Goal: Task Accomplishment & Management: Manage account settings

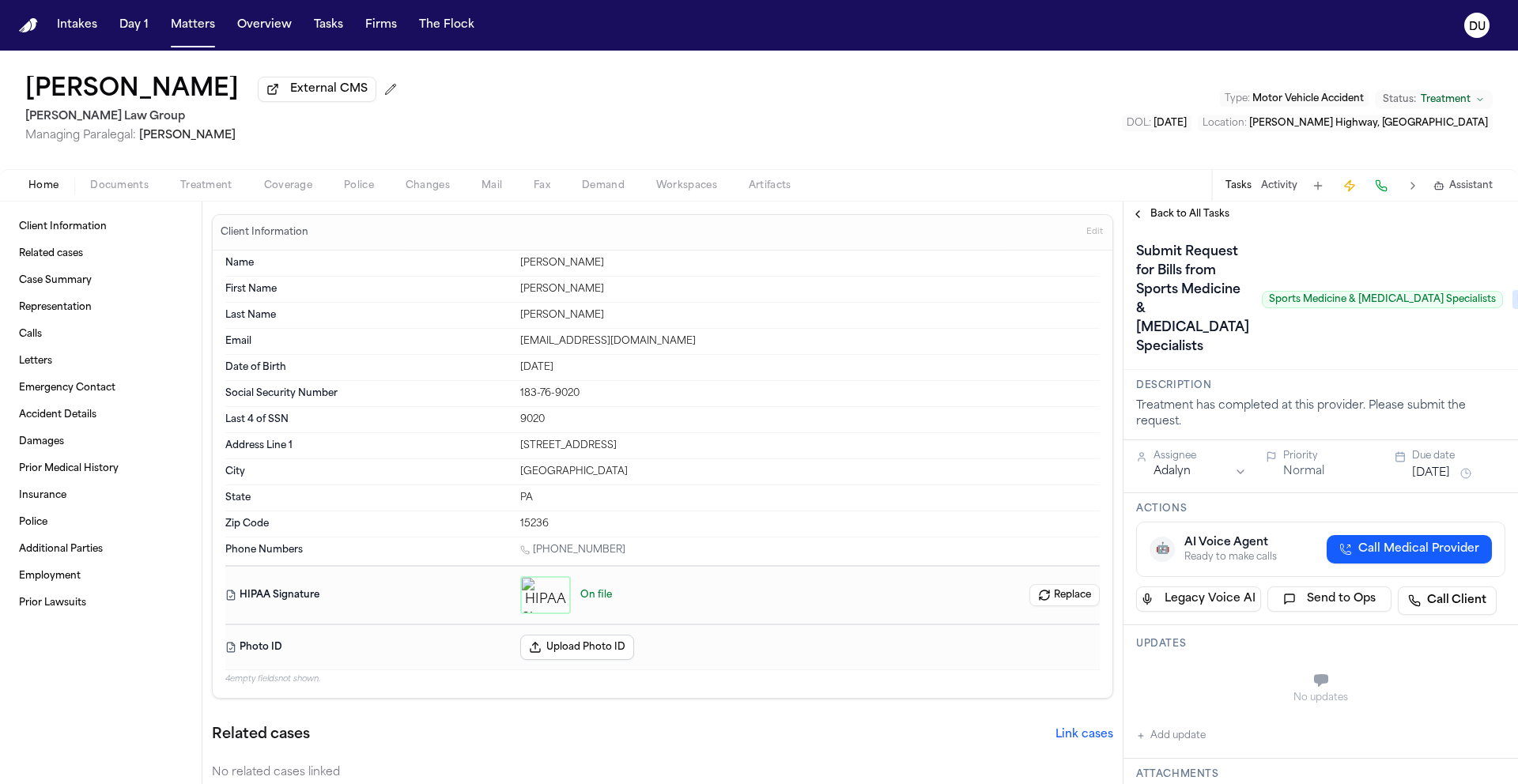
scroll to position [306, 0]
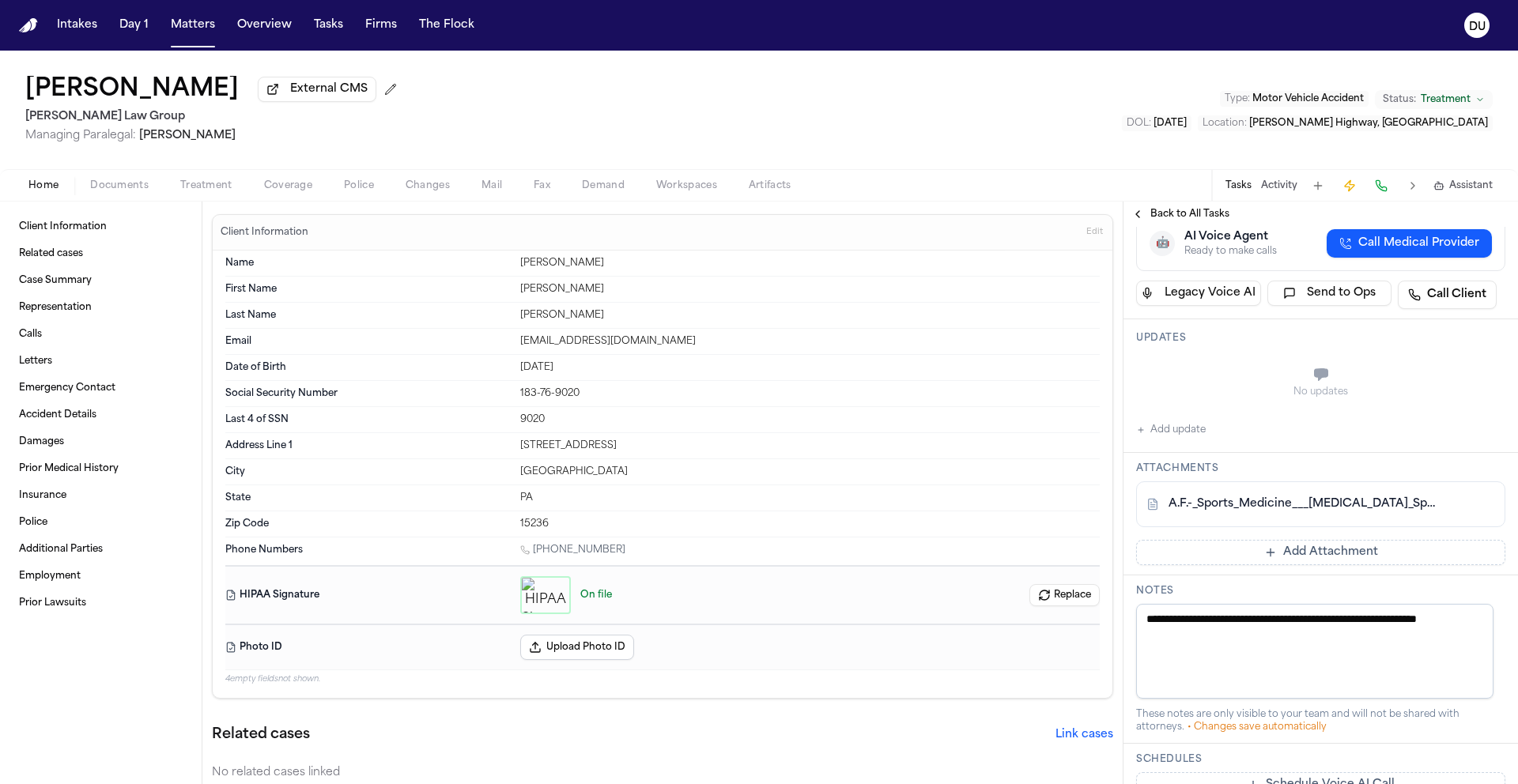
click at [32, 29] on img "Home" at bounding box center [28, 26] width 19 height 15
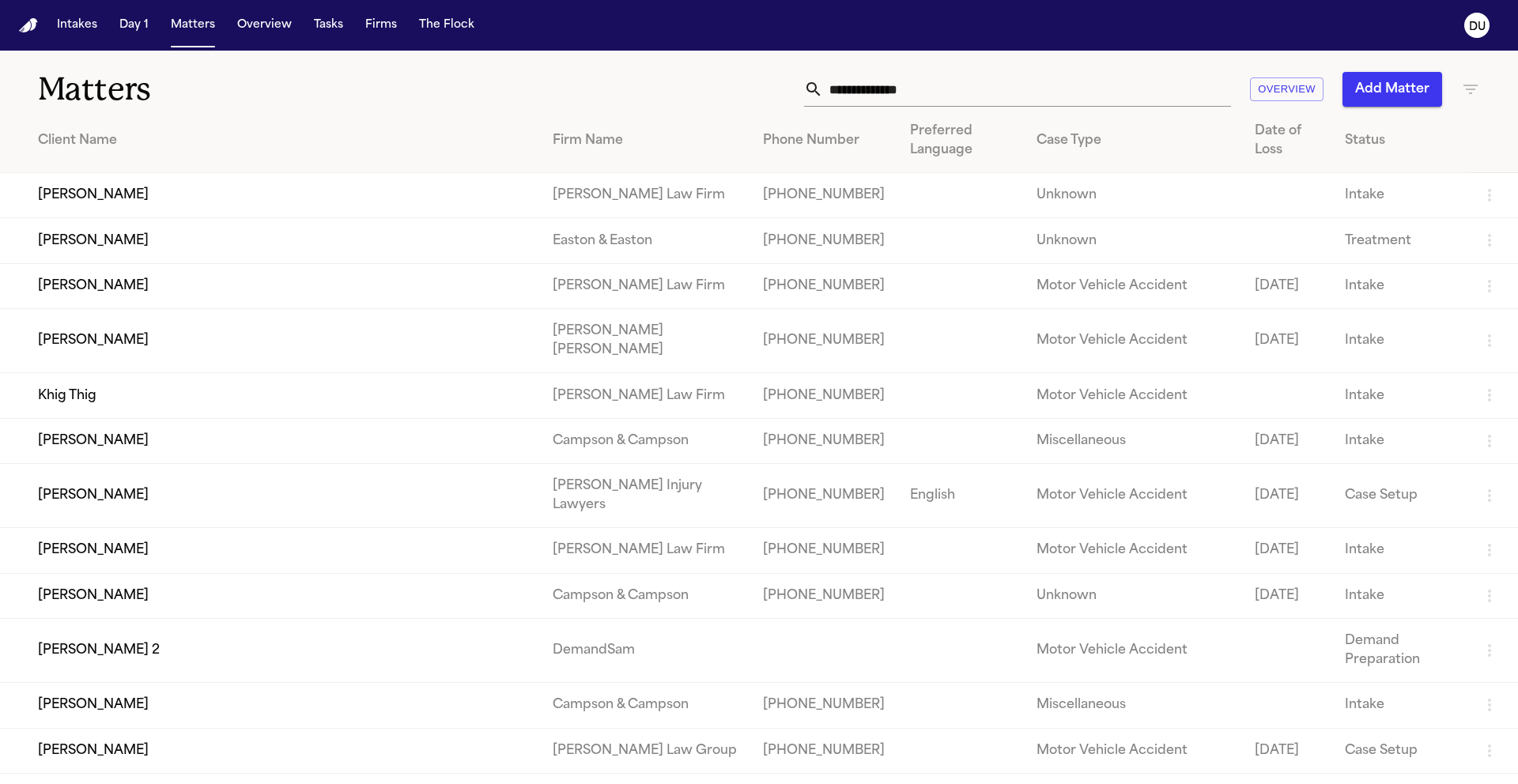
click at [955, 89] on input "text" at bounding box center [1026, 89] width 408 height 35
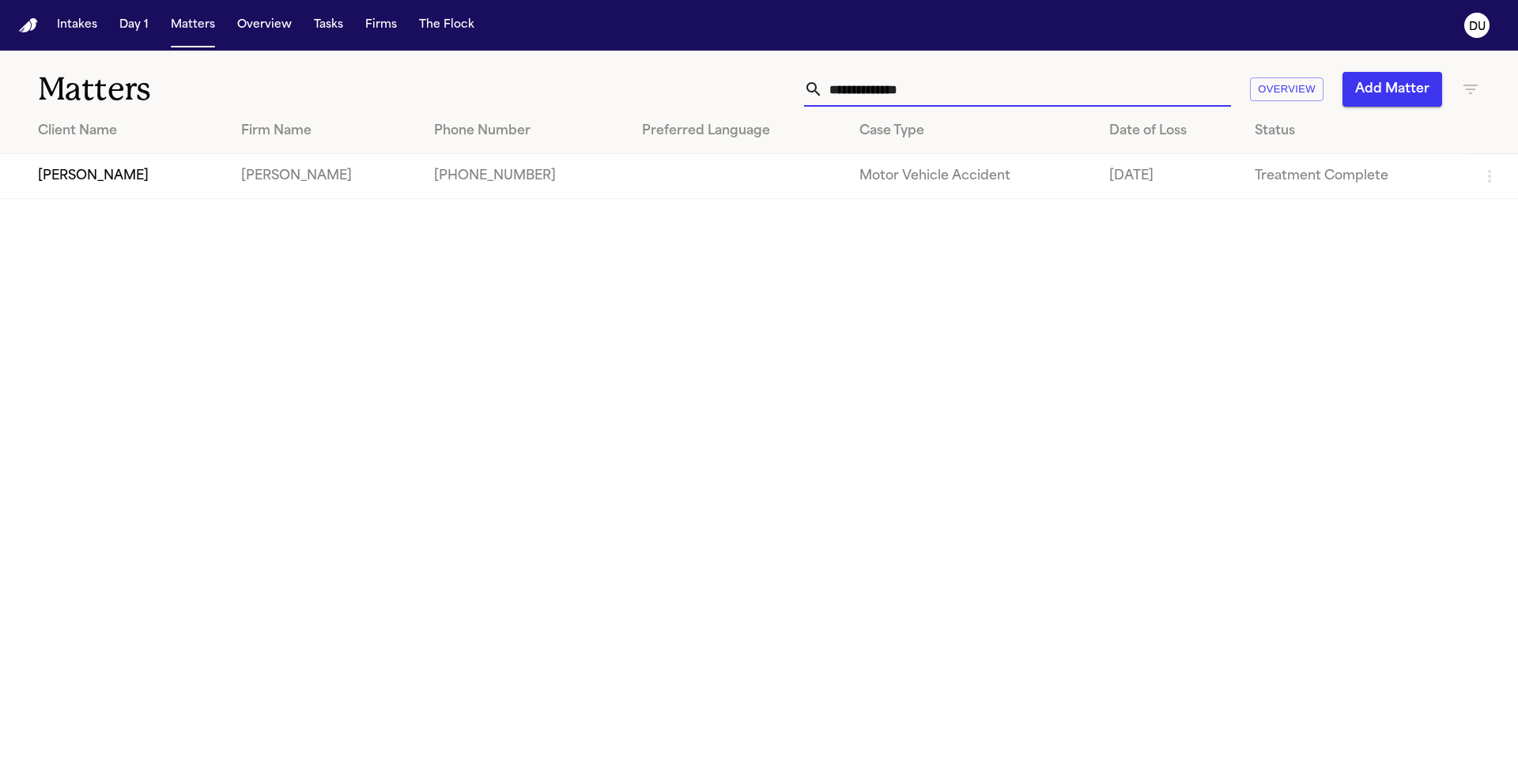
type input "**********"
click at [305, 191] on td "Mohamed K Ahmed" at bounding box center [324, 177] width 193 height 45
click at [679, 191] on td at bounding box center [738, 177] width 218 height 45
click at [128, 188] on td "[PERSON_NAME]" at bounding box center [114, 177] width 228 height 45
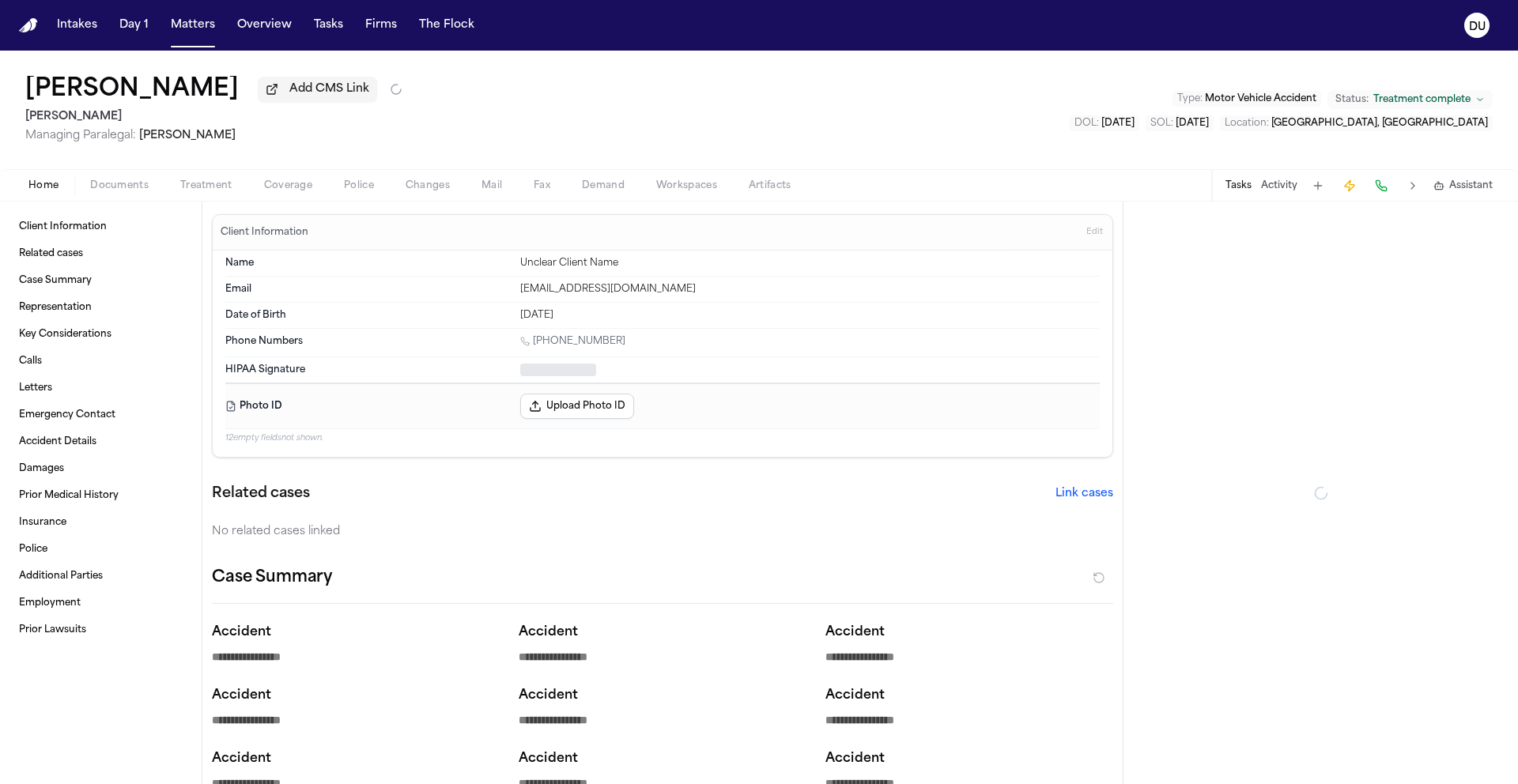
type textarea "*"
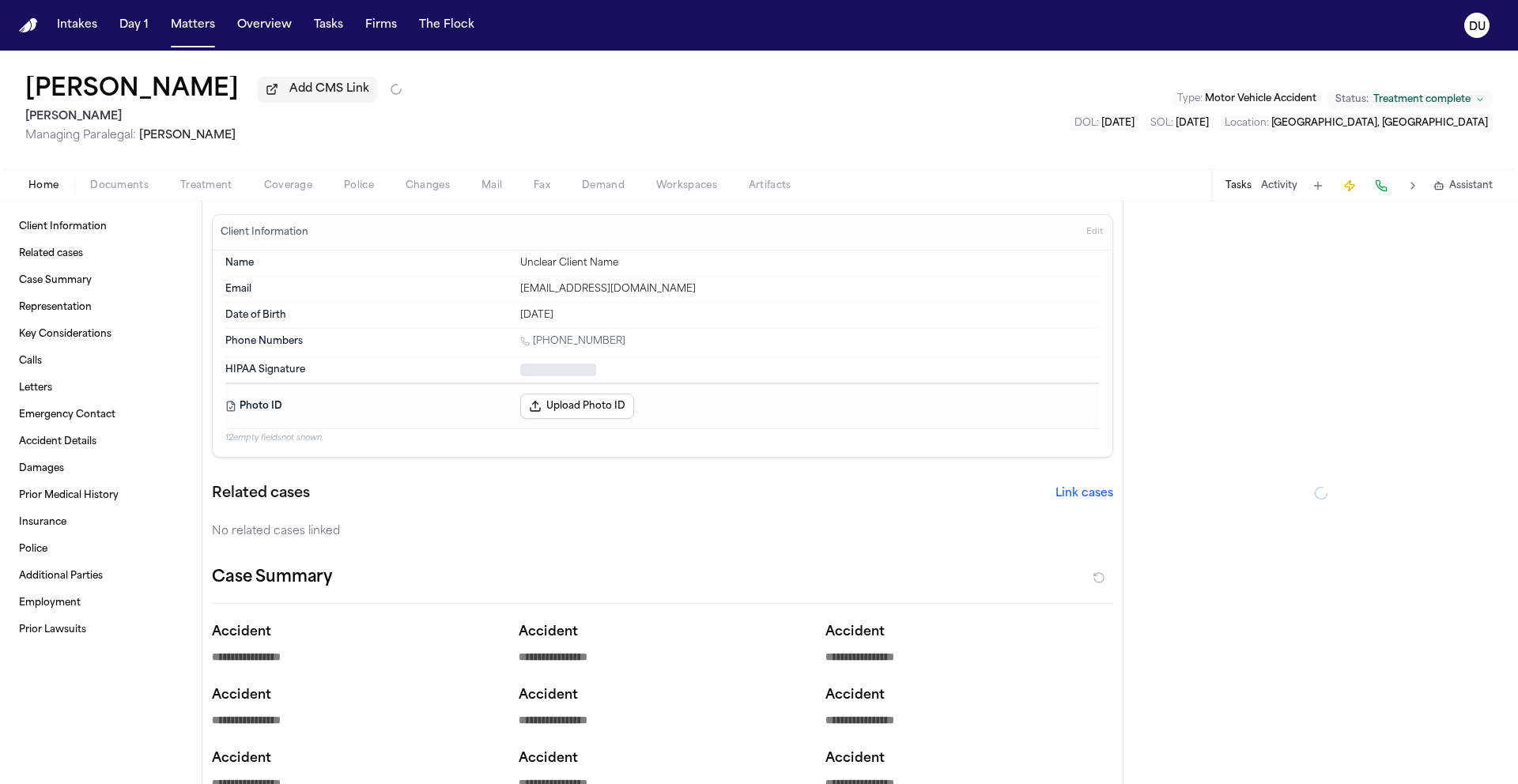
type textarea "*"
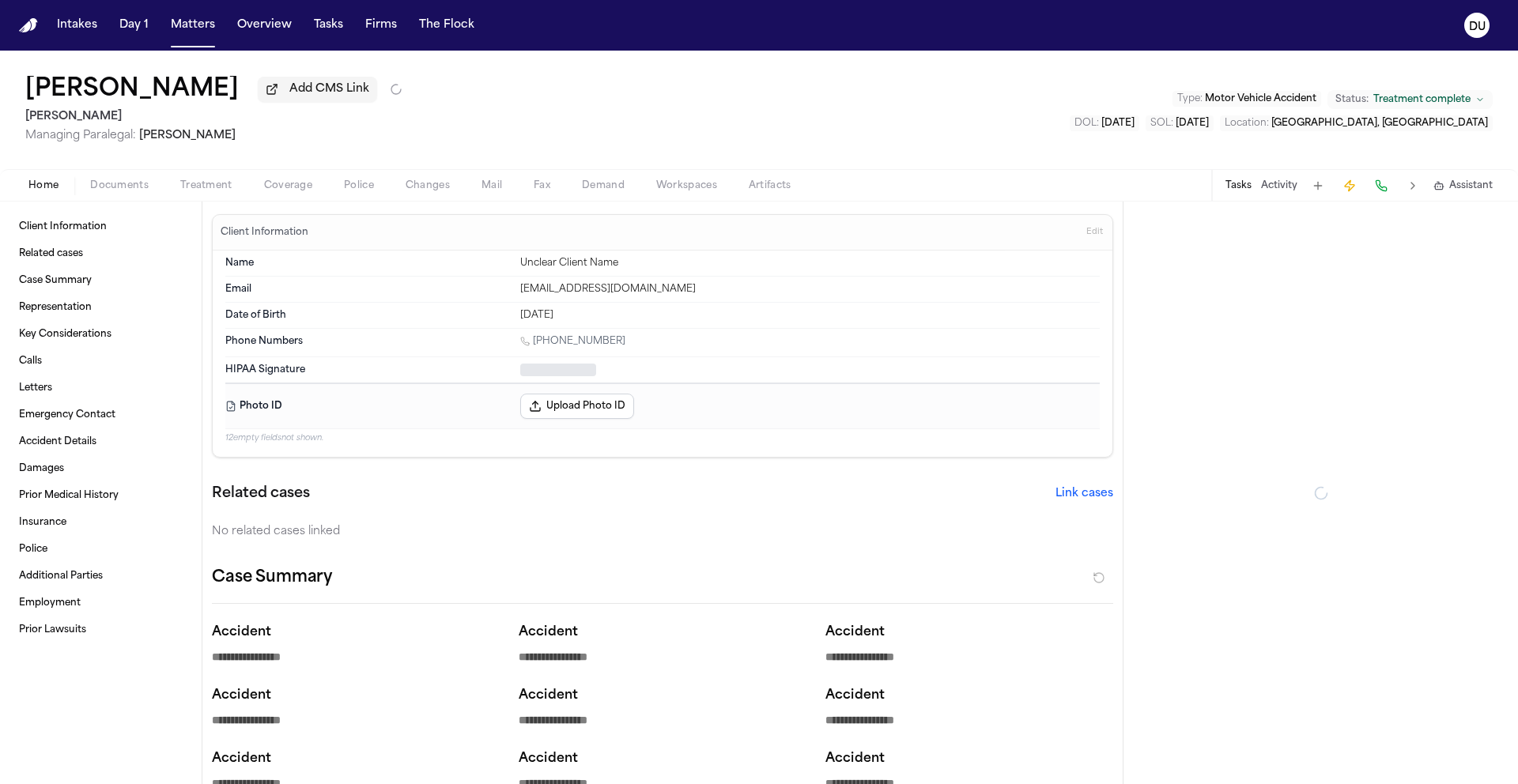
type textarea "*"
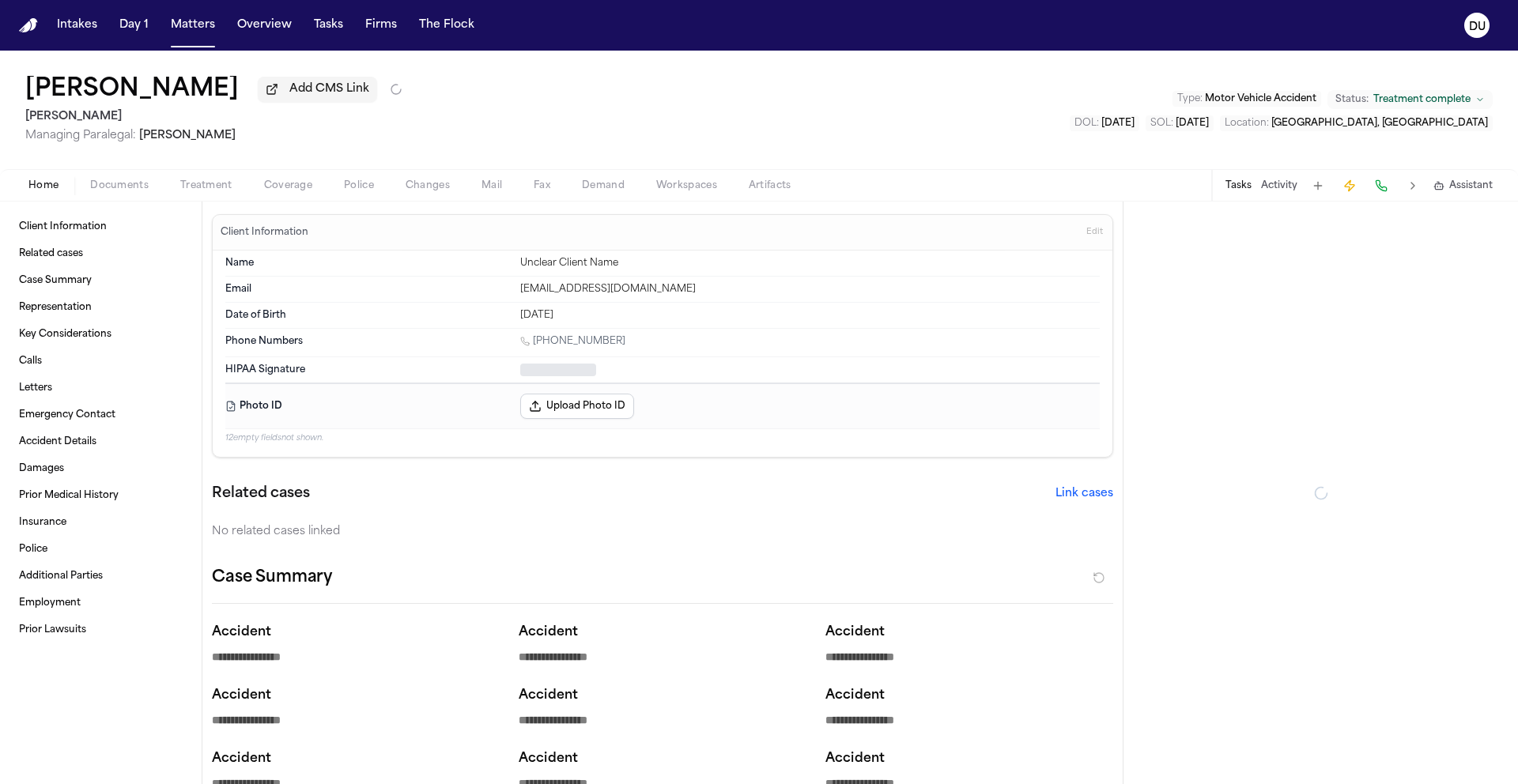
type textarea "*"
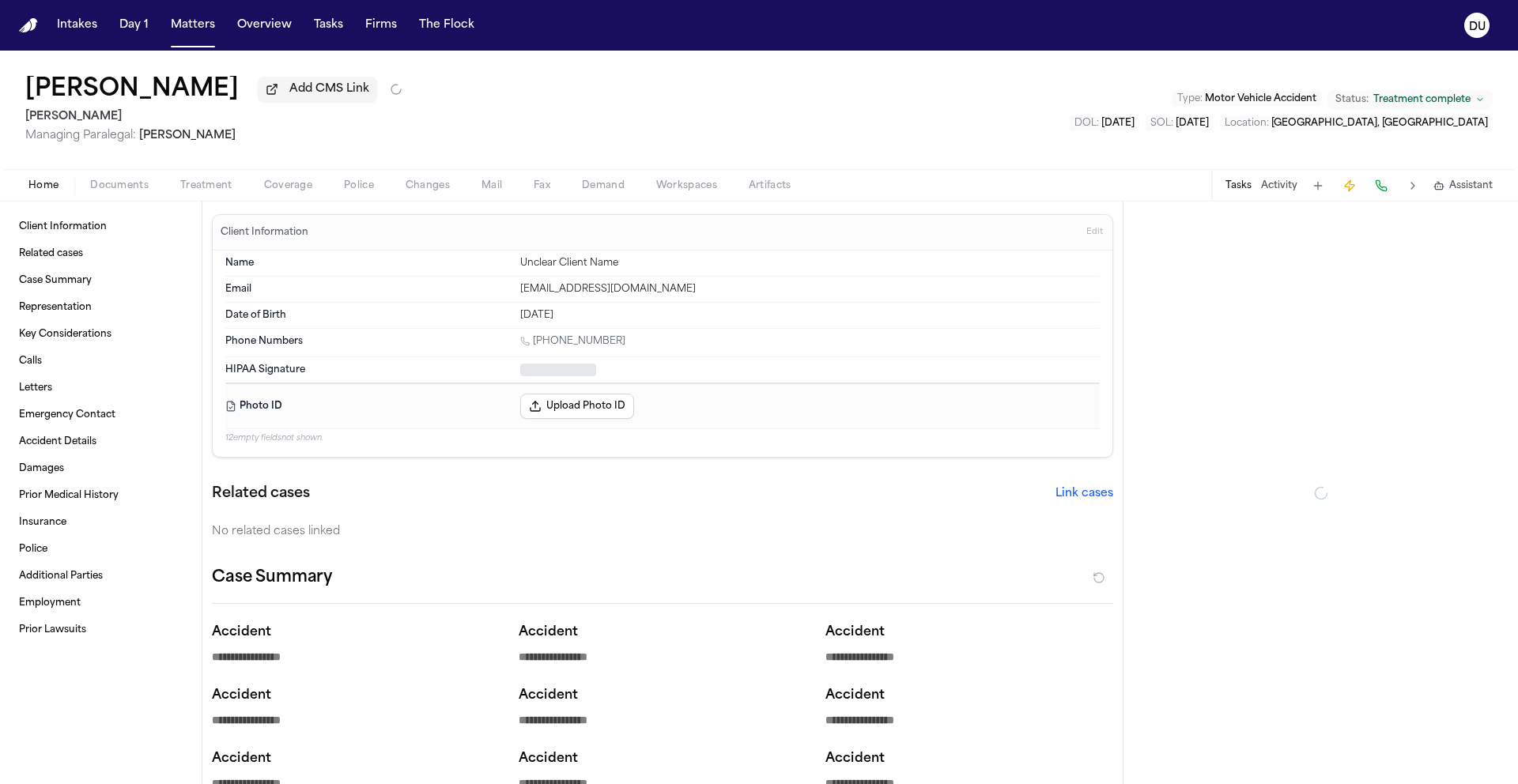
type textarea "*"
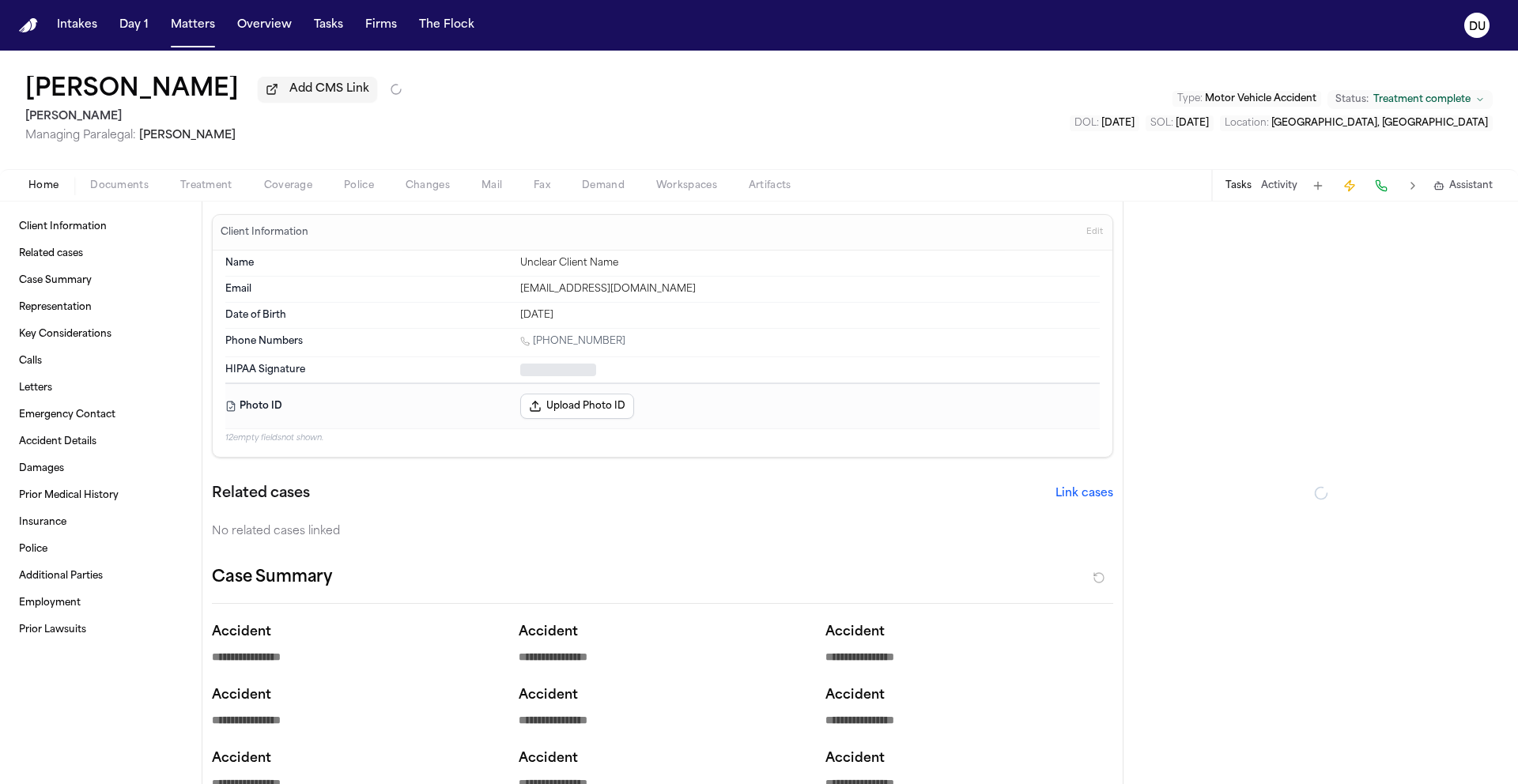
type textarea "*"
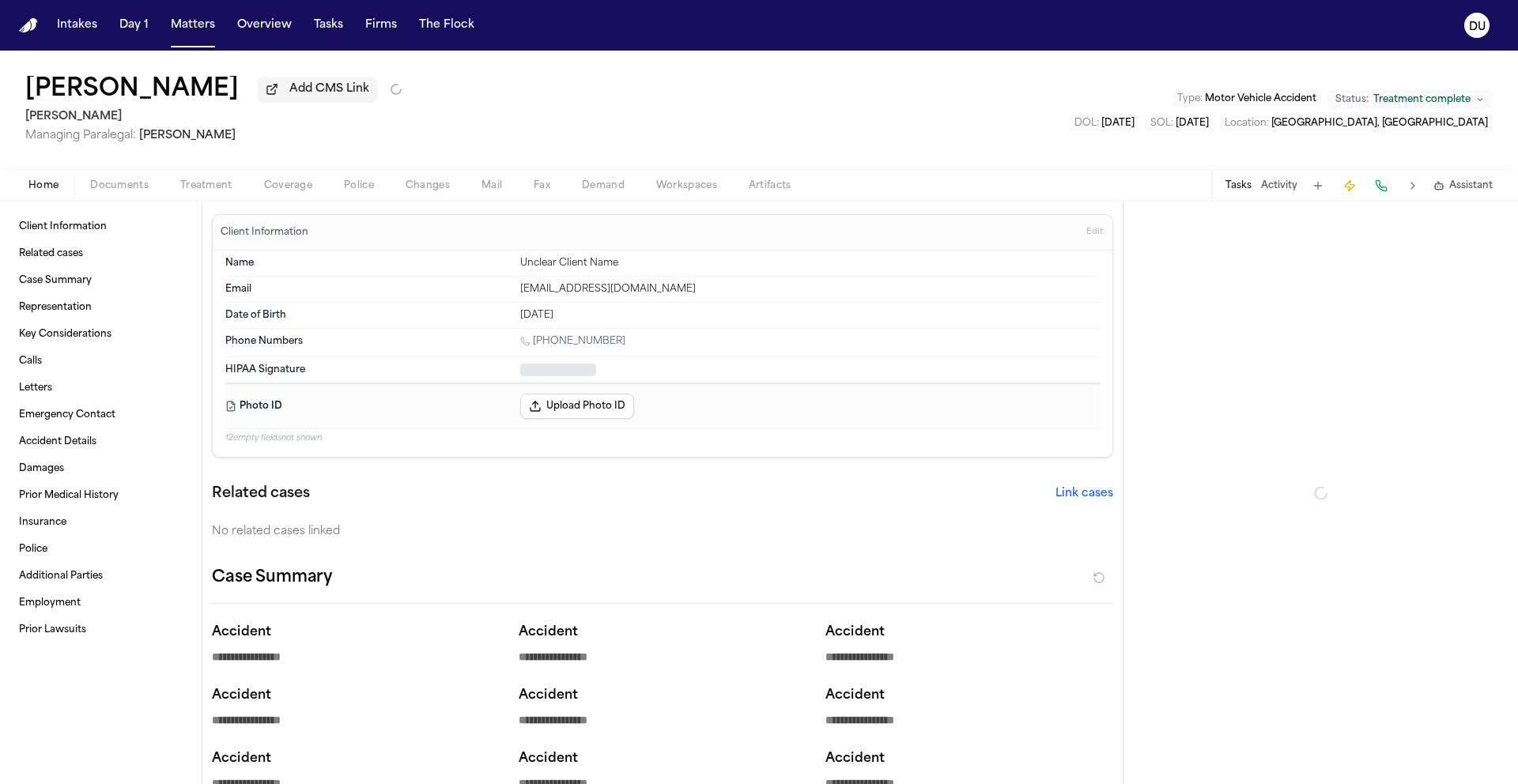
type textarea "*"
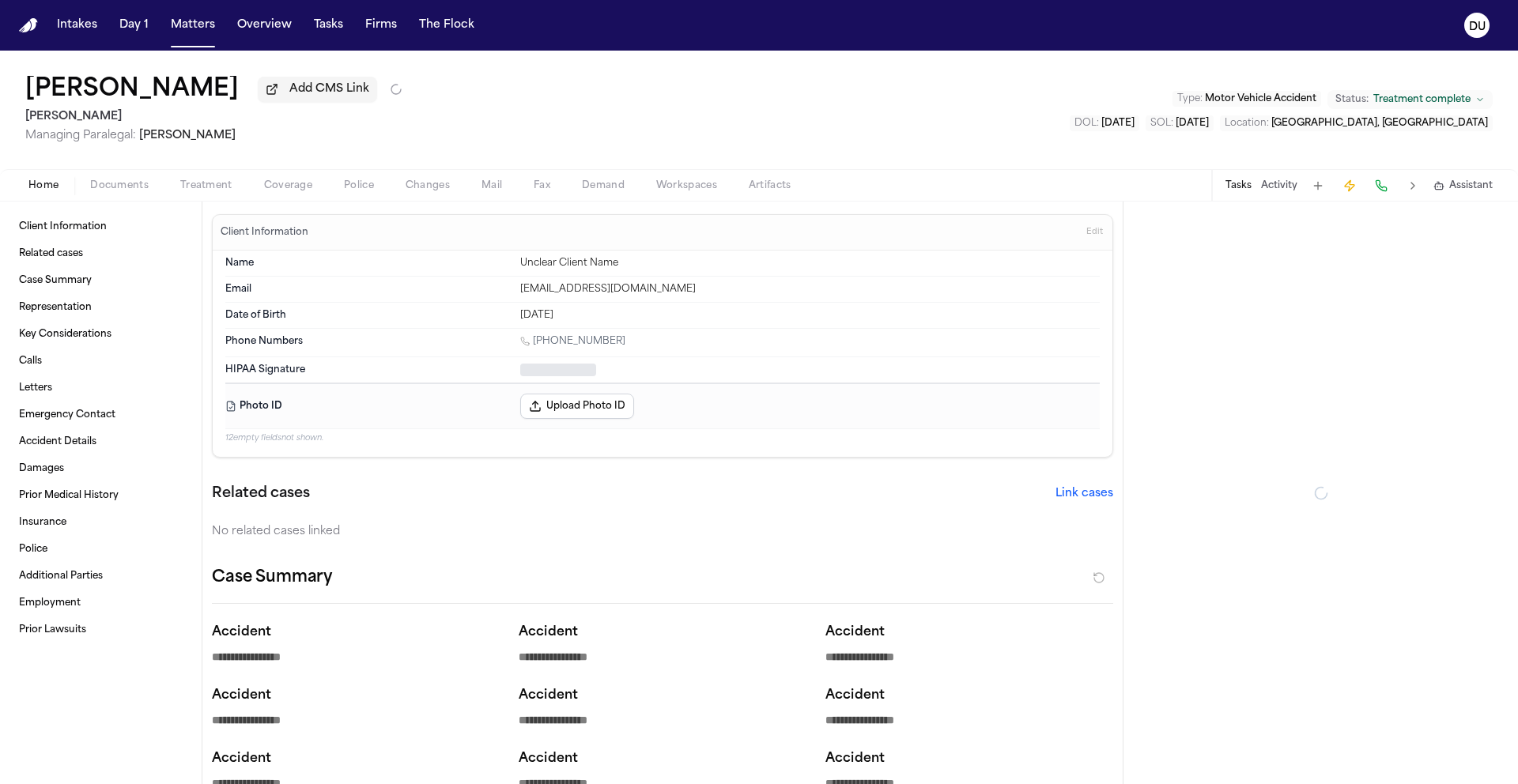
type textarea "*"
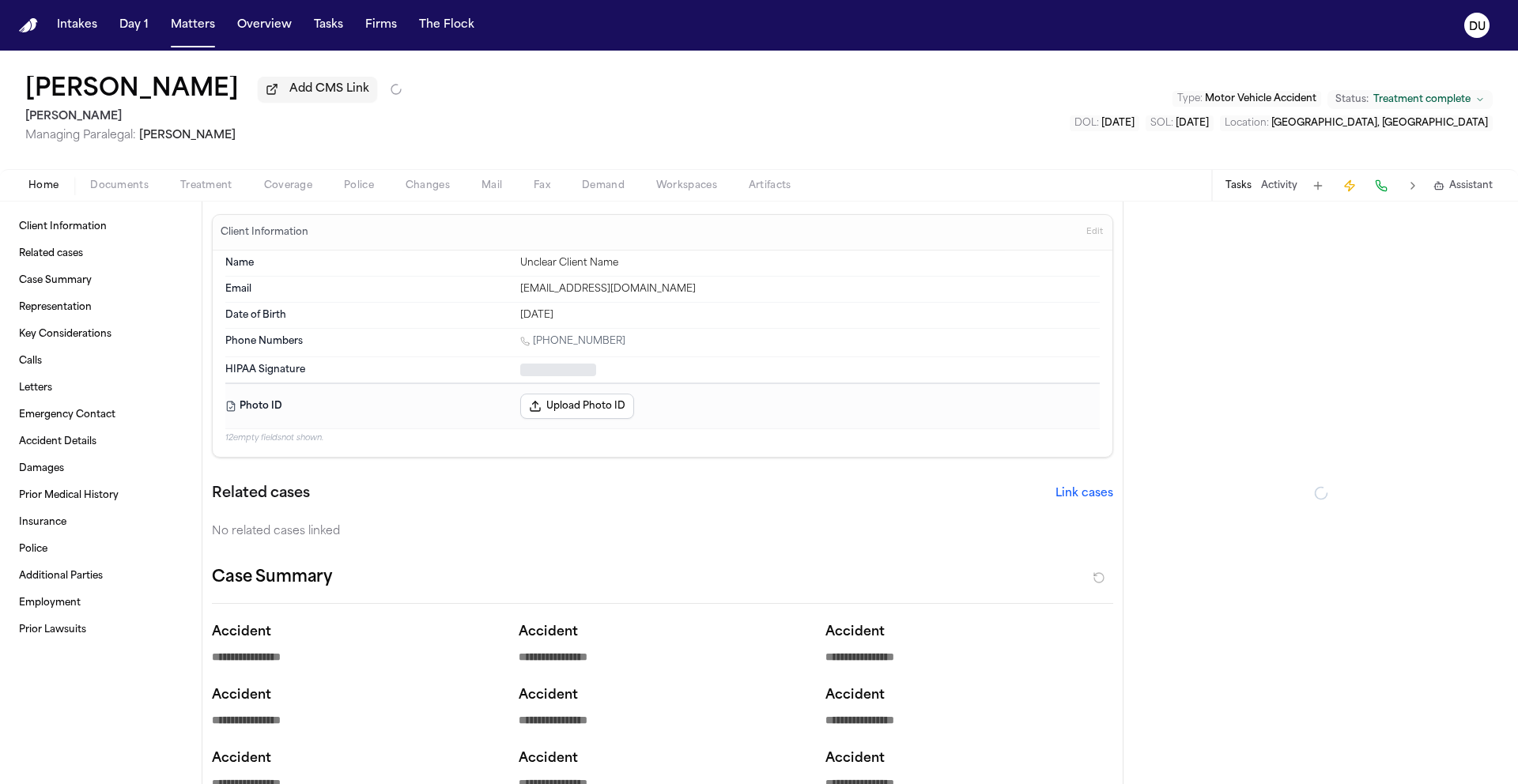
type textarea "*"
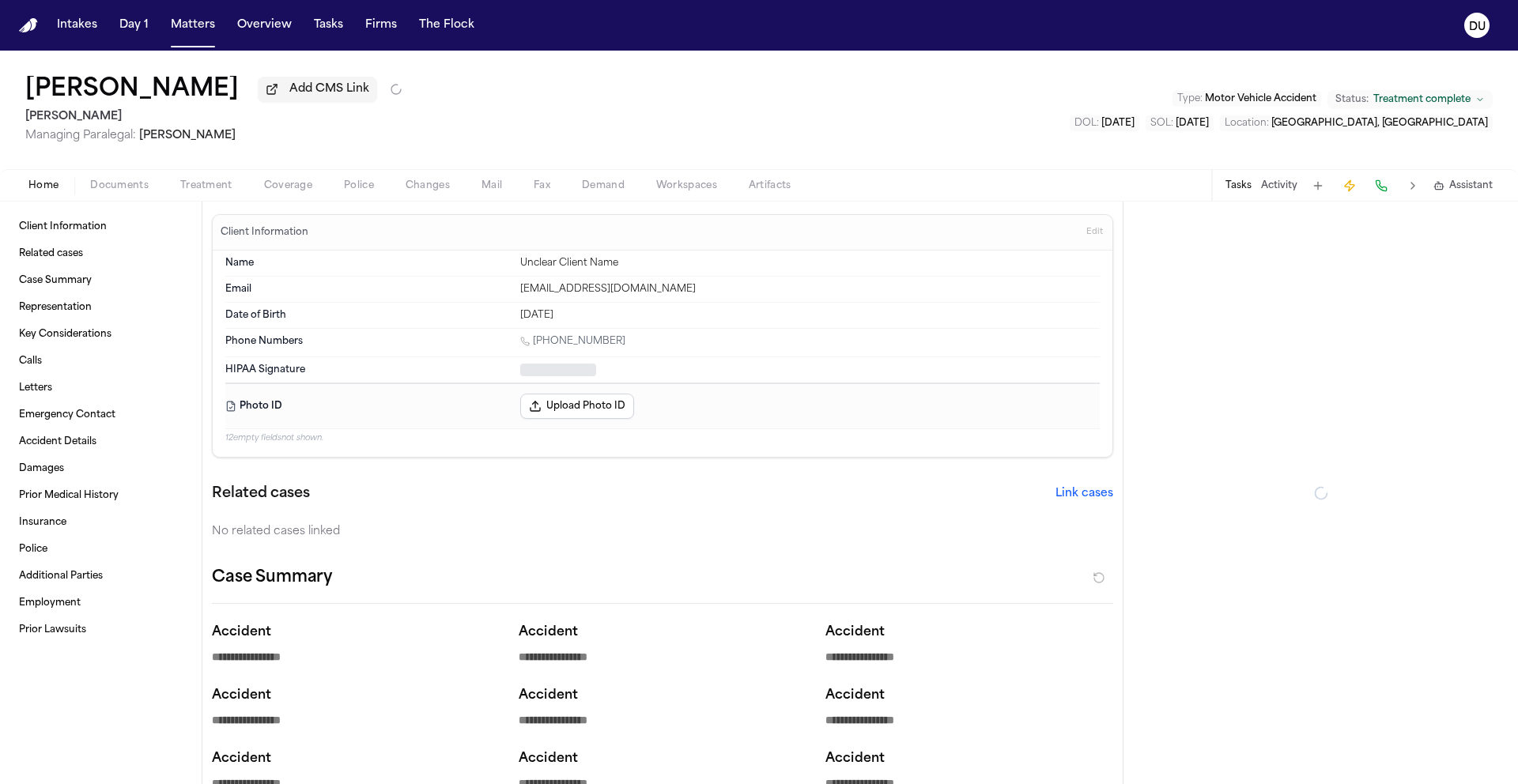
type textarea "*"
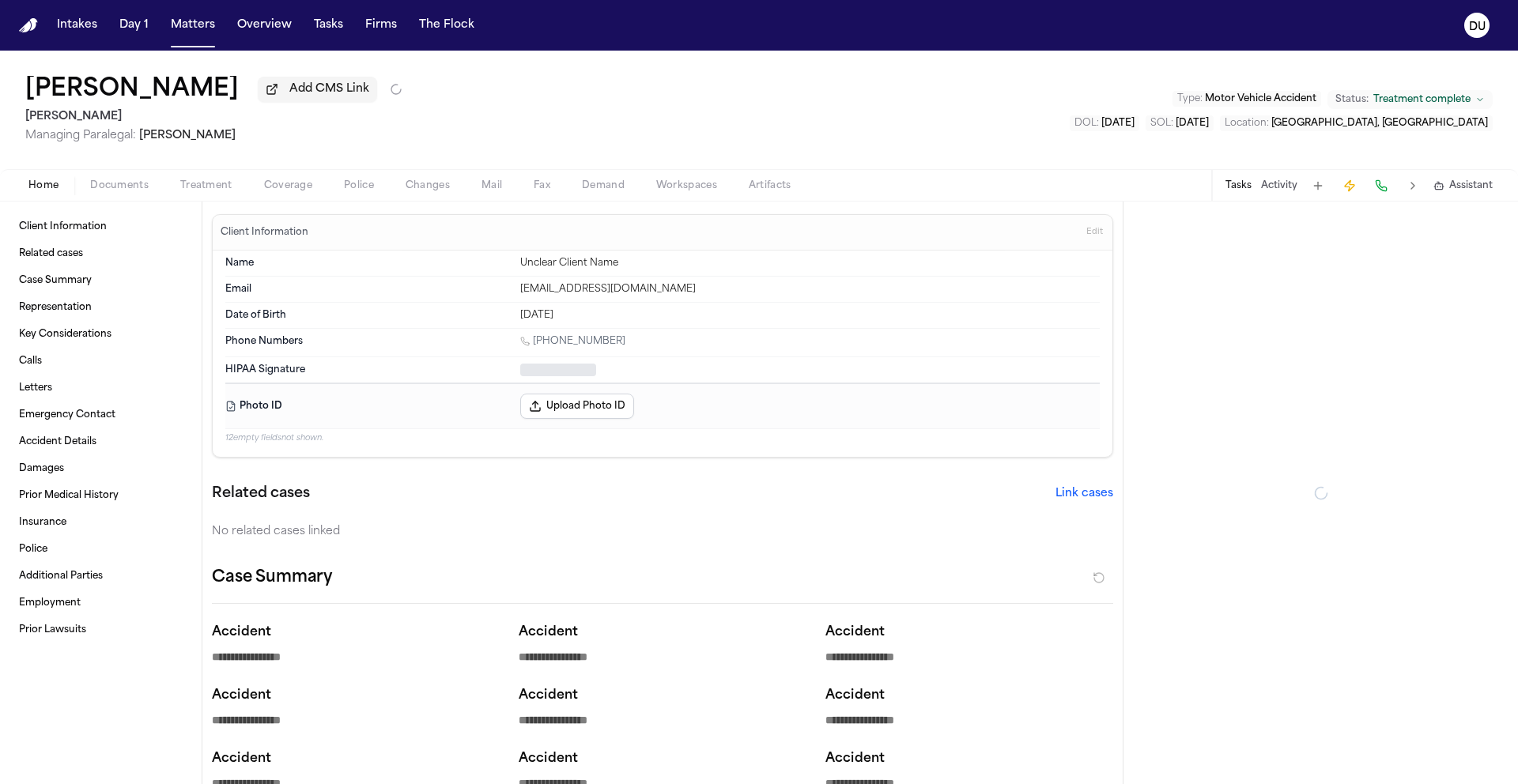
type textarea "*"
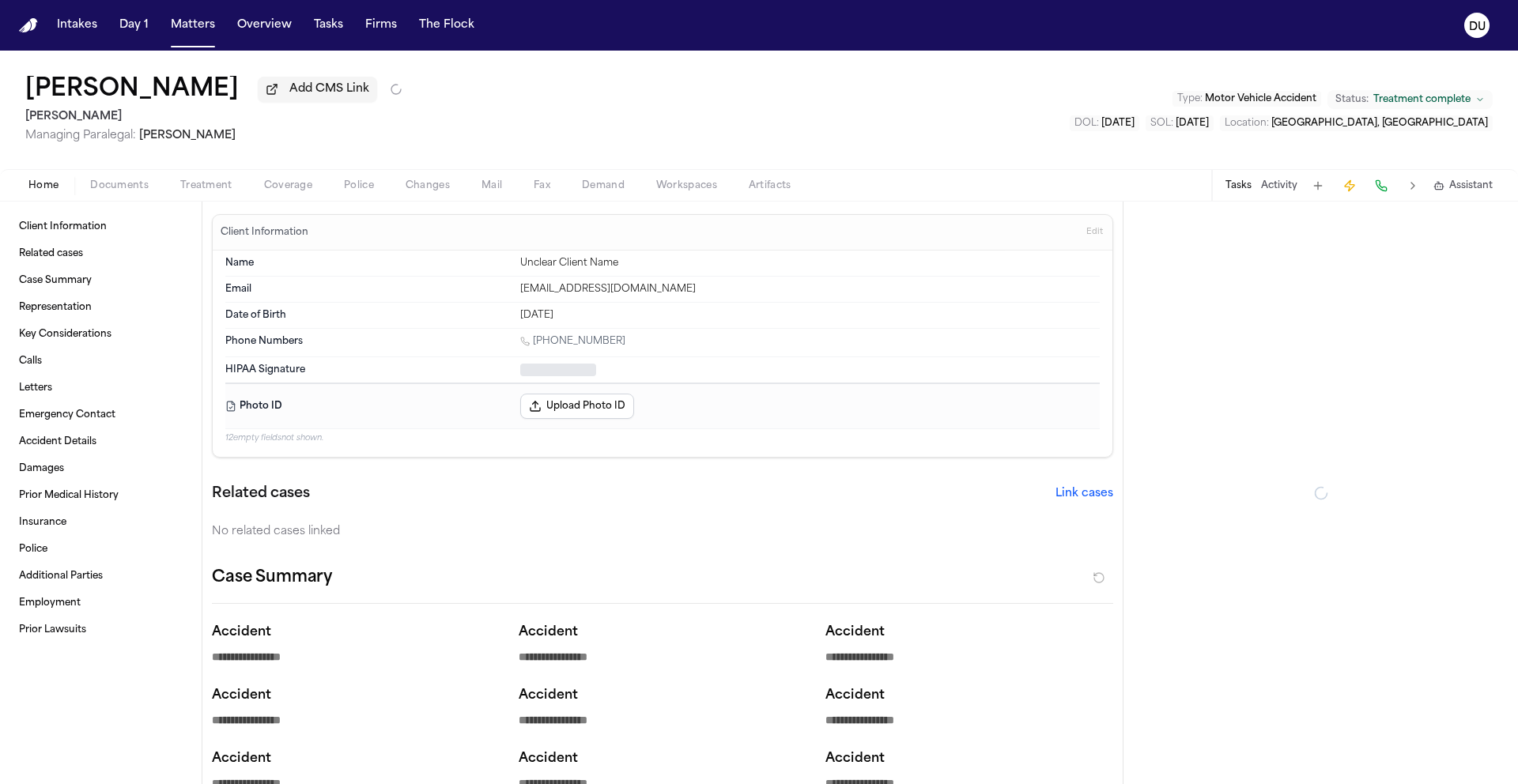
type textarea "*"
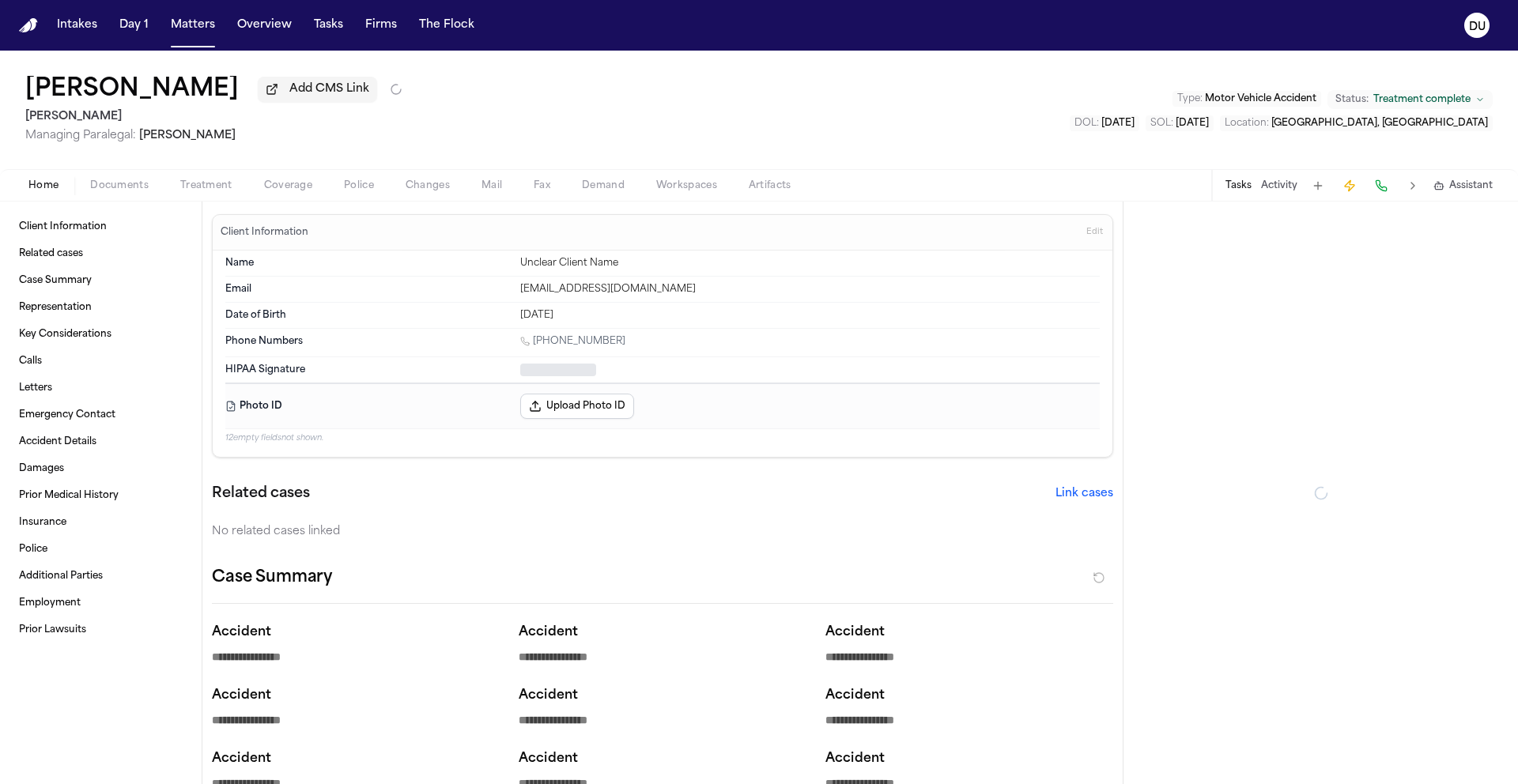
type textarea "*"
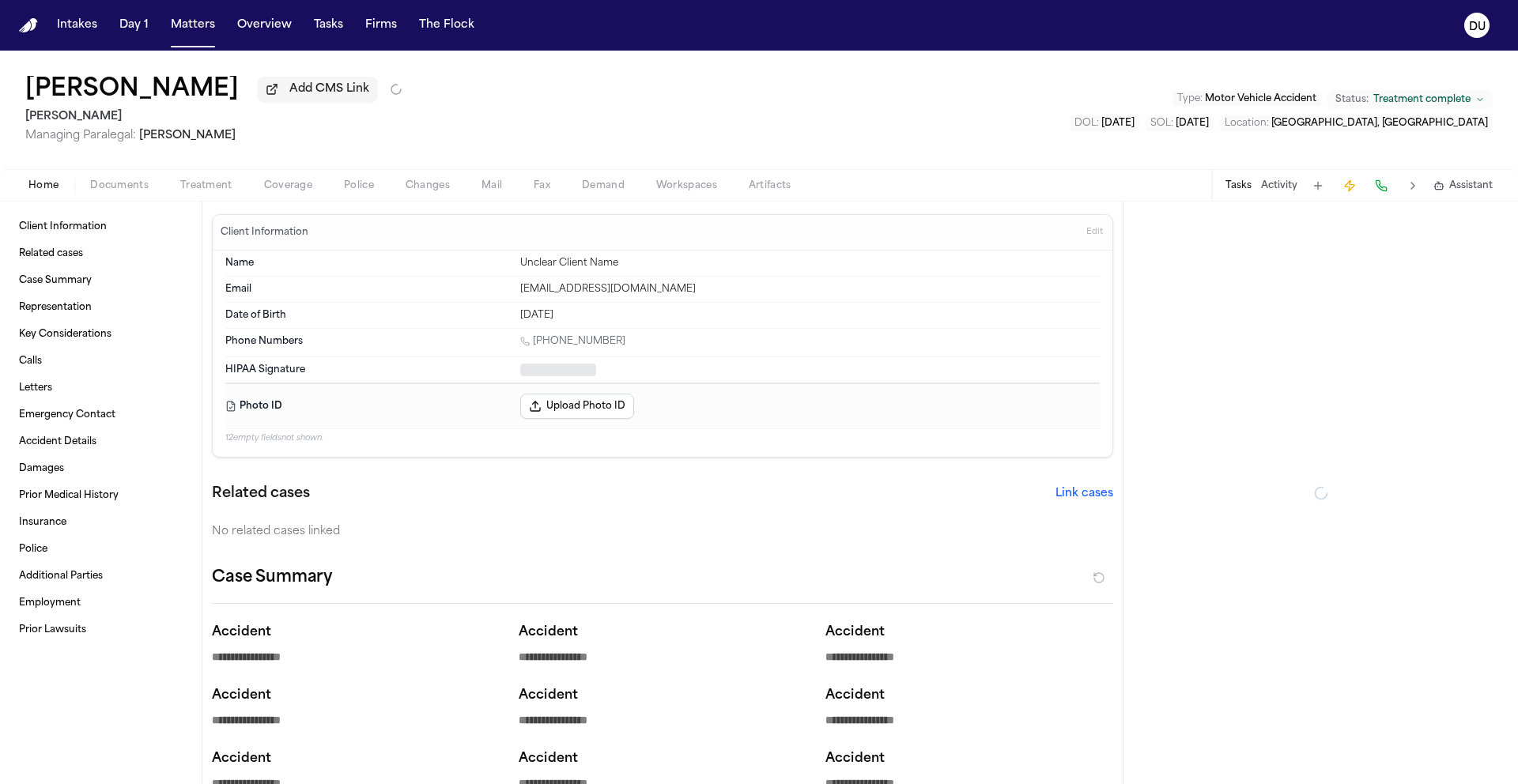
type textarea "*"
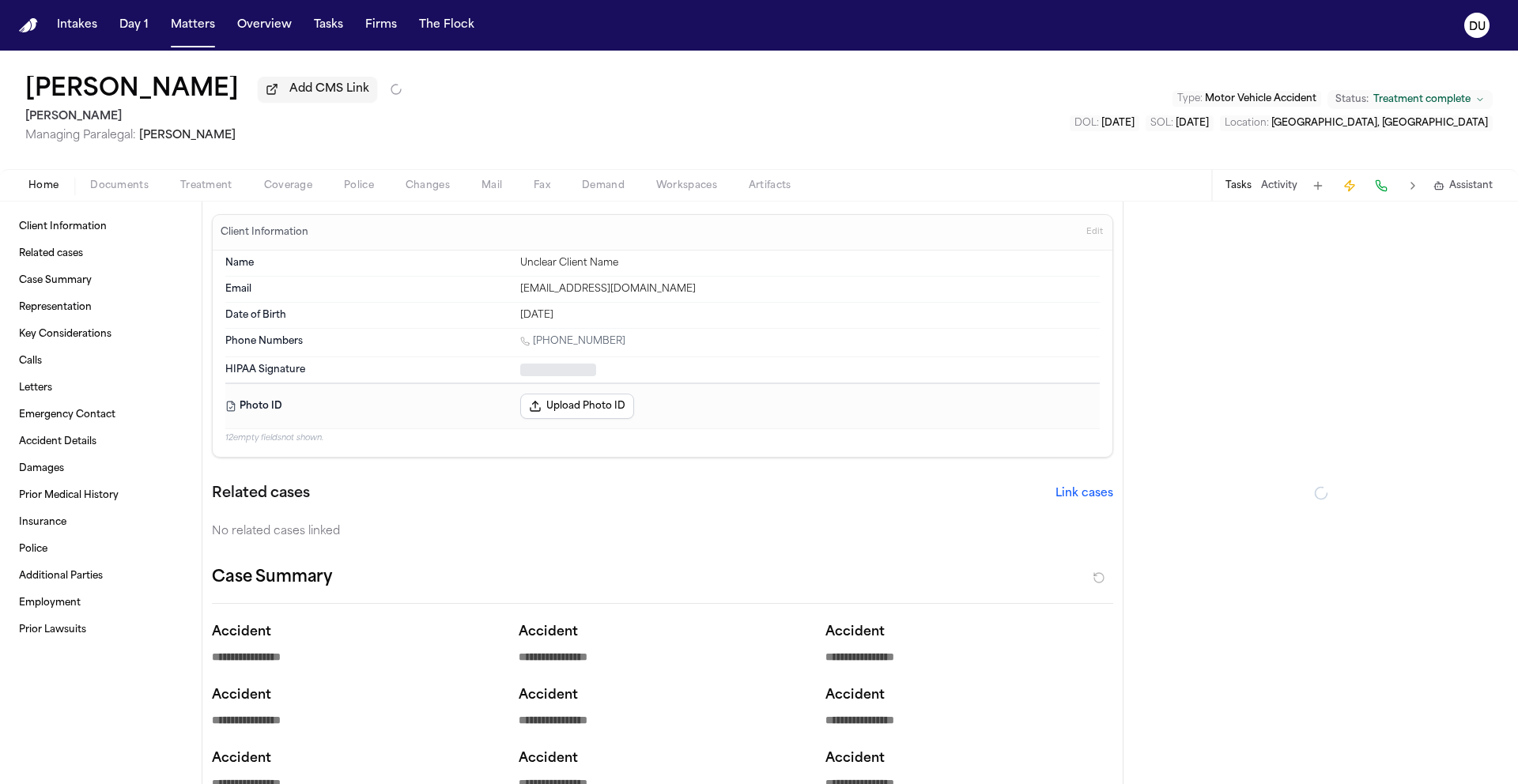
type textarea "*"
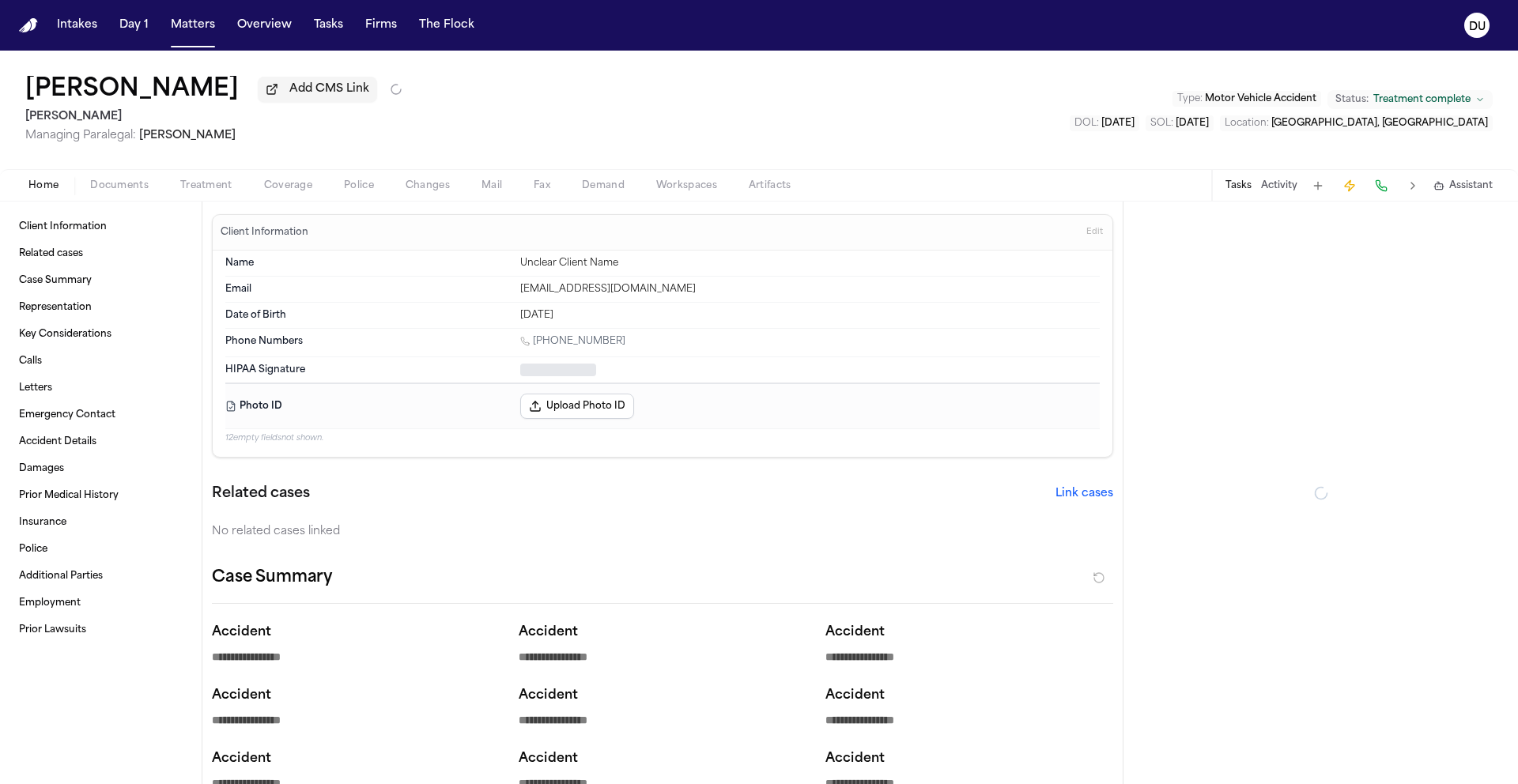
type textarea "*"
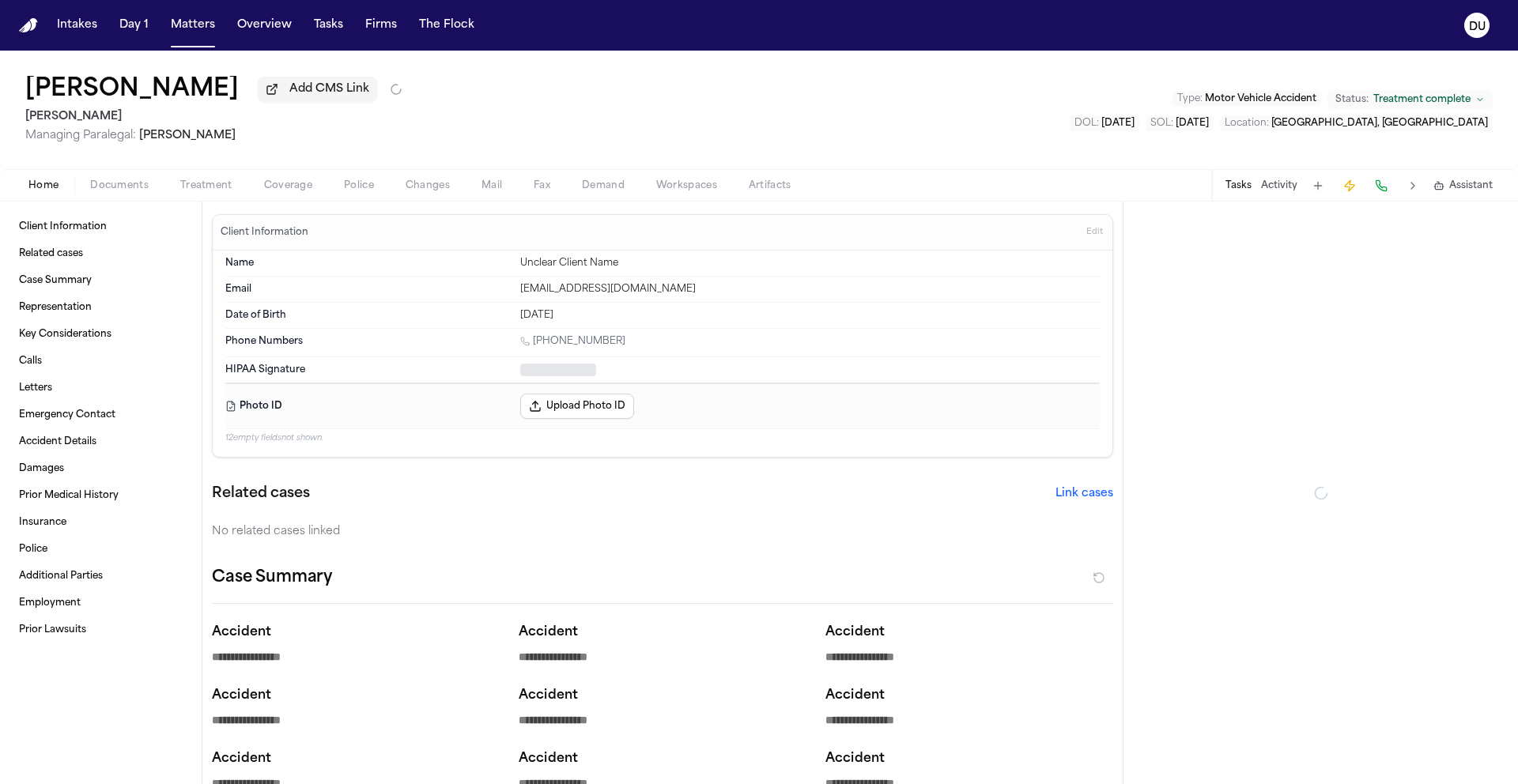
type textarea "*"
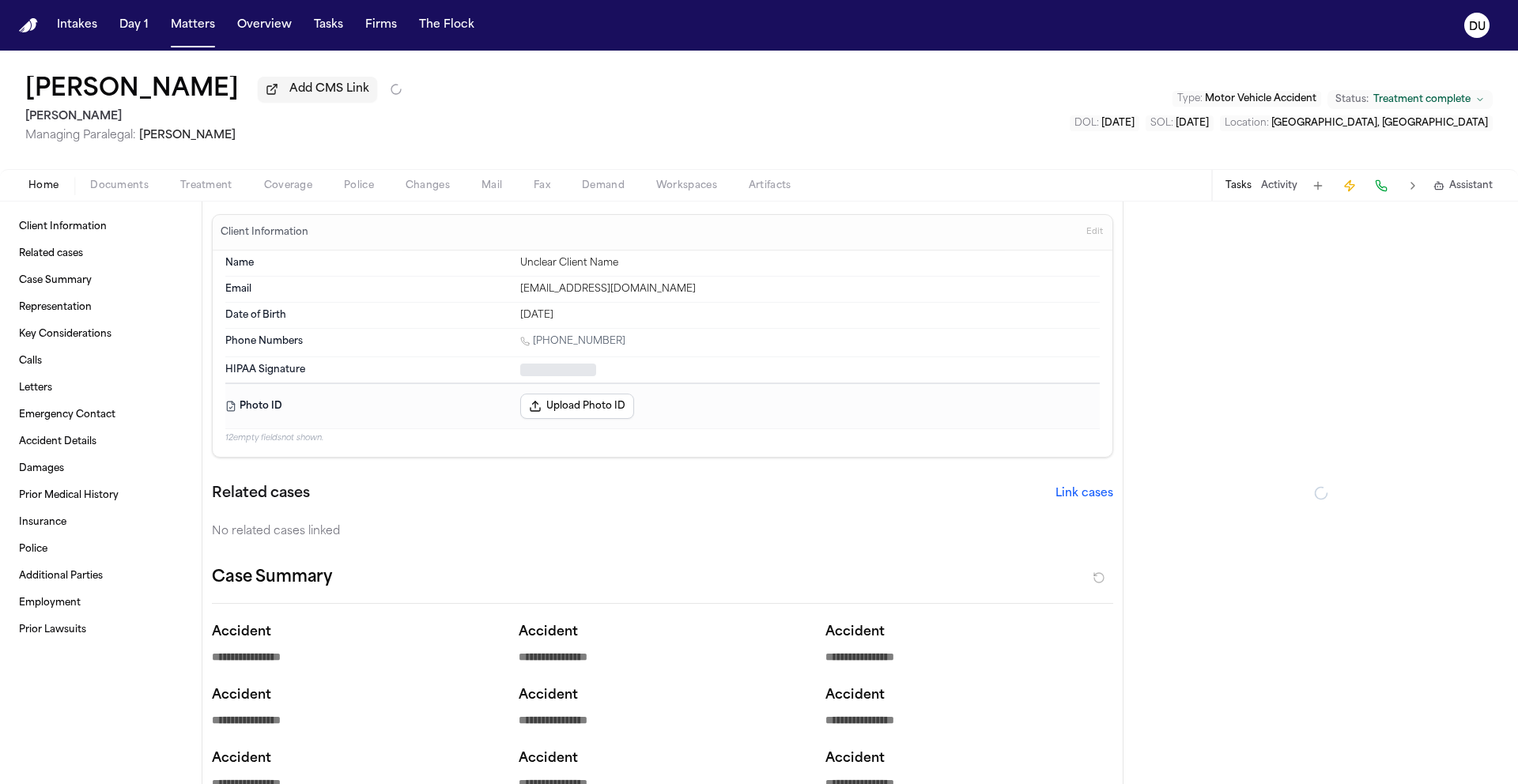
type textarea "*"
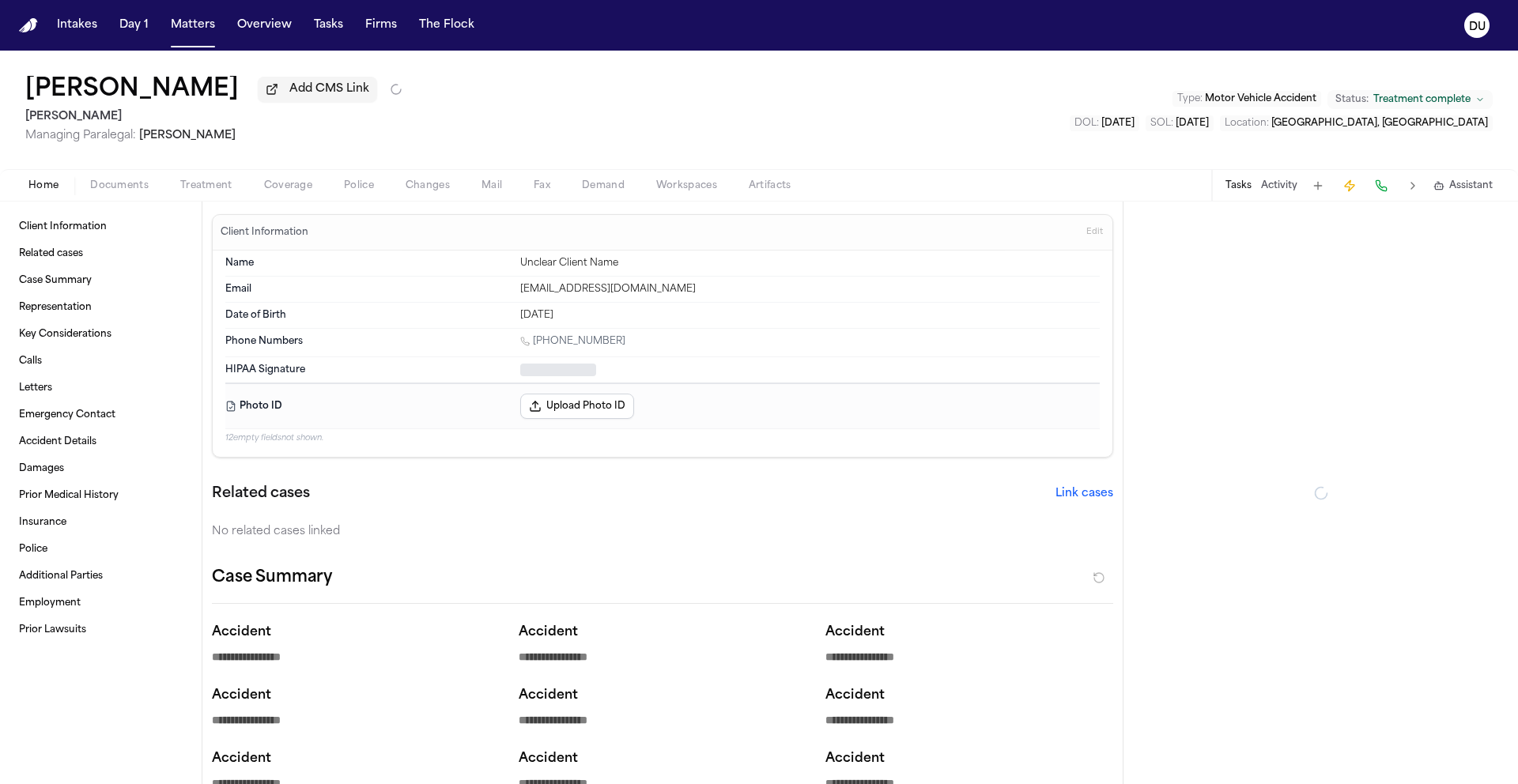
type textarea "*"
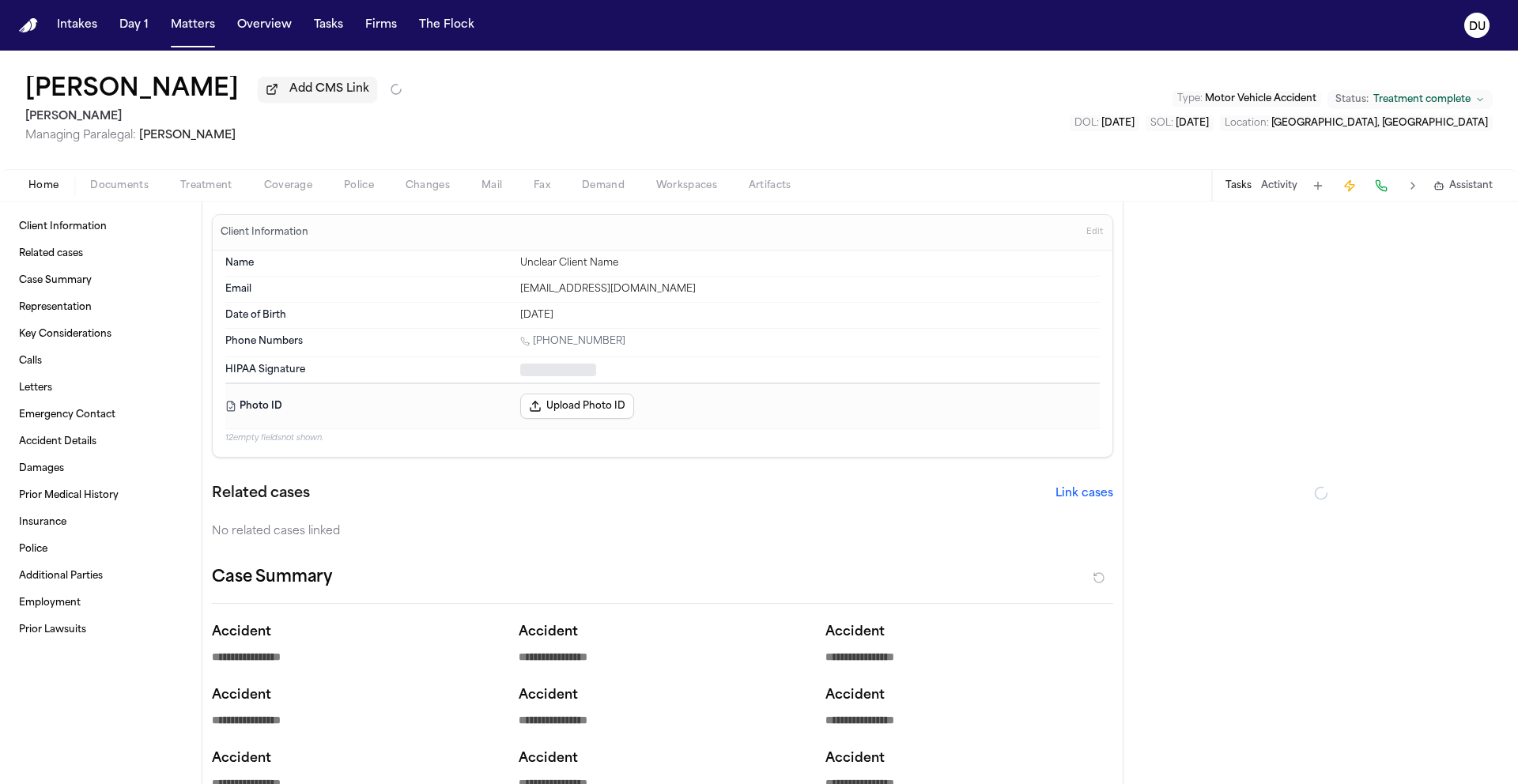
type textarea "*"
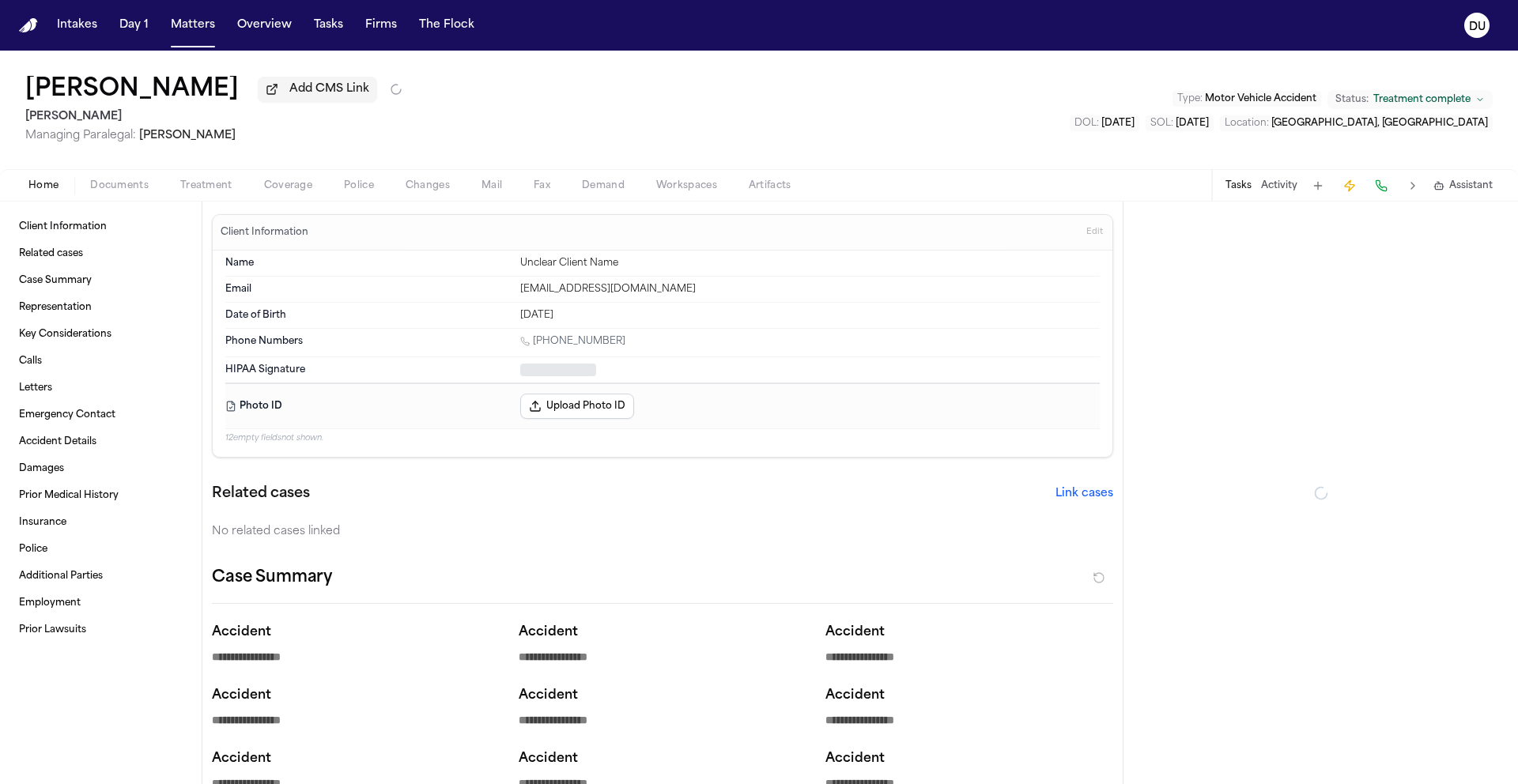
type textarea "*"
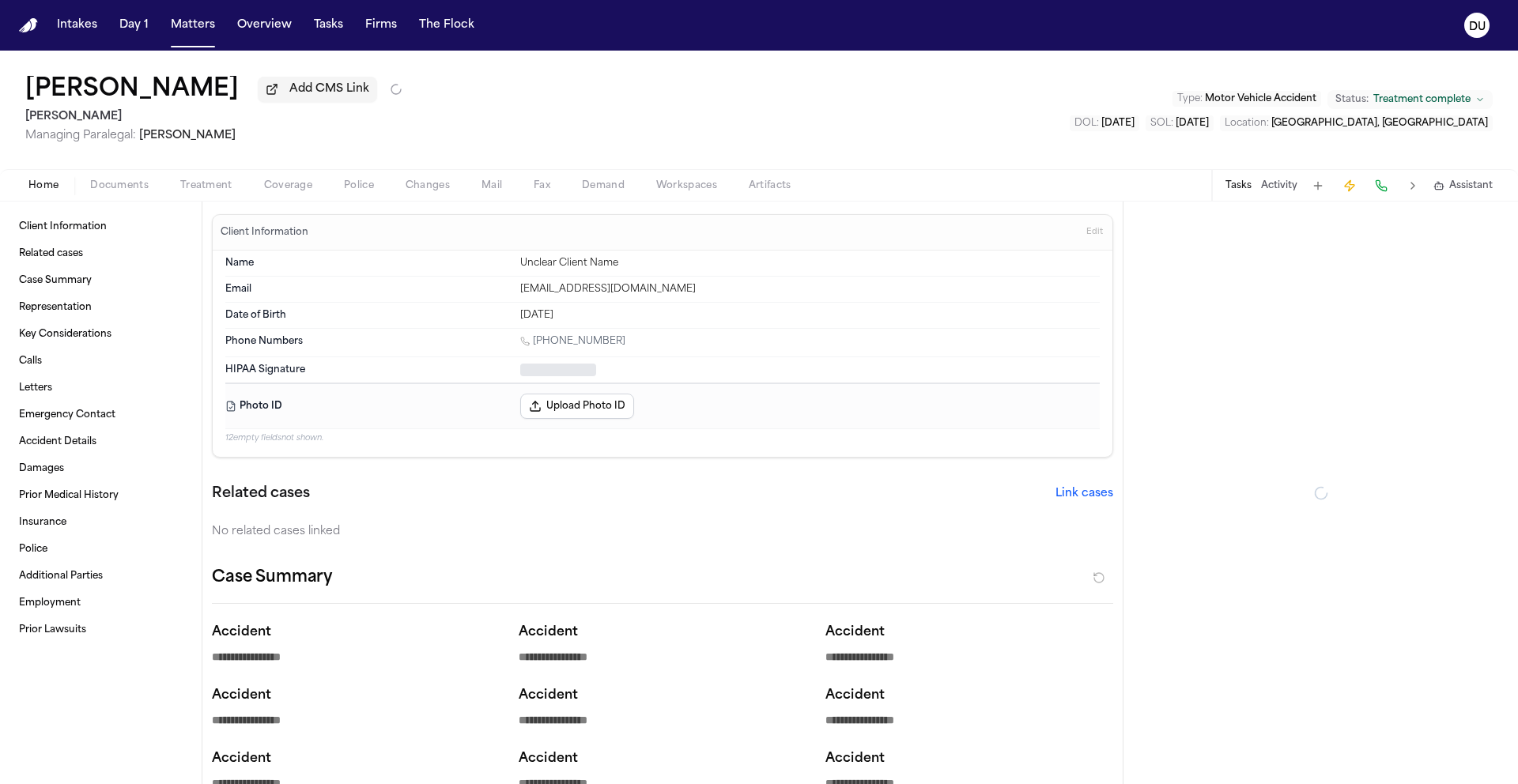
type textarea "*"
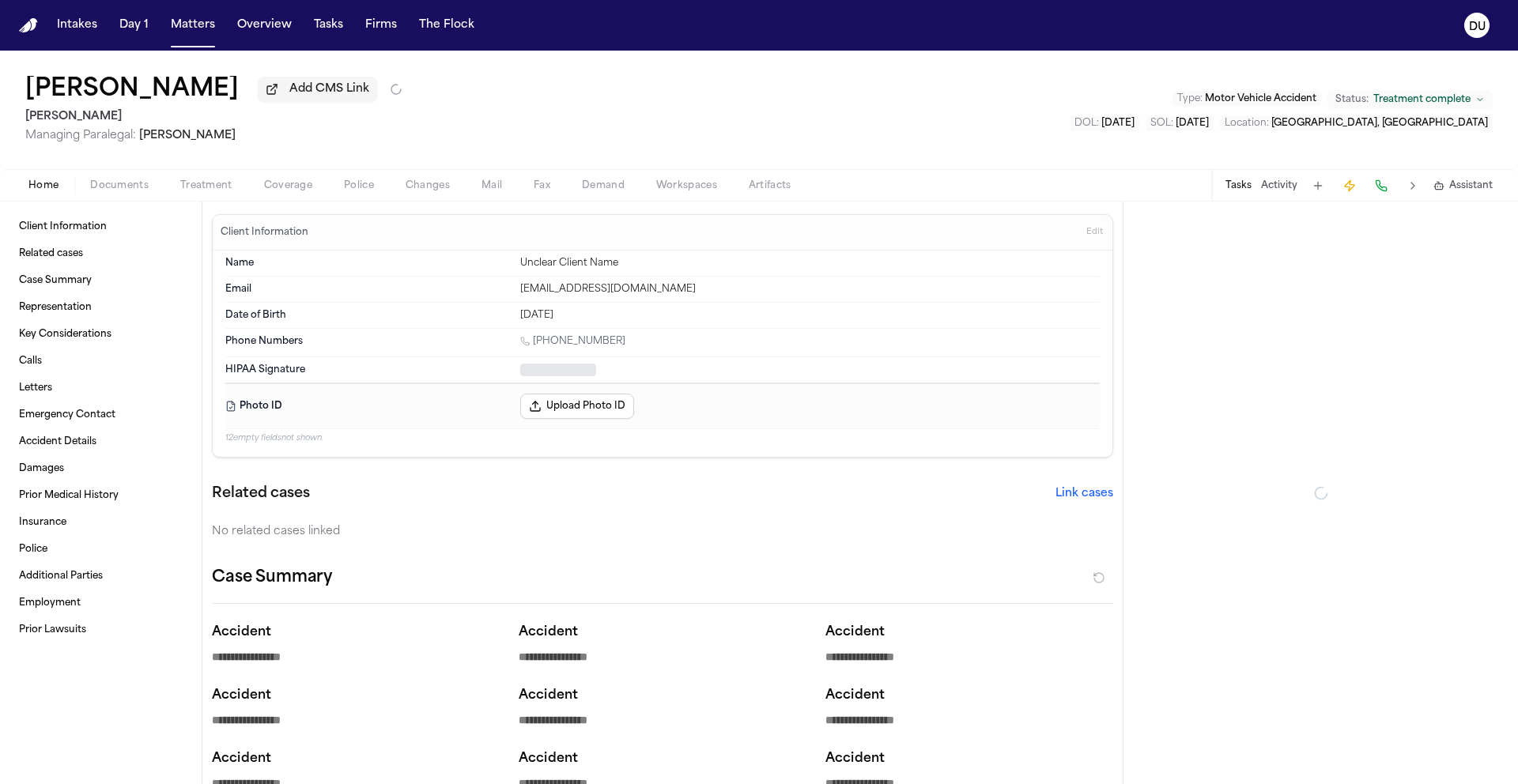
type textarea "*"
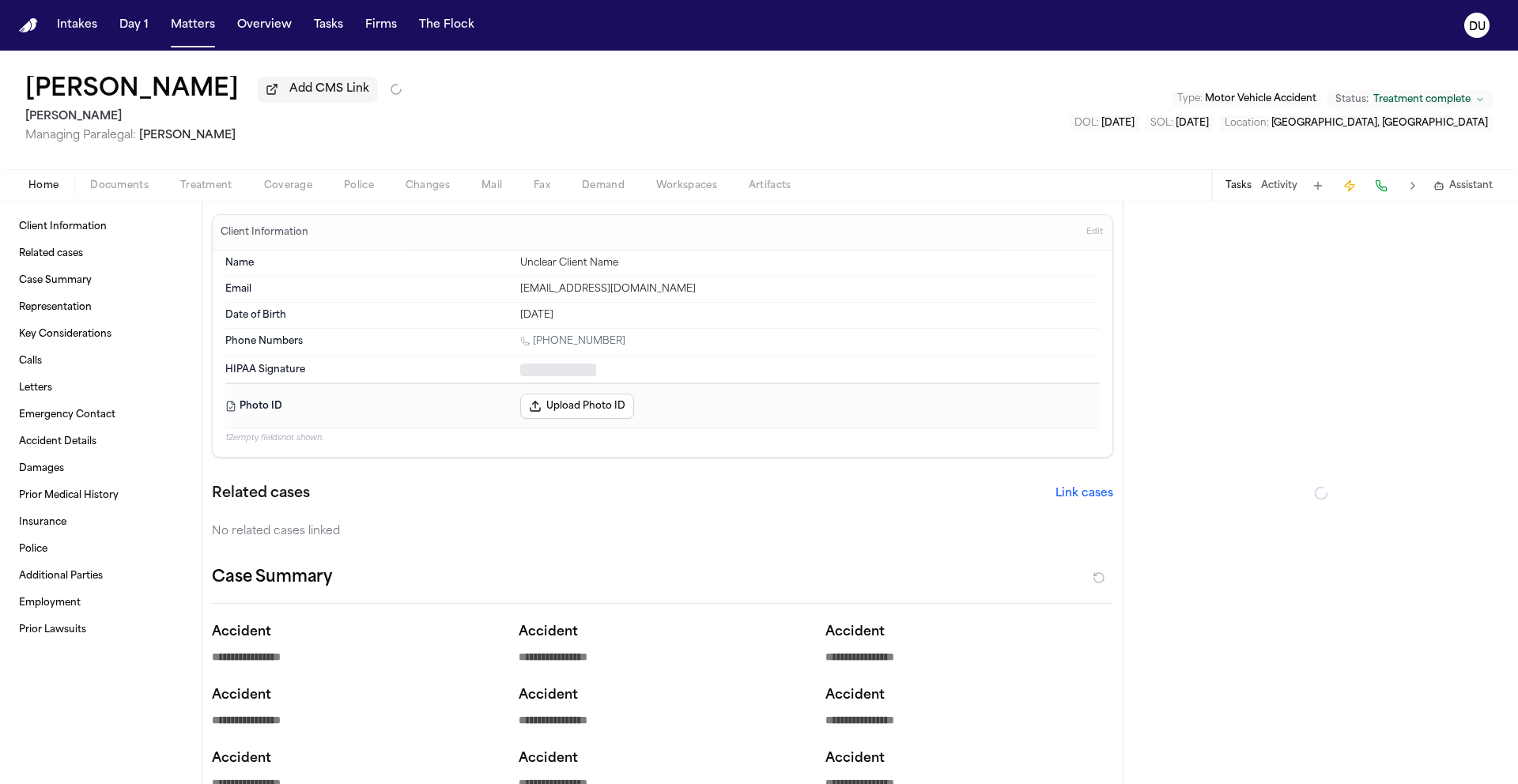
type textarea "*"
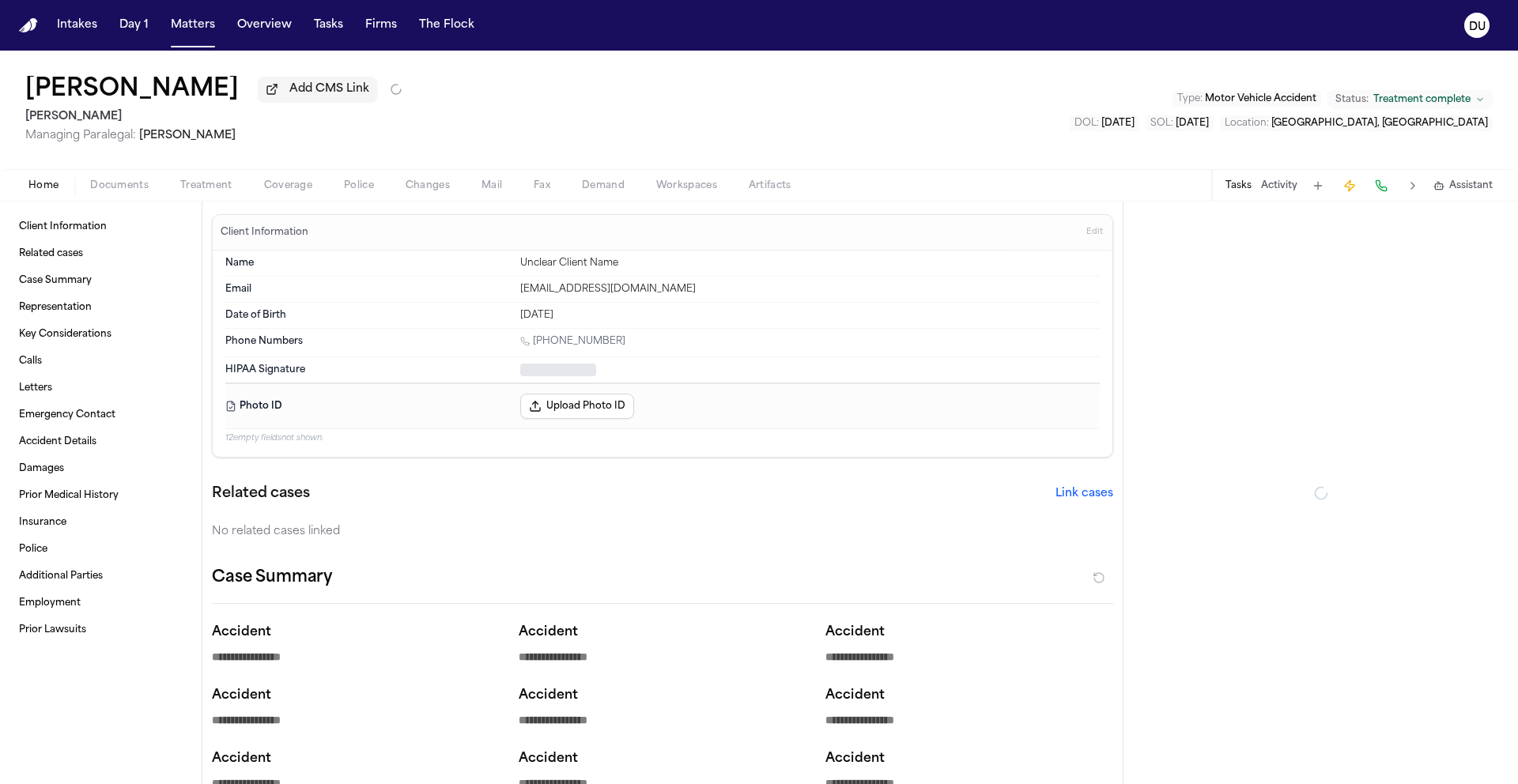
type textarea "*"
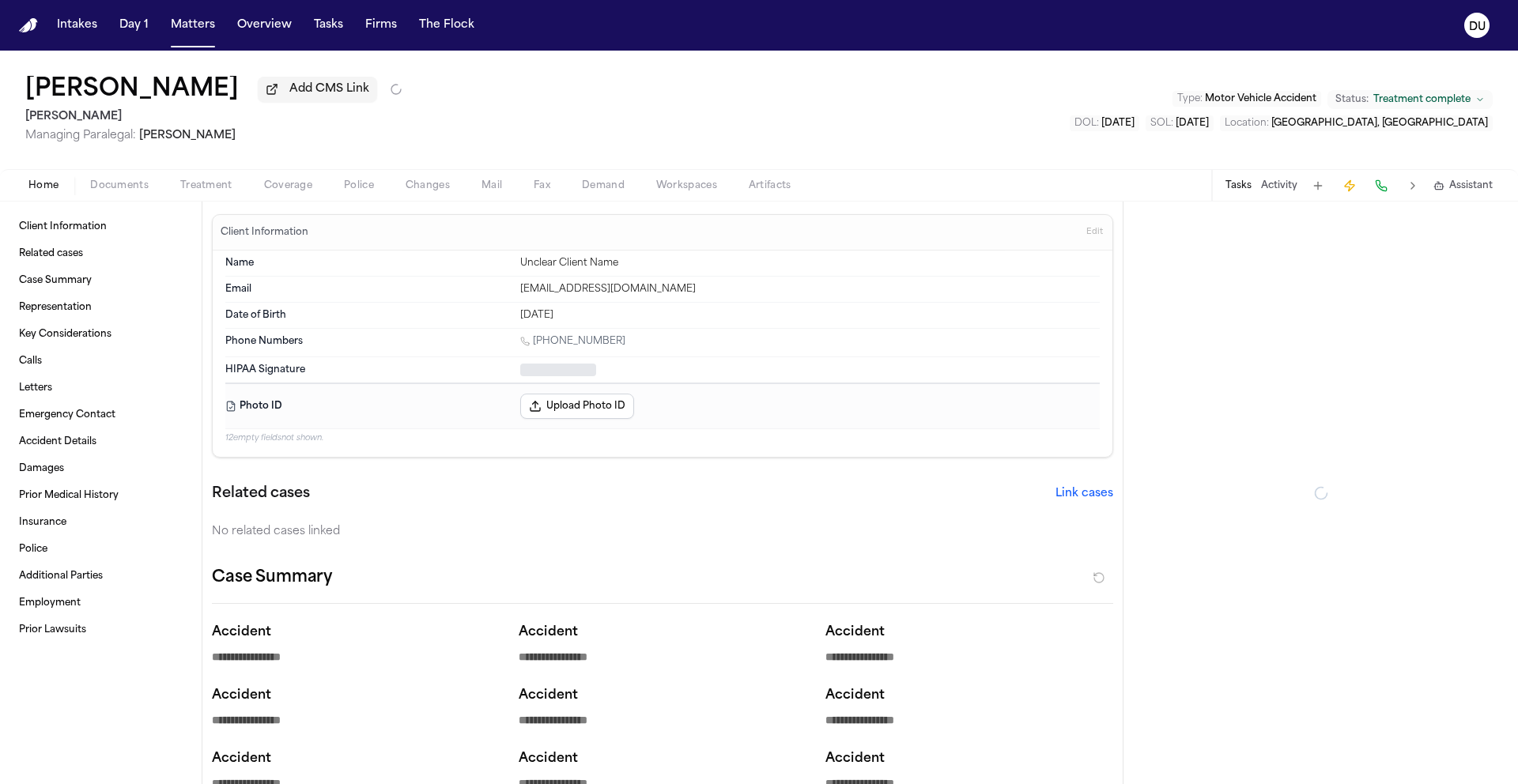
type textarea "*"
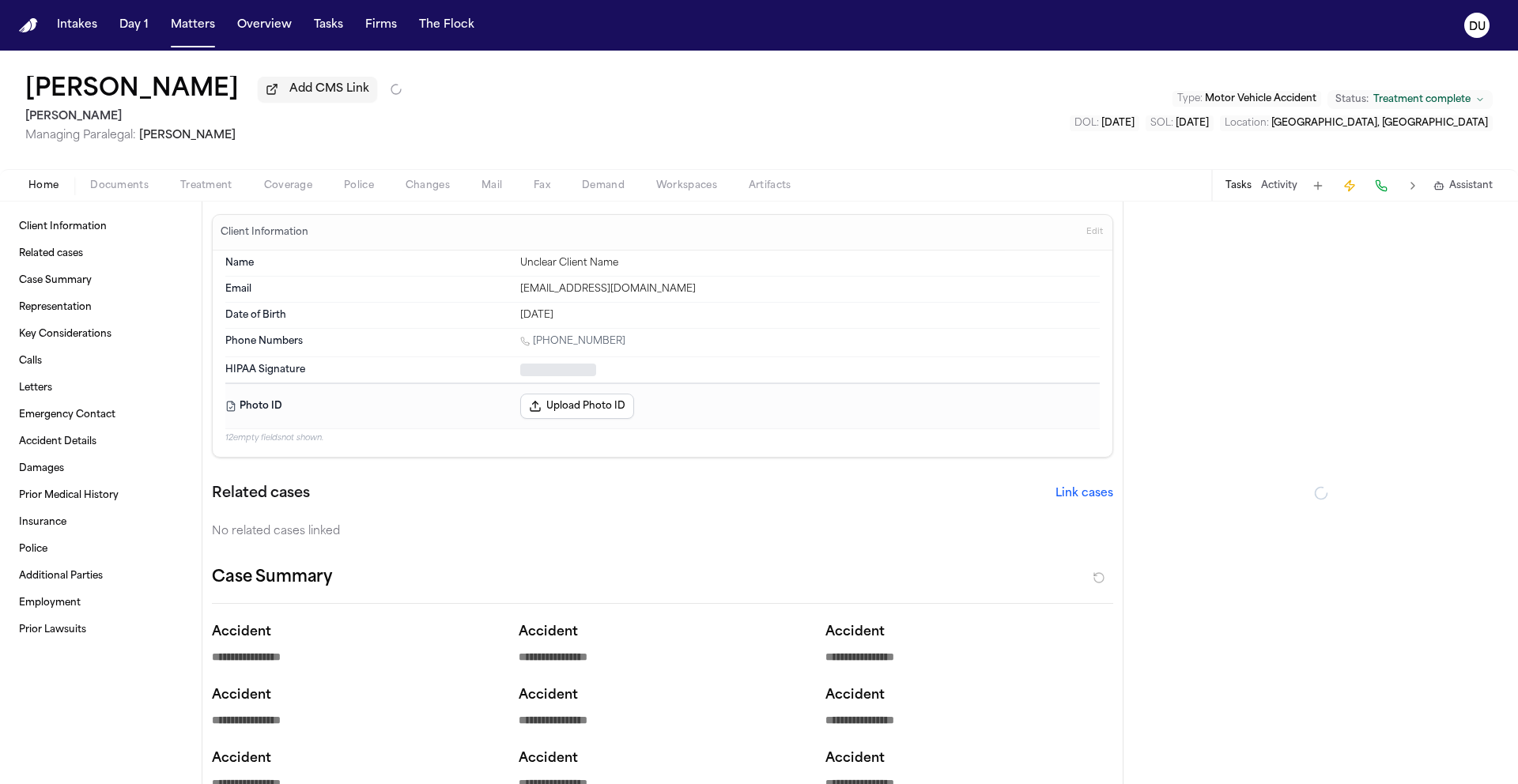
type textarea "*"
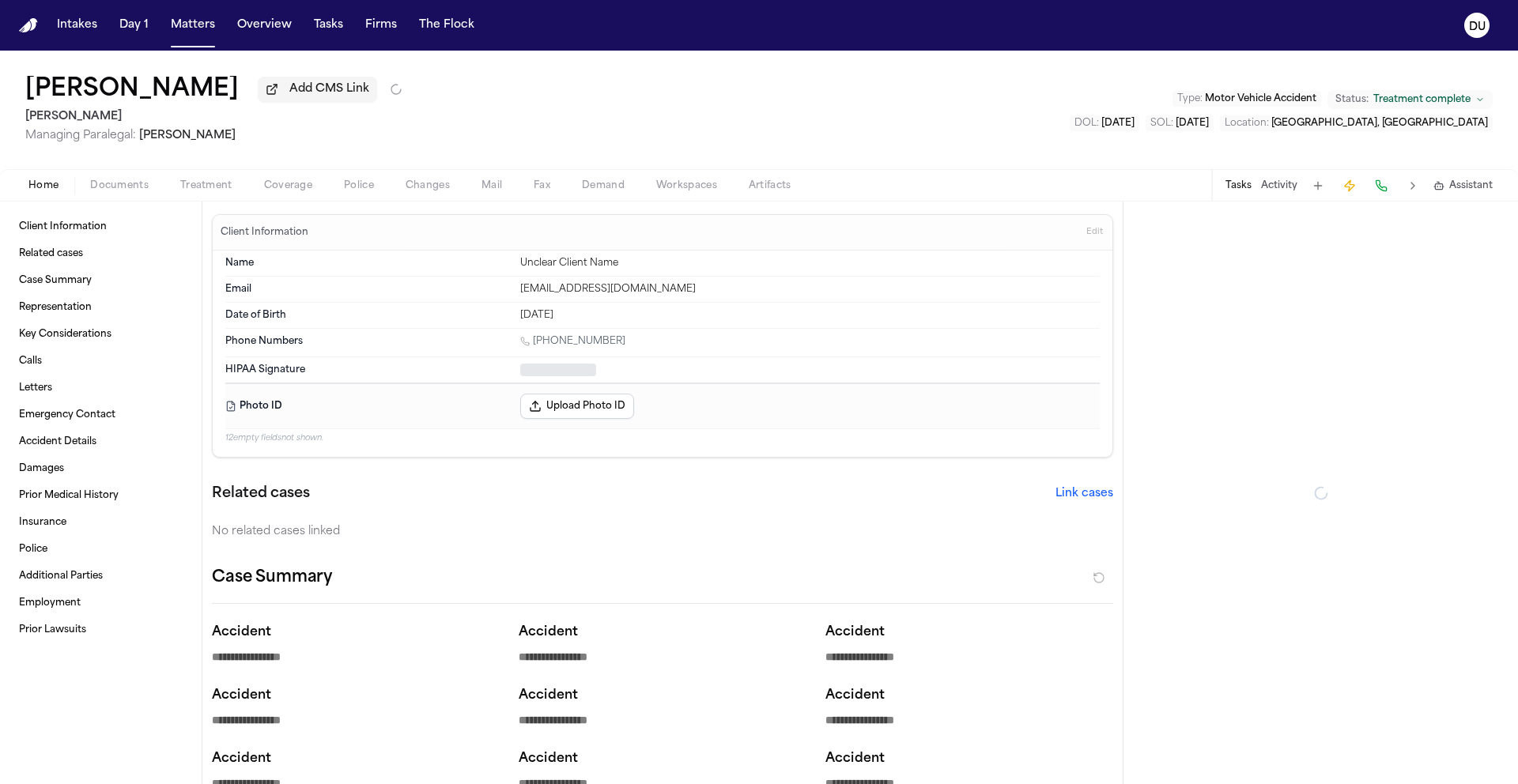
type textarea "*"
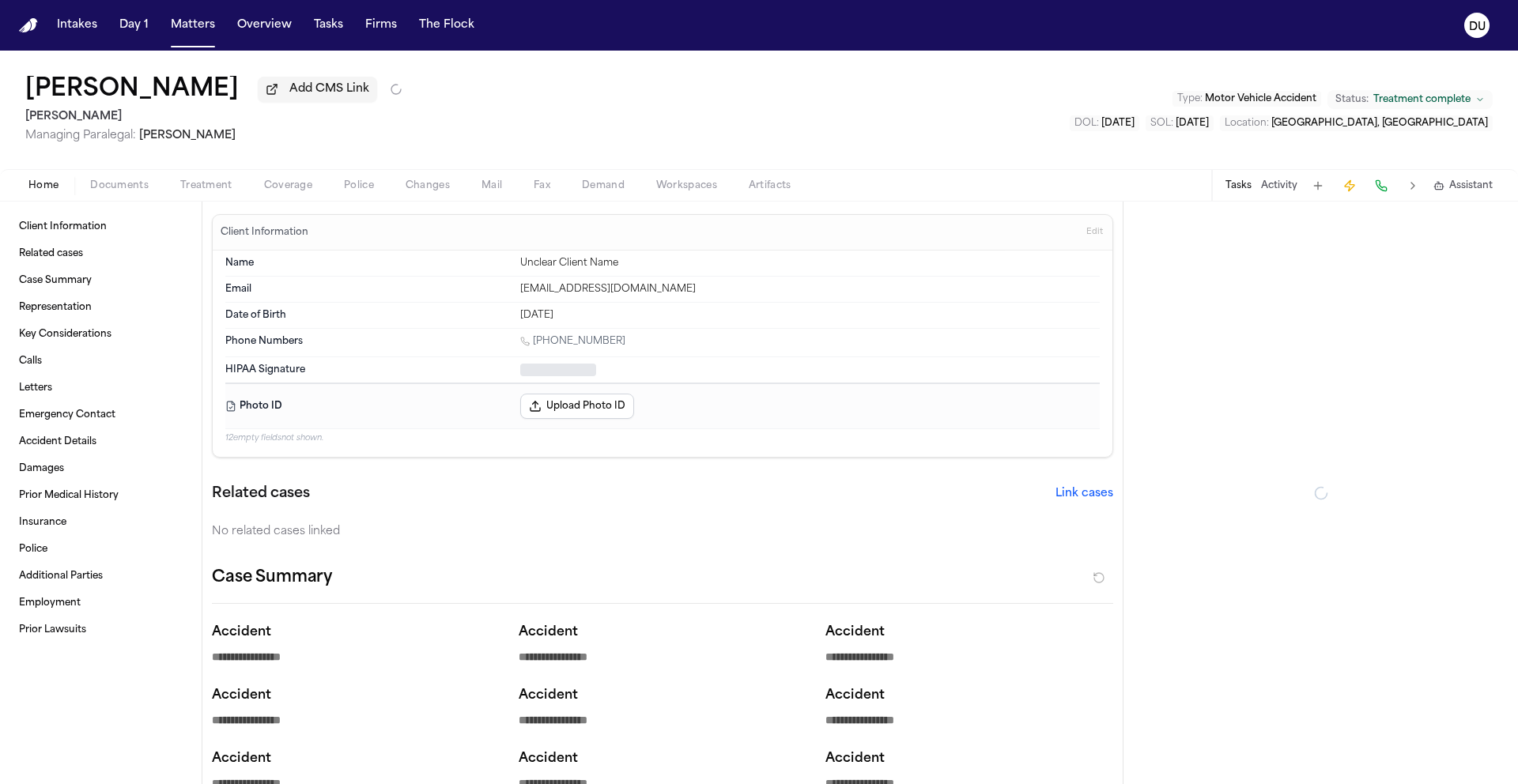
type textarea "*"
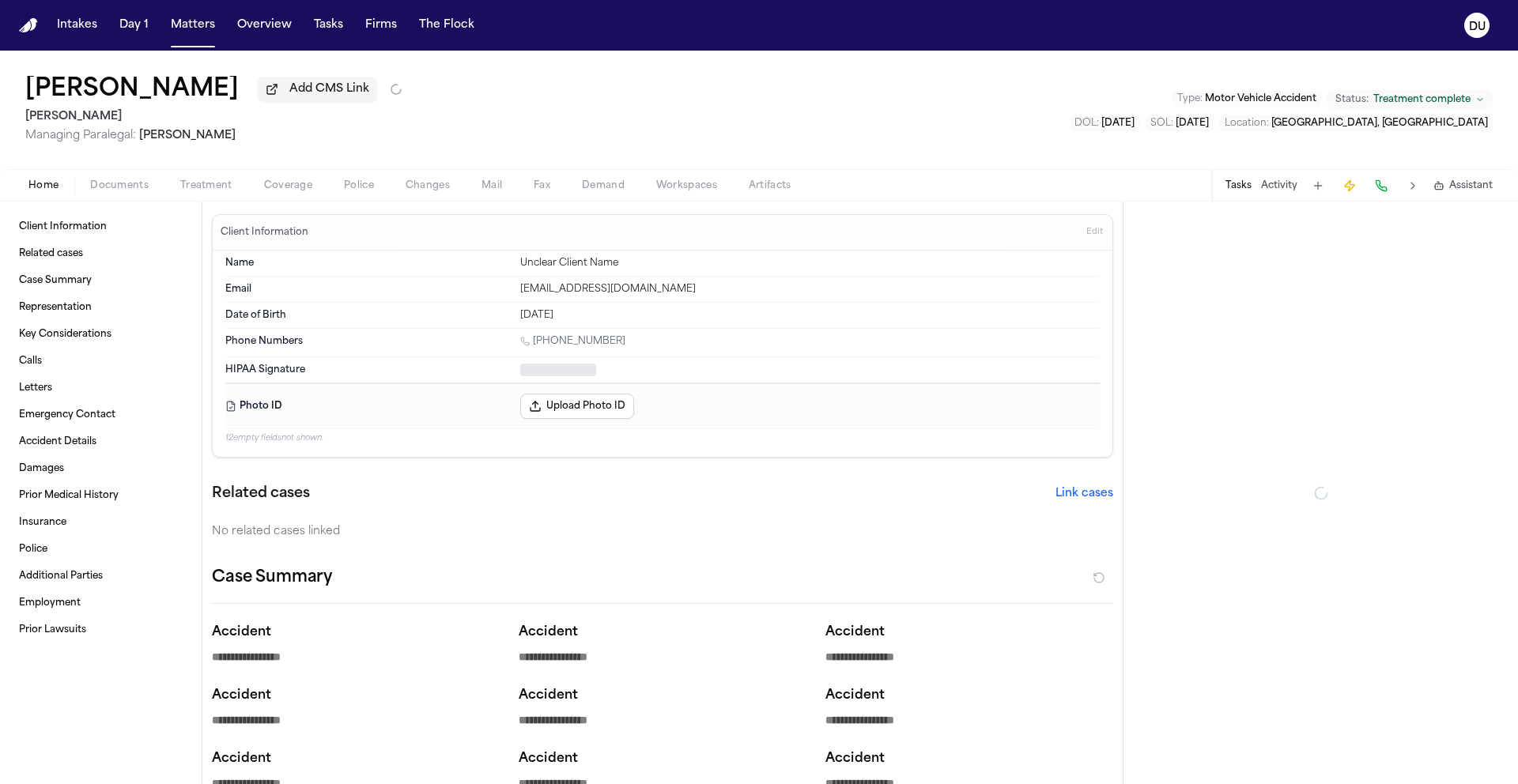
type textarea "*"
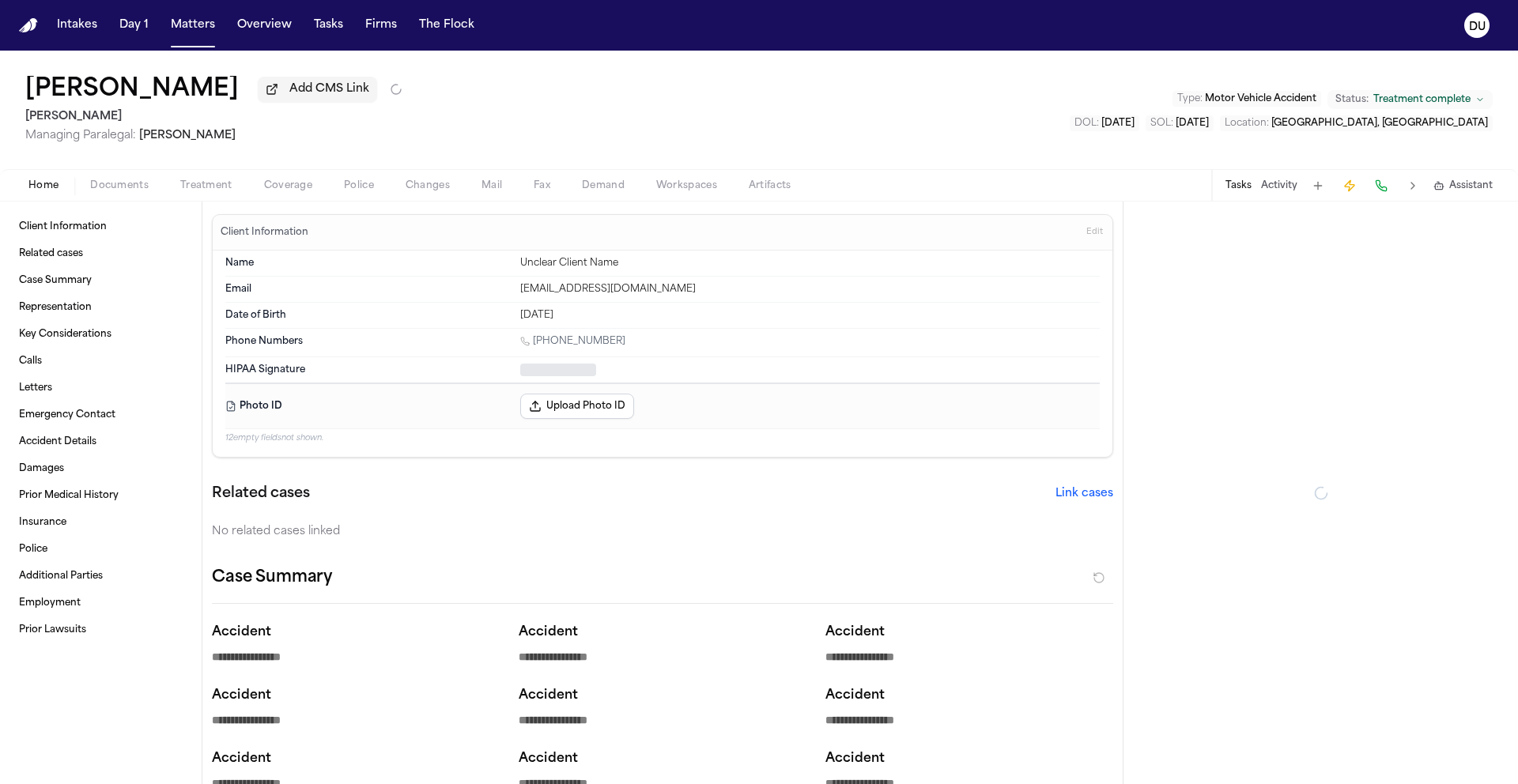
type textarea "*"
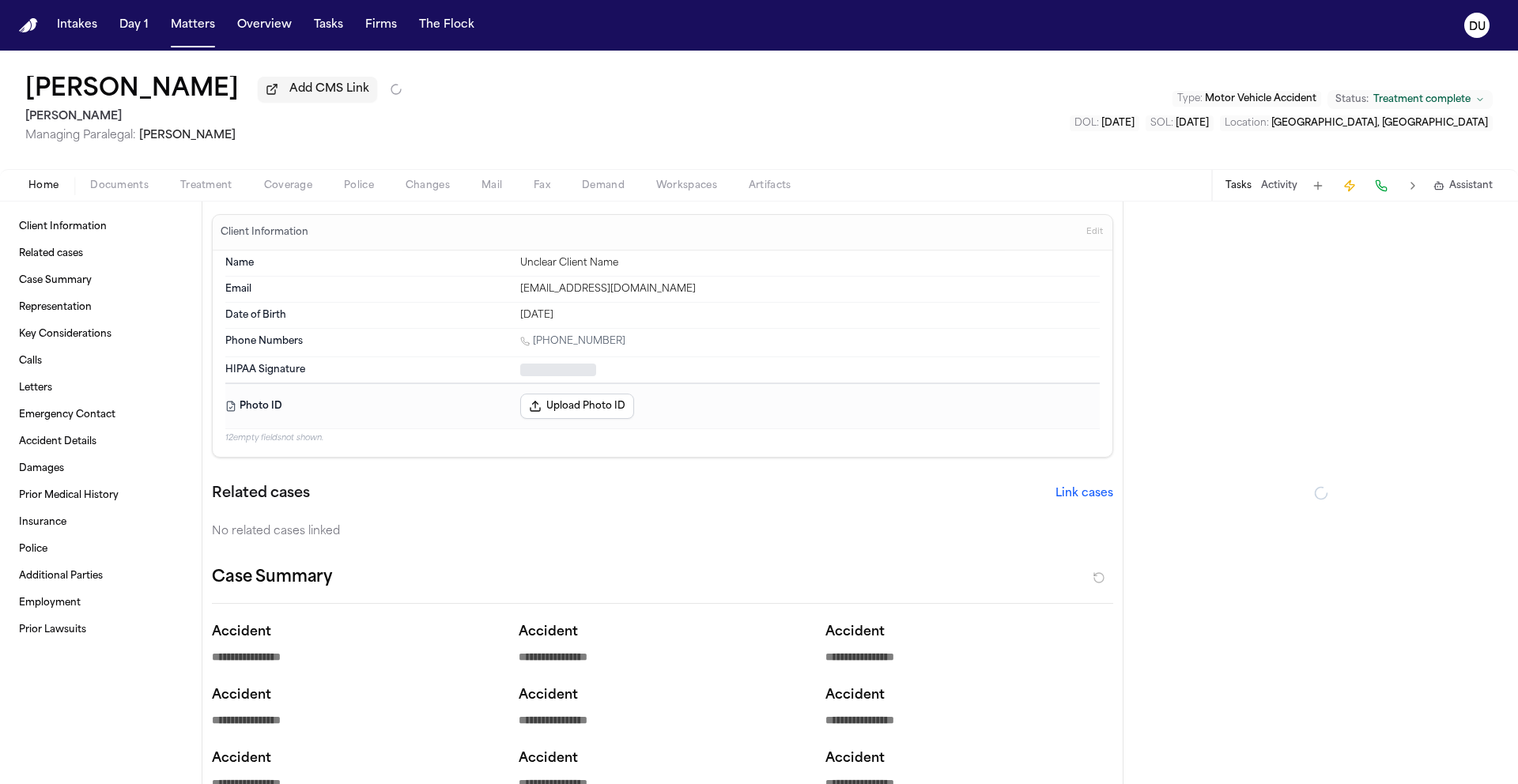
type textarea "*"
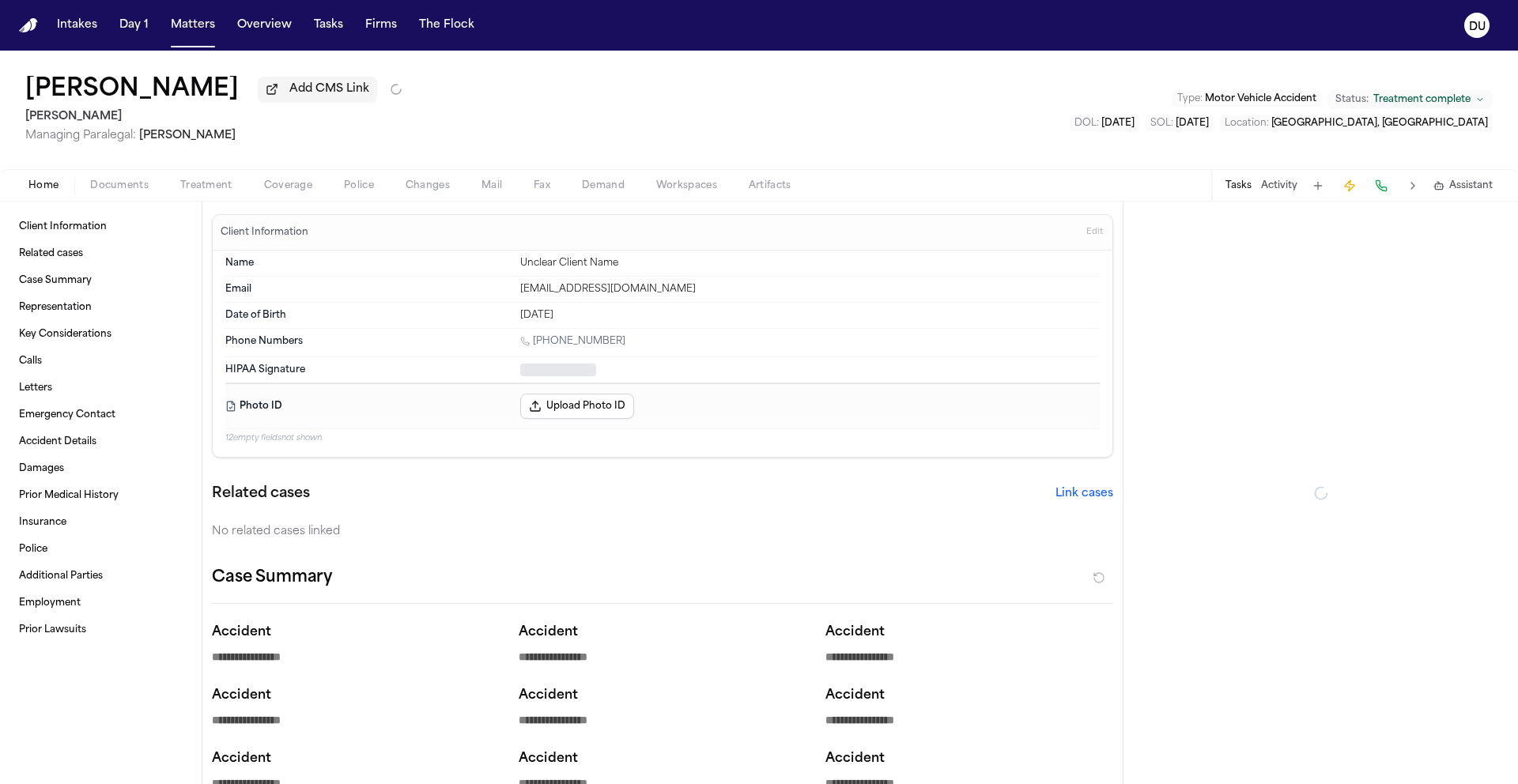
type textarea "*"
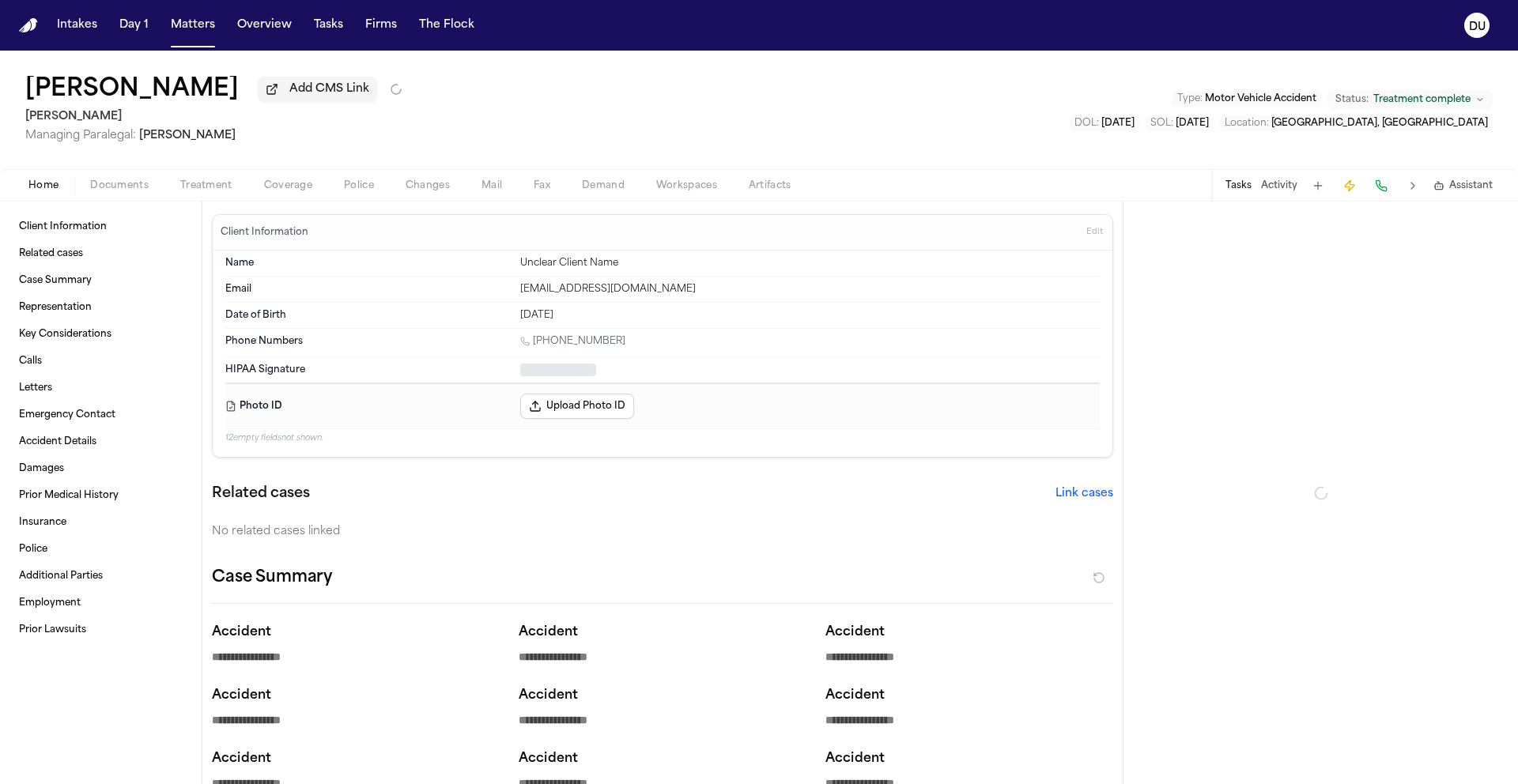
type textarea "*"
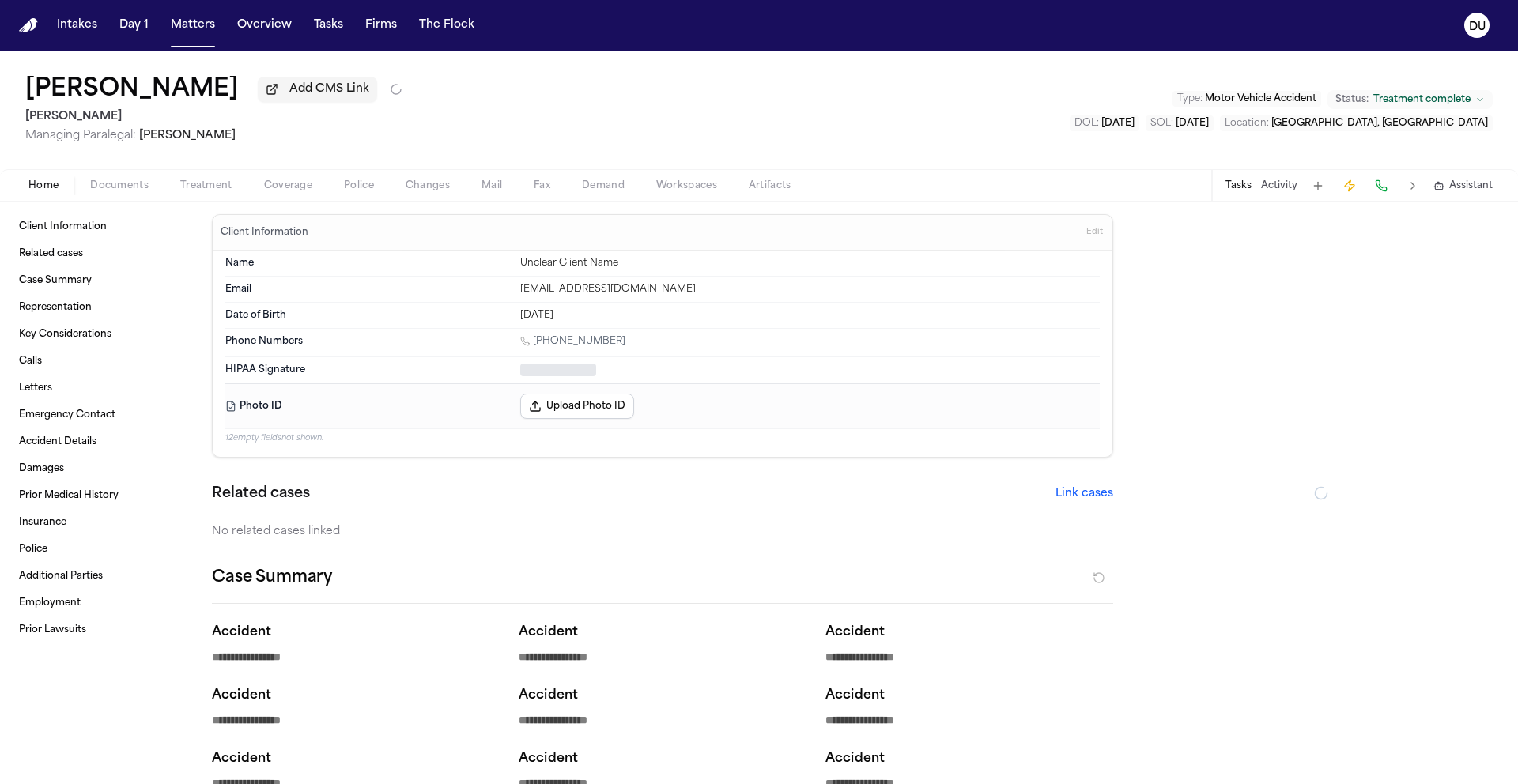
type textarea "*"
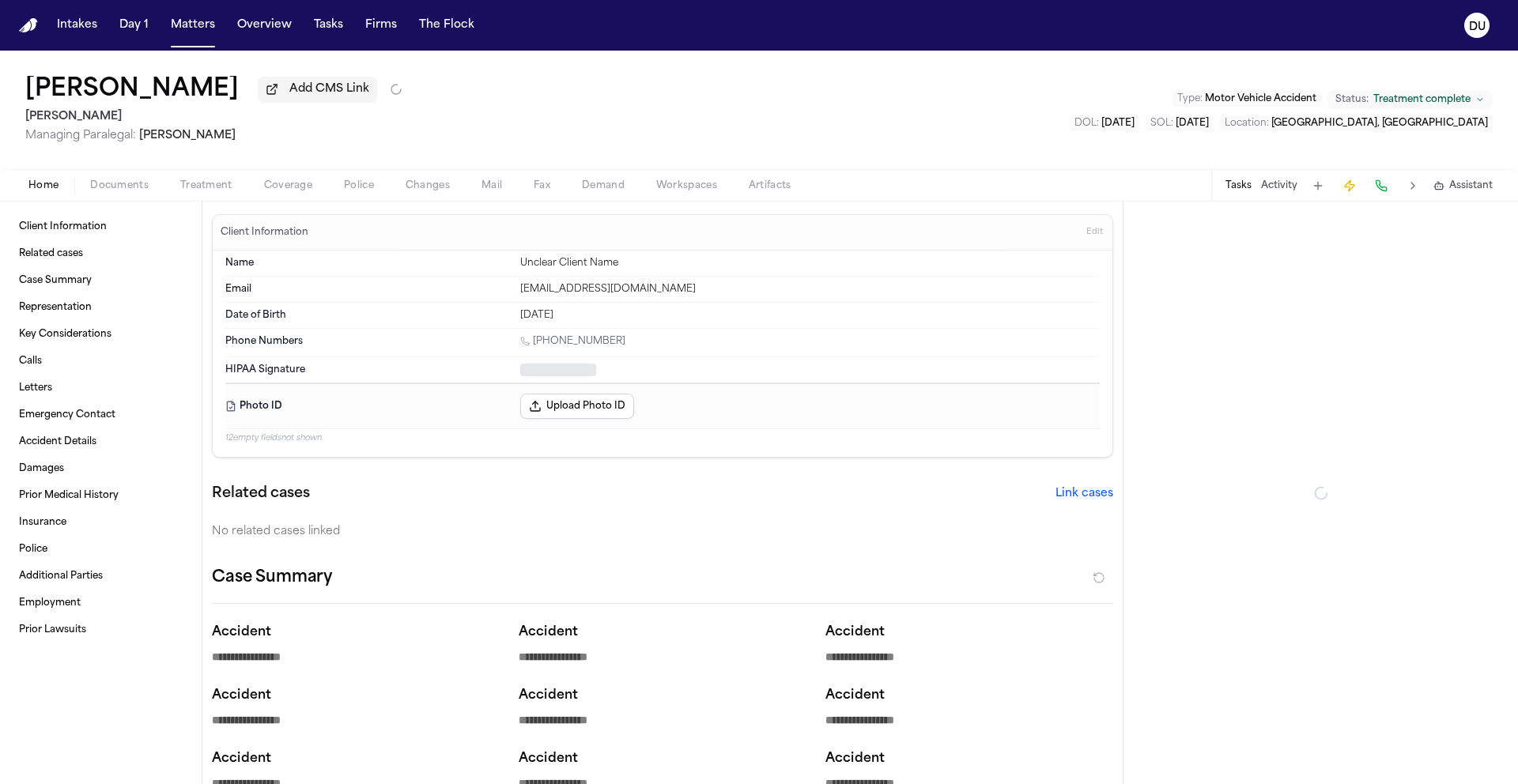
type textarea "*"
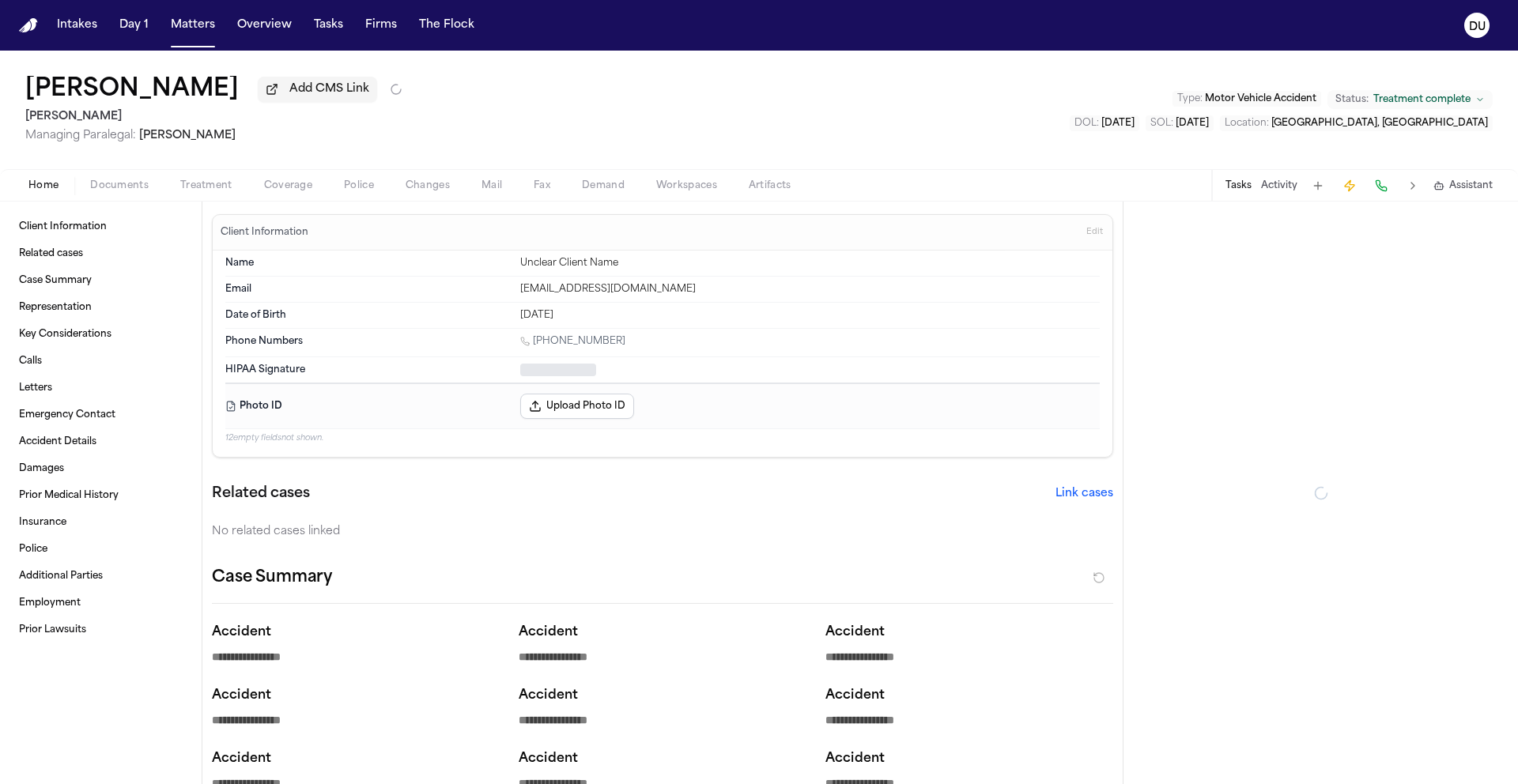
type textarea "*"
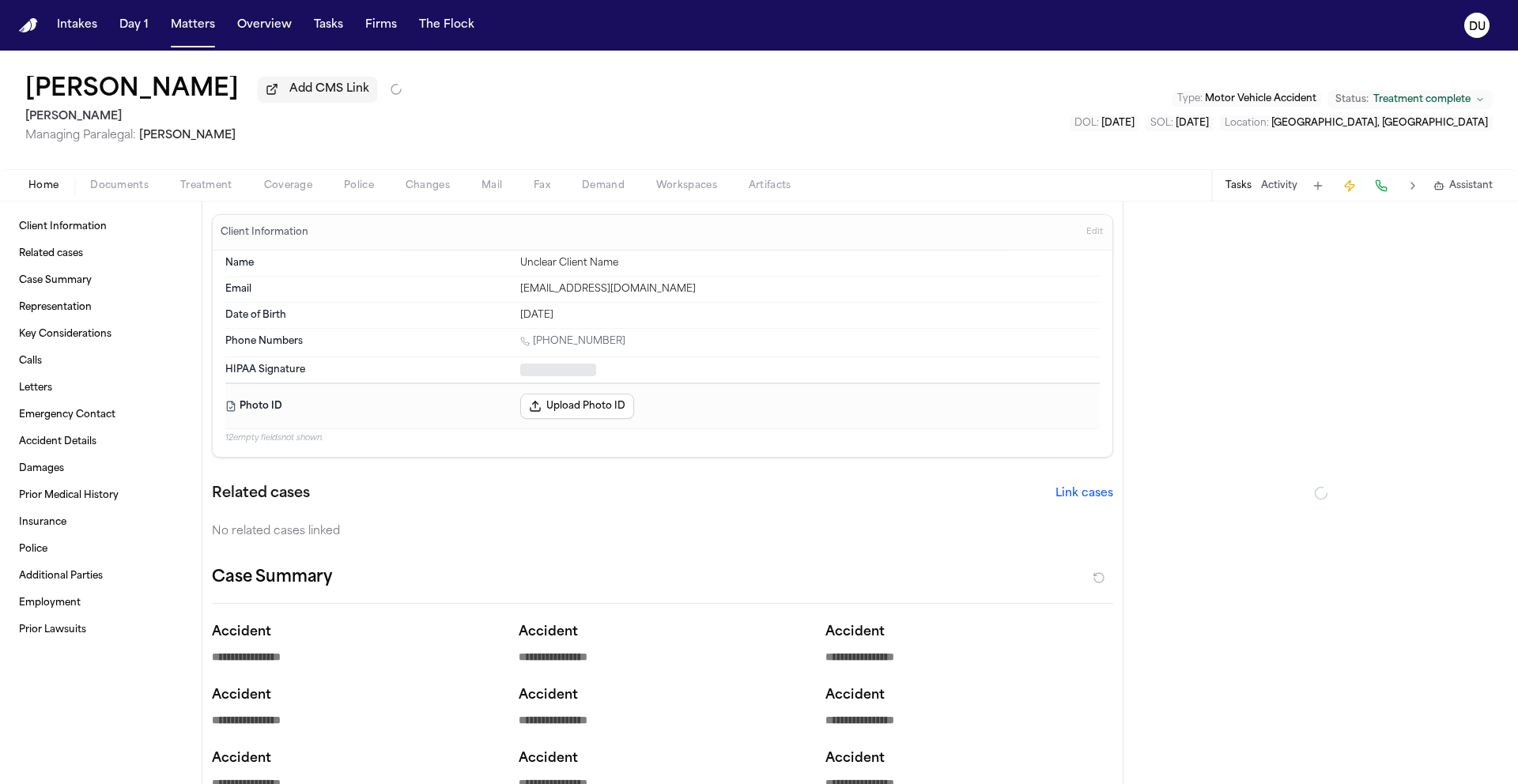
type textarea "*"
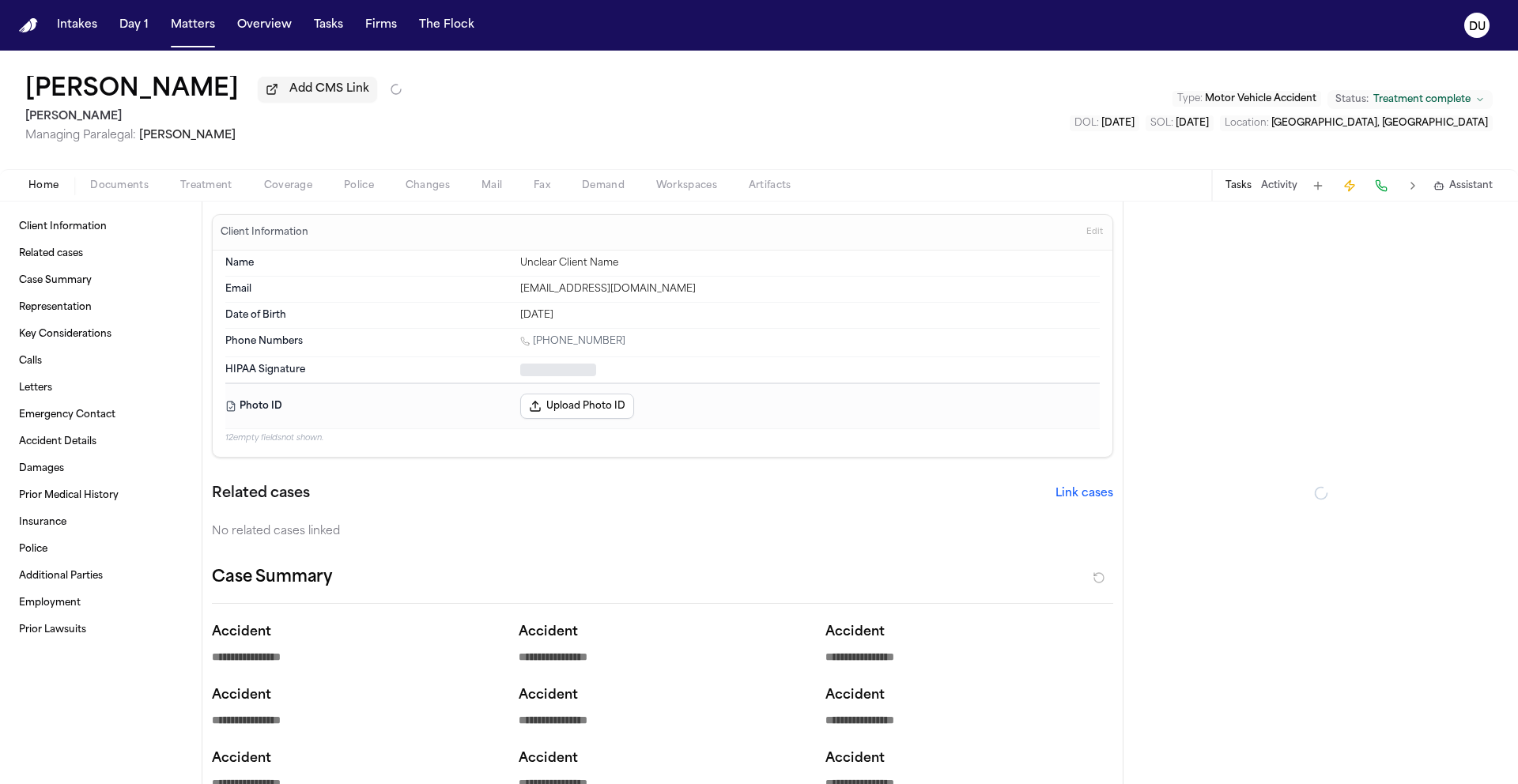
type textarea "*"
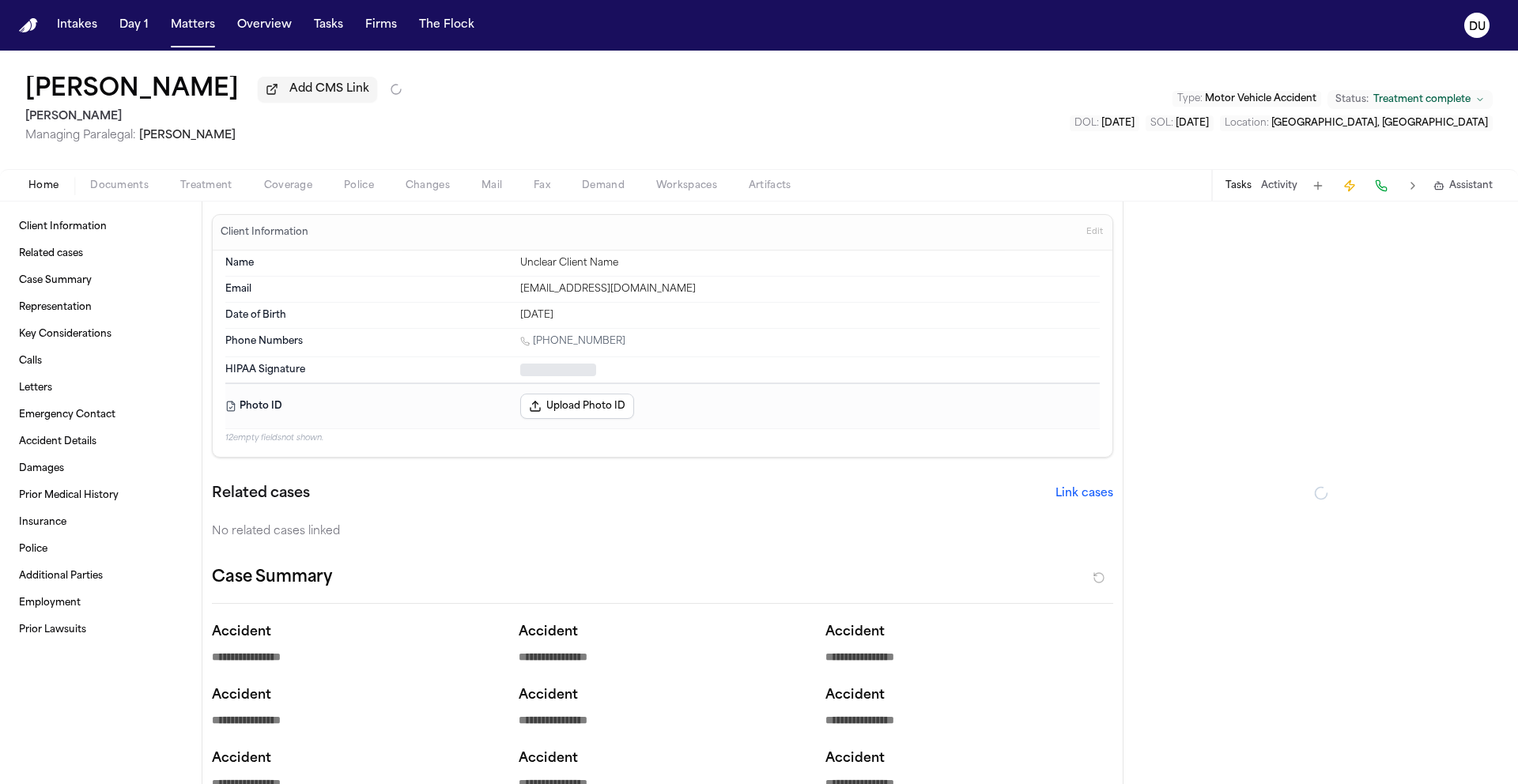
type textarea "*"
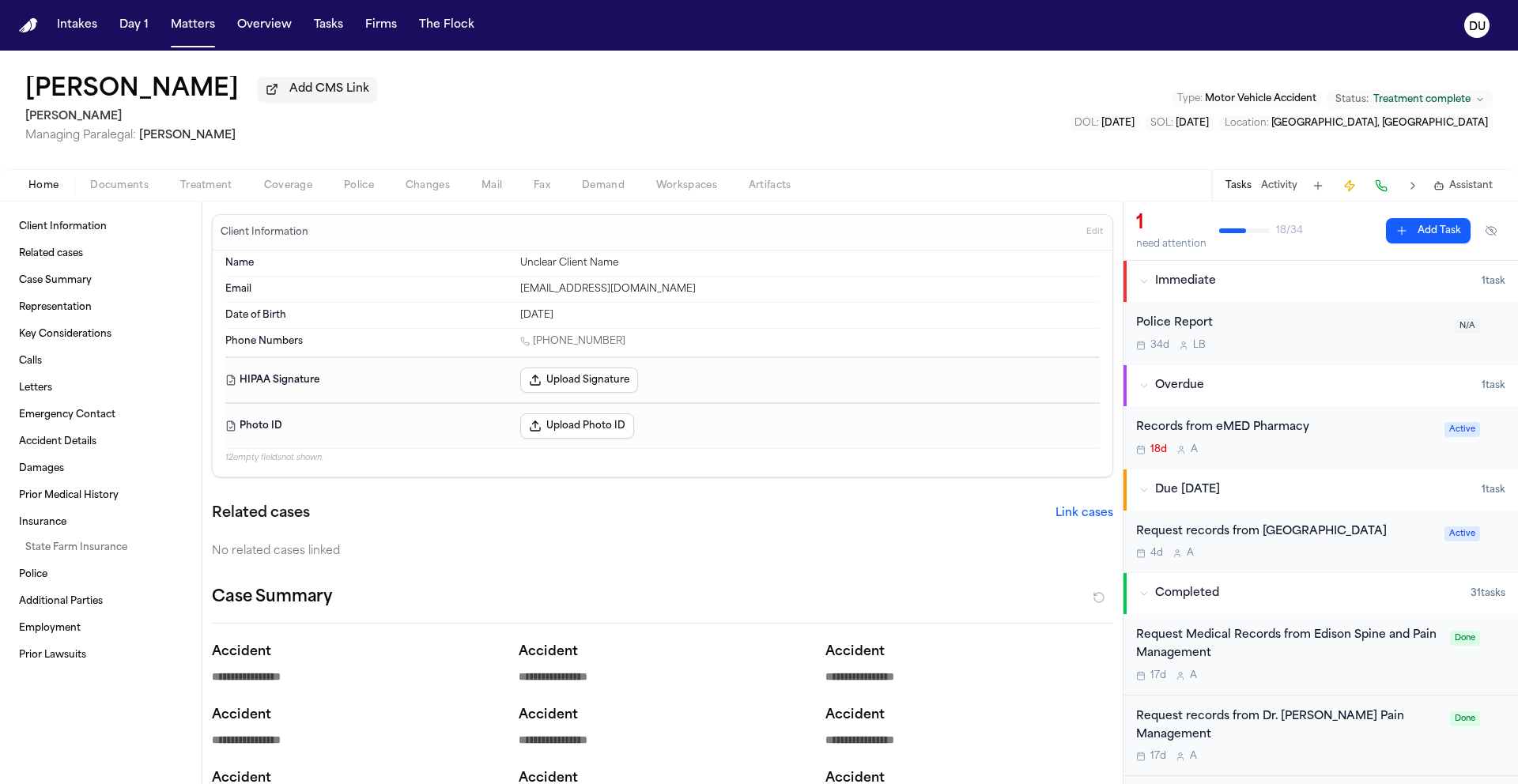
click at [1305, 532] on div "Request records from One Oak Medical Center" at bounding box center [1285, 532] width 299 height 18
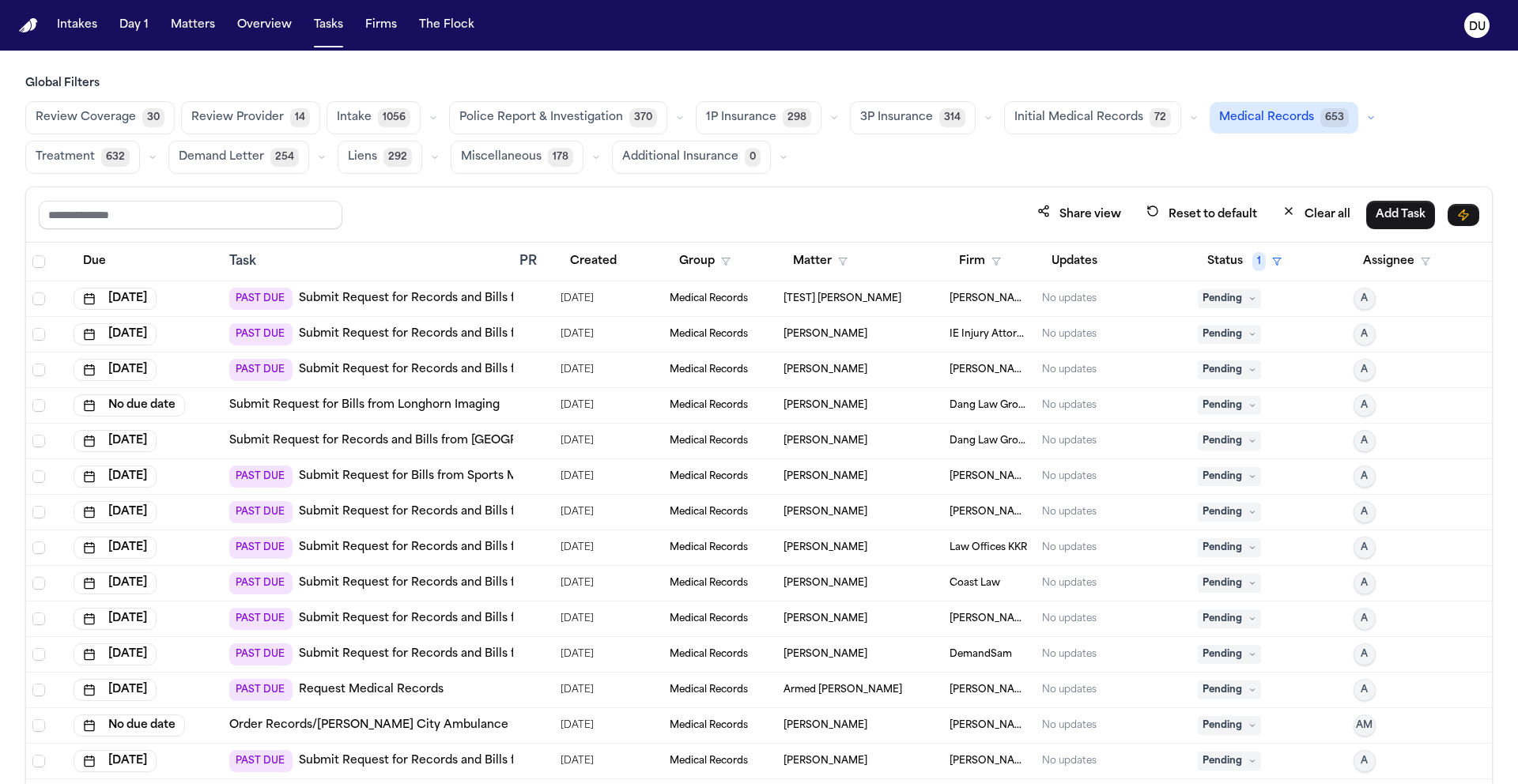
click at [475, 474] on link "Submit Request for Bills from Sports Medicine & Joint Replacement Specialists" at bounding box center [518, 476] width 438 height 16
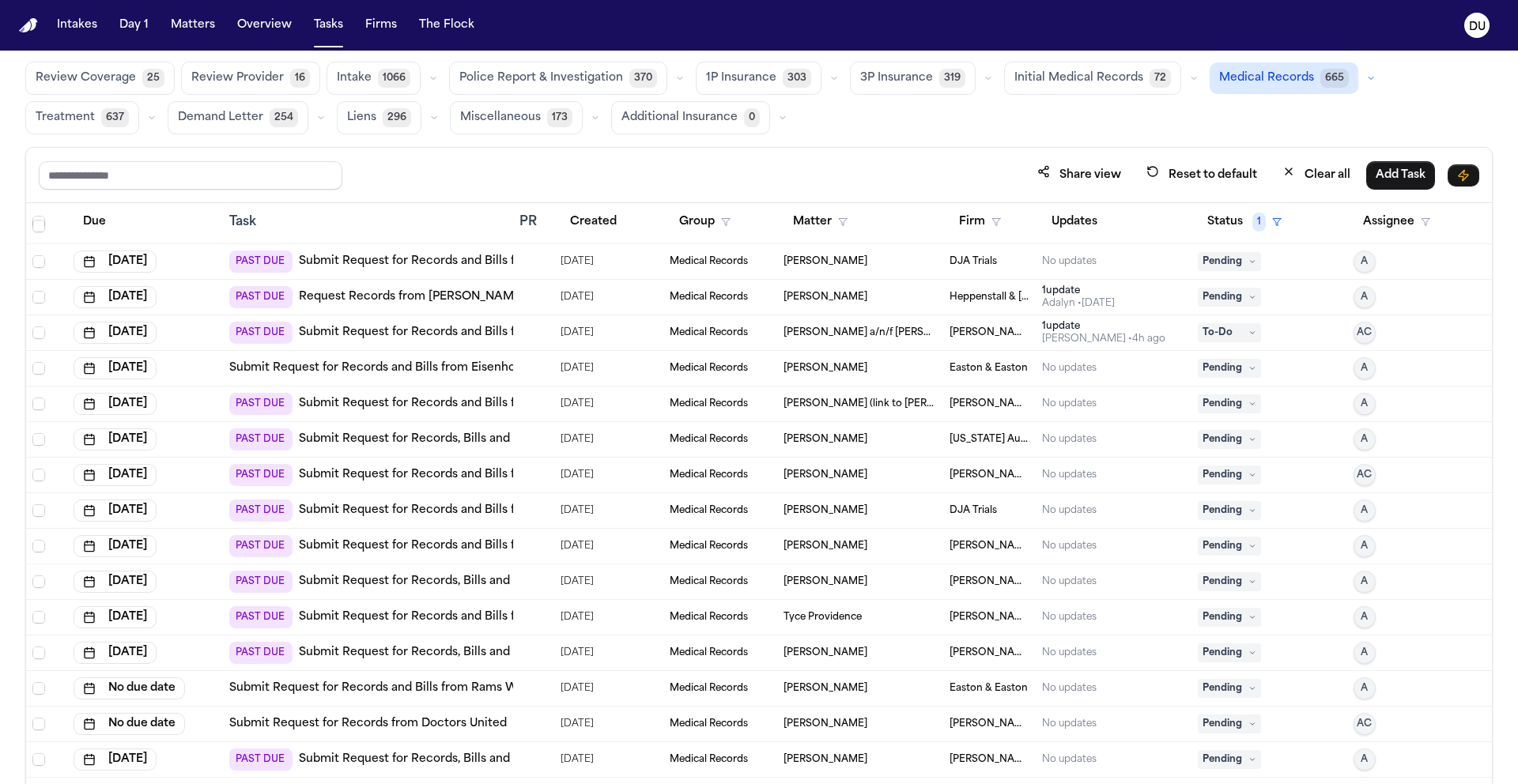
scroll to position [94, 0]
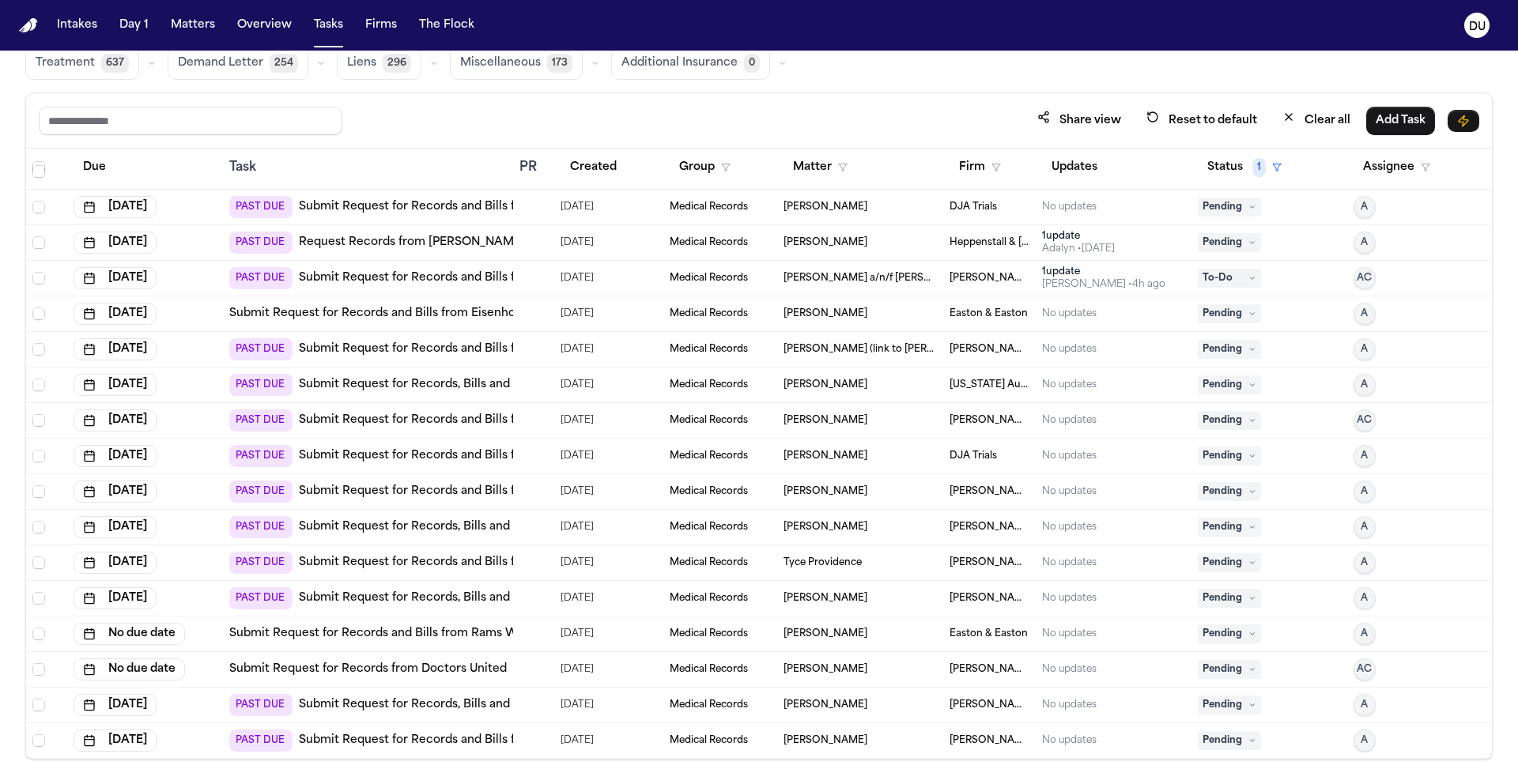
click at [388, 421] on link "Submit Request for Records and Bills from MetroAtlanta Ambulance Service (Metro…" at bounding box center [608, 420] width 618 height 16
click at [398, 388] on link "Submit Request for Records, Bills and Radiology from Hurley Medical Center" at bounding box center [583, 384] width 568 height 16
click at [436, 591] on link "Submit Request for Records, Bills and Radiology from Monroeville Imaging Center" at bounding box center [534, 598] width 471 height 16
click at [28, 26] on img "Home" at bounding box center [28, 26] width 19 height 15
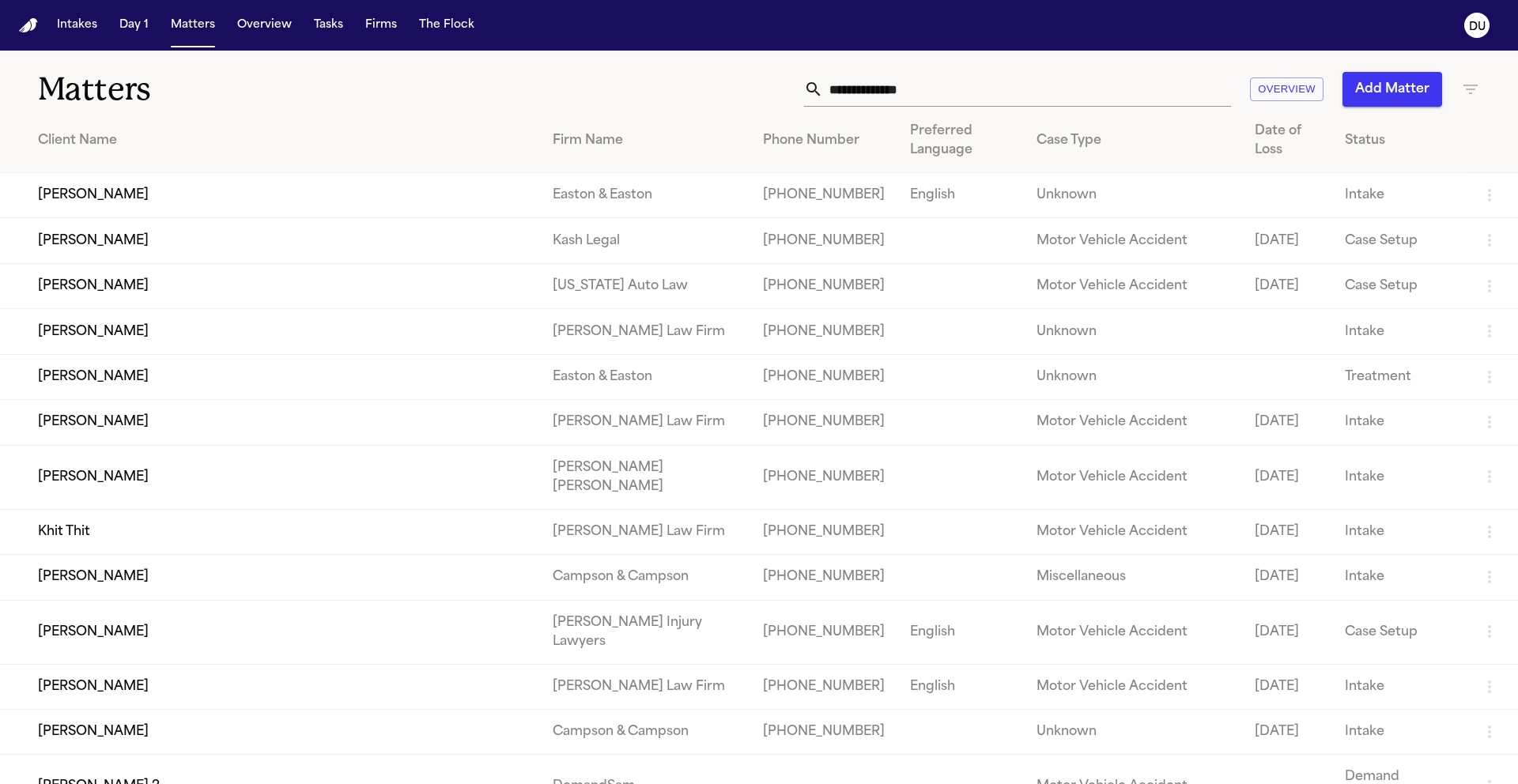
click at [1020, 93] on input "text" at bounding box center [1026, 89] width 408 height 35
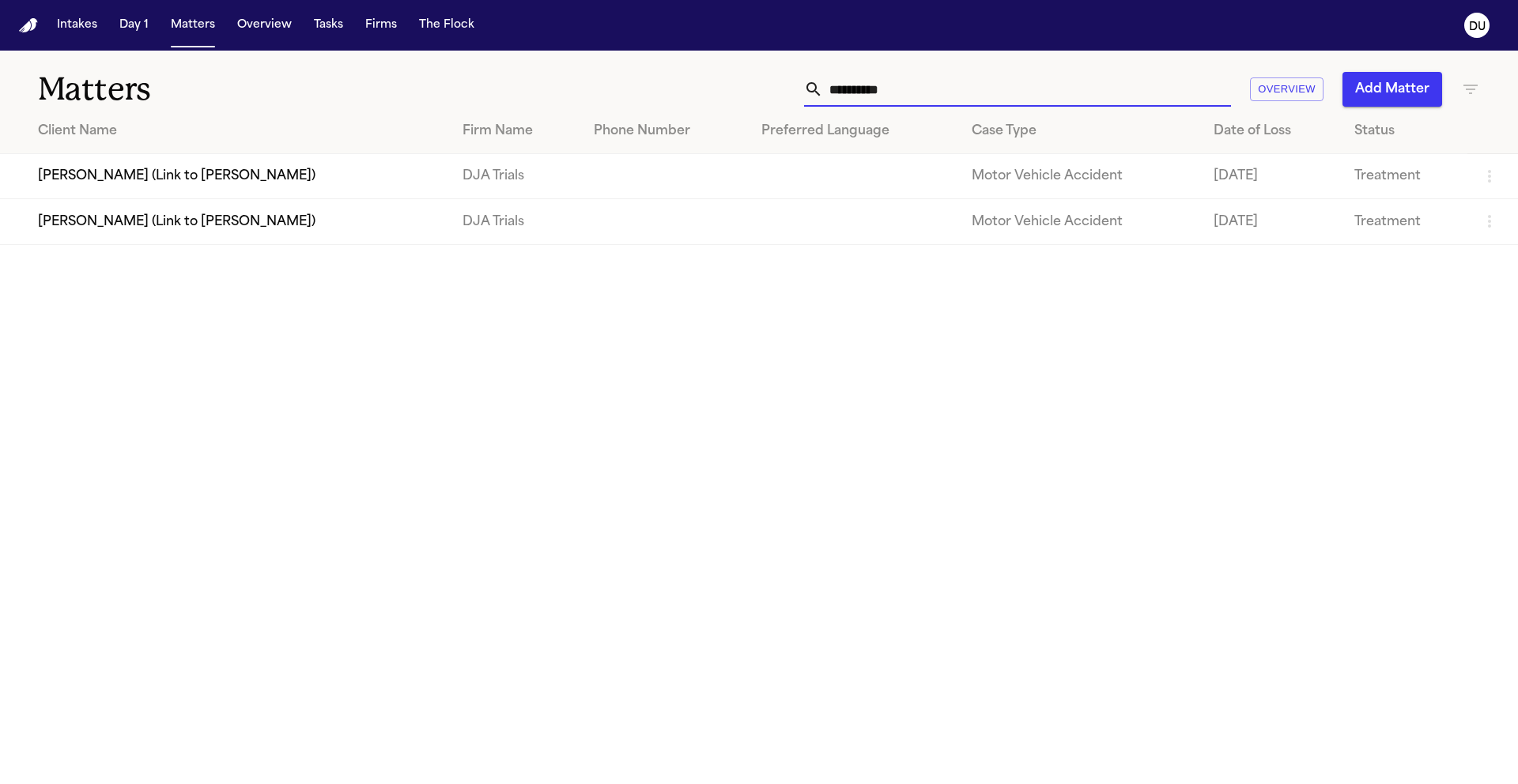
type input "**********"
click at [393, 238] on td "[PERSON_NAME] (Link to [PERSON_NAME])" at bounding box center [225, 222] width 450 height 45
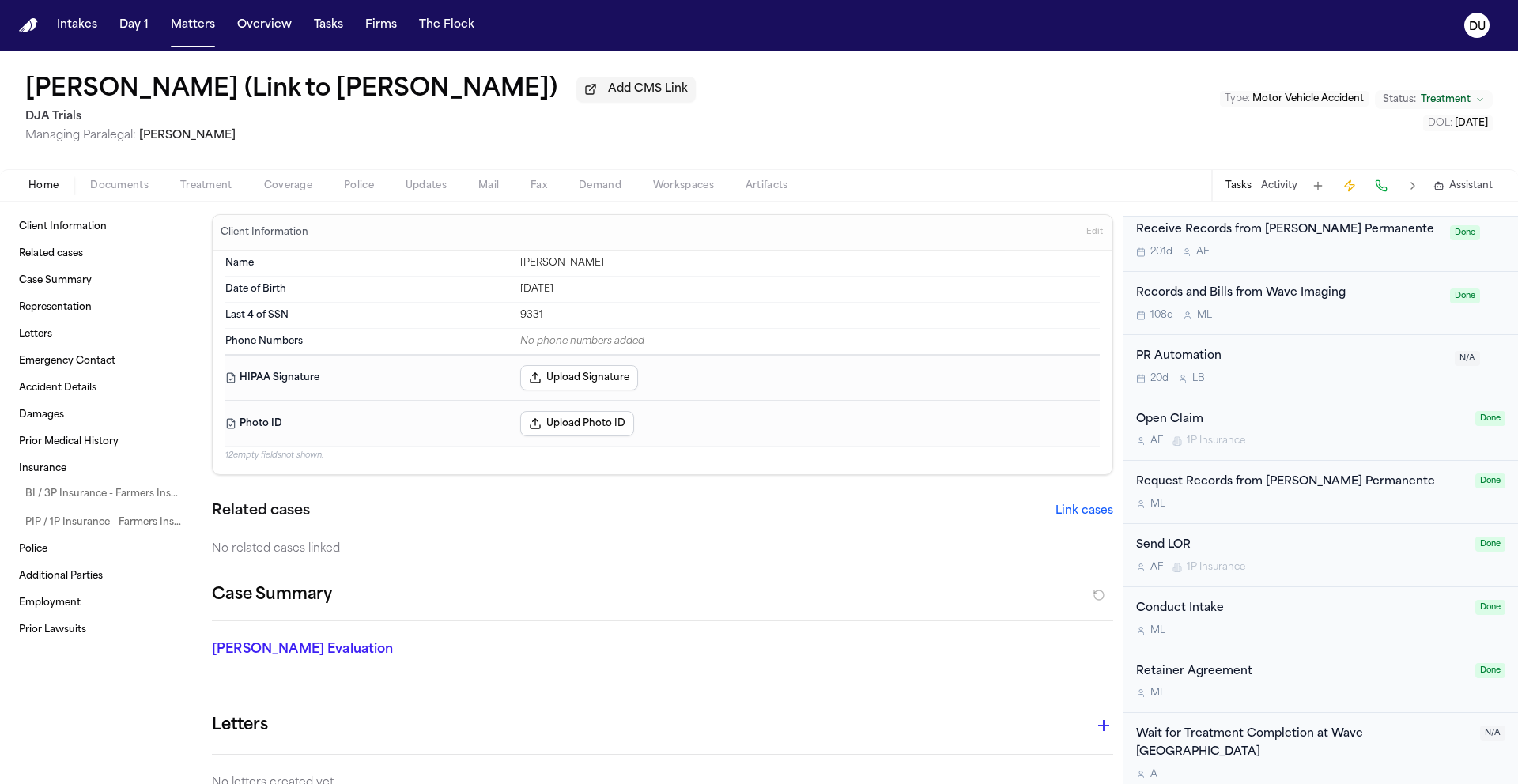
scroll to position [422, 0]
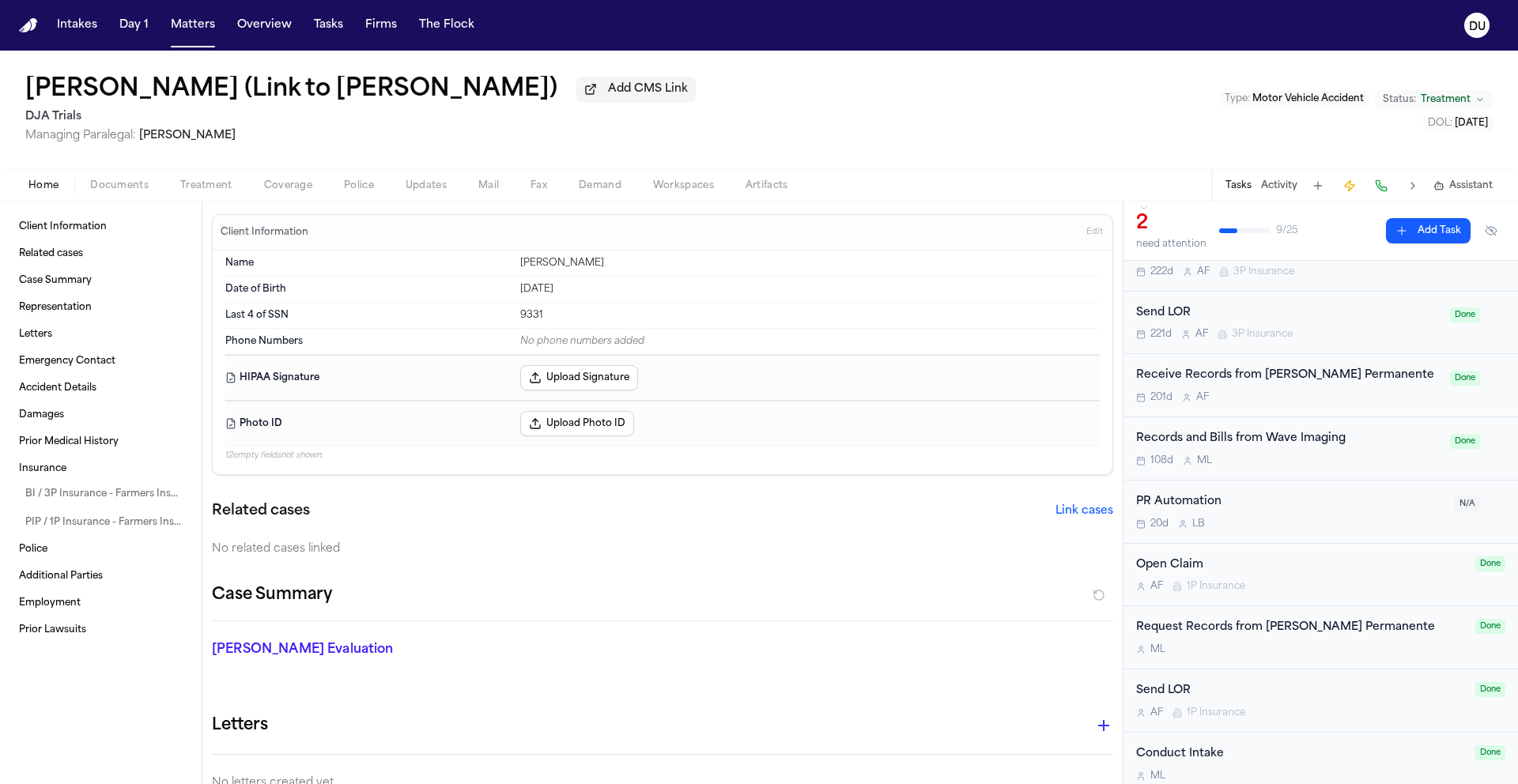
click at [1250, 430] on div "Records and Bills from Wave Imaging" at bounding box center [1288, 439] width 304 height 18
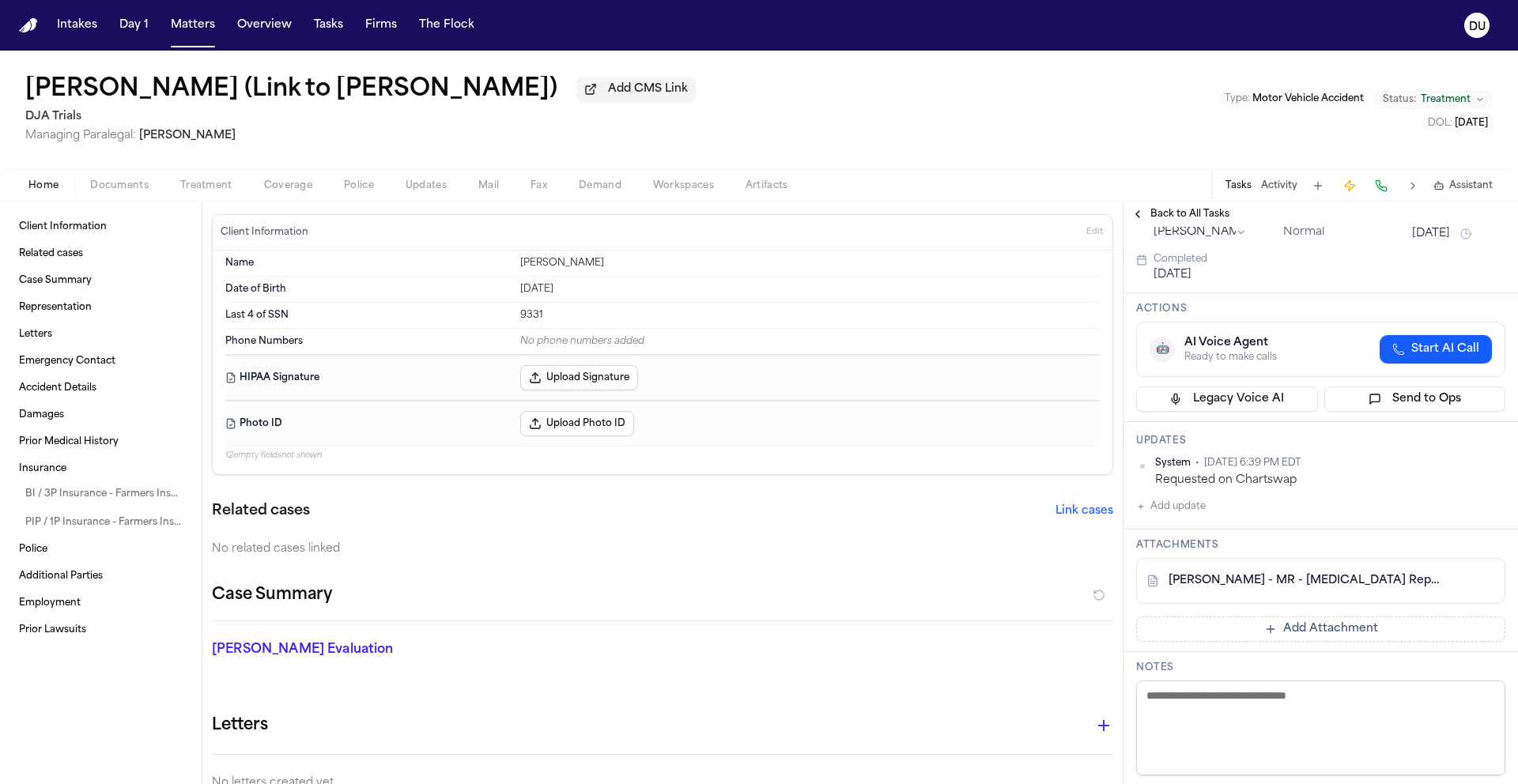
scroll to position [142, 0]
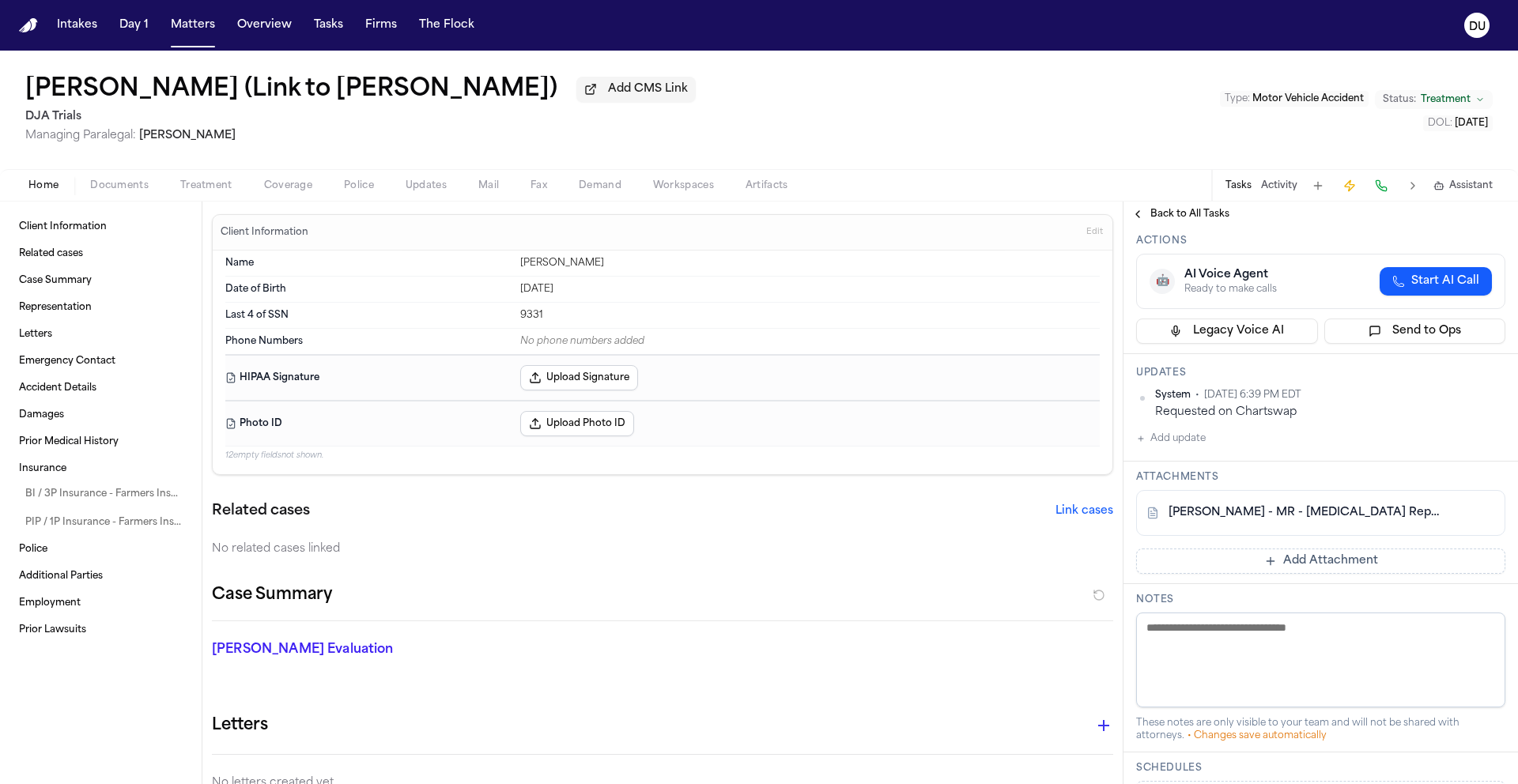
click at [1301, 513] on link "L. Nagata - MR - MRI Report from Wave Imaging - 5.29.25" at bounding box center [1305, 512] width 273 height 16
click at [1173, 225] on div "Back to All Tasks" at bounding box center [1320, 214] width 394 height 25
click at [1180, 220] on span "Back to All Tasks" at bounding box center [1190, 213] width 79 height 12
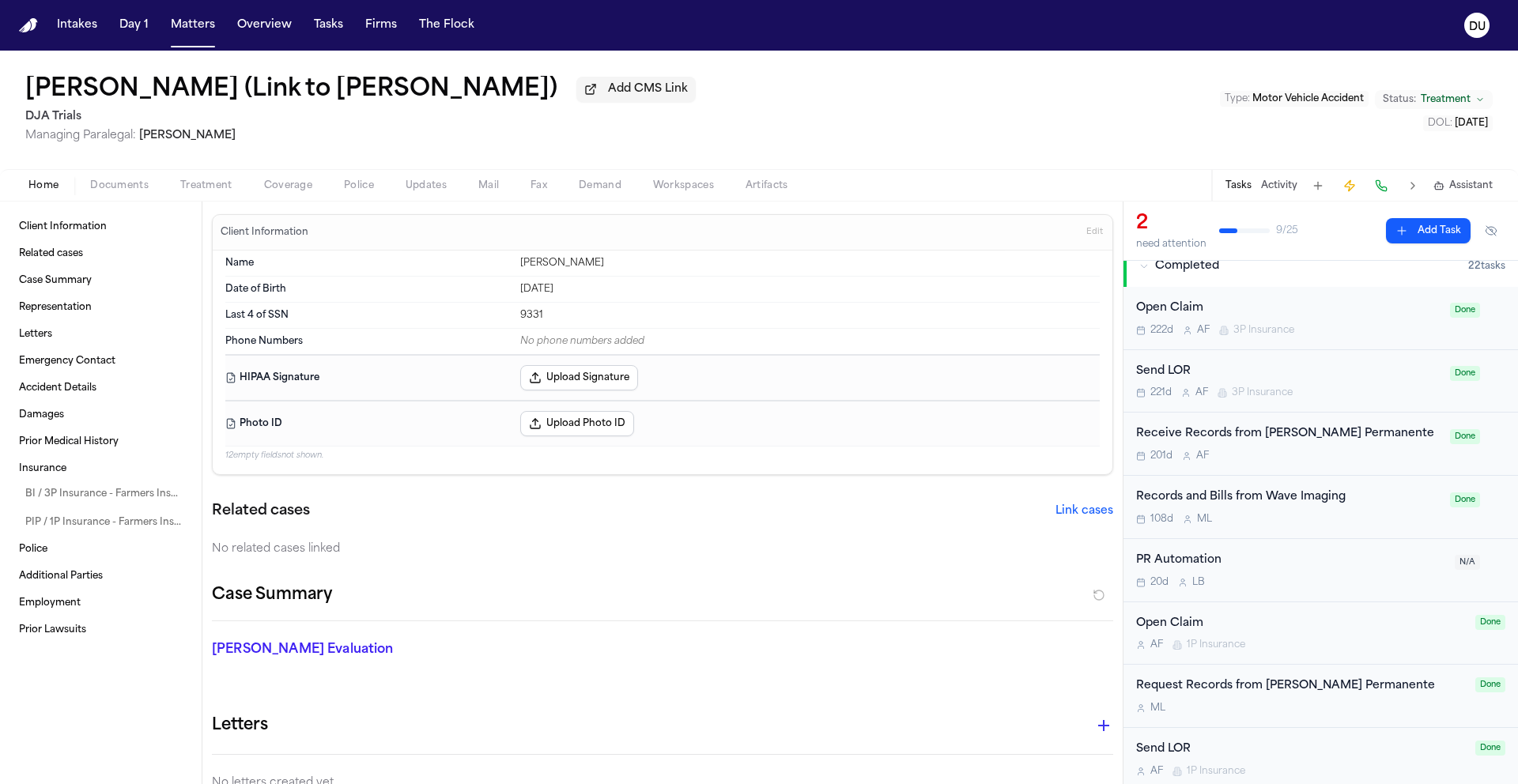
scroll to position [402, 0]
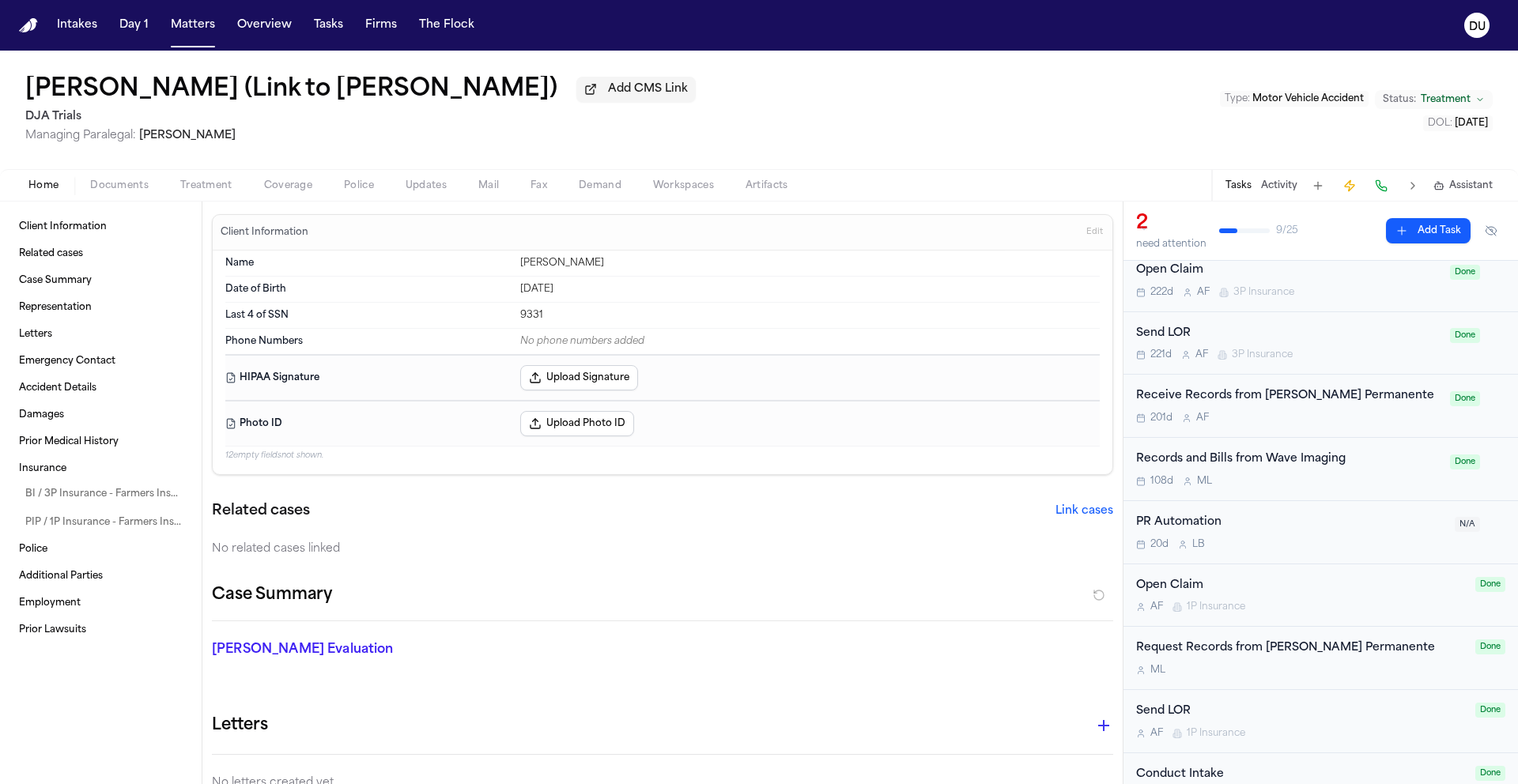
click at [1312, 387] on div "Receive Records from Kaiser Permanente" at bounding box center [1288, 397] width 304 height 18
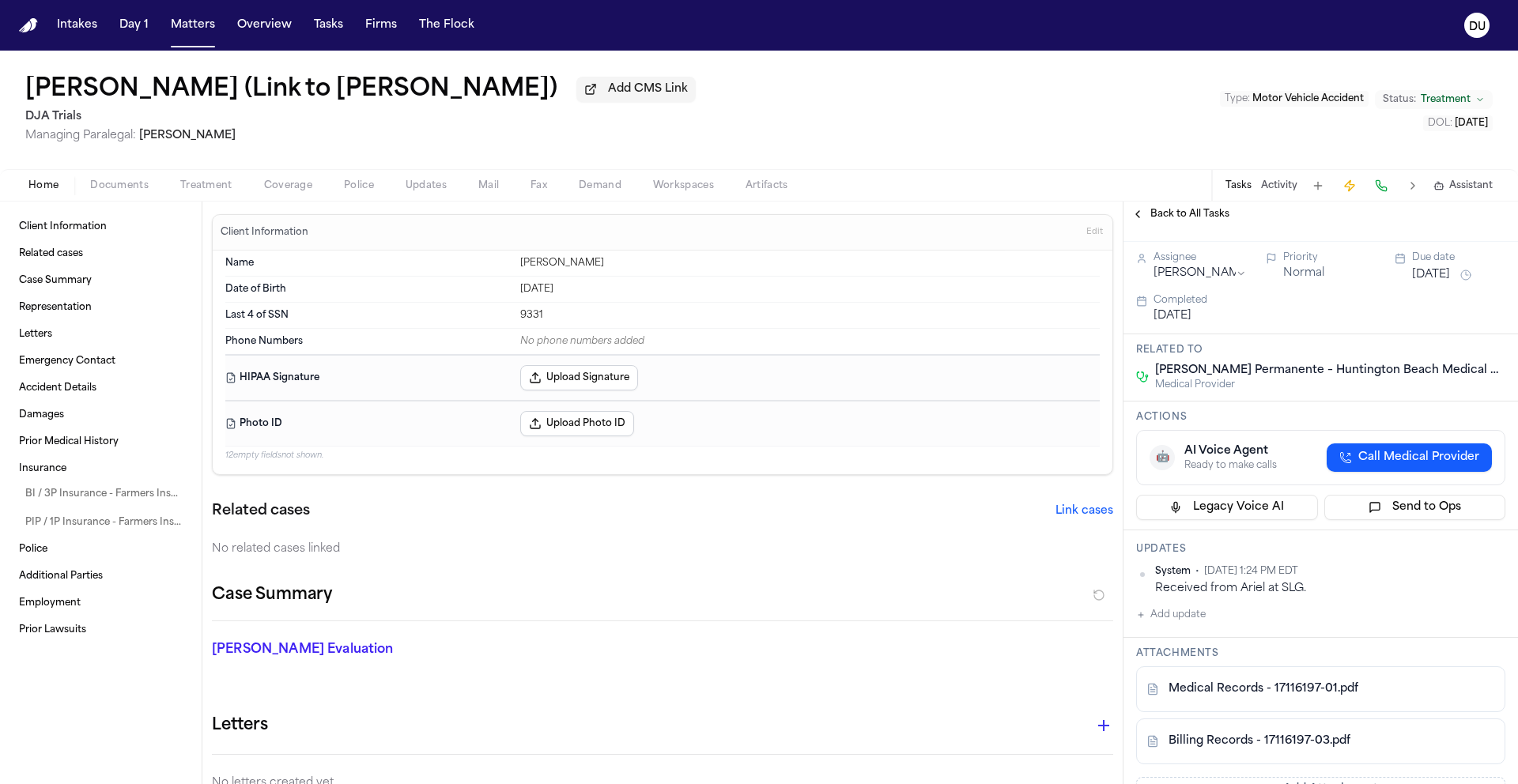
scroll to position [172, 0]
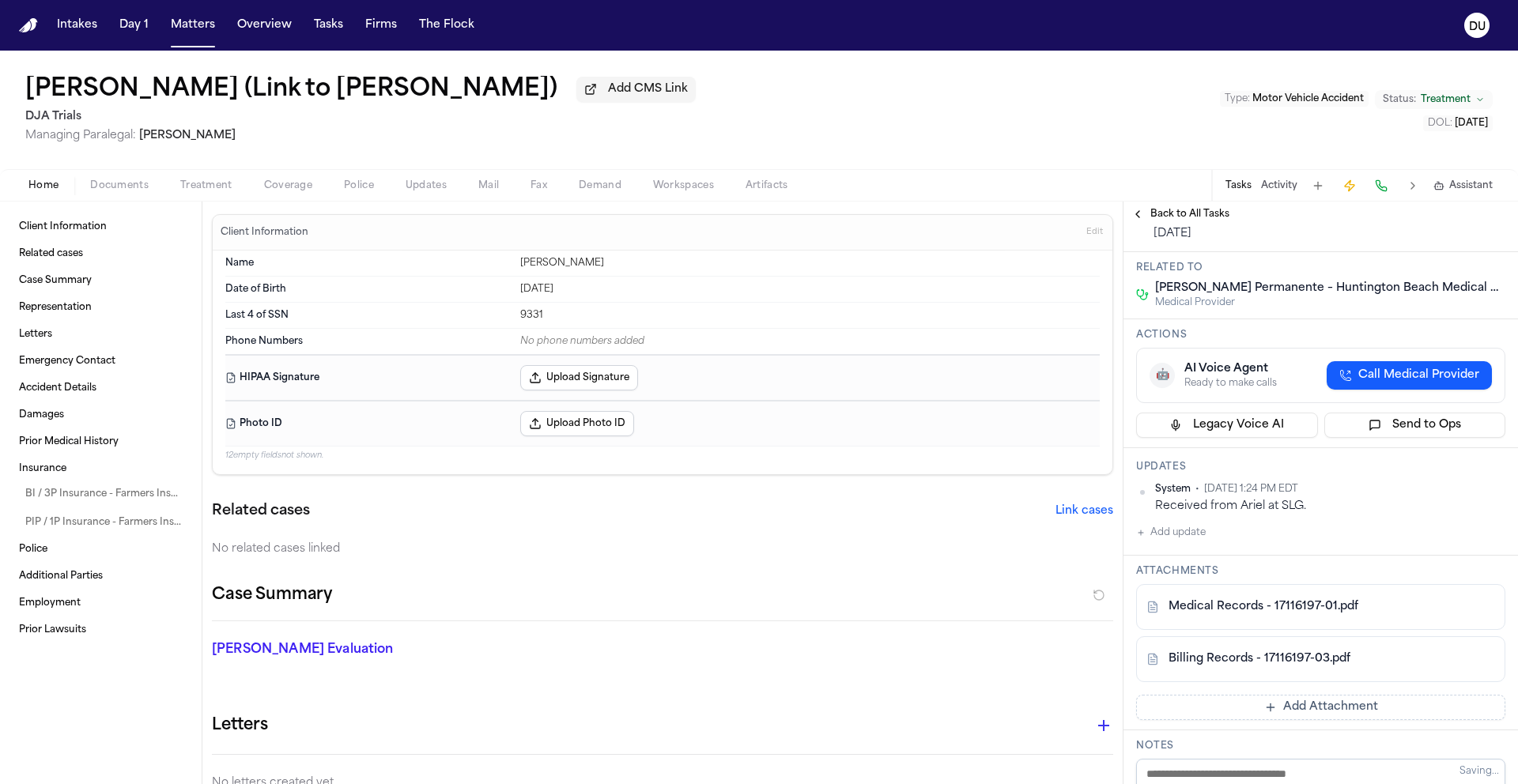
click at [1166, 217] on span "Back to All Tasks" at bounding box center [1190, 213] width 79 height 12
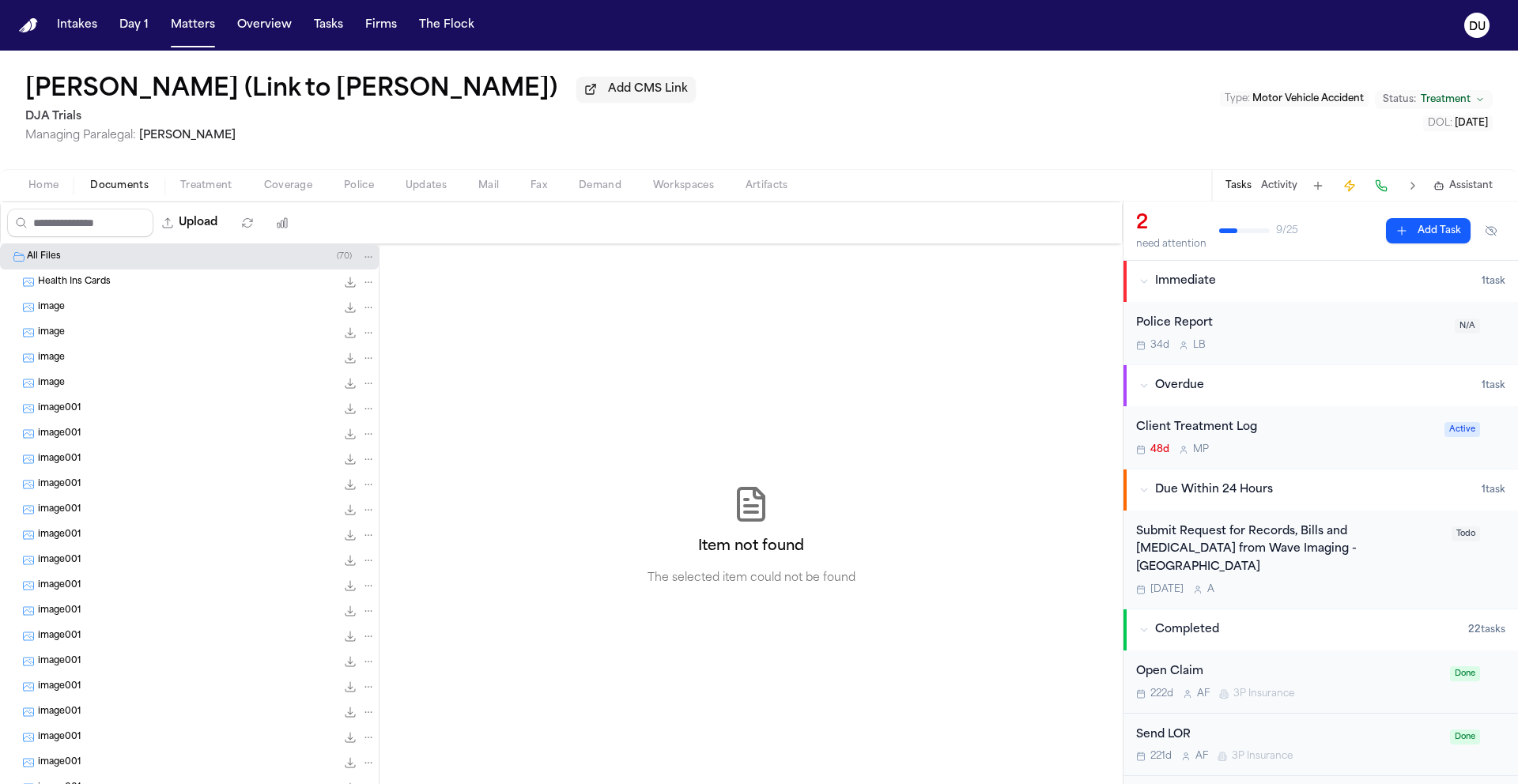
click at [122, 189] on span "Documents" at bounding box center [119, 185] width 58 height 12
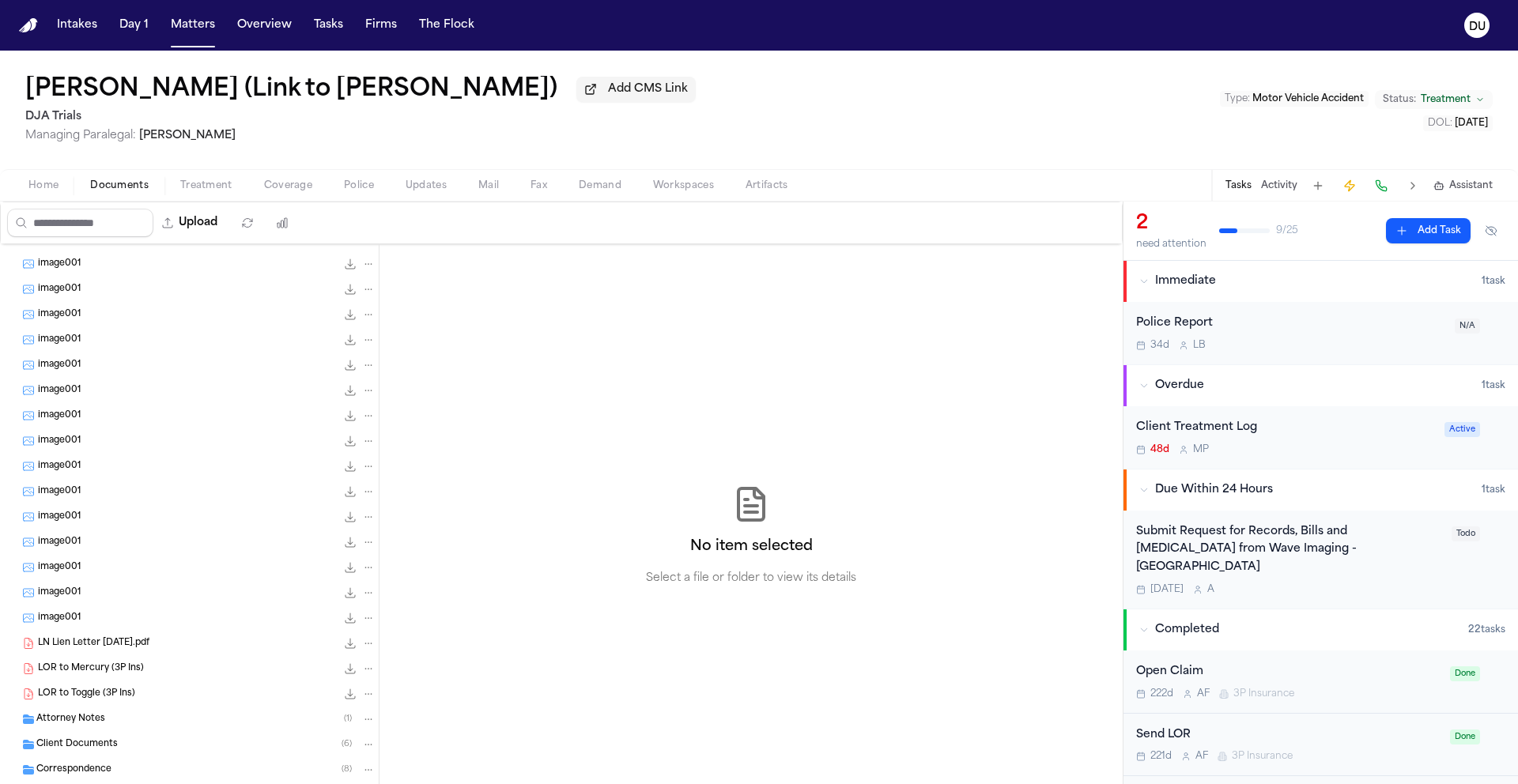
scroll to position [385, 0]
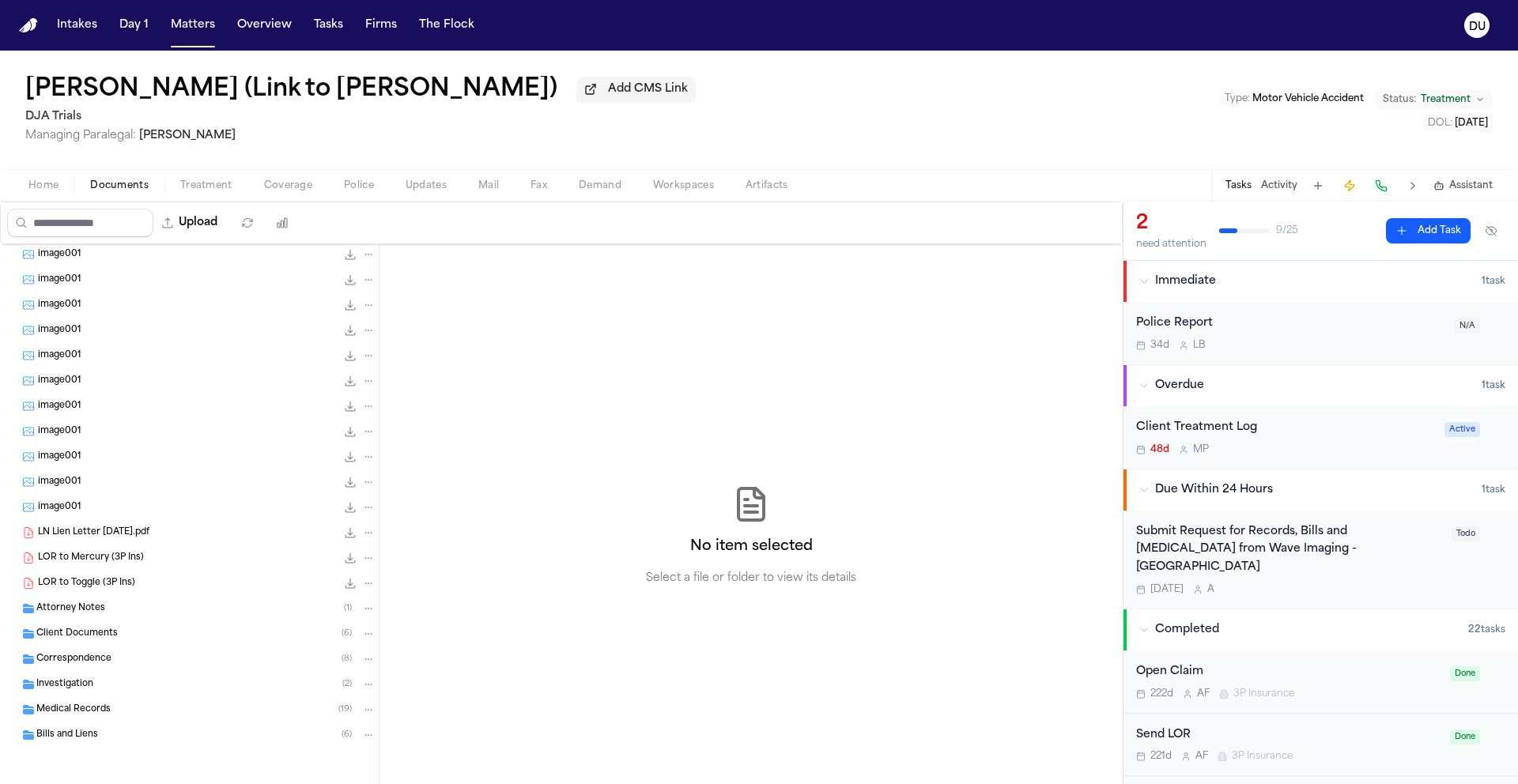
click at [78, 703] on span "Medical Records" at bounding box center [73, 710] width 74 height 13
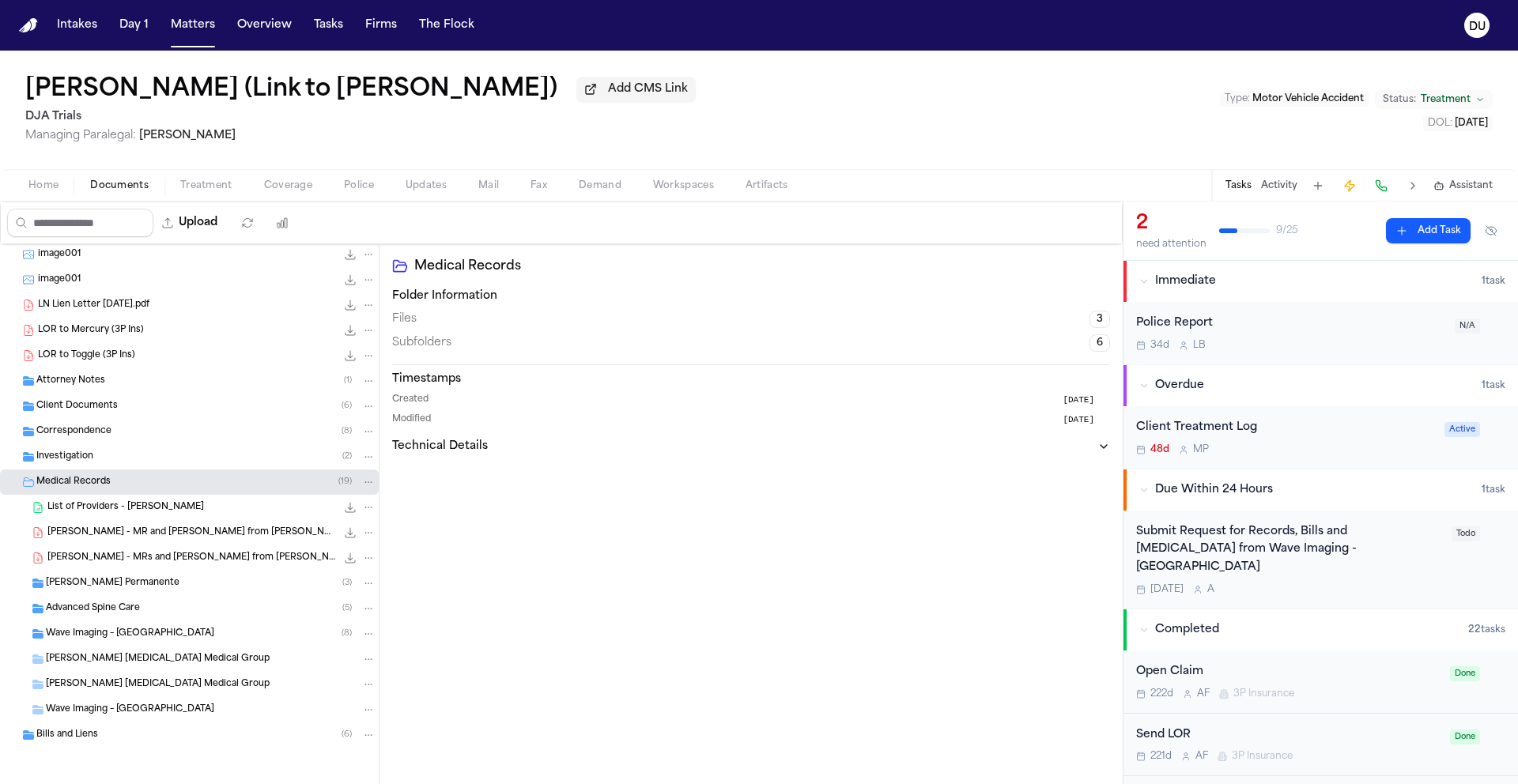
scroll to position [612, 0]
click at [68, 435] on span "Correspondence" at bounding box center [74, 432] width 75 height 13
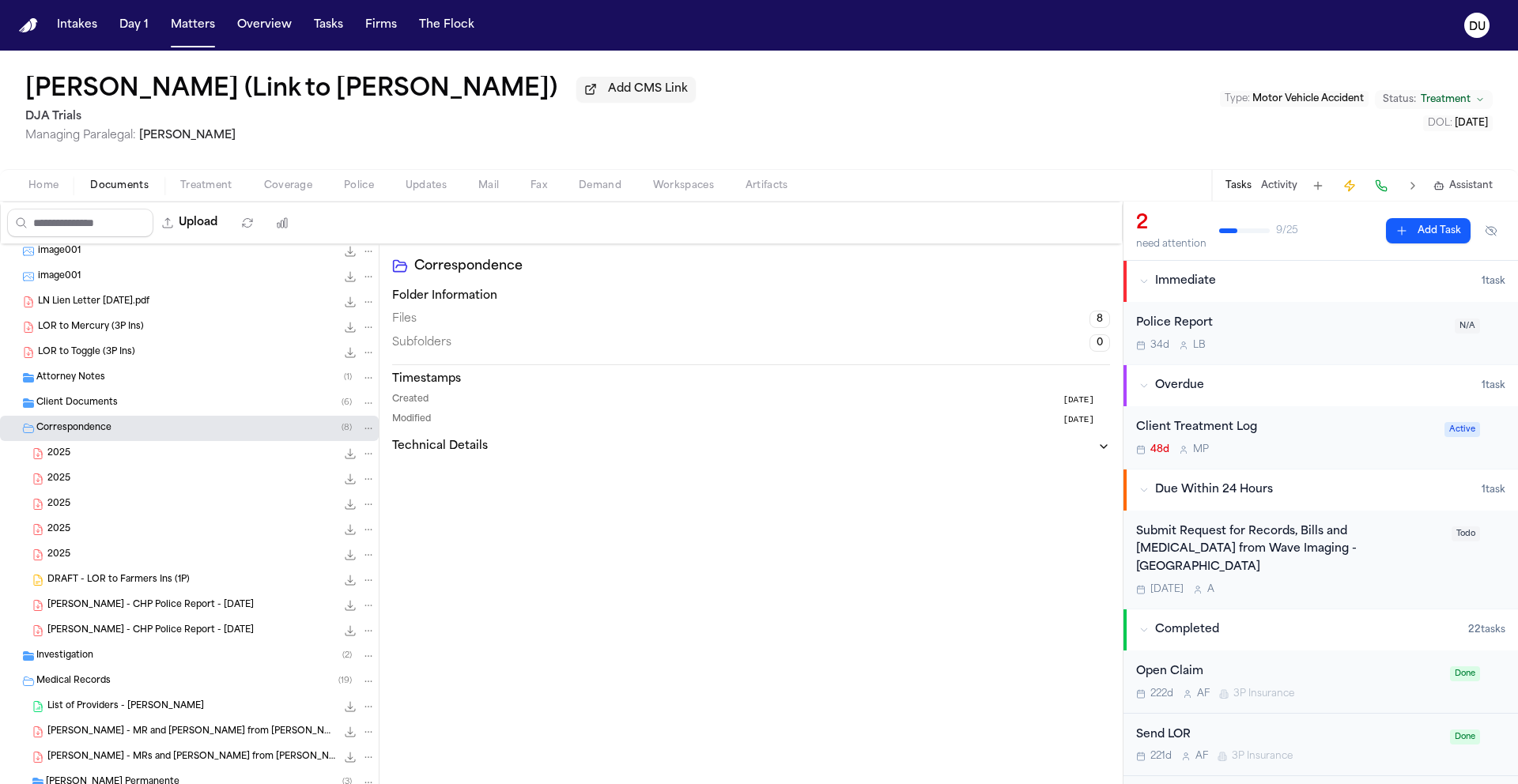
click at [69, 398] on div "Client Documents ( 6 )" at bounding box center [206, 402] width 339 height 14
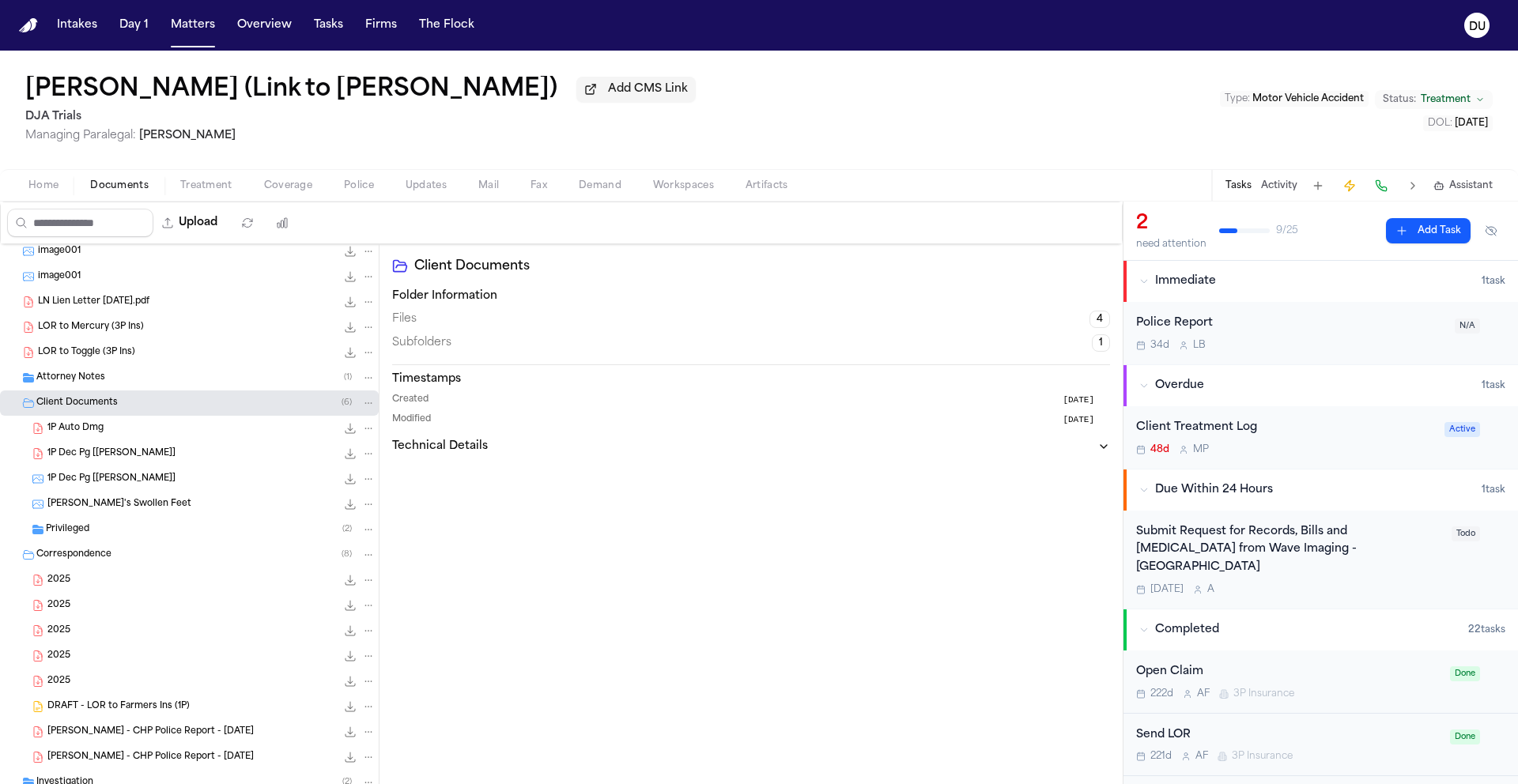
click at [80, 379] on span "Attorney Notes" at bounding box center [71, 378] width 69 height 13
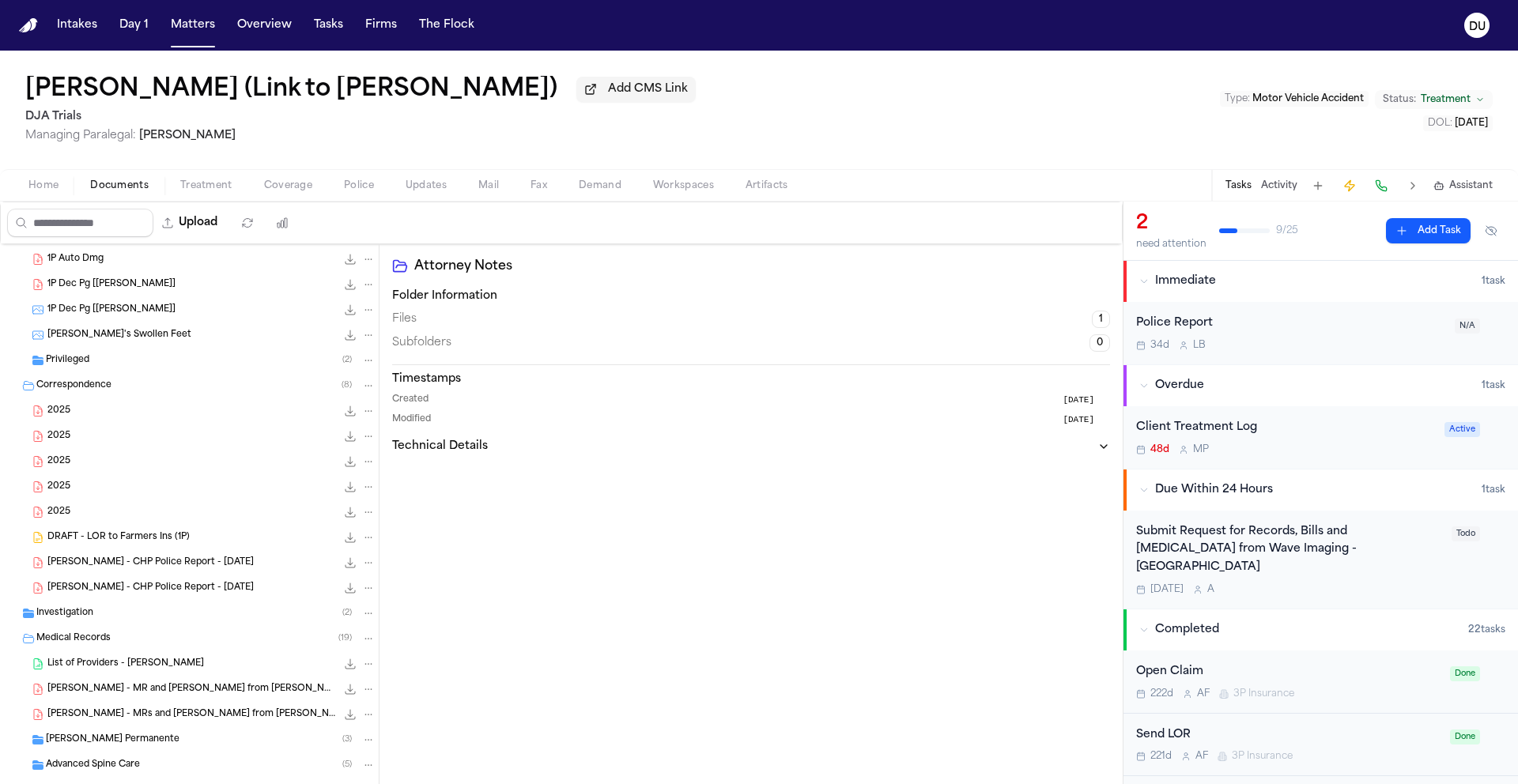
scroll to position [827, 0]
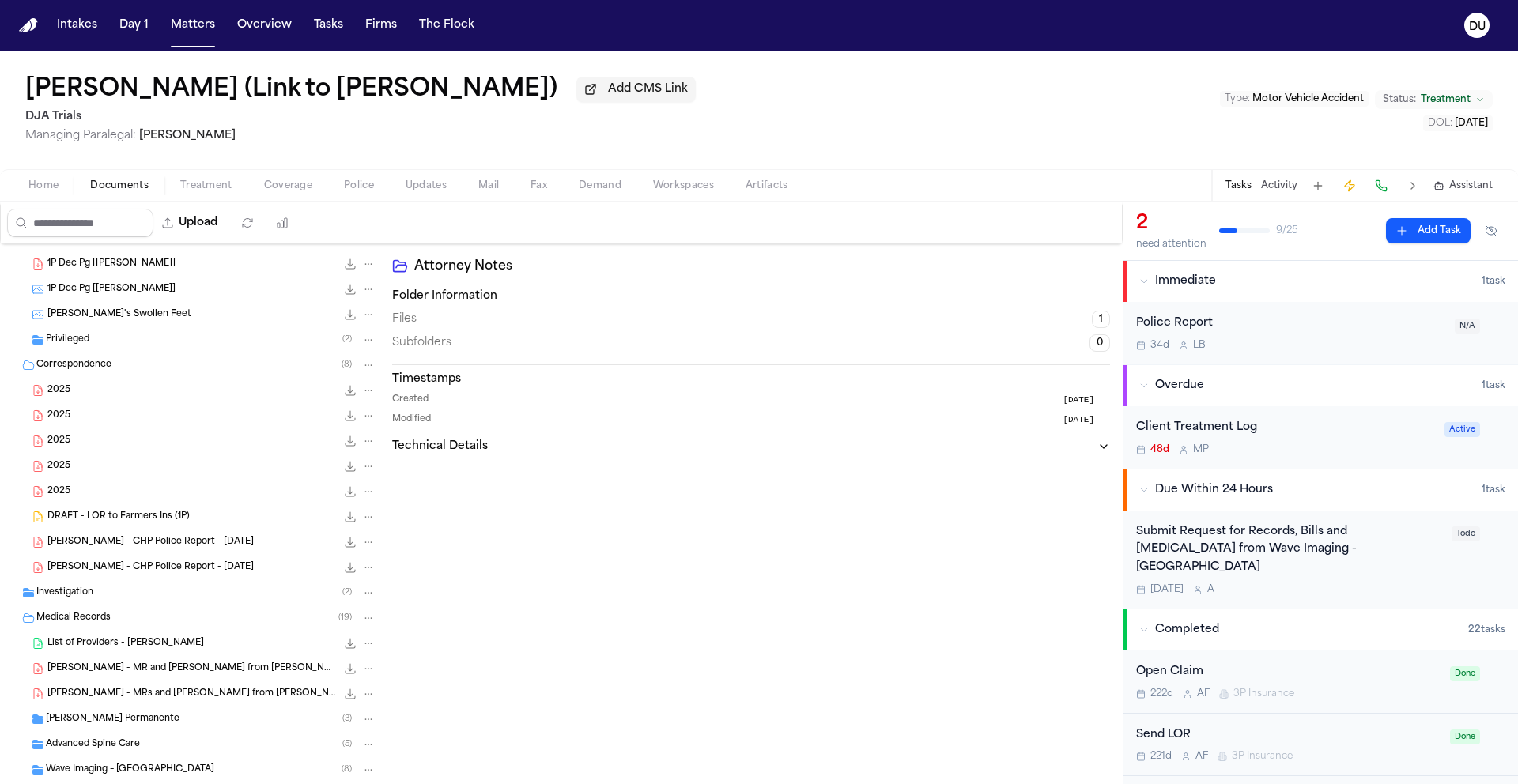
click at [83, 600] on div "Investigation ( 2 )" at bounding box center [206, 592] width 339 height 14
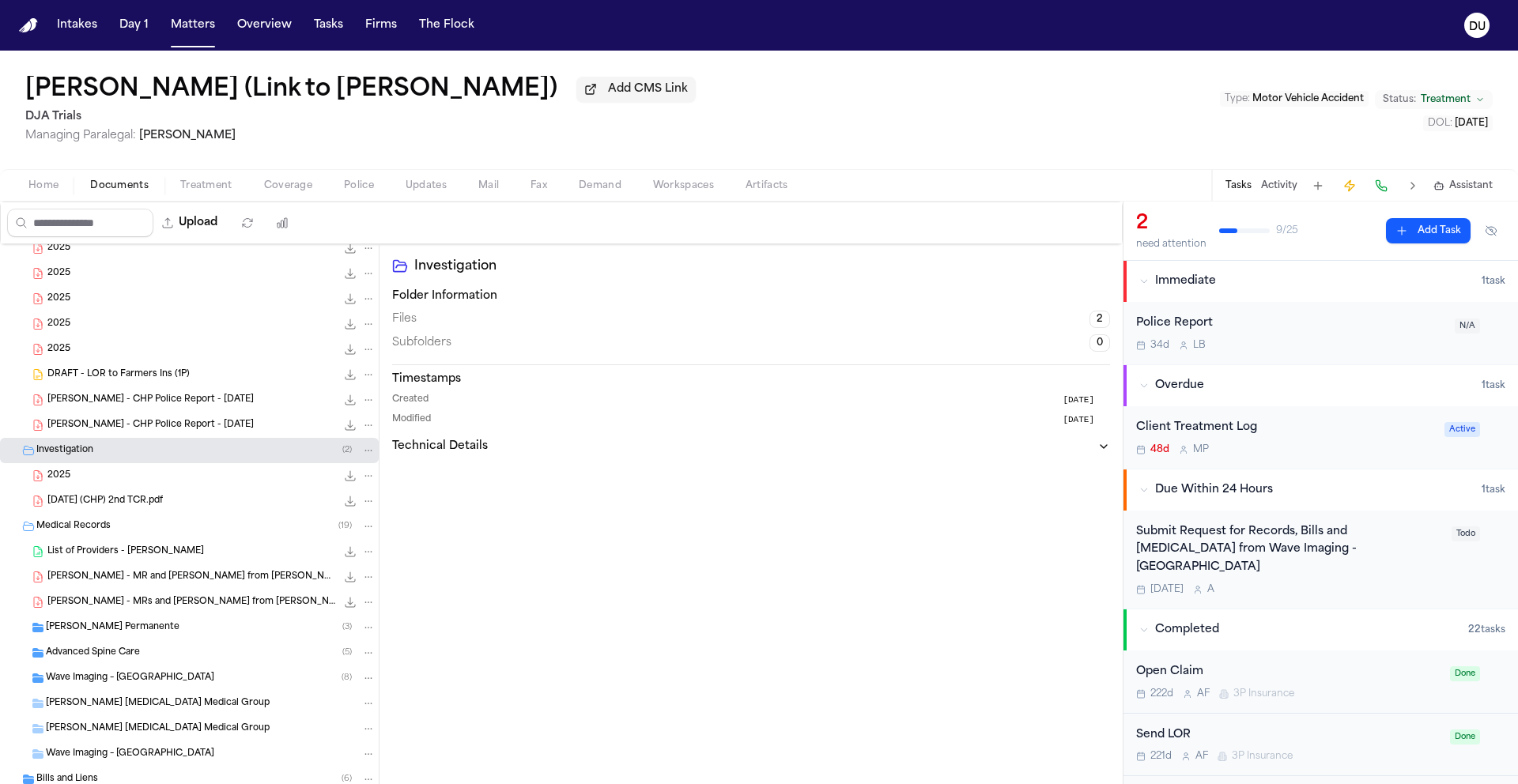
scroll to position [1017, 0]
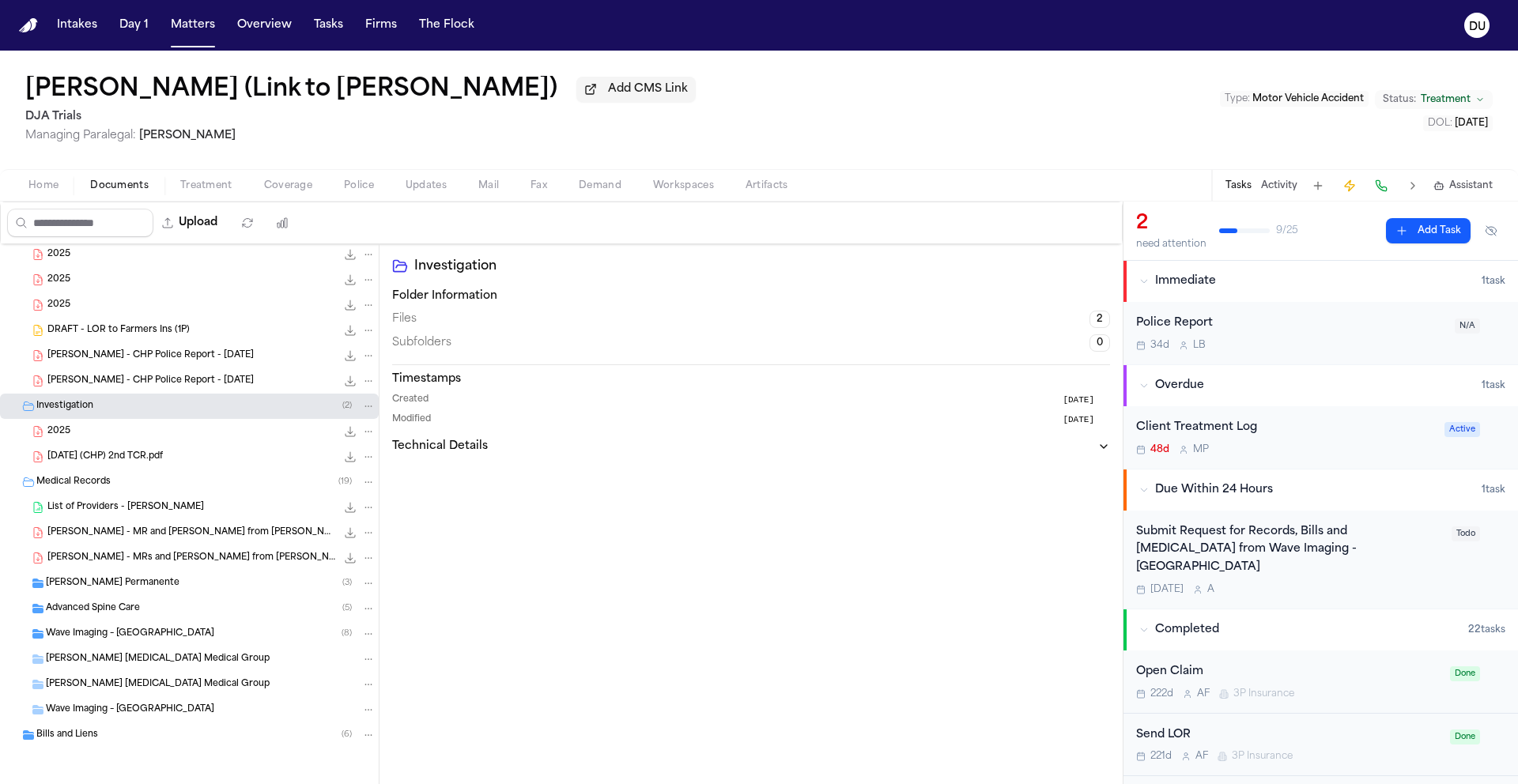
click at [98, 431] on div "2025 2.0 MB • PDF" at bounding box center [212, 431] width 328 height 16
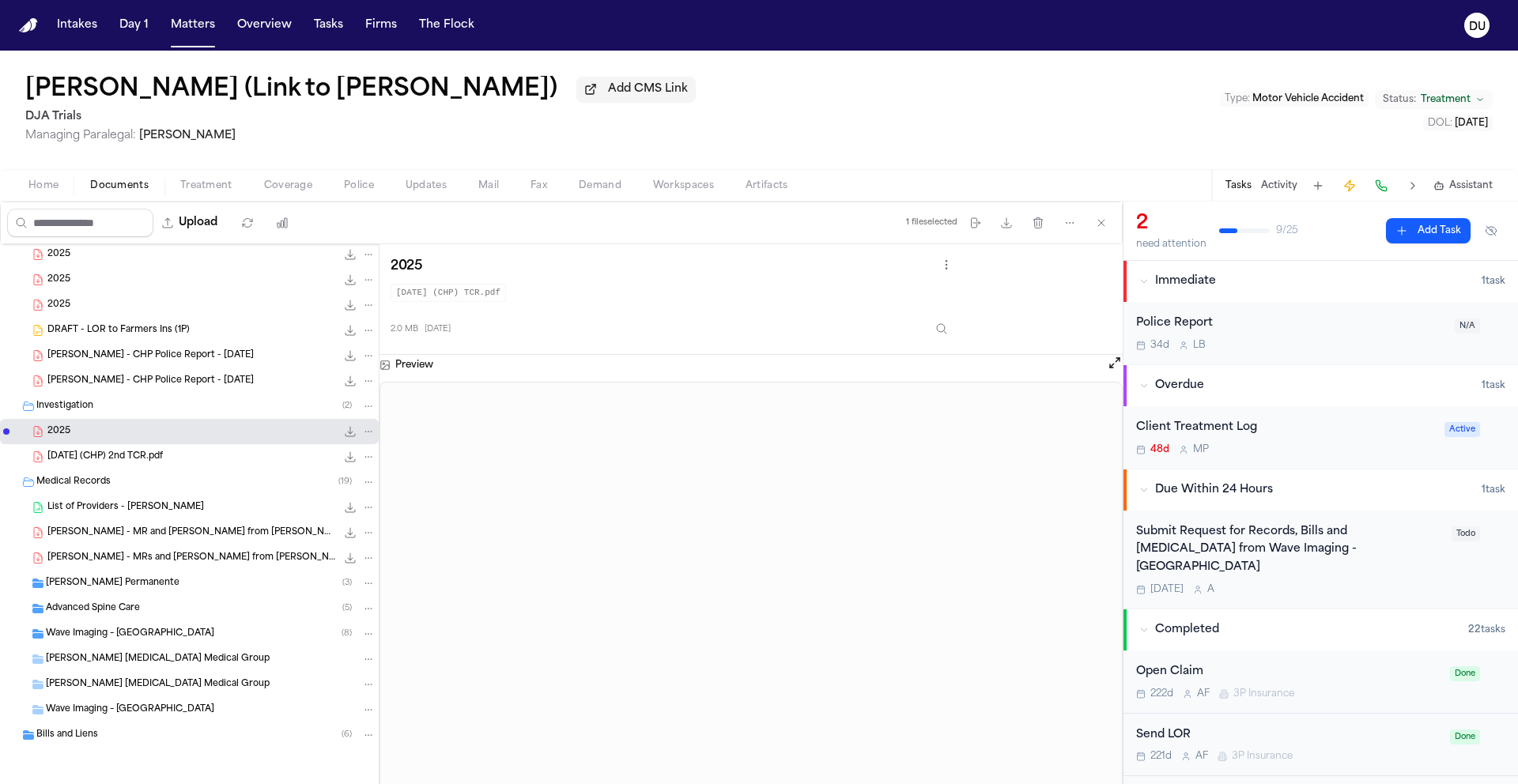
click at [162, 461] on span "2025.01.11 (CHP) 2nd TCR.pdf" at bounding box center [105, 457] width 115 height 13
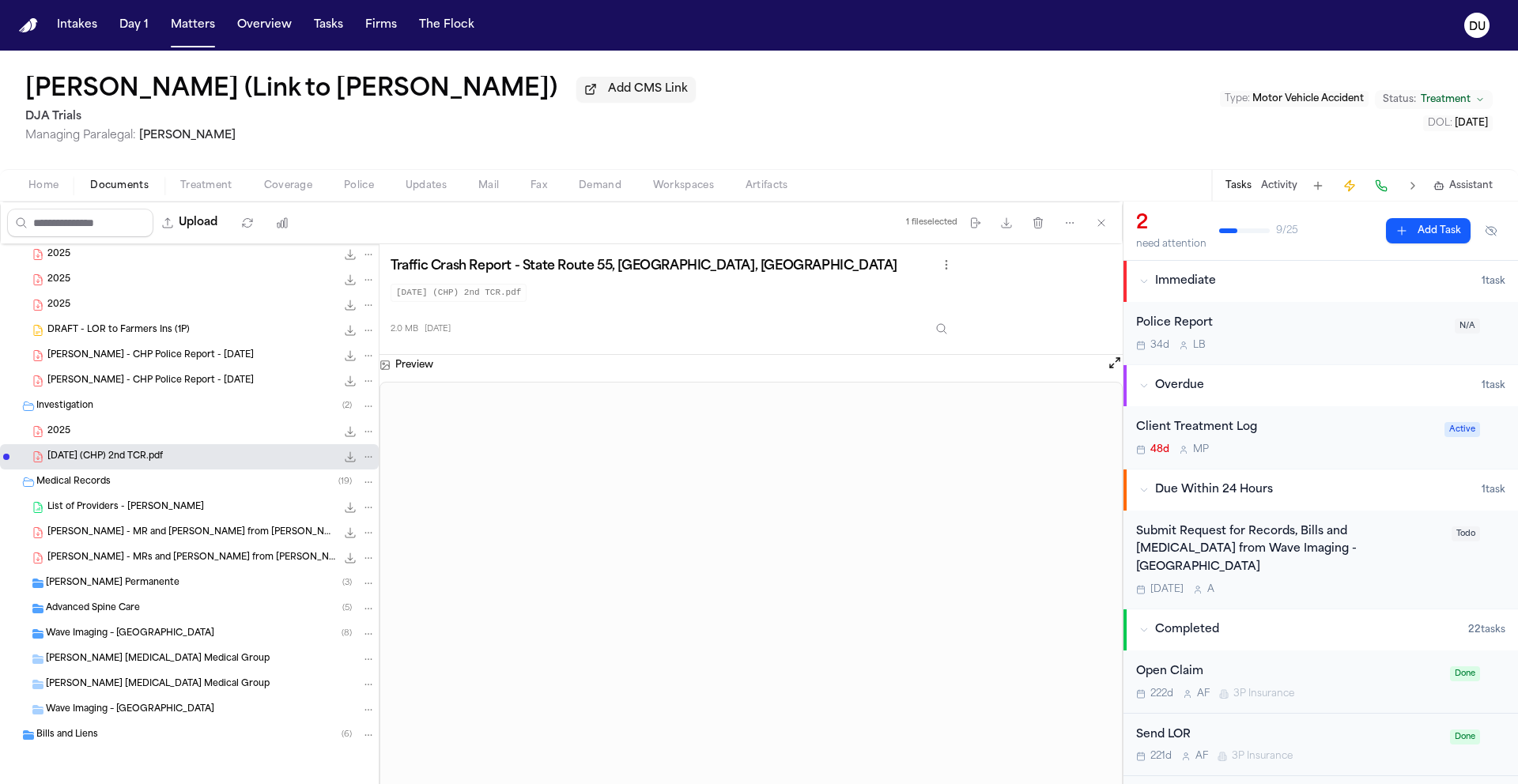
click at [115, 741] on div "Bills and Liens ( 6 )" at bounding box center [206, 735] width 339 height 14
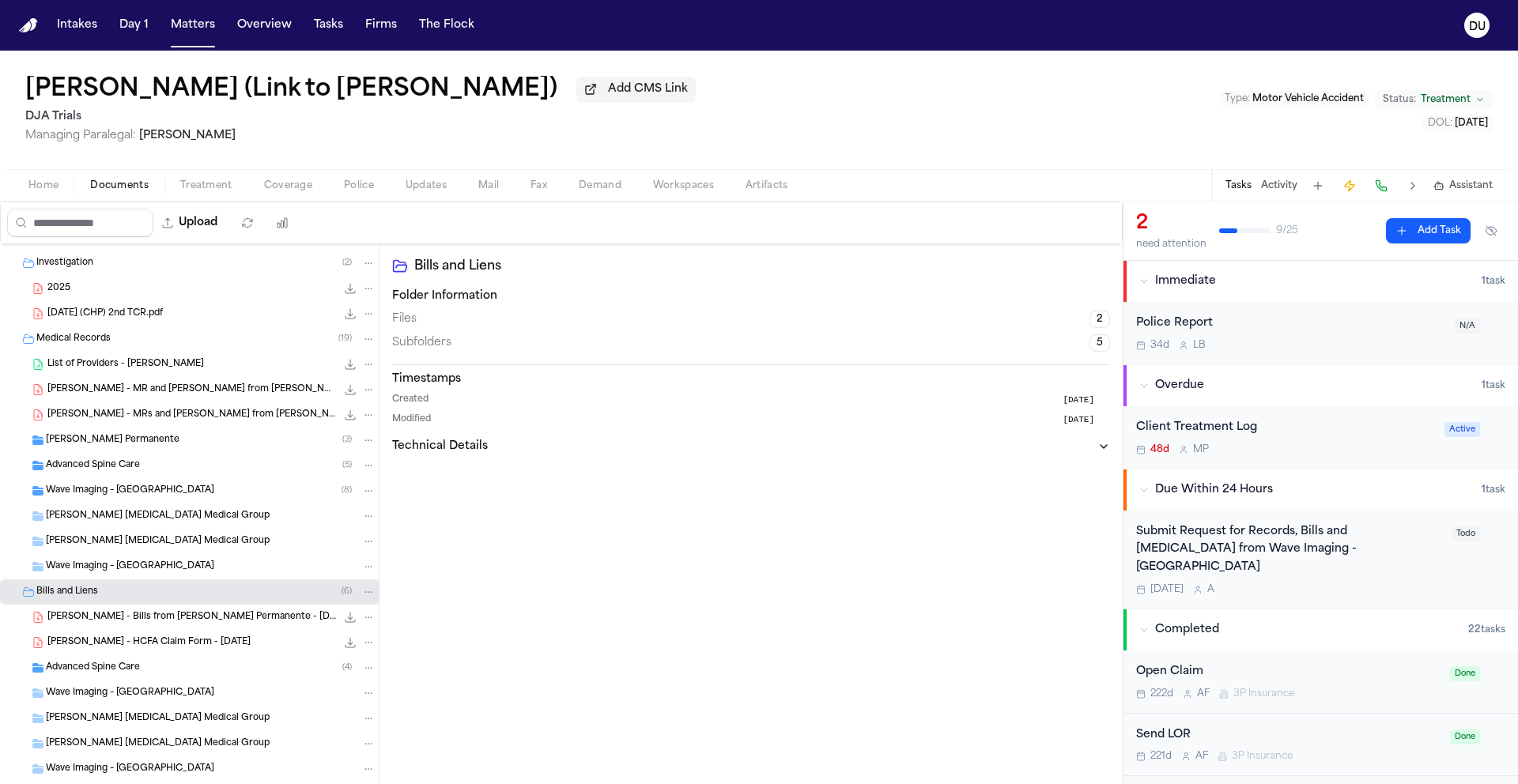
scroll to position [1194, 0]
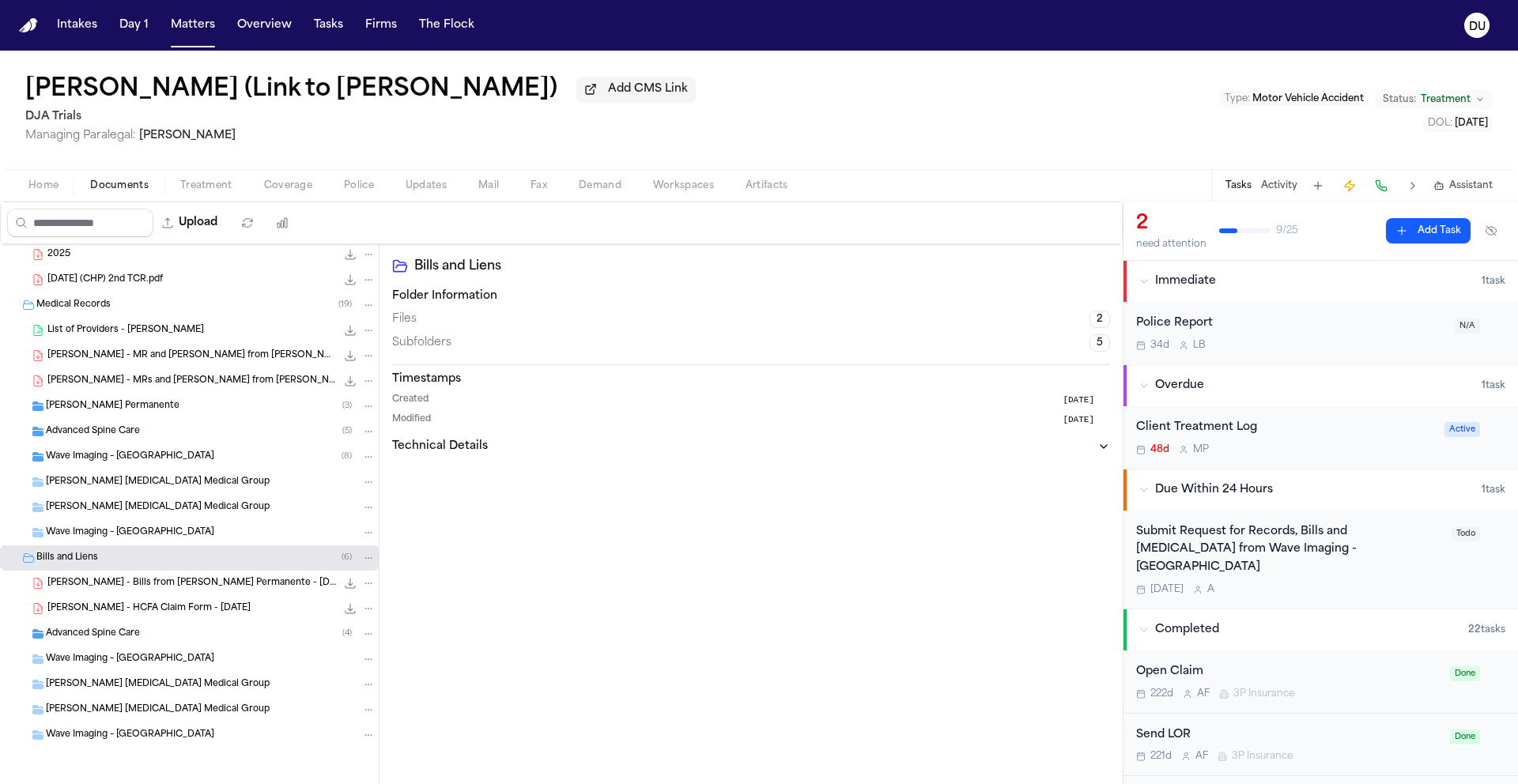
click at [139, 741] on span "Wave Imaging – Garden Grove" at bounding box center [130, 736] width 168 height 13
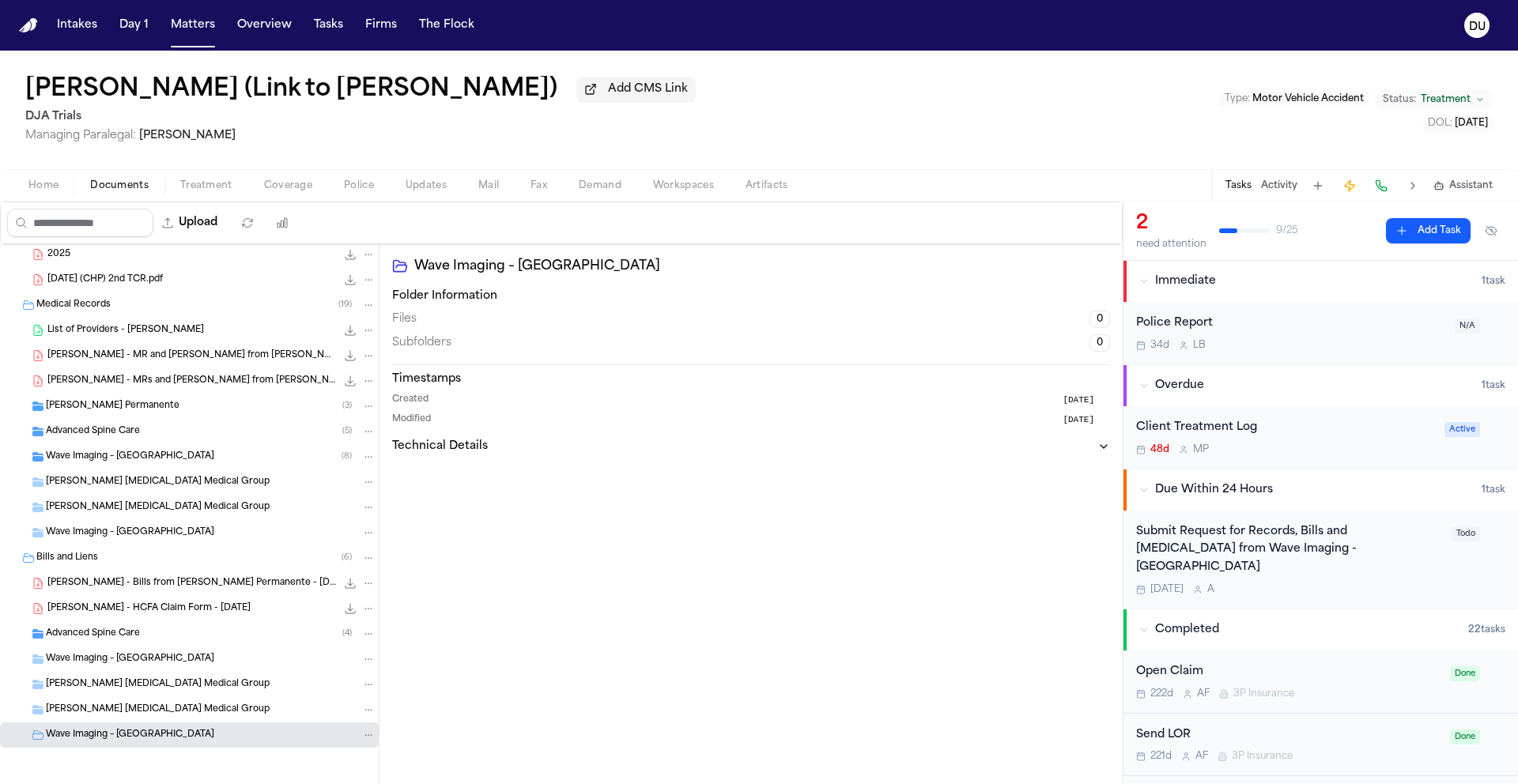
click at [158, 712] on span "Beverly Radiology Medical Group" at bounding box center [158, 710] width 223 height 13
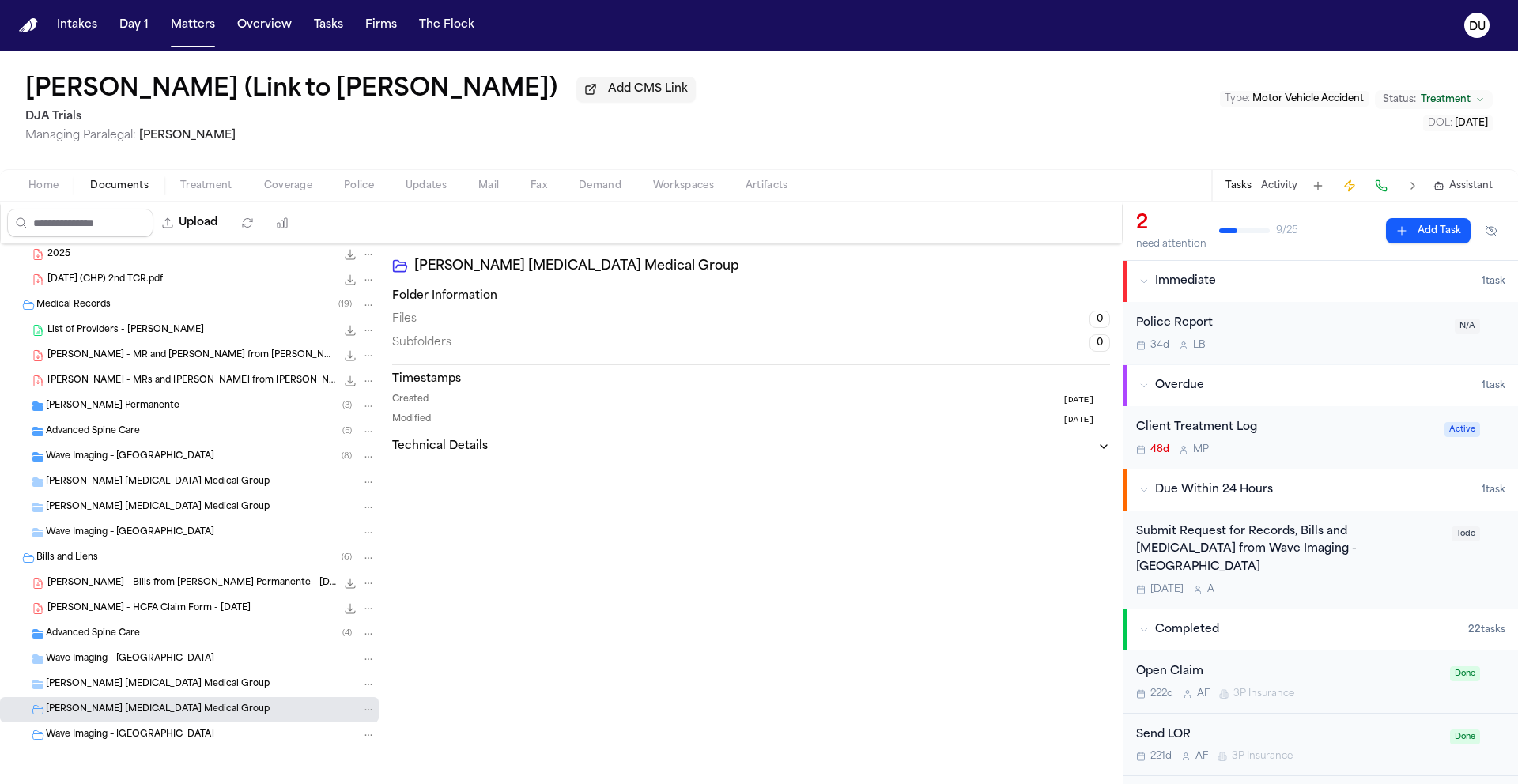
click at [153, 682] on span "Beverly Radiology Medical Group" at bounding box center [158, 685] width 223 height 13
click at [148, 657] on span "Wave Imaging – Garden Grove" at bounding box center [130, 659] width 168 height 13
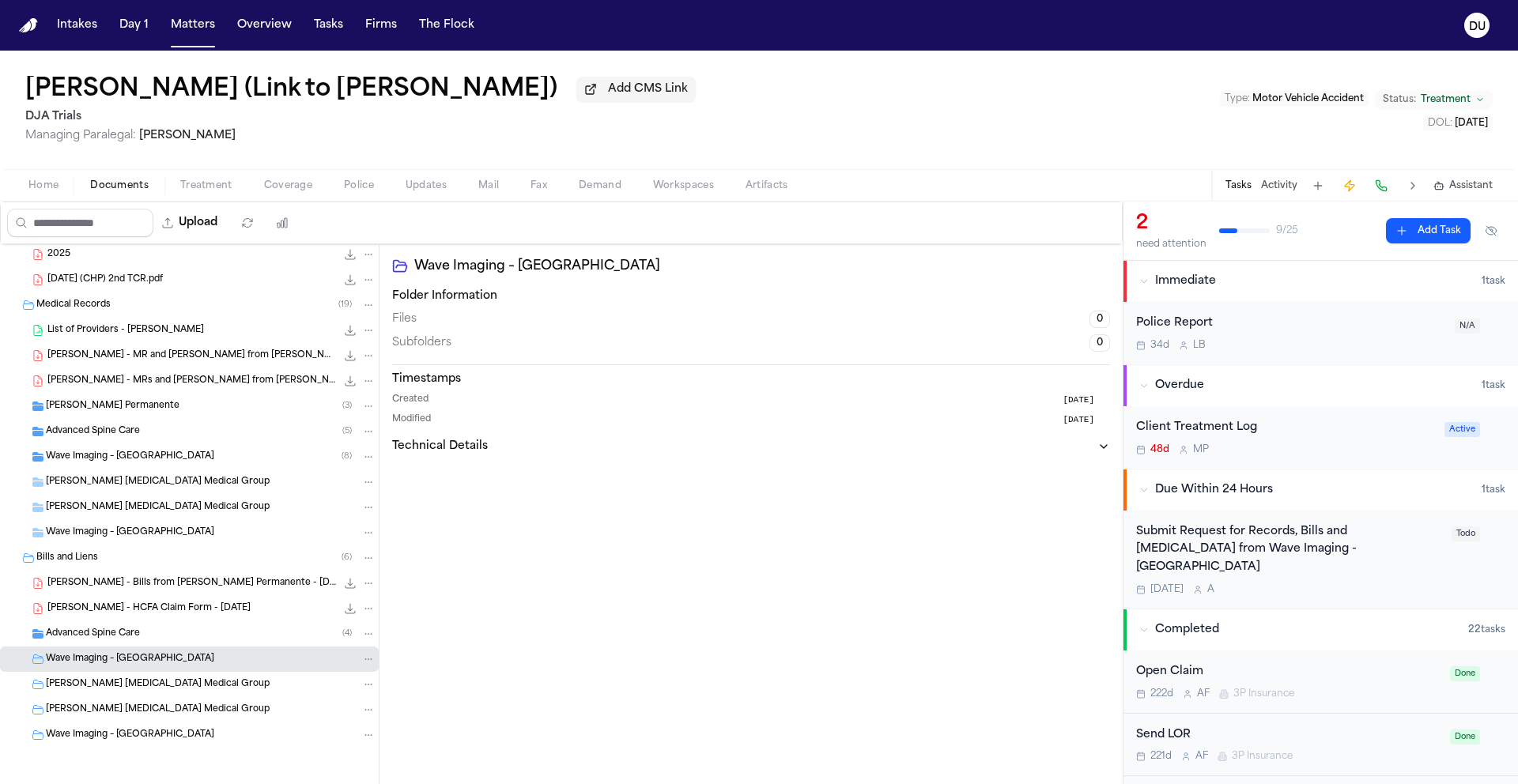
click at [112, 633] on span "Advanced Spine Care" at bounding box center [93, 634] width 94 height 13
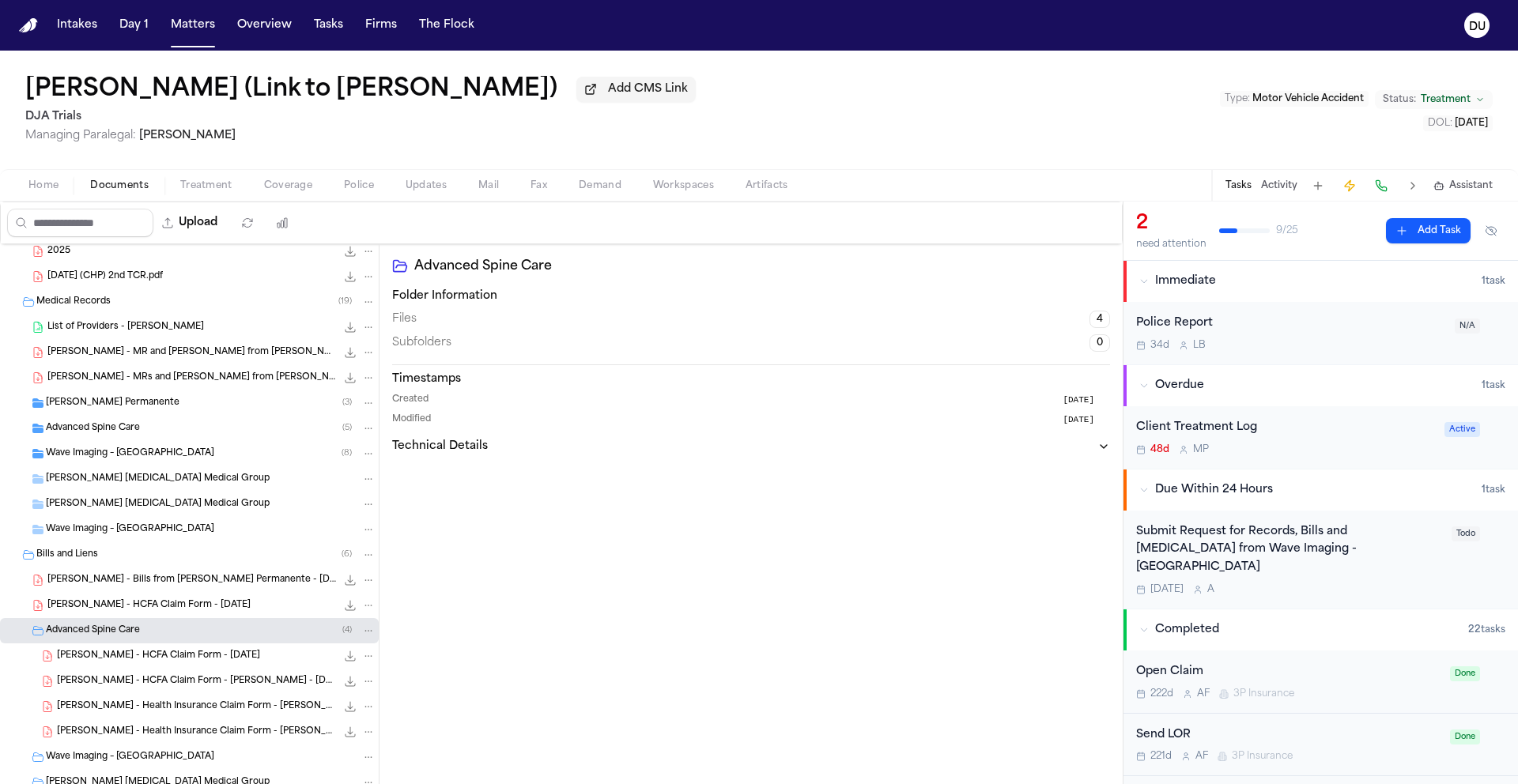
click at [137, 656] on span "L. Nagata - HCFA Claim Form - 7.2.25" at bounding box center [158, 657] width 203 height 13
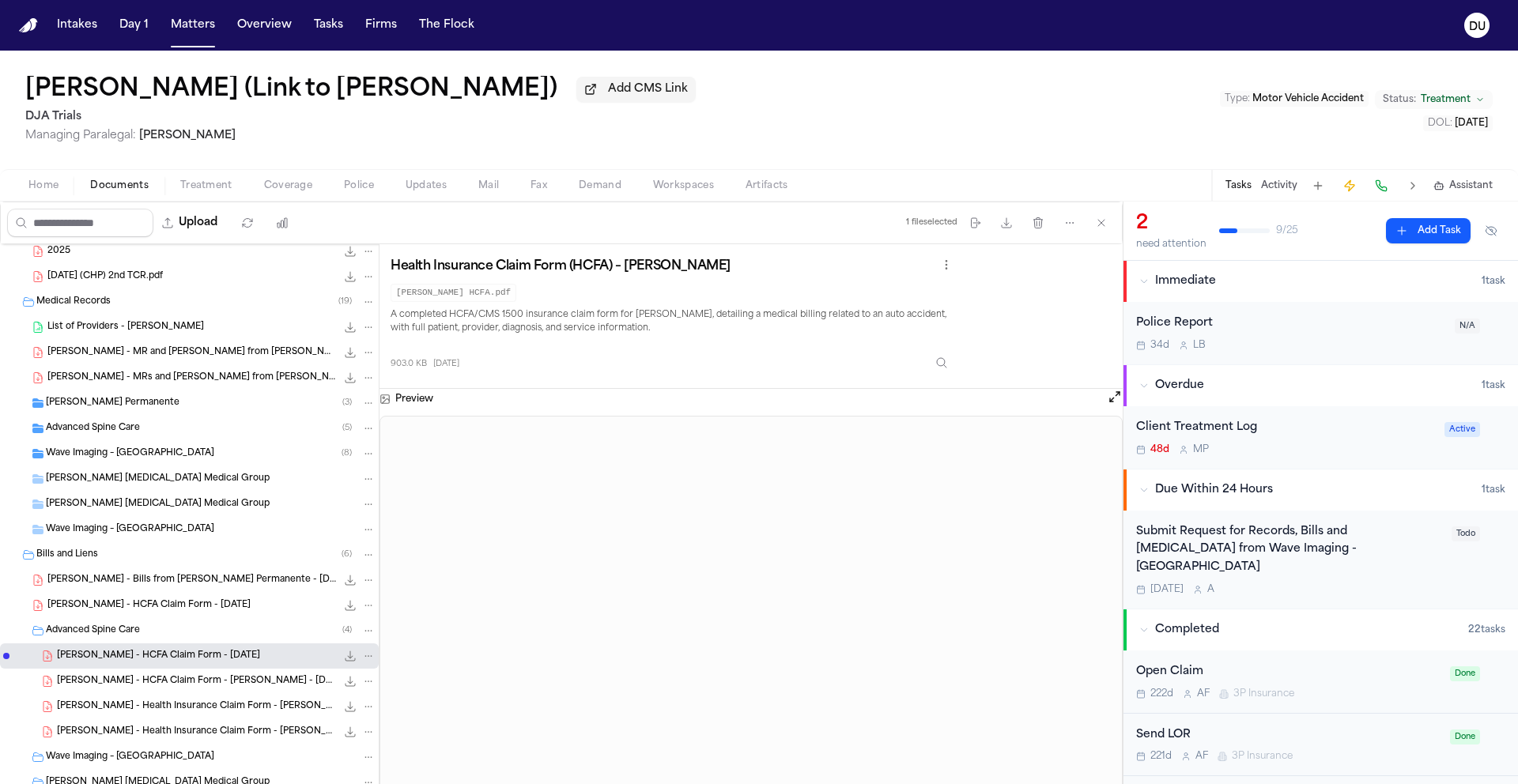
click at [183, 708] on span "L. Nagata - Health Insurance Claim Form - Dr. Verma - 8.13.25" at bounding box center [196, 707] width 279 height 13
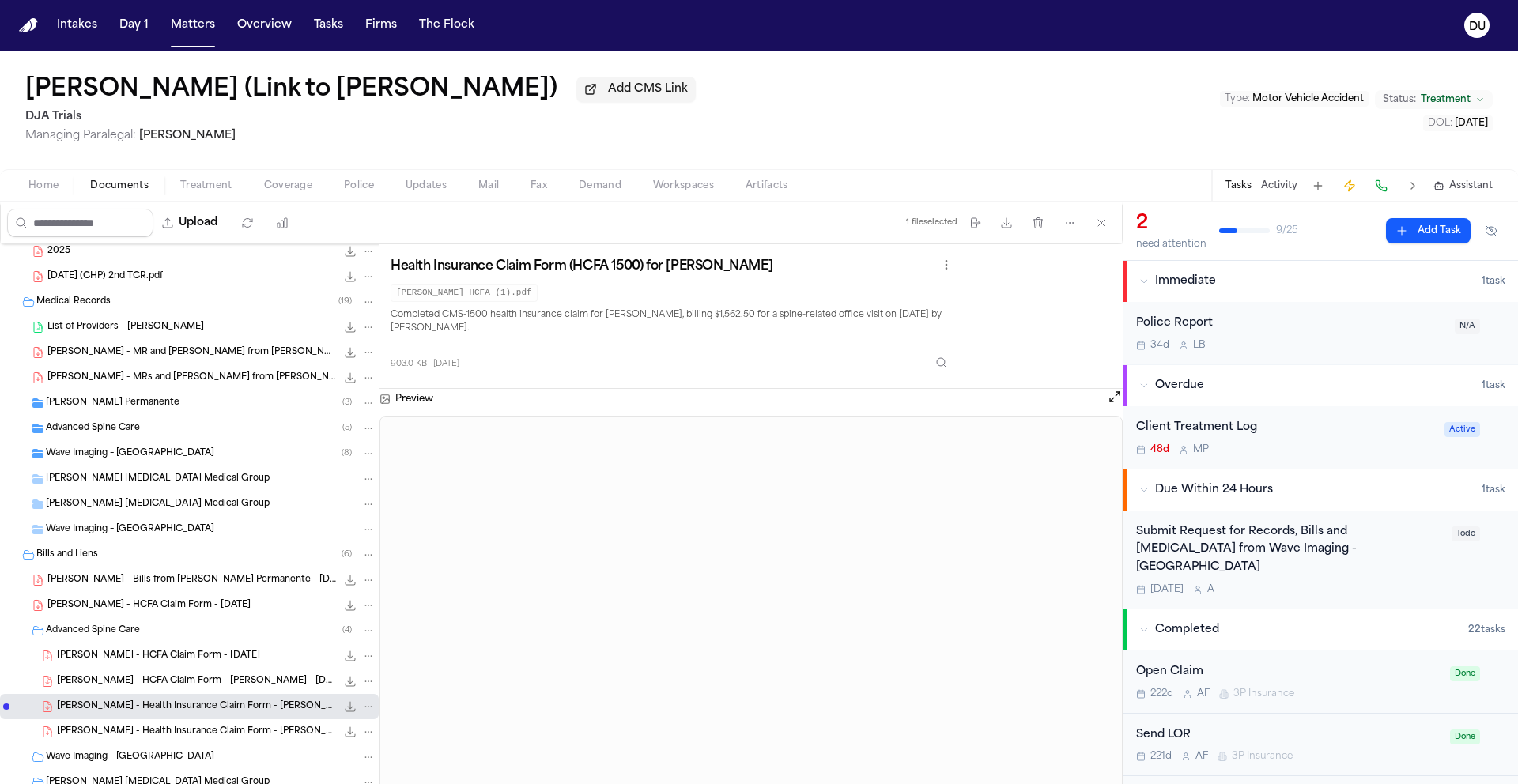
click at [167, 678] on span "L. Nagata - HCFA Claim Form - Dr. Verma - 7.22.25" at bounding box center [196, 682] width 279 height 13
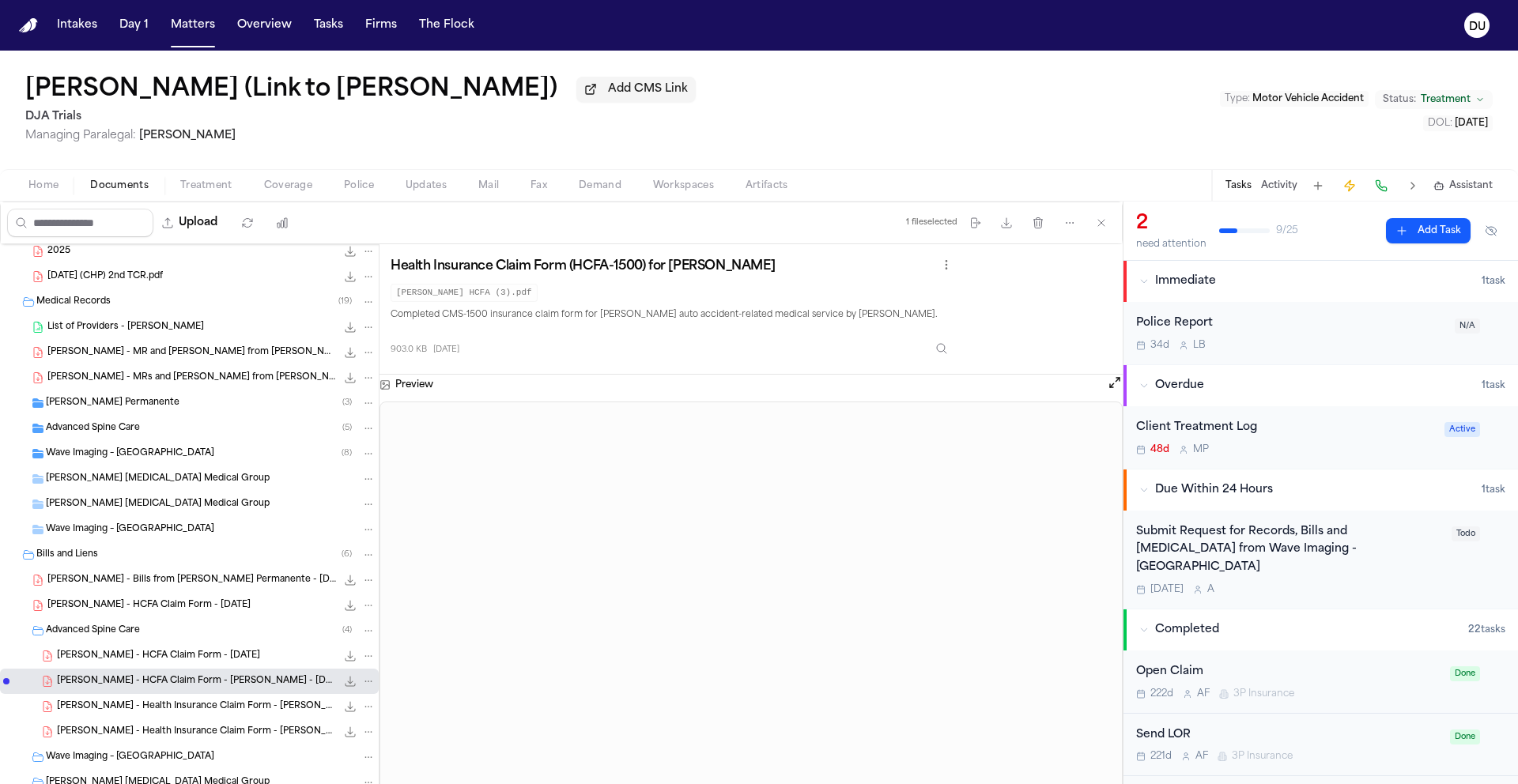
click at [140, 586] on span "L. Nagata - Bills from Kaiser Permanente - 1.11.25 to 2.11.25" at bounding box center [192, 581] width 288 height 13
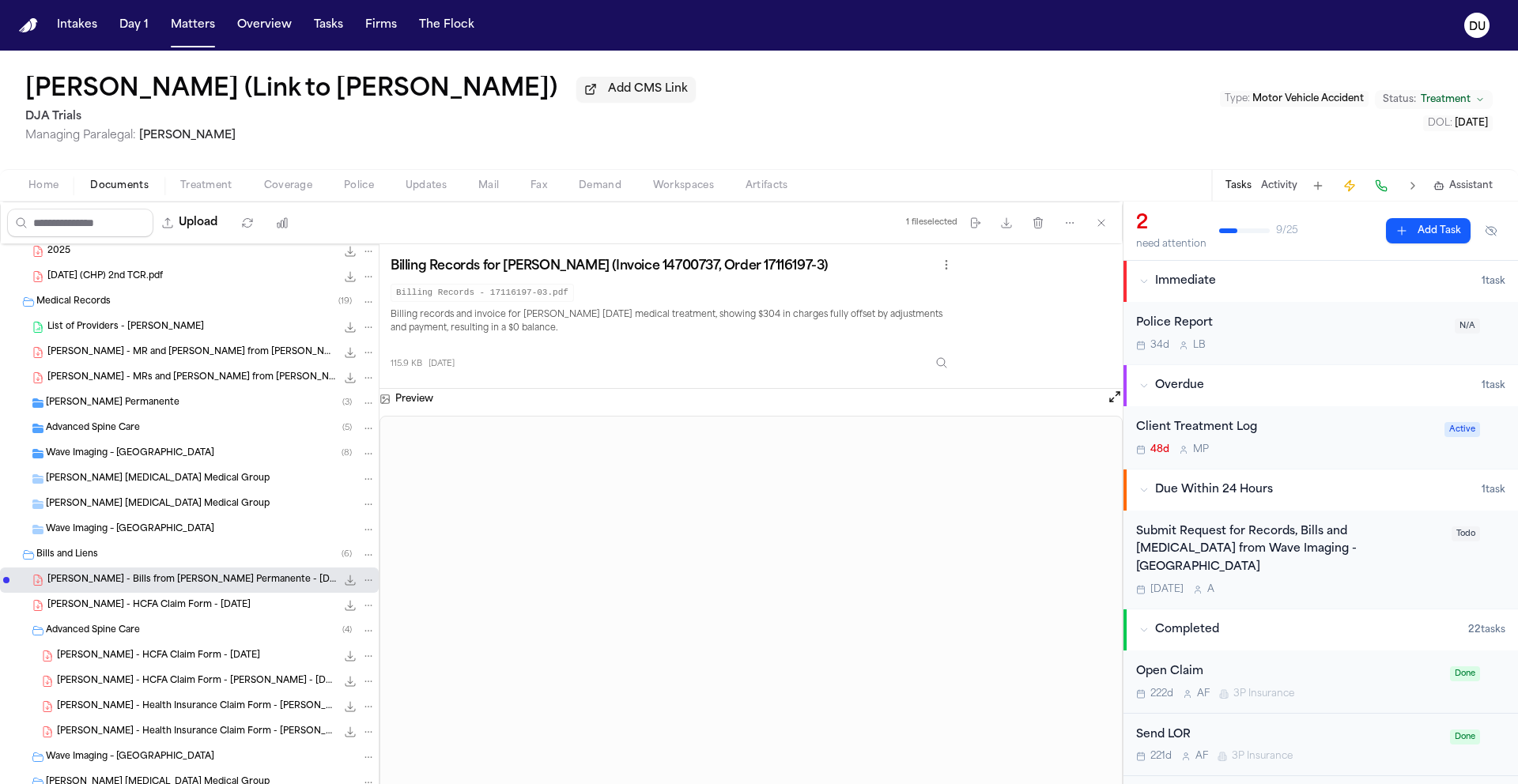
click at [115, 532] on span "Wave Imaging – Garden Grove" at bounding box center [130, 530] width 168 height 13
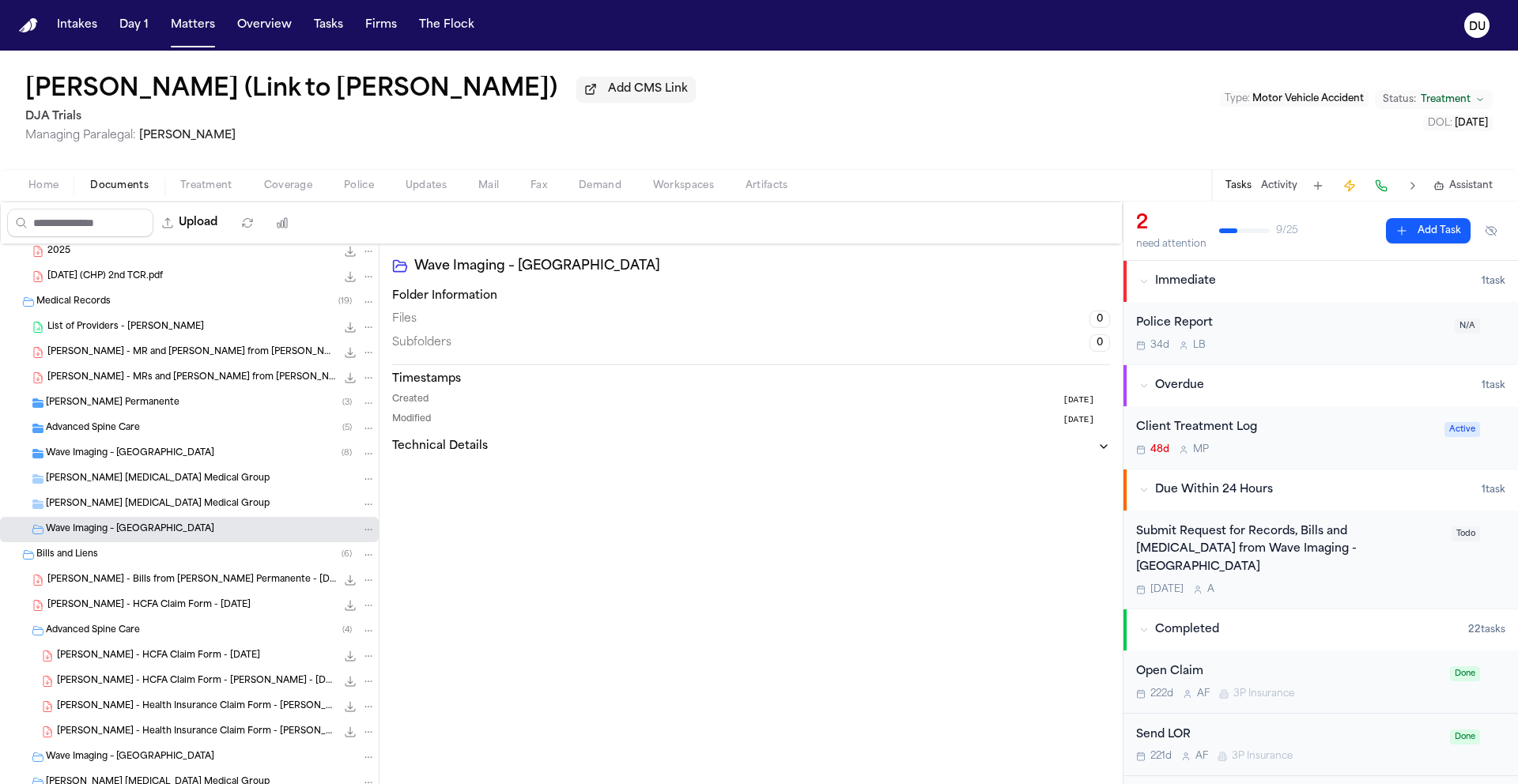
click at [131, 508] on span "Beverly Radiology Medical Group" at bounding box center [158, 505] width 223 height 13
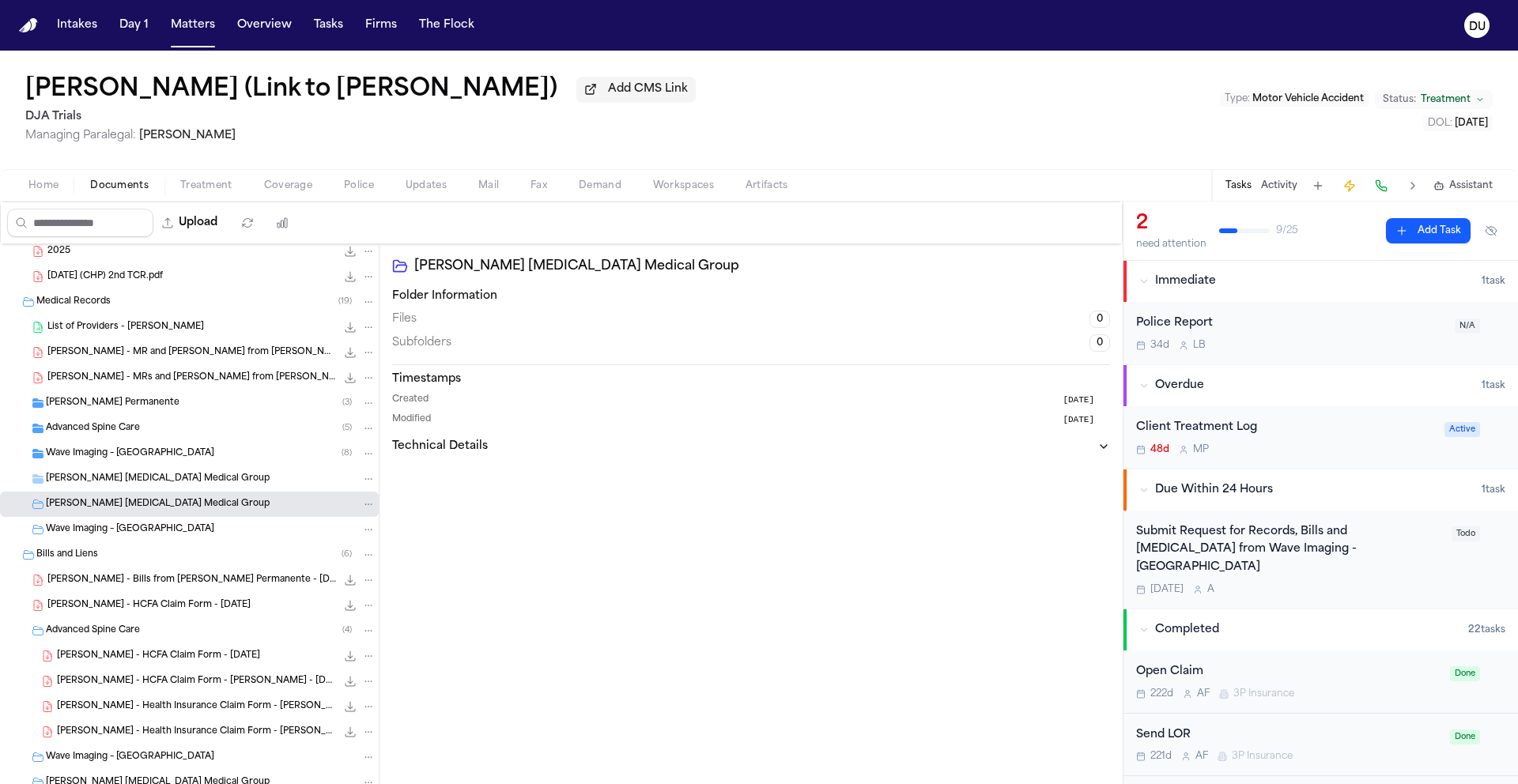
click at [136, 484] on span "Beverly Radiology Medical Group" at bounding box center [158, 479] width 223 height 13
click at [133, 456] on span "Wave Imaging – Garden Grove" at bounding box center [130, 454] width 168 height 13
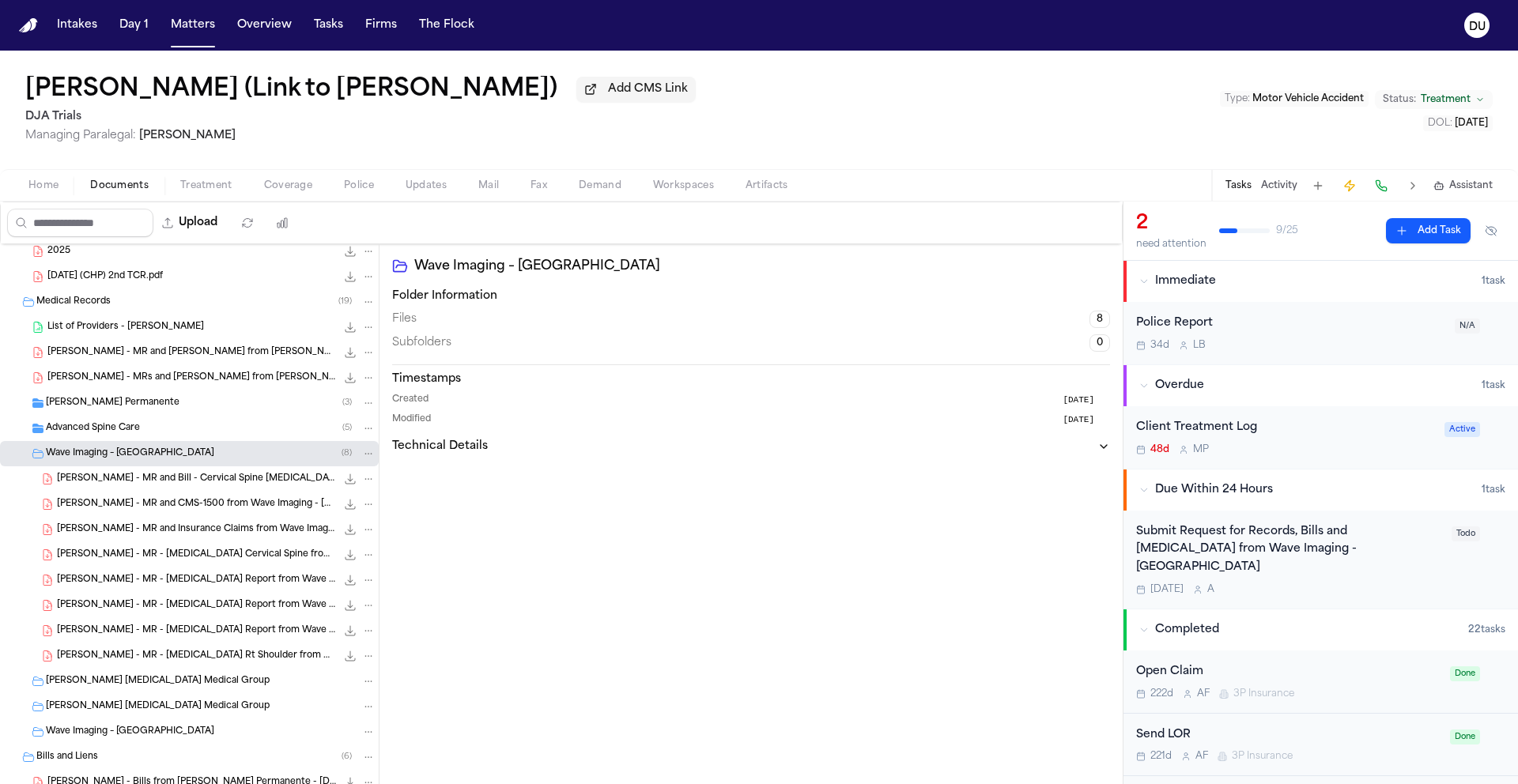
click at [146, 481] on span "L. Nagata - MR and Bill - Cervical Spine MRI from Wave Imaging - 5.29.25" at bounding box center [196, 479] width 279 height 13
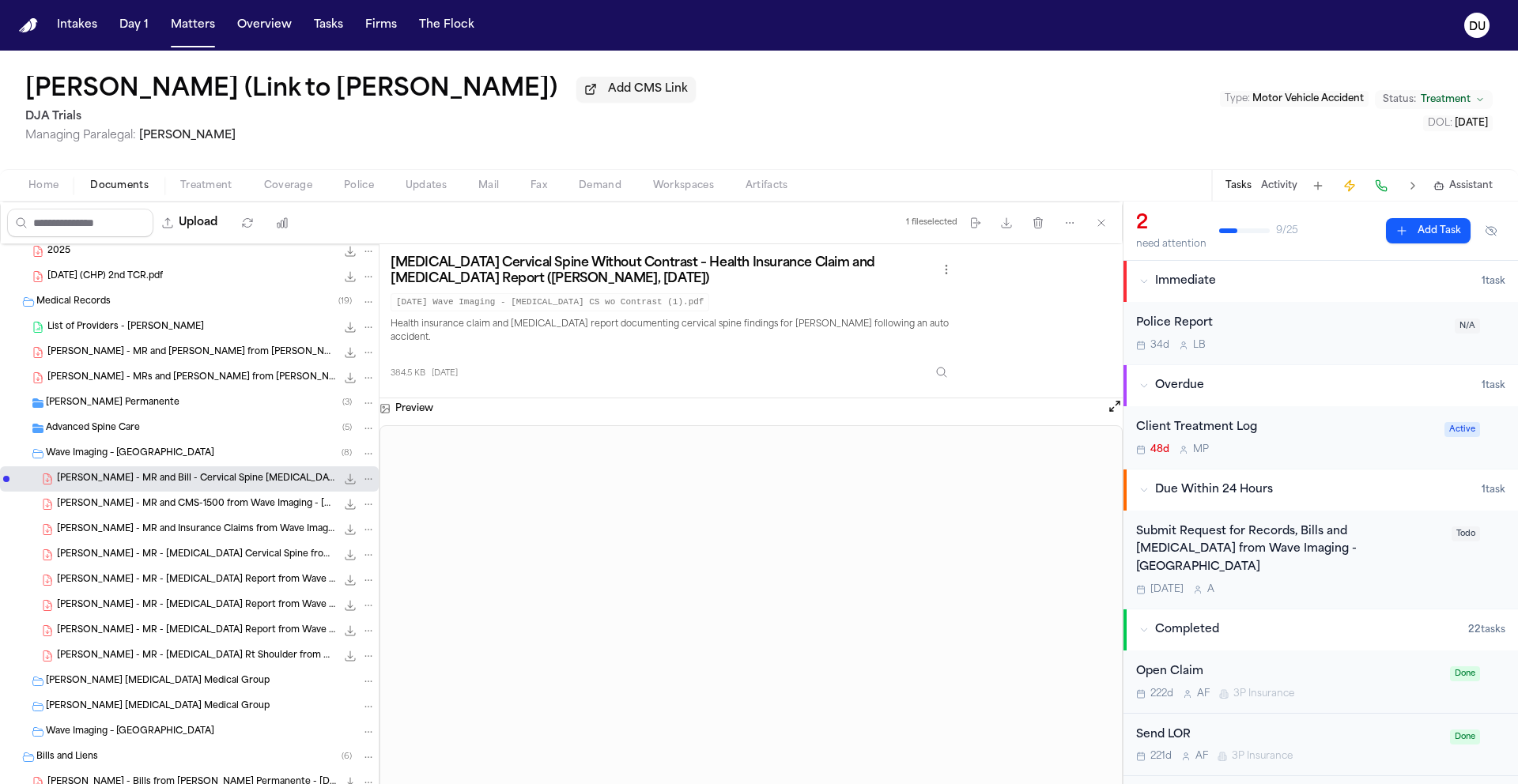
click at [169, 512] on span "L. Nagata - MR and CMS-1500 from Wave Imaging - 5.29.25" at bounding box center [196, 505] width 279 height 13
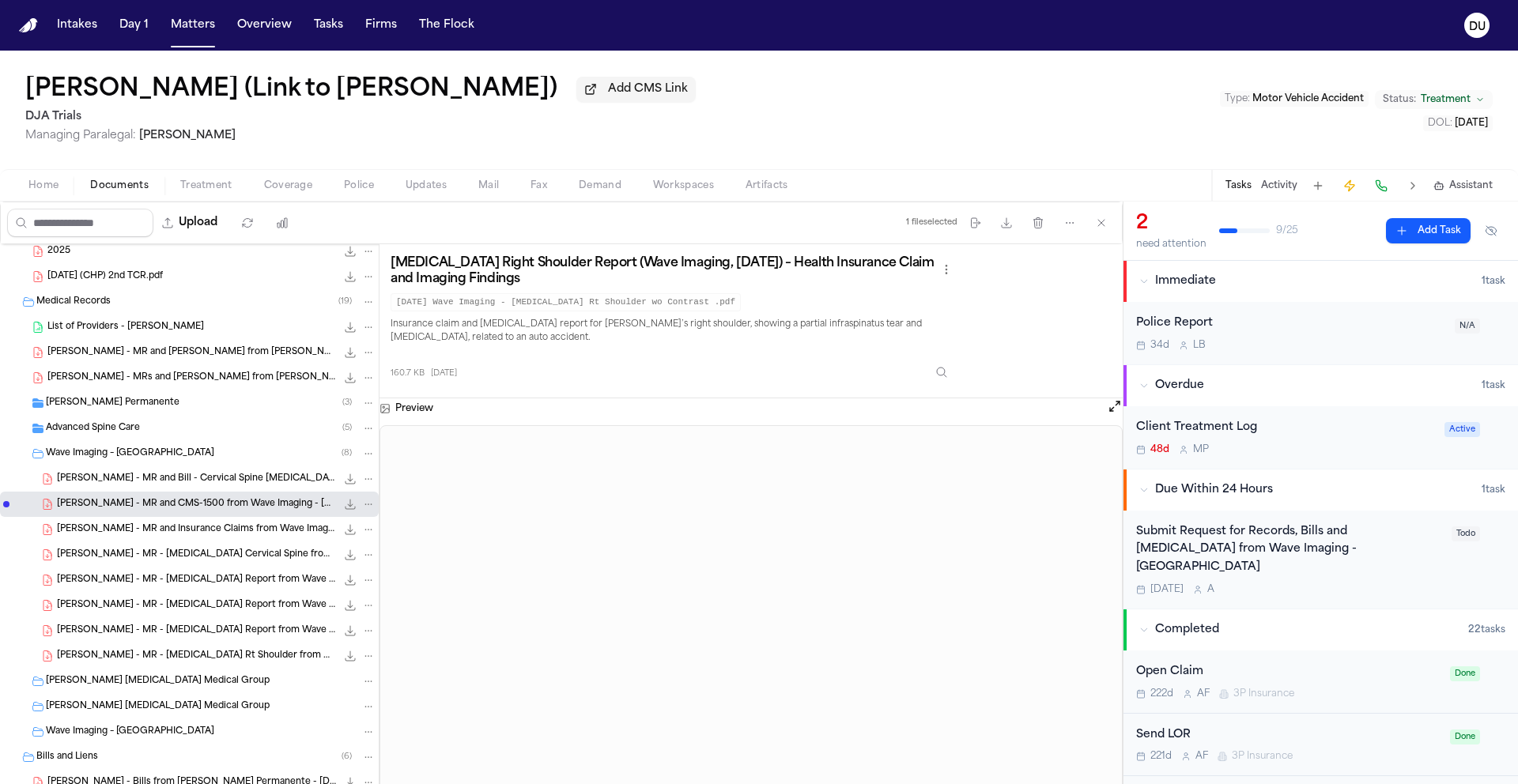
click at [178, 536] on span "L. Nagata - MR and Insurance Claims from Wave Imaging - 5.29.25" at bounding box center [196, 530] width 279 height 13
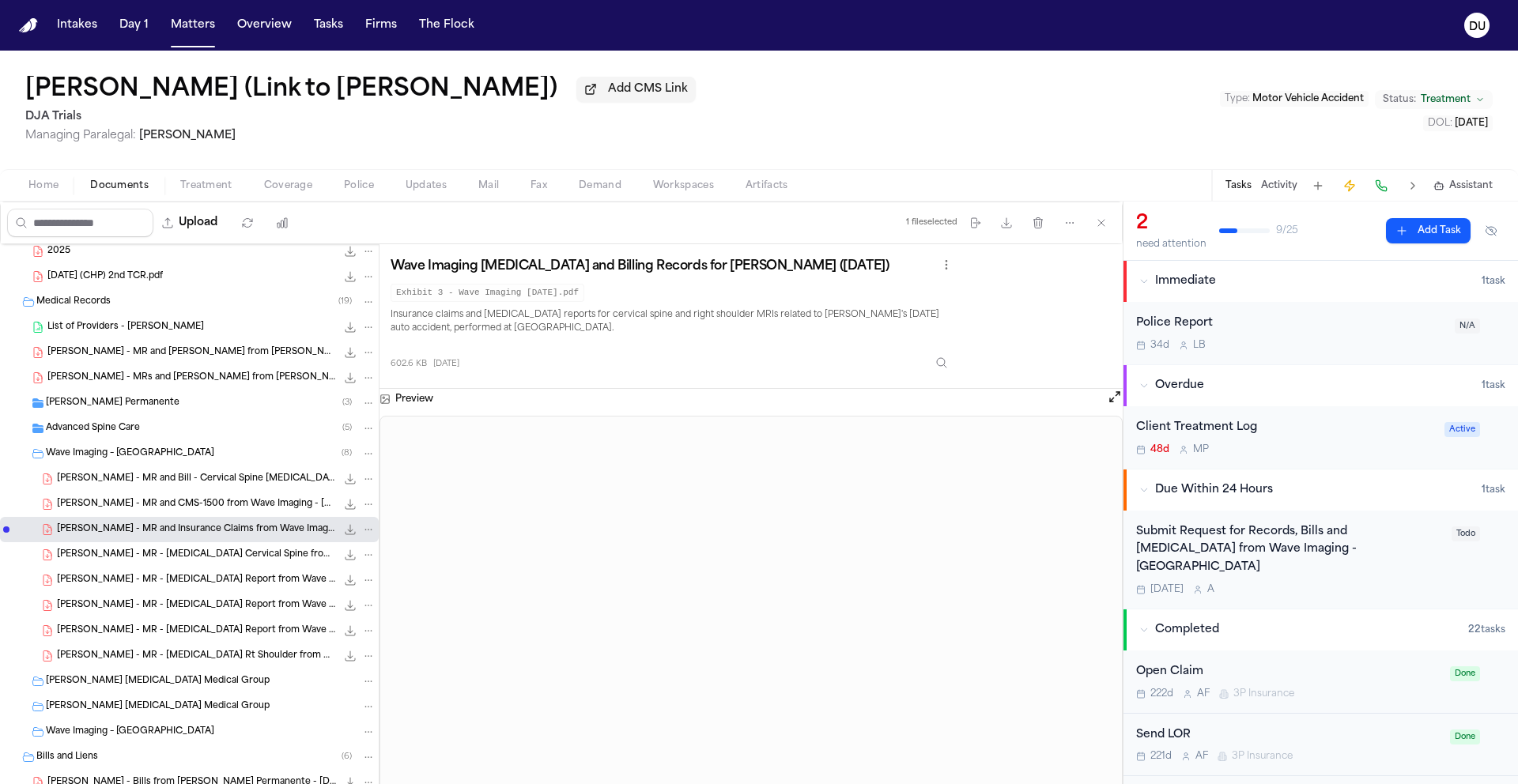
click at [198, 662] on span "L. Nagata - MR - MRI Rt Shoulder from Wave Imaging - 5.29.25" at bounding box center [196, 657] width 279 height 13
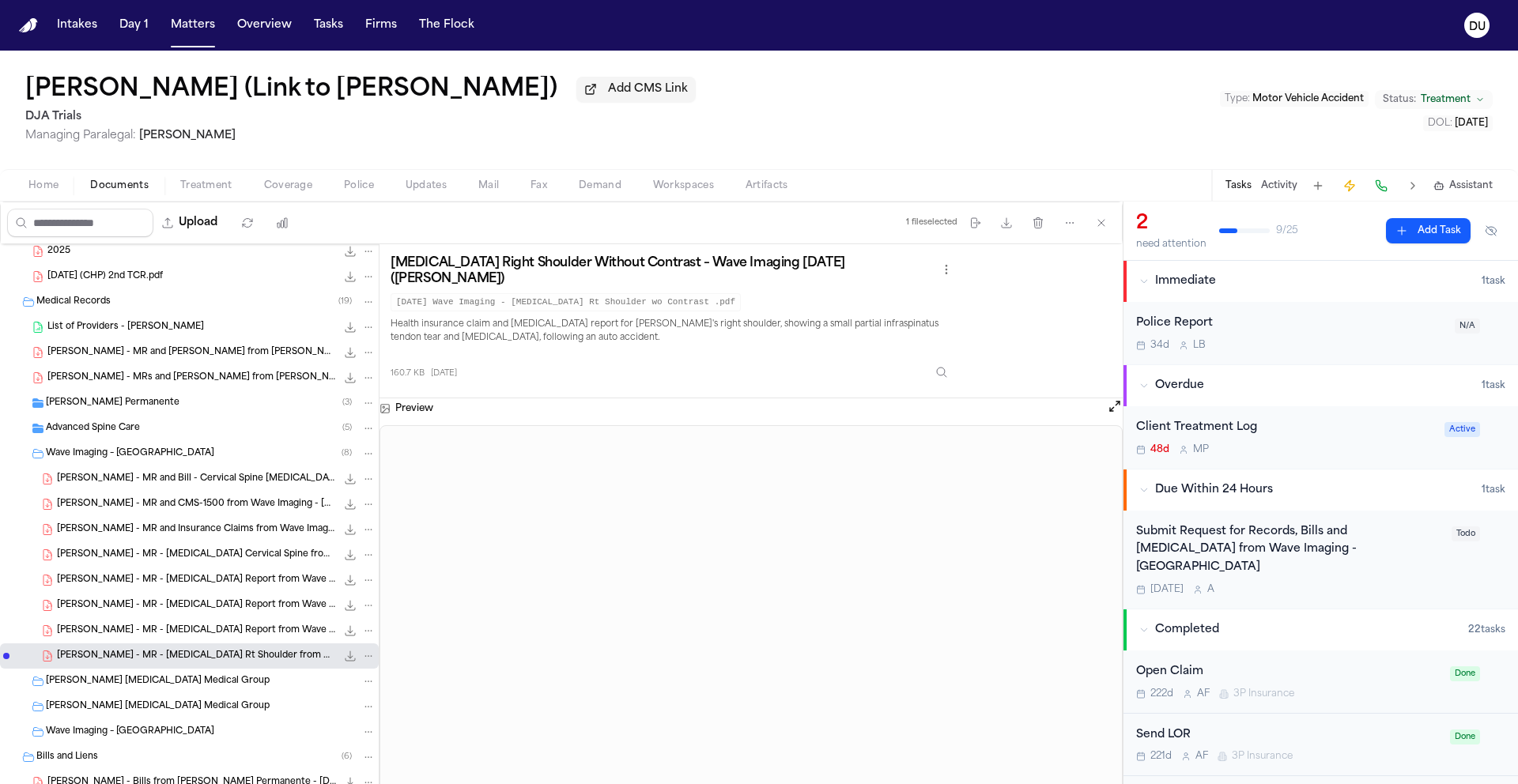
click at [117, 436] on span "Advanced Spine Care" at bounding box center [93, 429] width 94 height 13
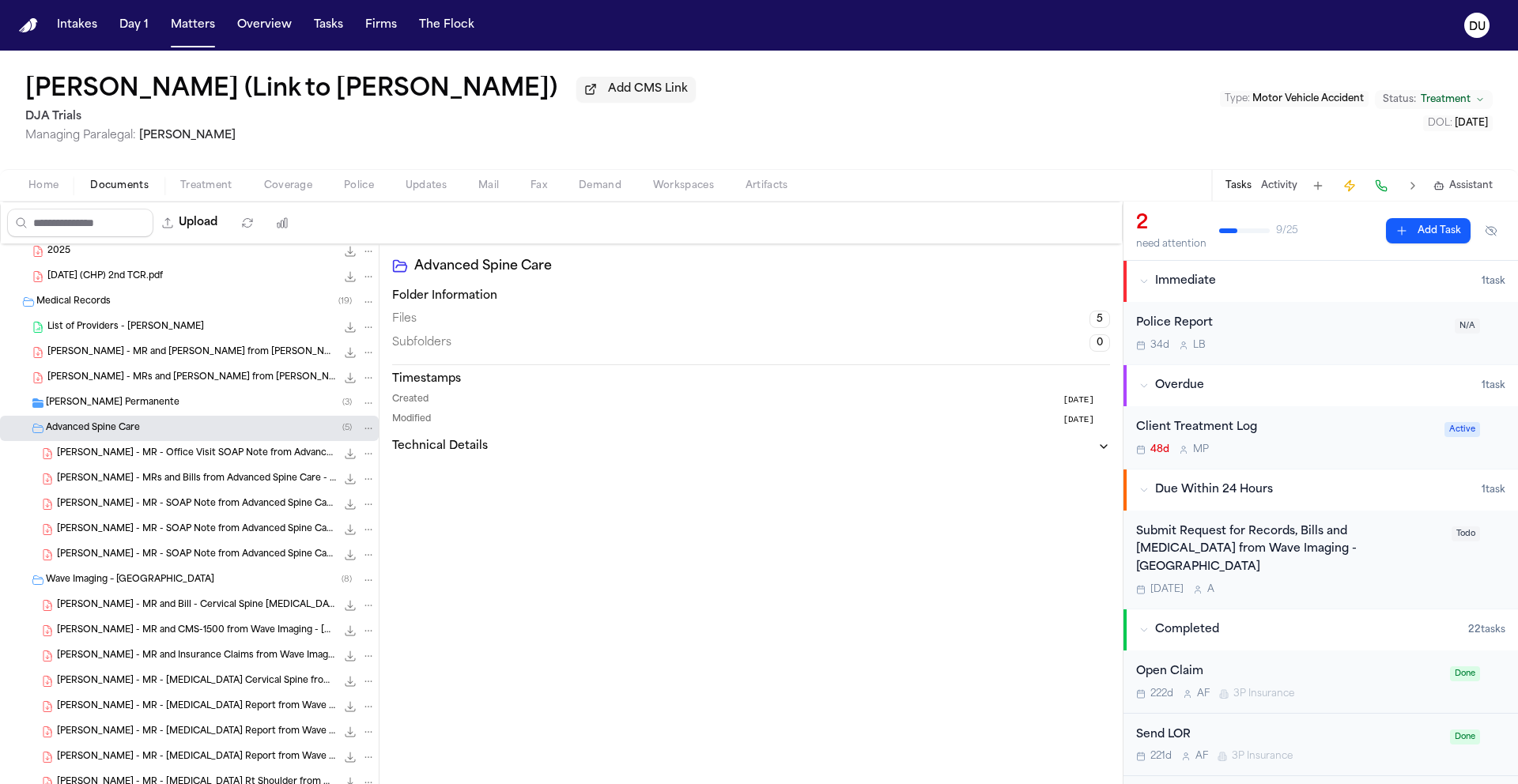
click at [146, 460] on span "L. Nagata - MR - Office Visit SOAP Note from Advanced Spine Care - 8.13.25" at bounding box center [196, 454] width 279 height 13
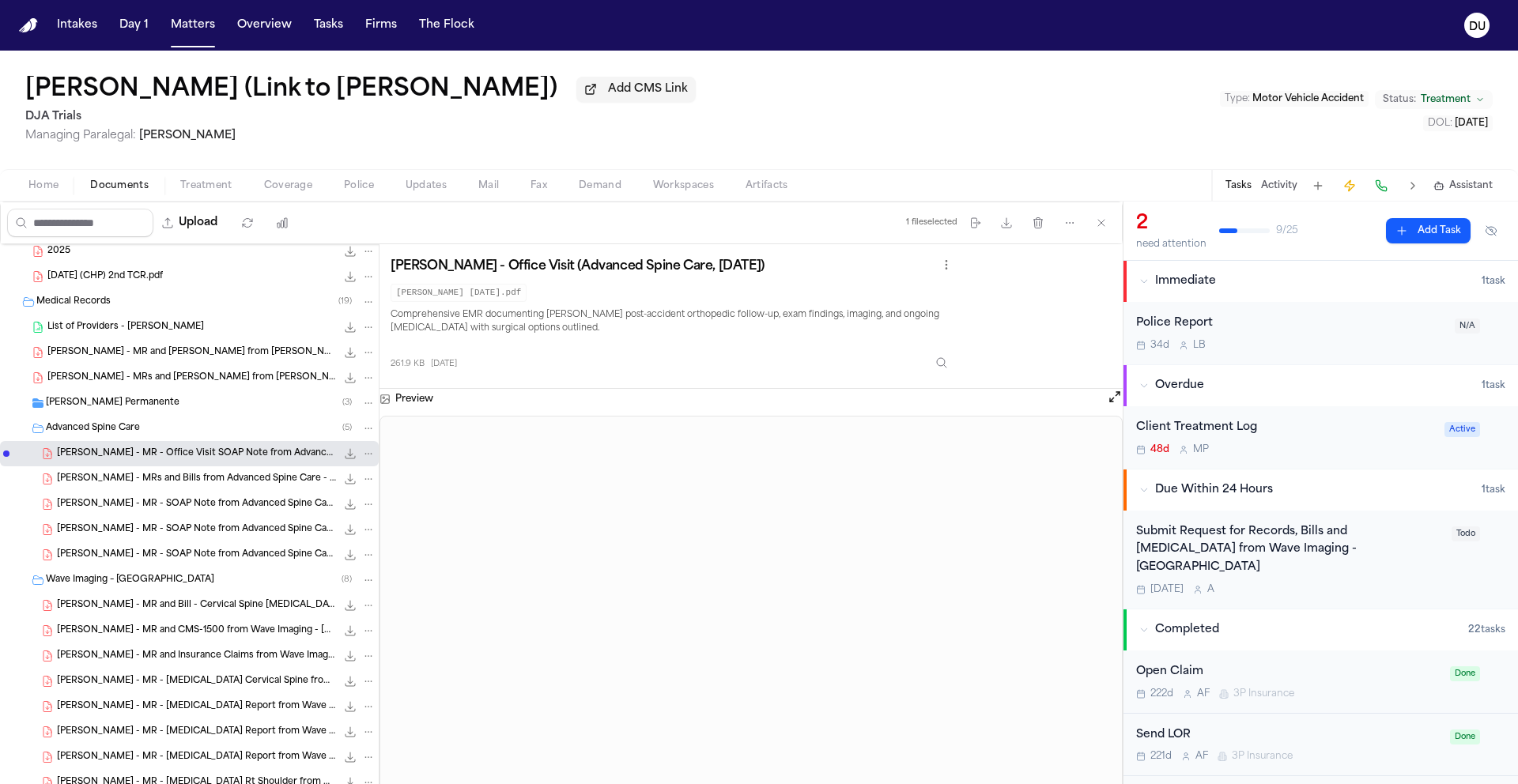
click at [179, 484] on span "L. Nagata - MRs and Bills from Advanced Spine Care - 7.2.25 to 8.14.25" at bounding box center [196, 479] width 279 height 13
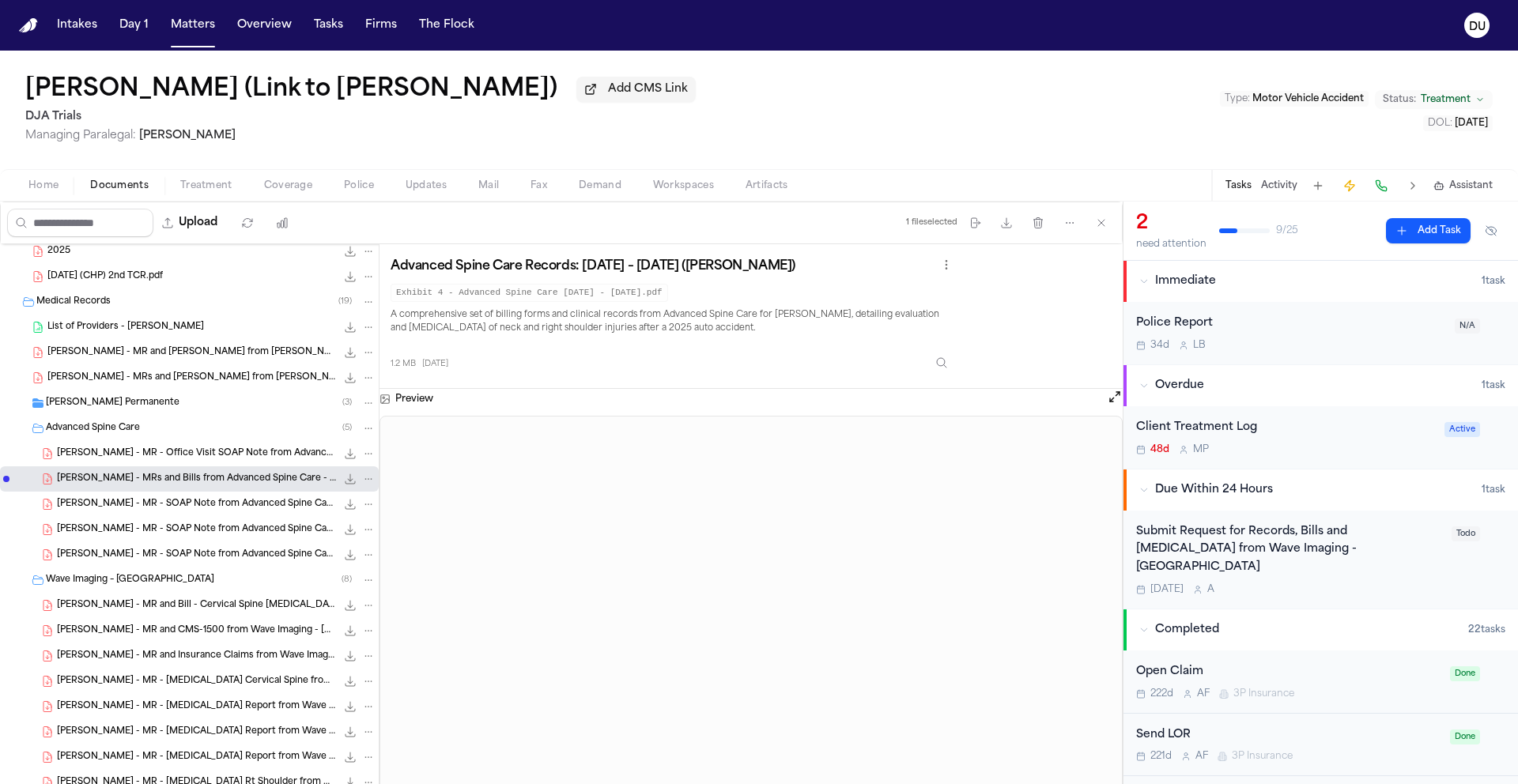
click at [76, 406] on span "Kaiser Permanente" at bounding box center [113, 403] width 133 height 13
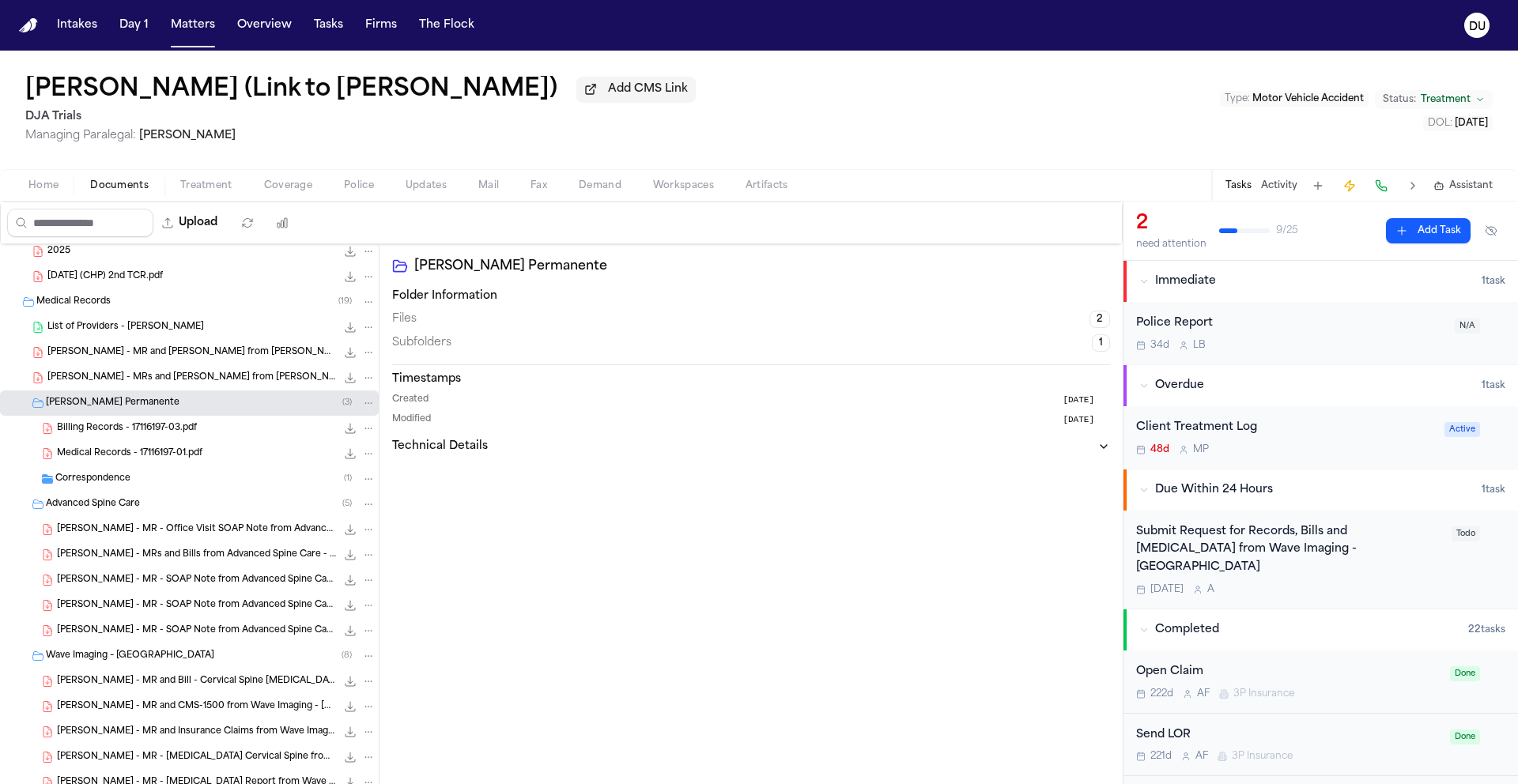
click at [127, 424] on span "Billing Records - 17116197-03.pdf" at bounding box center [127, 429] width 140 height 13
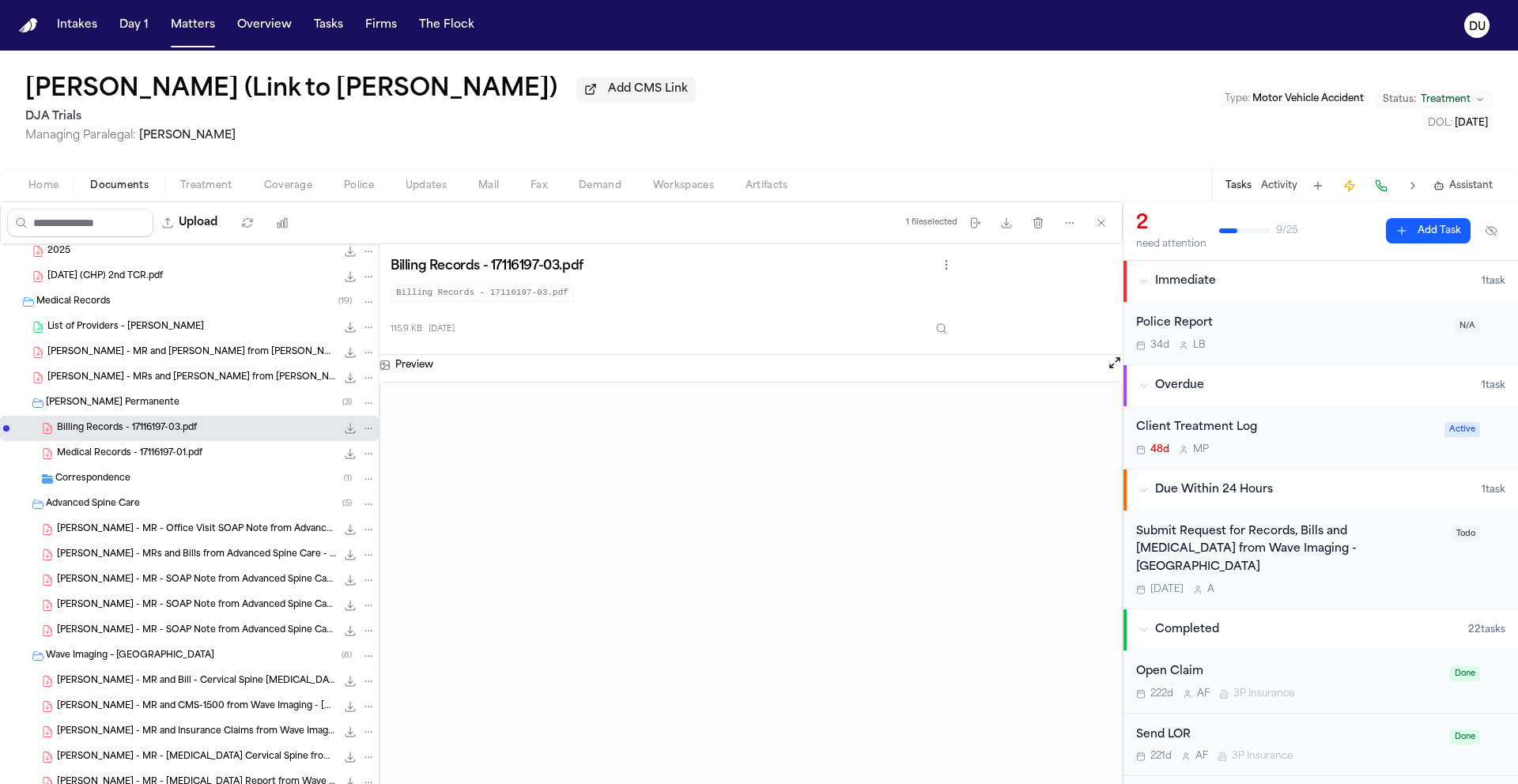
click at [154, 461] on span "Medical Records - 17116197-01.pdf" at bounding box center [129, 454] width 146 height 13
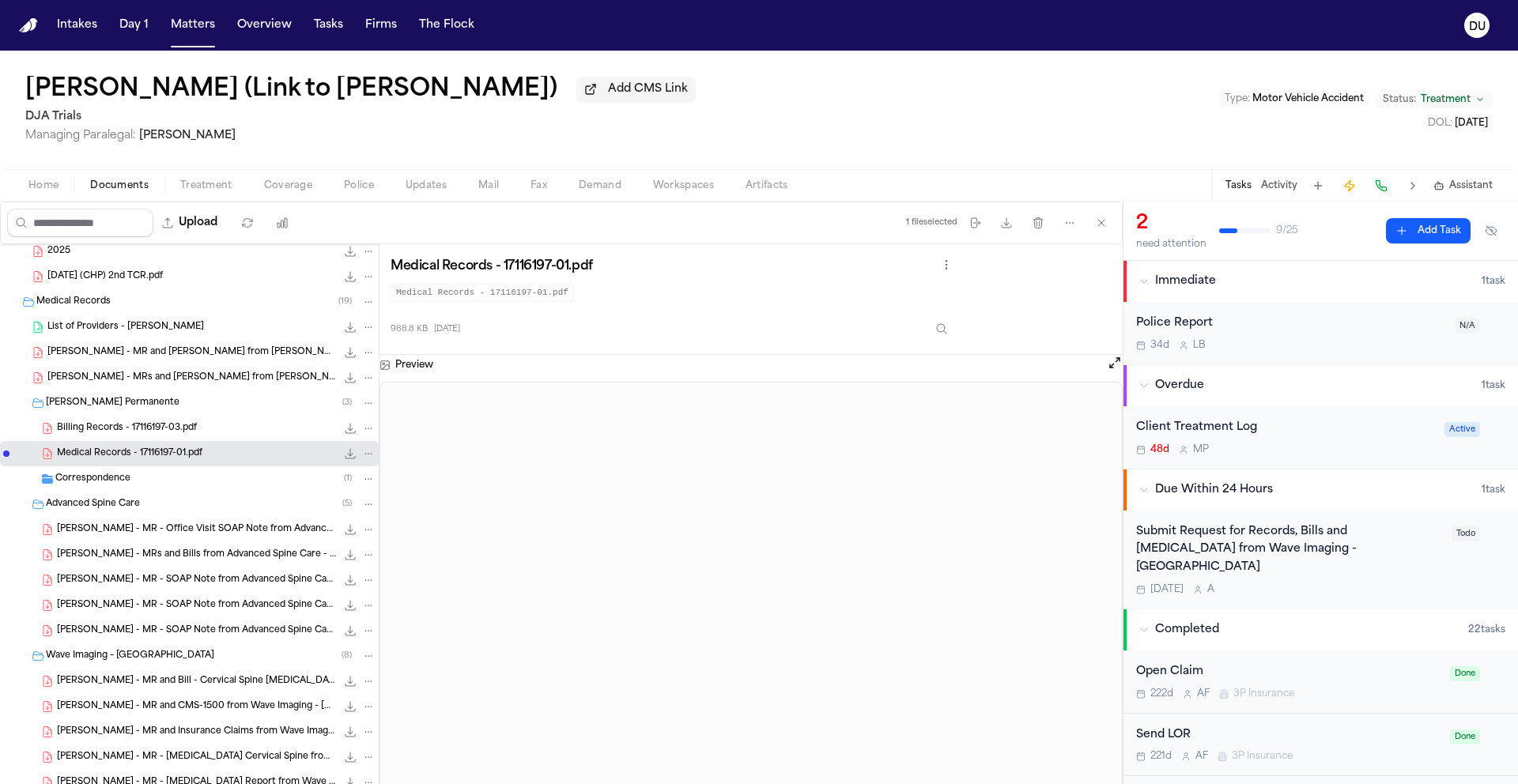
click at [91, 389] on div "L. Nagata - MRs and Bills from Kaiser Garden Grove - 1.13.25 794.6 KB • PDF" at bounding box center [189, 377] width 378 height 25
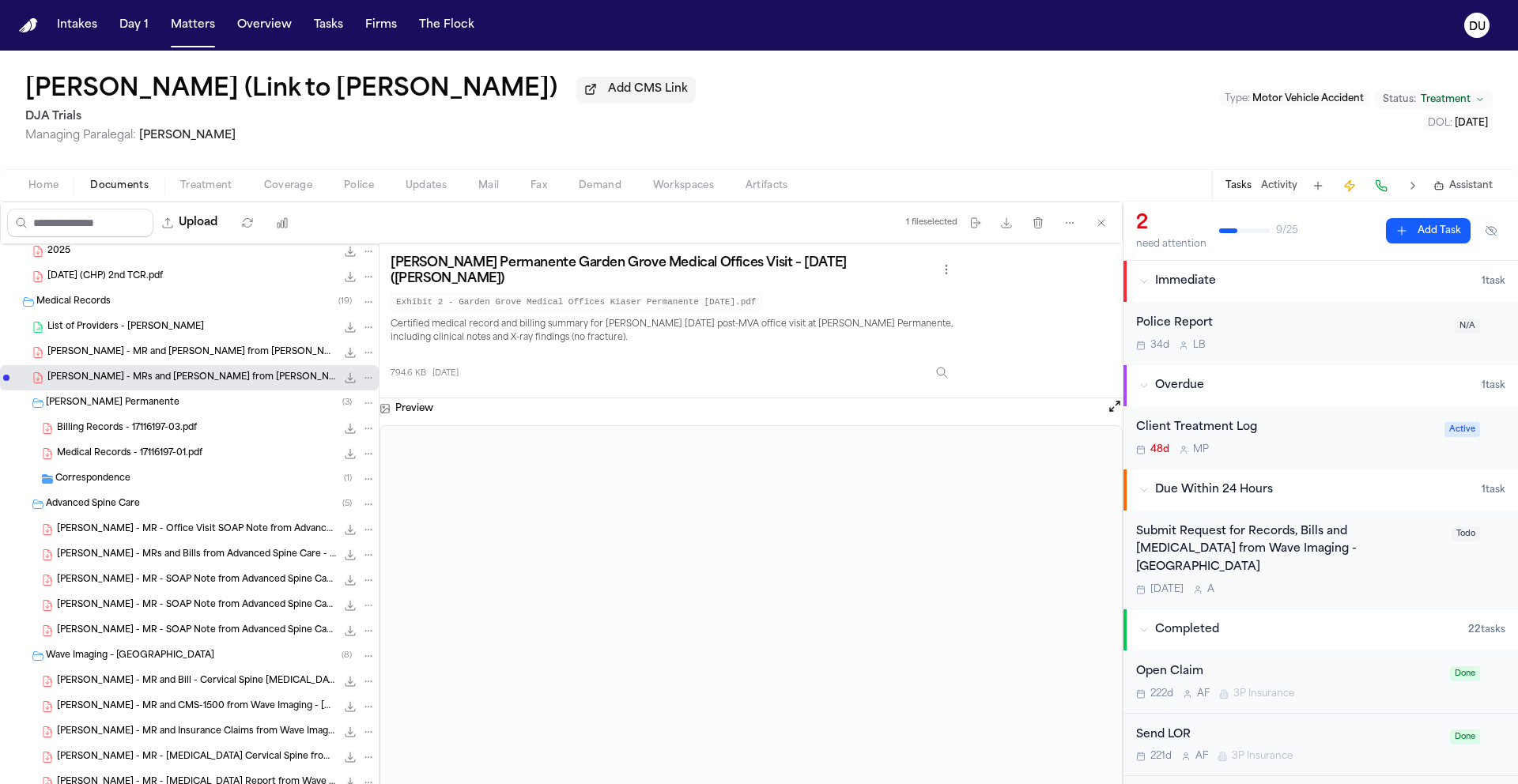
click at [210, 348] on span "L. Nagata - MR and Bill from Kaiser Permanente - 1.11.25 to 2.11.25" at bounding box center [192, 352] width 288 height 13
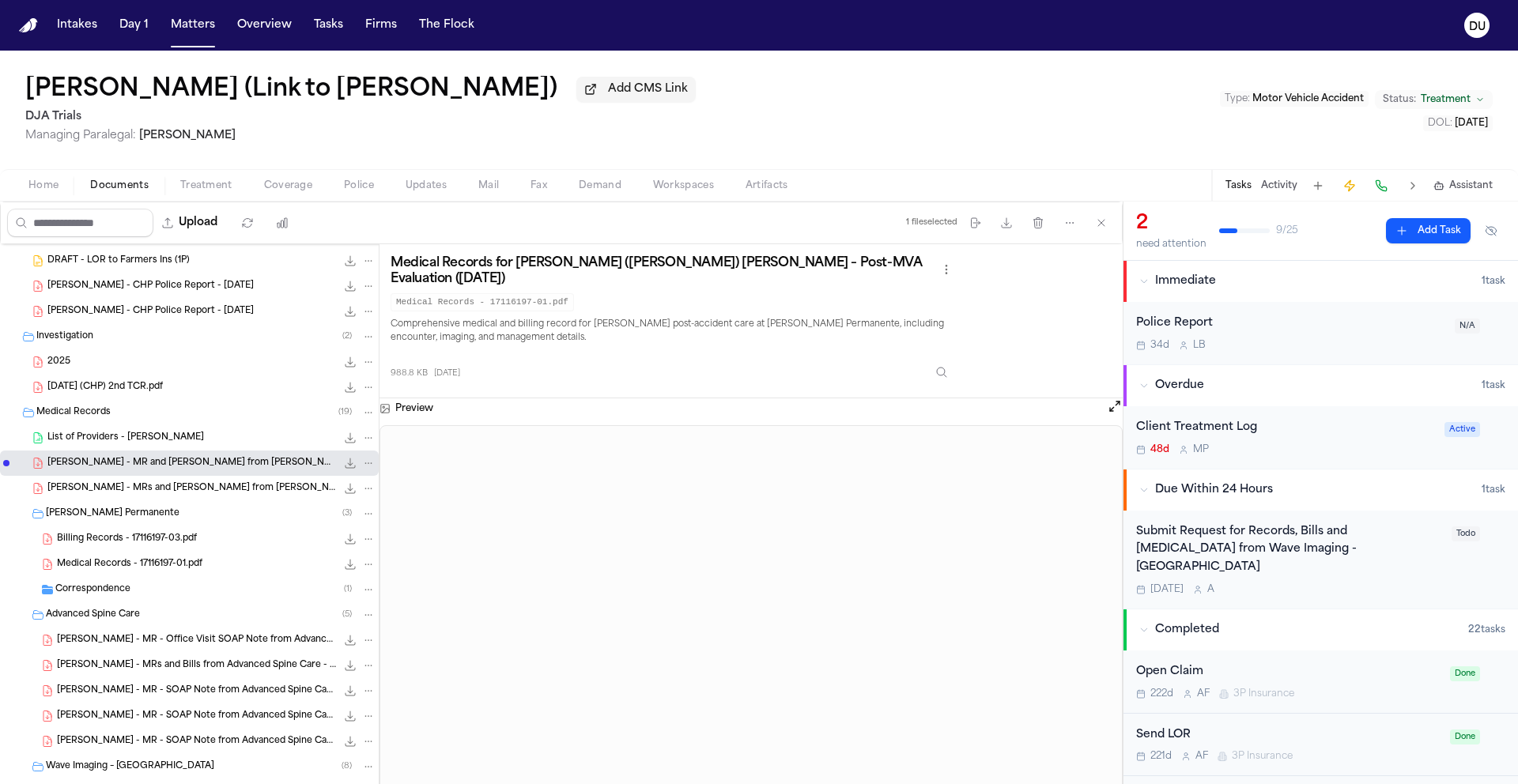
scroll to position [1082, 0]
click at [74, 437] on span "List of Providers - Larry" at bounding box center [126, 439] width 157 height 13
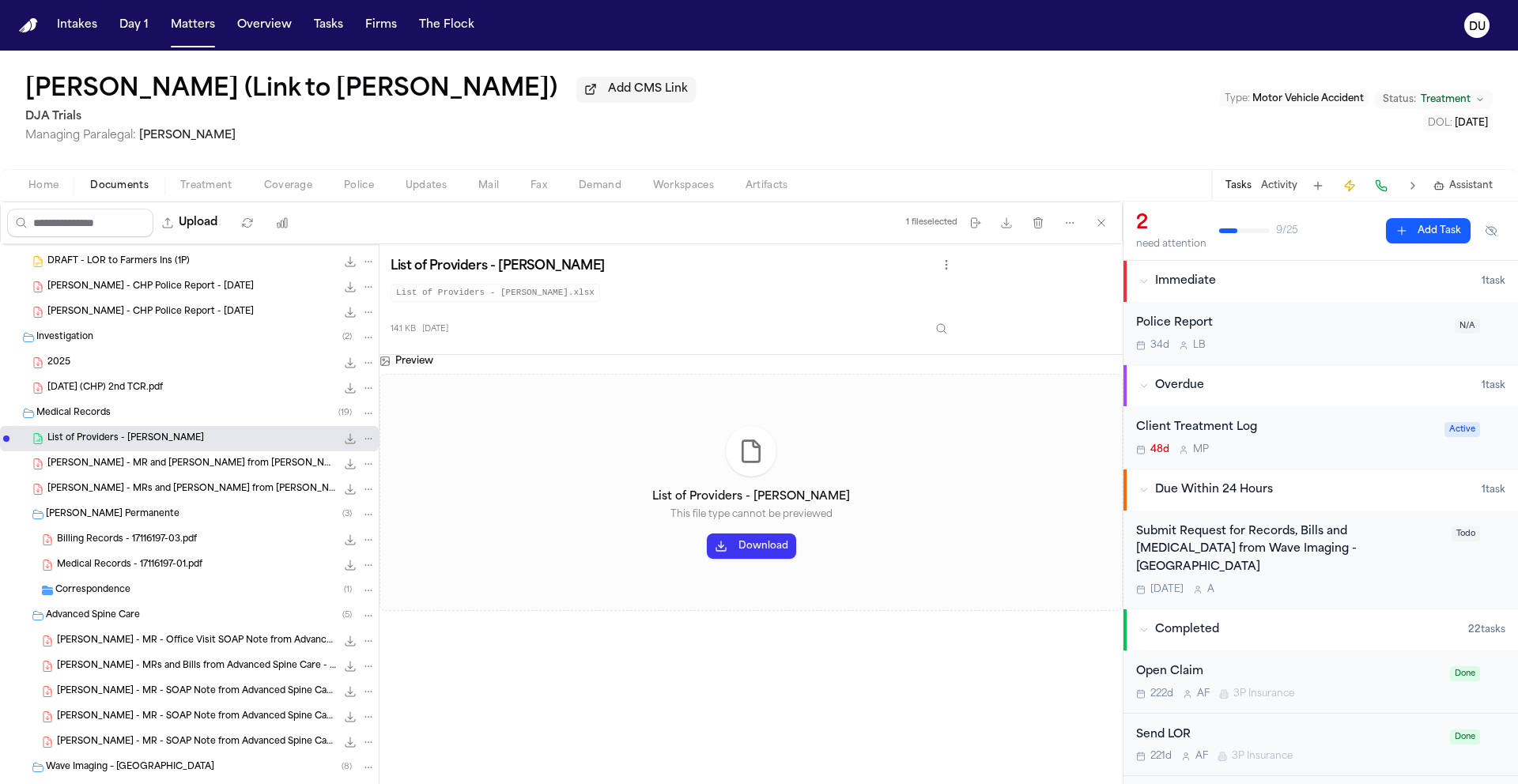
click at [89, 392] on span "2025.01.11 (CHP) 2nd TCR.pdf" at bounding box center [105, 388] width 115 height 13
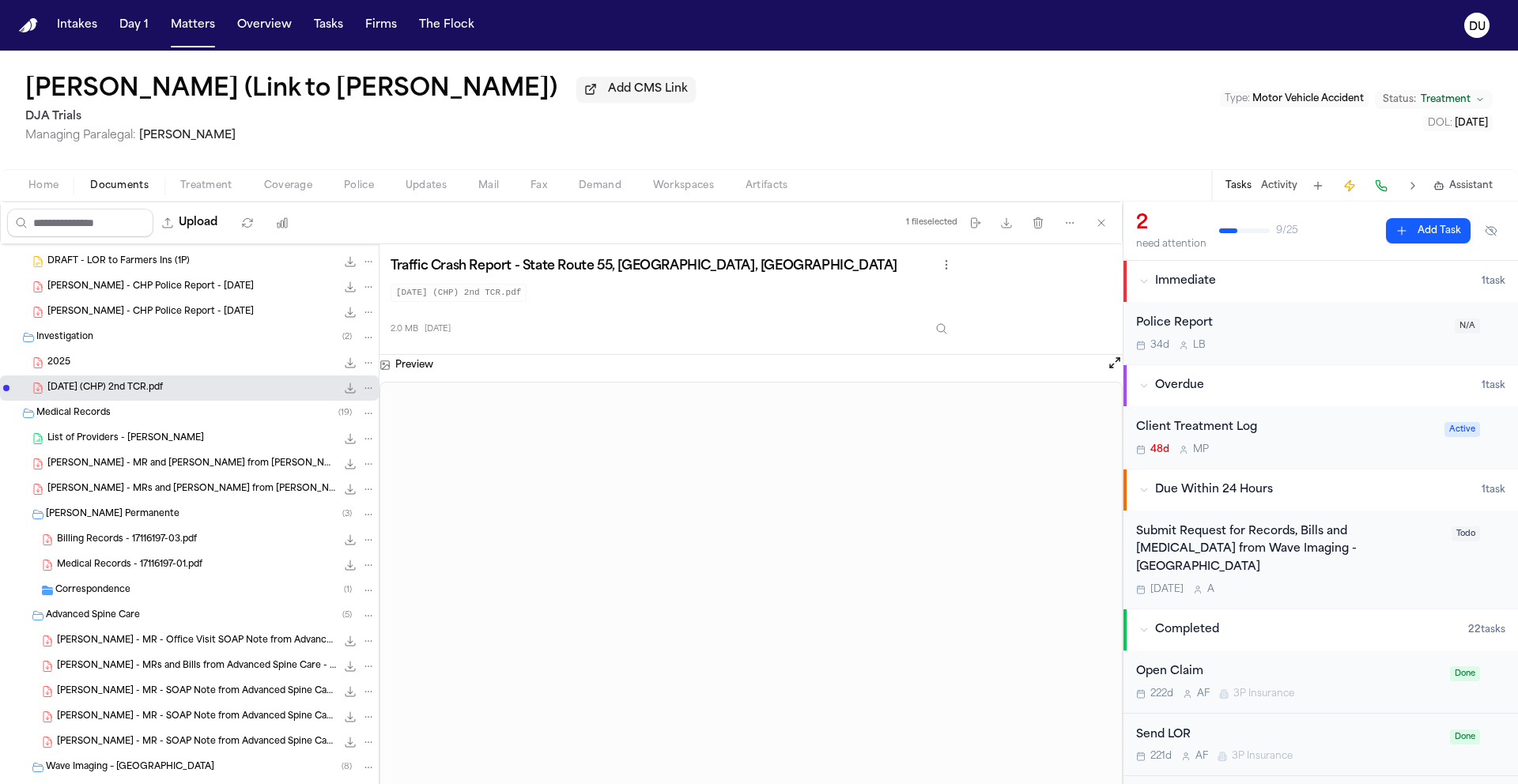
click at [95, 368] on div "2025 2.0 MB • PDF" at bounding box center [212, 362] width 328 height 16
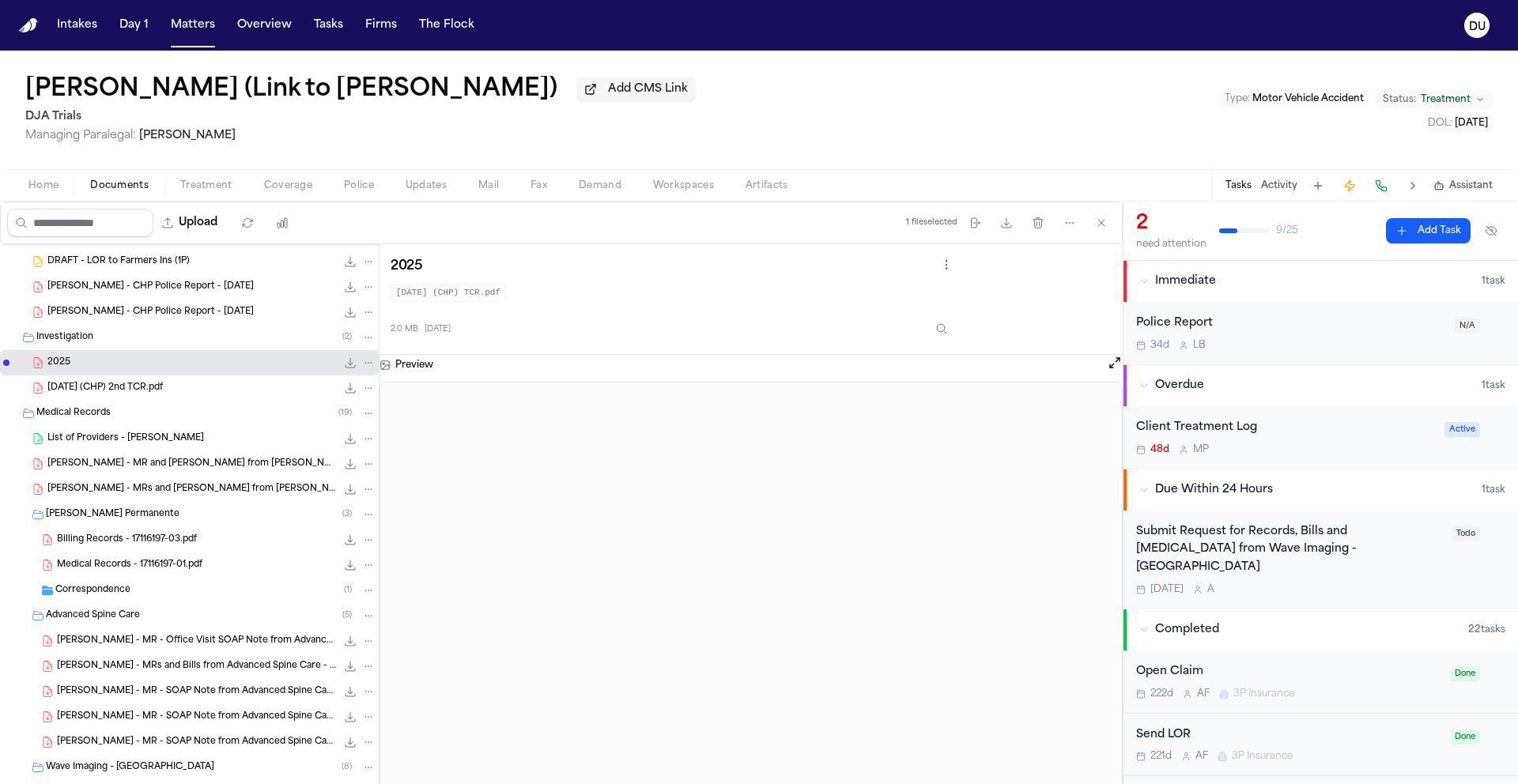
click at [121, 318] on span "L. Nagata - CHP Police Report - 1.11.25" at bounding box center [151, 312] width 207 height 13
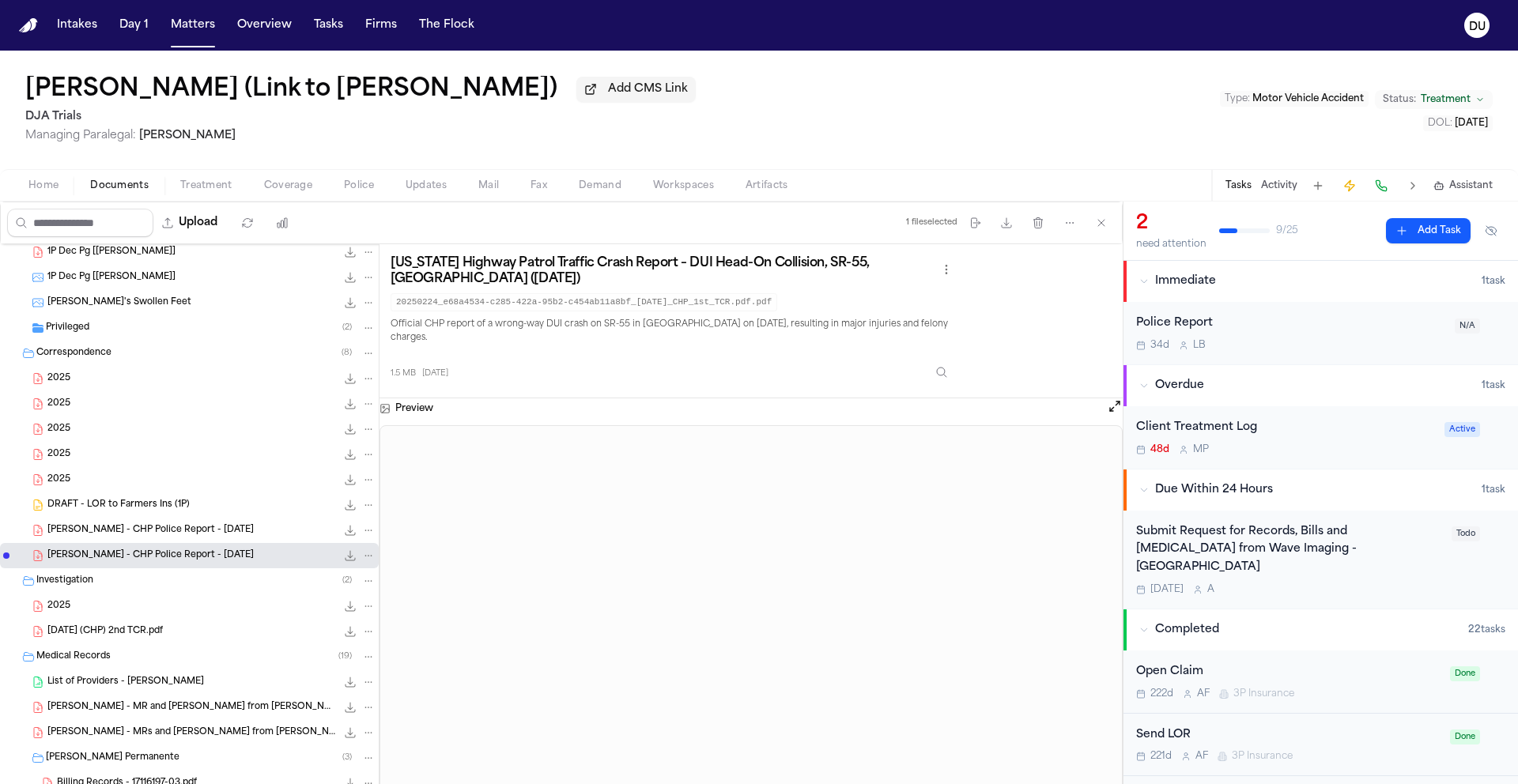
scroll to position [836, 0]
click at [106, 520] on div "DRAFT - LOR to Farmers Ins (1P) 60.0 KB • DOC" at bounding box center [189, 508] width 378 height 25
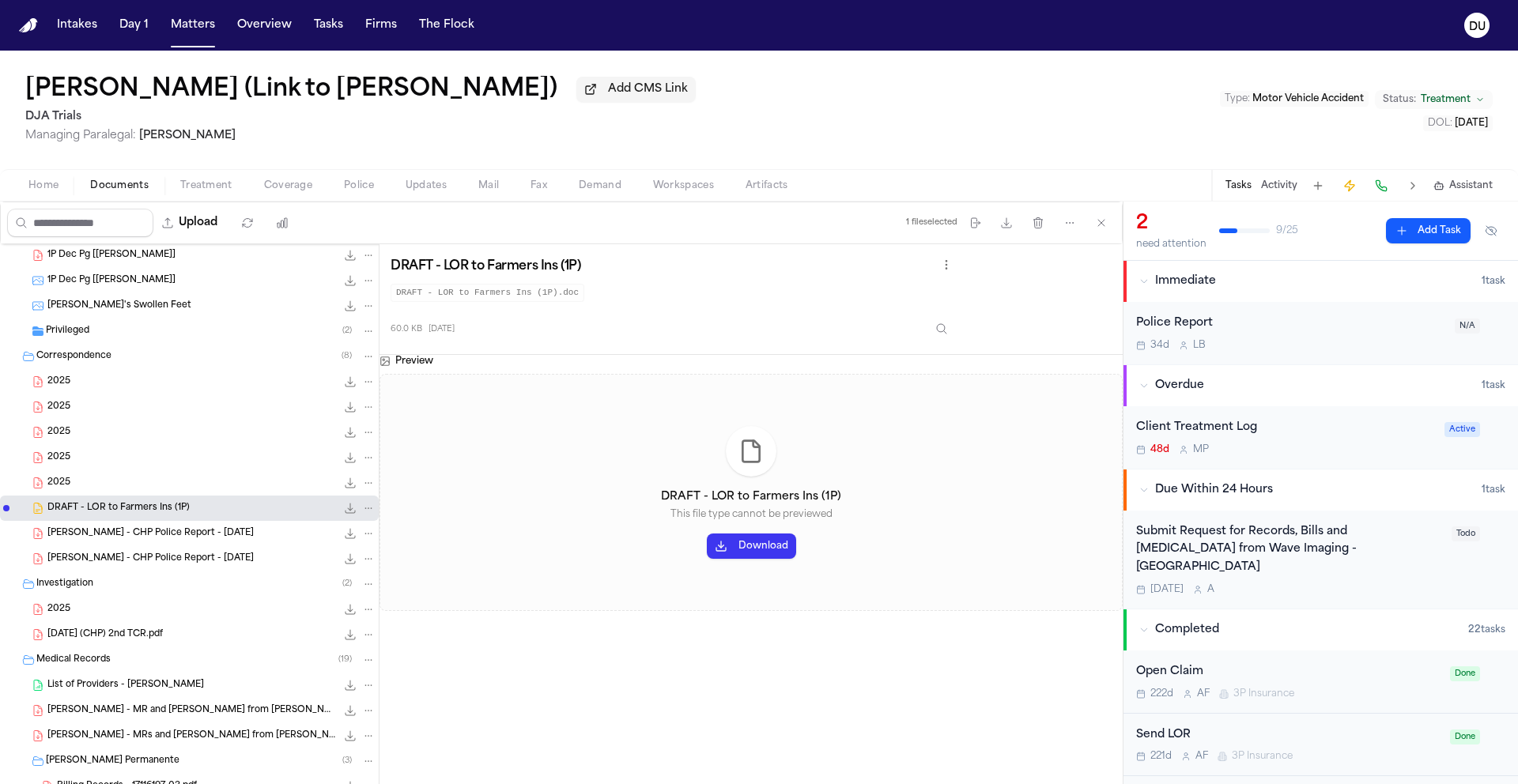
click at [65, 483] on span "2025" at bounding box center [59, 483] width 23 height 13
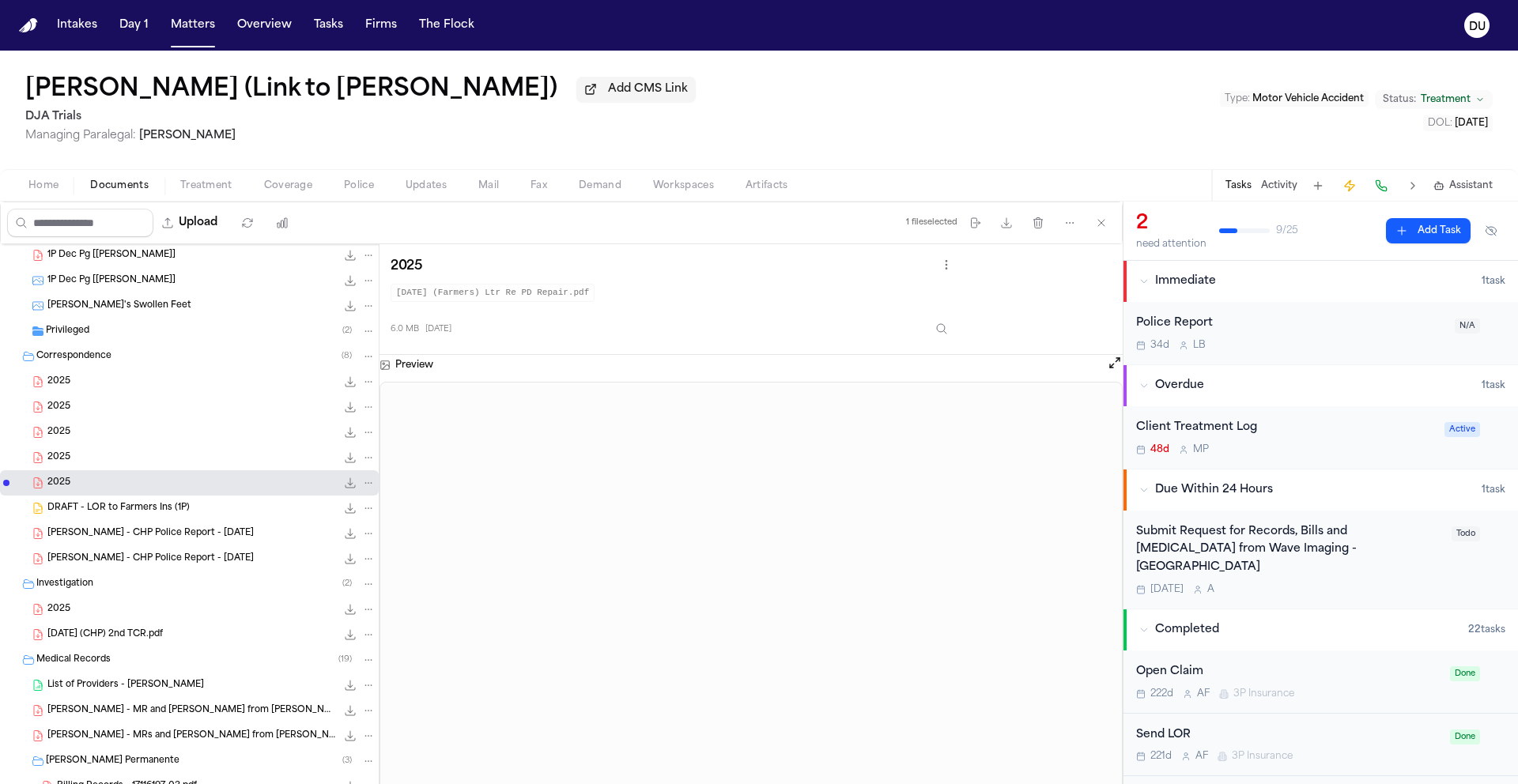
click at [68, 465] on span "2025" at bounding box center [59, 458] width 23 height 13
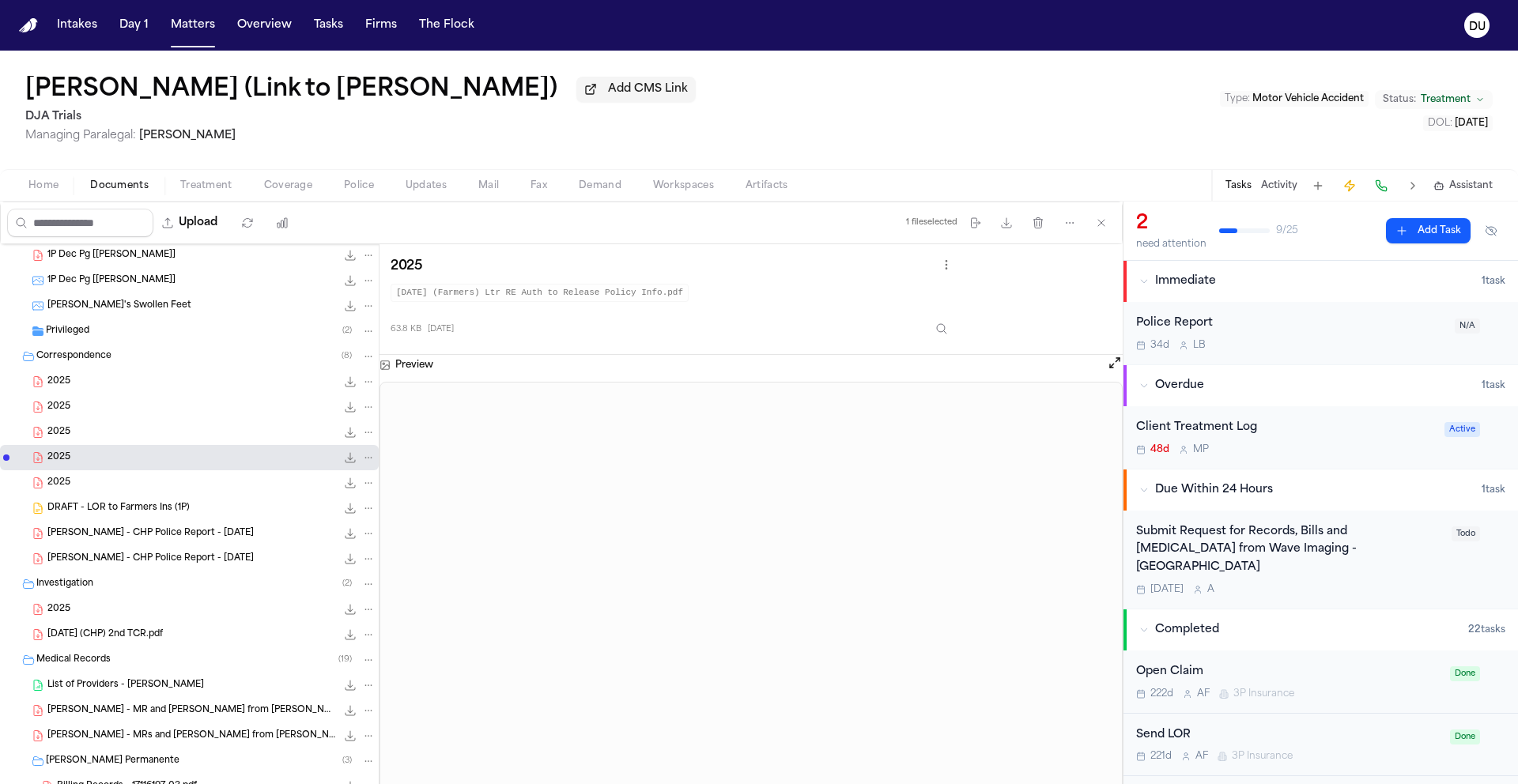
click at [68, 452] on div "2025 63.8 KB • PDF" at bounding box center [189, 457] width 378 height 25
click at [68, 423] on div "2025 5.5 MB • PDF" at bounding box center [189, 432] width 378 height 25
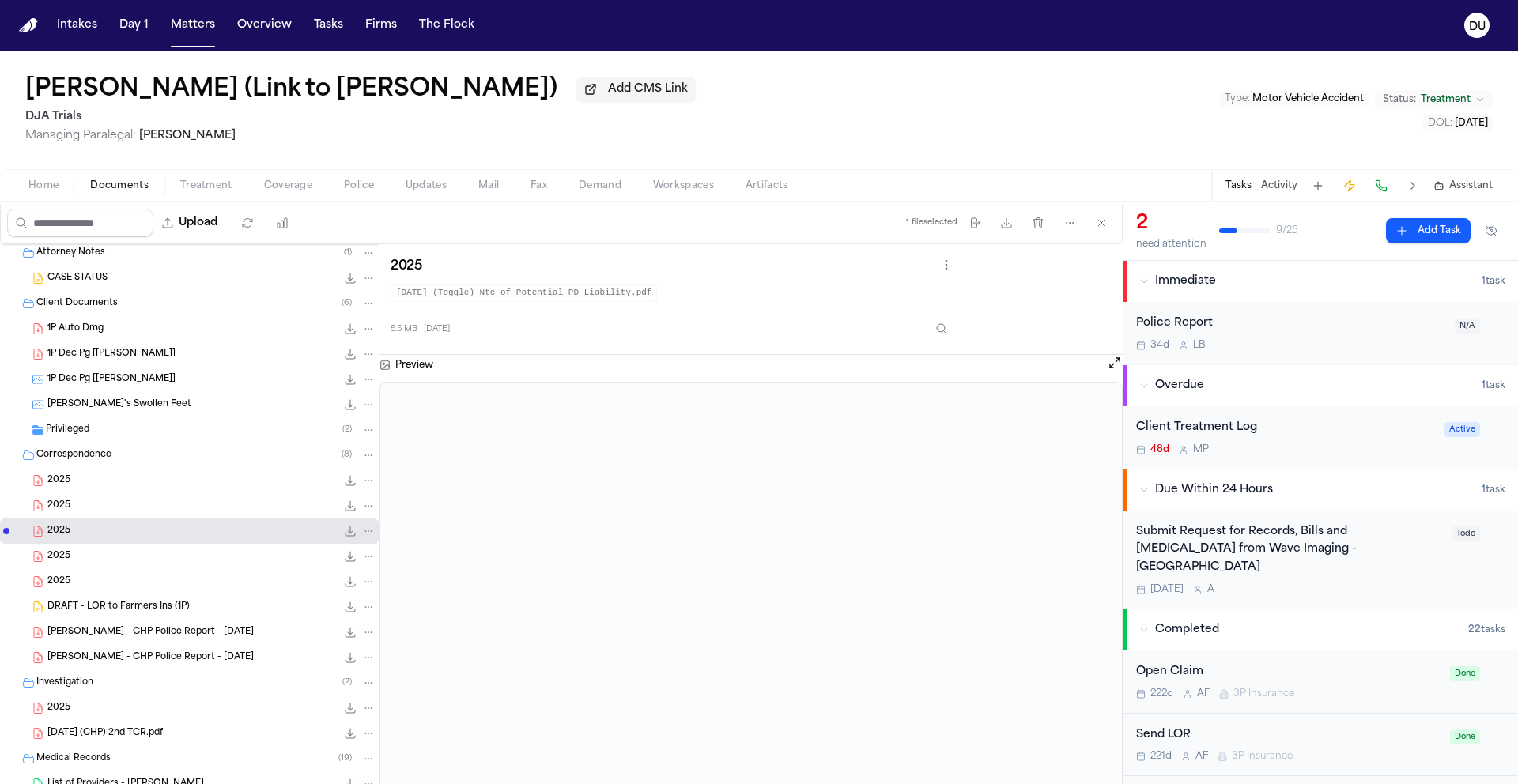
scroll to position [733, 0]
click at [73, 432] on span "Privileged" at bounding box center [68, 434] width 43 height 13
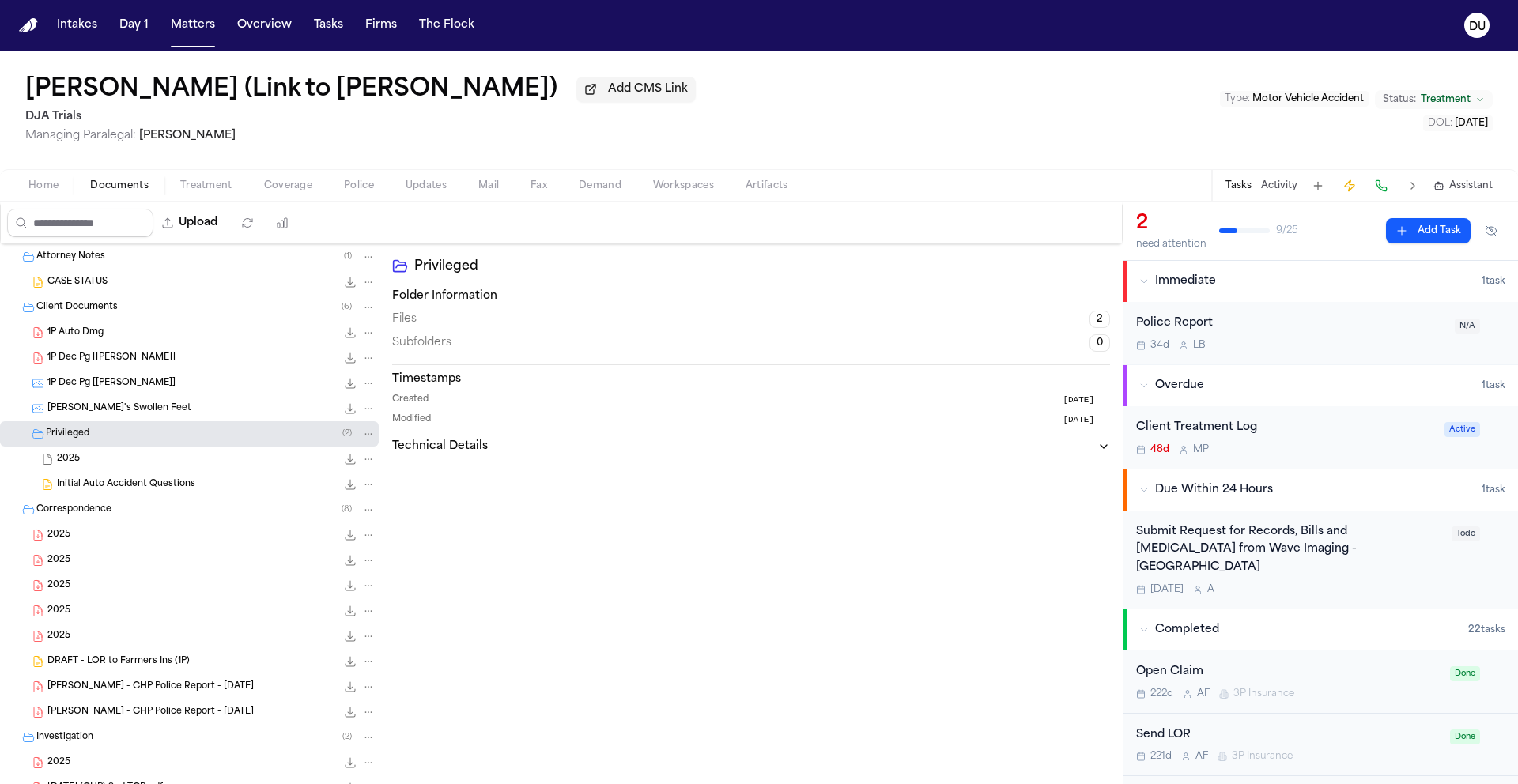
click at [123, 488] on span "Initial Auto Accident Questions" at bounding box center [126, 485] width 138 height 13
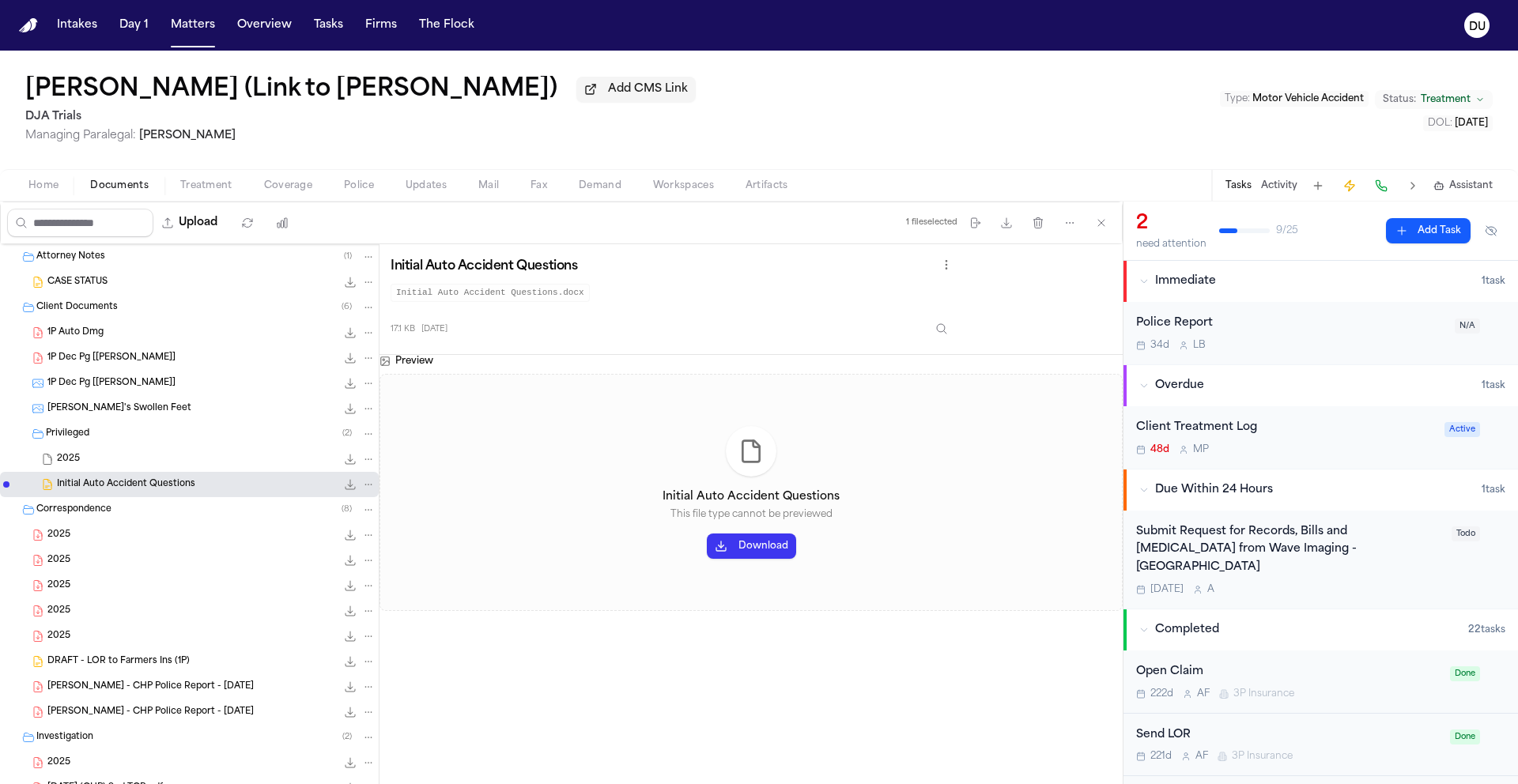
click at [83, 465] on div "2025 111.5 KB • MSG" at bounding box center [216, 459] width 318 height 16
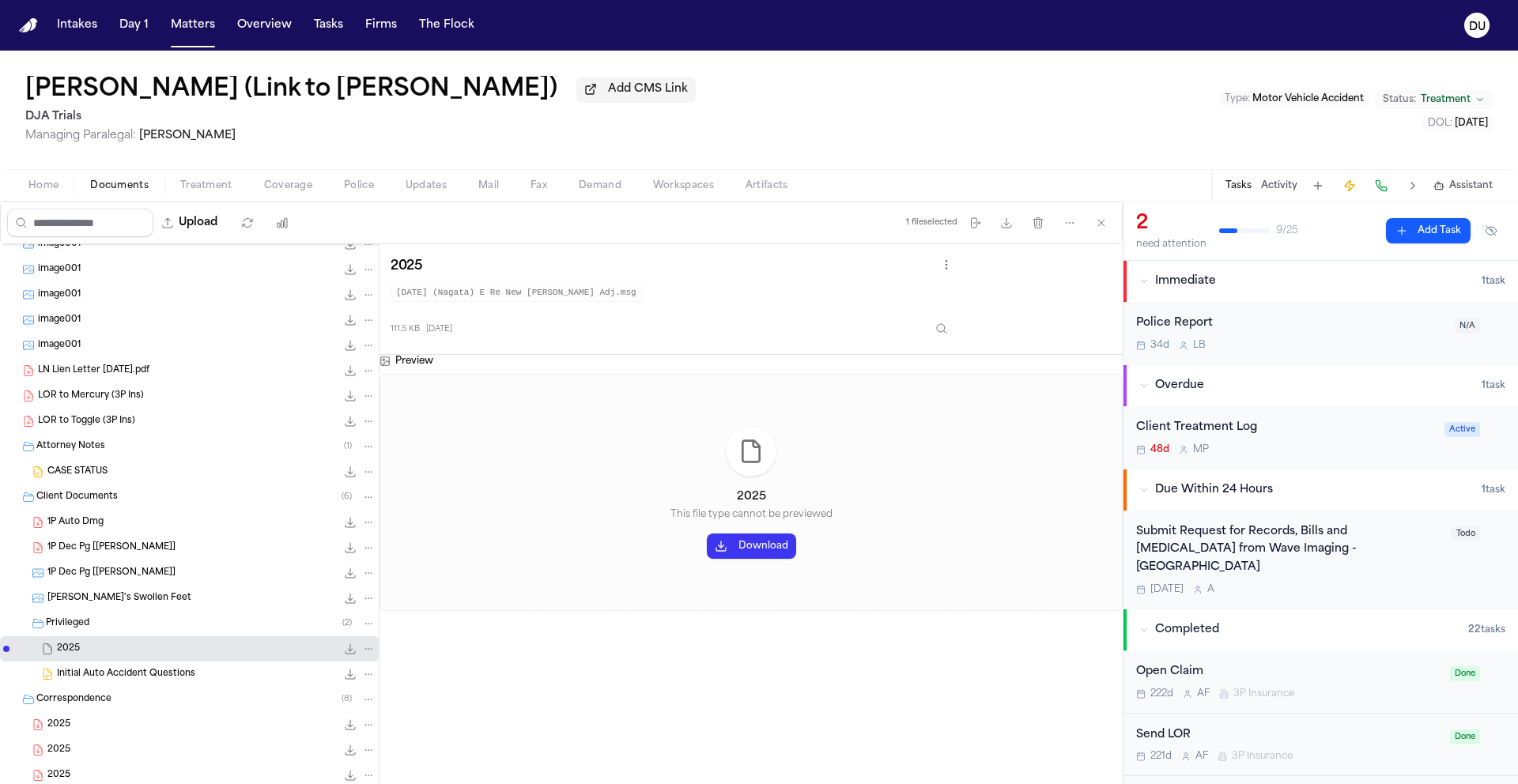
scroll to position [466, 0]
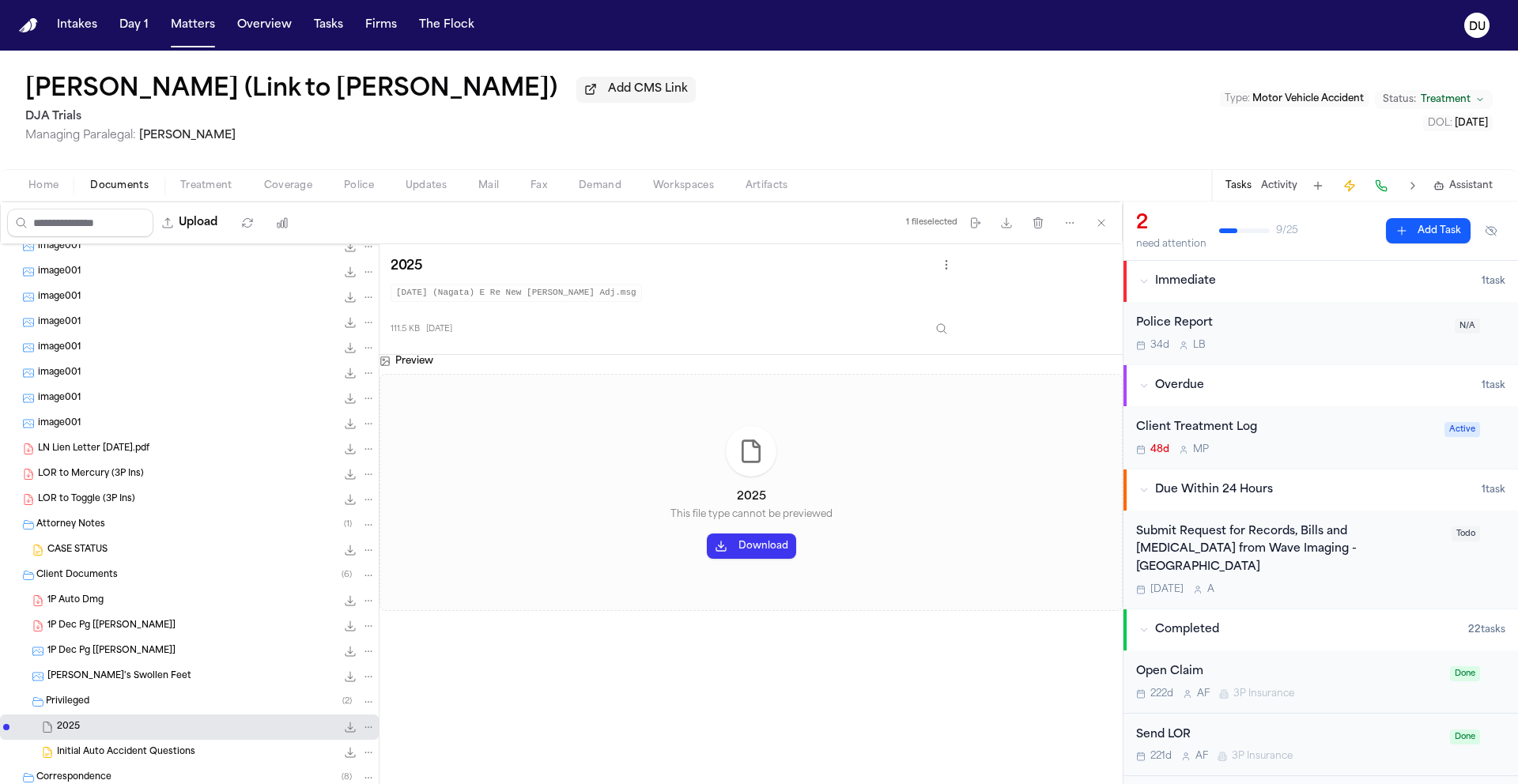
click at [73, 417] on div "image001 0.2 KB • PNG" at bounding box center [189, 423] width 378 height 25
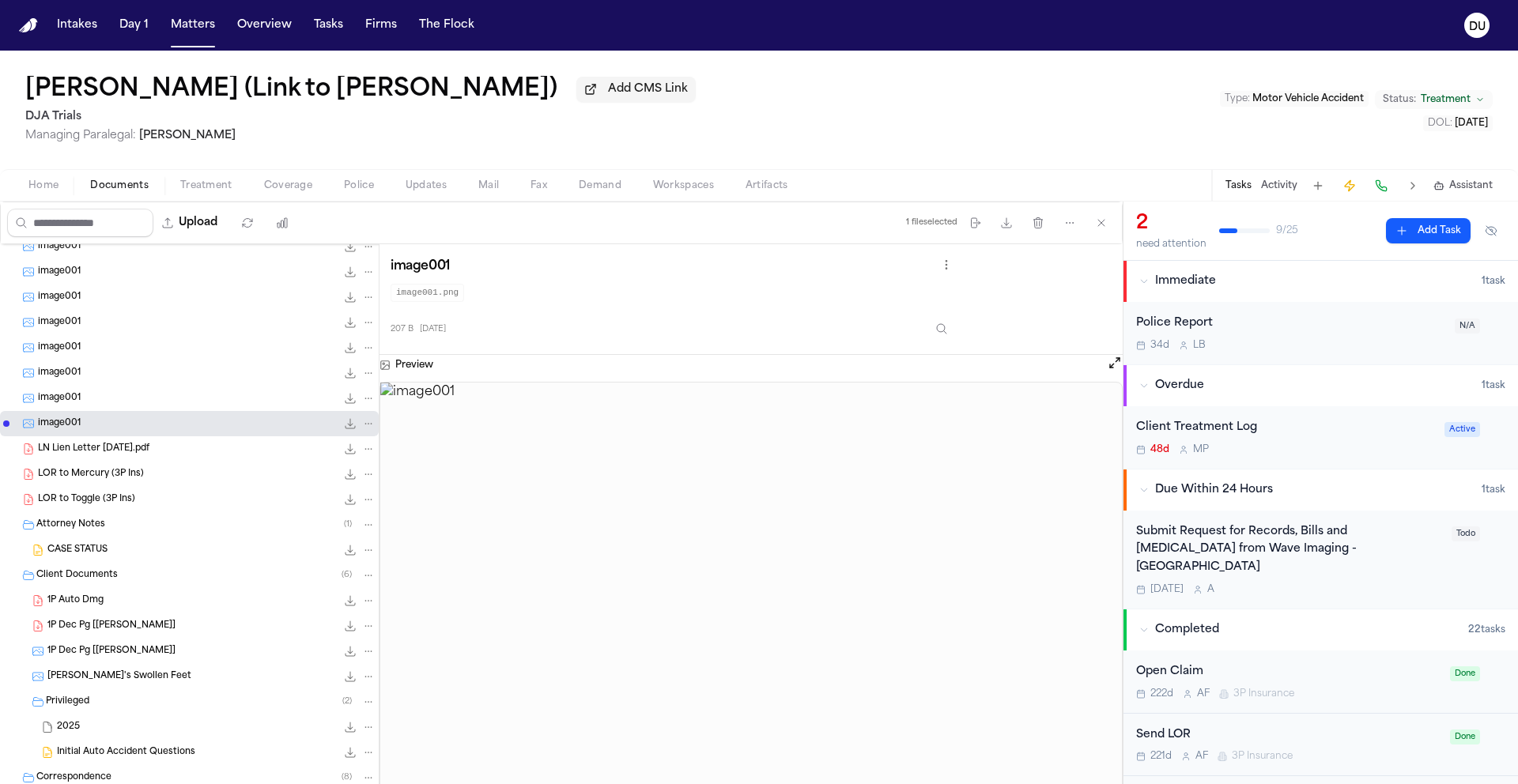
click at [83, 390] on div "image001 0.2 KB • PNG" at bounding box center [189, 398] width 378 height 25
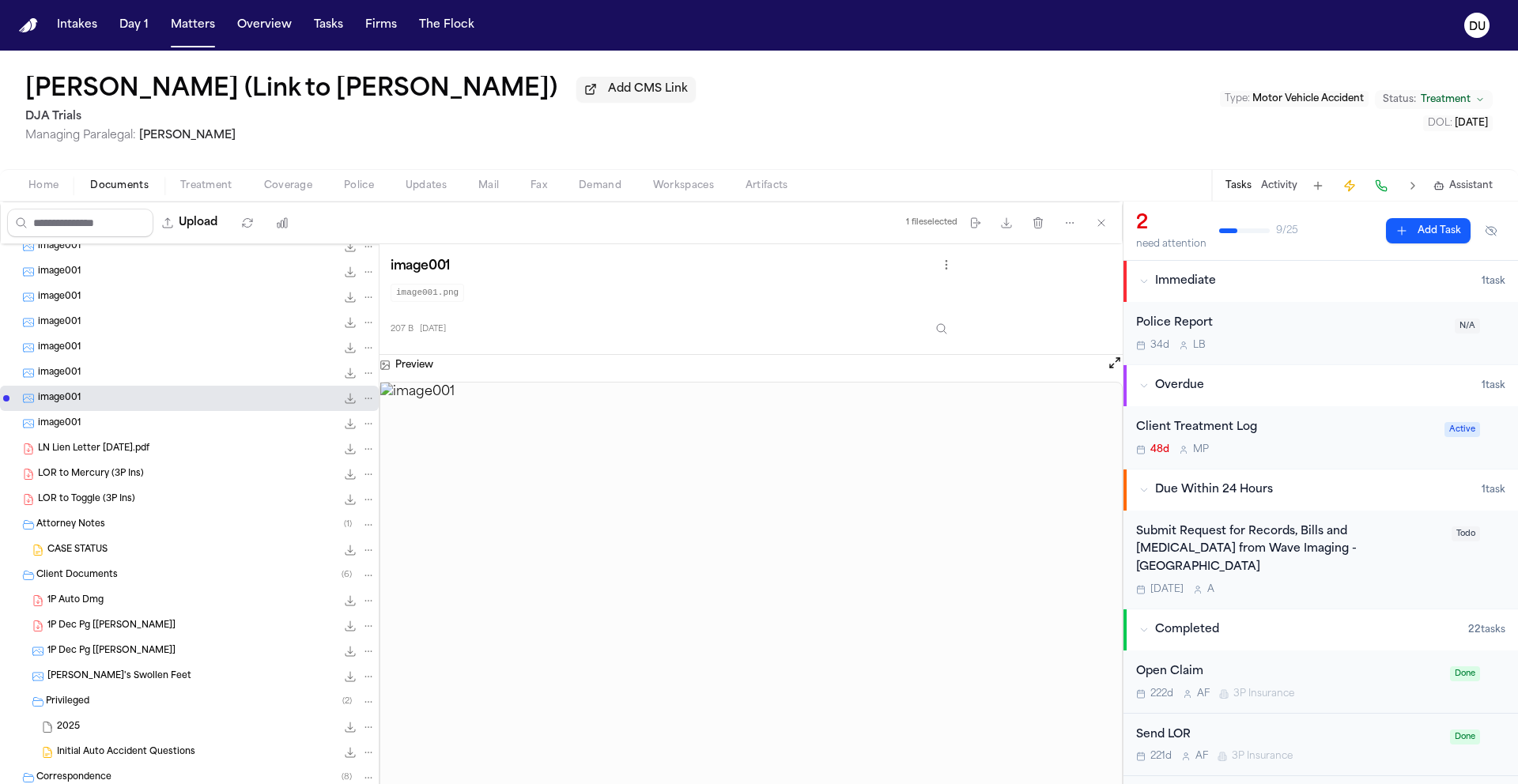
click at [83, 363] on div "image001 0.2 KB • PNG" at bounding box center [189, 373] width 378 height 25
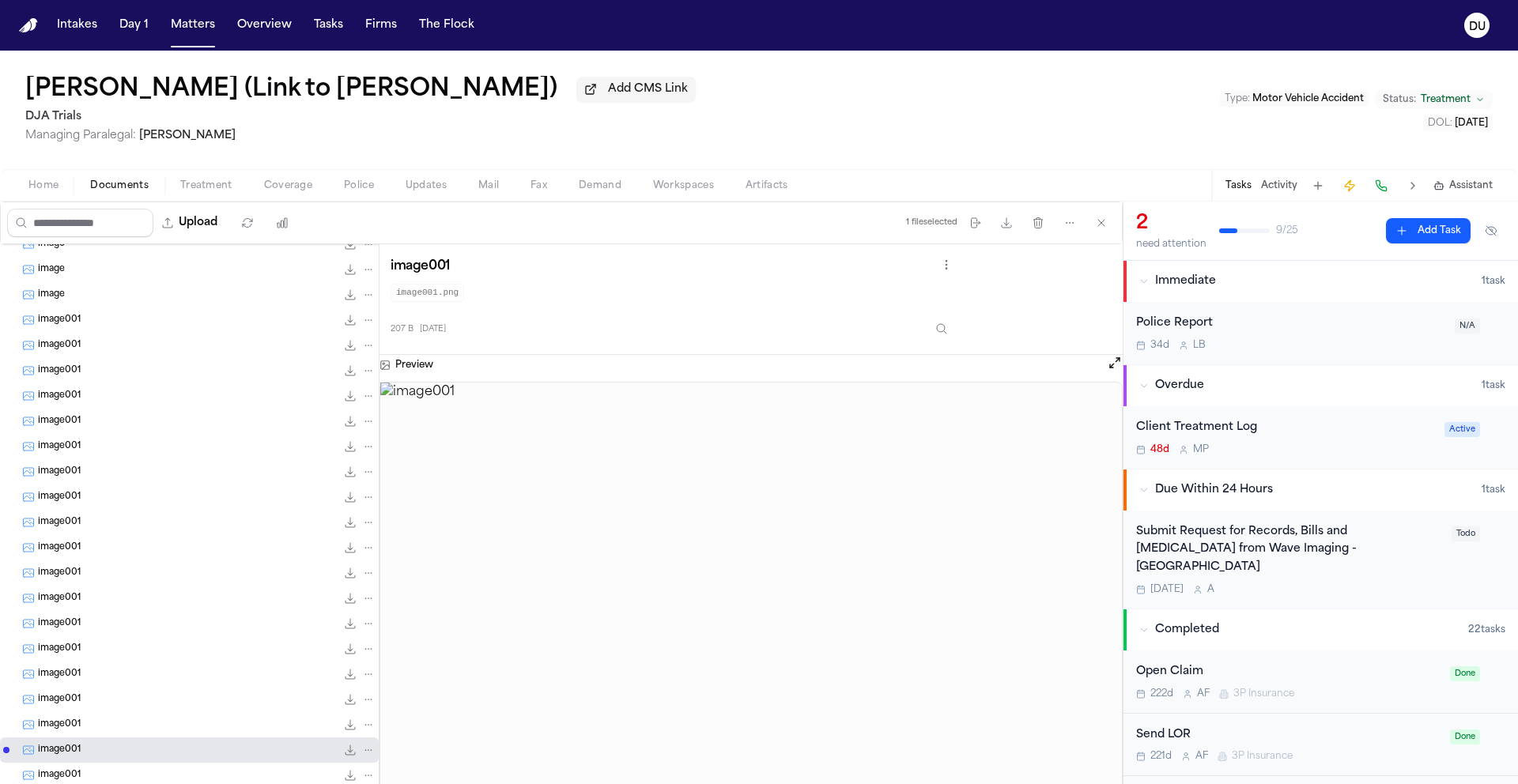
scroll to position [0, 0]
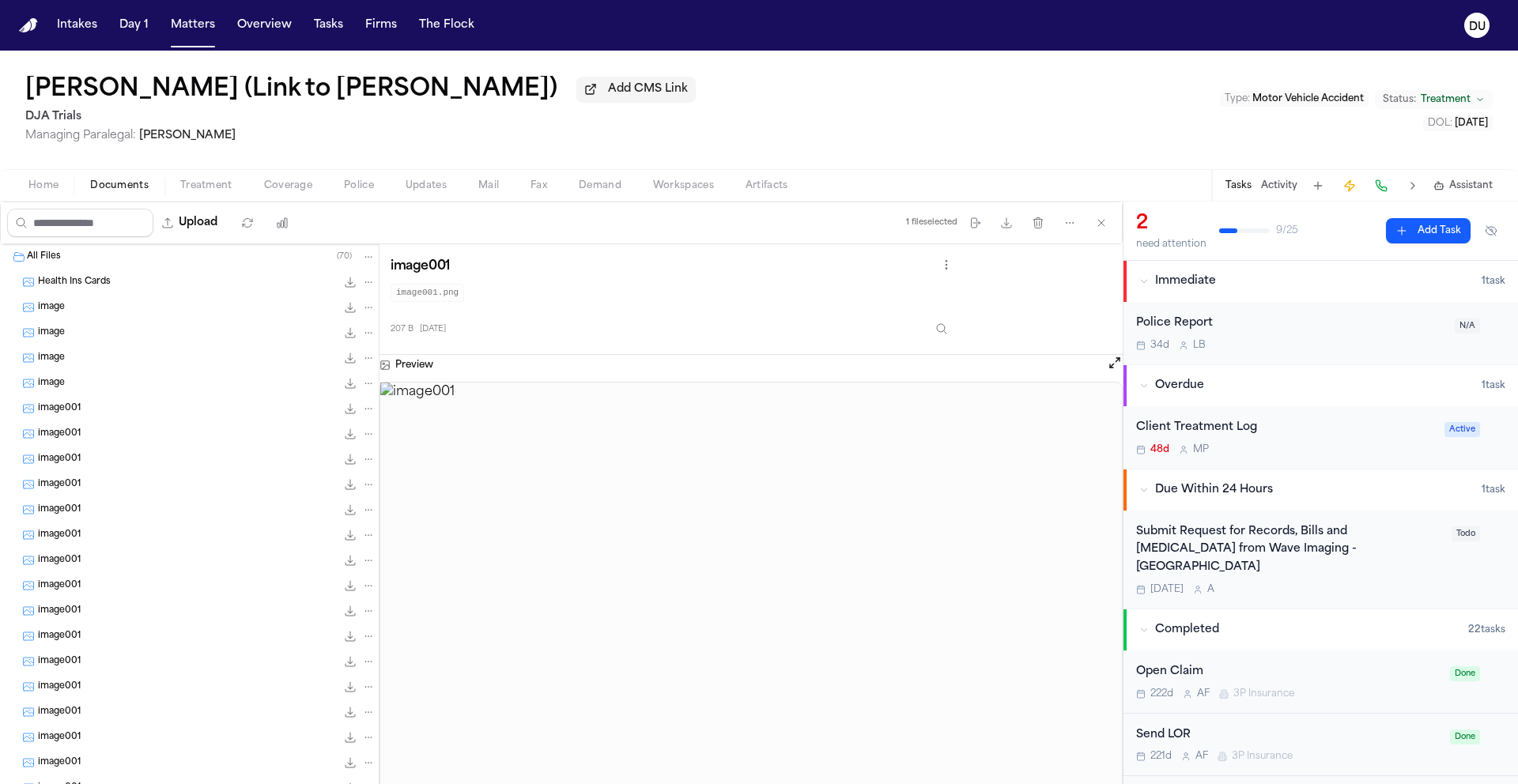
click at [1315, 550] on div "Submit Request for Records, Bills and Radiology from Wave Imaging - Garden Grove" at bounding box center [1289, 550] width 306 height 54
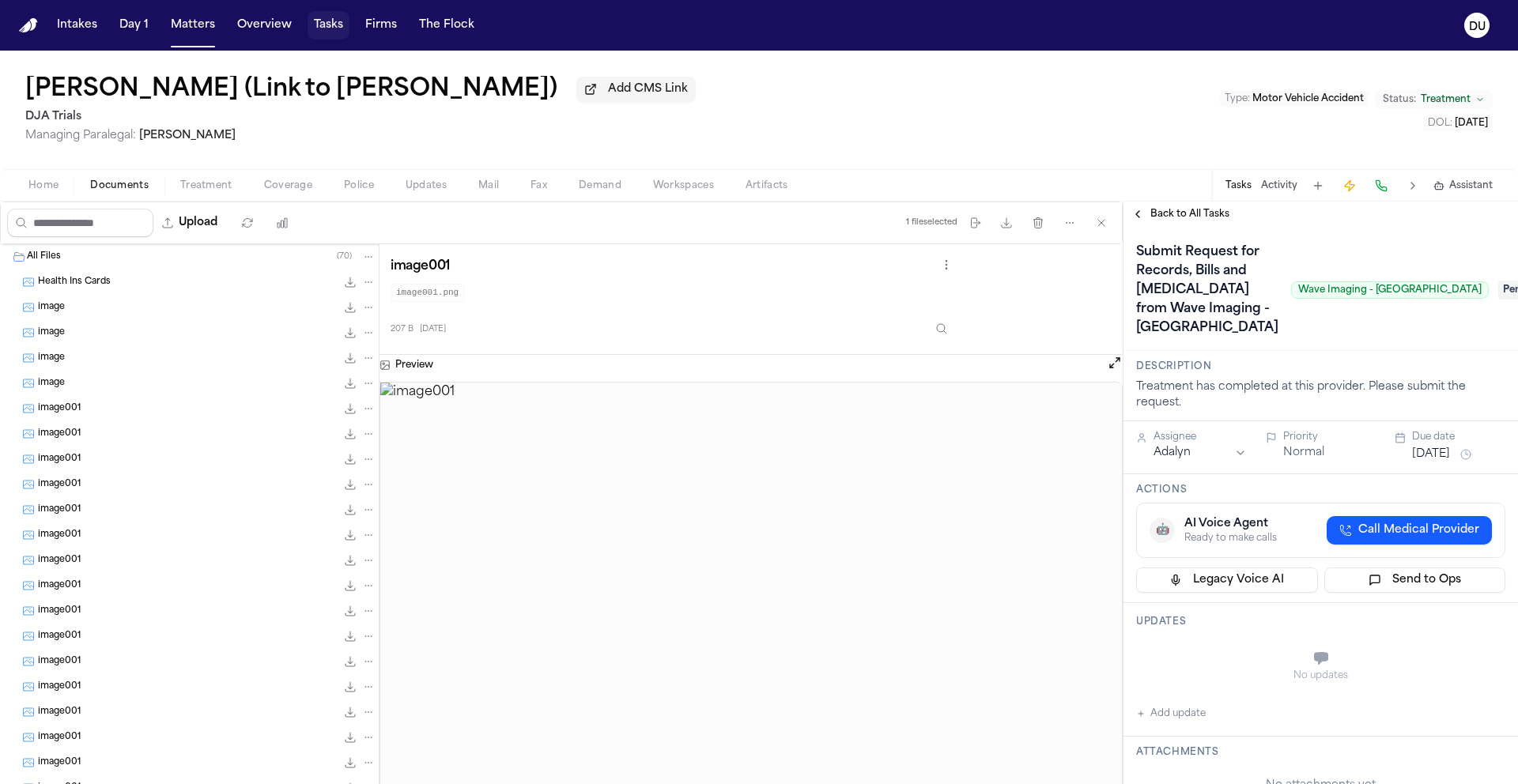
click at [328, 35] on button "Tasks" at bounding box center [328, 25] width 42 height 28
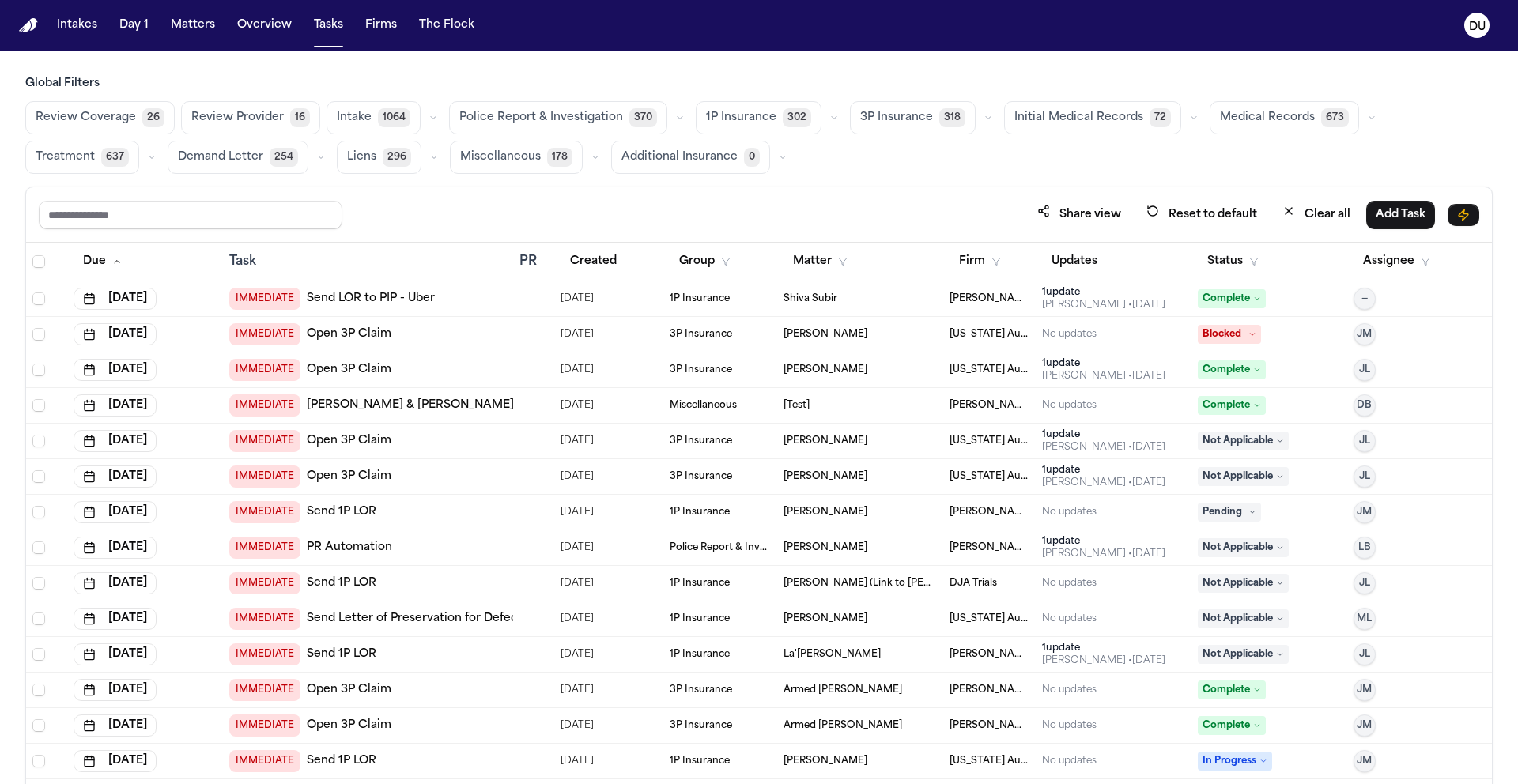
click at [1228, 104] on button "Medical Records 673" at bounding box center [1284, 117] width 149 height 33
click at [1247, 118] on span "Medical Records" at bounding box center [1267, 117] width 95 height 16
click at [1288, 110] on span "Medical Records" at bounding box center [1268, 117] width 95 height 16
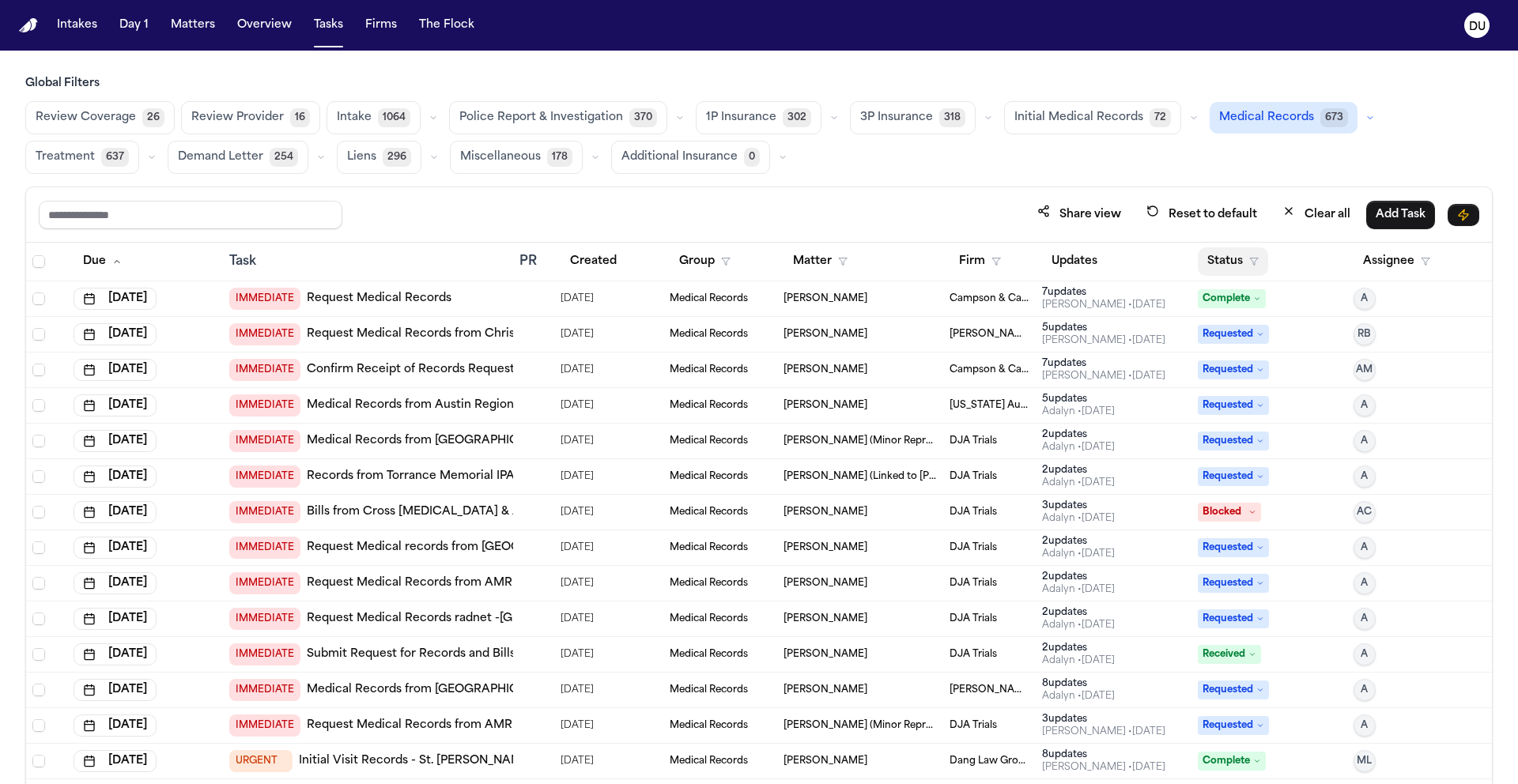
click at [1228, 262] on button "Status" at bounding box center [1233, 262] width 70 height 28
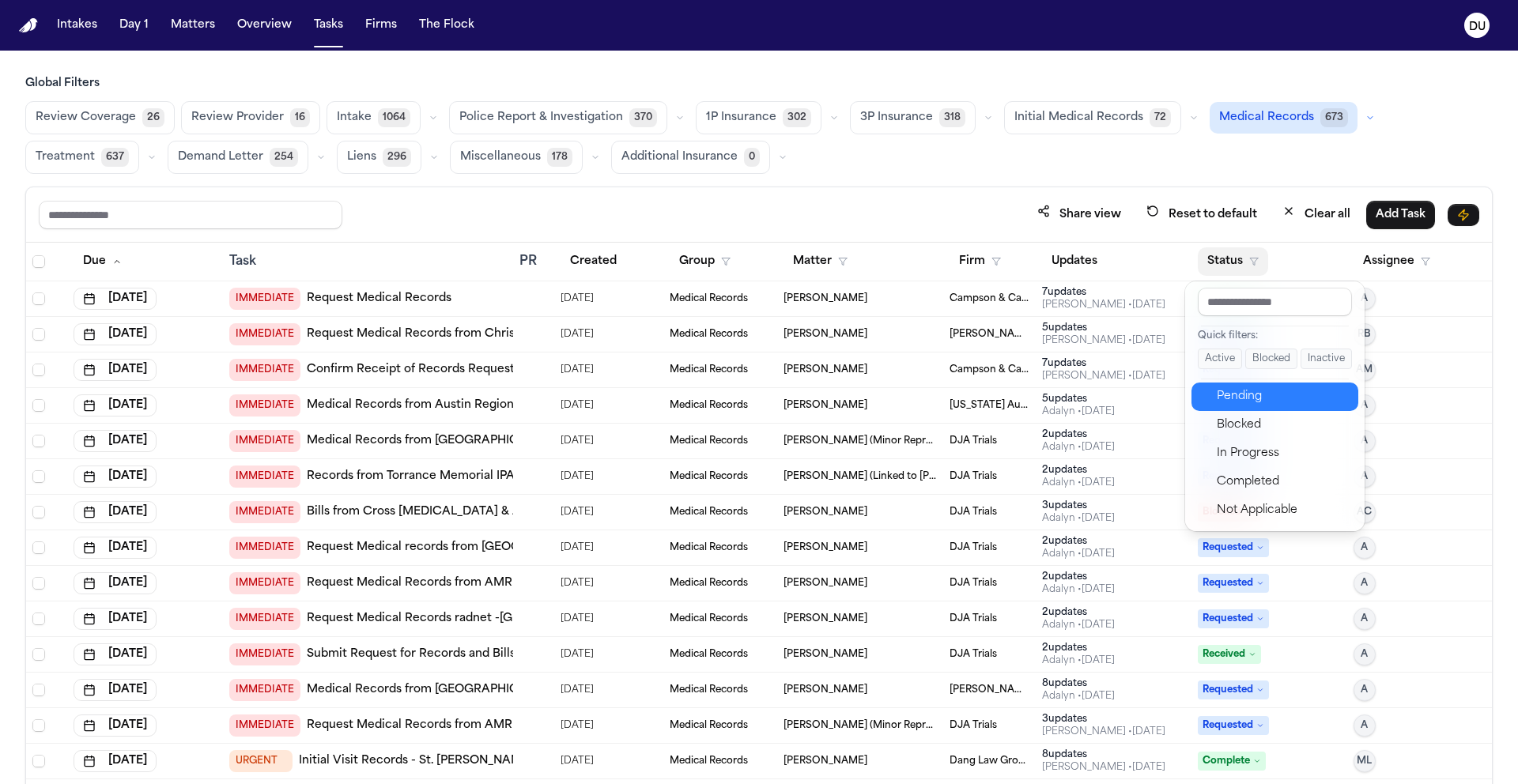
click at [1238, 396] on div "Pending" at bounding box center [1283, 397] width 132 height 19
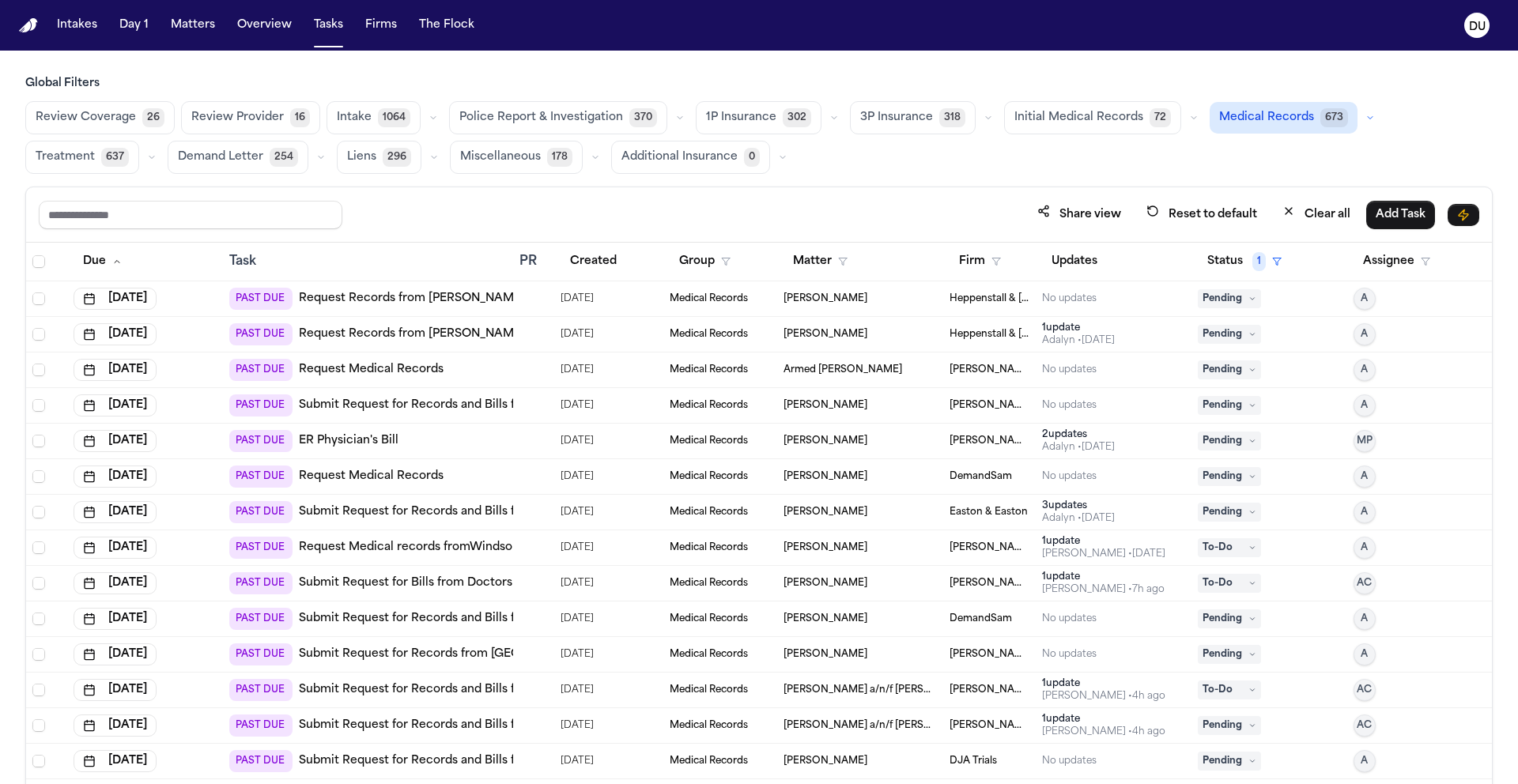
click at [36, 267] on span "Select all" at bounding box center [38, 261] width 13 height 12
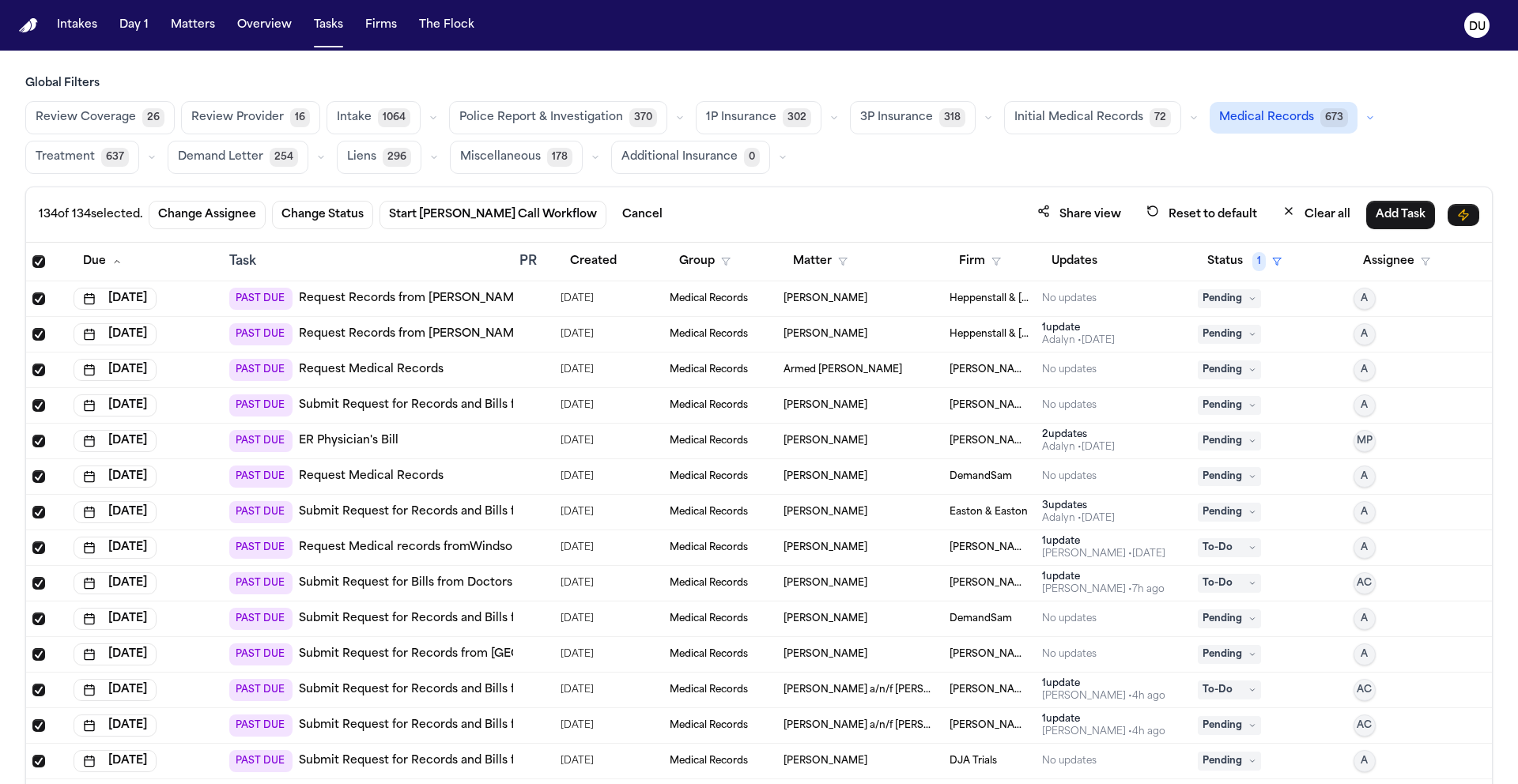
click at [39, 262] on span "Select all" at bounding box center [38, 261] width 13 height 12
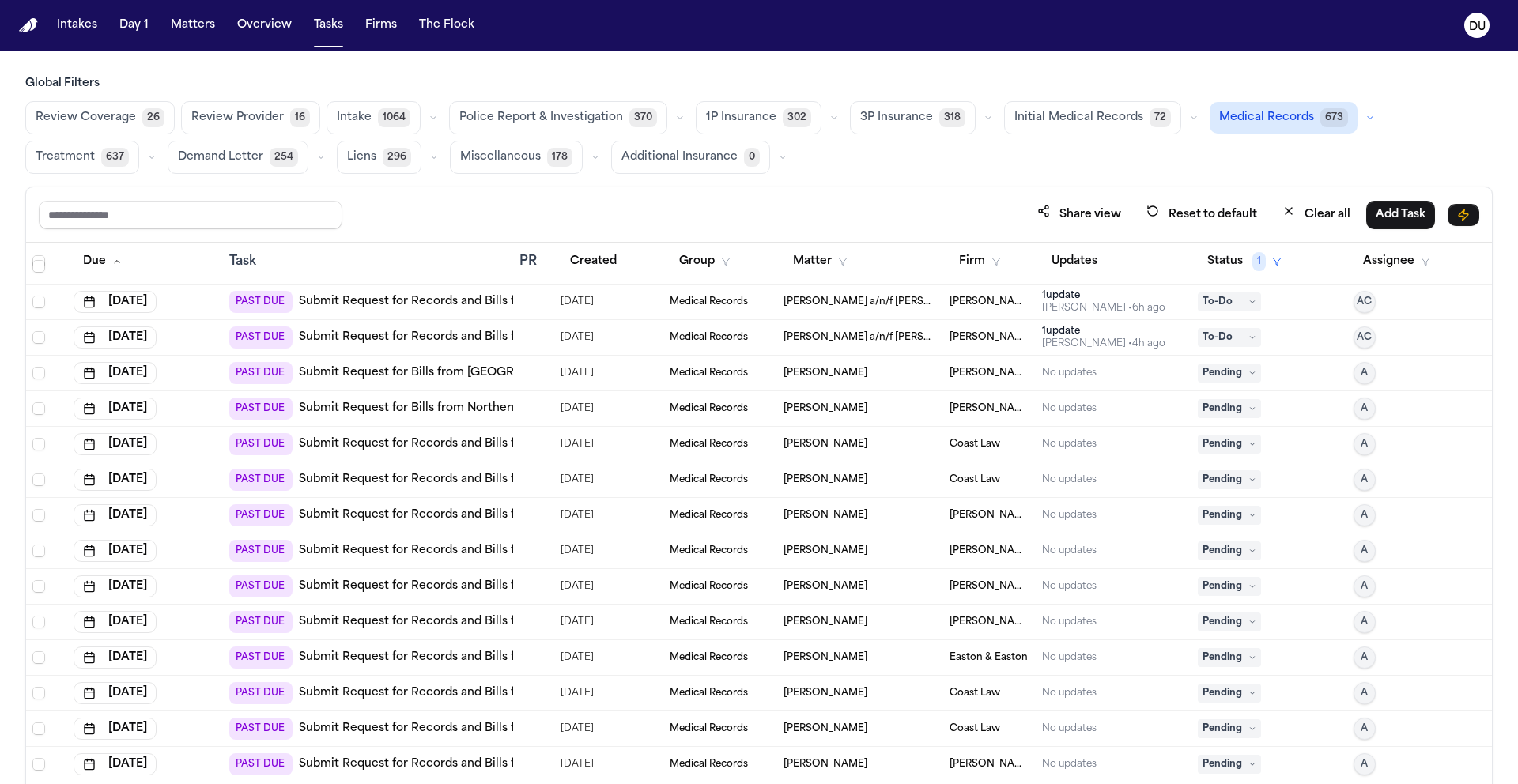
scroll to position [681, 0]
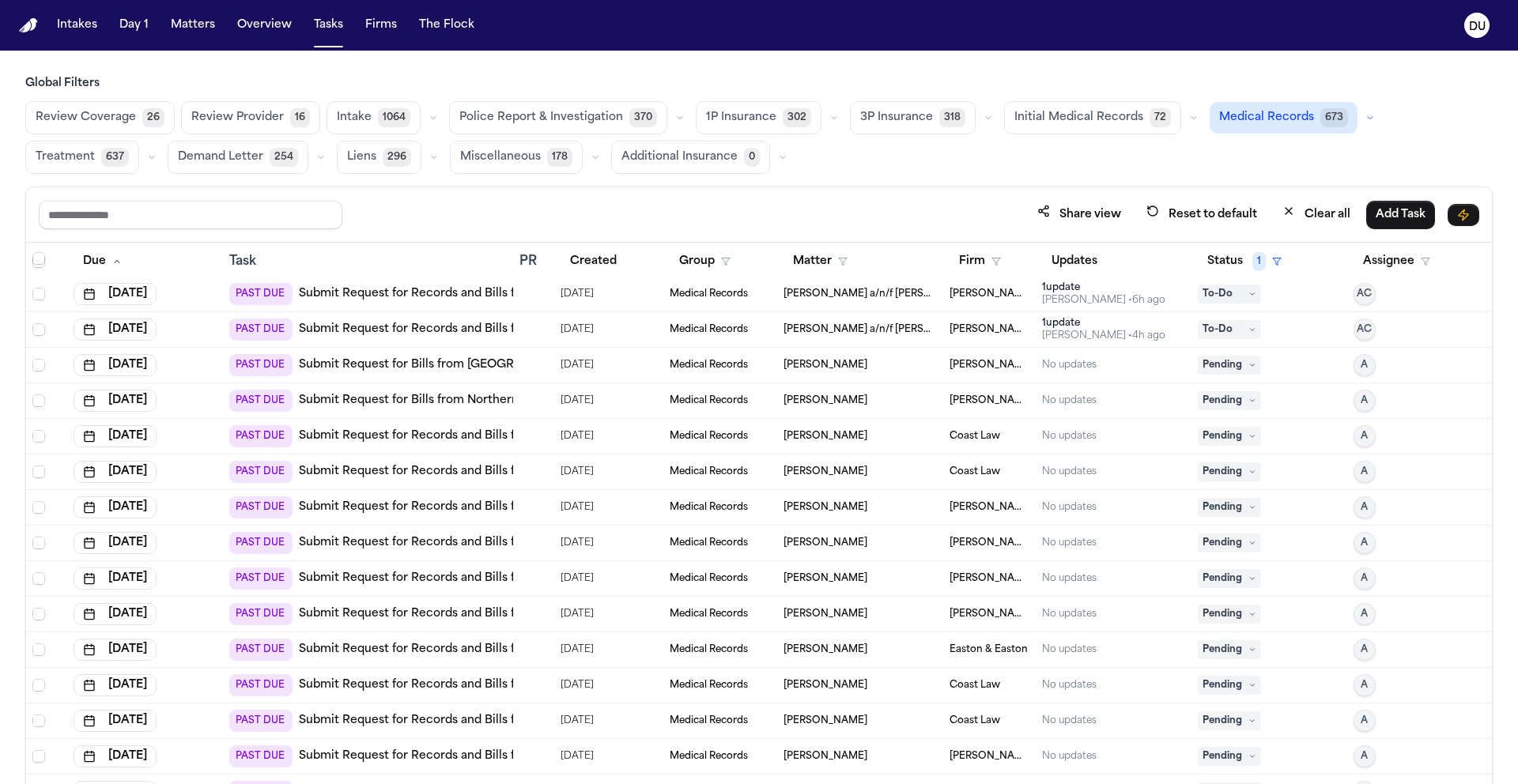
click at [468, 504] on link "Submit Request for Records and Bills from UPMC Western Psychiatric Outpatient S…" at bounding box center [625, 507] width 653 height 16
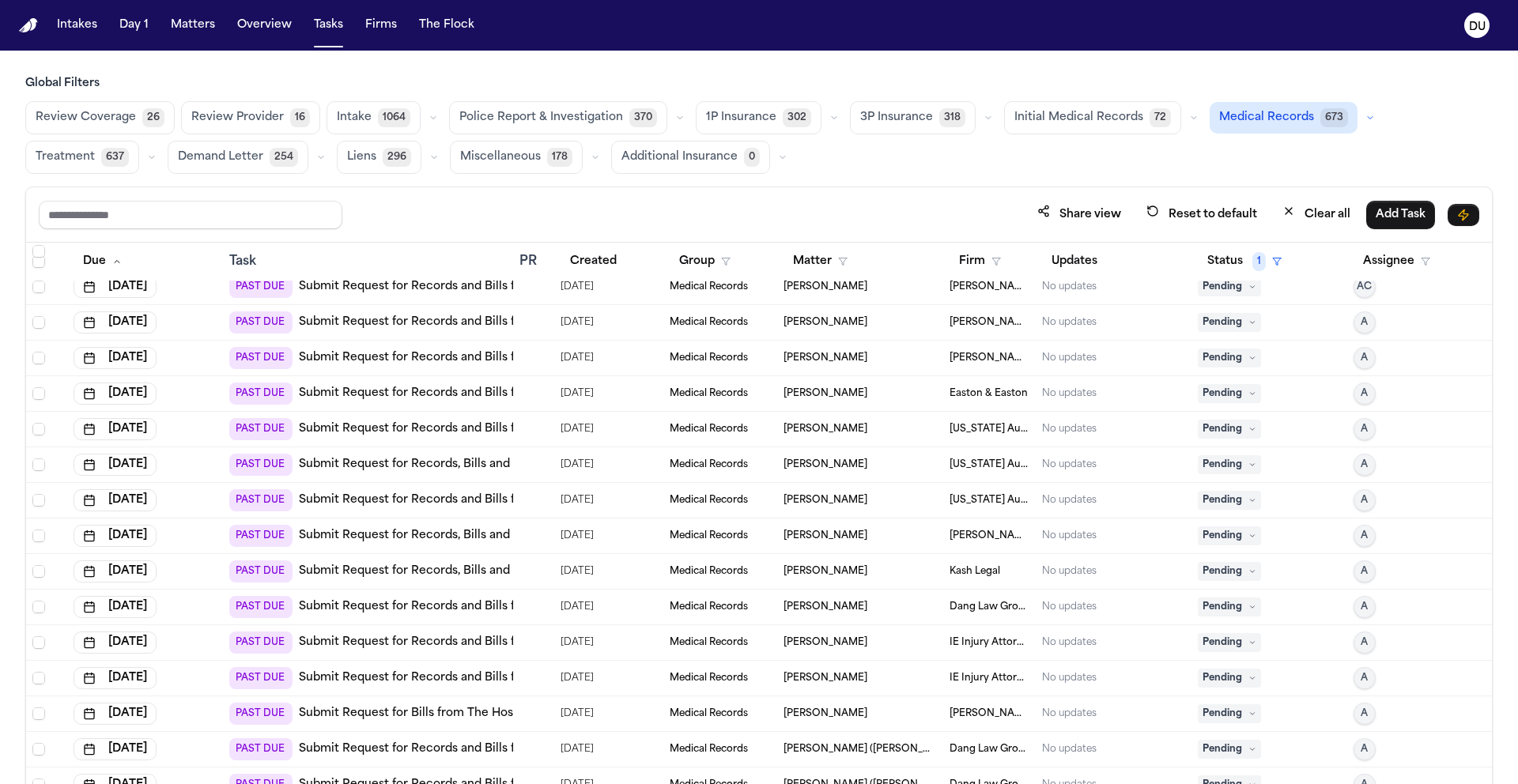
scroll to position [1449, 0]
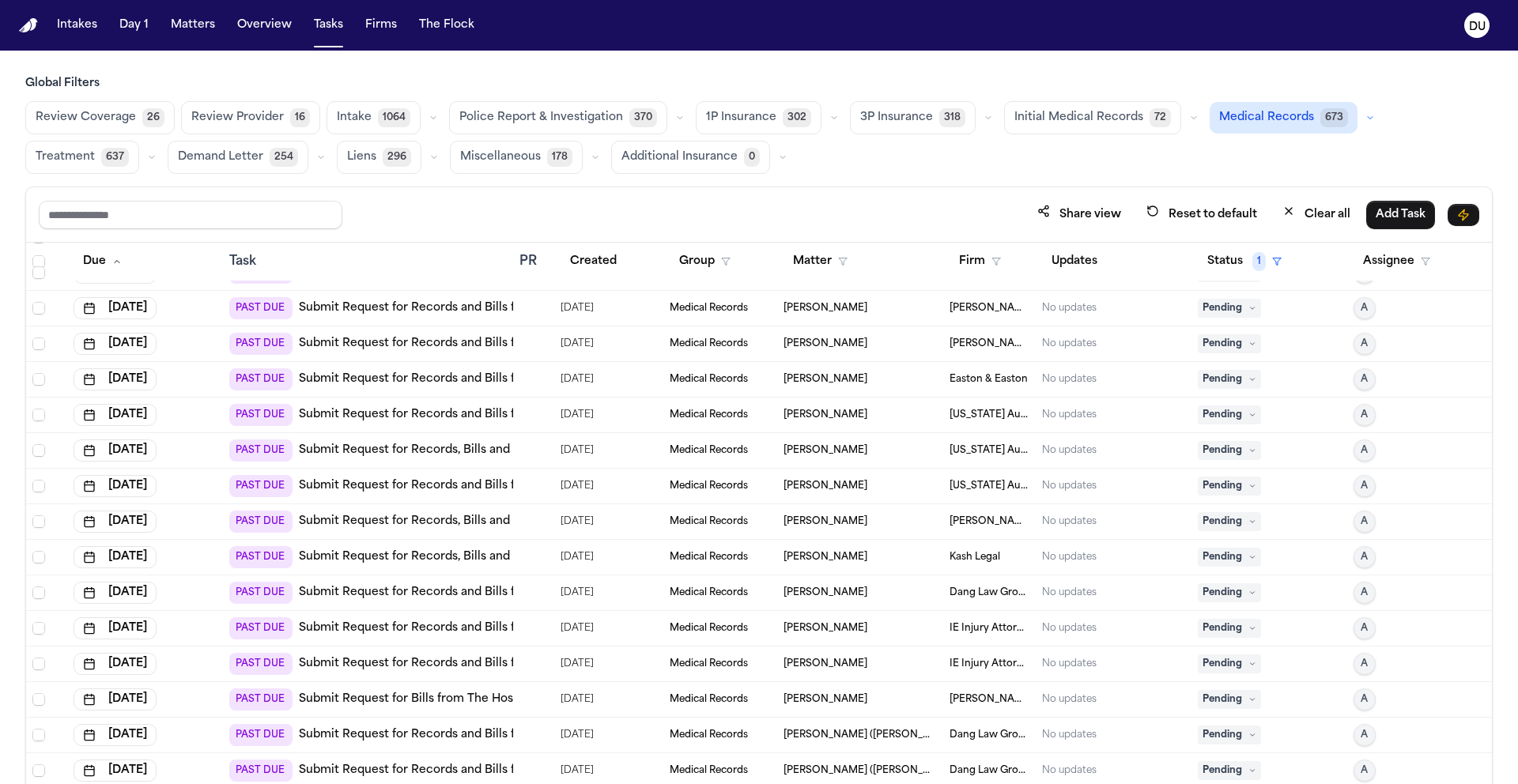
click at [453, 492] on link "Submit Request for Records and Bills from Henry Ford Wyandotte Hospital" at bounding box center [532, 486] width 466 height 16
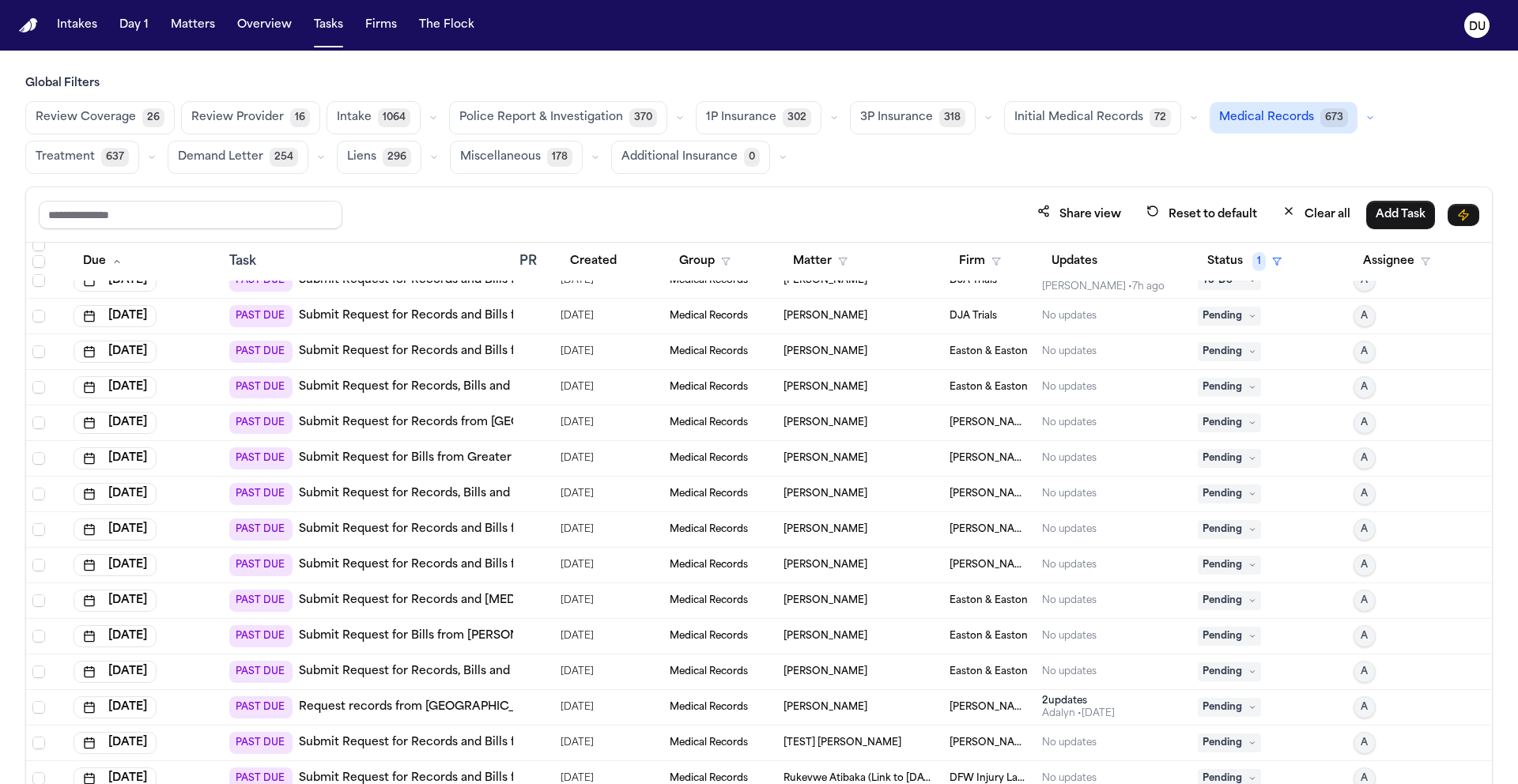
click at [388, 427] on link "Submit Request for Records from Greater Pittsburgh Orthopaedic Associates" at bounding box center [526, 422] width 454 height 16
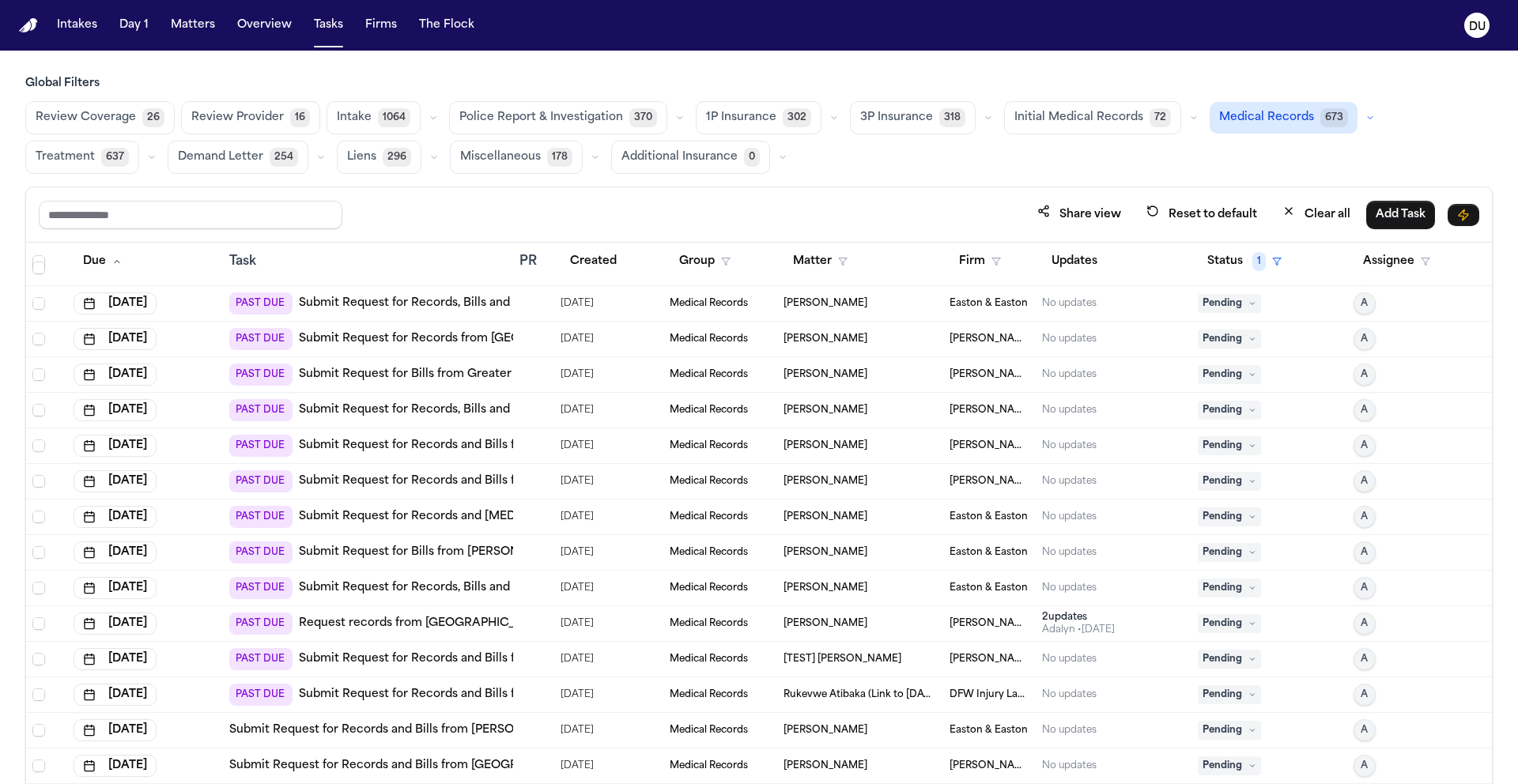
scroll to position [2571, 0]
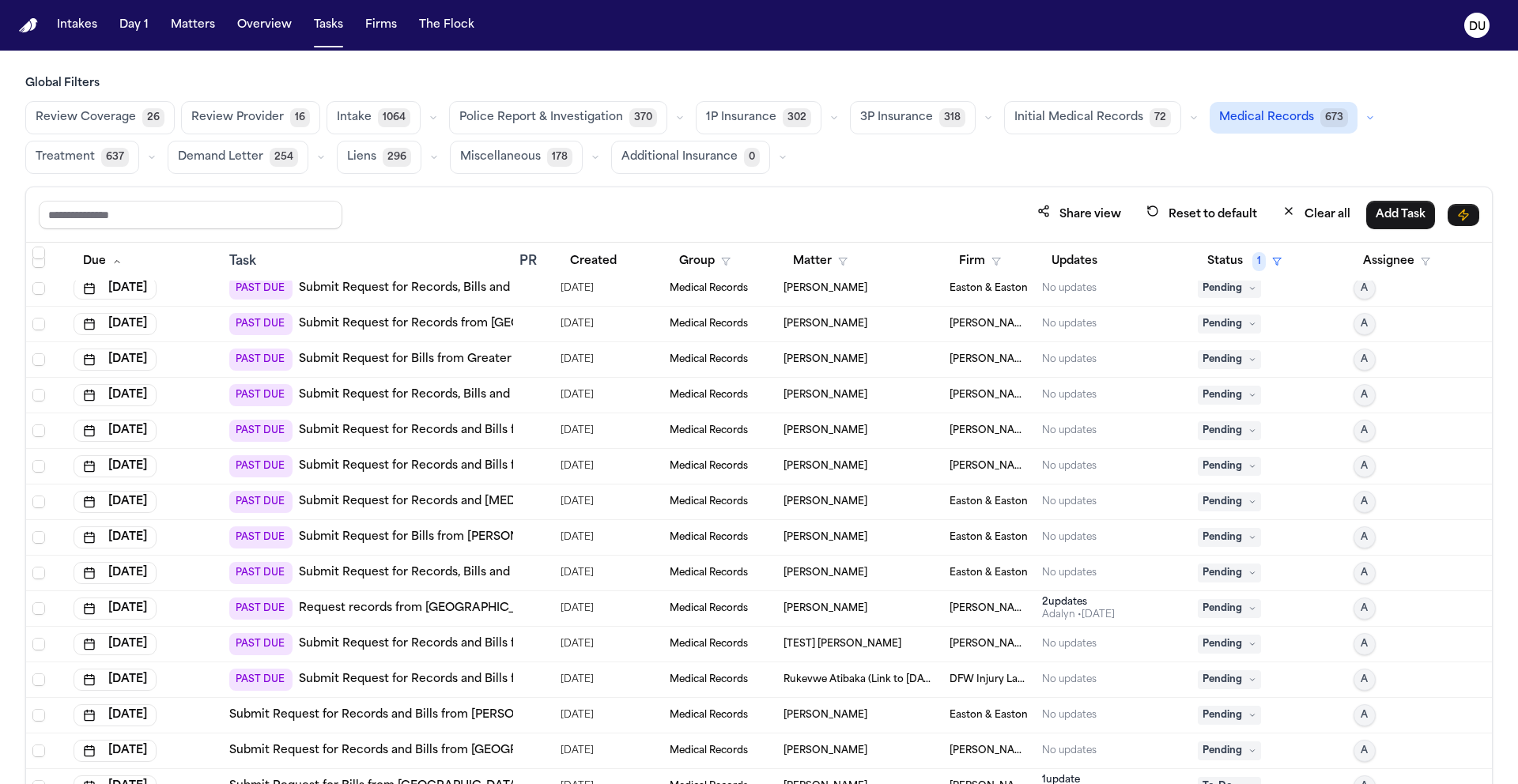
click at [459, 502] on link "Submit Request for Records and [MEDICAL_DATA] from [PERSON_NAME] Imaging – [PER…" at bounding box center [779, 502] width 959 height 16
click at [486, 537] on link "Submit Request for Bills from [PERSON_NAME] Imaging – [PERSON_NAME][GEOGRAPHIC_…" at bounding box center [657, 537] width 715 height 16
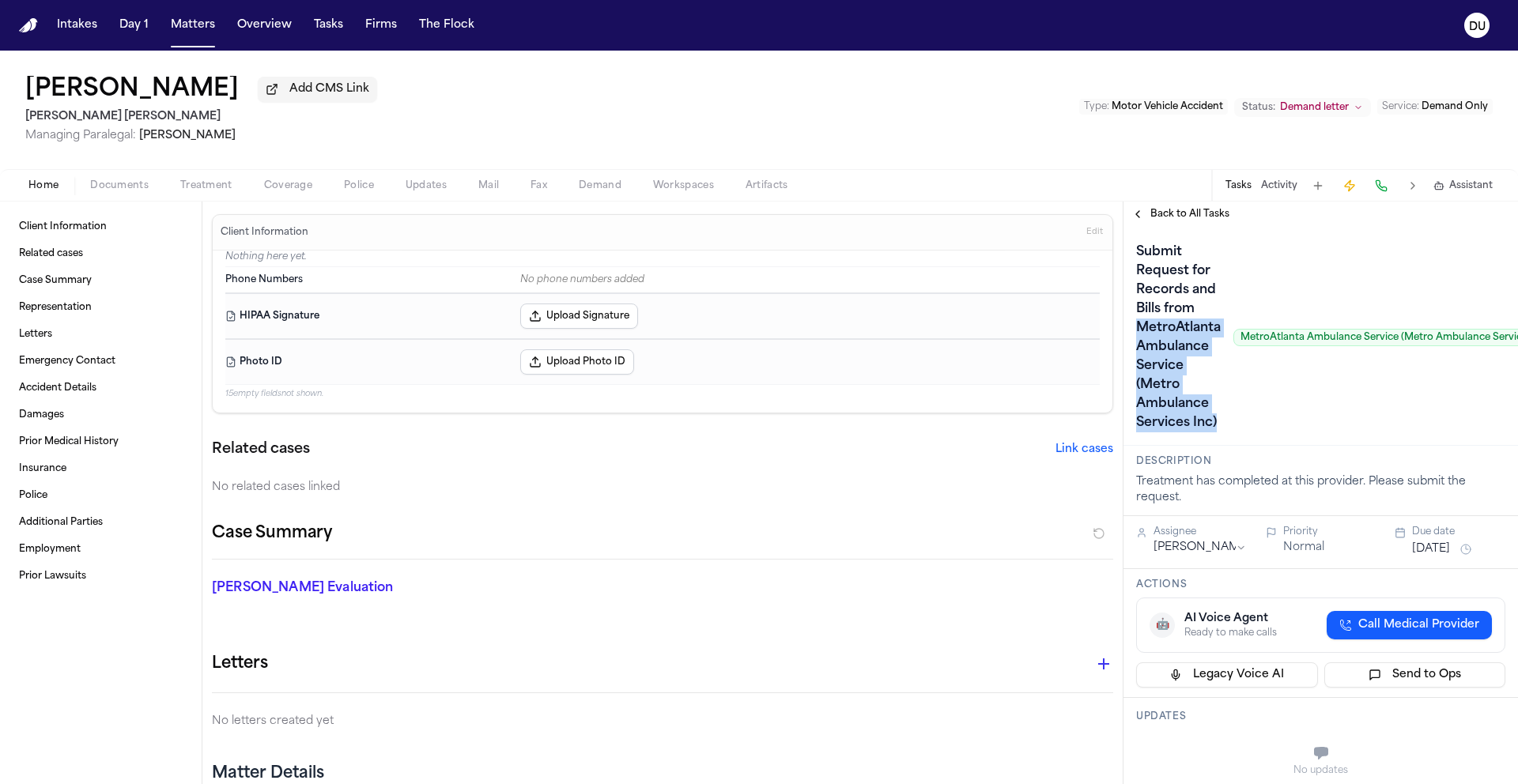
drag, startPoint x: 1140, startPoint y: 332, endPoint x: 1215, endPoint y: 426, distance: 120.3
click at [1215, 426] on h1 "Submit Request for Records and Bills from MetroAtlanta Ambulance Service (Metro…" at bounding box center [1178, 337] width 98 height 196
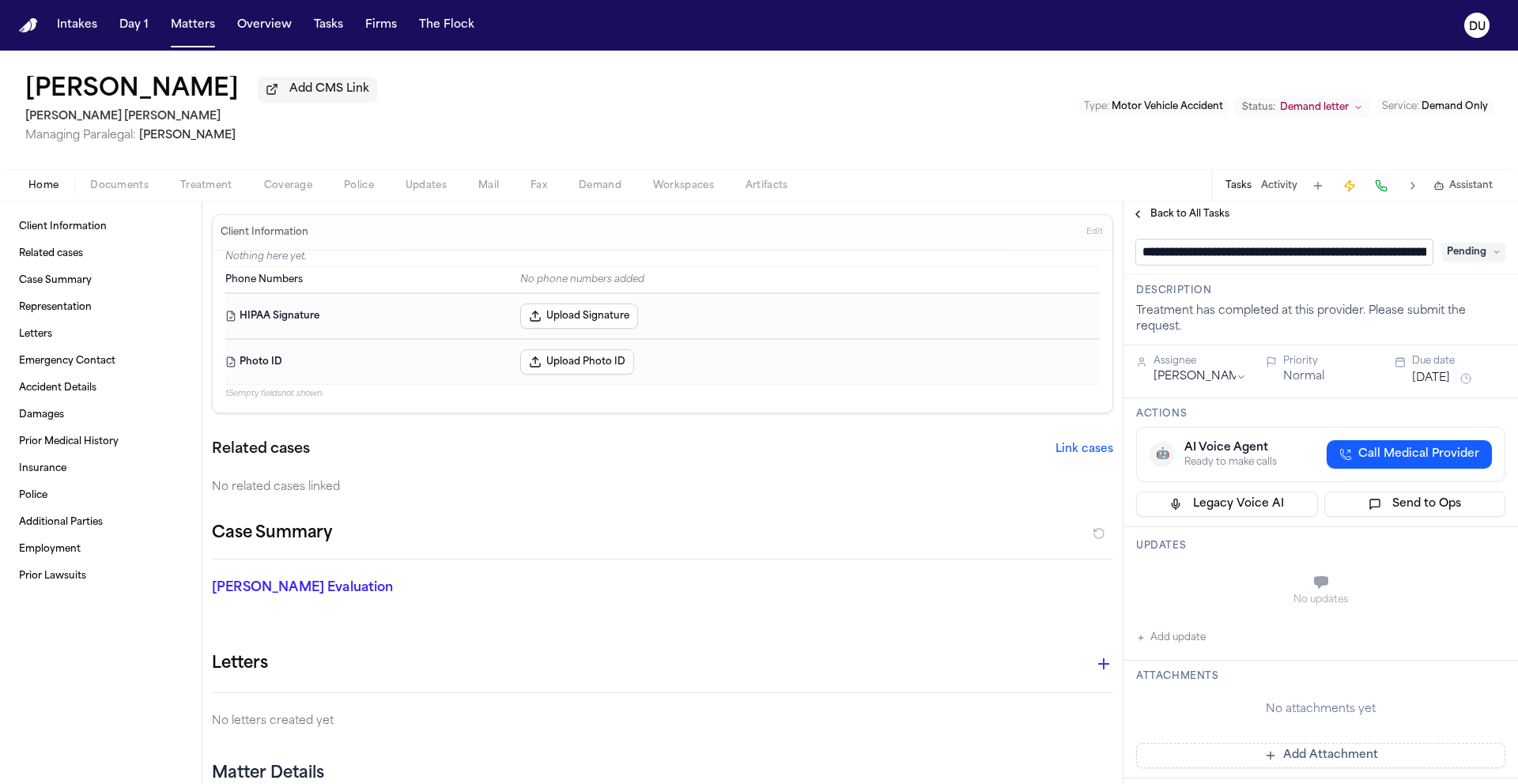
scroll to position [0, 417]
drag, startPoint x: 1416, startPoint y: 257, endPoint x: 1135, endPoint y: 266, distance: 281.1
click at [1136, 265] on div "**********" at bounding box center [1320, 252] width 369 height 25
click at [1158, 254] on input "**********" at bounding box center [1278, 252] width 284 height 25
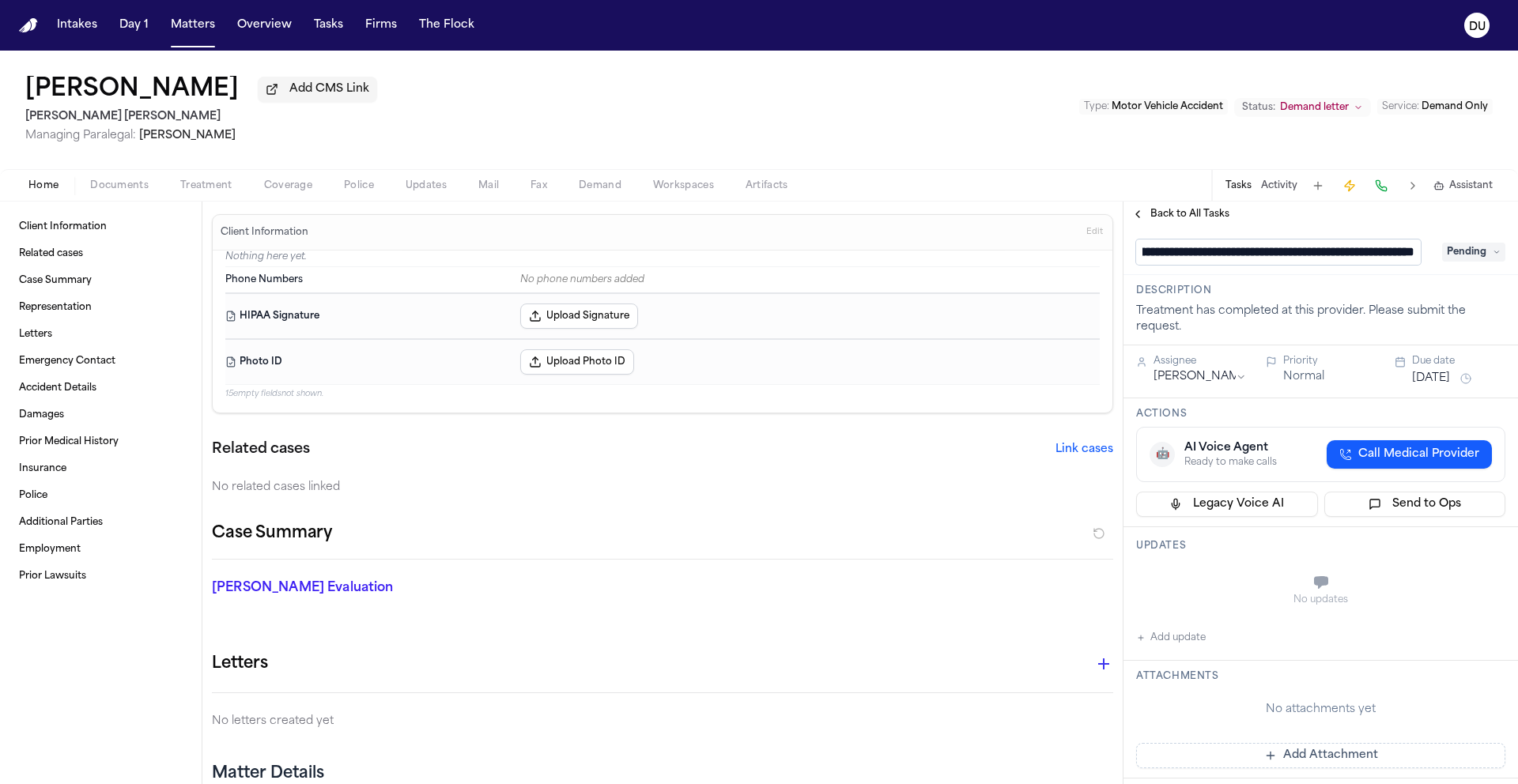
scroll to position [1, 417]
drag, startPoint x: 1206, startPoint y: 256, endPoint x: 1443, endPoint y: 264, distance: 237.1
click at [1443, 264] on div "**********" at bounding box center [1320, 252] width 369 height 25
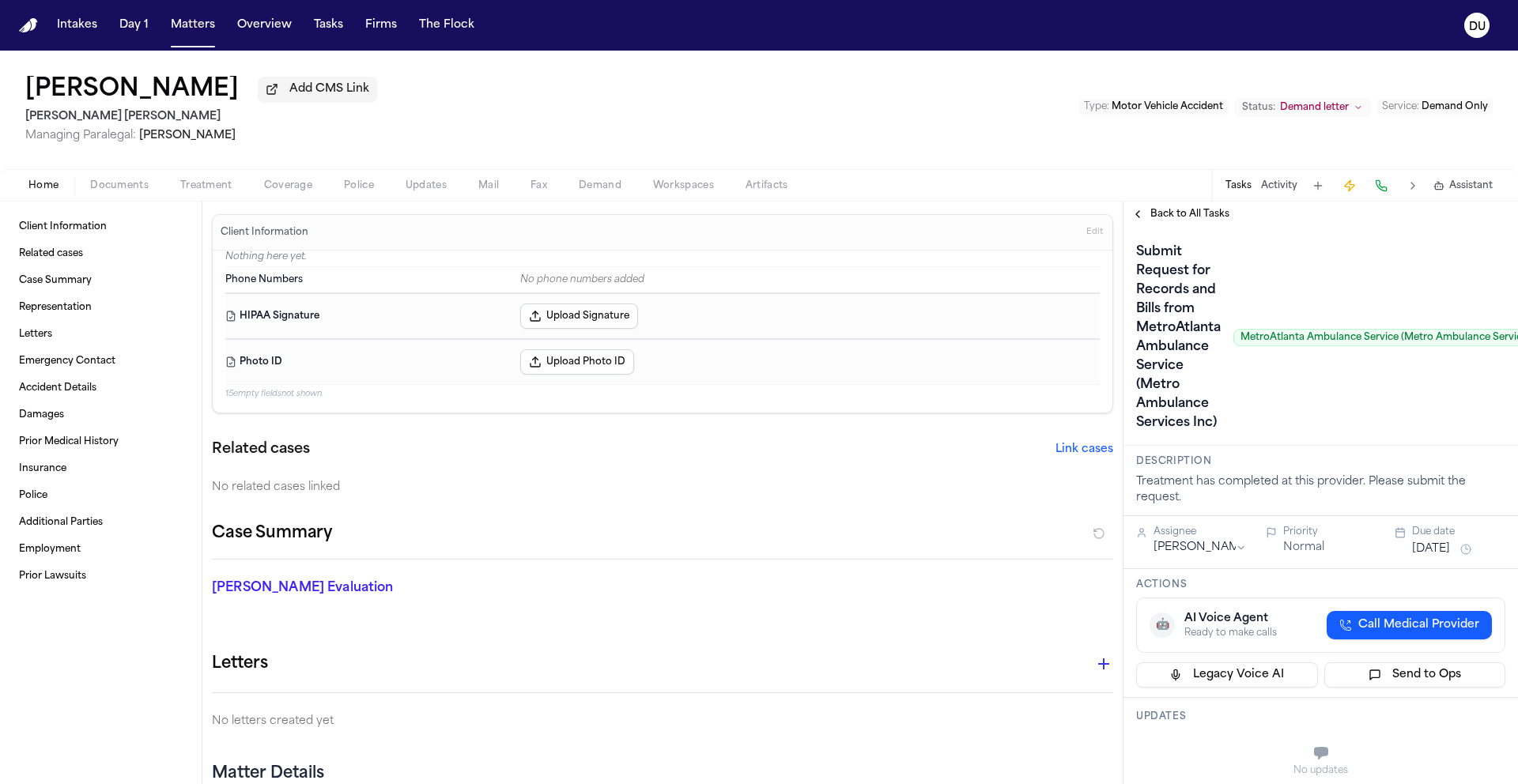
click at [28, 26] on img "Home" at bounding box center [28, 26] width 19 height 15
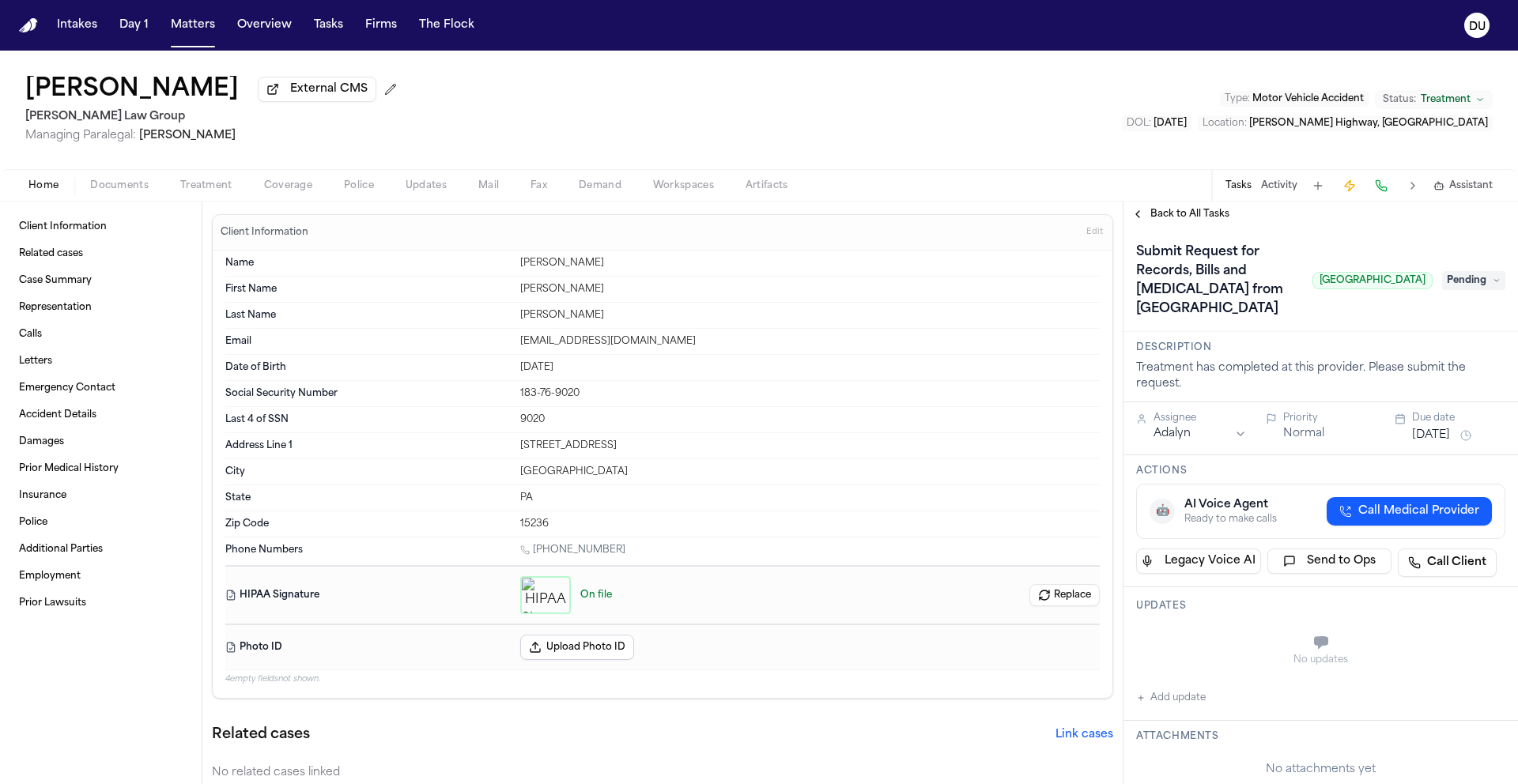
drag, startPoint x: 1282, startPoint y: 297, endPoint x: 1425, endPoint y: 288, distance: 143.3
click at [1425, 288] on div "Submit Request for Records, Bills and [MEDICAL_DATA] from [GEOGRAPHIC_DATA] Ima…" at bounding box center [1320, 280] width 369 height 82
copy span "[GEOGRAPHIC_DATA]"
drag, startPoint x: 1252, startPoint y: 311, endPoint x: 1131, endPoint y: 284, distance: 124.0
click at [1255, 314] on h1 "Submit Request for Records, Bills and Radiology from Monroeville Imaging Center" at bounding box center [1218, 280] width 177 height 82
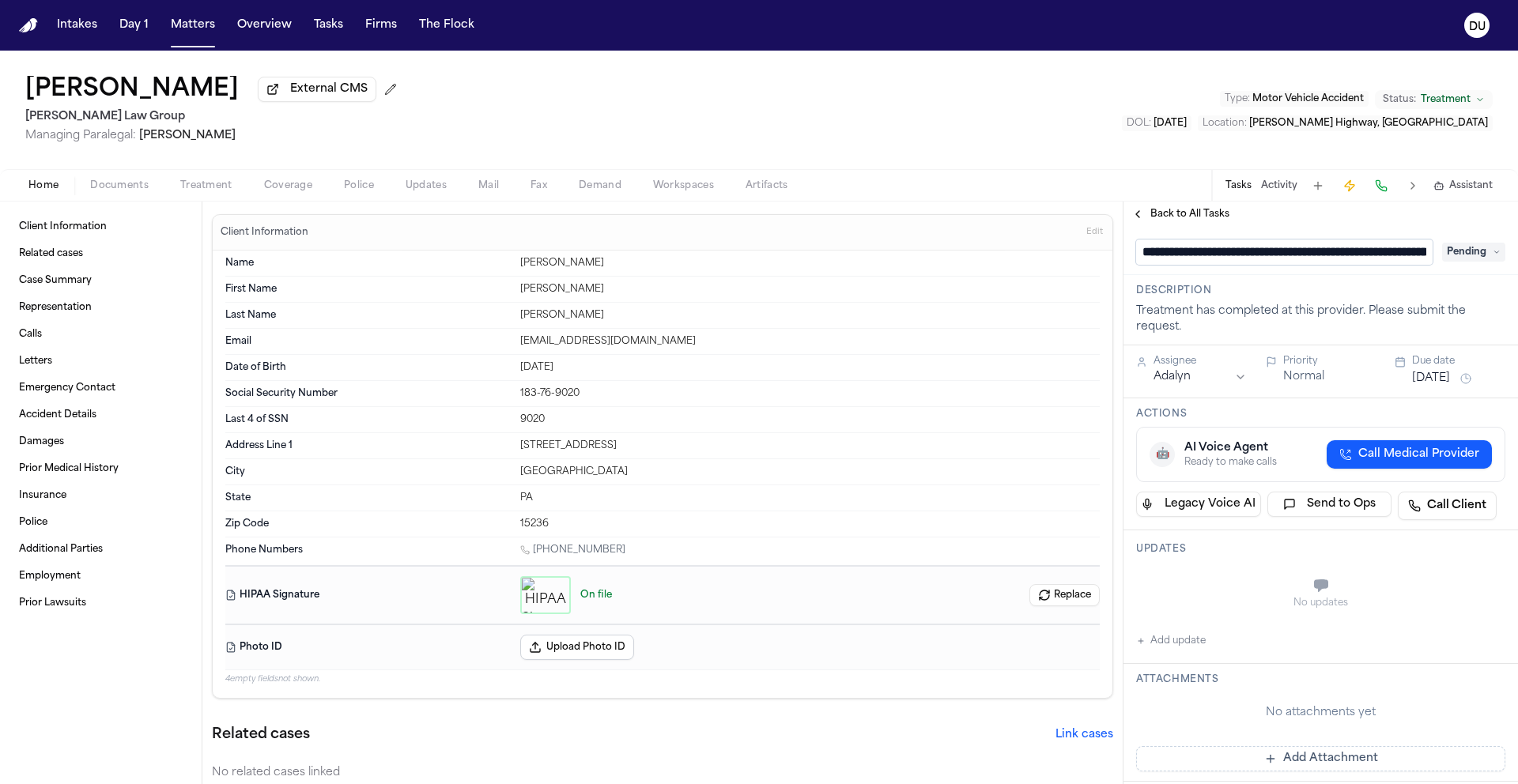
scroll to position [0, 246]
click at [203, 184] on span "Treatment" at bounding box center [206, 185] width 53 height 12
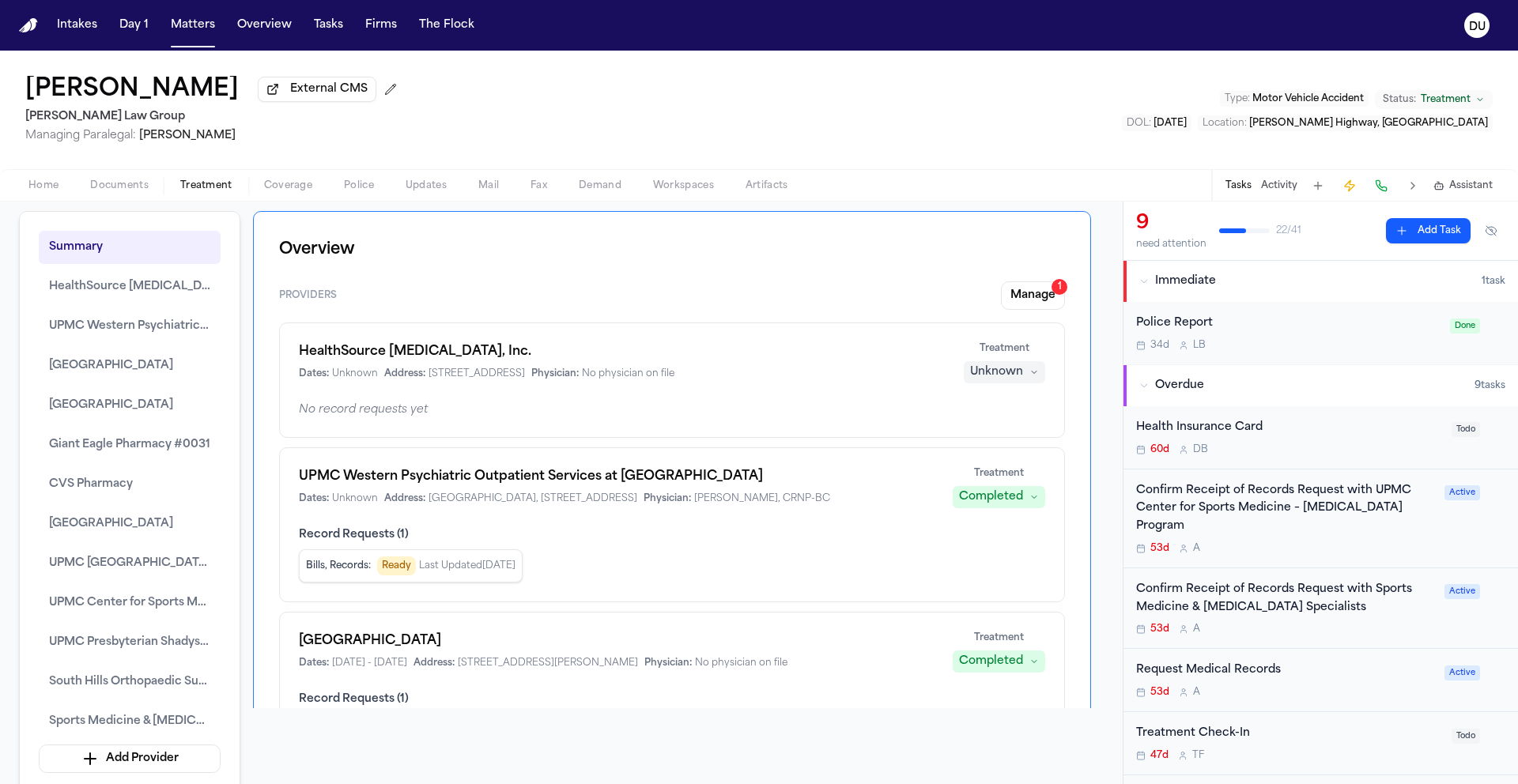
scroll to position [62, 0]
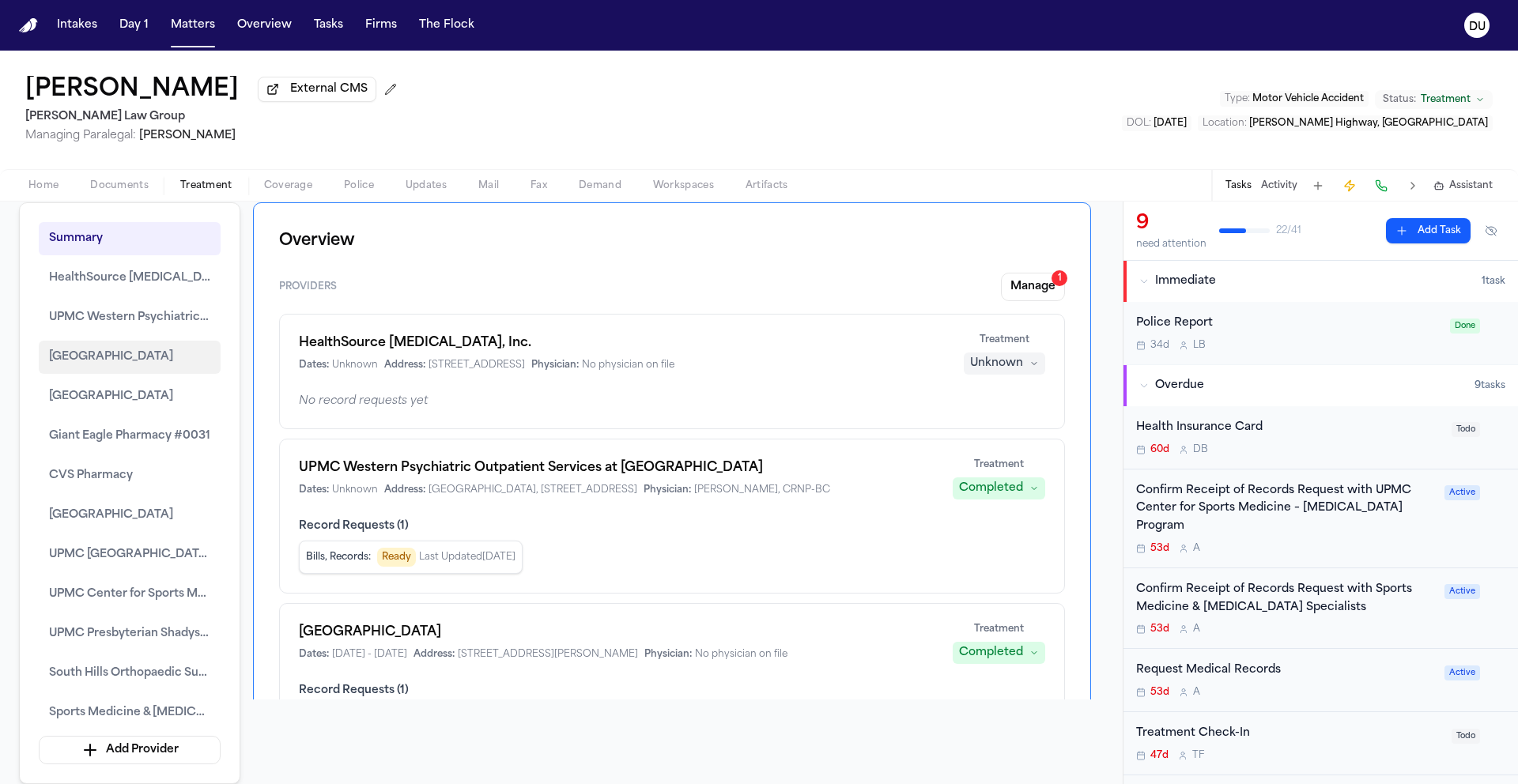
click at [131, 363] on span "Monroeville Imaging Center" at bounding box center [111, 357] width 124 height 19
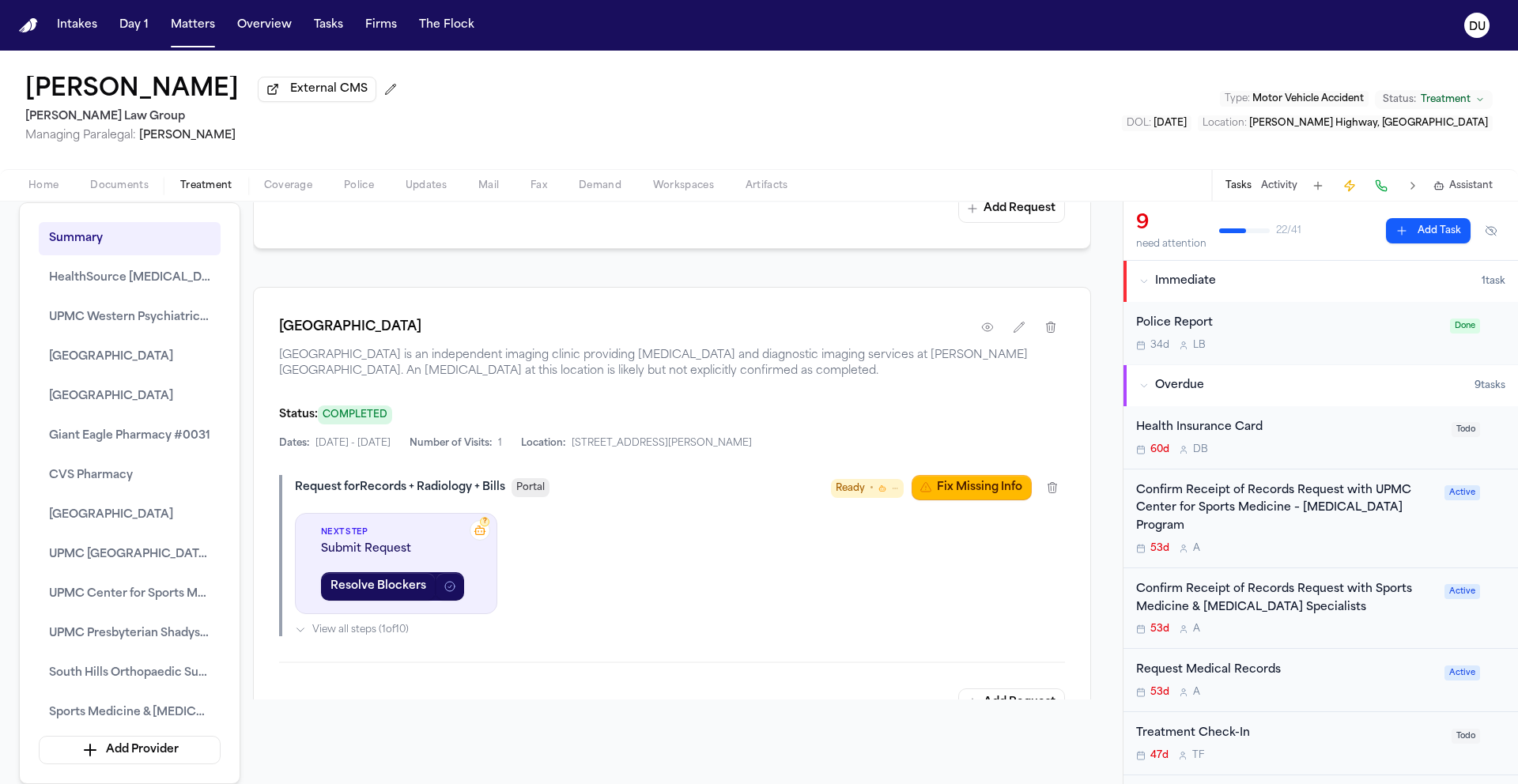
scroll to position [2874, 0]
click at [952, 499] on button "Fix Missing Info" at bounding box center [972, 487] width 120 height 25
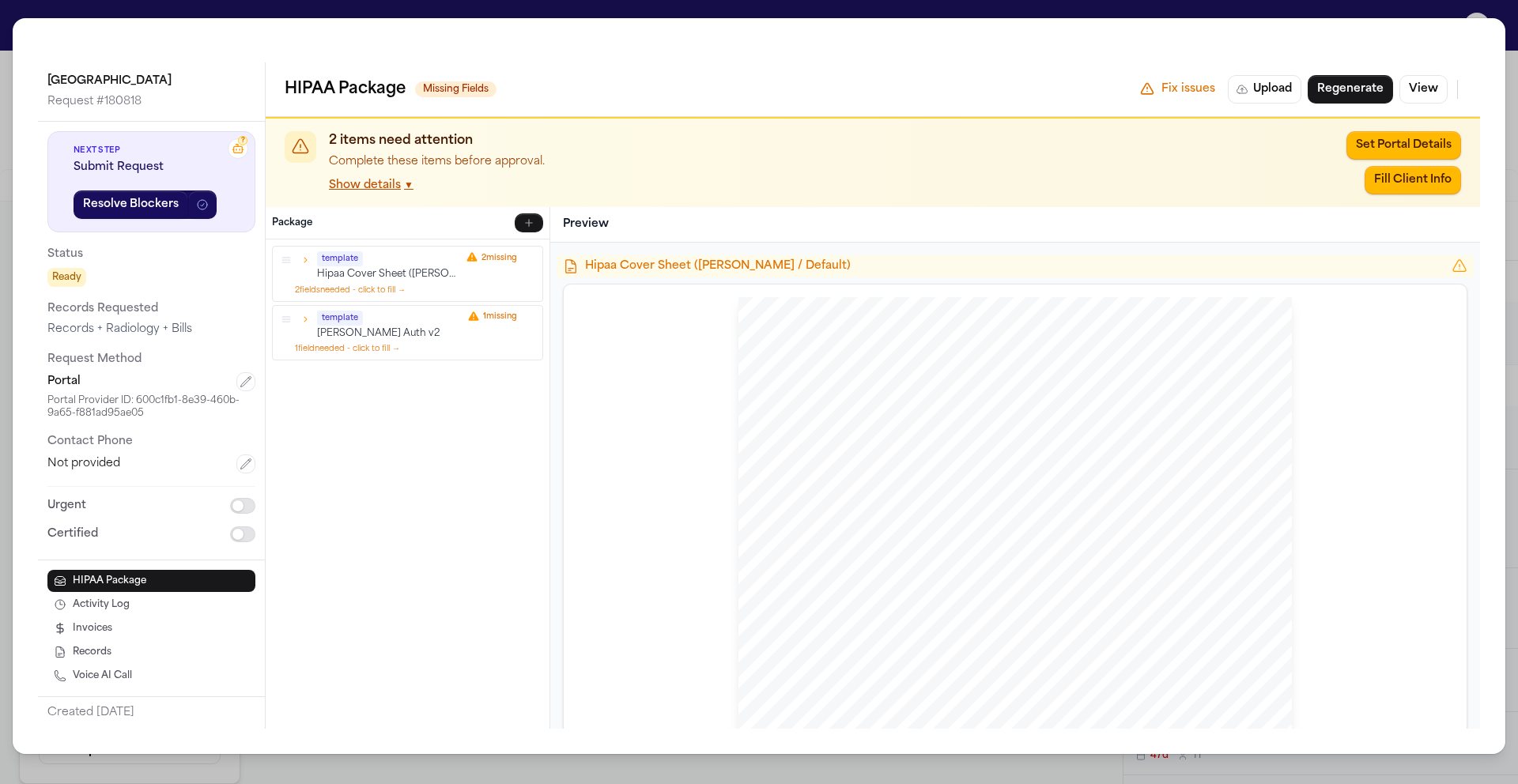
click at [303, 266] on button "button" at bounding box center [305, 260] width 14 height 14
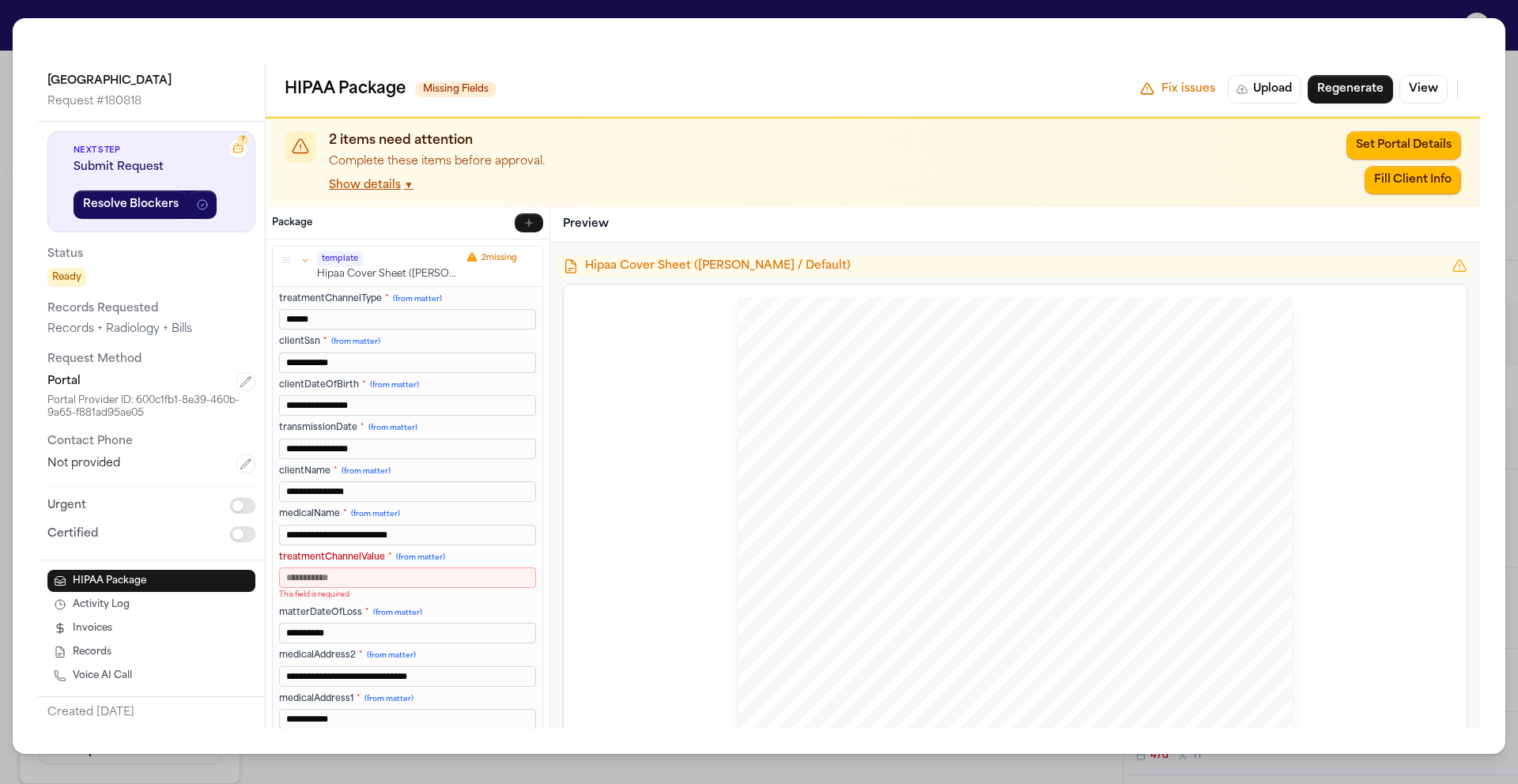
click at [359, 321] on input "******" at bounding box center [408, 319] width 257 height 21
click at [249, 386] on icon "button" at bounding box center [245, 382] width 13 height 12
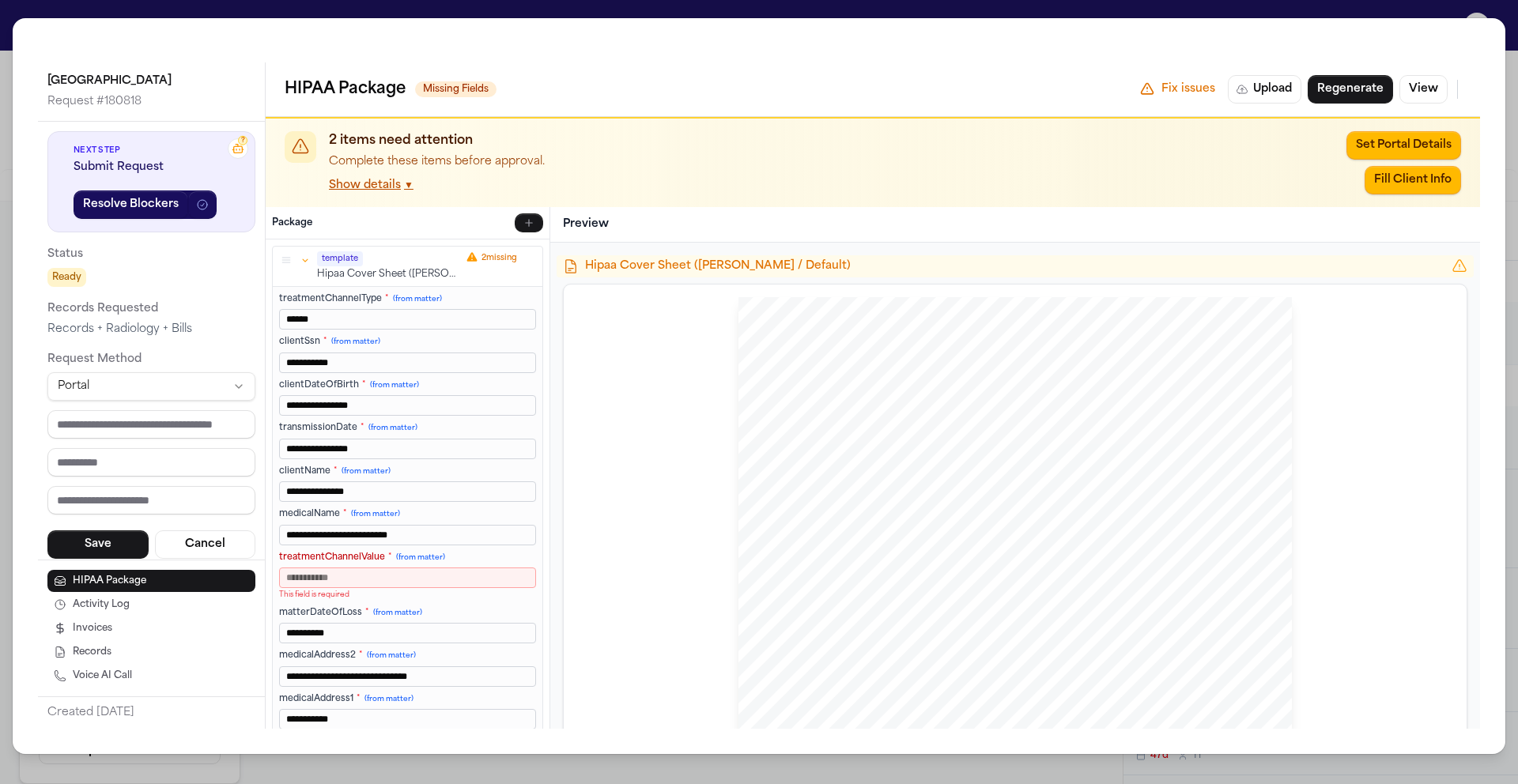
drag, startPoint x: 247, startPoint y: 372, endPoint x: 228, endPoint y: 385, distance: 23.0
click at [247, 372] on div "? Next Step Submit Request Resolve Blockers Status Ready Records Requested Reco…" at bounding box center [152, 407] width 227 height 571
click at [227, 386] on html "Intakes Day 1 Matters Overview Tasks Firms The Flock DU Amanda Fontanez Externa…" at bounding box center [759, 392] width 1518 height 784
click at [63, 419] on input "**********" at bounding box center [151, 424] width 208 height 28
type input "**********"
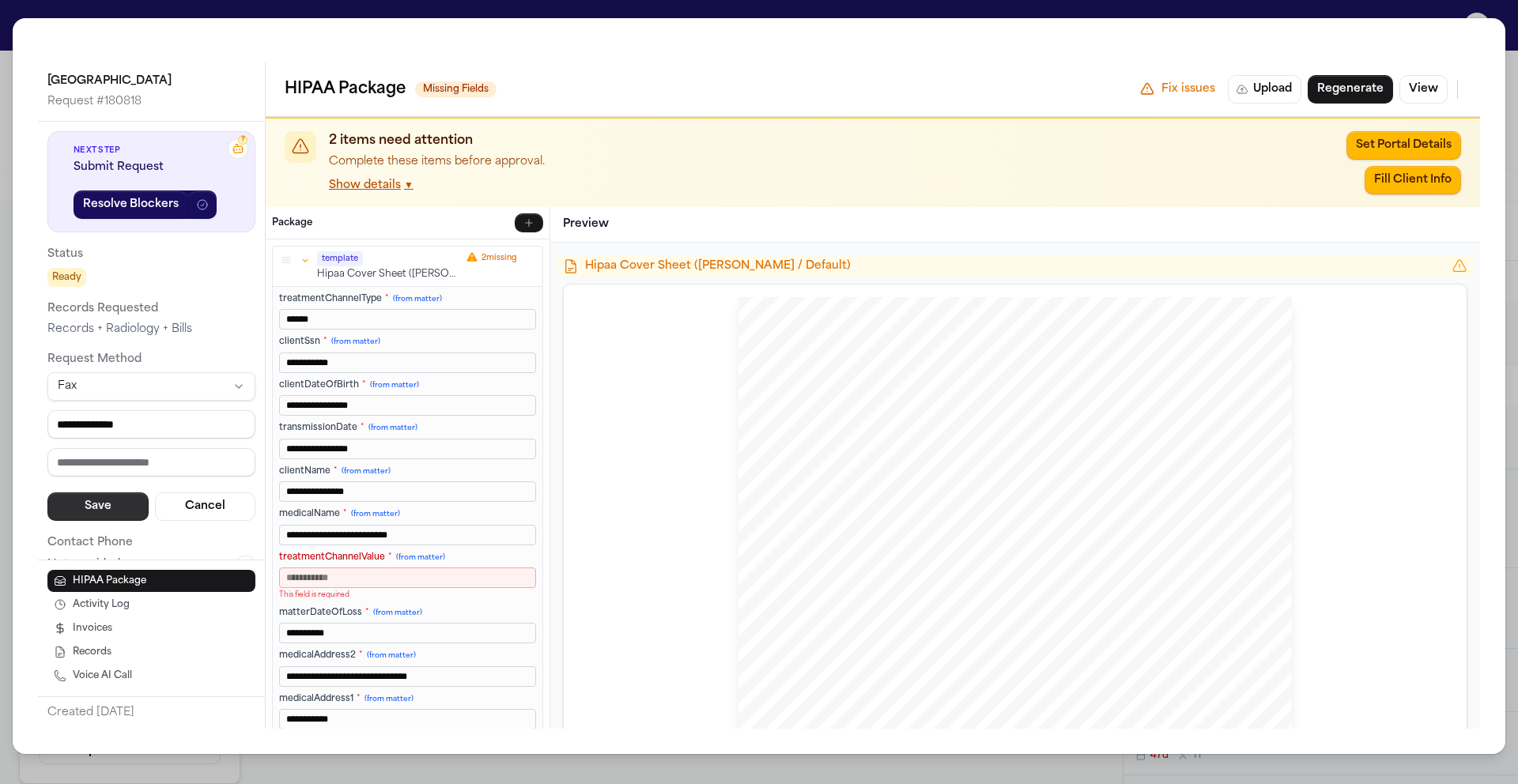
click at [102, 507] on button "Save" at bounding box center [98, 507] width 101 height 28
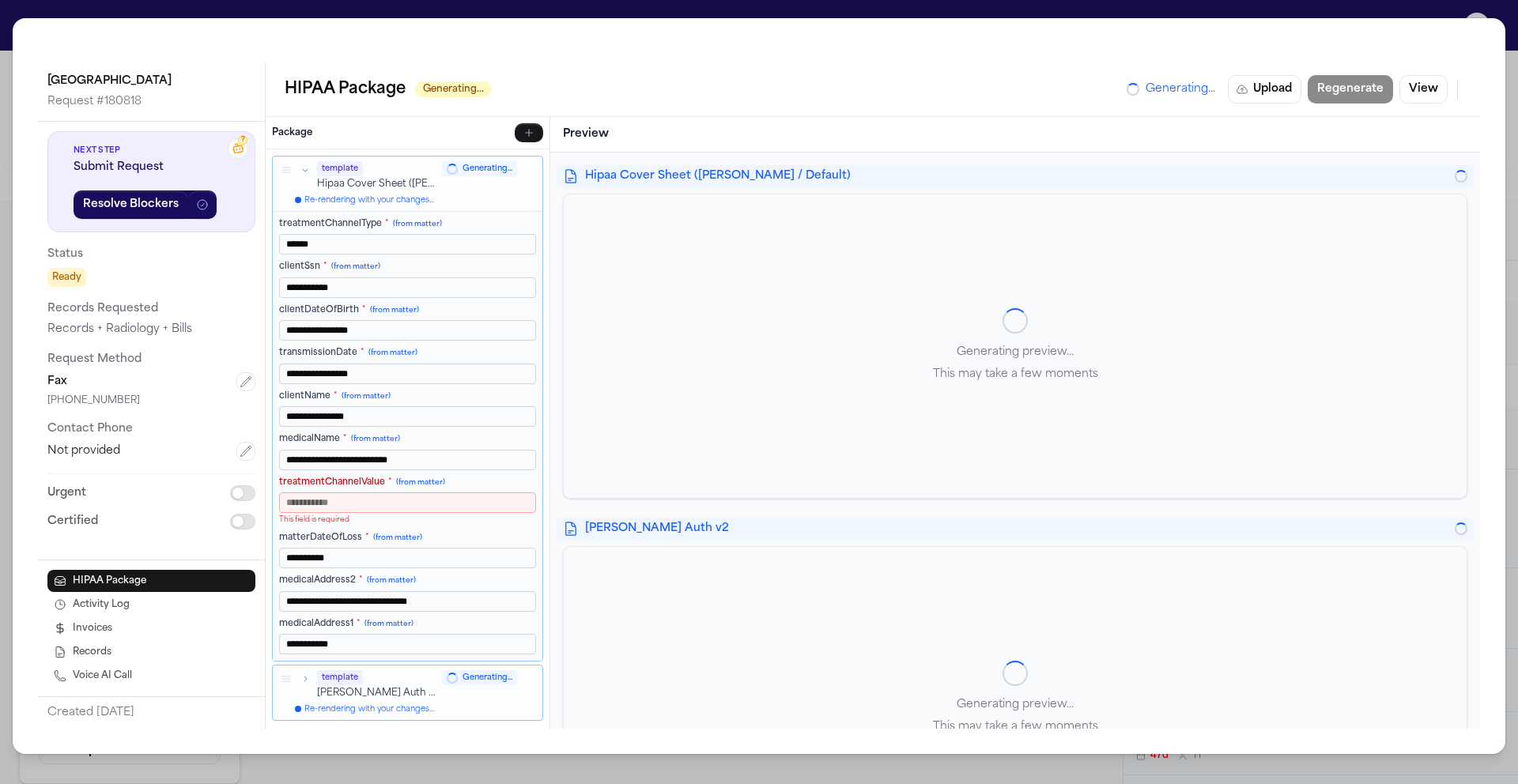
click at [382, 514] on p "This field is required" at bounding box center [408, 519] width 257 height 11
click at [386, 508] on input "treatmentChannelValue * (from matter)" at bounding box center [408, 502] width 257 height 21
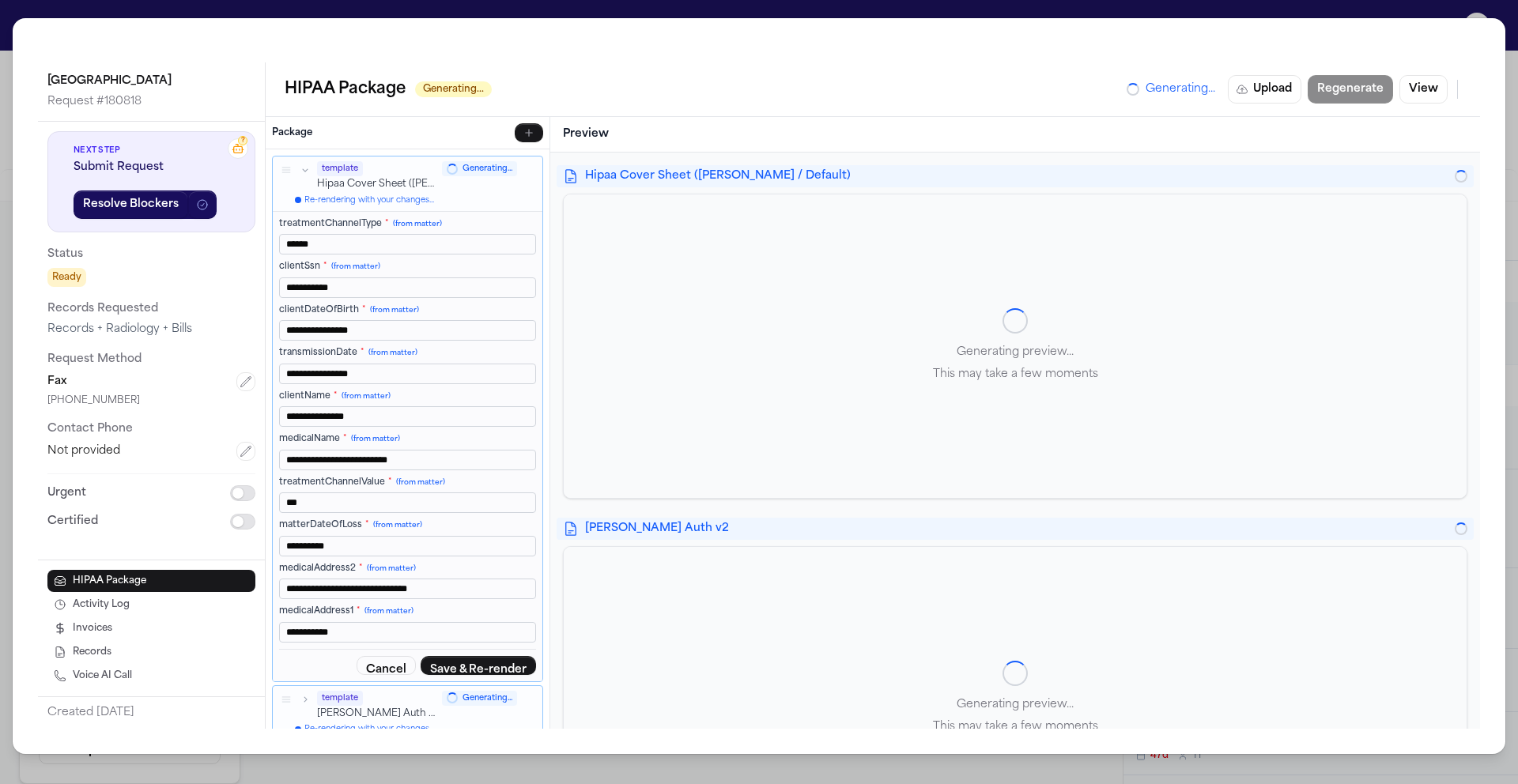
type input "****"
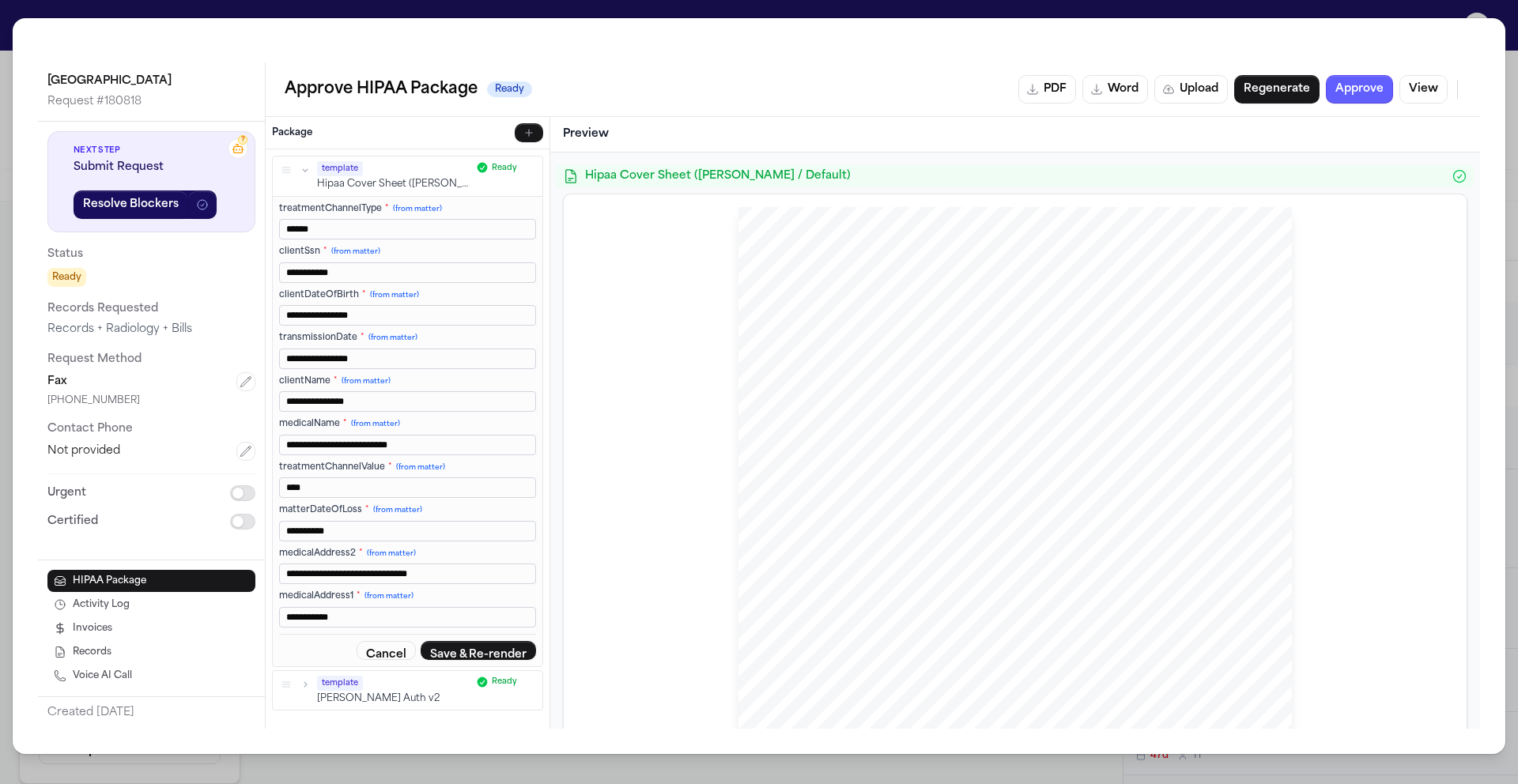
drag, startPoint x: 320, startPoint y: 484, endPoint x: 253, endPoint y: 480, distance: 67.1
click at [253, 481] on div "**********" at bounding box center [759, 396] width 1442 height 667
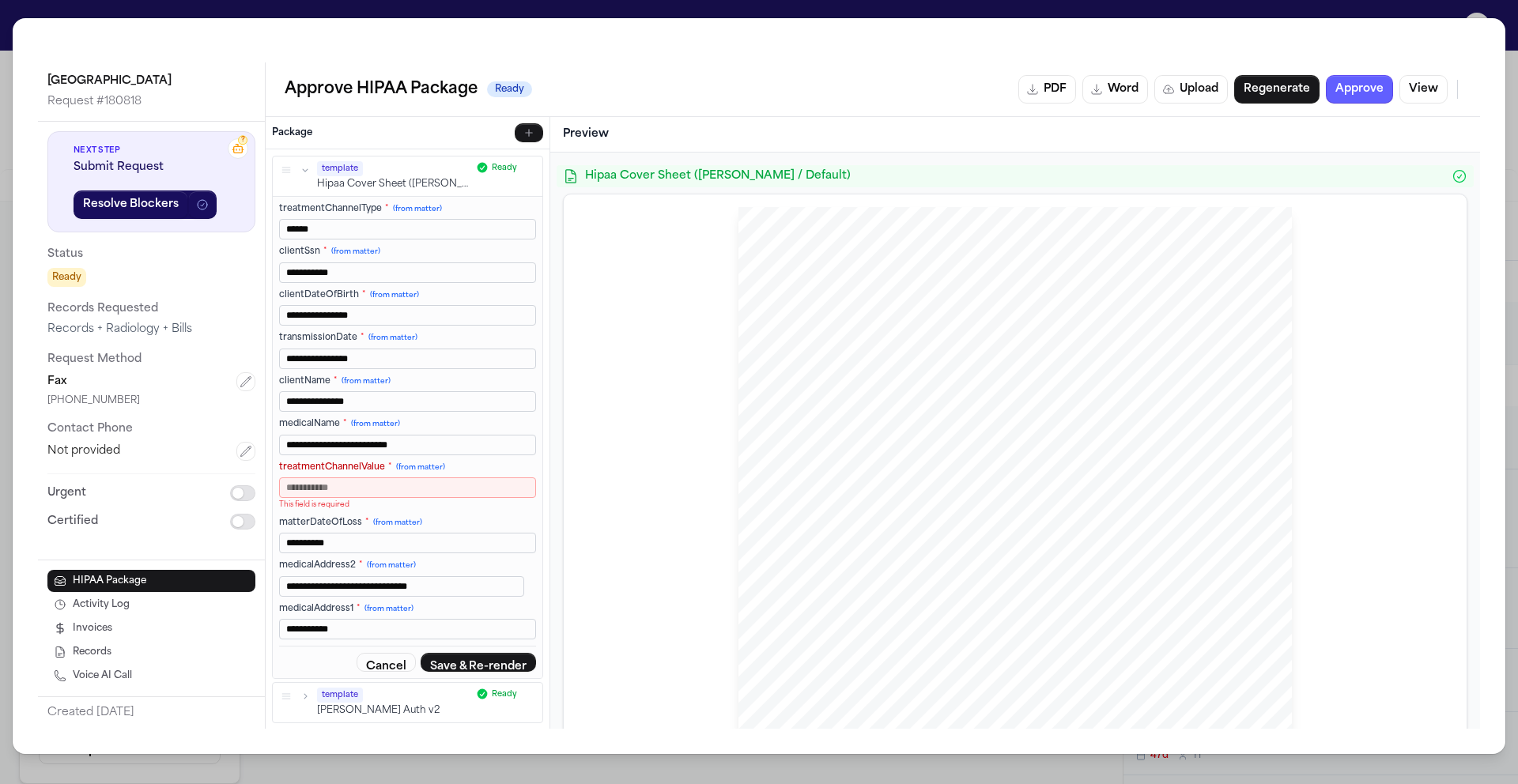
click at [570, 511] on div "David Romanow , Esq. P: 412.642.9100 F: 412.642.9239 www.romanowlawgroup.com da…" at bounding box center [1015, 571] width 903 height 753
click at [1297, 91] on button "Regenerate" at bounding box center [1277, 89] width 85 height 28
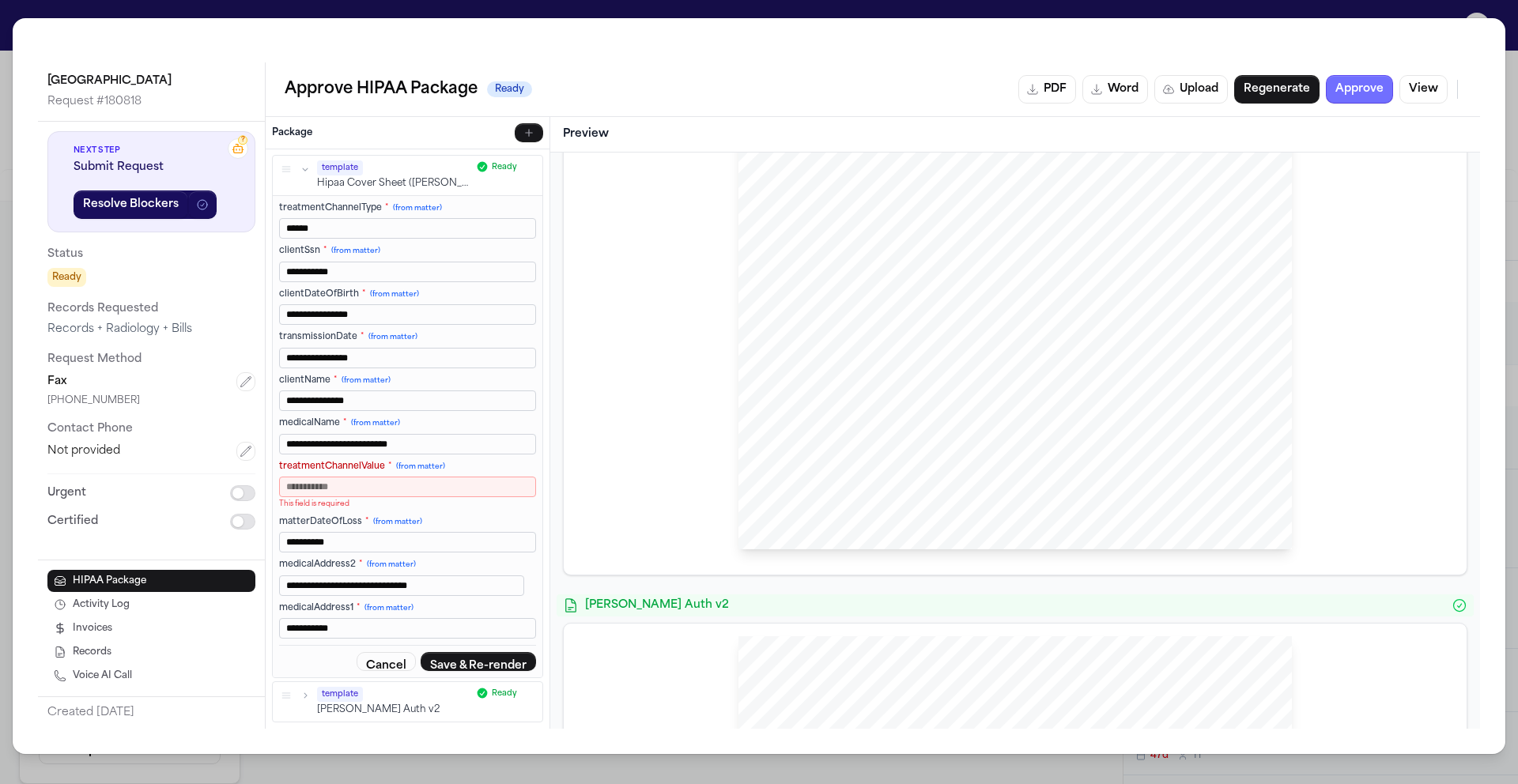
click at [1364, 91] on button "Approve" at bounding box center [1360, 89] width 68 height 28
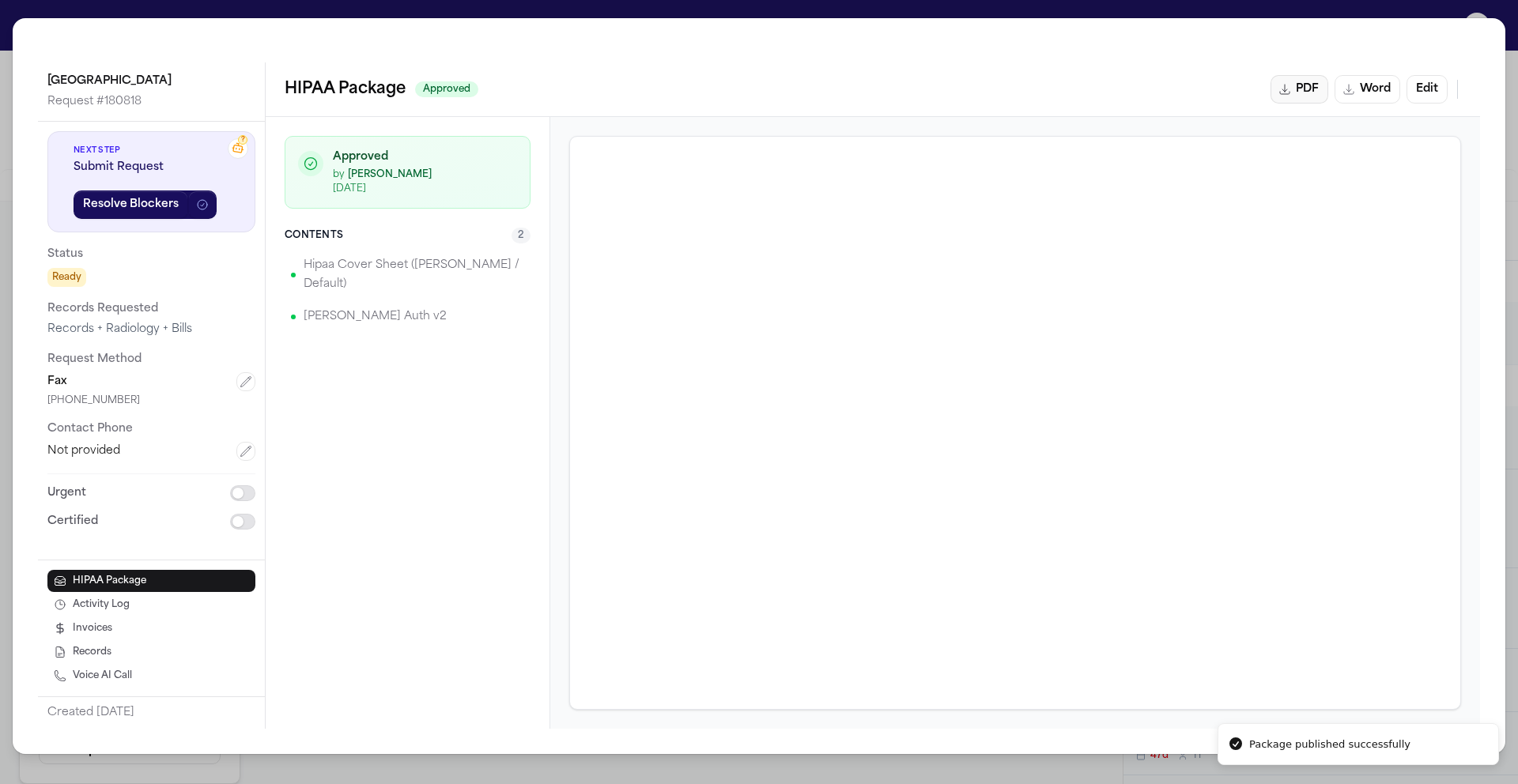
click at [1313, 92] on button "PDF" at bounding box center [1299, 89] width 58 height 28
click at [1498, 19] on div "Monroeville Imaging Center Request # 180818 ? Next Step Submit Request Resolve …" at bounding box center [759, 386] width 1493 height 736
click at [1500, 12] on div "Monroeville Imaging Center Request # 180818 ? Next Step Submit Request Resolve …" at bounding box center [759, 392] width 1518 height 784
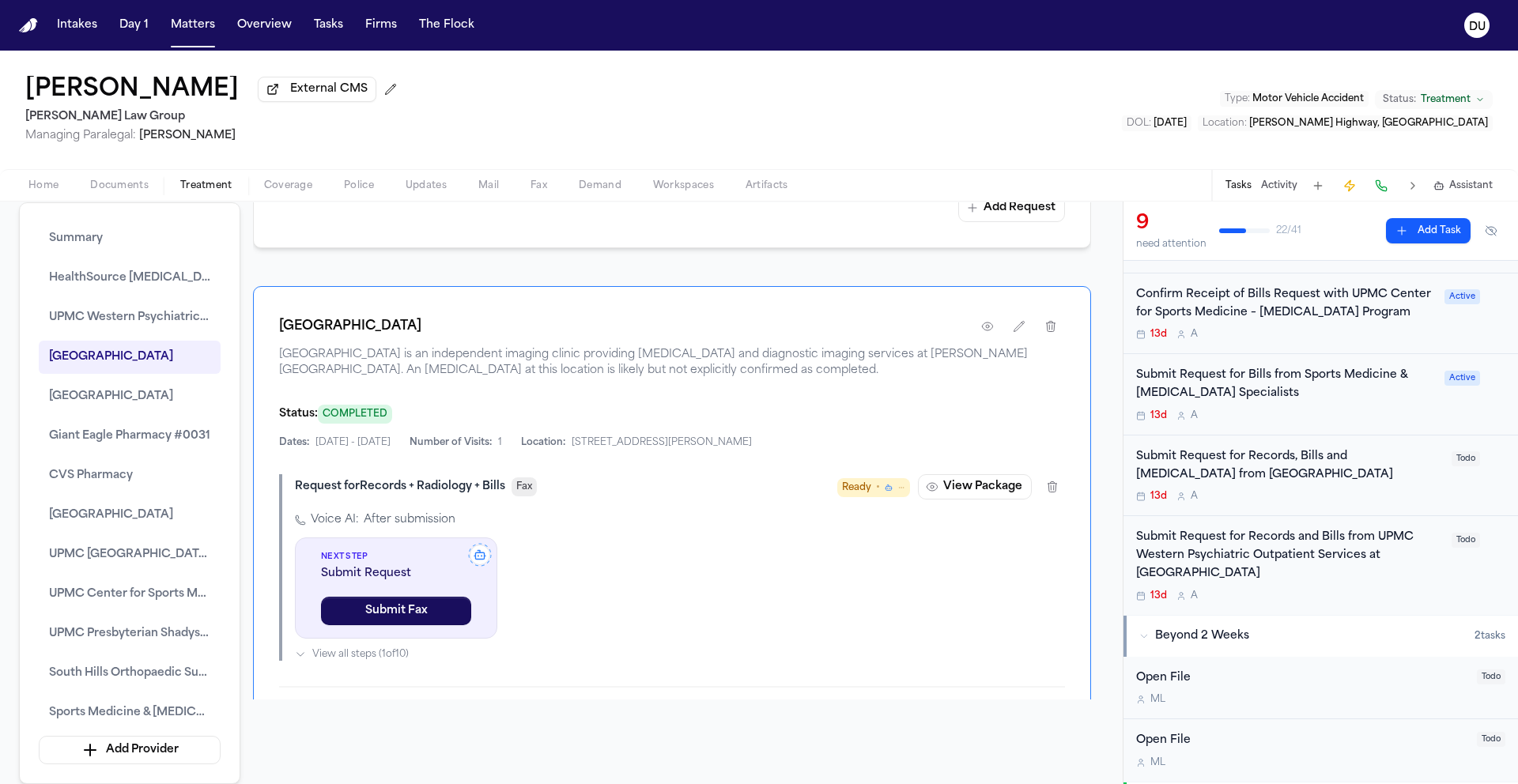
scroll to position [497, 0]
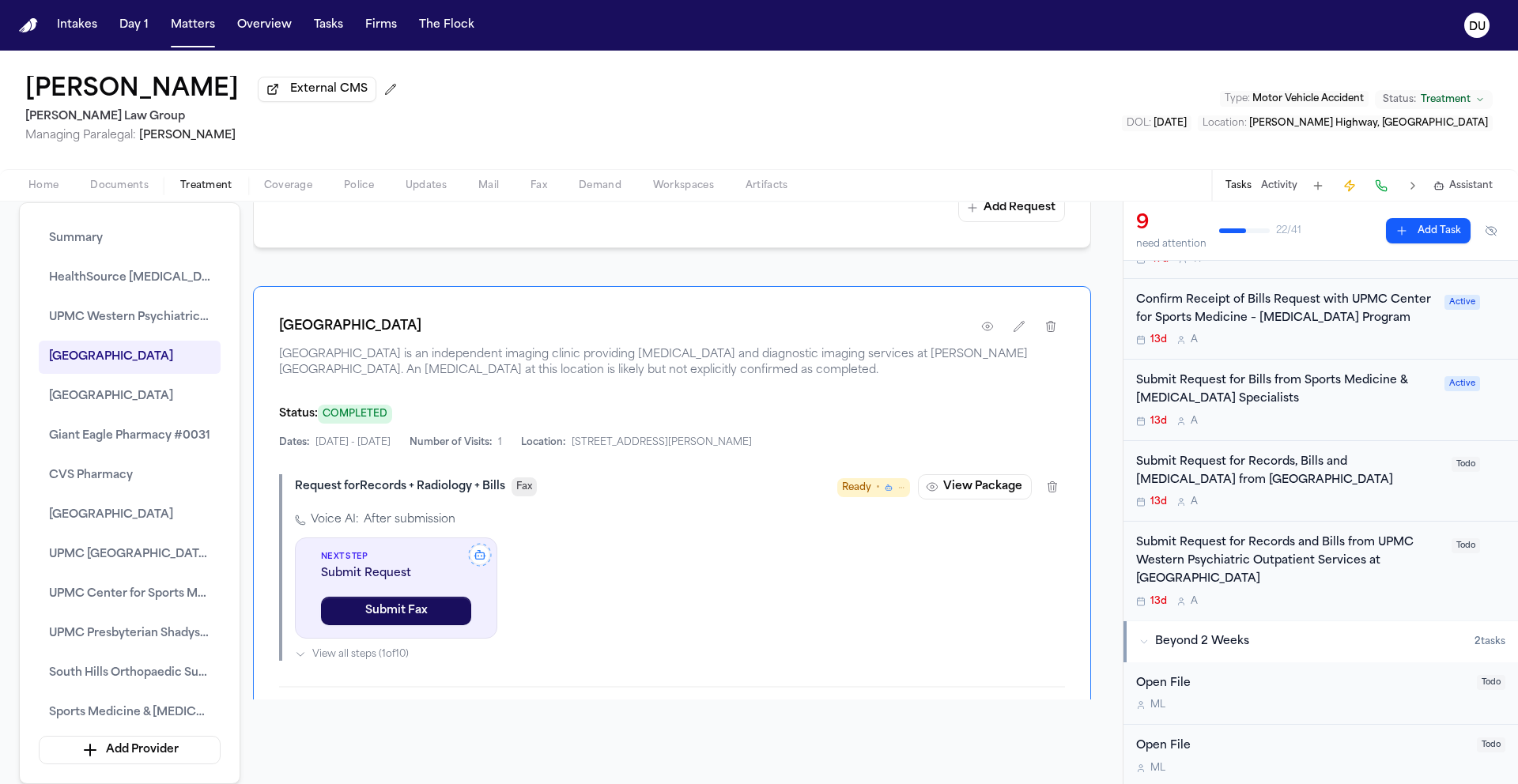
click at [1243, 456] on div "Submit Request for Records, Bills and Radiology from Monroeville Imaging Center" at bounding box center [1289, 472] width 306 height 37
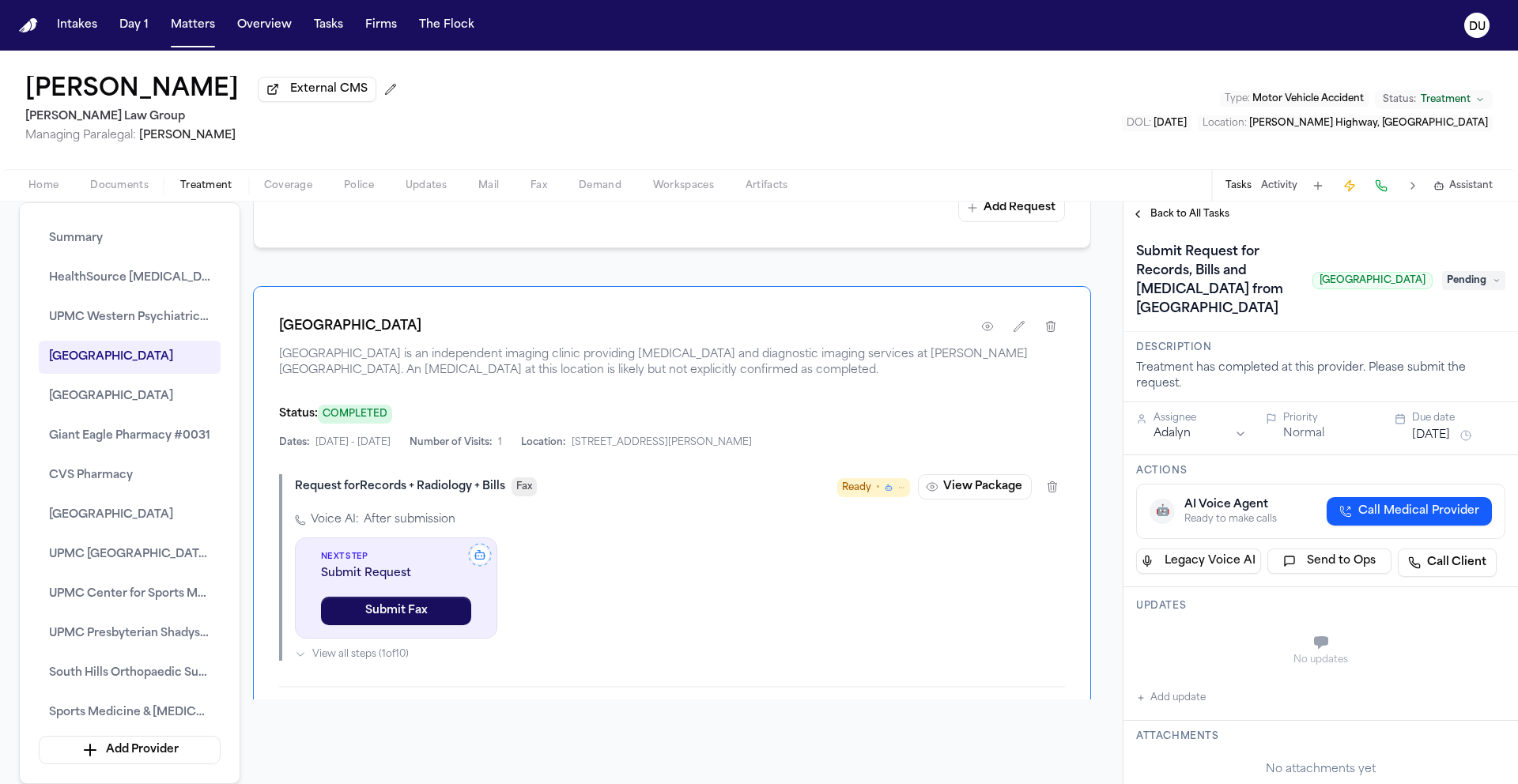
click at [1455, 290] on span "Pending" at bounding box center [1474, 280] width 63 height 19
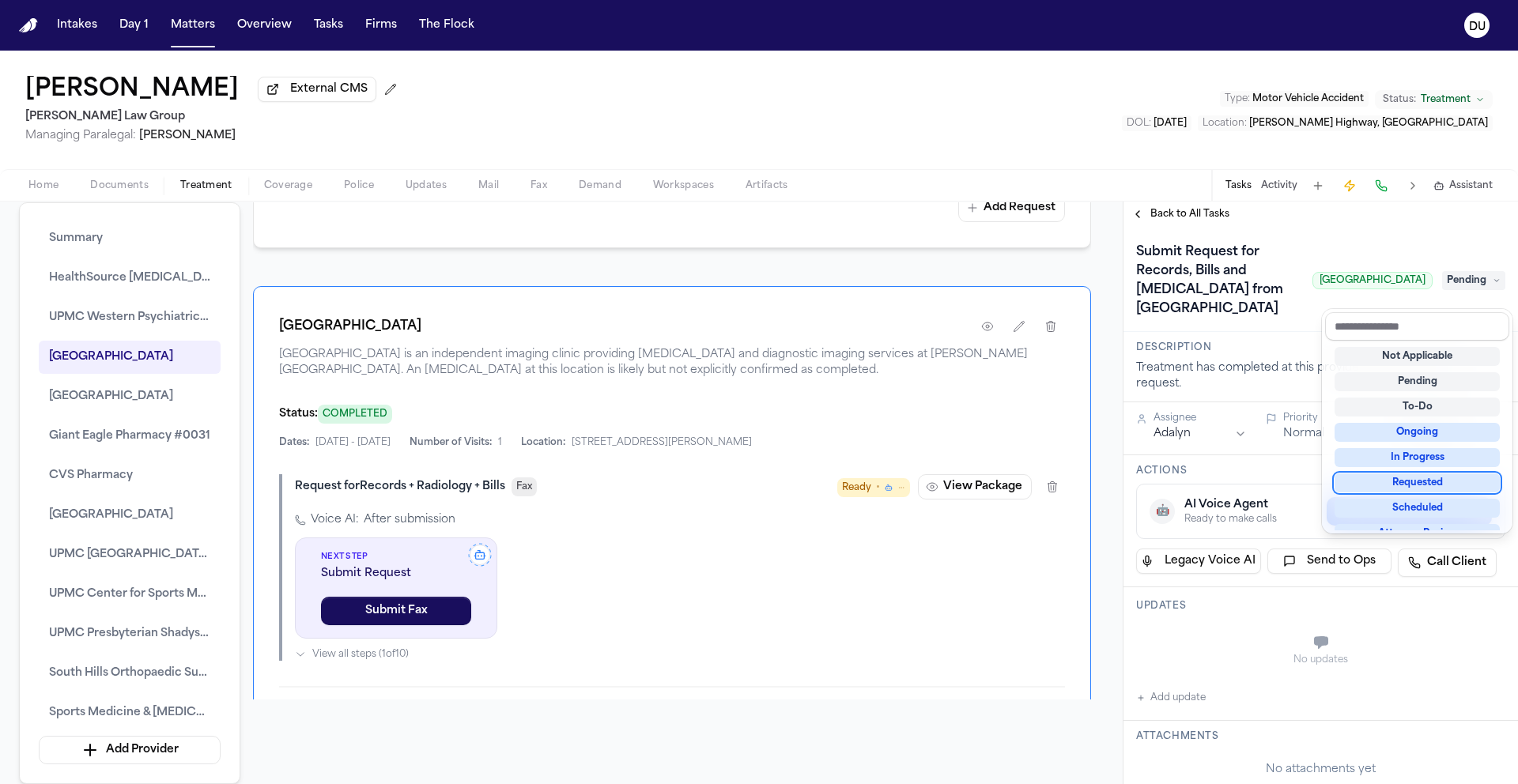
click at [1435, 486] on div "Requested" at bounding box center [1417, 482] width 165 height 19
click at [1353, 242] on div "Submit Request for Records, Bills and Radiology from Monroeville Imaging Center…" at bounding box center [1320, 280] width 369 height 82
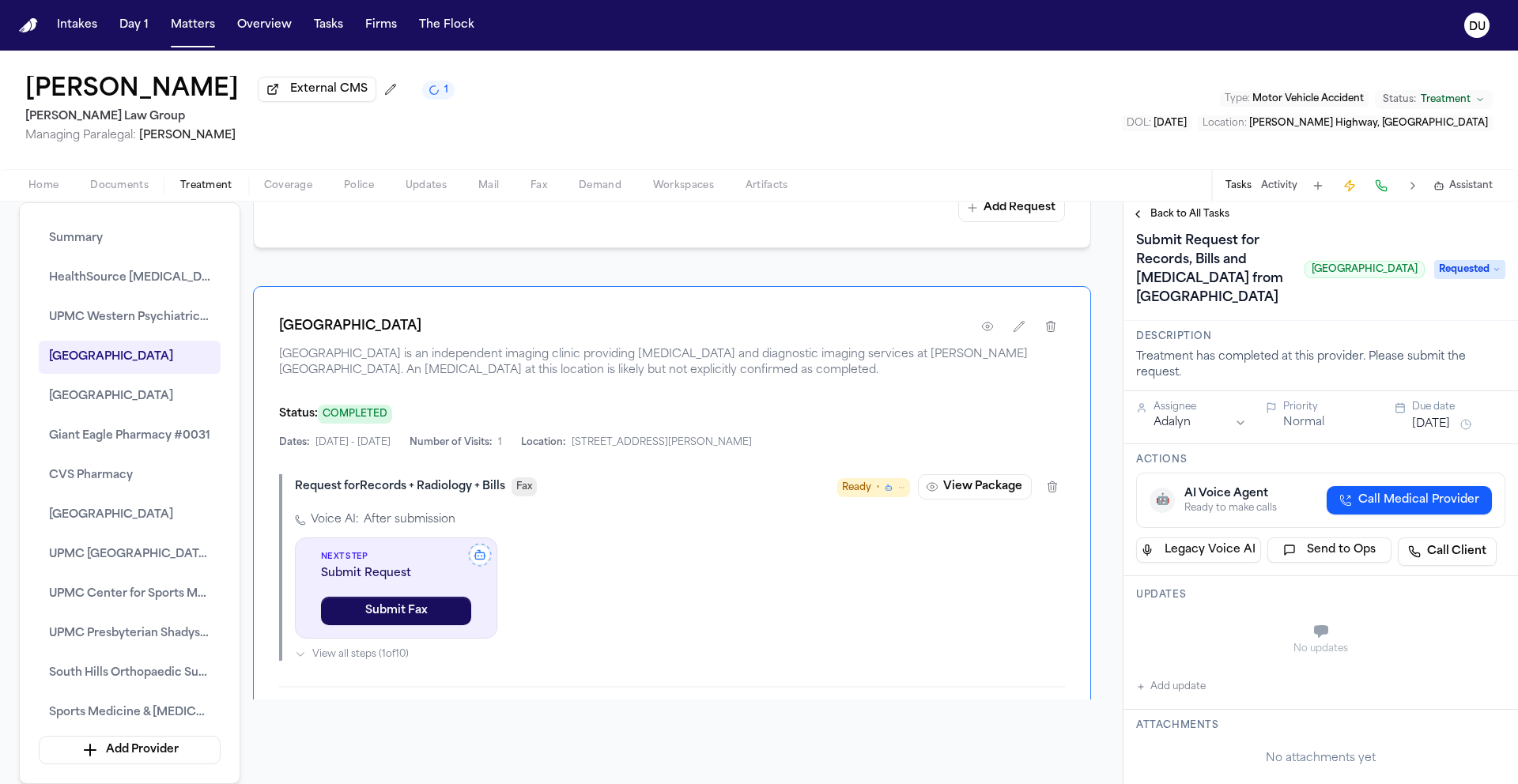
scroll to position [23, 0]
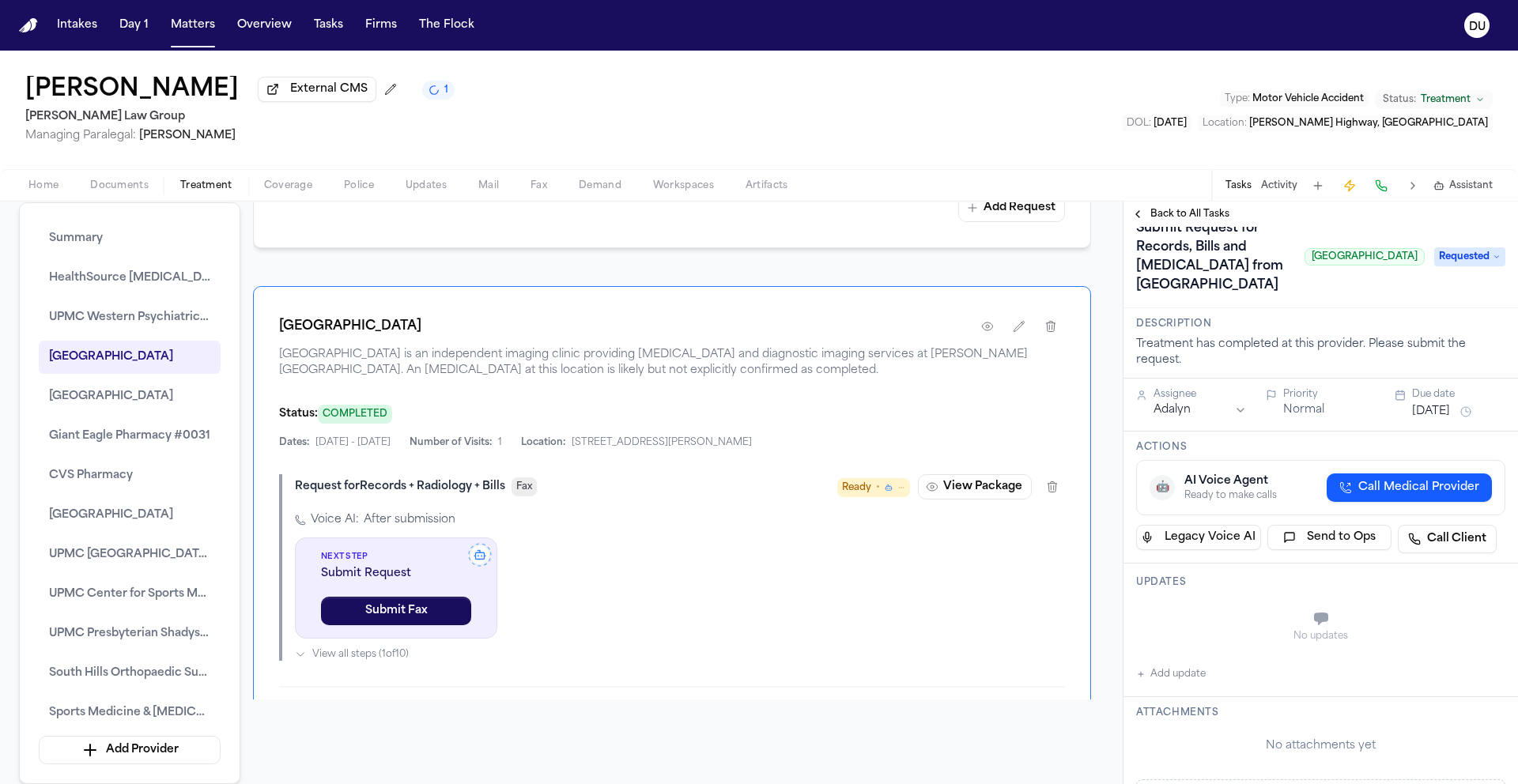
click at [1450, 420] on button "Sep 23, 2025" at bounding box center [1431, 412] width 38 height 16
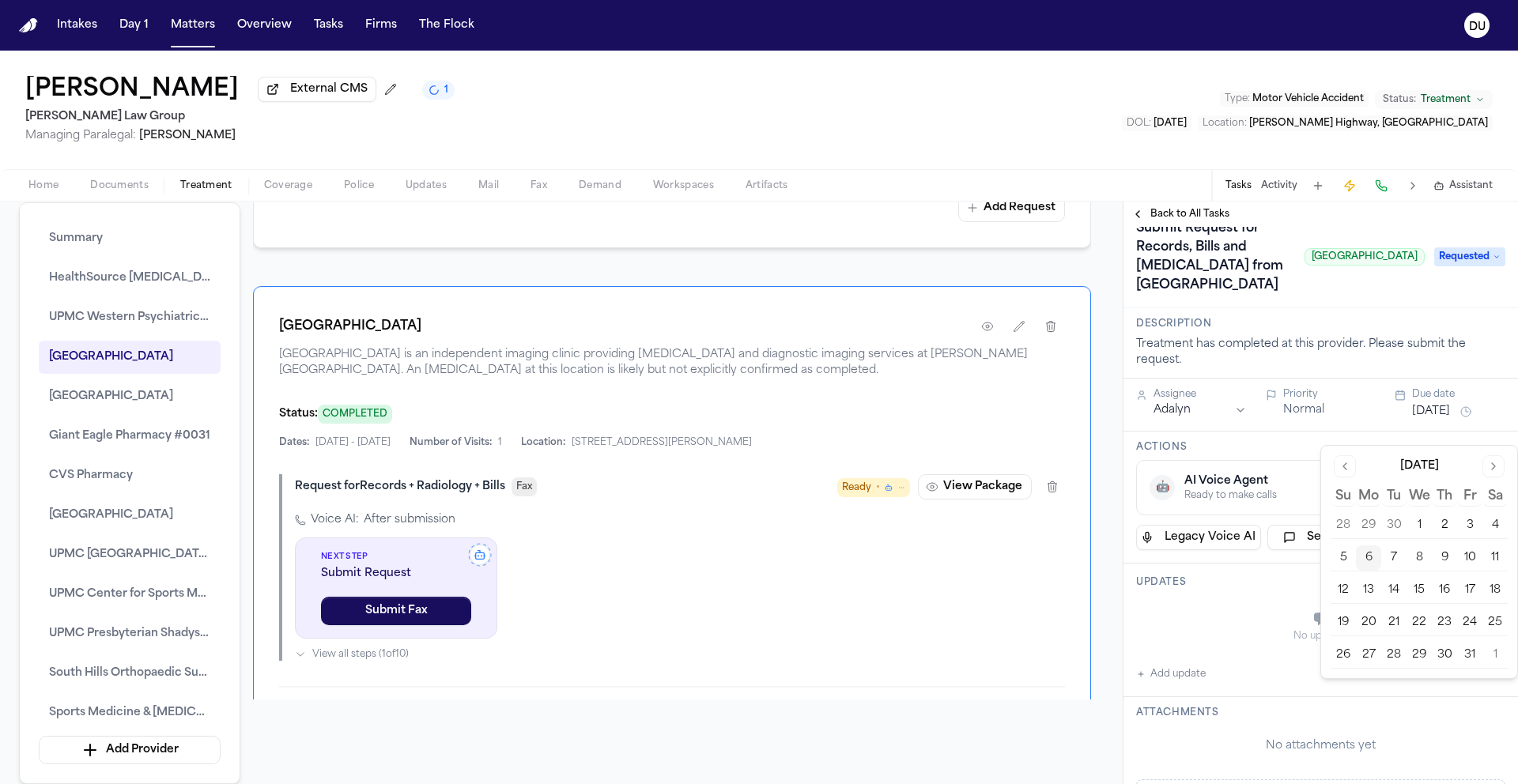
click at [1447, 564] on button "9" at bounding box center [1445, 557] width 25 height 25
click at [1390, 298] on div "Submit Request for Records, Bills and Radiology from Monroeville Imaging Center…" at bounding box center [1280, 257] width 288 height 82
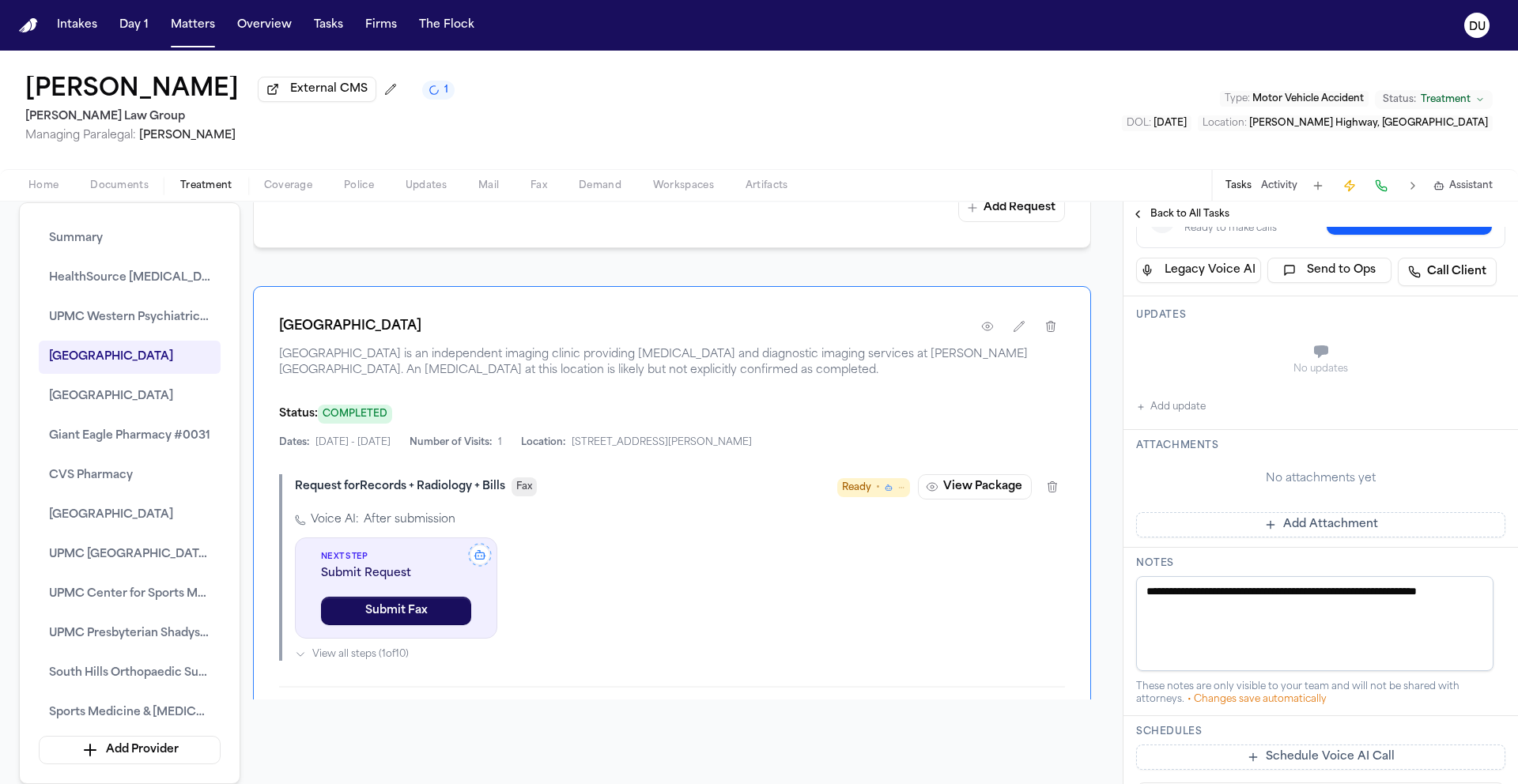
scroll to position [292, 0]
click at [1288, 536] on button "Add Attachment" at bounding box center [1320, 523] width 369 height 25
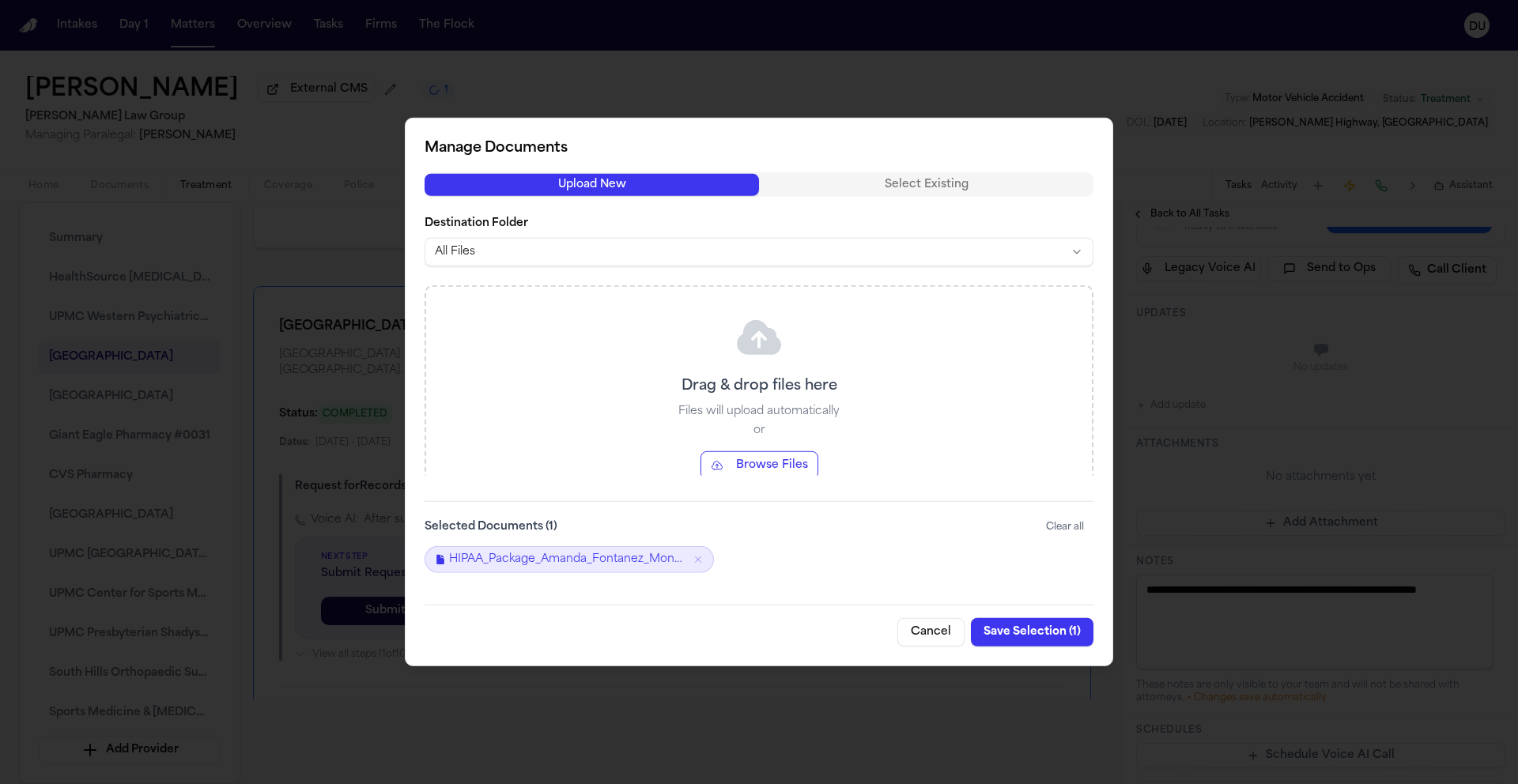
click at [1035, 637] on button "Save Selection ( 1 )" at bounding box center [1032, 632] width 123 height 28
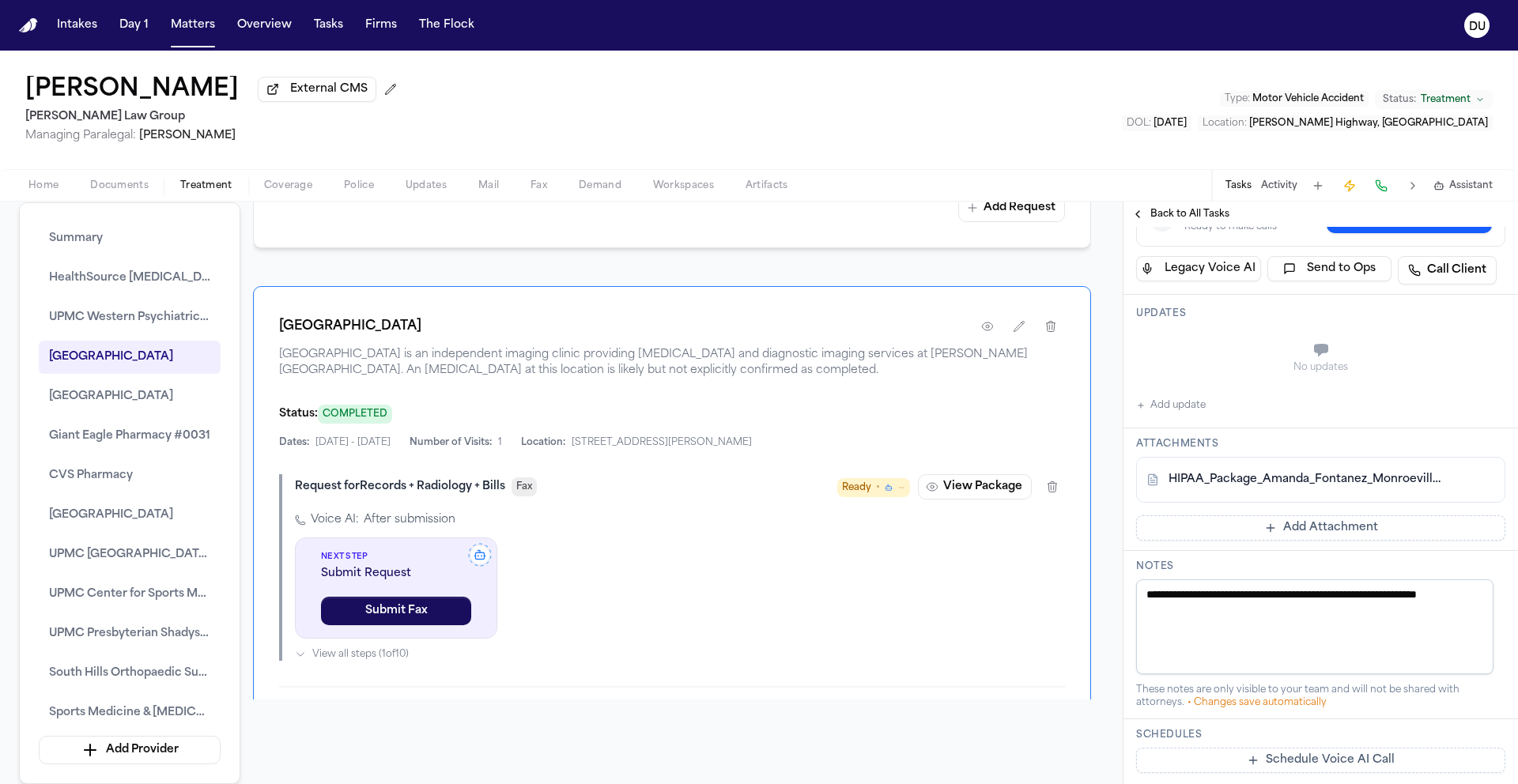
click at [39, 28] on nav "Intakes Day 1 Matters Overview Tasks Firms The Flock DU" at bounding box center [759, 25] width 1518 height 51
click at [33, 23] on img "Home" at bounding box center [28, 26] width 19 height 15
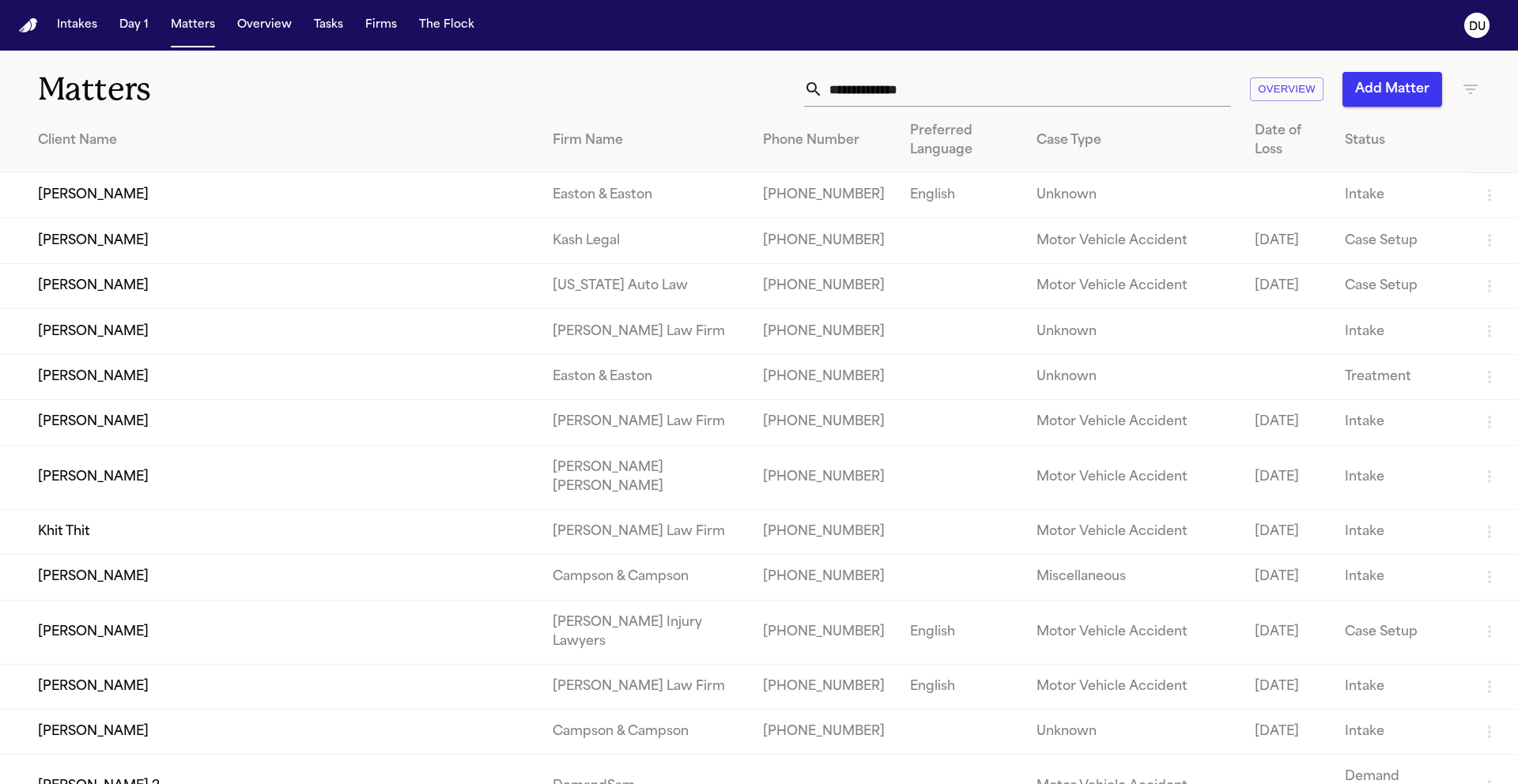
click at [1020, 87] on input "text" at bounding box center [1026, 89] width 408 height 35
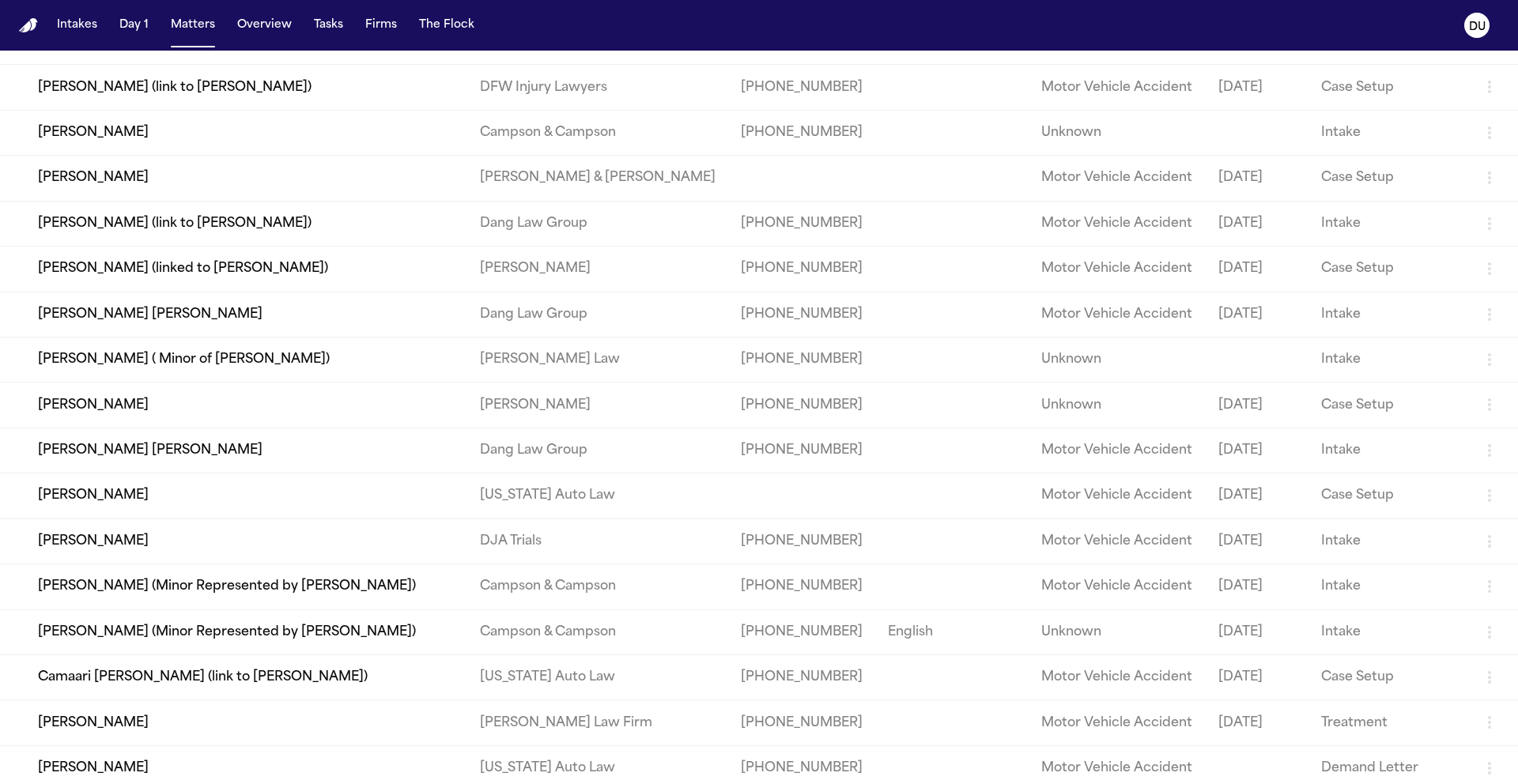
scroll to position [582, 0]
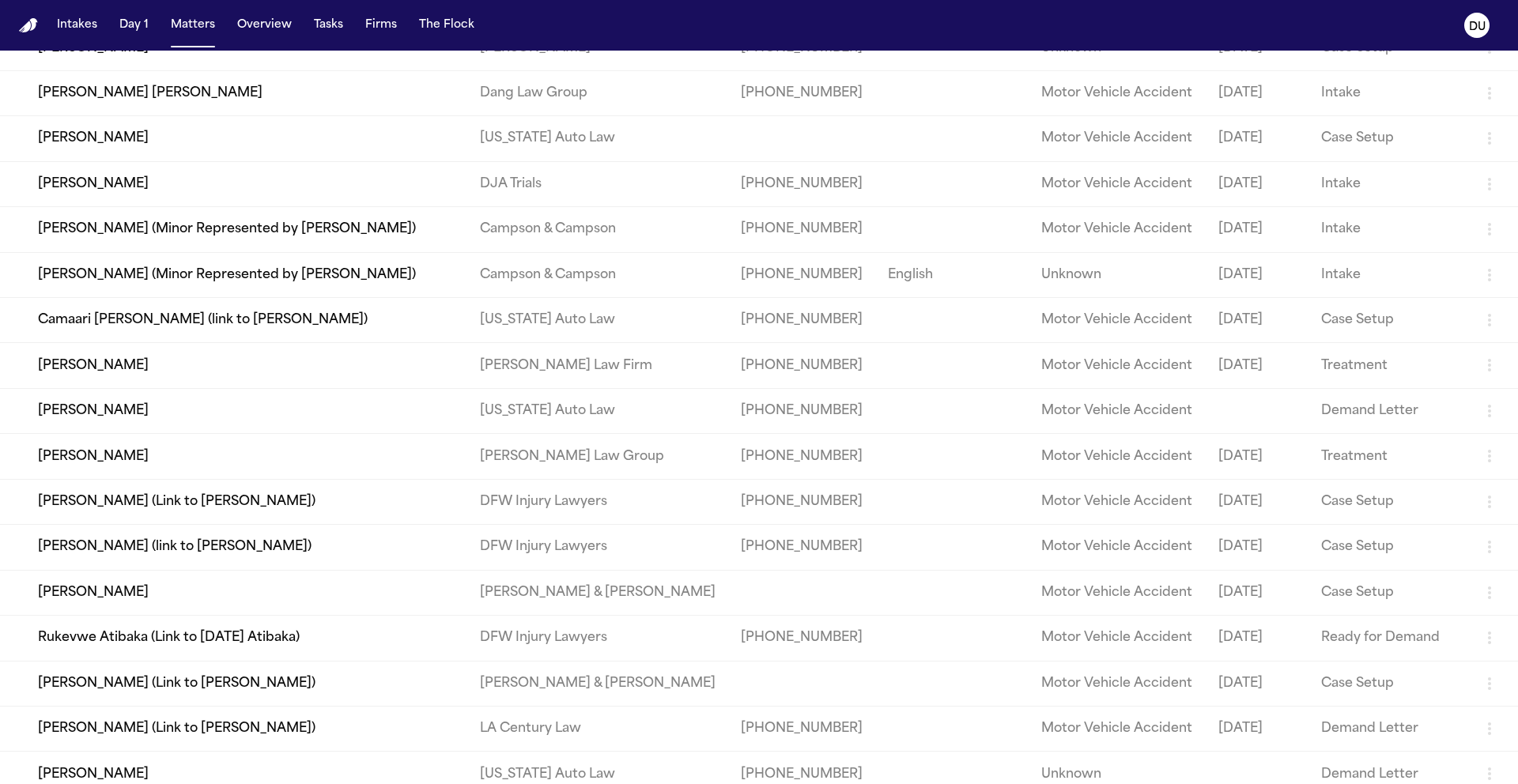
type input "***"
click at [286, 479] on td "Ily Shofestall" at bounding box center [233, 457] width 468 height 45
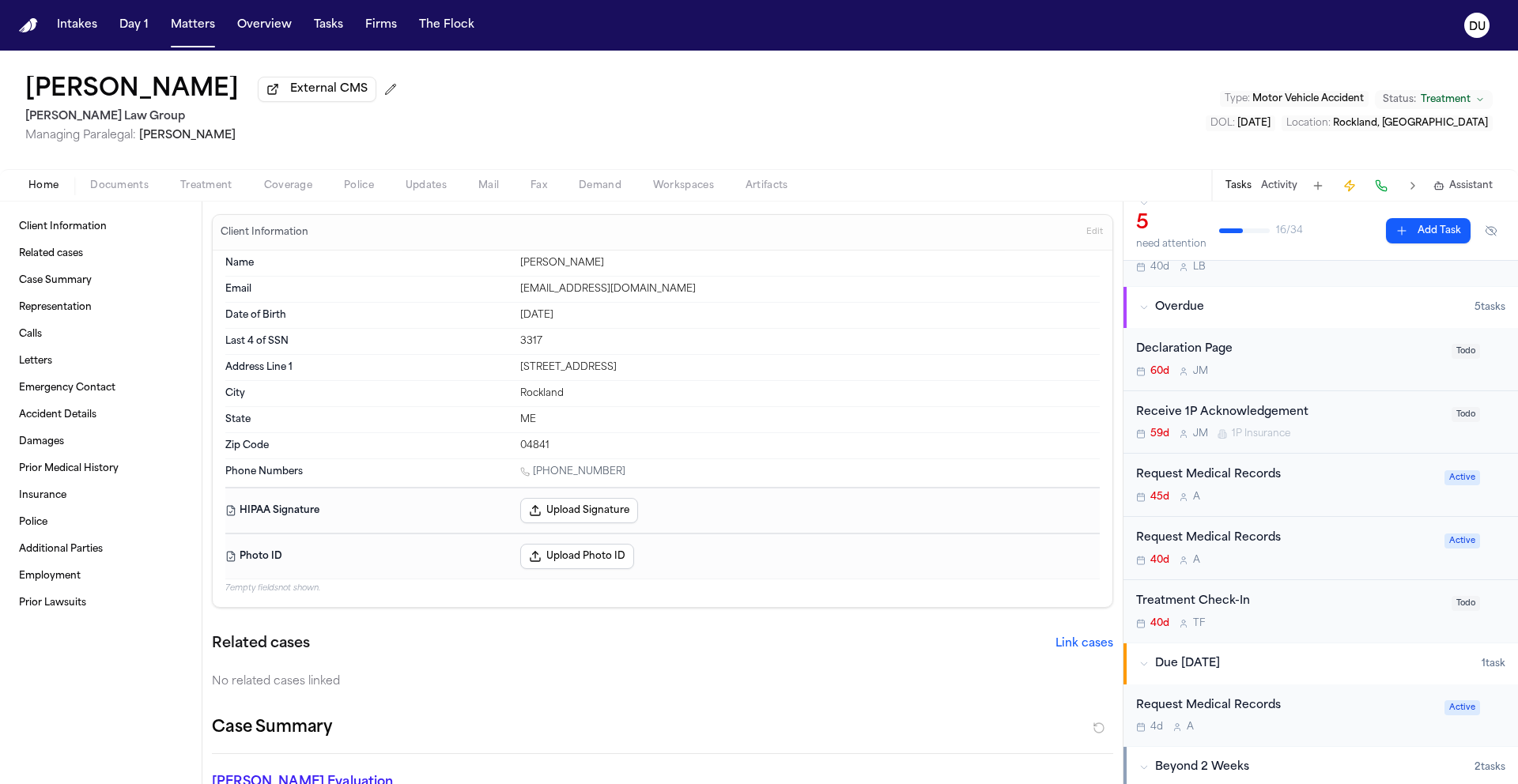
scroll to position [77, 0]
click at [1245, 484] on div "Request Medical Records" at bounding box center [1285, 477] width 299 height 18
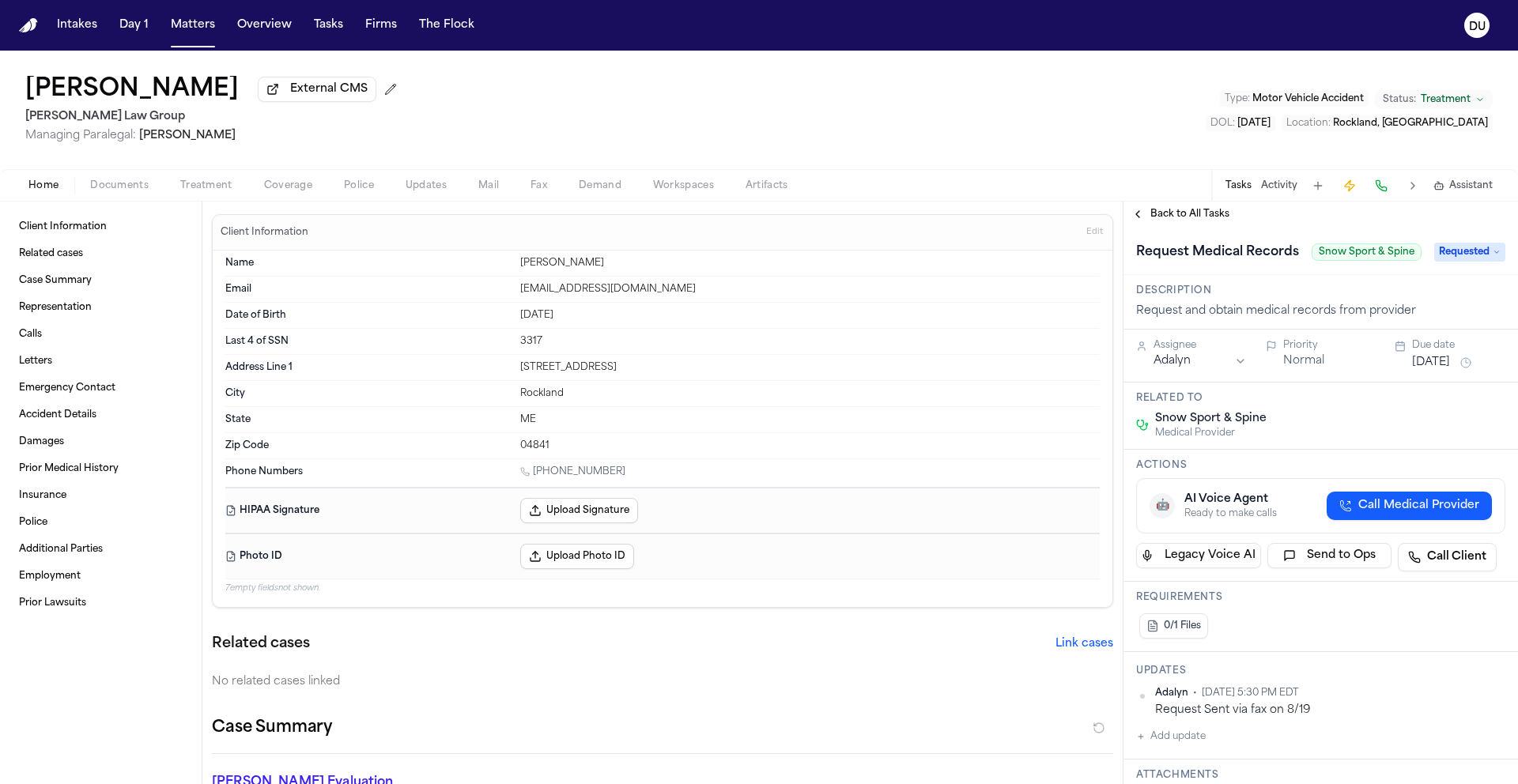
click at [1193, 221] on span "Back to All Tasks" at bounding box center [1190, 213] width 79 height 12
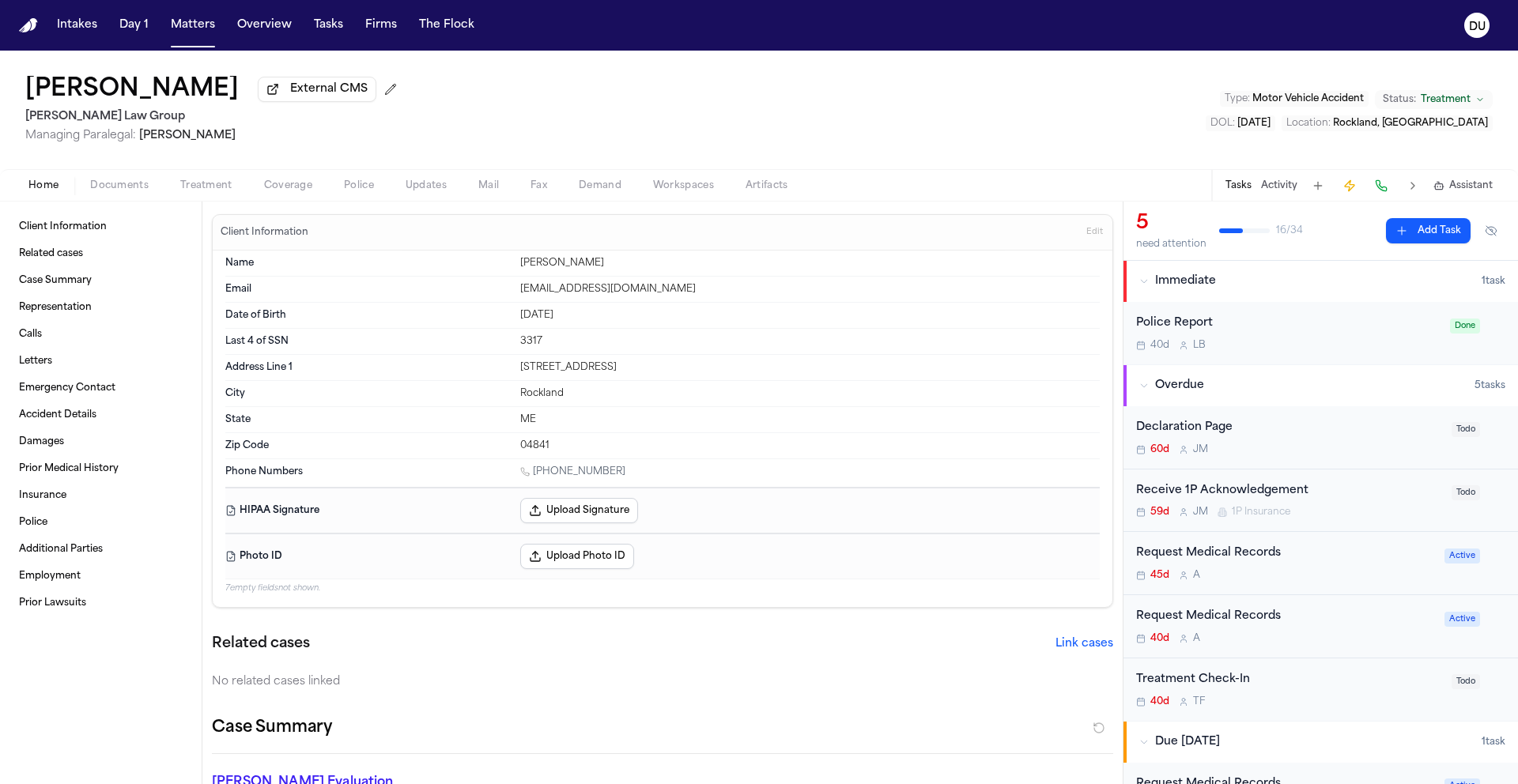
click at [1244, 617] on div "Request Medical Records" at bounding box center [1285, 617] width 299 height 18
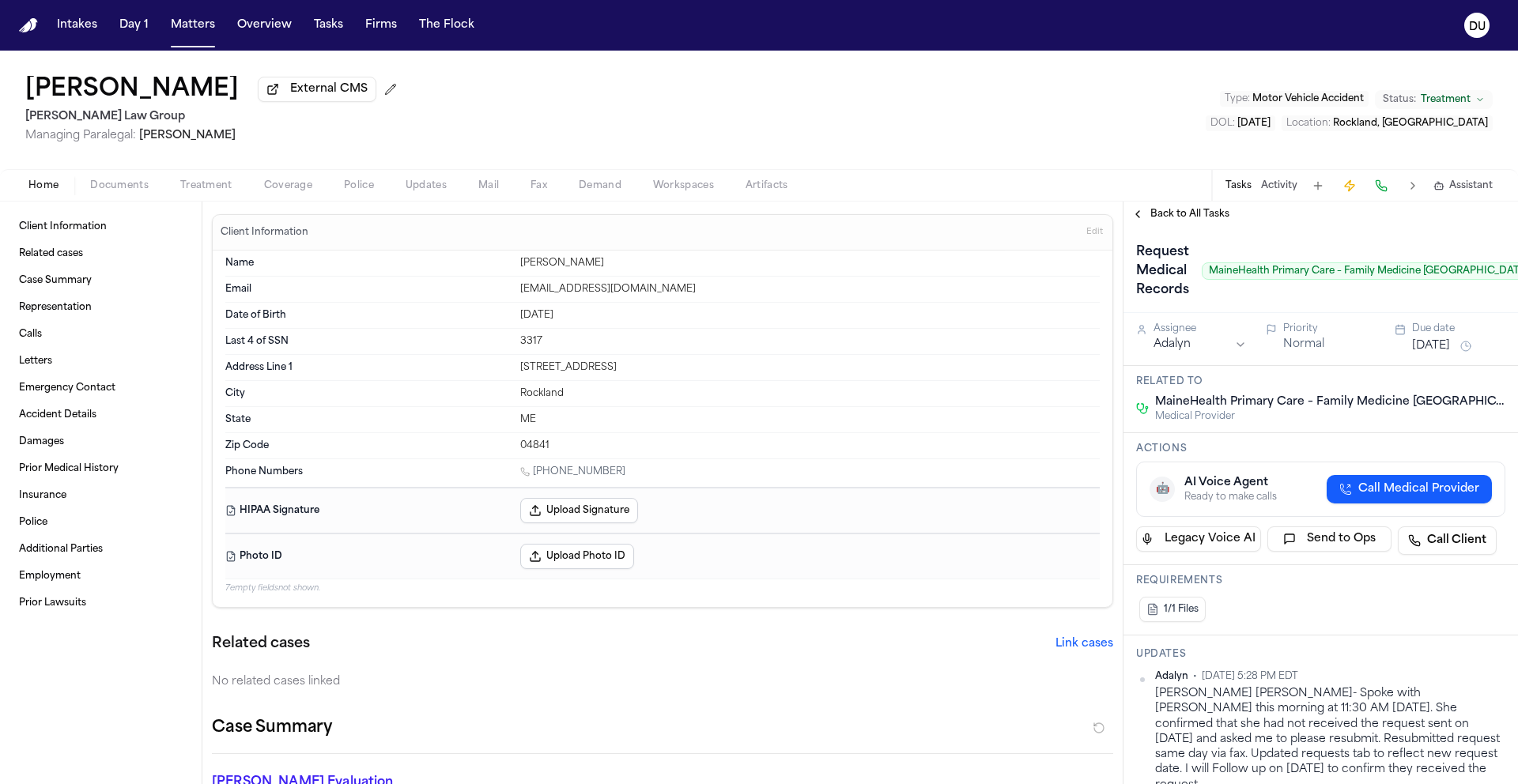
click at [1191, 216] on span "Back to All Tasks" at bounding box center [1190, 213] width 79 height 12
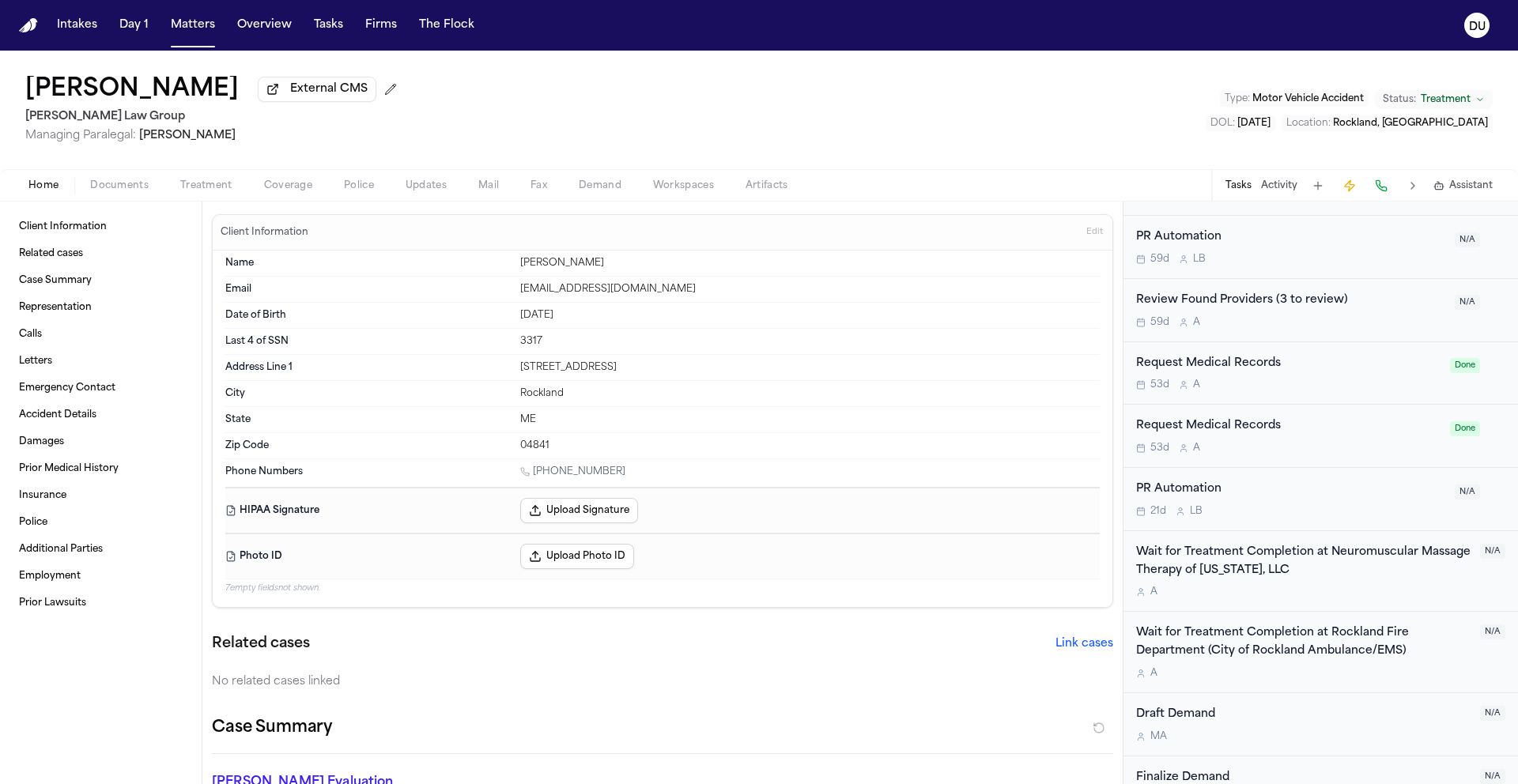
scroll to position [1743, 0]
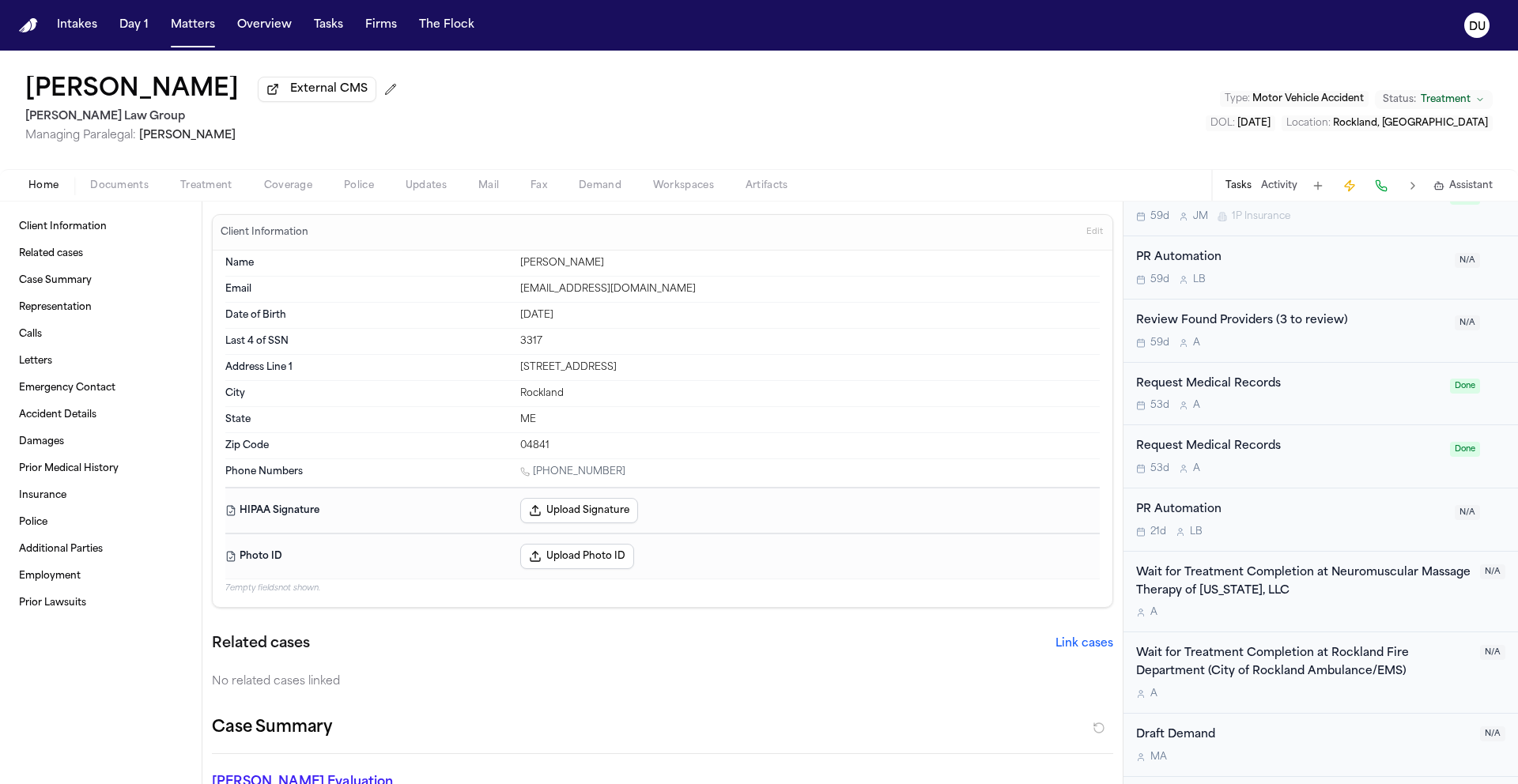
click at [1208, 452] on div "Request Medical Records" at bounding box center [1288, 447] width 304 height 18
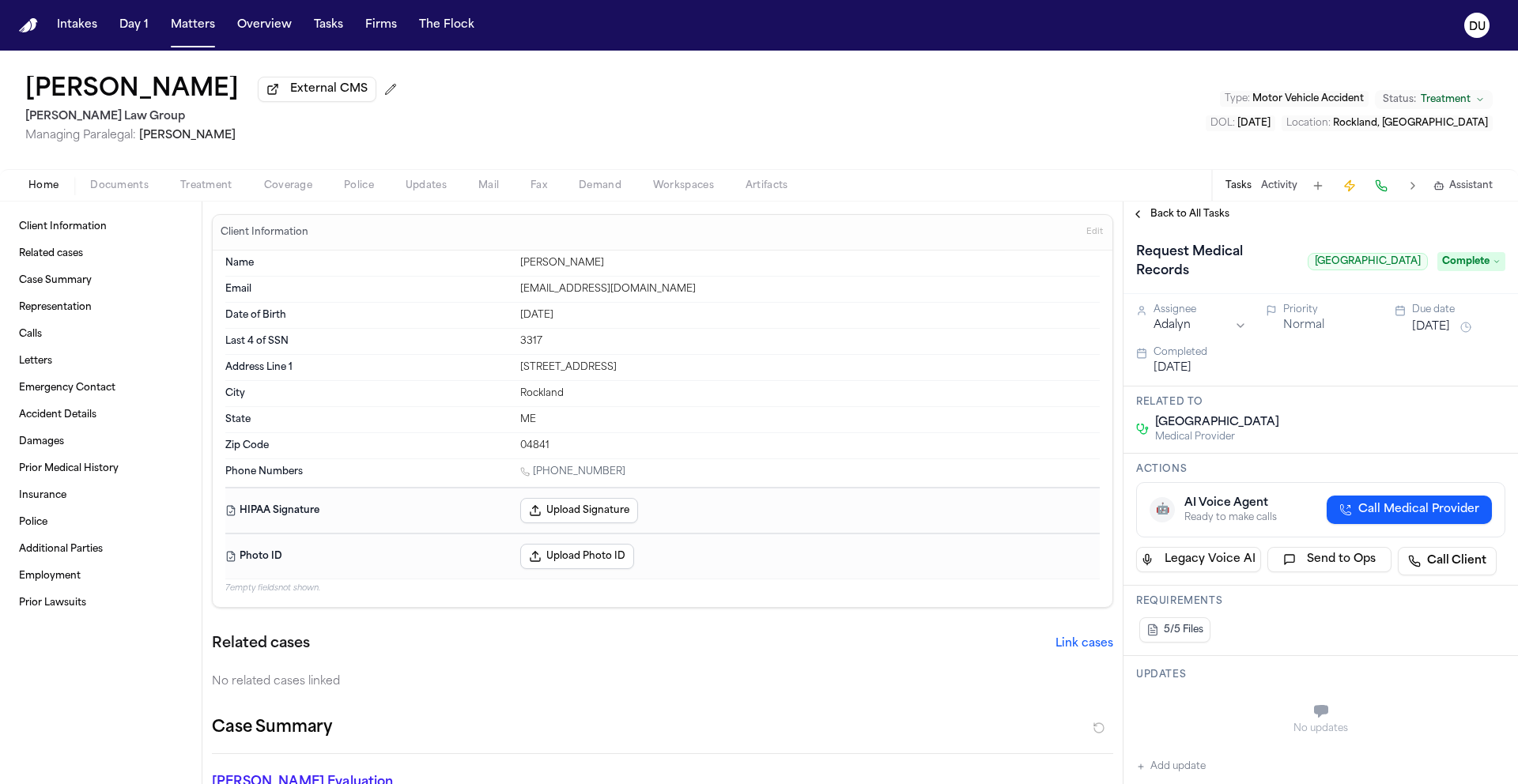
click at [1173, 221] on span "Back to All Tasks" at bounding box center [1190, 213] width 79 height 12
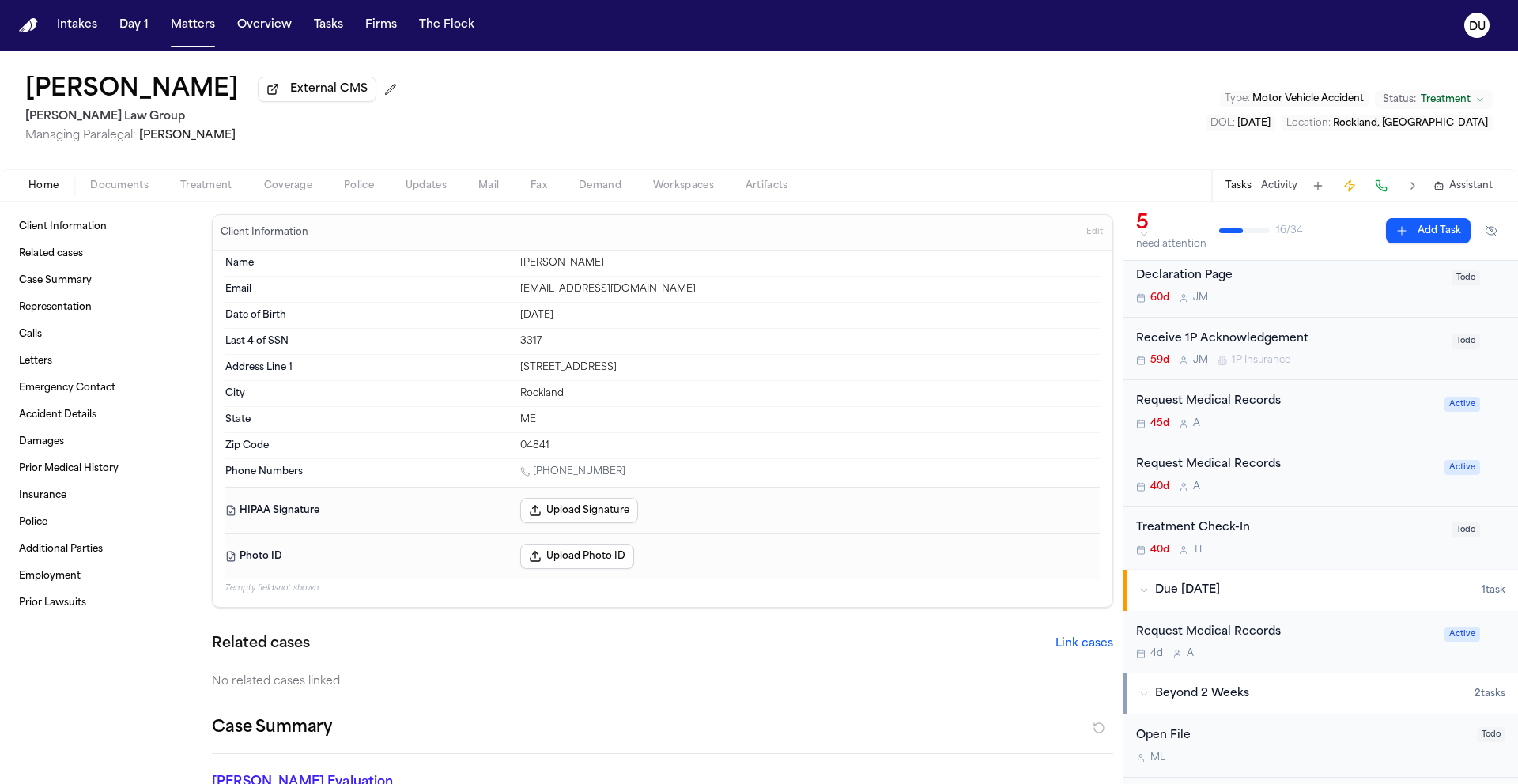
scroll to position [177, 0]
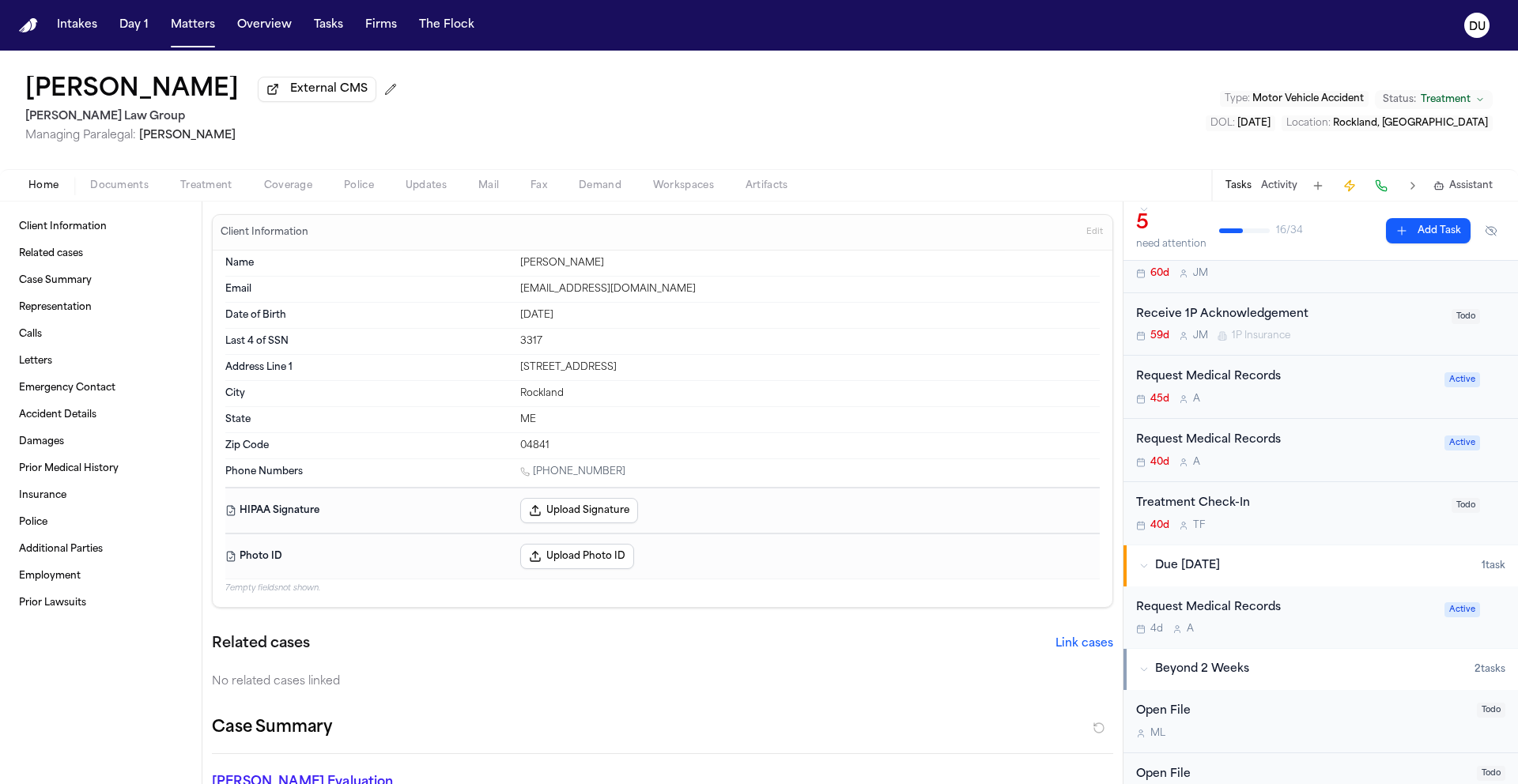
click at [1241, 614] on div "Request Medical Records" at bounding box center [1285, 608] width 299 height 18
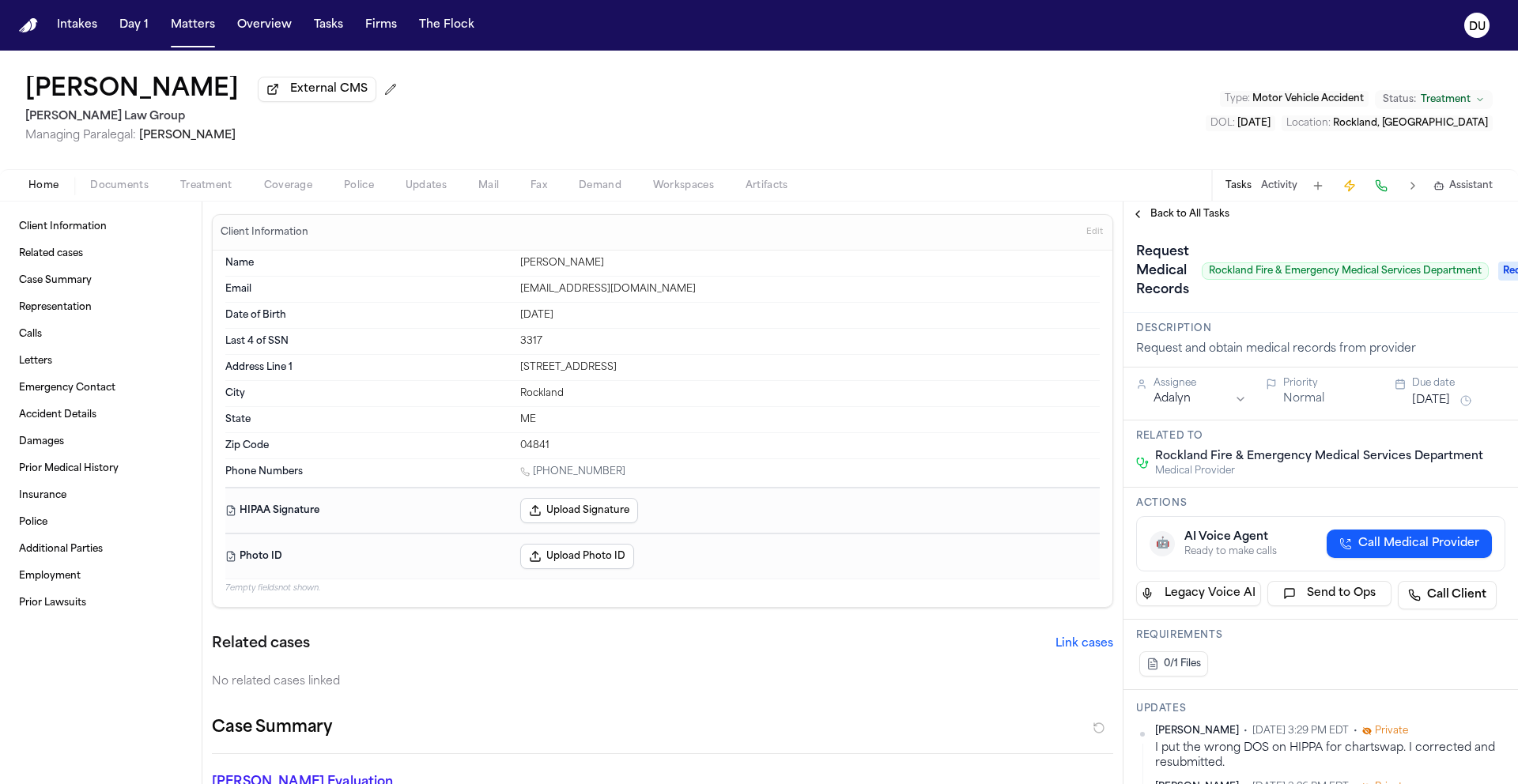
scroll to position [0, 56]
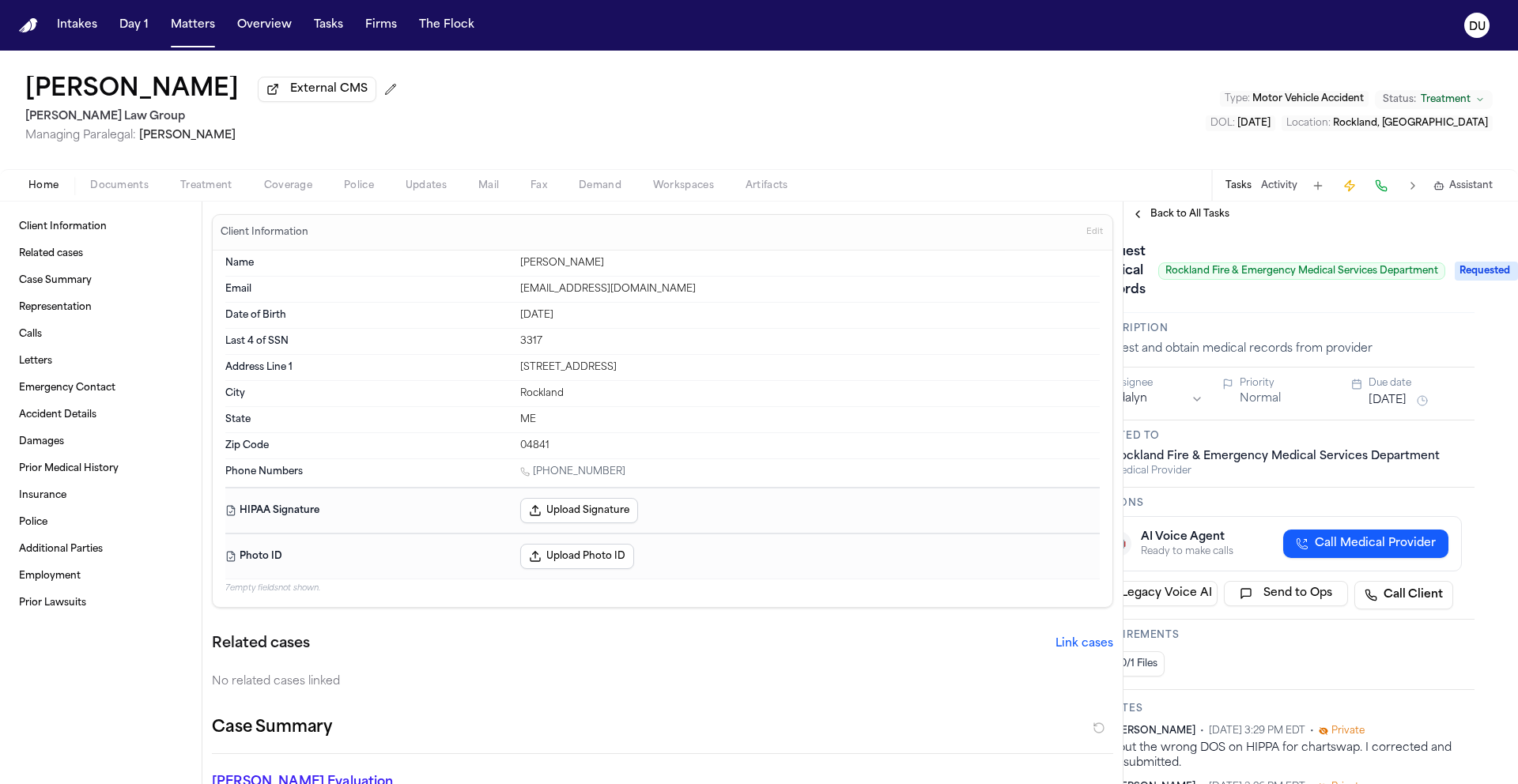
click at [1470, 277] on span "Requested" at bounding box center [1486, 271] width 63 height 19
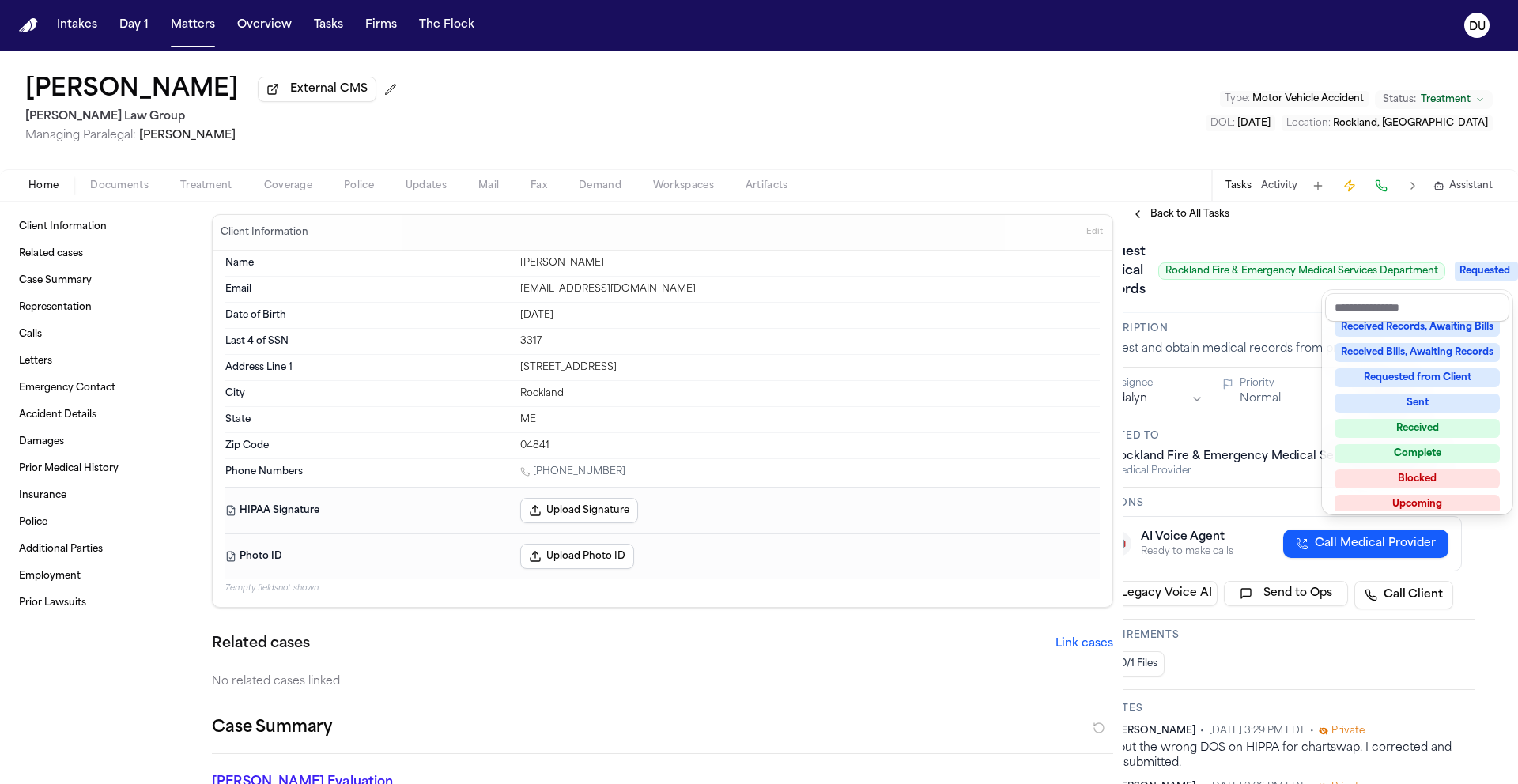
scroll to position [247, 0]
click at [1421, 343] on div "Received Bills, Awaiting Records" at bounding box center [1417, 347] width 165 height 19
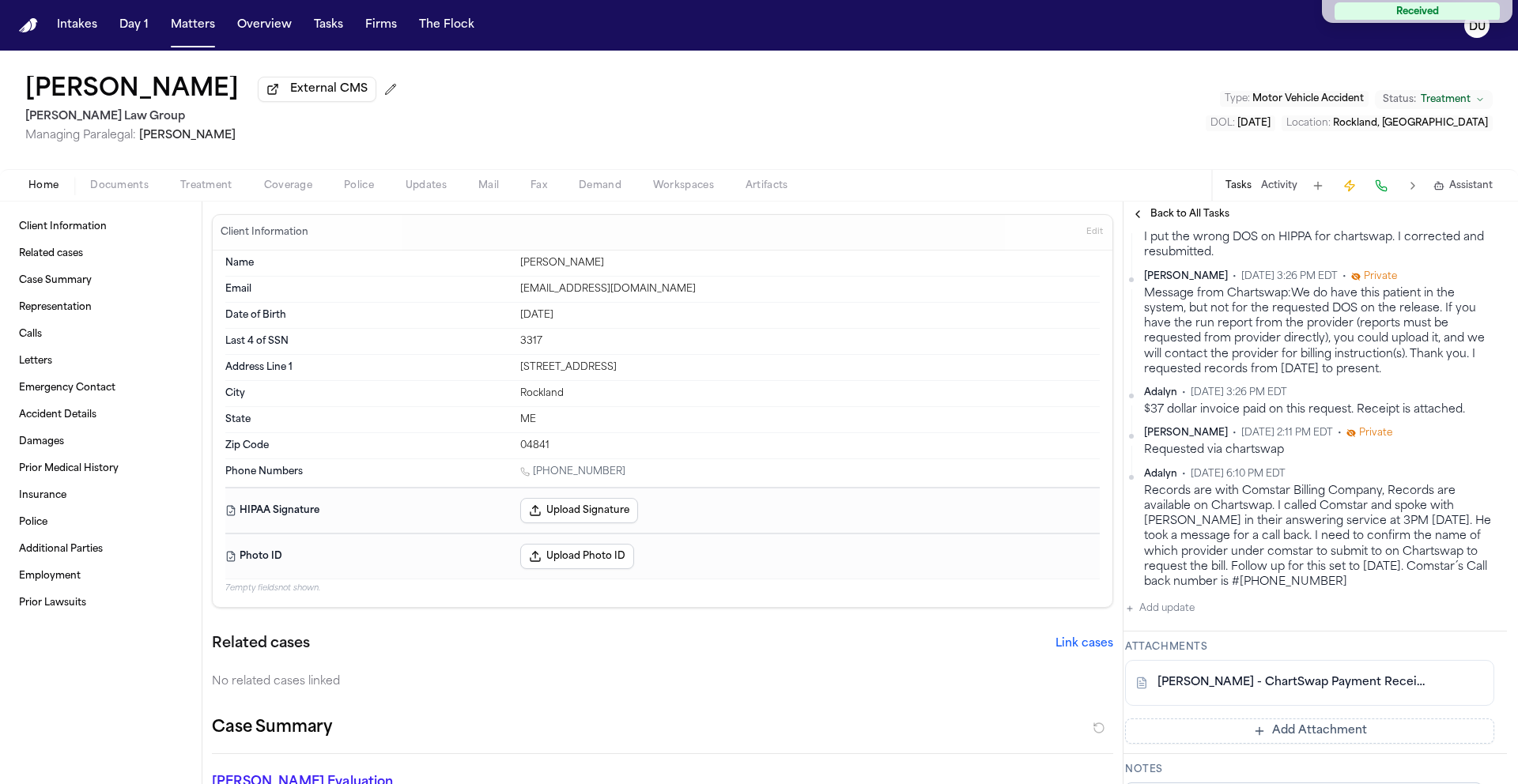
scroll to position [511, 0]
drag, startPoint x: 1268, startPoint y: 783, endPoint x: 1216, endPoint y: 775, distance: 52.6
click at [1217, 777] on div "Request Medical Records Rockland Fire & Emergency Medical Services Department R…" at bounding box center [1320, 505] width 394 height 557
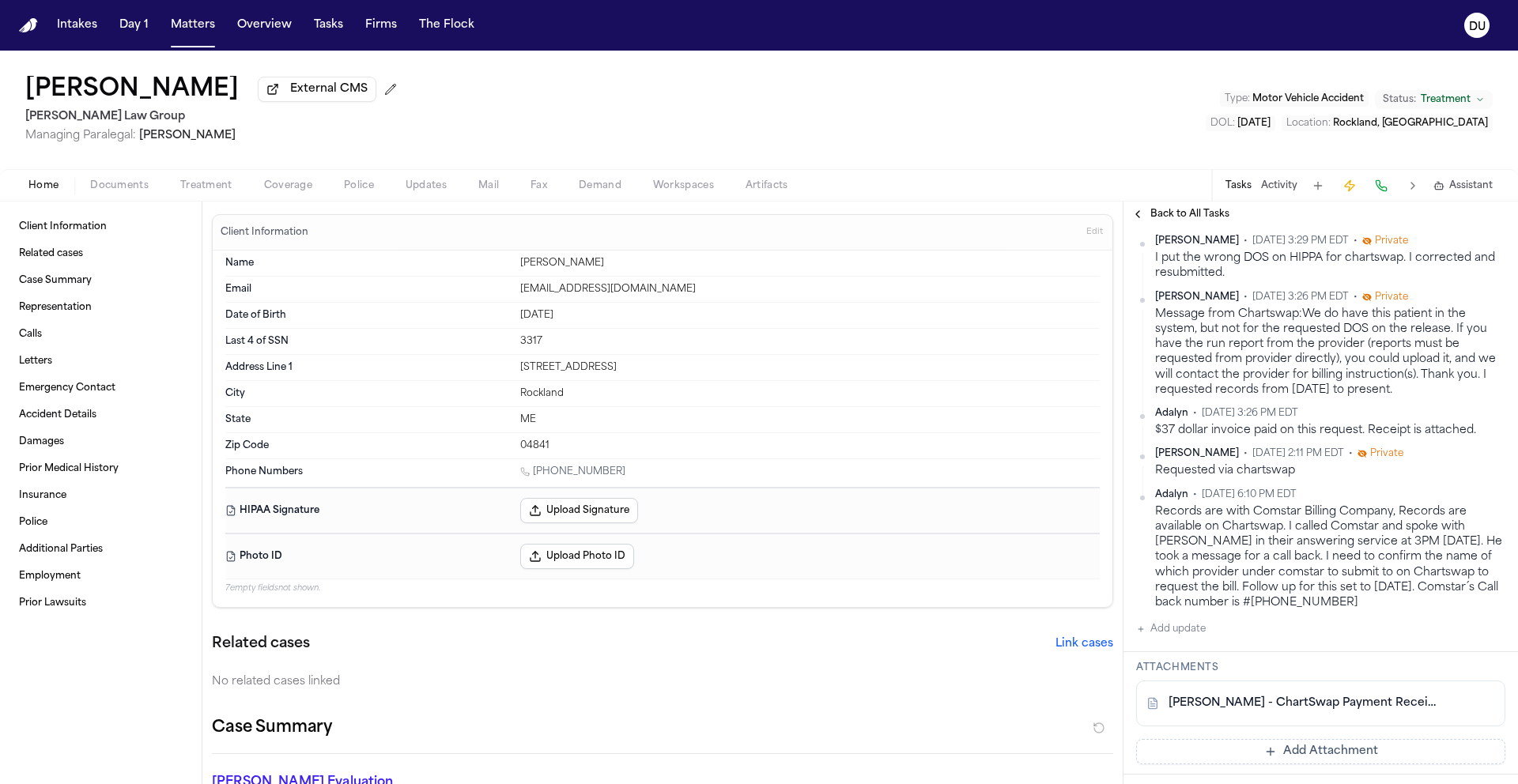
scroll to position [467, 0]
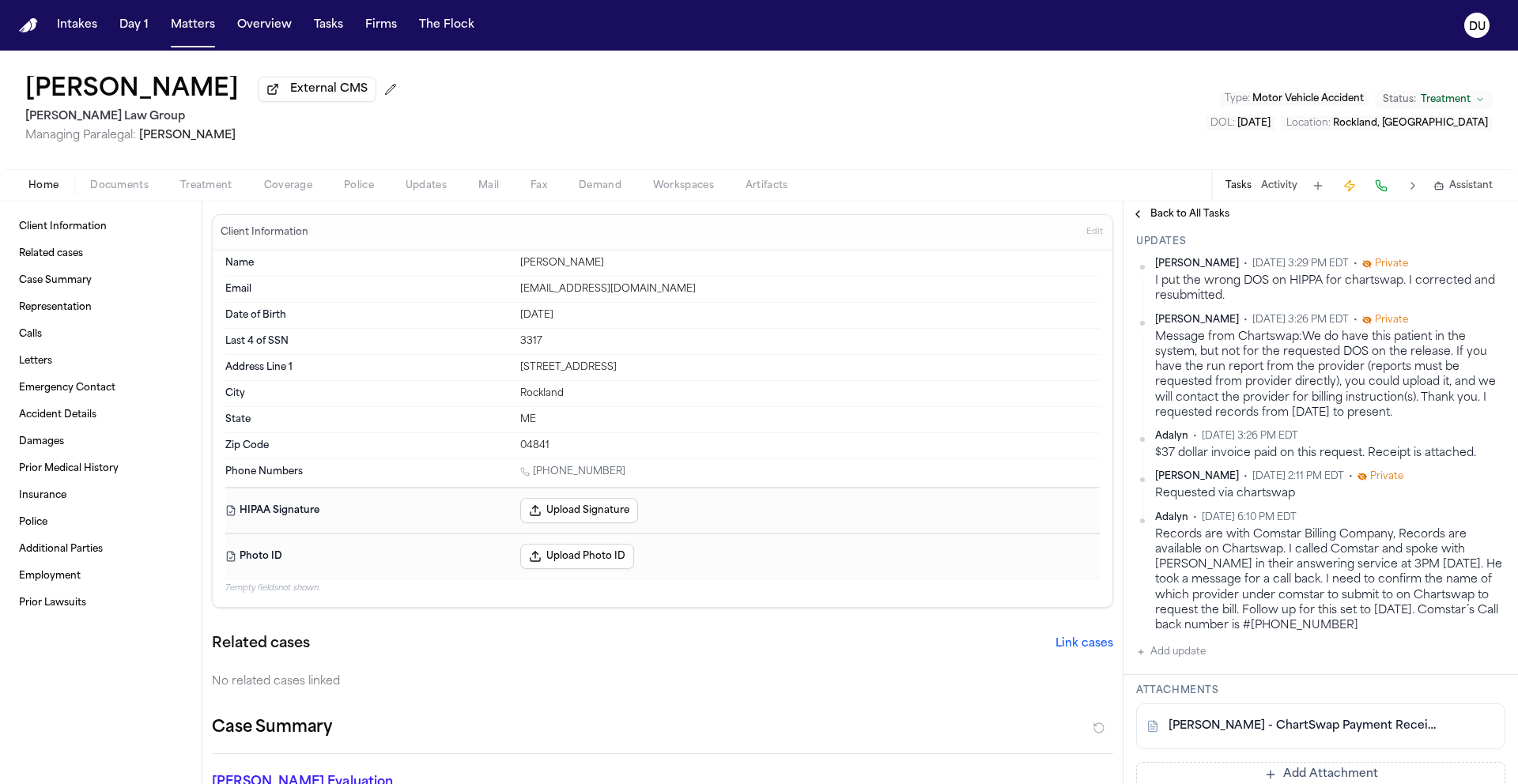
click at [1172, 659] on button "Add update" at bounding box center [1170, 652] width 69 height 19
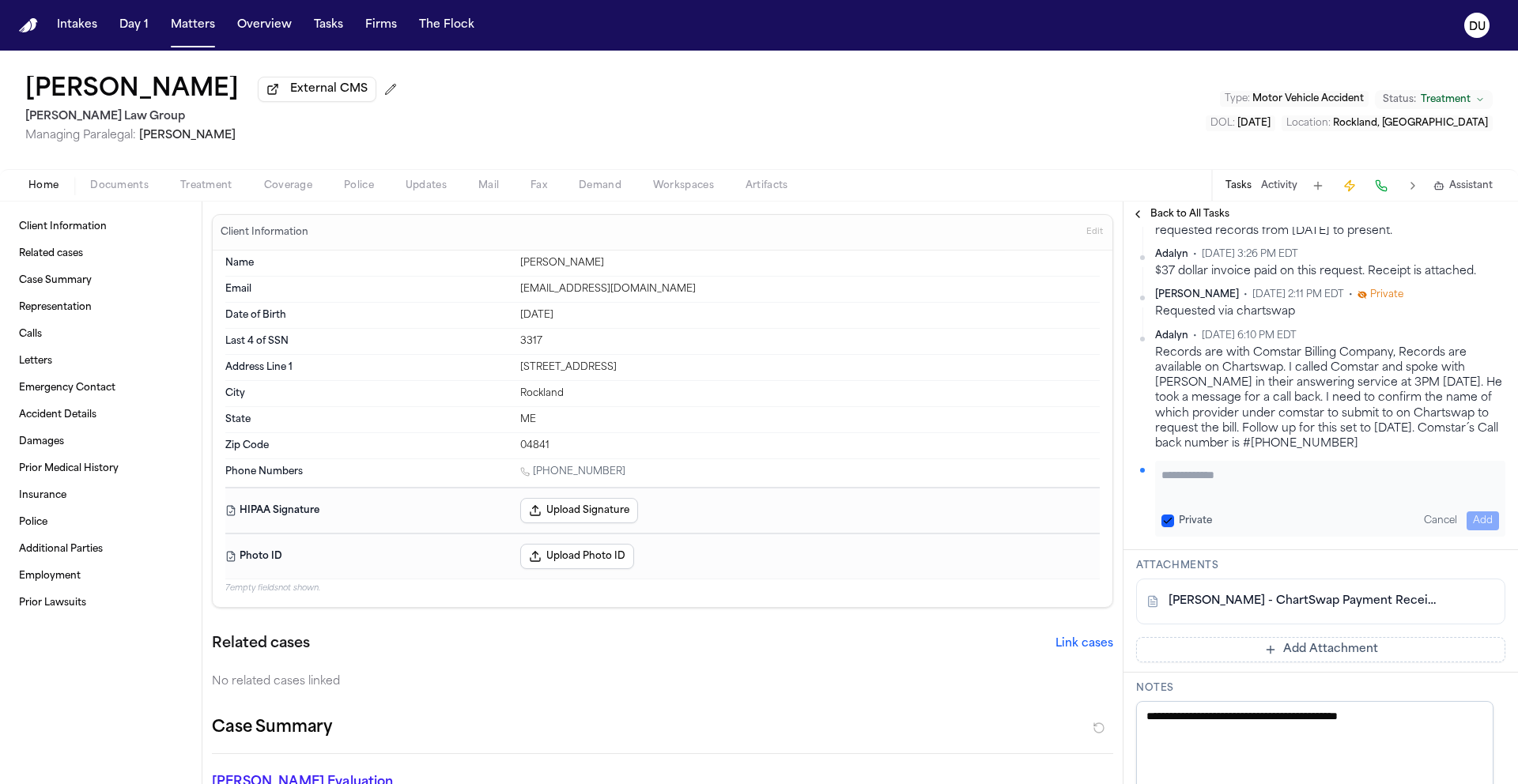
scroll to position [794, 0]
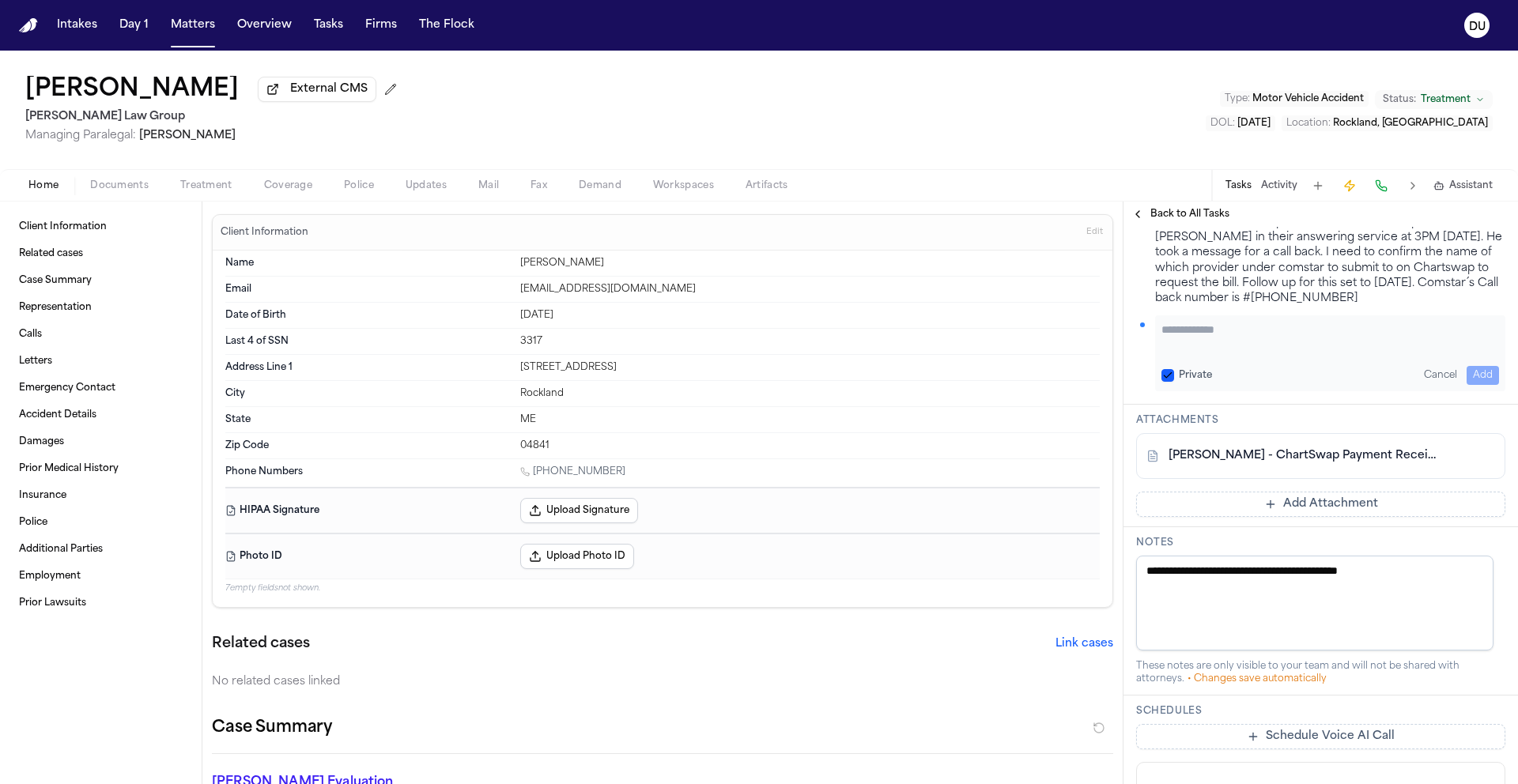
click at [1291, 507] on button "Add Attachment" at bounding box center [1320, 504] width 369 height 25
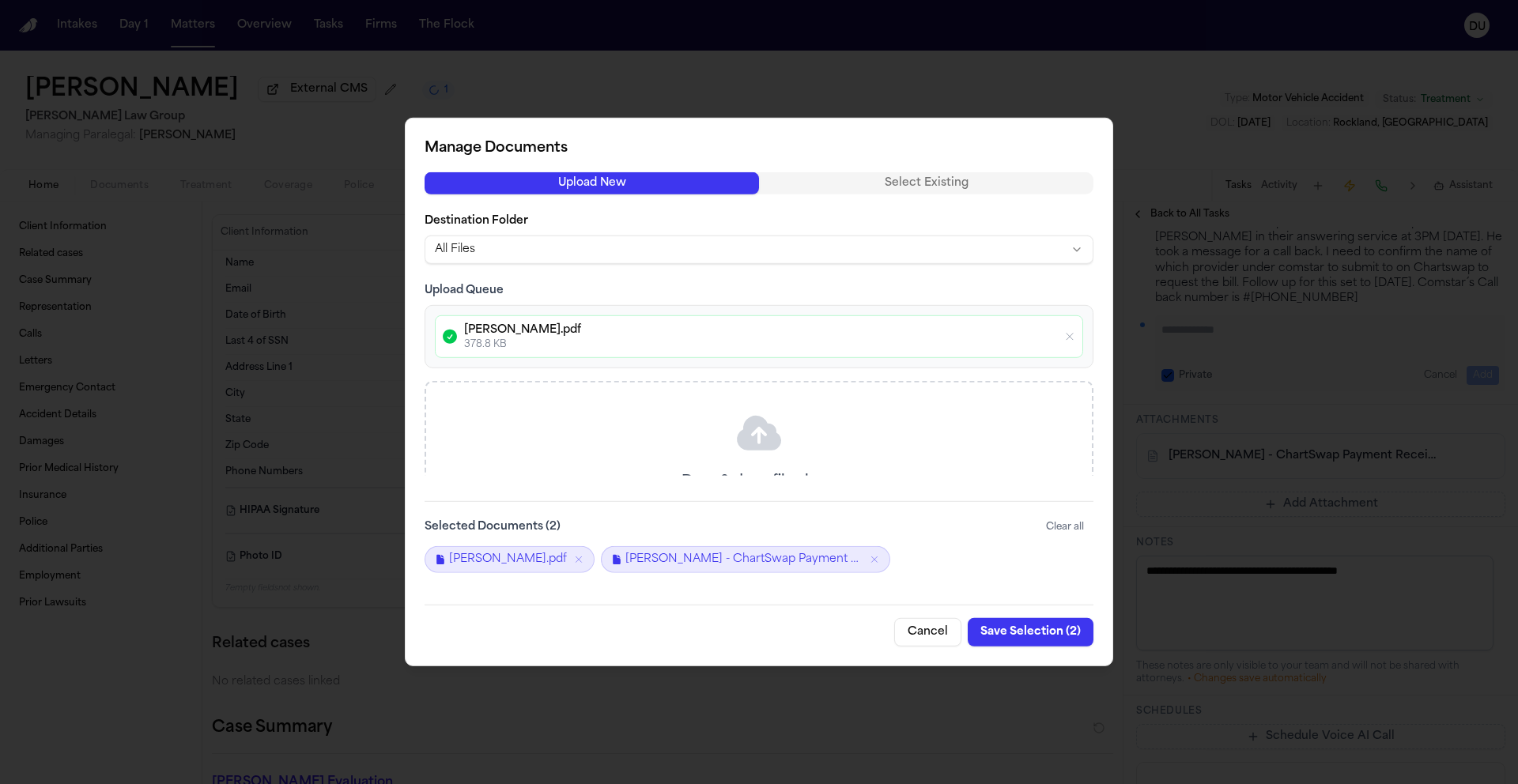
click at [1030, 635] on button "Save Selection ( 2 )" at bounding box center [1030, 632] width 126 height 28
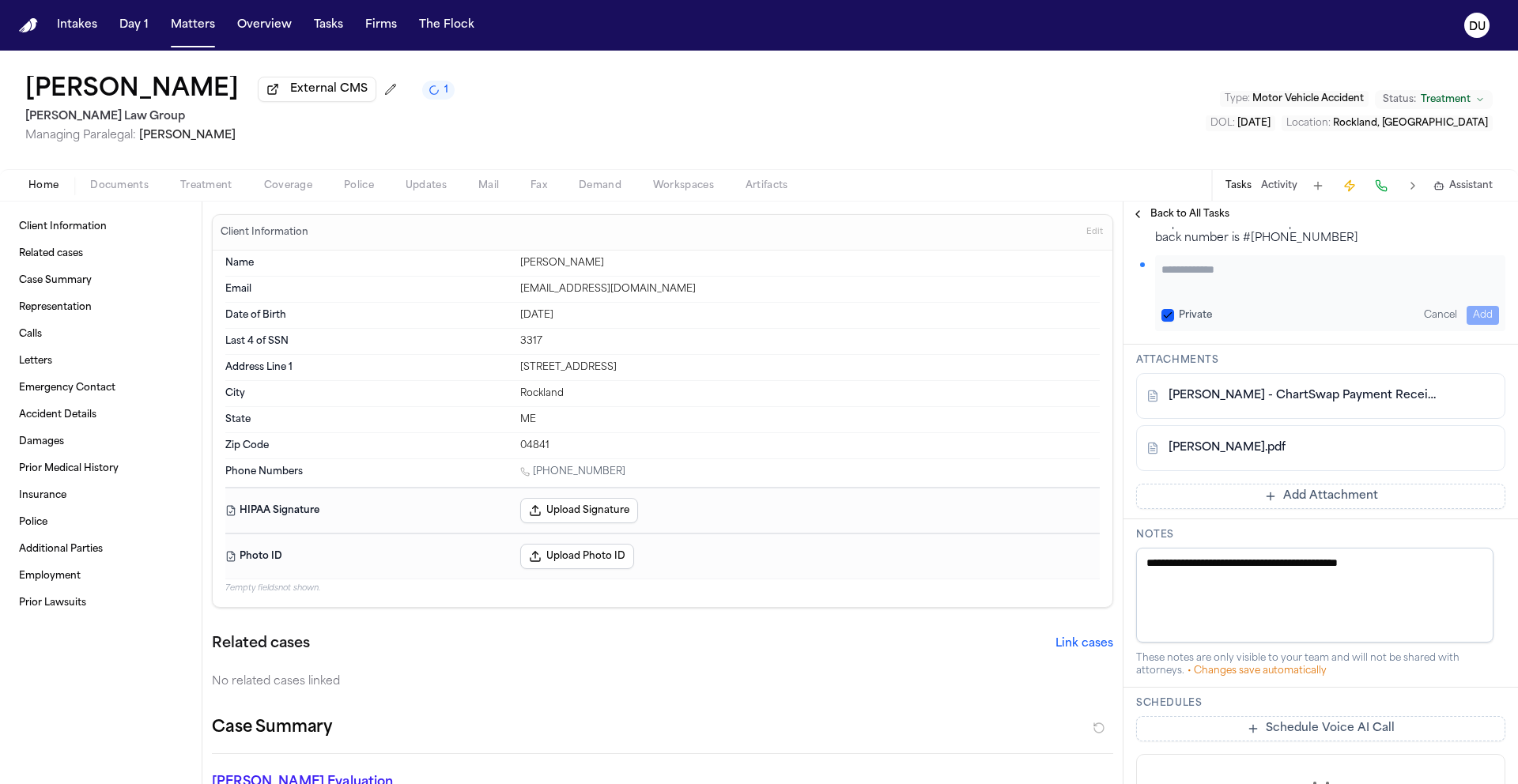
scroll to position [839, 0]
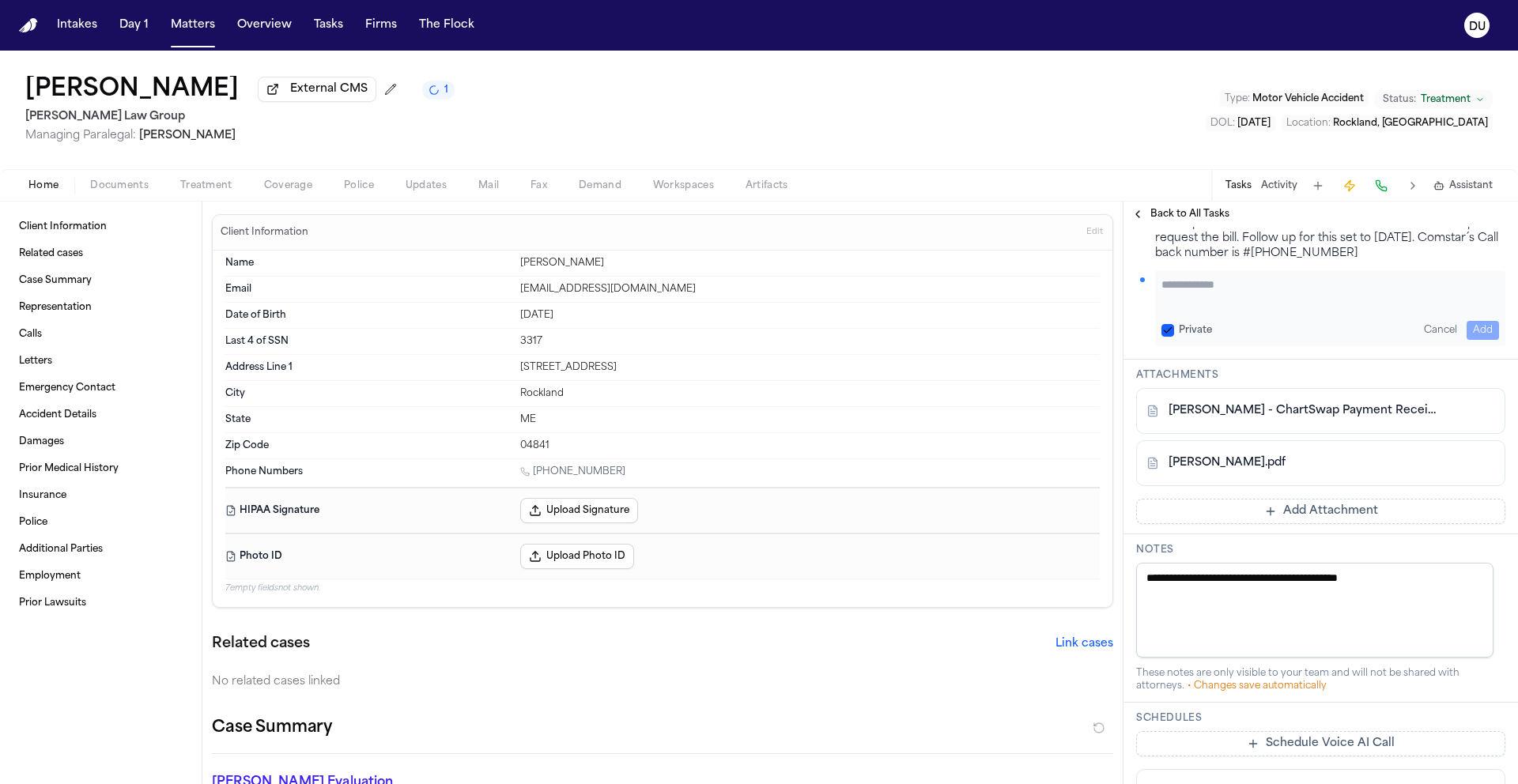
click at [1286, 304] on textarea "Add your update" at bounding box center [1330, 292] width 338 height 32
type textarea "**********"
click at [1477, 336] on button "Add" at bounding box center [1483, 330] width 33 height 19
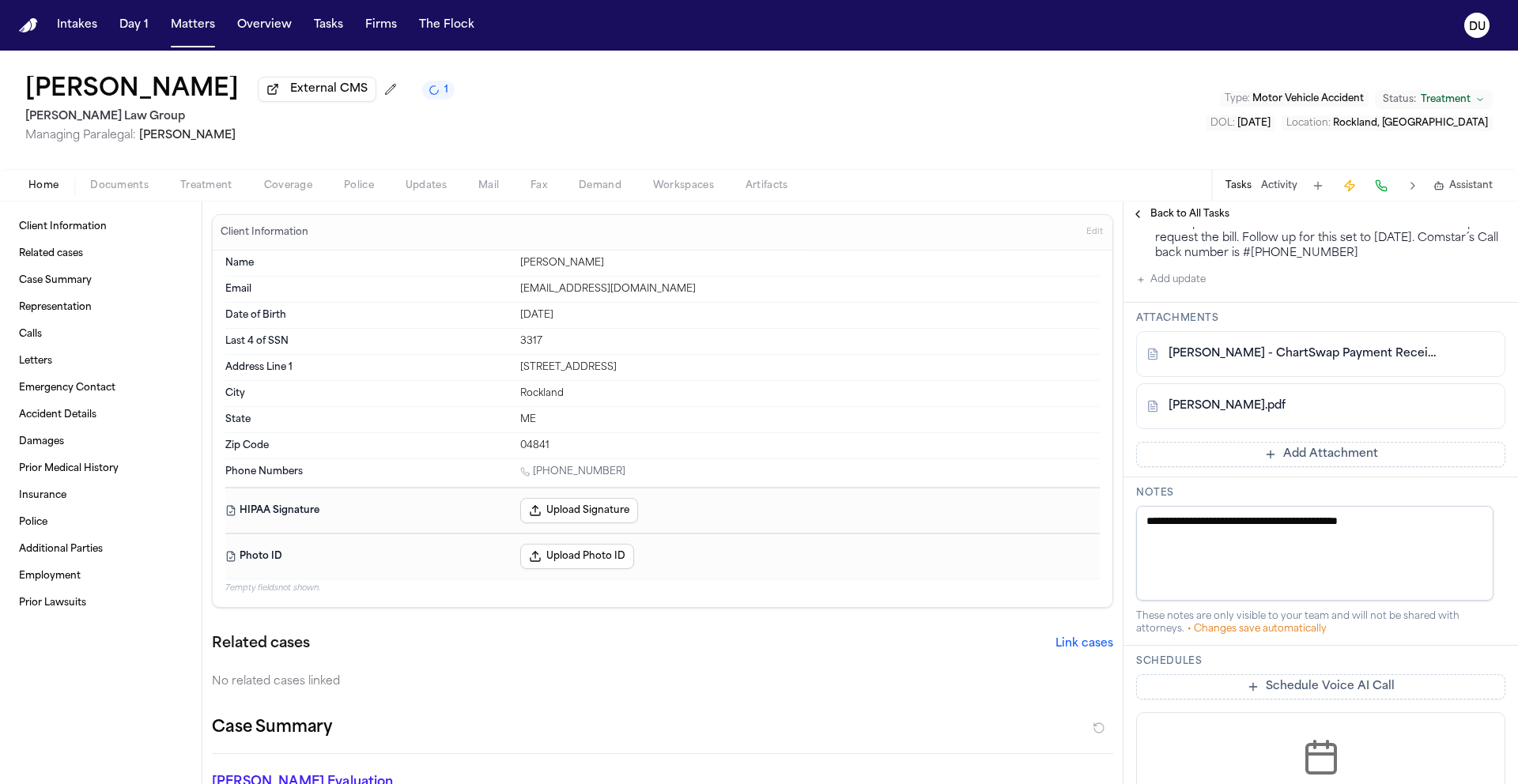
scroll to position [880, 0]
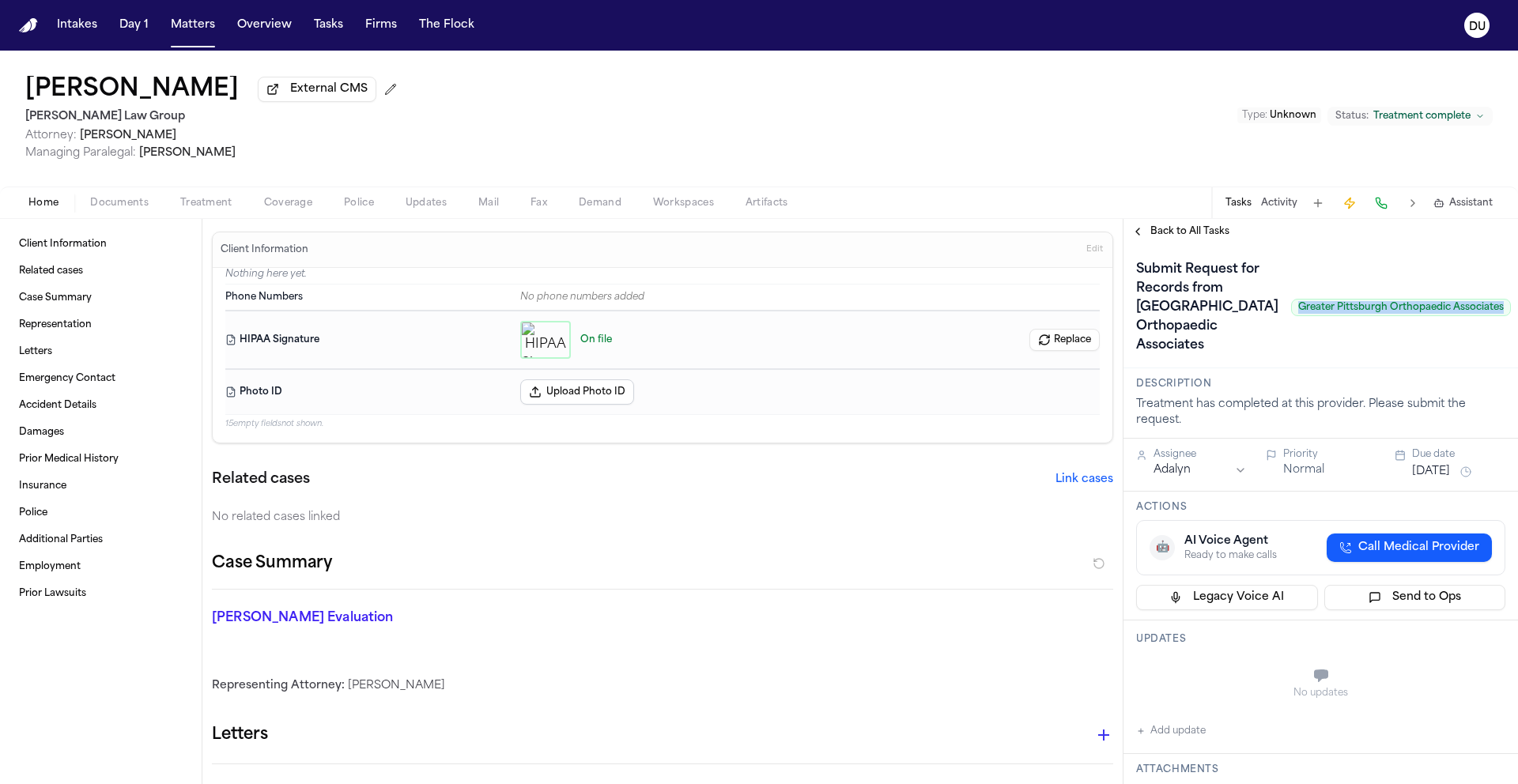
drag, startPoint x: 1237, startPoint y: 339, endPoint x: 1443, endPoint y: 335, distance: 206.0
click at [1443, 316] on span "Greater Pittsburgh Orthopaedic Associates" at bounding box center [1401, 307] width 220 height 17
copy span "Greater Pittsburgh Orthopaedic Associates"
click at [184, 204] on span "Treatment" at bounding box center [206, 202] width 53 height 12
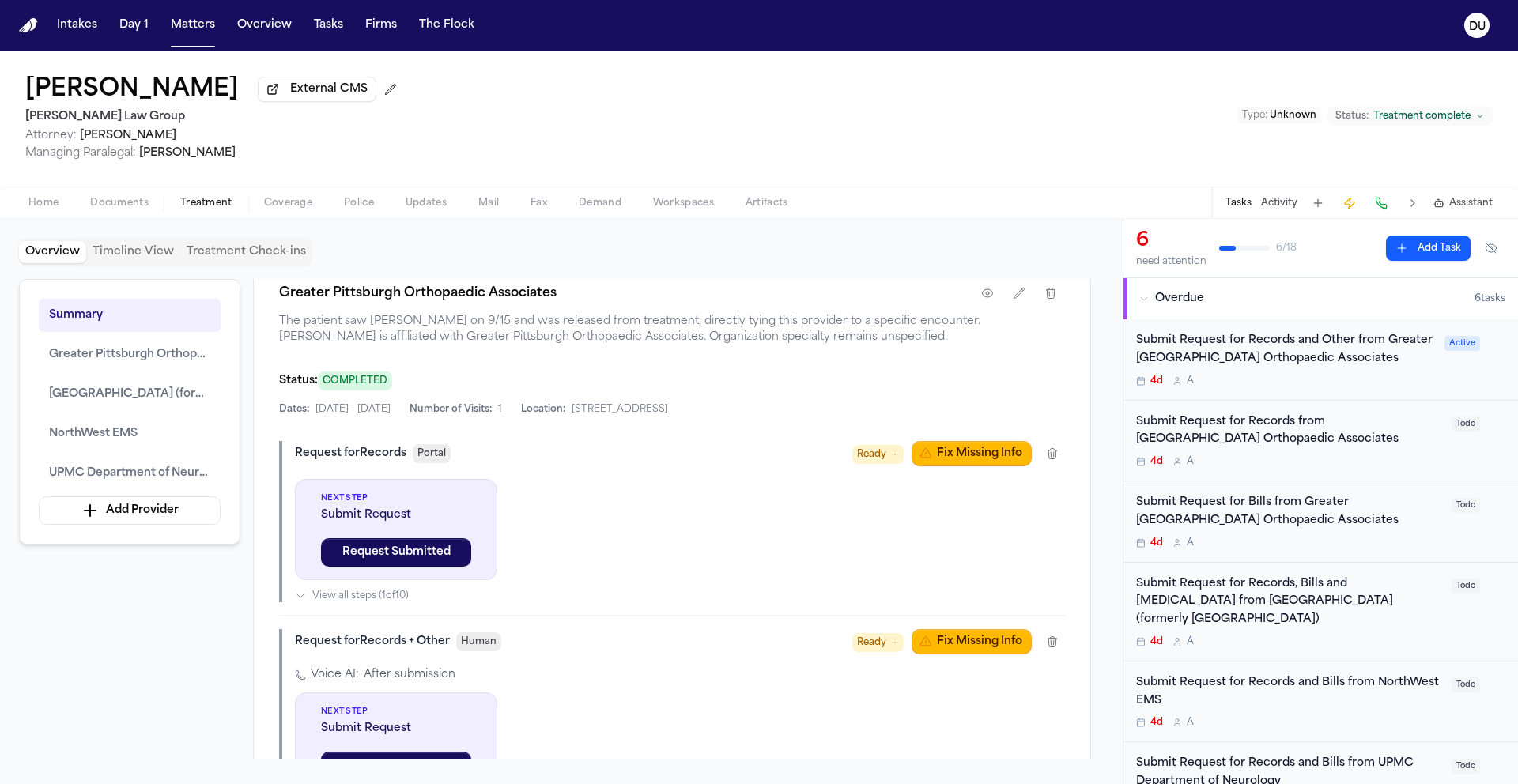
scroll to position [854, 0]
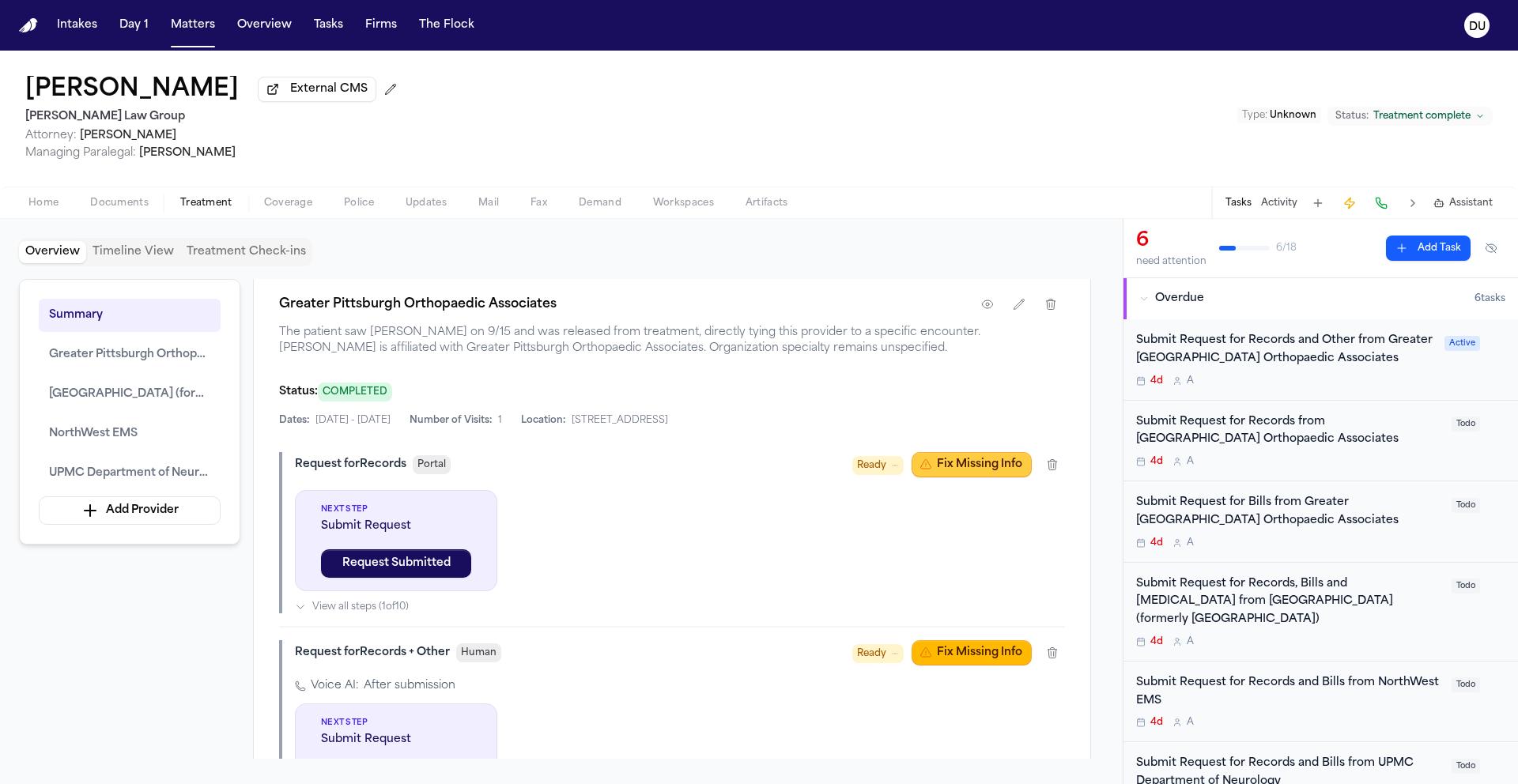
click at [979, 477] on button "Fix Missing Info" at bounding box center [972, 465] width 120 height 25
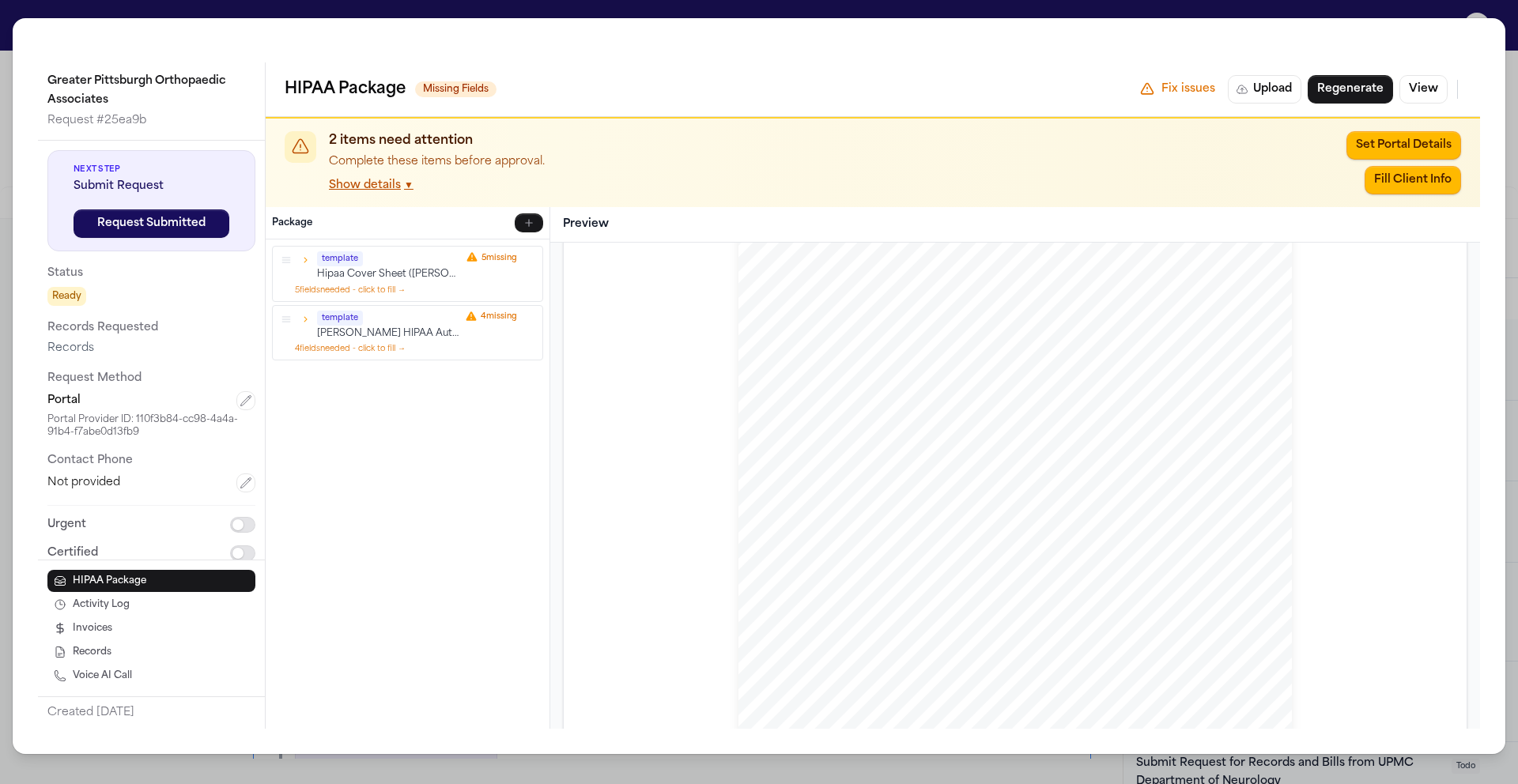
scroll to position [122, 0]
click at [239, 397] on icon "button" at bounding box center [245, 400] width 13 height 12
click at [239, 407] on html "Intakes Day 1 Matters Overview Tasks Firms The Flock DU Emanuel Rigas External …" at bounding box center [759, 392] width 1518 height 784
click at [304, 443] on div "template Hipaa Cover Sheet (David / Default) 5 missing 5 field s needed - click…" at bounding box center [408, 483] width 284 height 489
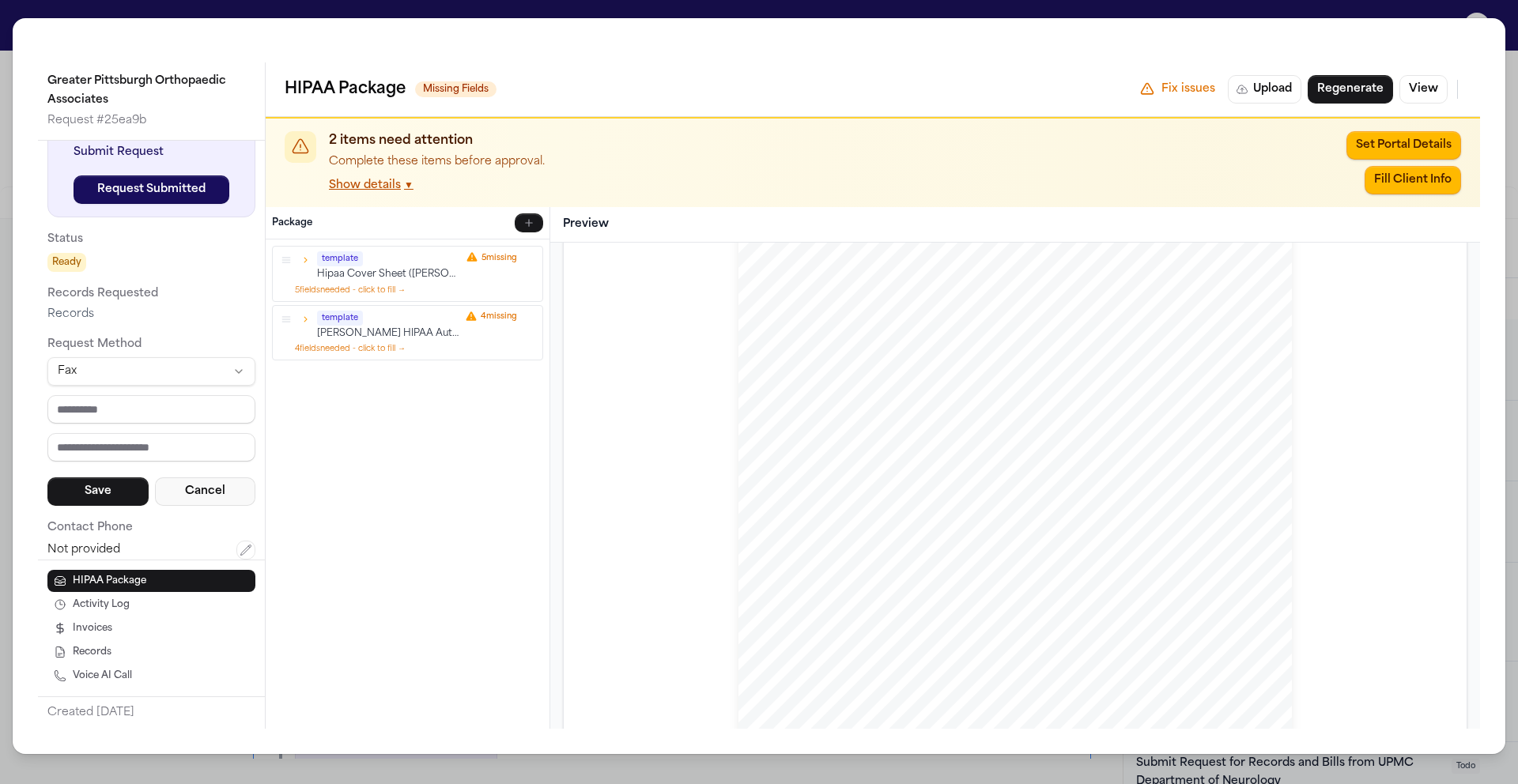
scroll to position [115, 0]
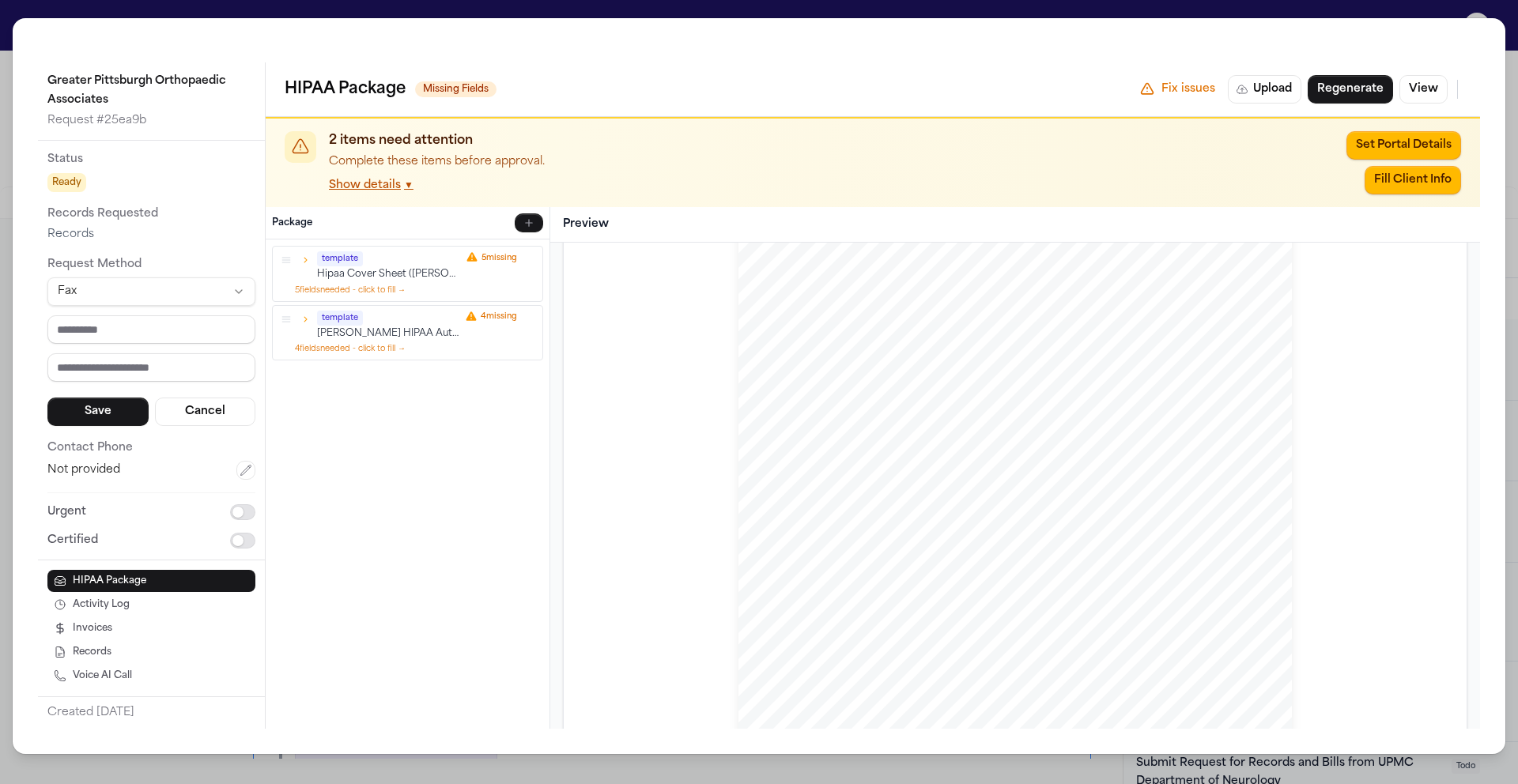
click at [1517, 15] on div "Greater Pittsburgh Orthopaedic Associates Request # 25ea9b Next Step Submit Req…" at bounding box center [759, 392] width 1518 height 784
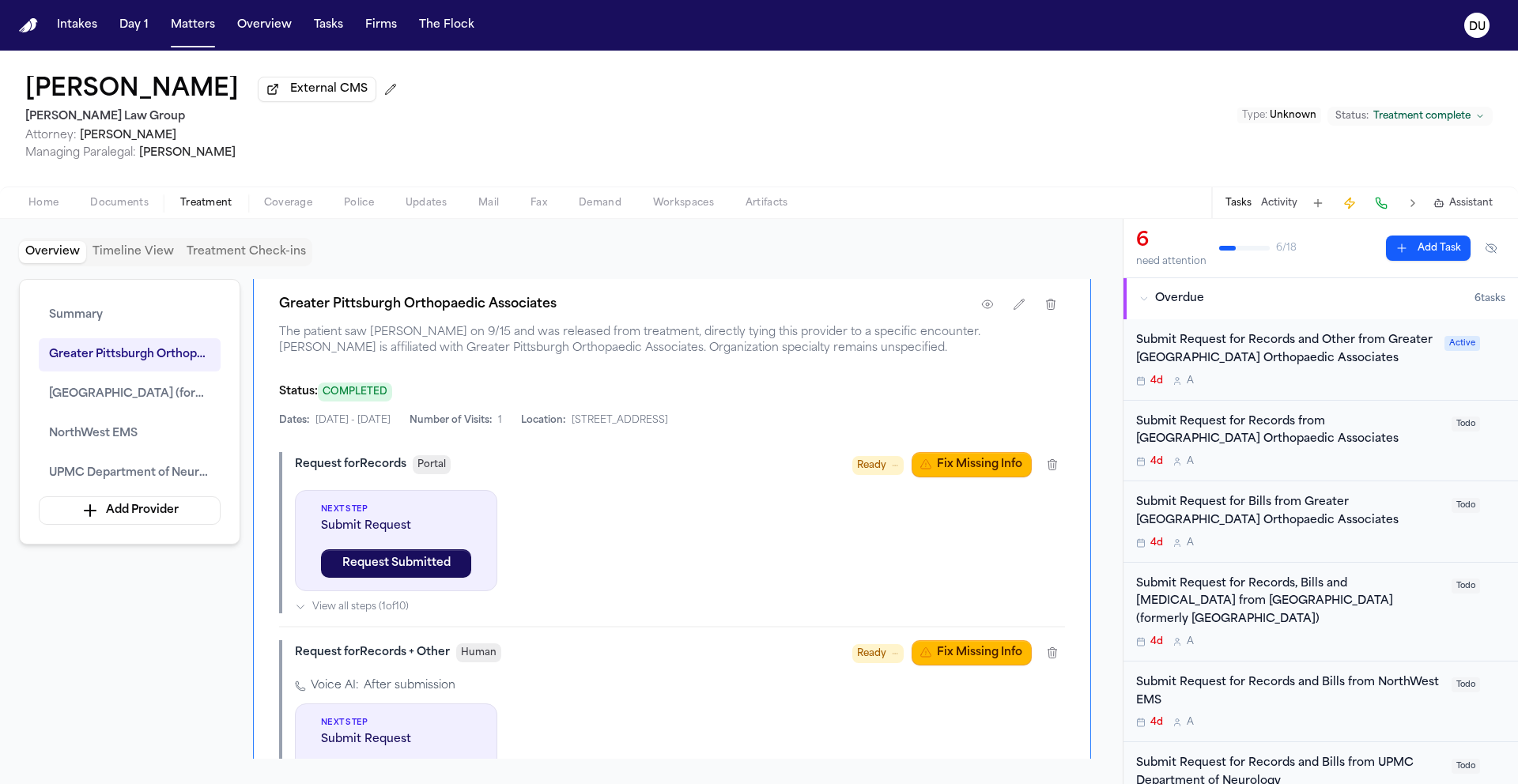
click at [1358, 346] on div "Submit Request for Records and Other from Greater Pittsburgh Orthopaedic Associ…" at bounding box center [1285, 350] width 299 height 37
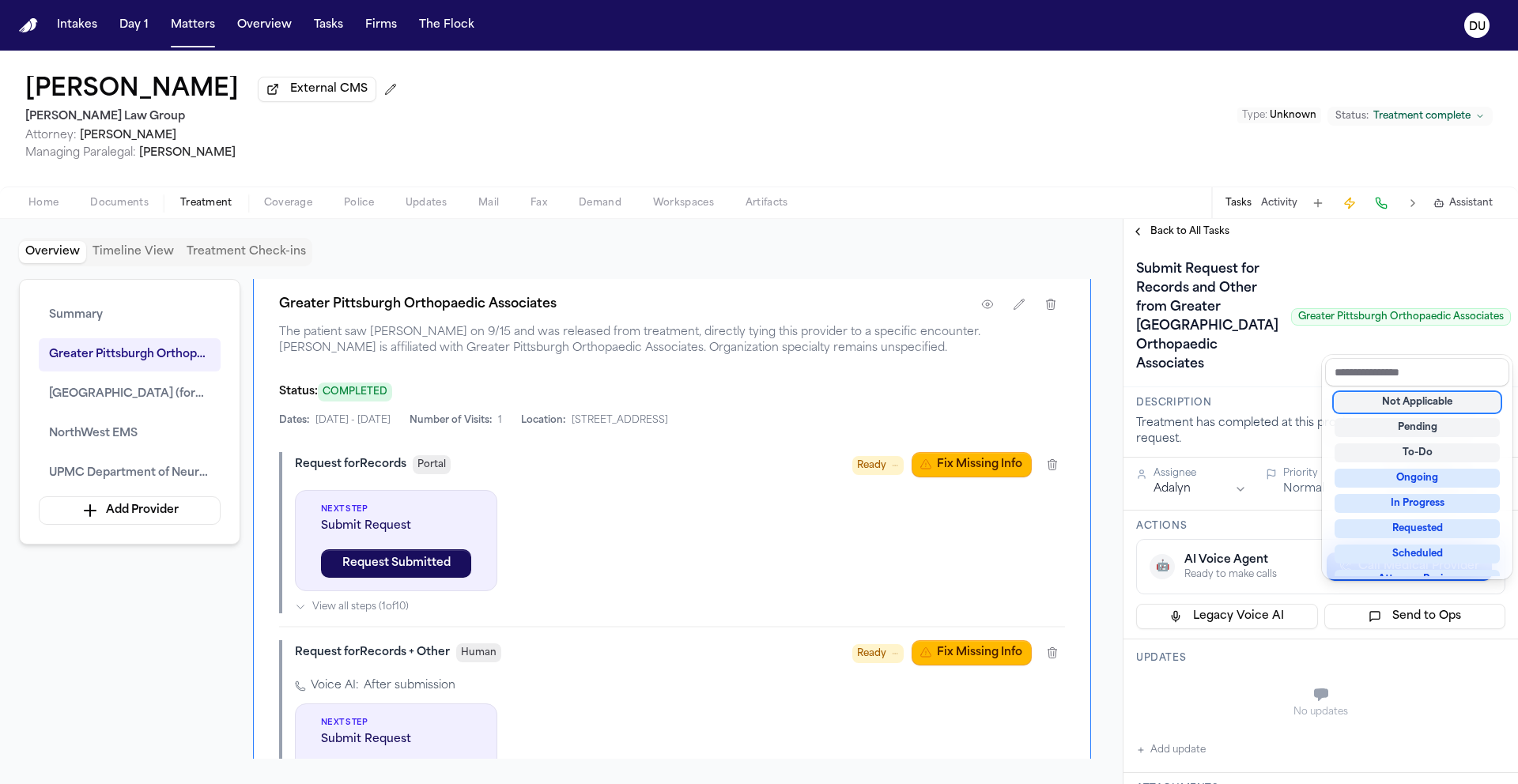
click at [1447, 393] on div "Not Applicable" at bounding box center [1417, 402] width 165 height 19
click at [1317, 255] on div "Submit Request for Records and Other from Greater Pittsburgh Orthopaedic Associ…" at bounding box center [1320, 316] width 394 height 143
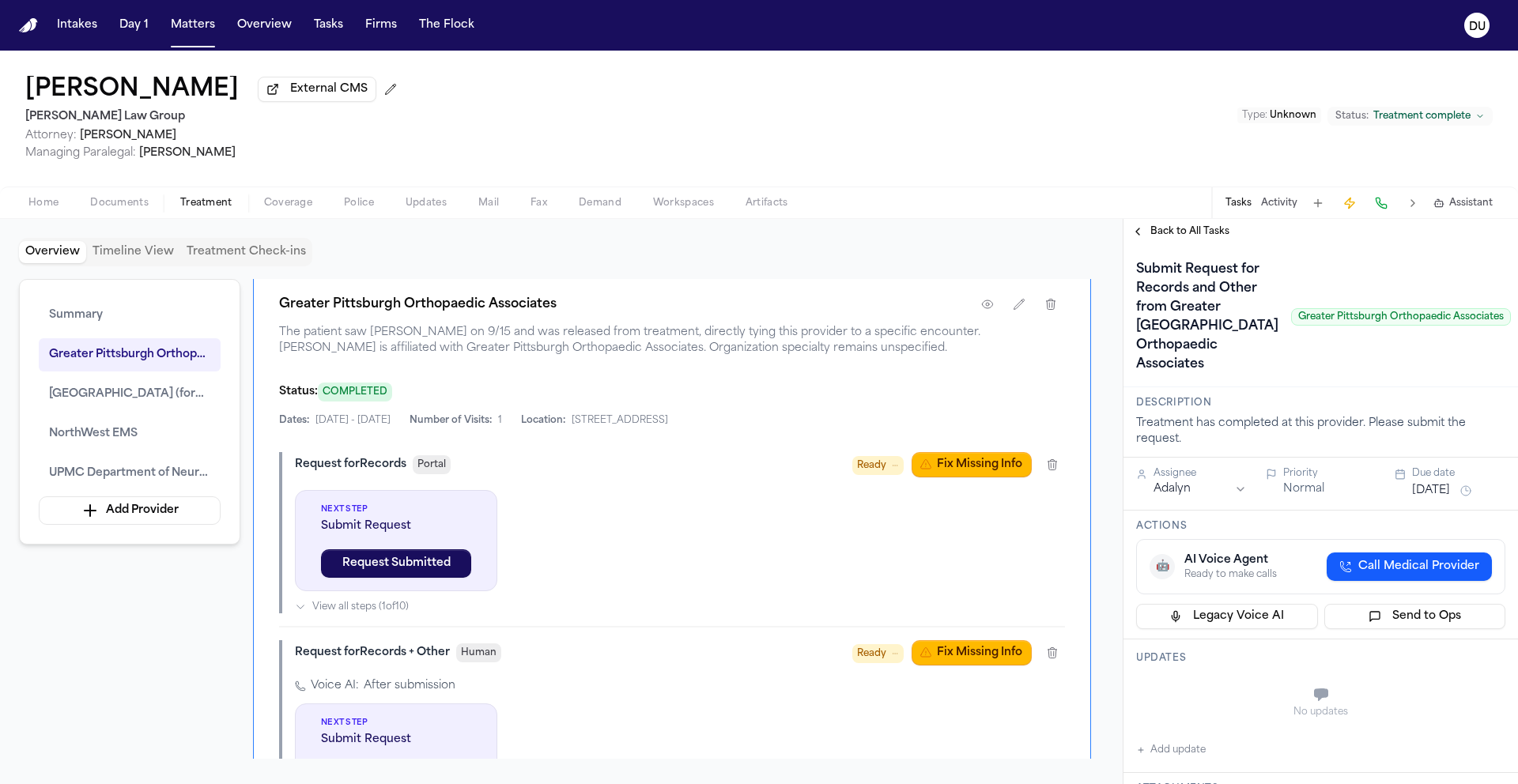
click at [1211, 232] on span "Back to All Tasks" at bounding box center [1190, 231] width 79 height 12
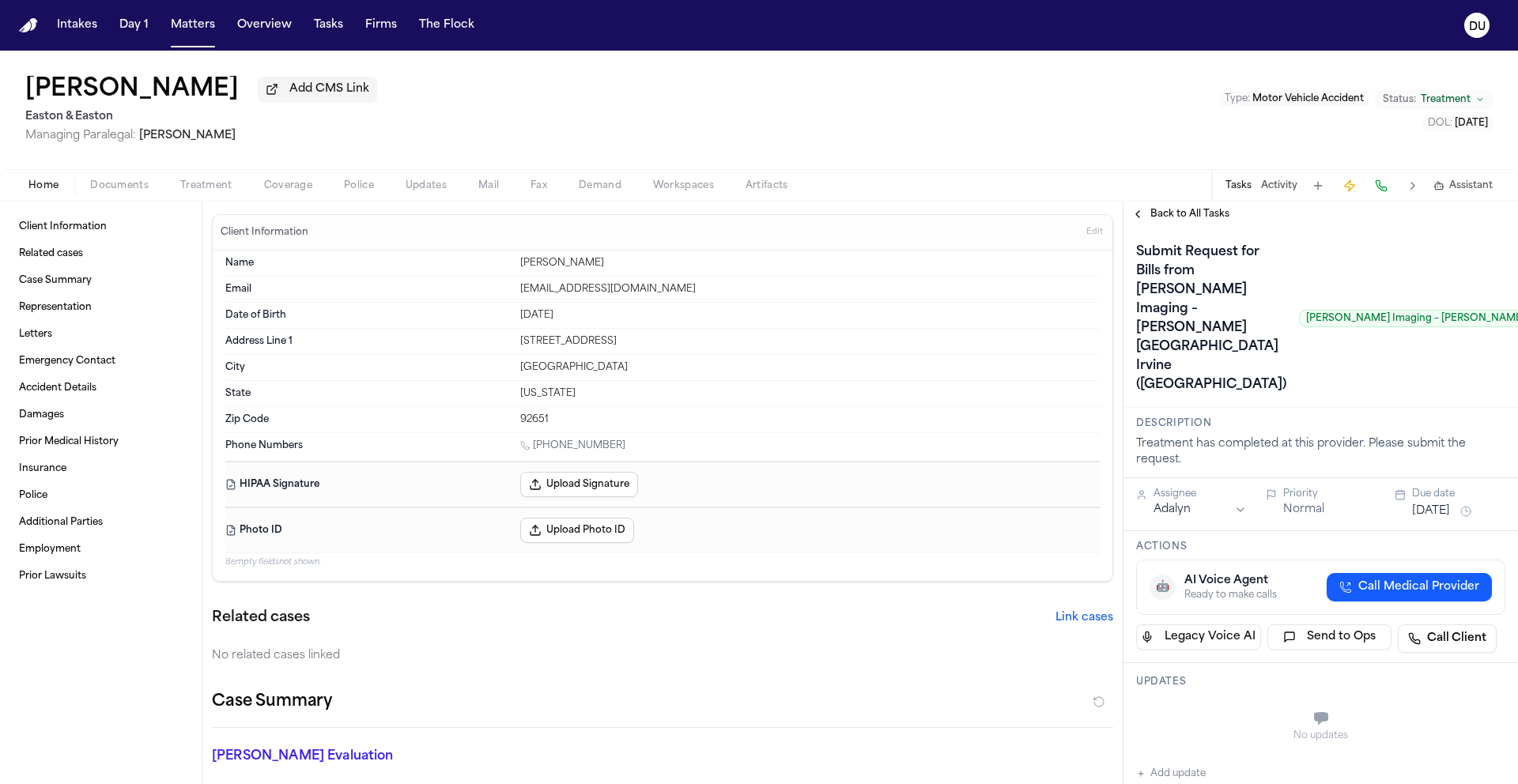
click at [1160, 221] on span "Back to All Tasks" at bounding box center [1190, 213] width 79 height 12
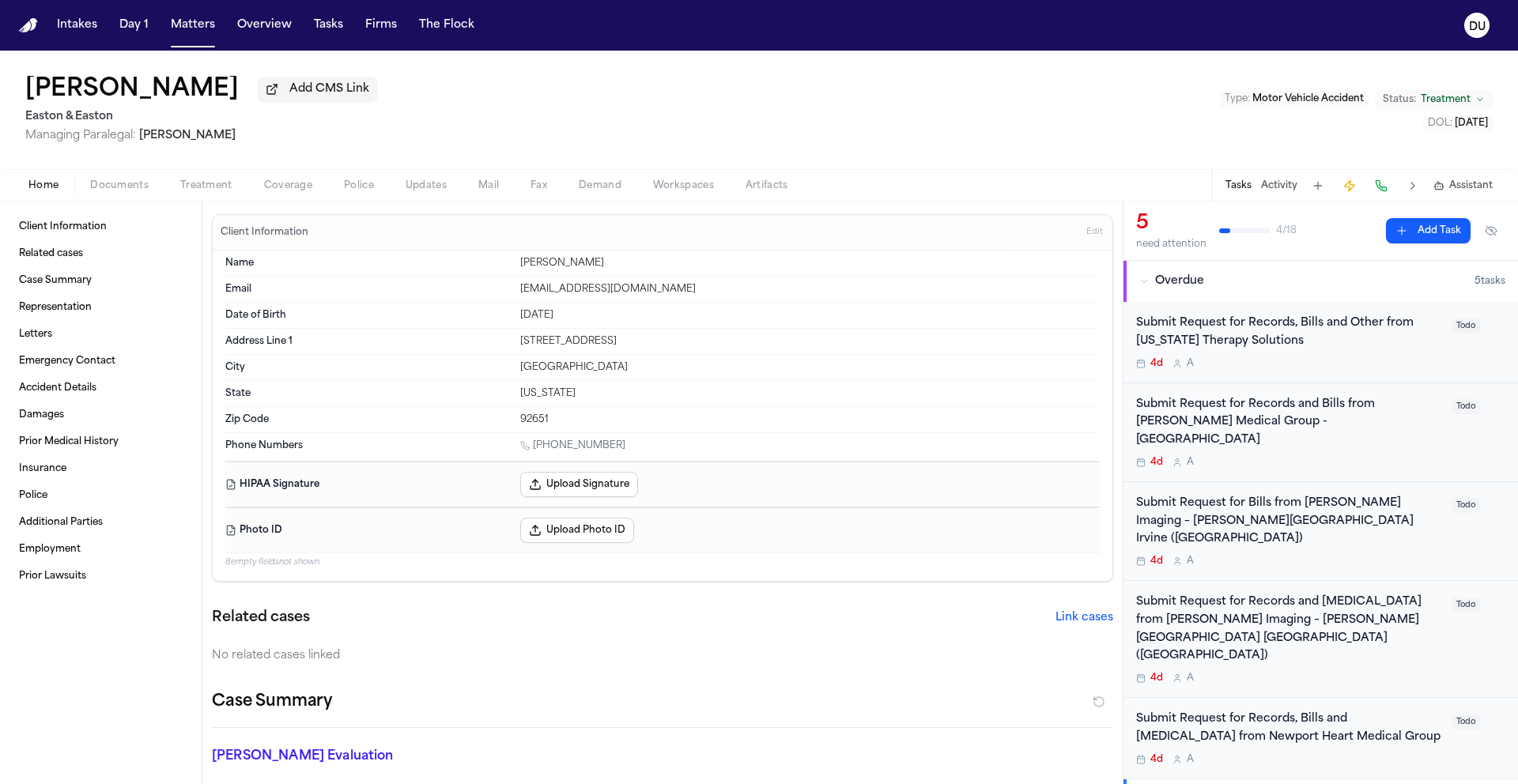
click at [1265, 337] on div "Submit Request for Records, Bills and Other from [US_STATE] Therapy Solutions" at bounding box center [1289, 333] width 306 height 37
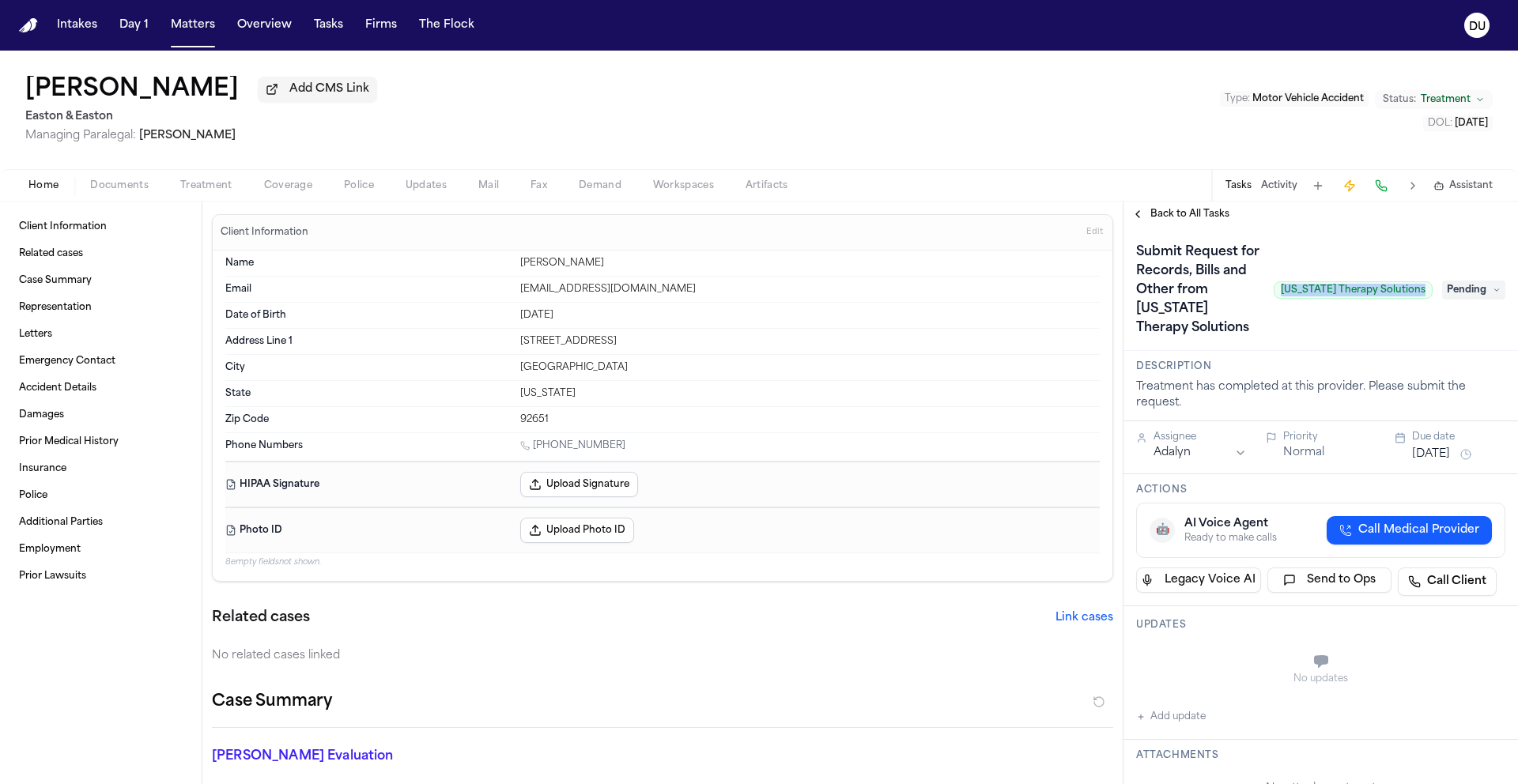
drag, startPoint x: 1280, startPoint y: 295, endPoint x: 1418, endPoint y: 297, distance: 138.0
click at [1418, 297] on span "[US_STATE] Therapy Solutions" at bounding box center [1353, 290] width 159 height 17
copy span "[US_STATE] Therapy Solutions"
click at [208, 190] on span "Treatment" at bounding box center [206, 185] width 53 height 12
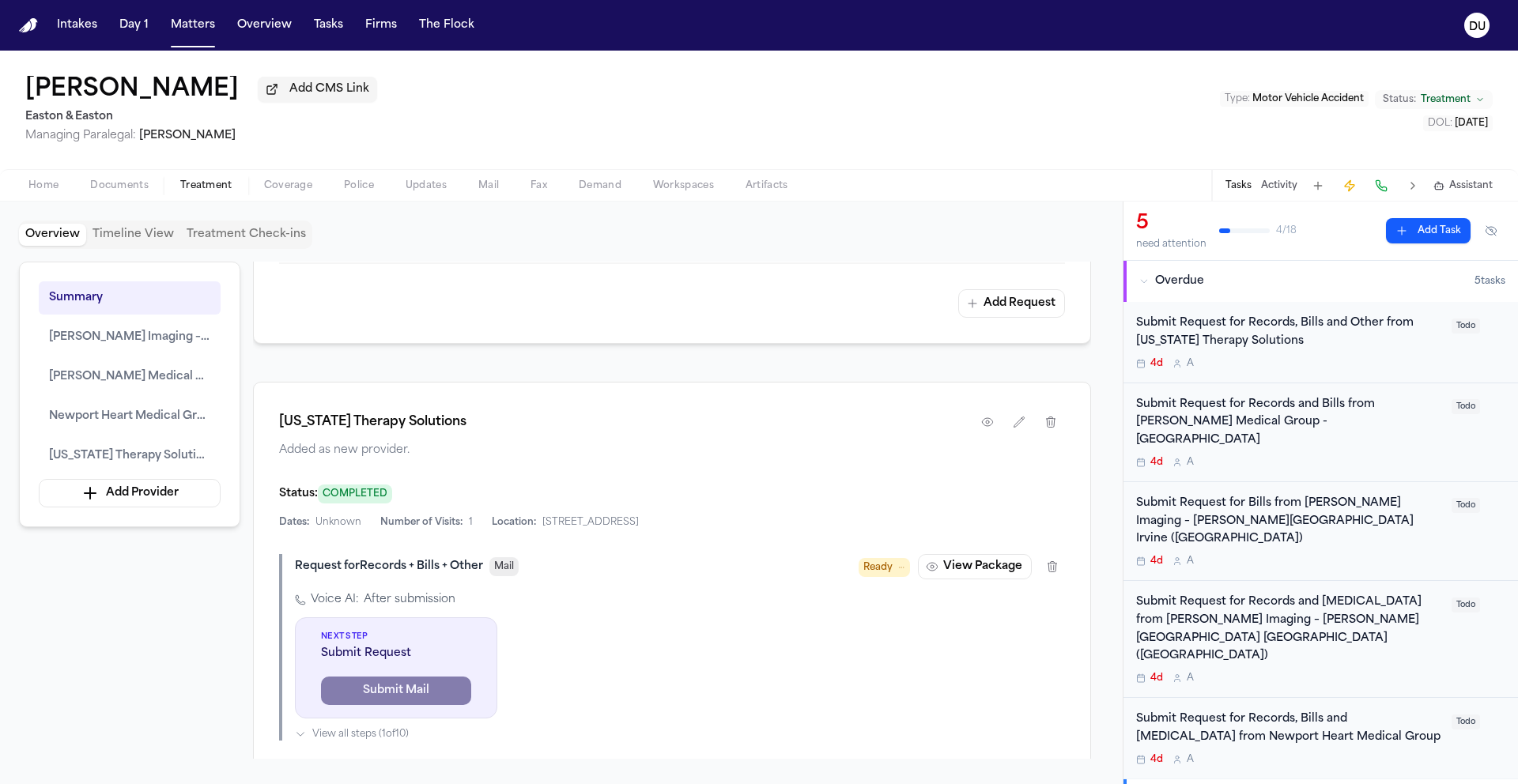
scroll to position [2567, 0]
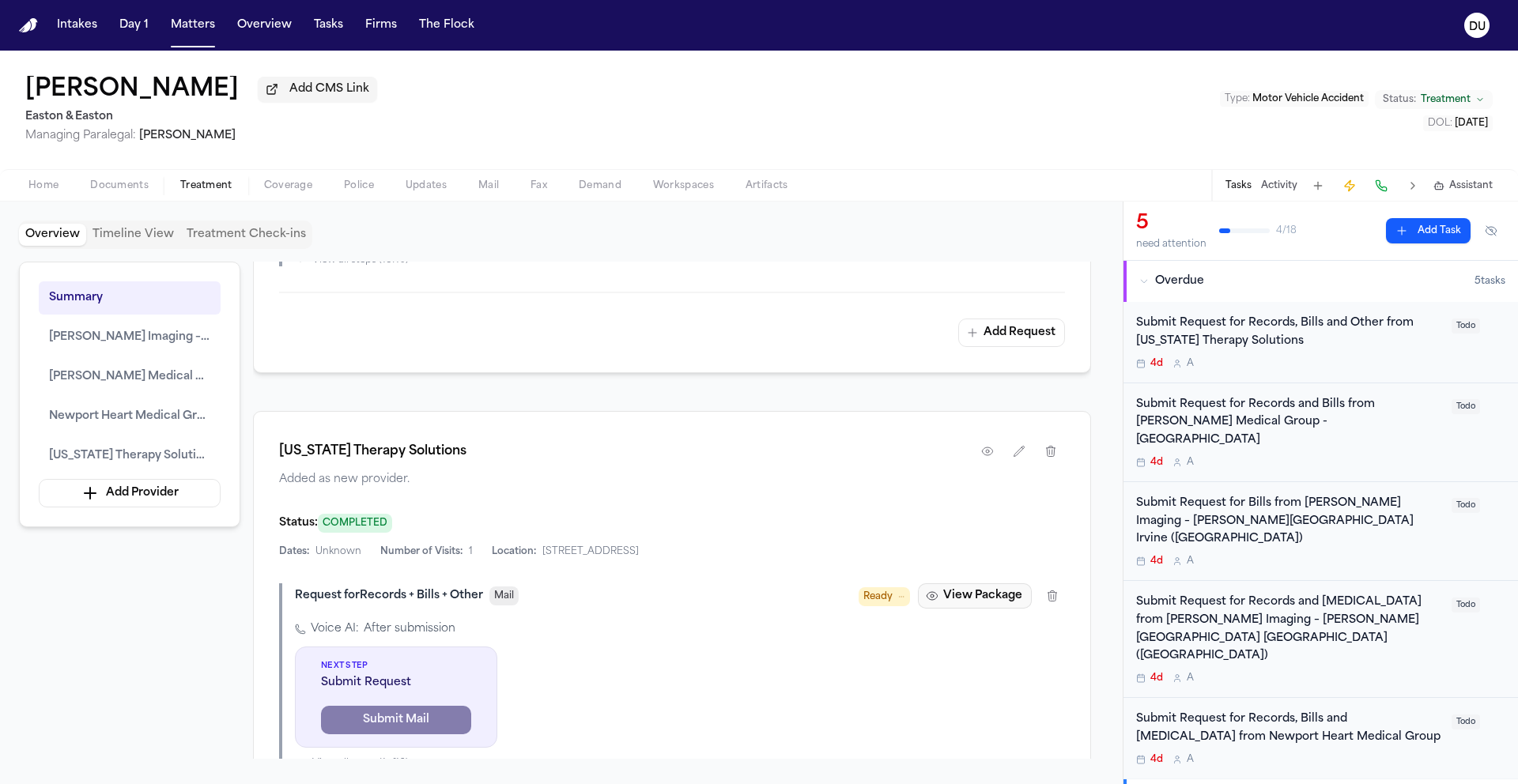
click at [979, 583] on button "View Package" at bounding box center [974, 596] width 114 height 25
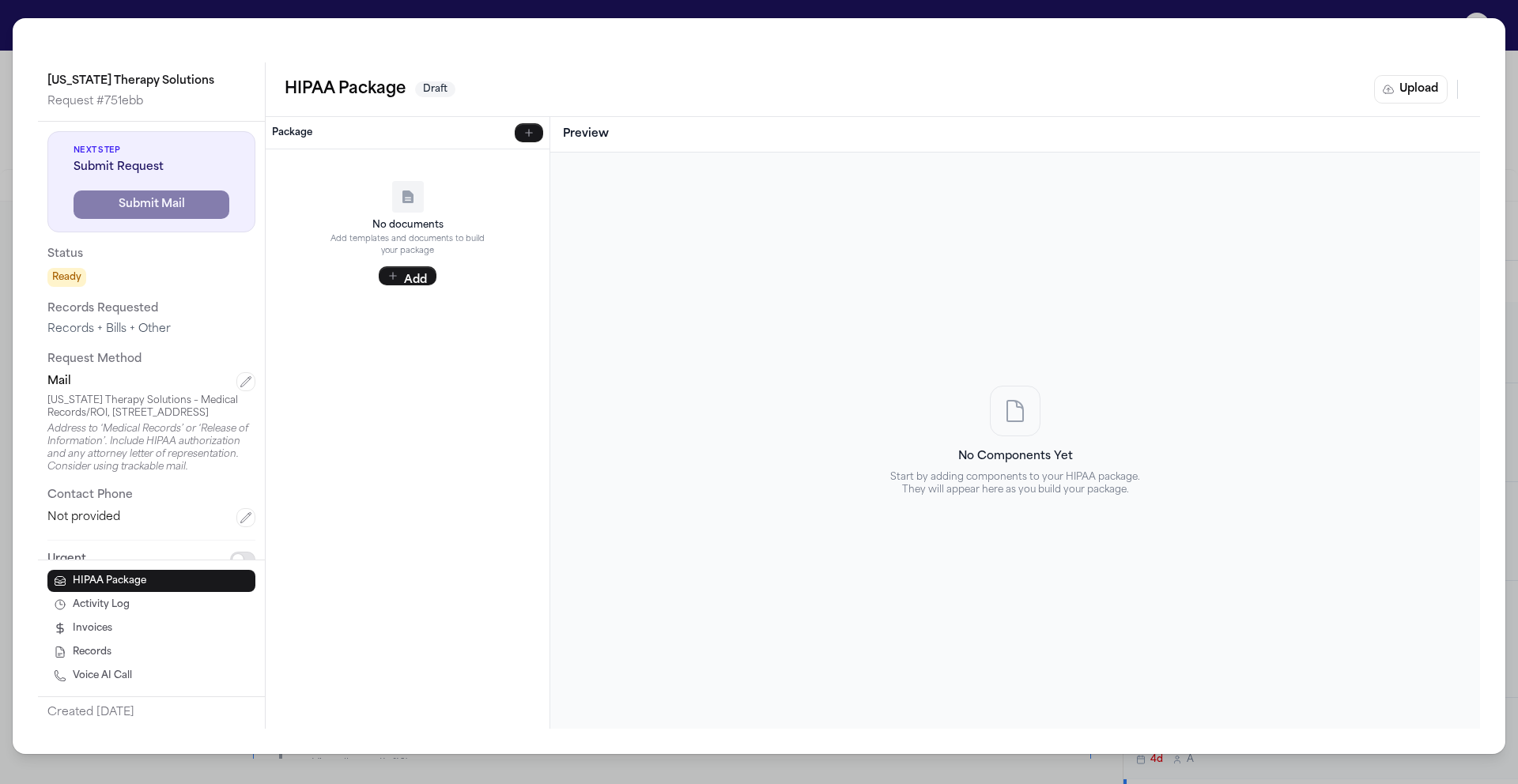
click at [846, 15] on div "[US_STATE] Therapy Solutions Request # 751ebb Next Step Submit Request Submit M…" at bounding box center [759, 392] width 1518 height 784
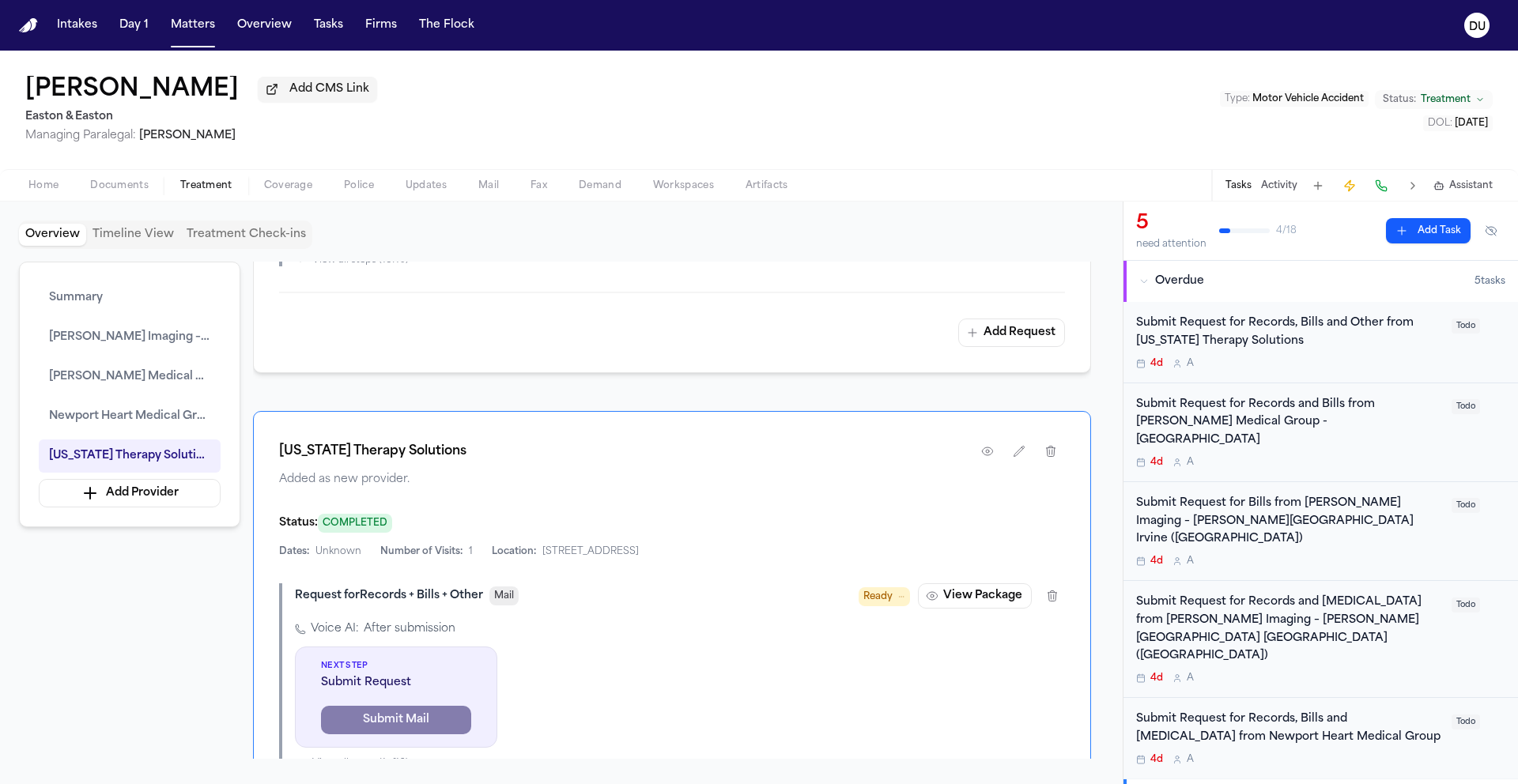
scroll to position [2595, 0]
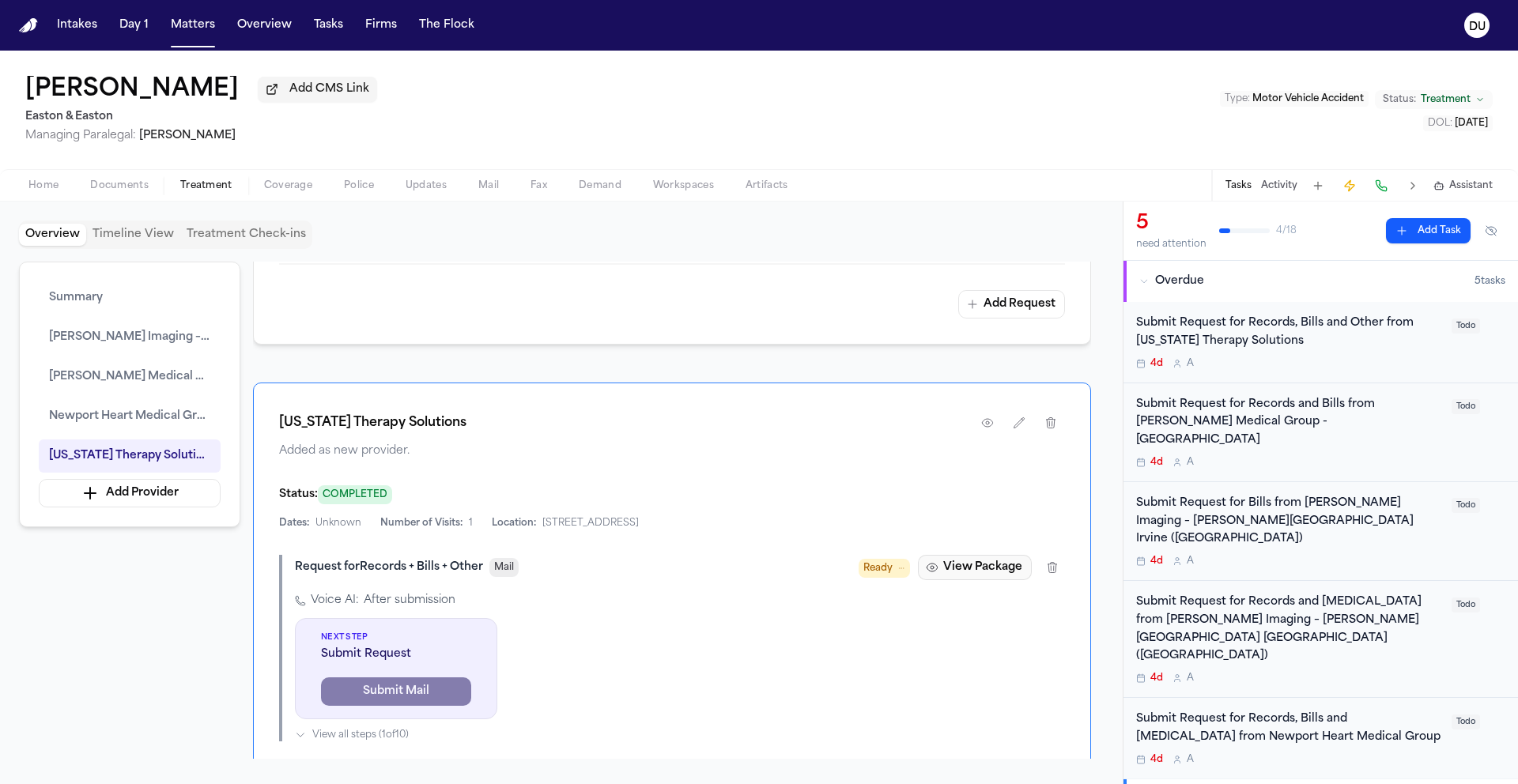
drag, startPoint x: 991, startPoint y: 537, endPoint x: 981, endPoint y: 537, distance: 10.0
click at [981, 555] on button "View Package" at bounding box center [974, 567] width 114 height 25
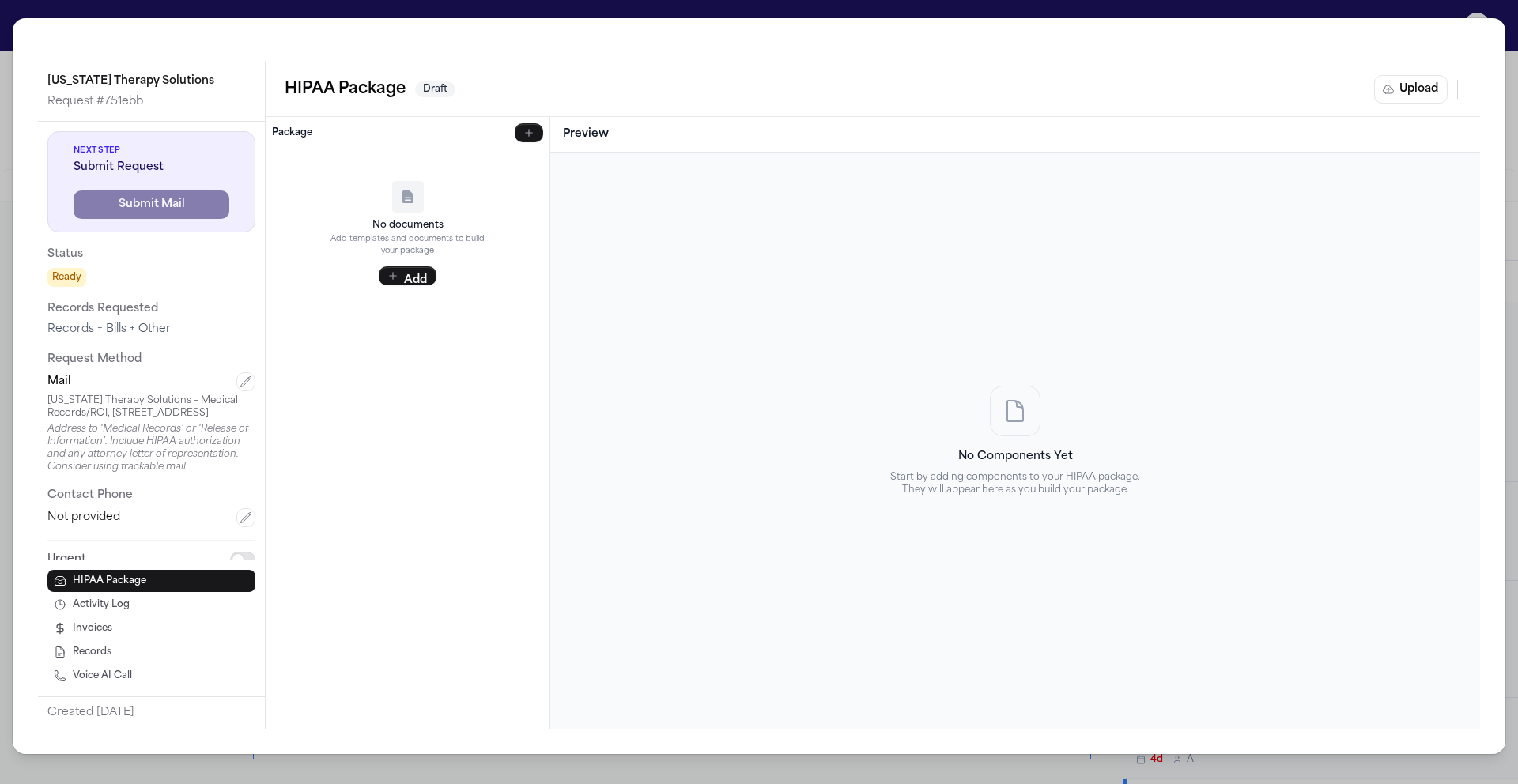
click at [1379, 11] on div "California Therapy Solutions Request # 751ebb Next Step Submit Request Submit M…" at bounding box center [759, 392] width 1518 height 784
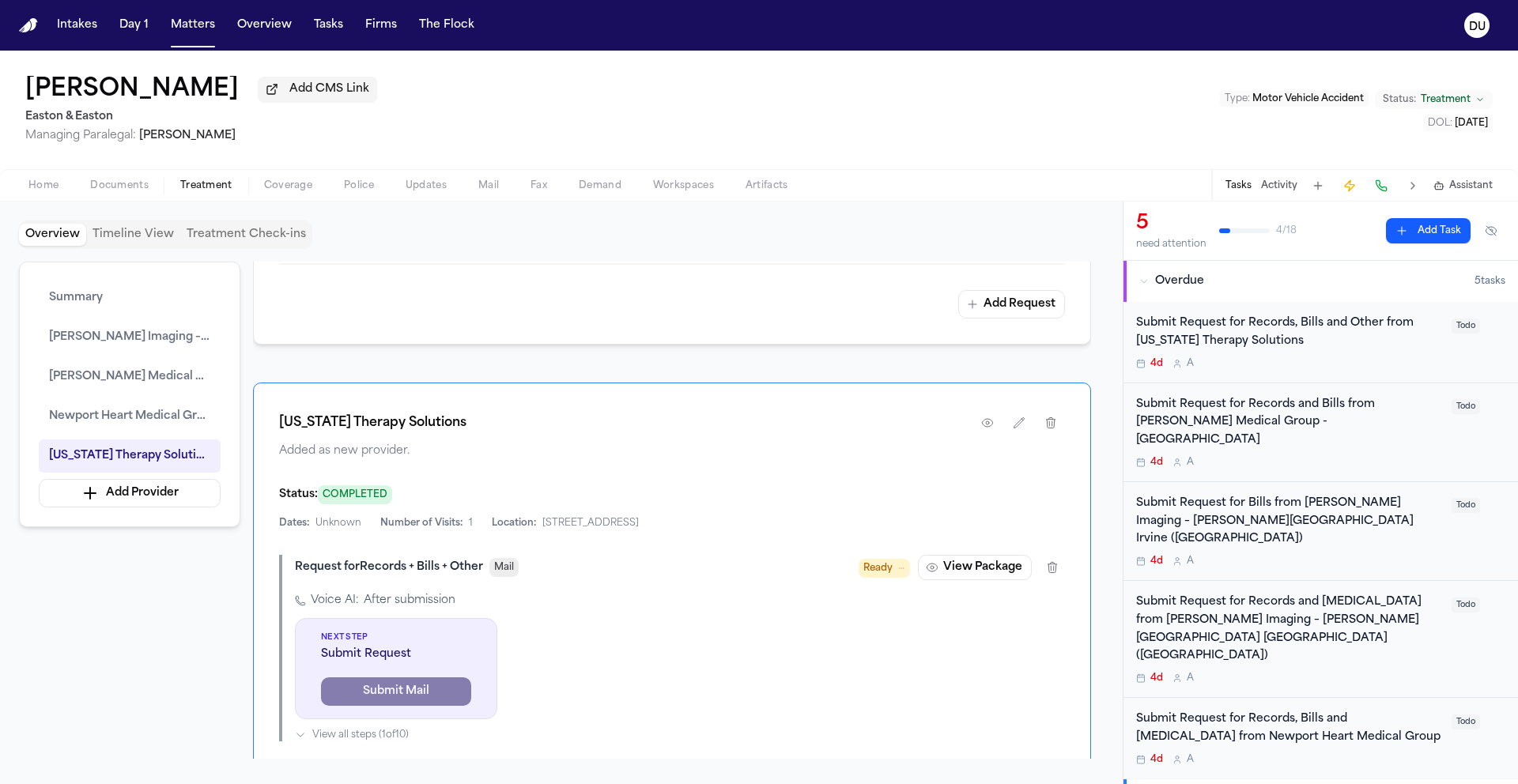
click at [130, 184] on span "Documents" at bounding box center [119, 185] width 58 height 12
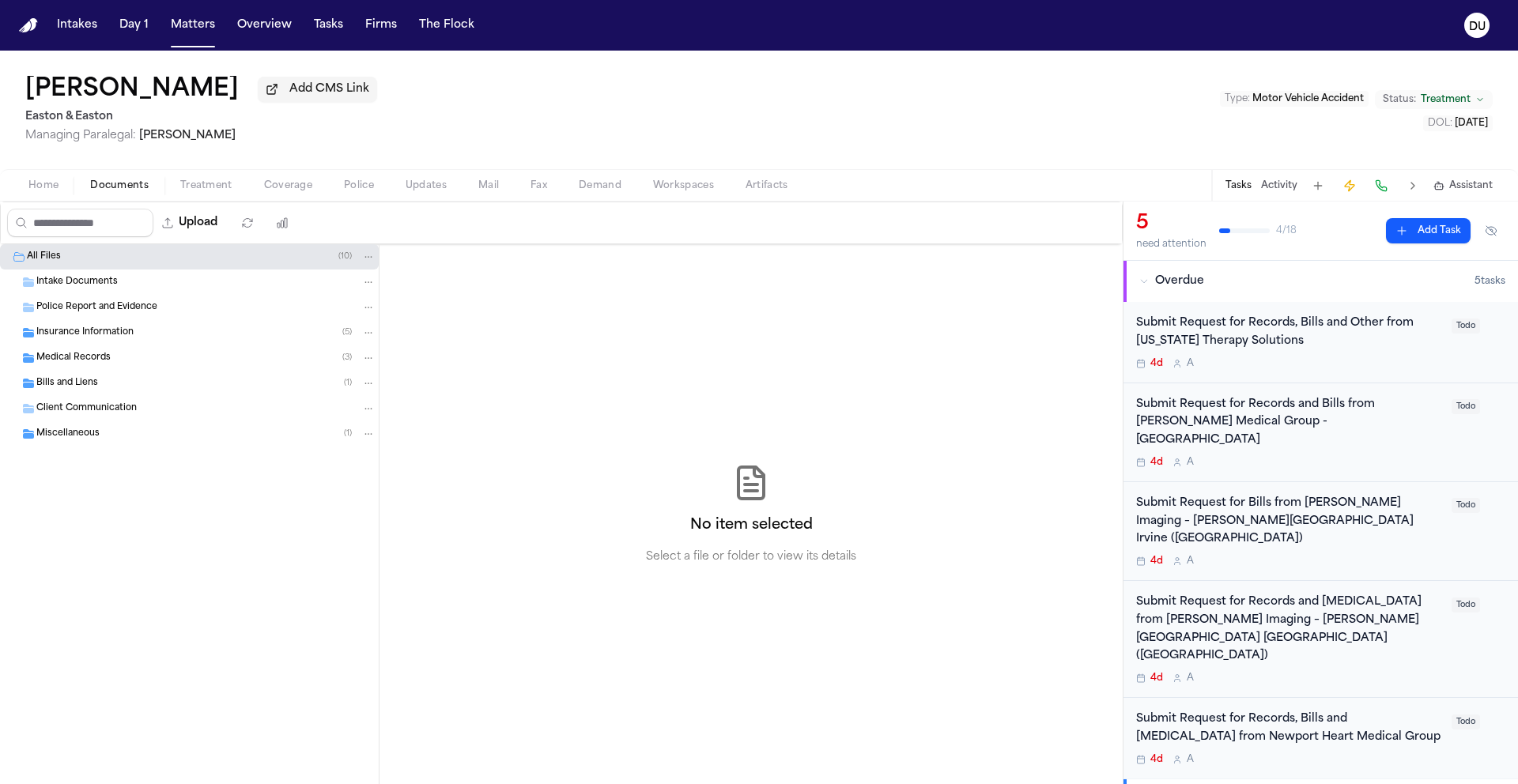
click at [83, 340] on span "Insurance Information" at bounding box center [85, 333] width 98 height 13
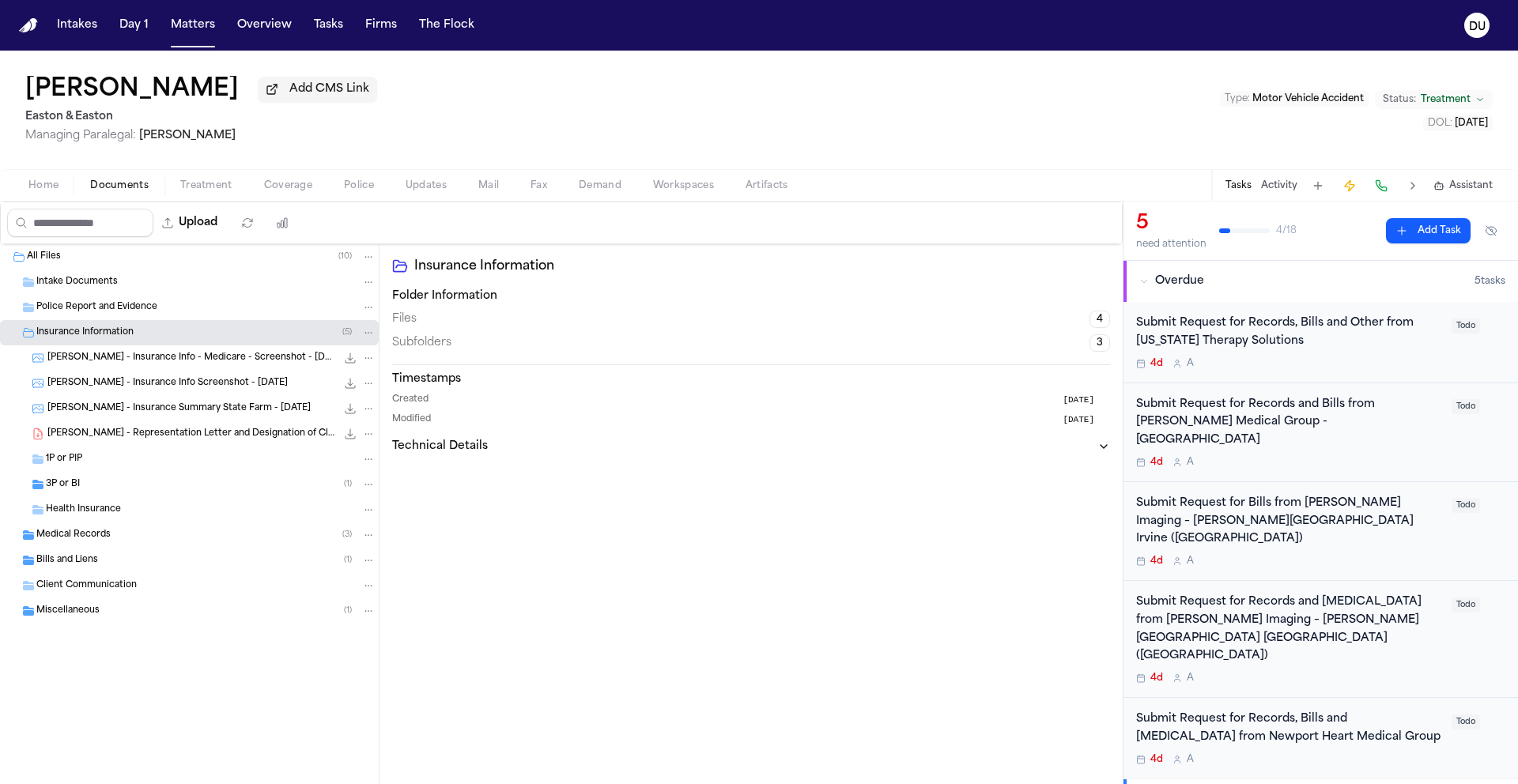
click at [76, 539] on span "Medical Records" at bounding box center [73, 536] width 74 height 13
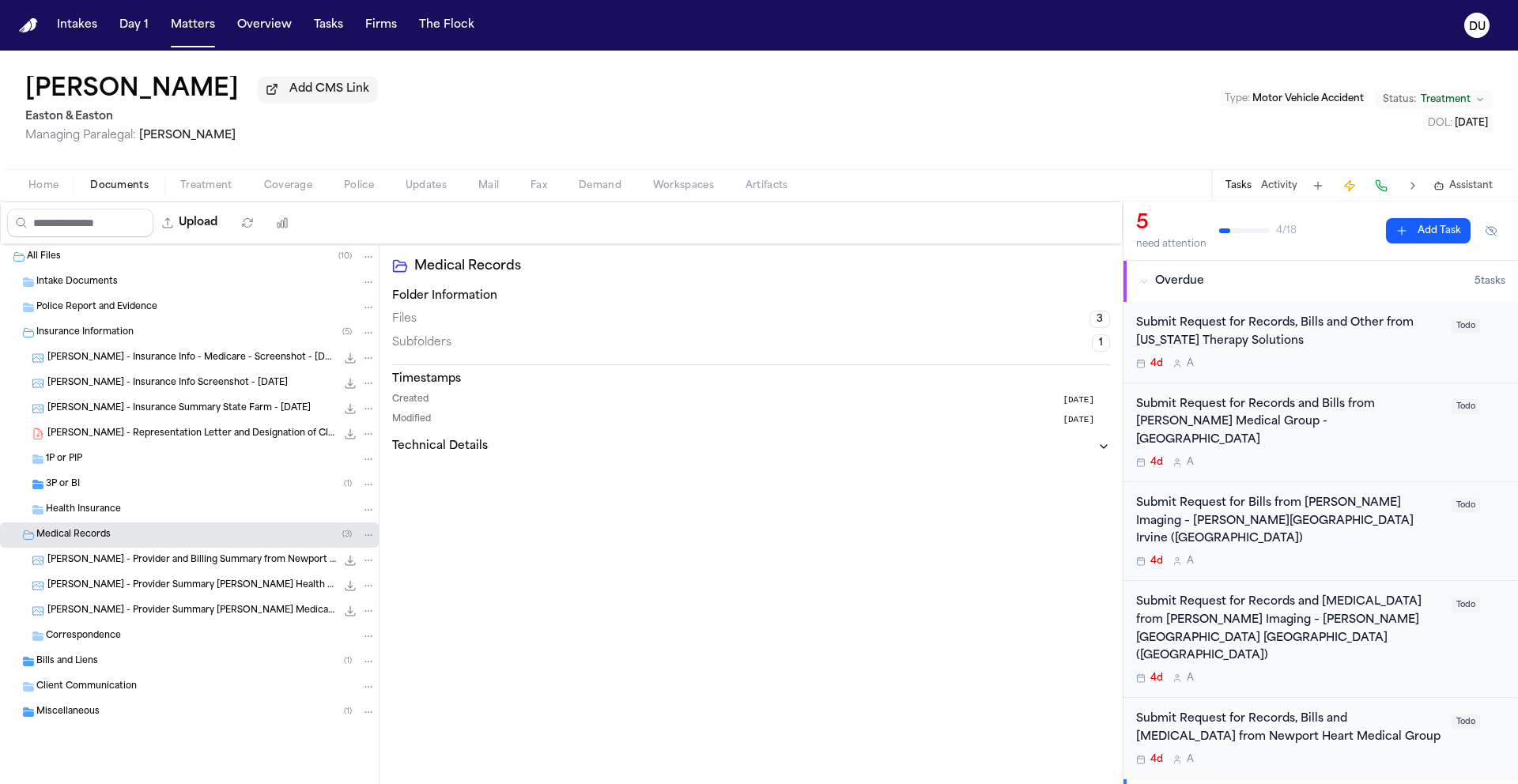
click at [76, 712] on span "Miscellaneous" at bounding box center [68, 712] width 63 height 13
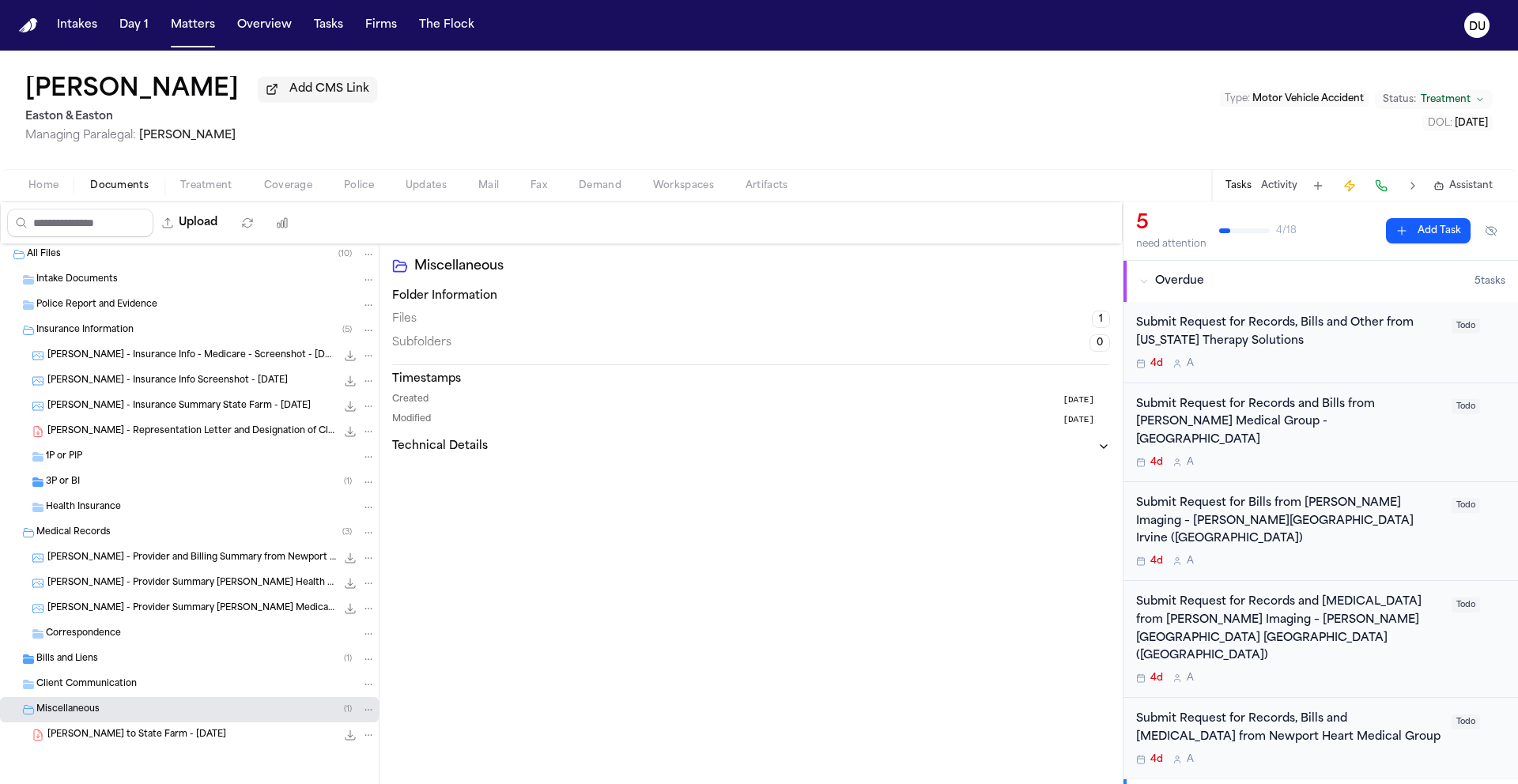
scroll to position [6, 0]
click at [86, 658] on span "Bills and Liens" at bounding box center [68, 659] width 62 height 13
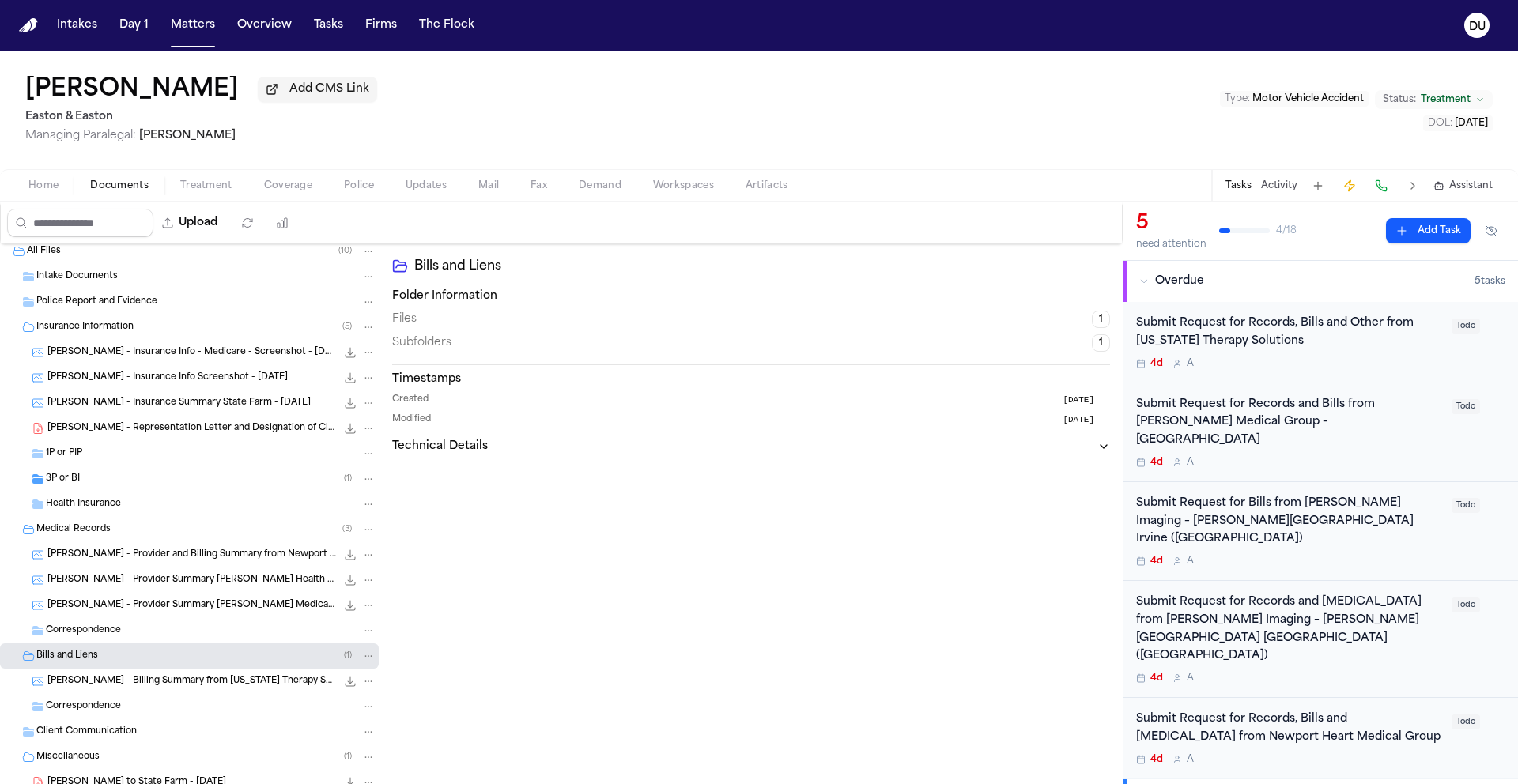
click at [76, 713] on span "Correspondence" at bounding box center [83, 707] width 75 height 13
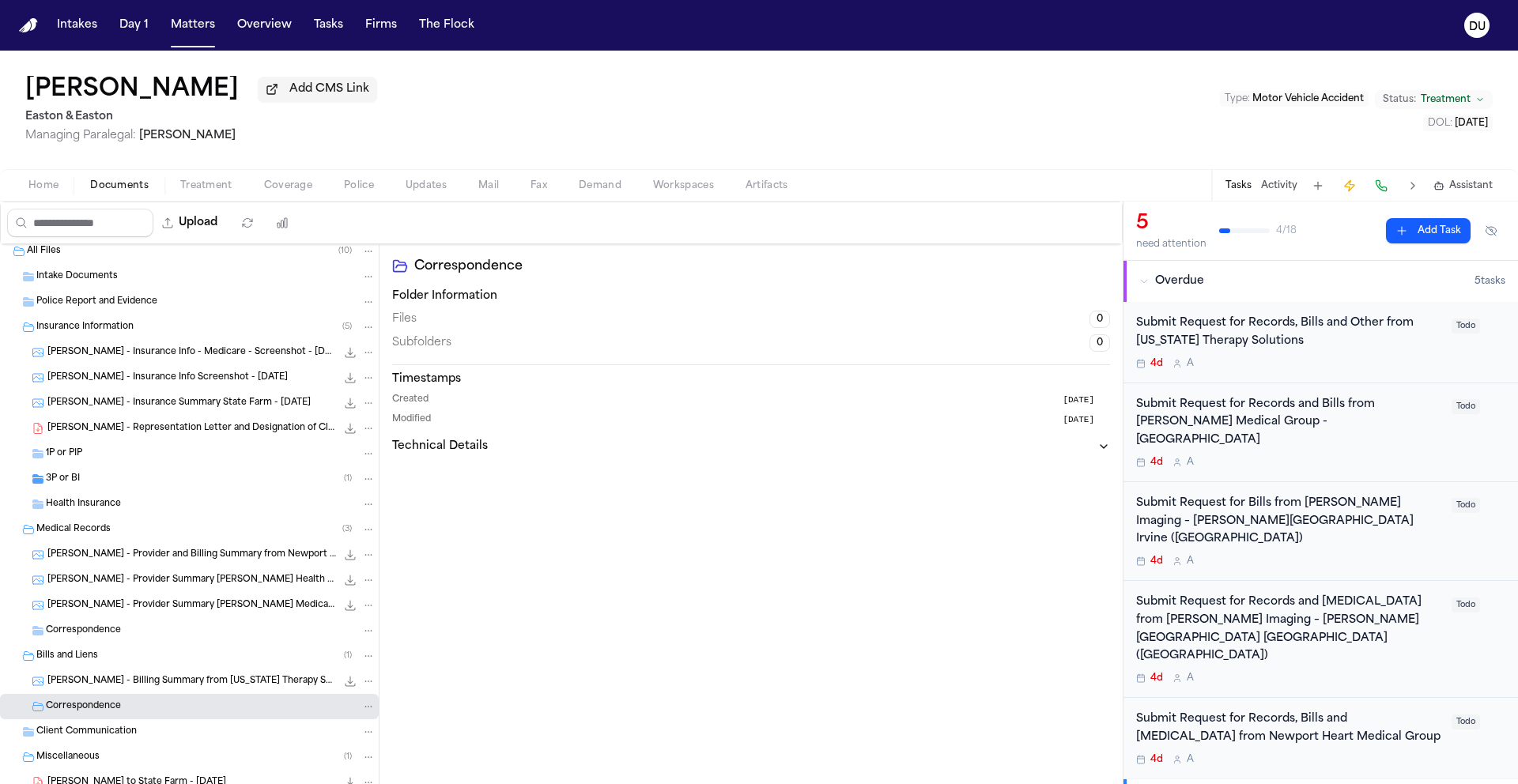
click at [108, 422] on div "T. Rabun - Representation Letter and Designation of Claimant to State Farm - 9.…" at bounding box center [212, 428] width 328 height 16
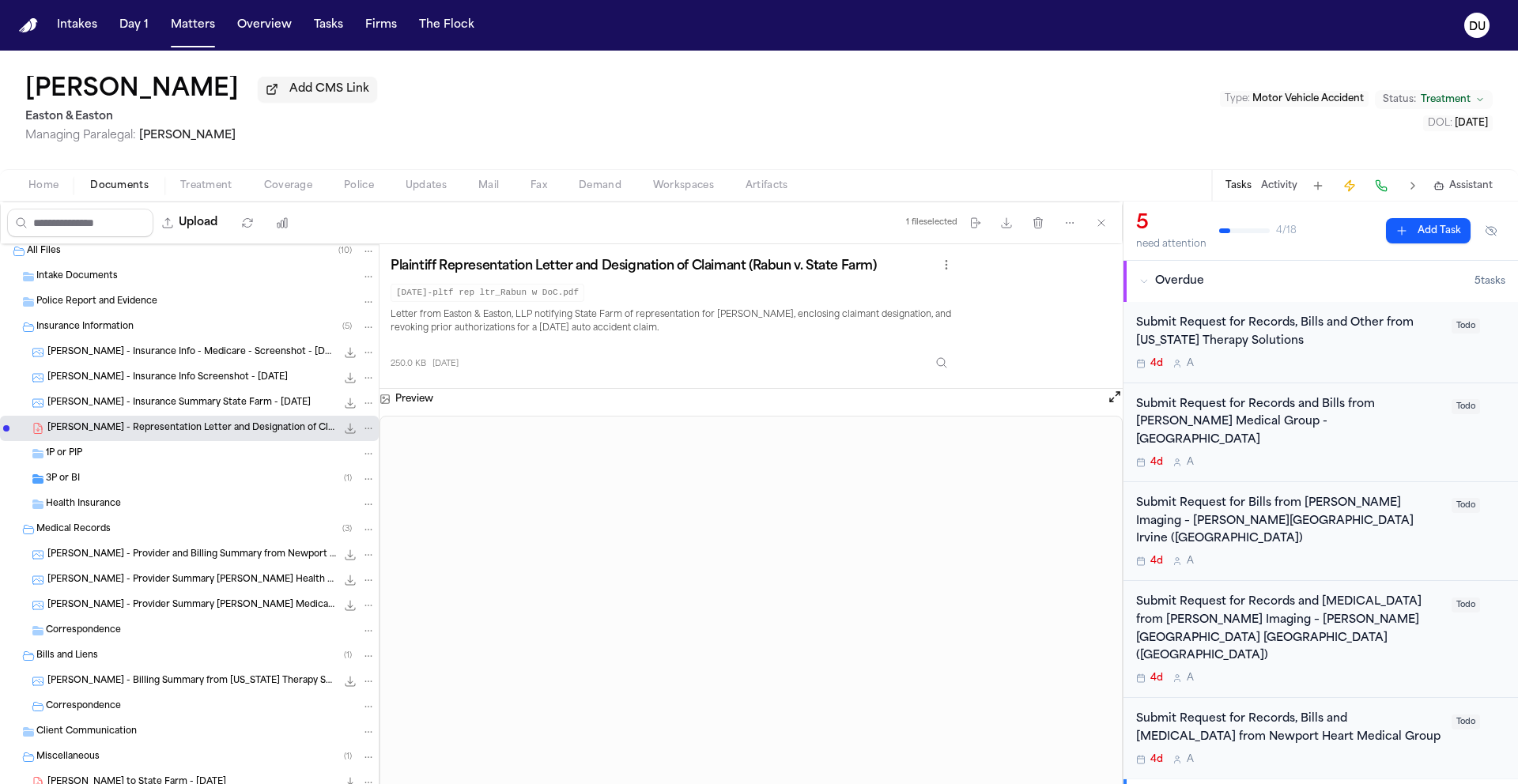
click at [79, 296] on div "Police Report and Evidence" at bounding box center [189, 302] width 378 height 25
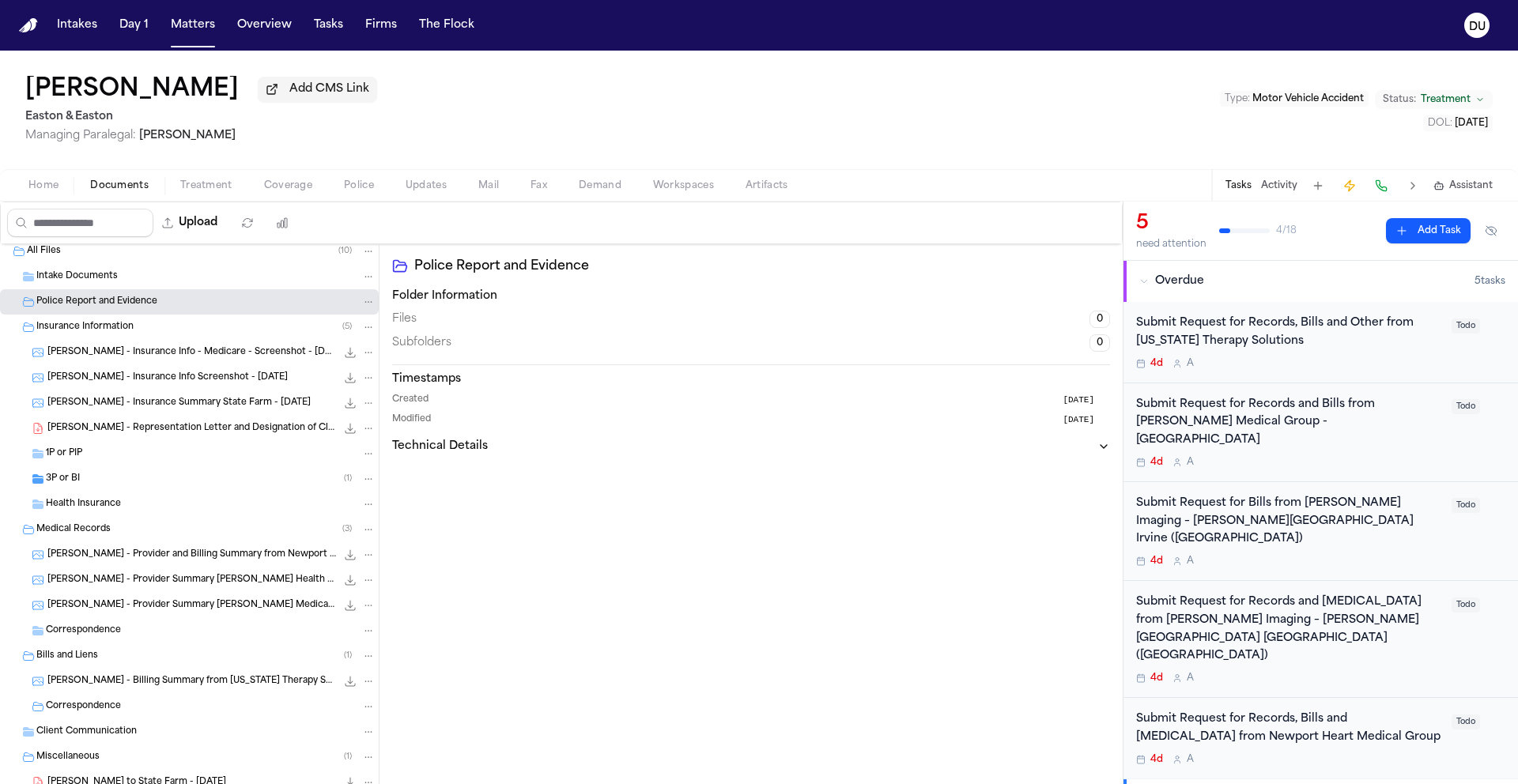
click at [85, 283] on span "Intake Documents" at bounding box center [78, 277] width 82 height 13
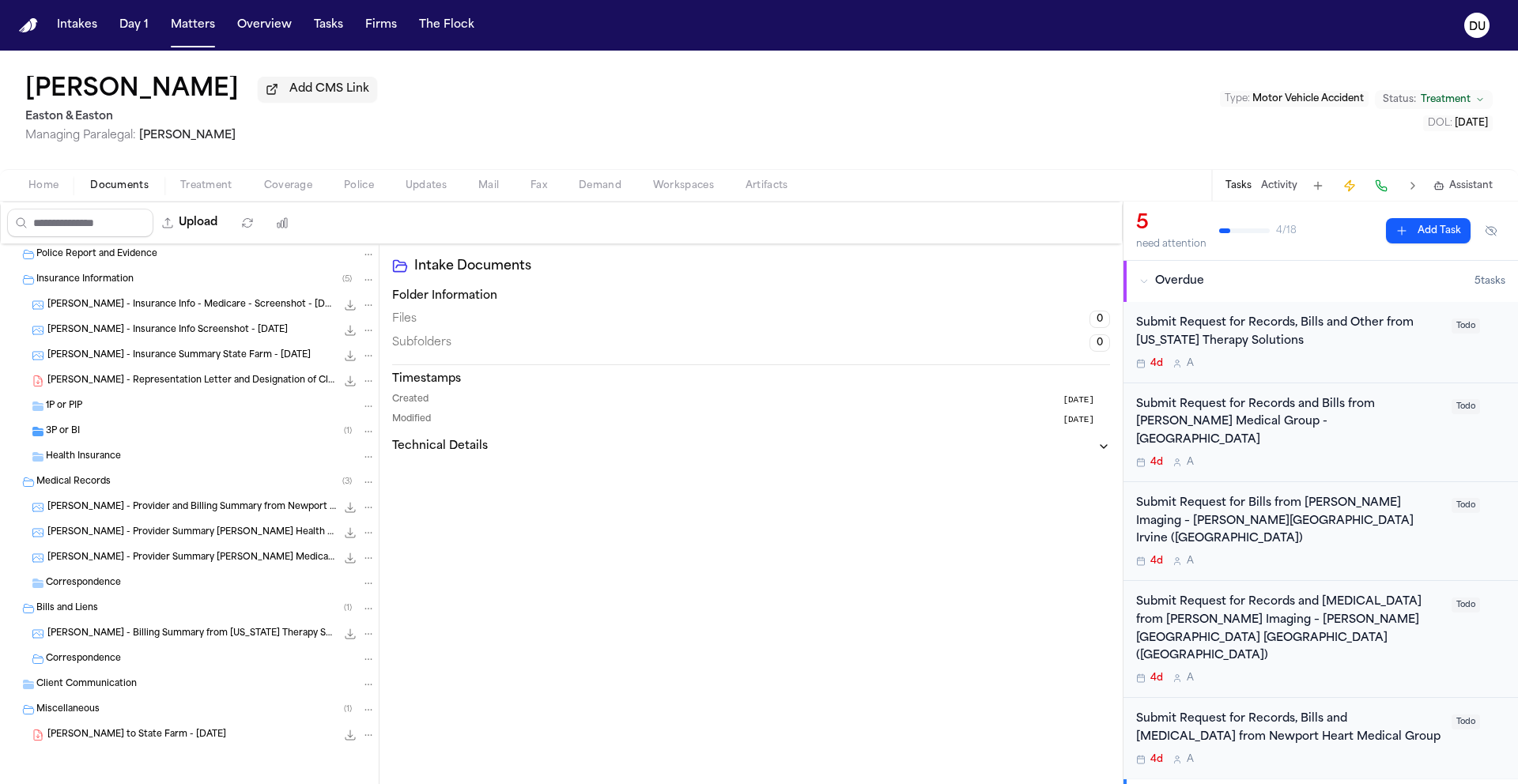
scroll to position [56, 0]
click at [46, 428] on span "3P or BI" at bounding box center [63, 432] width 34 height 13
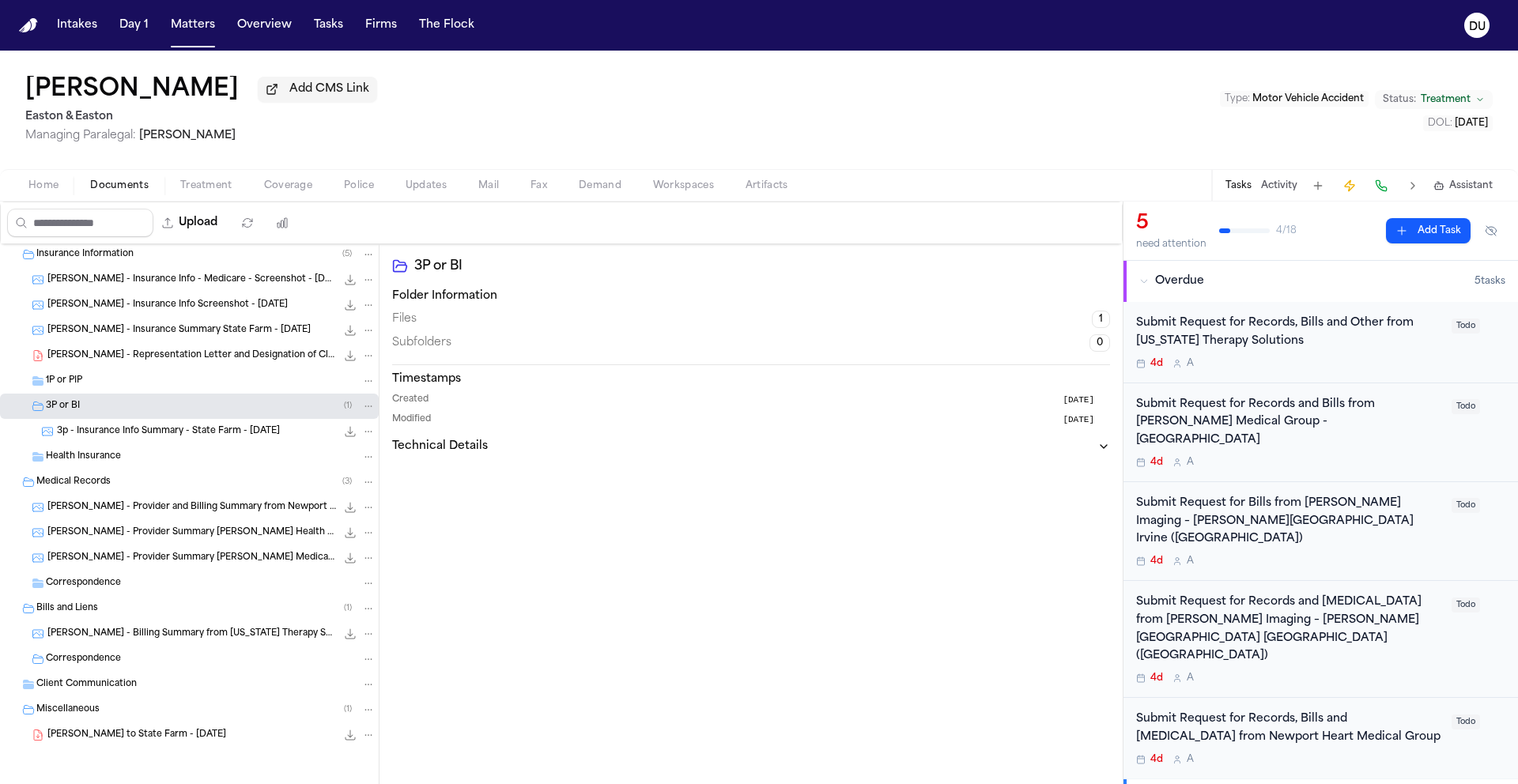
scroll to position [82, 0]
click at [71, 684] on span "Client Communication" at bounding box center [87, 685] width 100 height 13
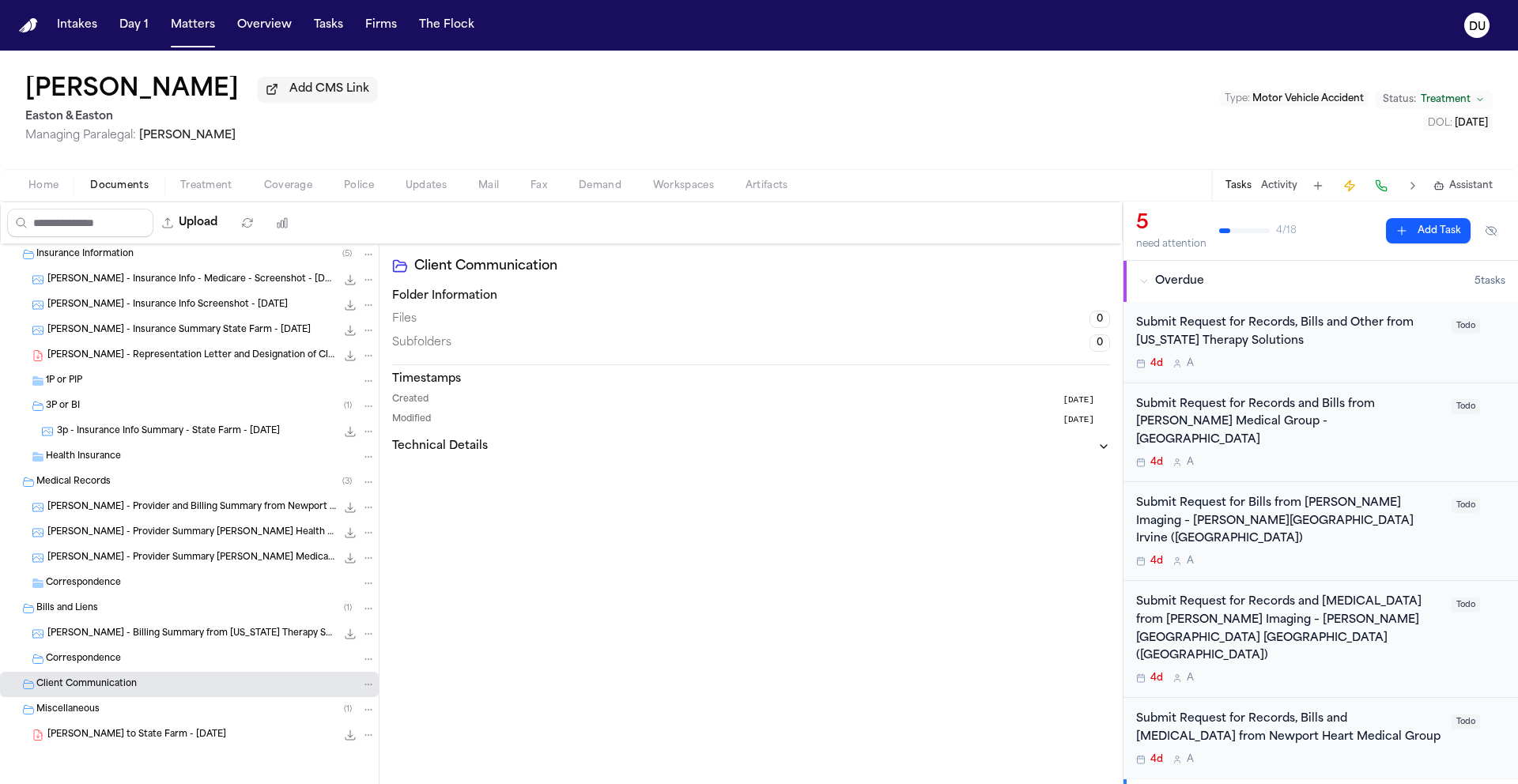
click at [138, 640] on div "T. Rabun - Billing Summary from California Therapy Solutions - Undated 197.2 KB…" at bounding box center [212, 633] width 328 height 16
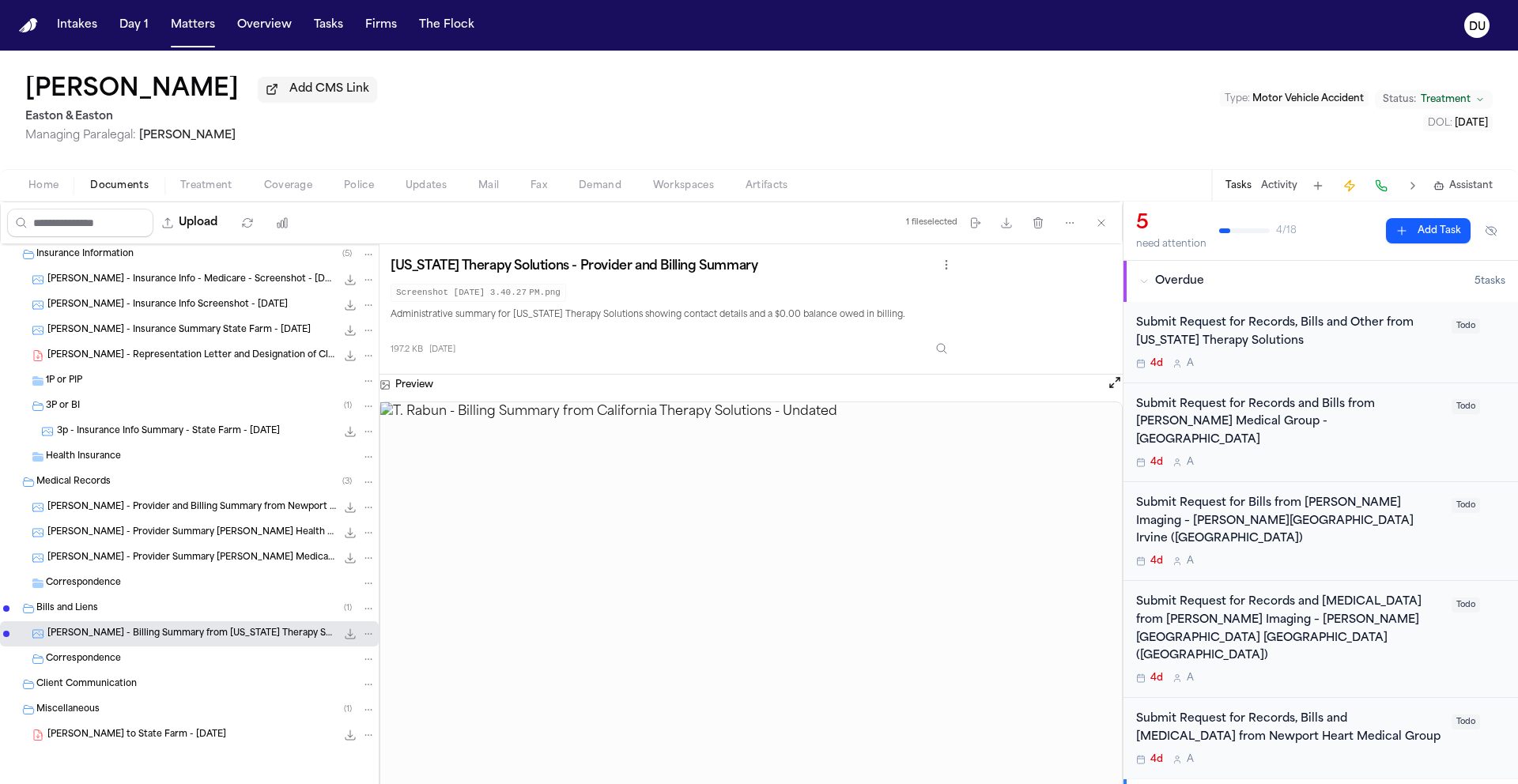
click at [181, 555] on span "T. Rabun - Provider Summary Hoag Medical Group Laguna Beach - Undated" at bounding box center [192, 558] width 288 height 13
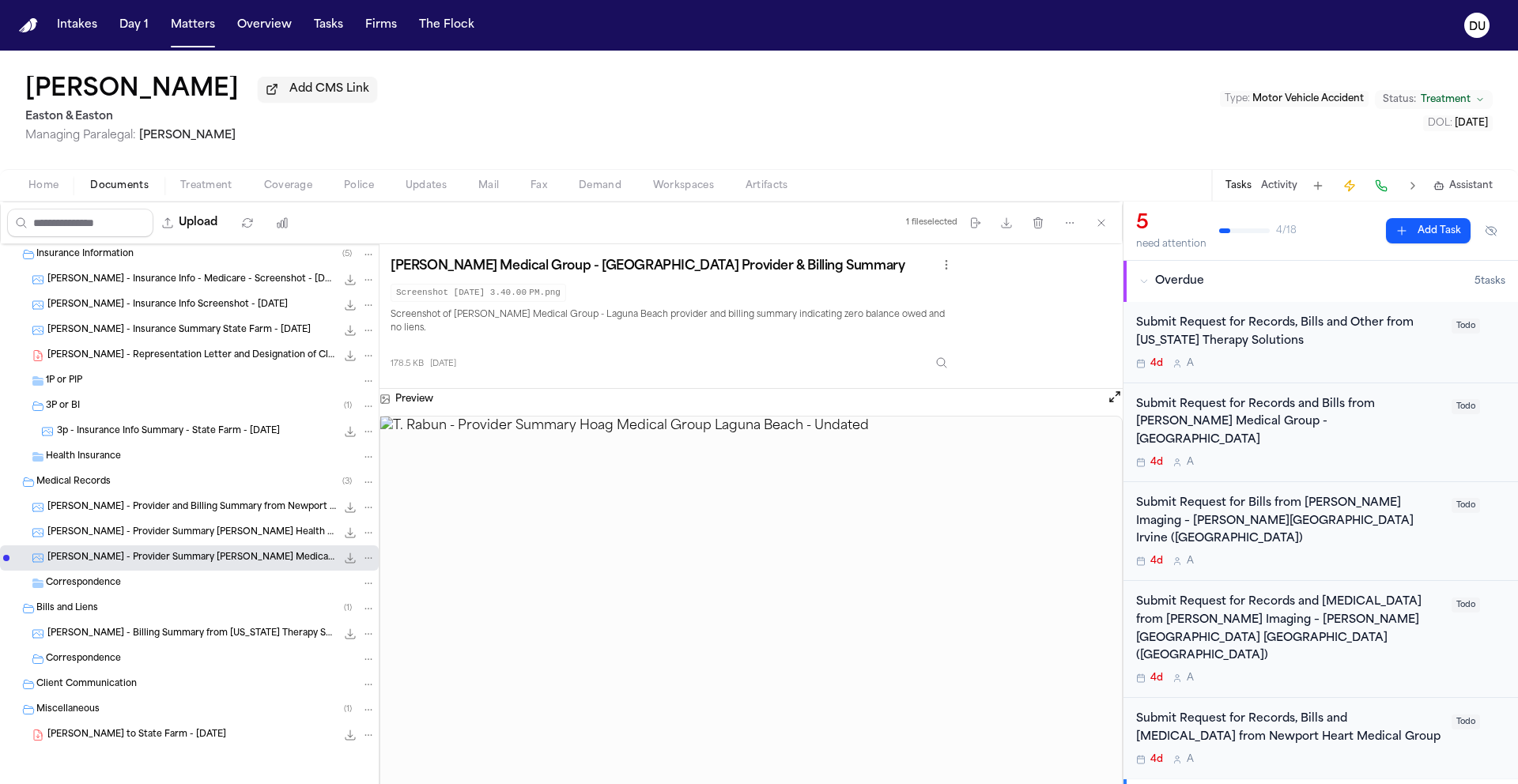
drag, startPoint x: 104, startPoint y: 459, endPoint x: 112, endPoint y: 453, distance: 10.0
click at [104, 459] on span "Health Insurance" at bounding box center [83, 457] width 75 height 13
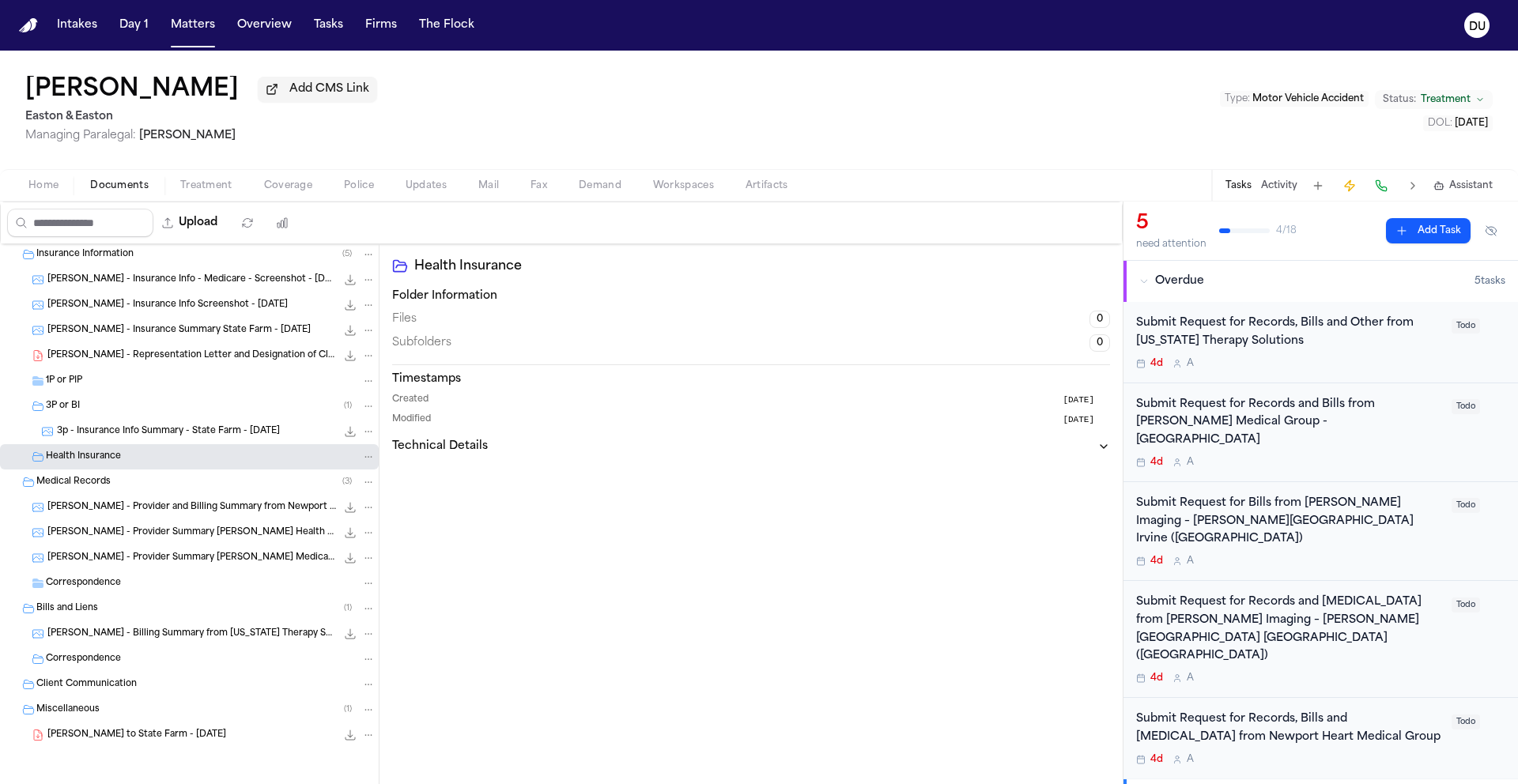
click at [137, 427] on span "3p - Insurance Info Summary - State Farm - 9.30.25" at bounding box center [168, 432] width 223 height 13
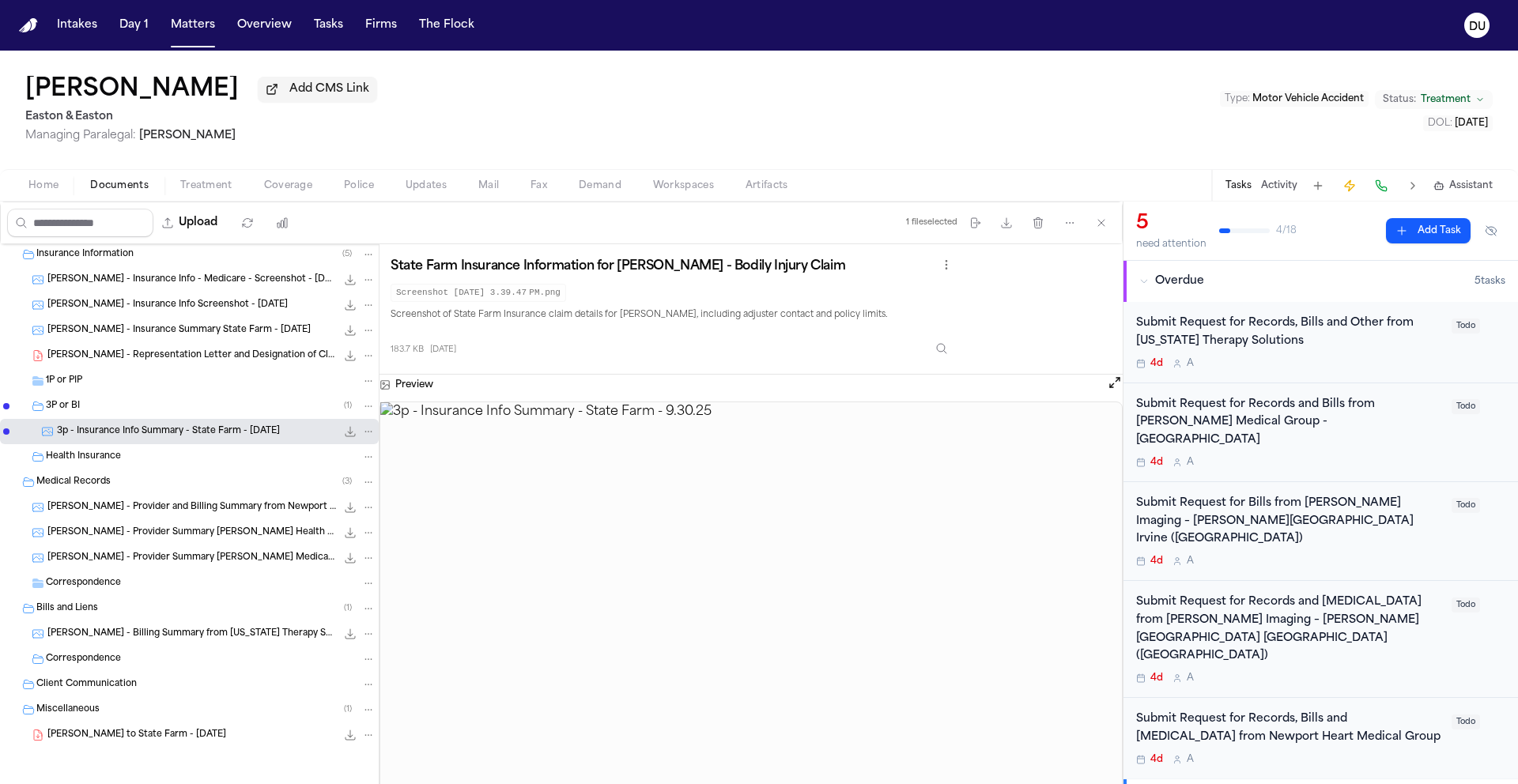
click at [23, 386] on div "1P or PIP" at bounding box center [189, 381] width 378 height 25
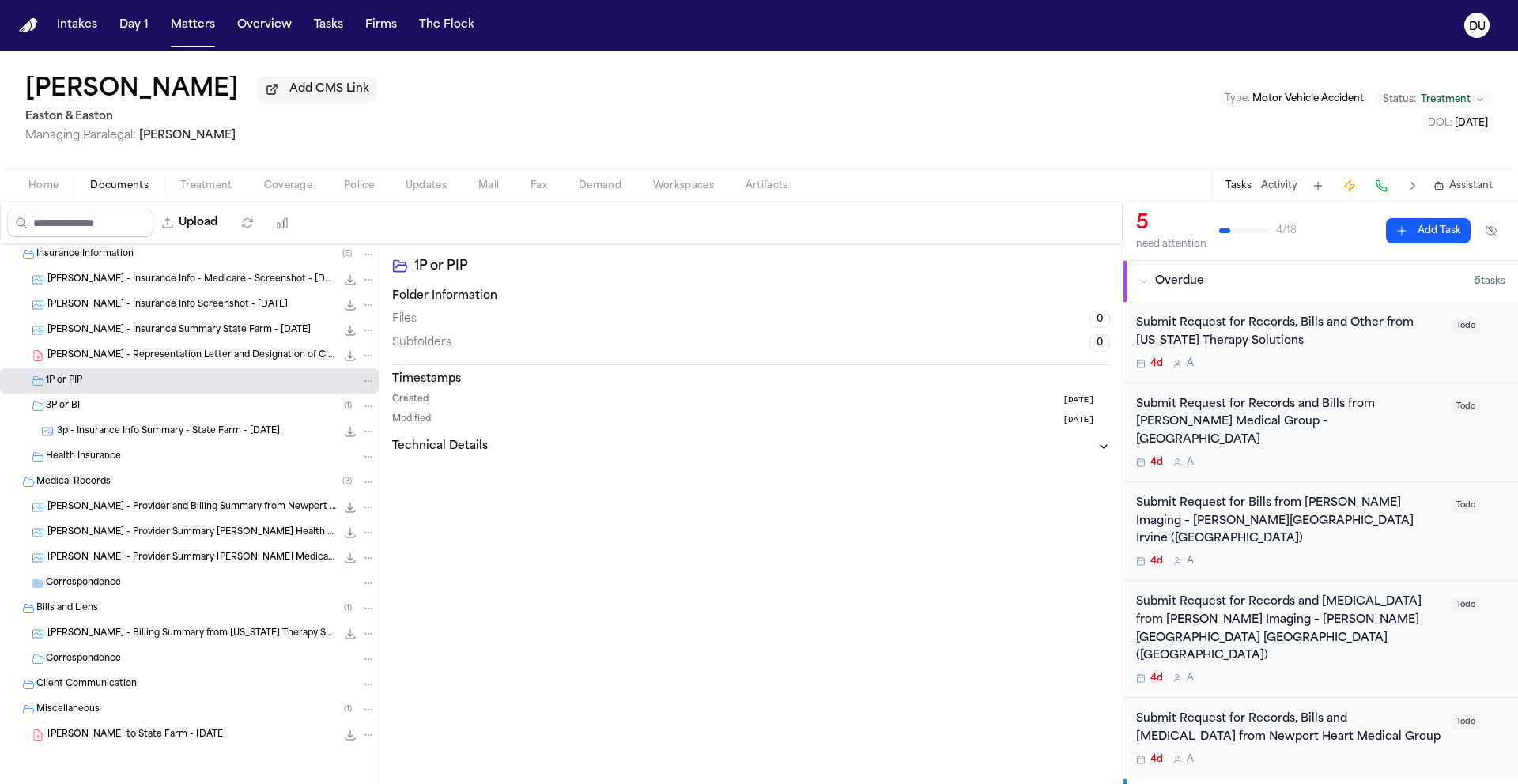
click at [158, 363] on div "T. Rabun - Representation Letter and Designation of Claimant to State Farm - 9.…" at bounding box center [189, 356] width 378 height 25
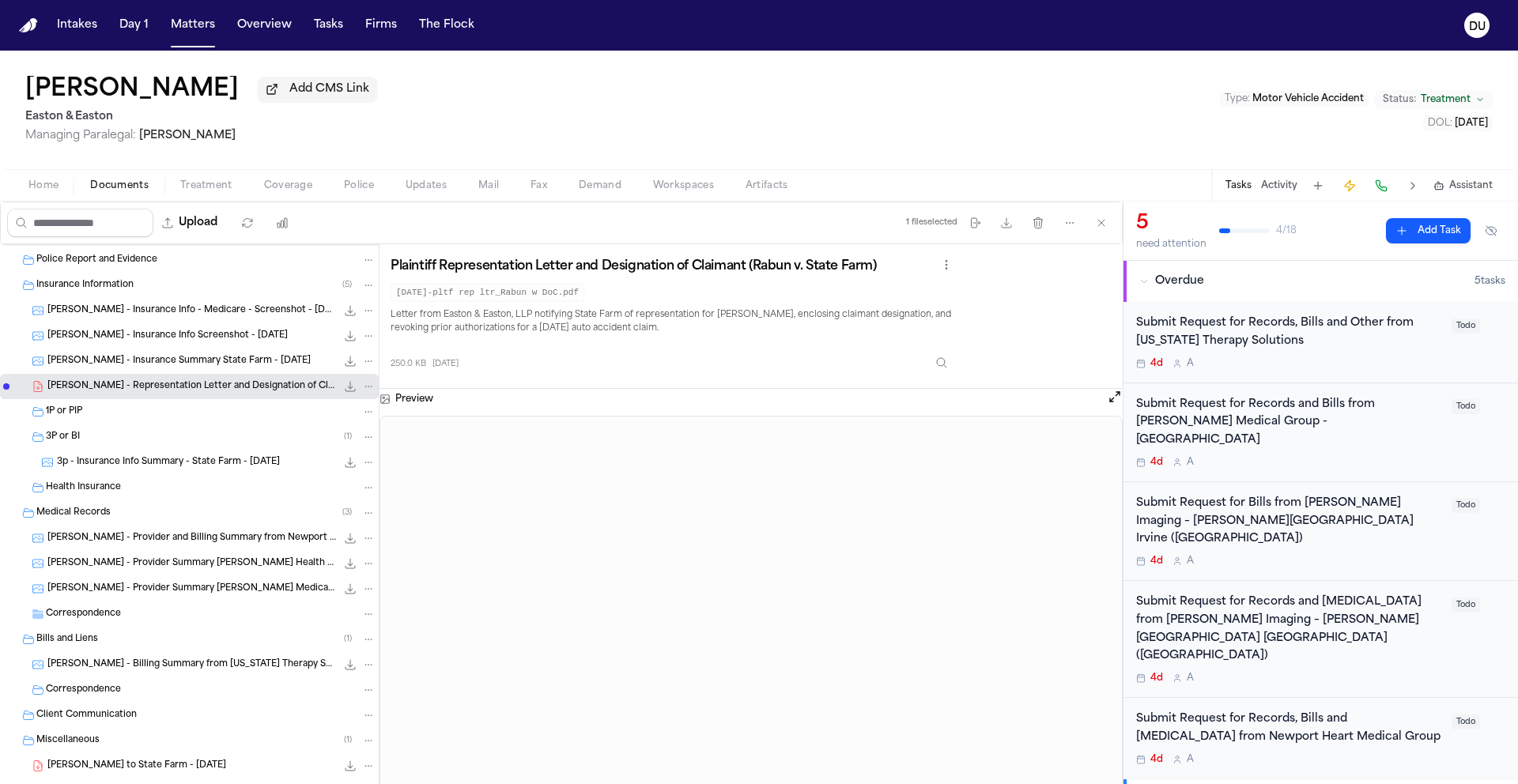
scroll to position [0, 0]
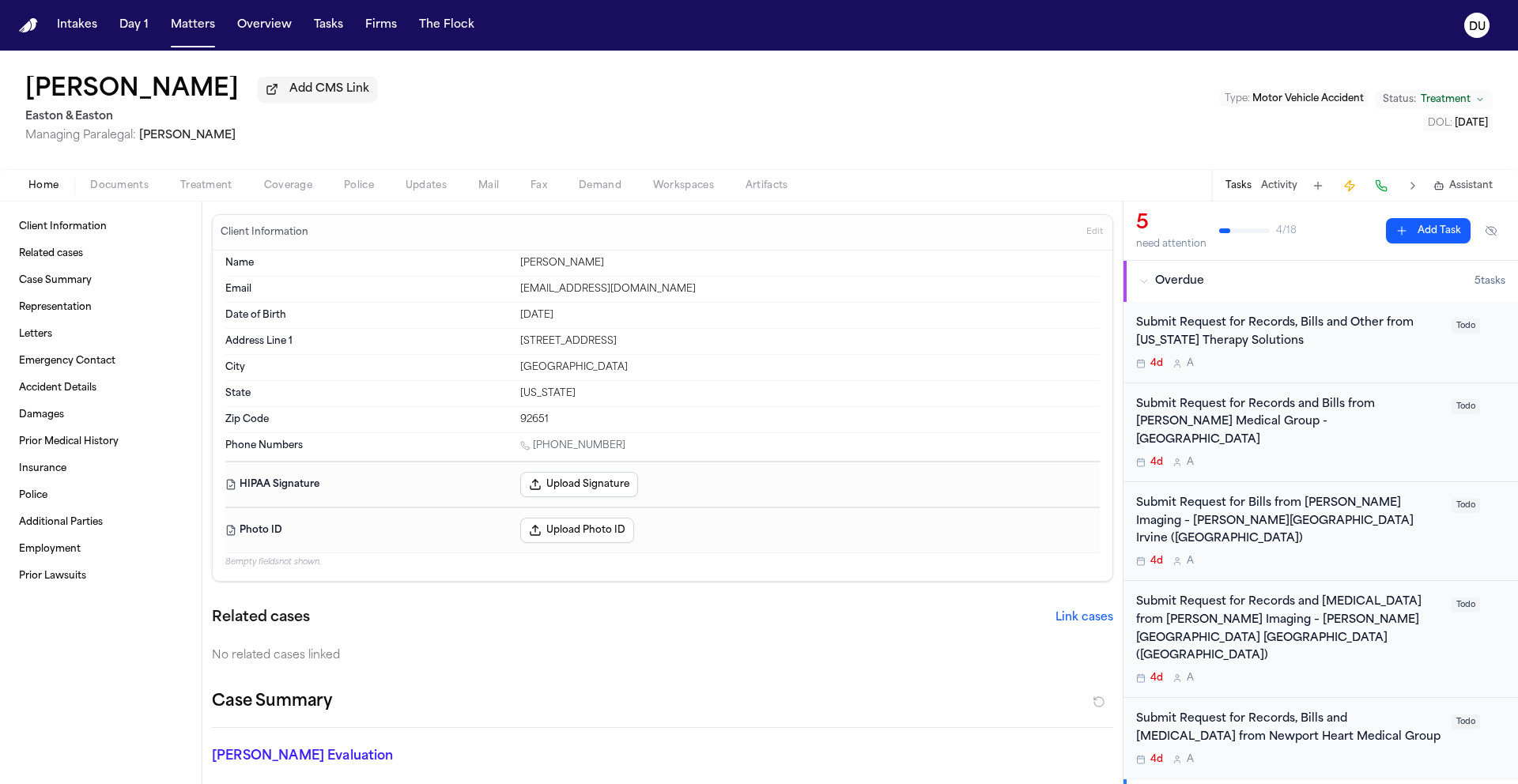
click at [42, 180] on span "Home" at bounding box center [43, 185] width 30 height 12
click at [27, 29] on img "Home" at bounding box center [28, 26] width 19 height 15
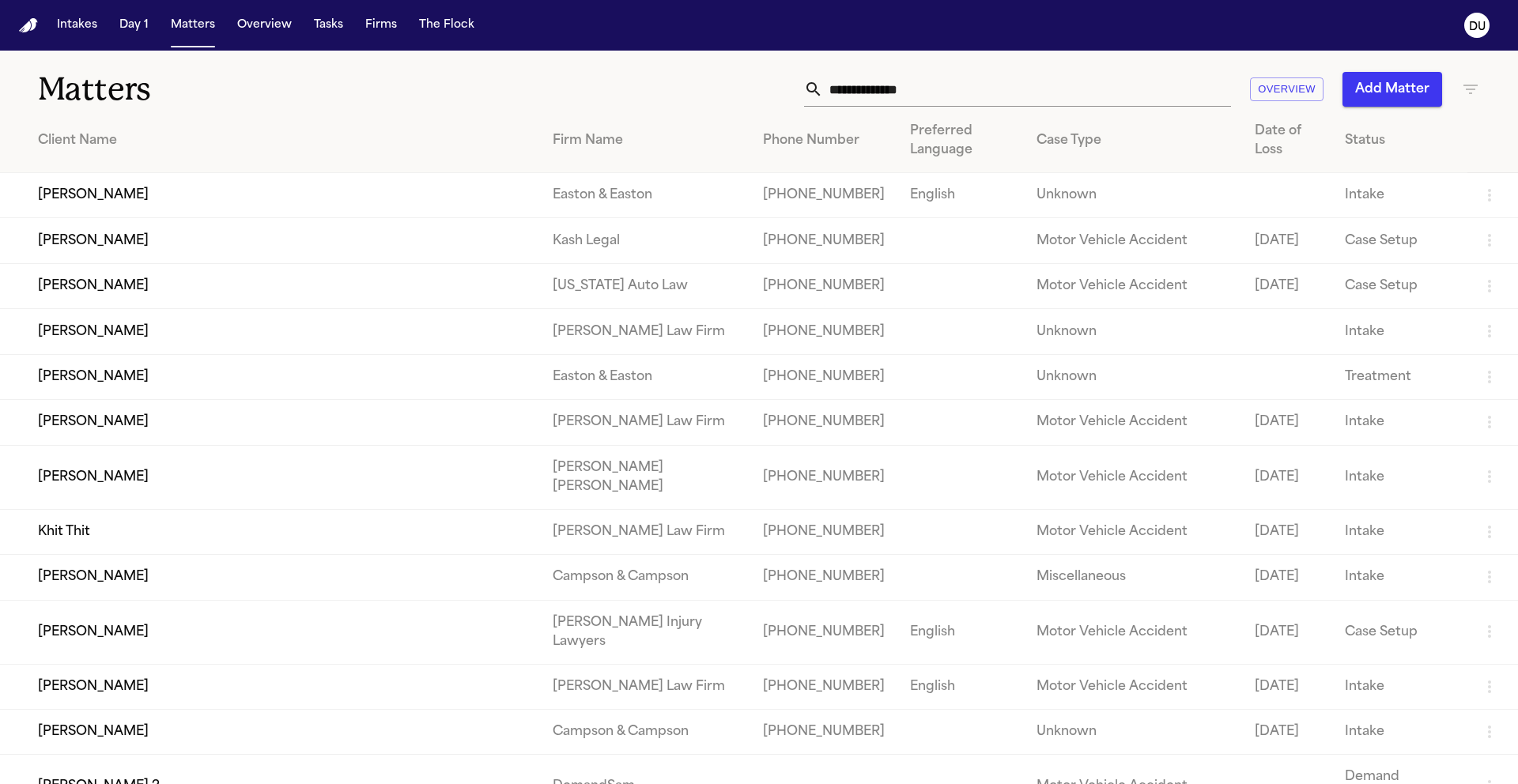
click at [964, 96] on input "text" at bounding box center [1026, 89] width 408 height 35
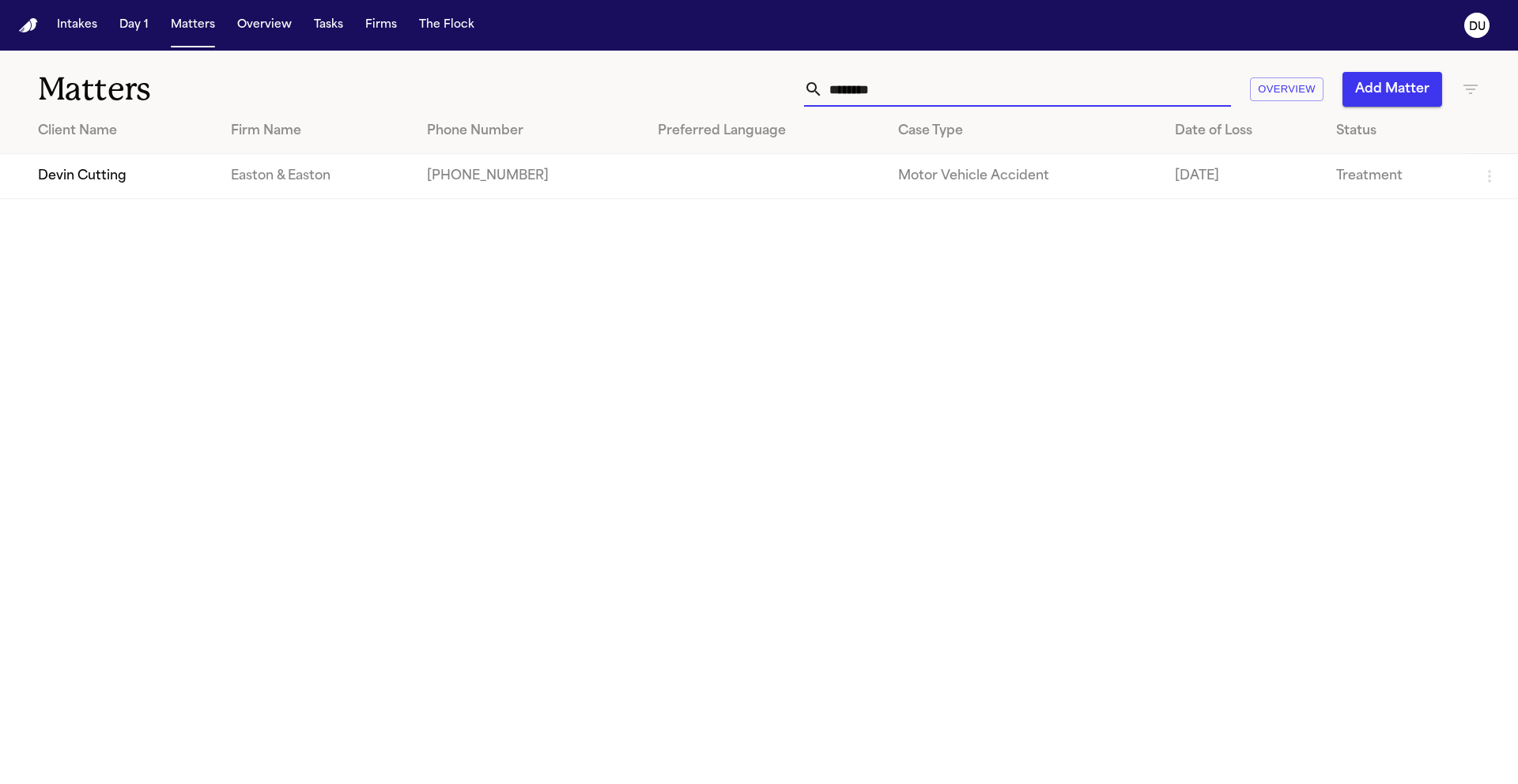
type input "********"
click at [134, 184] on td "Devin Cutting" at bounding box center [109, 177] width 218 height 45
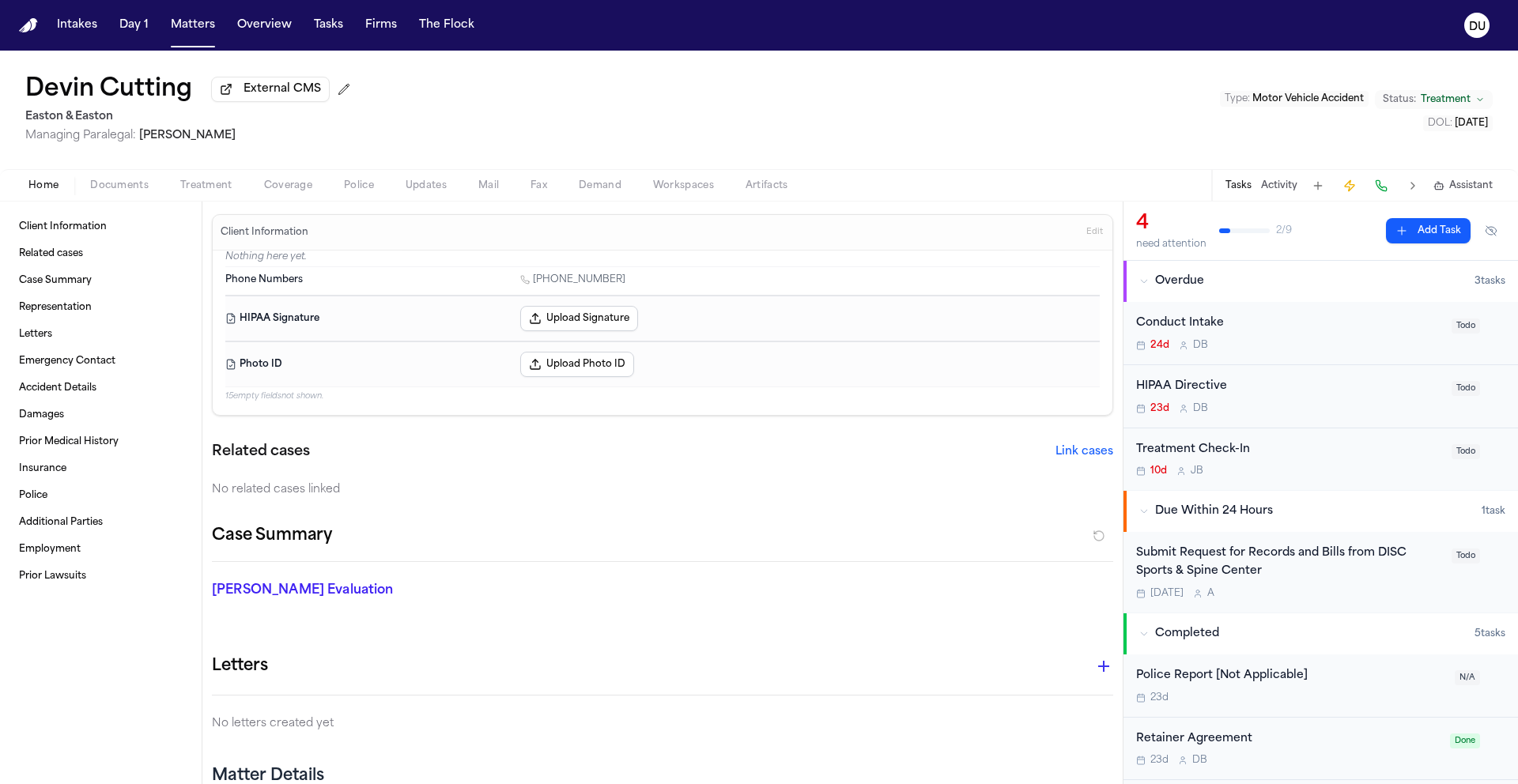
click at [1244, 562] on div "Submit Request for Records and Bills from DISC Sports & Spine Center" at bounding box center [1289, 563] width 306 height 37
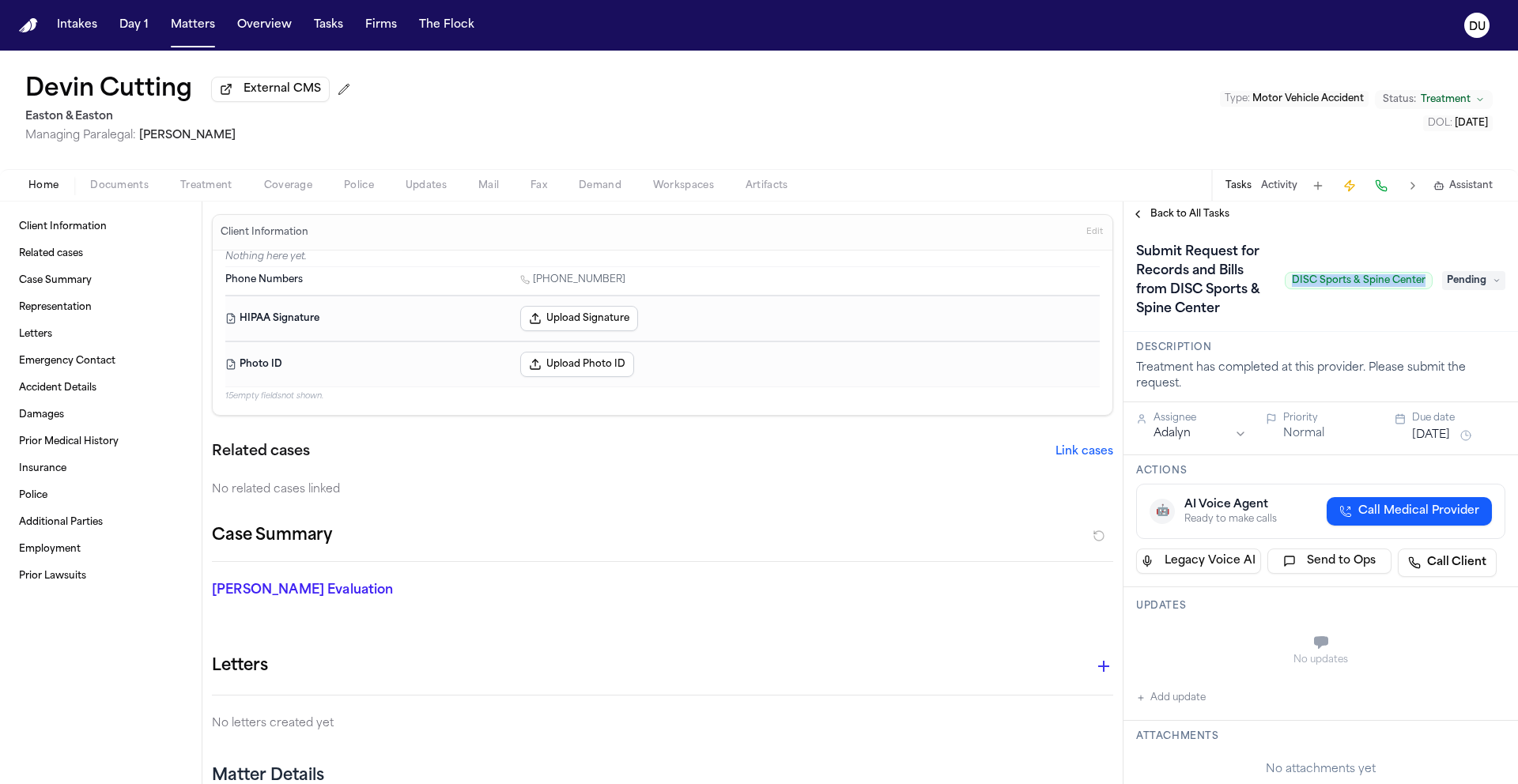
drag, startPoint x: 1283, startPoint y: 284, endPoint x: 1421, endPoint y: 286, distance: 138.0
click at [1421, 286] on div "Submit Request for Records and Bills from DISC Sports & Spine Center DISC Sport…" at bounding box center [1320, 280] width 369 height 82
copy span "DISC Sports & Spine Center"
click at [98, 187] on span "Documents" at bounding box center [119, 185] width 58 height 12
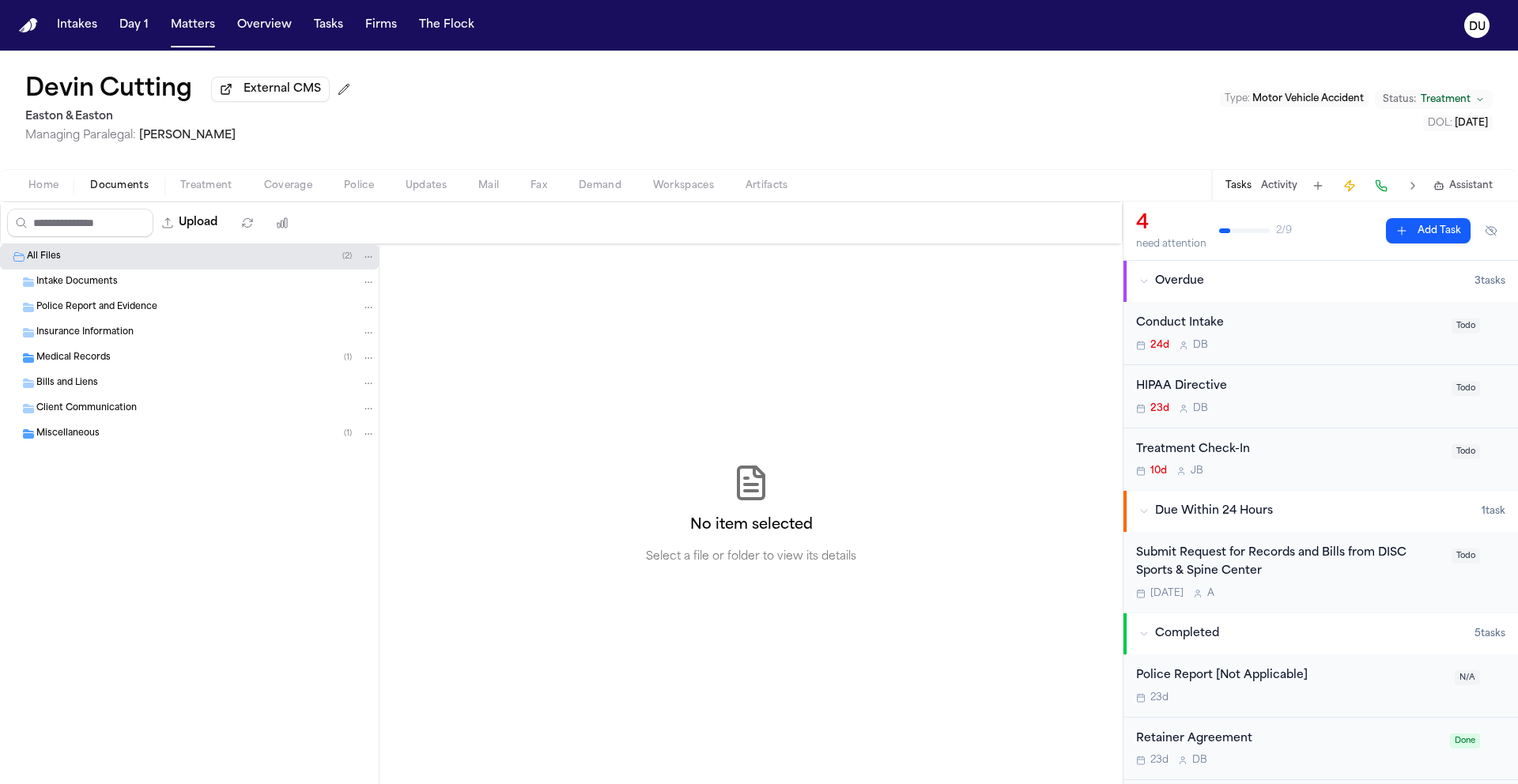
click at [77, 357] on span "Medical Records" at bounding box center [73, 358] width 74 height 13
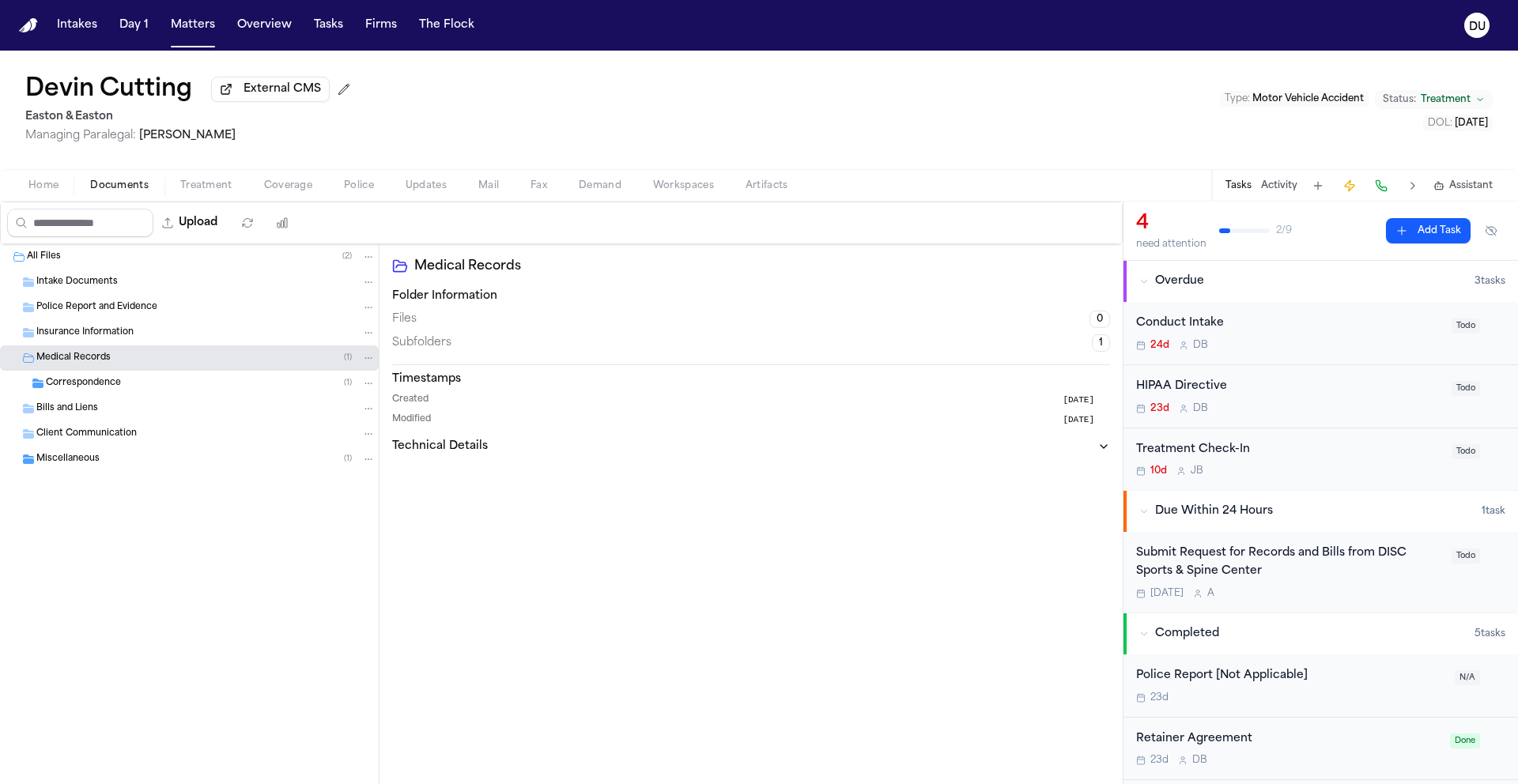
click at [89, 388] on span "Correspondence" at bounding box center [83, 383] width 75 height 13
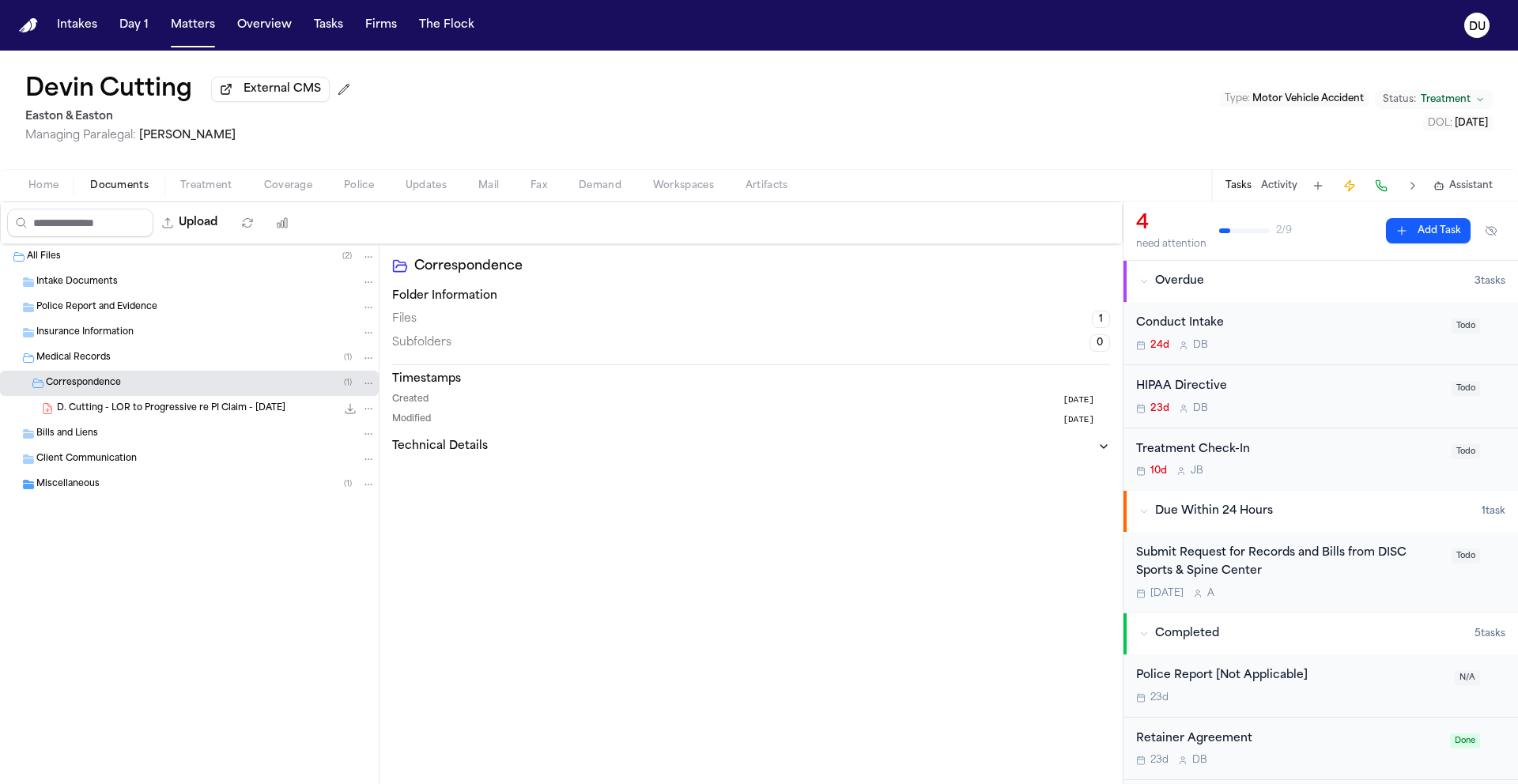
click at [93, 349] on div "Medical Records ( 1 )" at bounding box center [189, 358] width 378 height 25
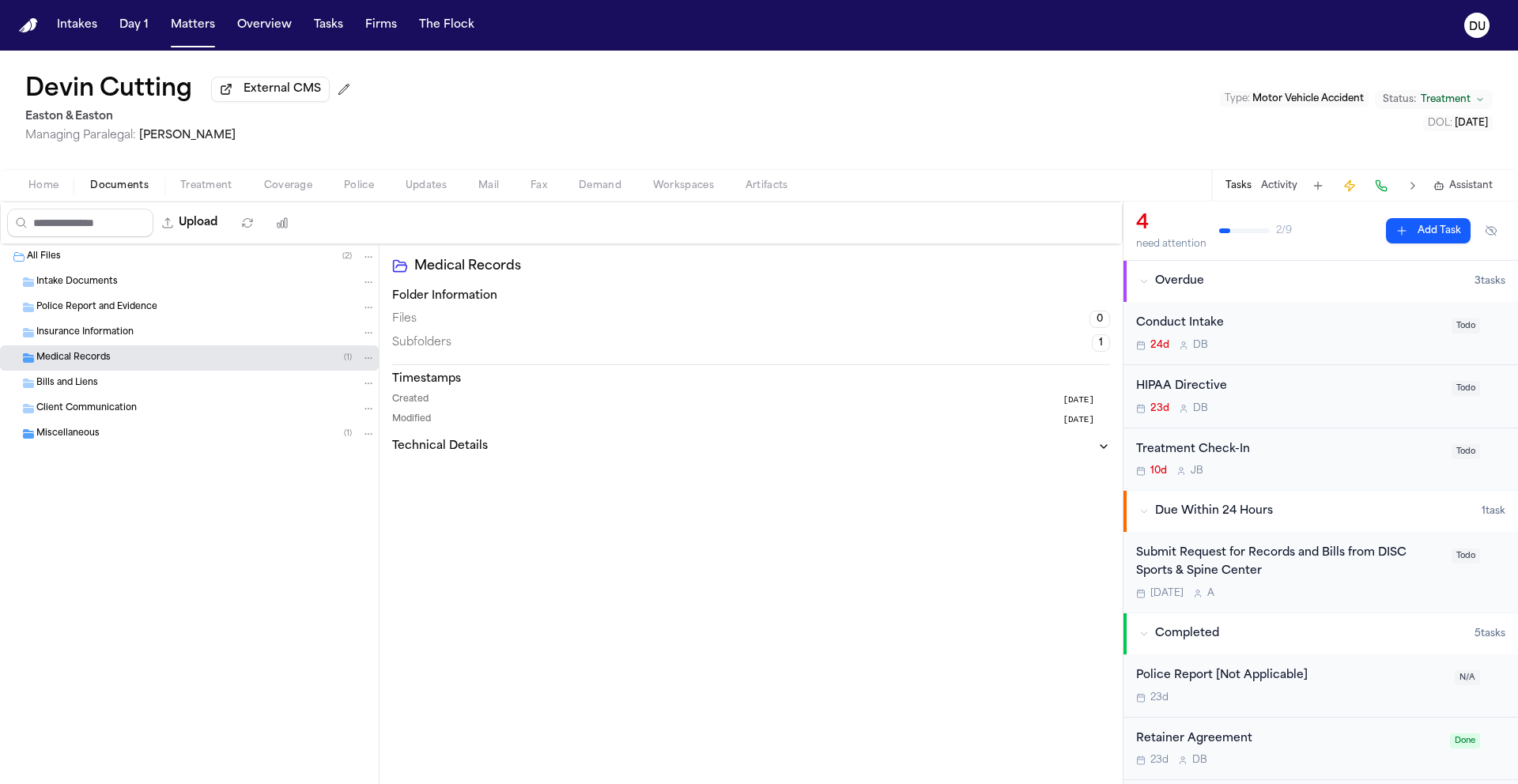
click at [99, 332] on span "Insurance Information" at bounding box center [85, 333] width 98 height 13
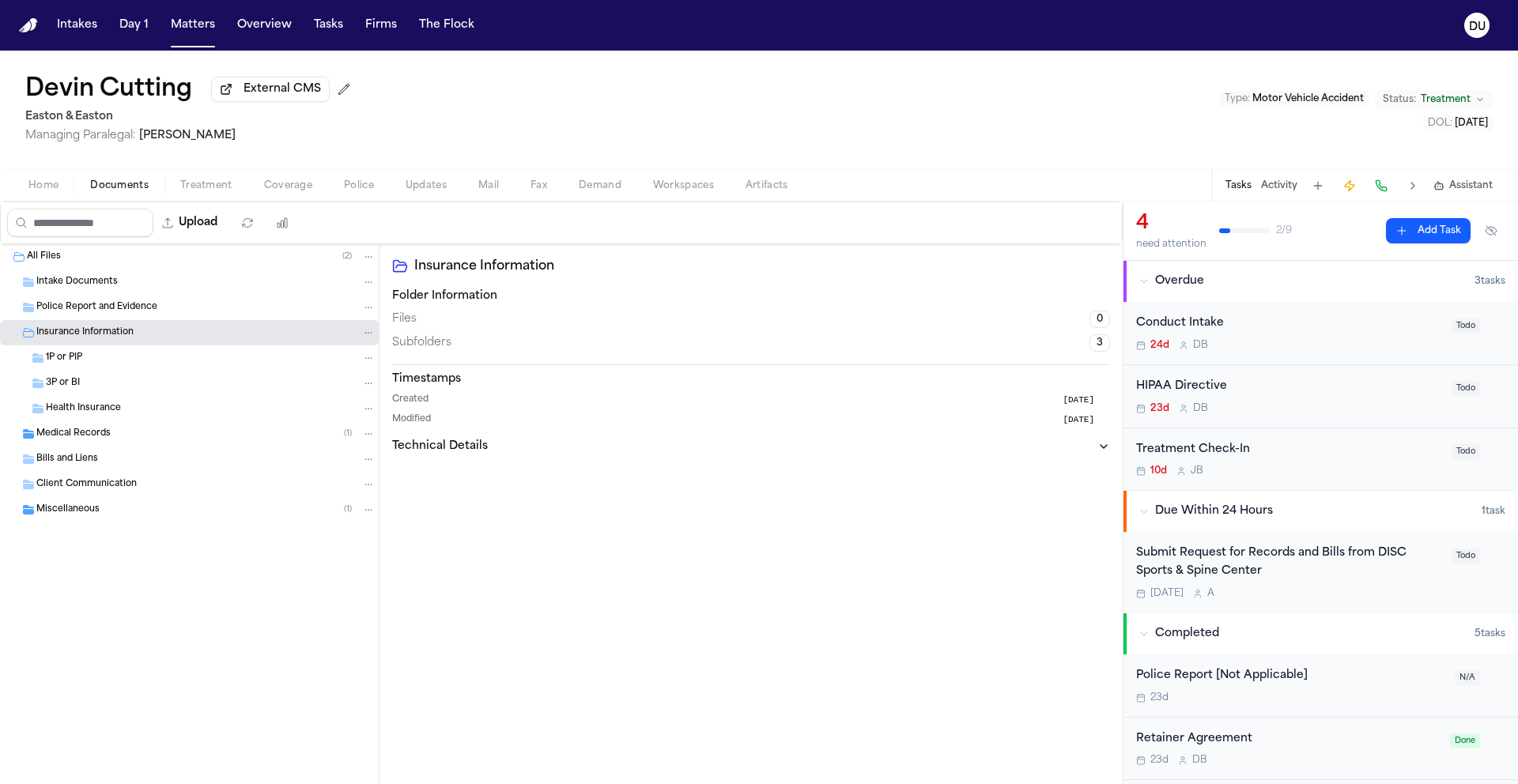
click at [102, 310] on span "Police Report and Evidence" at bounding box center [97, 307] width 121 height 13
click at [98, 288] on span "Intake Documents" at bounding box center [78, 282] width 82 height 13
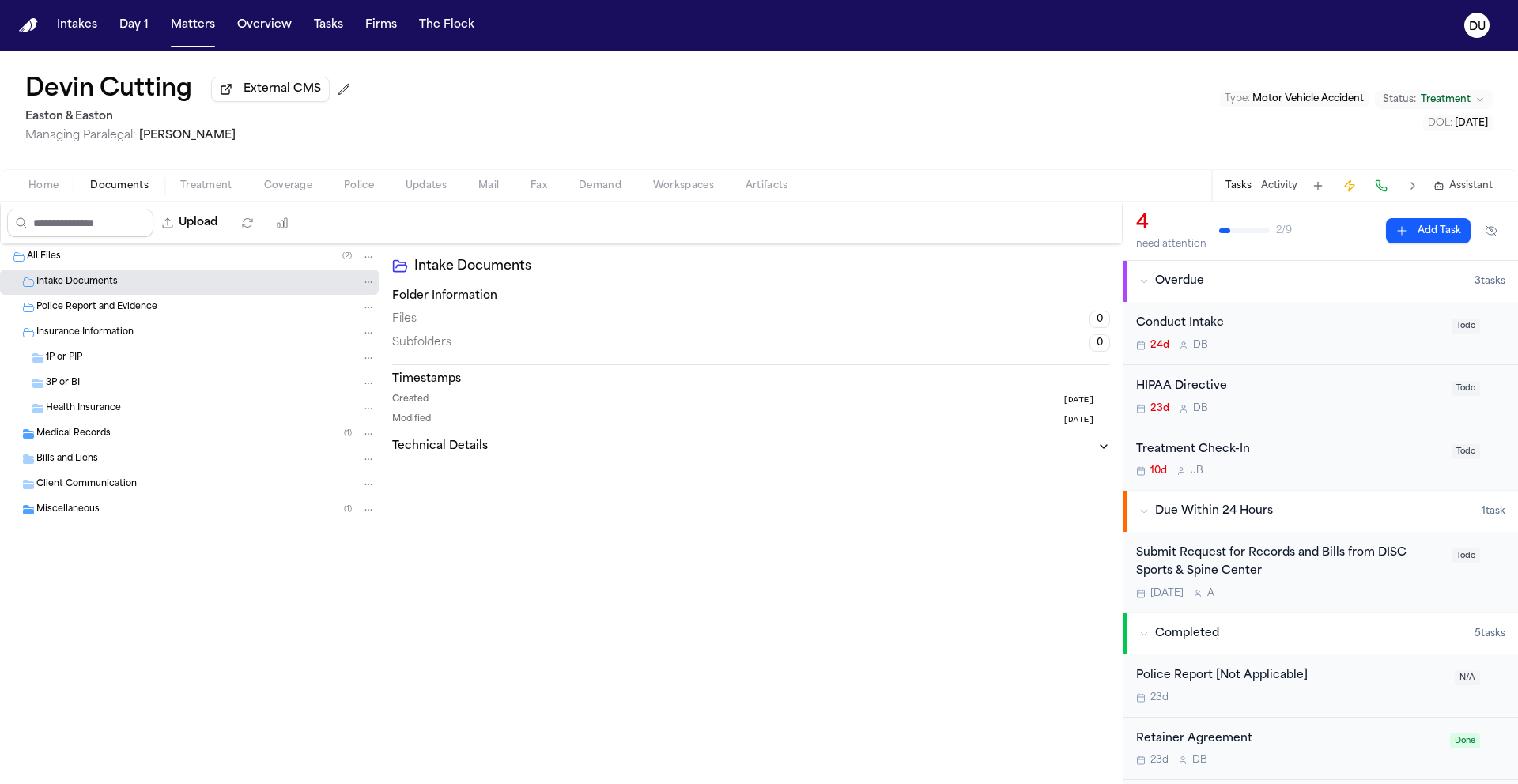
click at [98, 288] on span "Intake Documents" at bounding box center [78, 282] width 82 height 13
click at [63, 432] on span "Medical Records" at bounding box center [73, 434] width 74 height 13
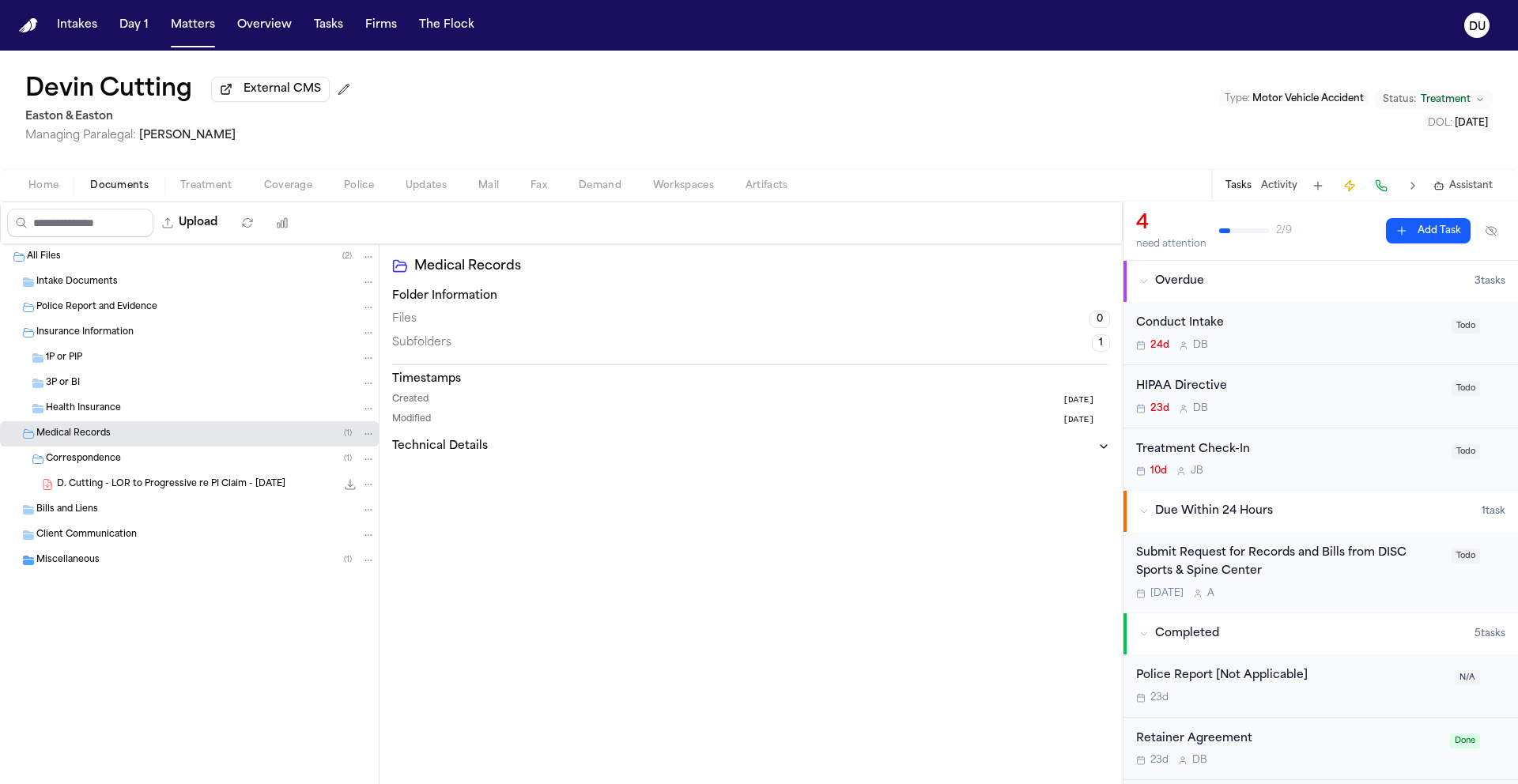
click at [75, 567] on span "Miscellaneous" at bounding box center [68, 561] width 63 height 13
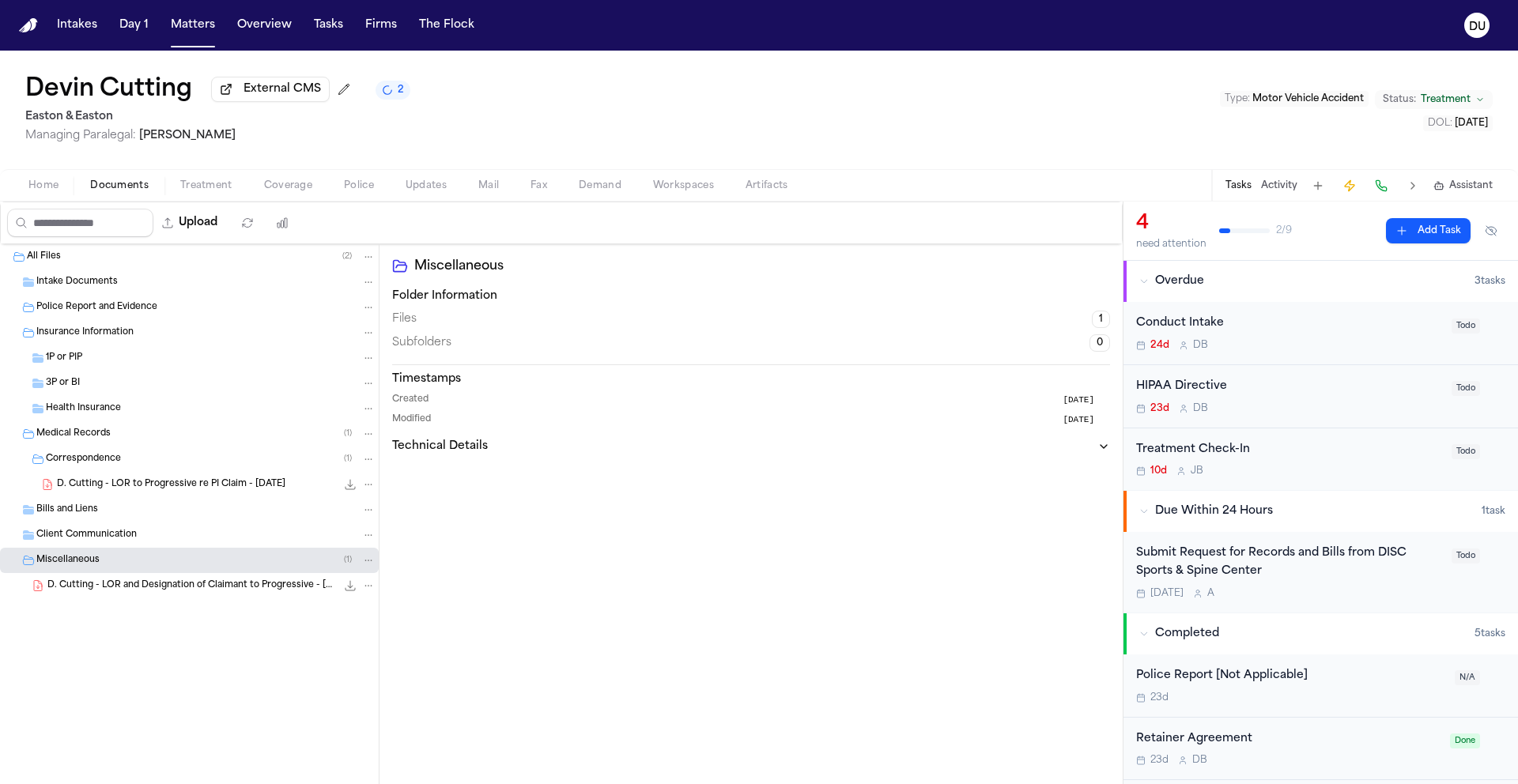
click at [1281, 553] on div "Submit Request for Records and Bills from DISC Sports & Spine Center" at bounding box center [1289, 563] width 306 height 37
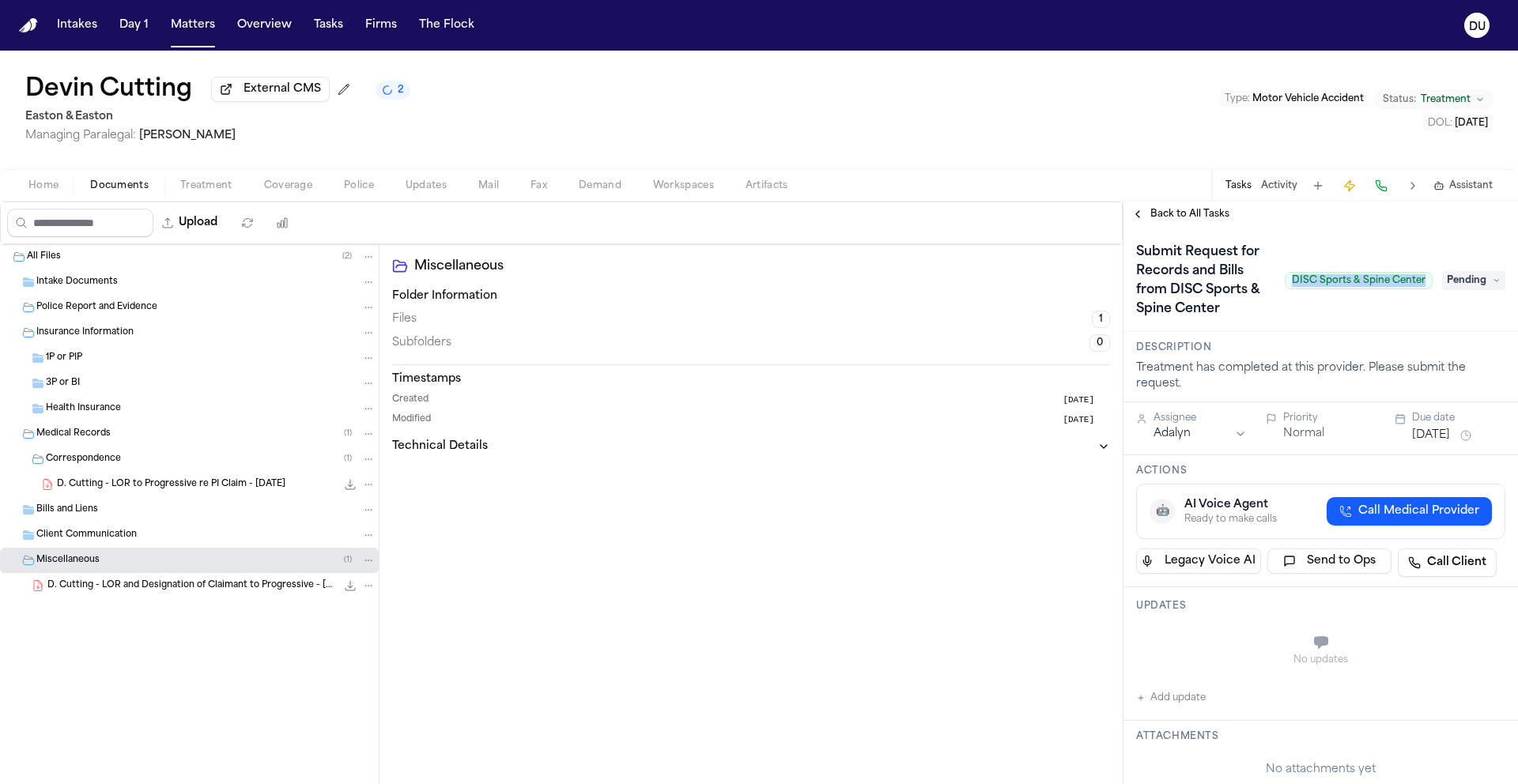
drag, startPoint x: 1282, startPoint y: 284, endPoint x: 1420, endPoint y: 290, distance: 138.1
click at [1420, 290] on div "Submit Request for Records and Bills from DISC Sports & Spine Center DISC Sport…" at bounding box center [1285, 280] width 297 height 82
copy span "DISC Sports & Spine Center"
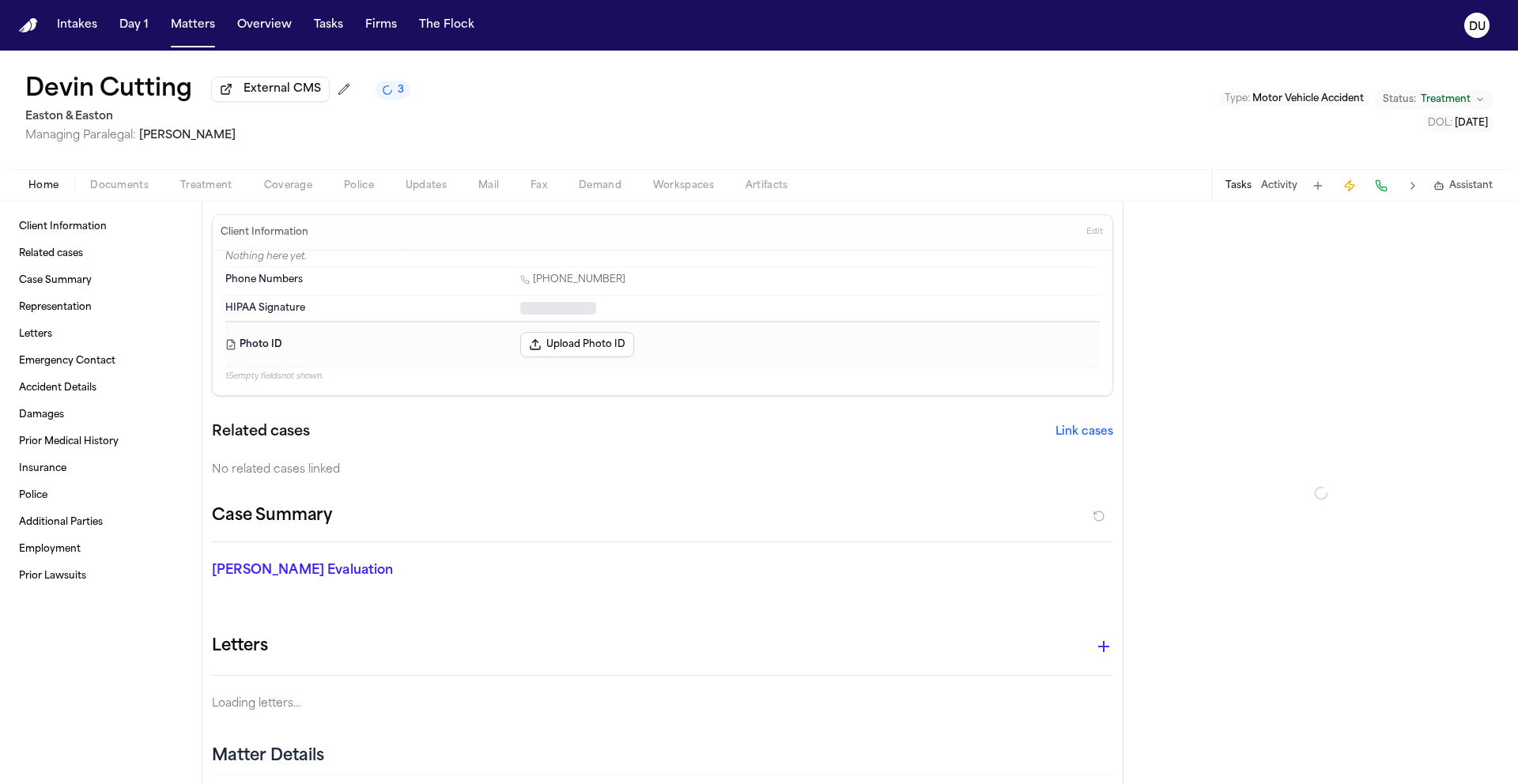
click at [54, 192] on span "Home" at bounding box center [43, 185] width 30 height 12
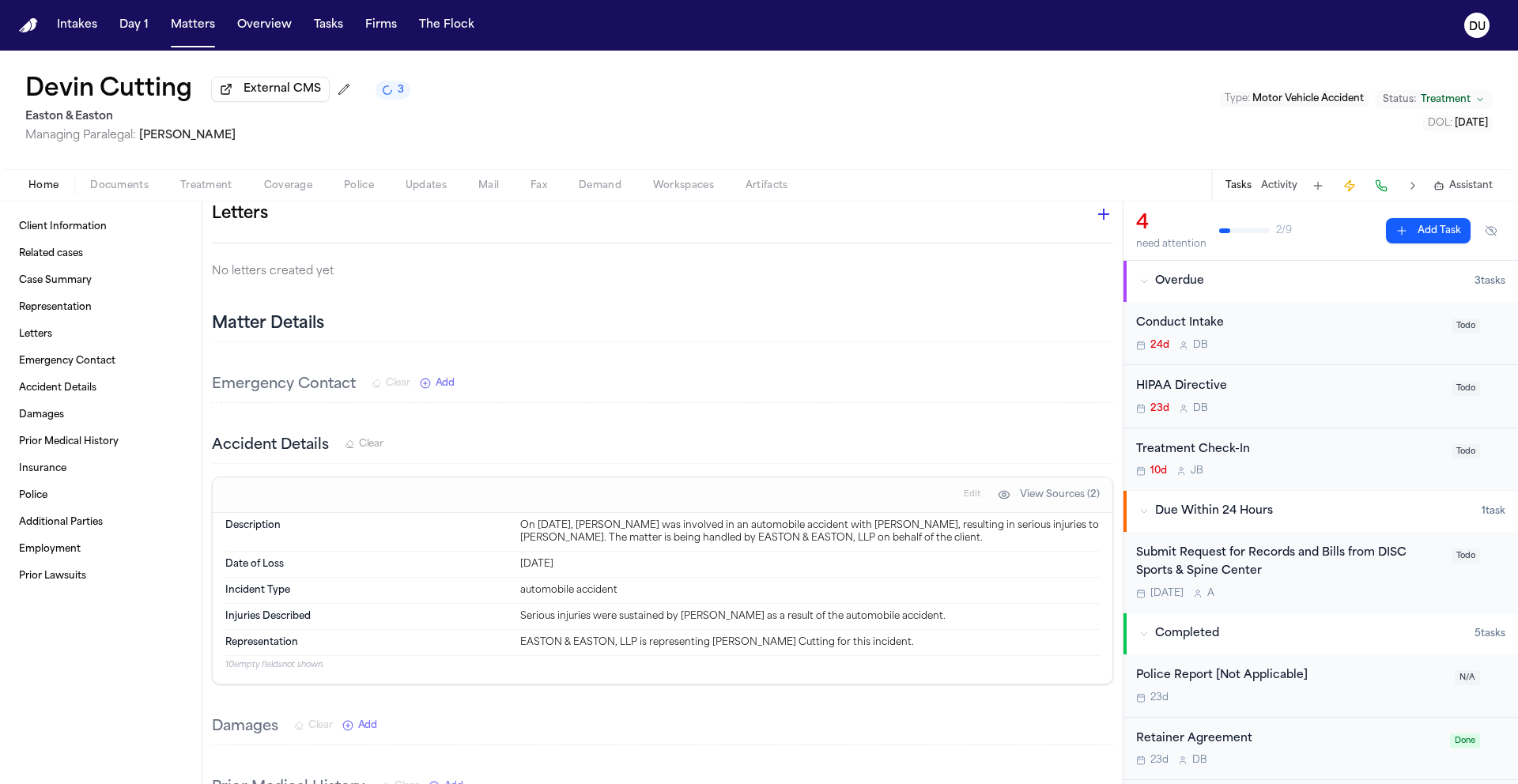
scroll to position [460, 0]
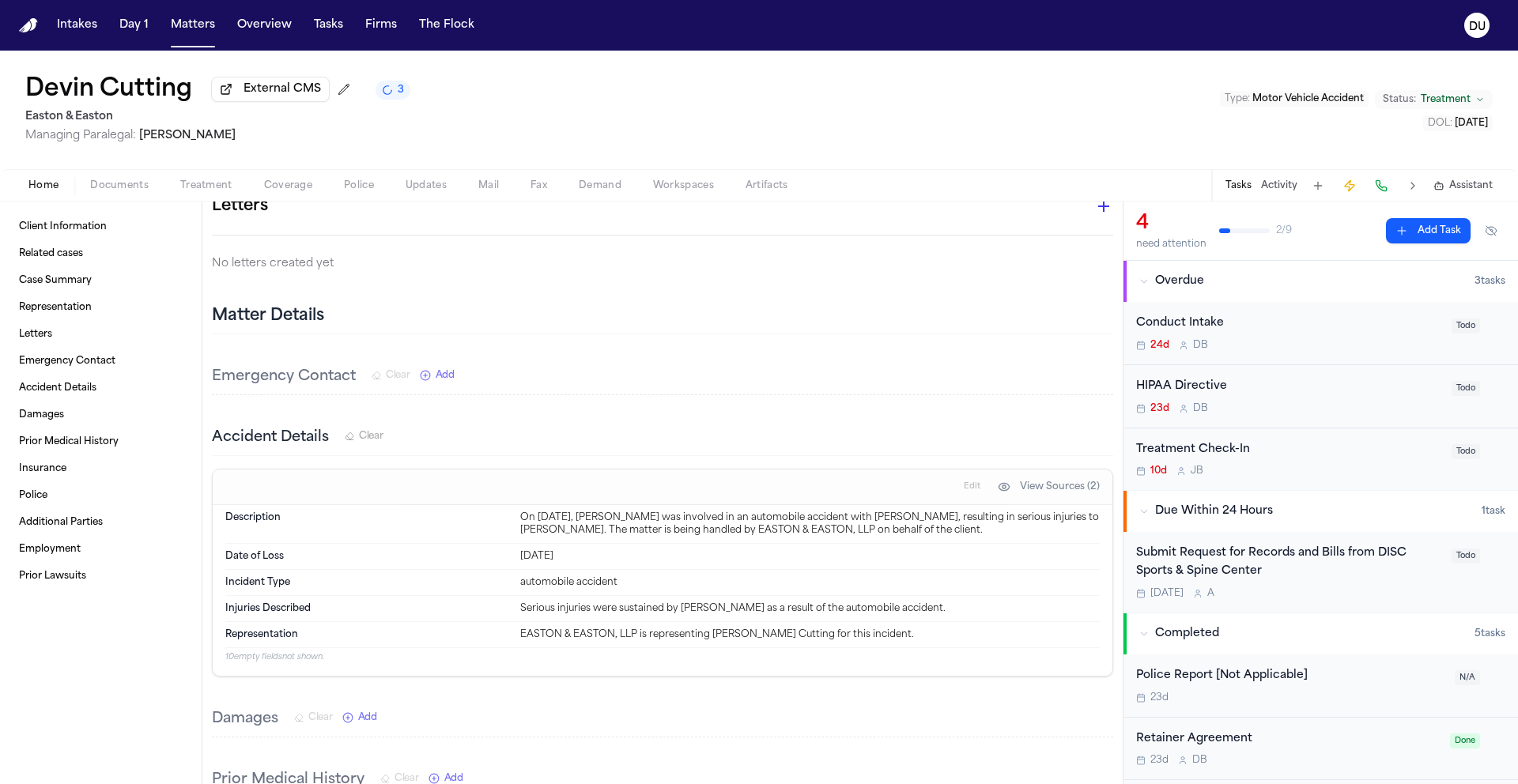
click at [116, 195] on span "button" at bounding box center [119, 194] width 78 height 2
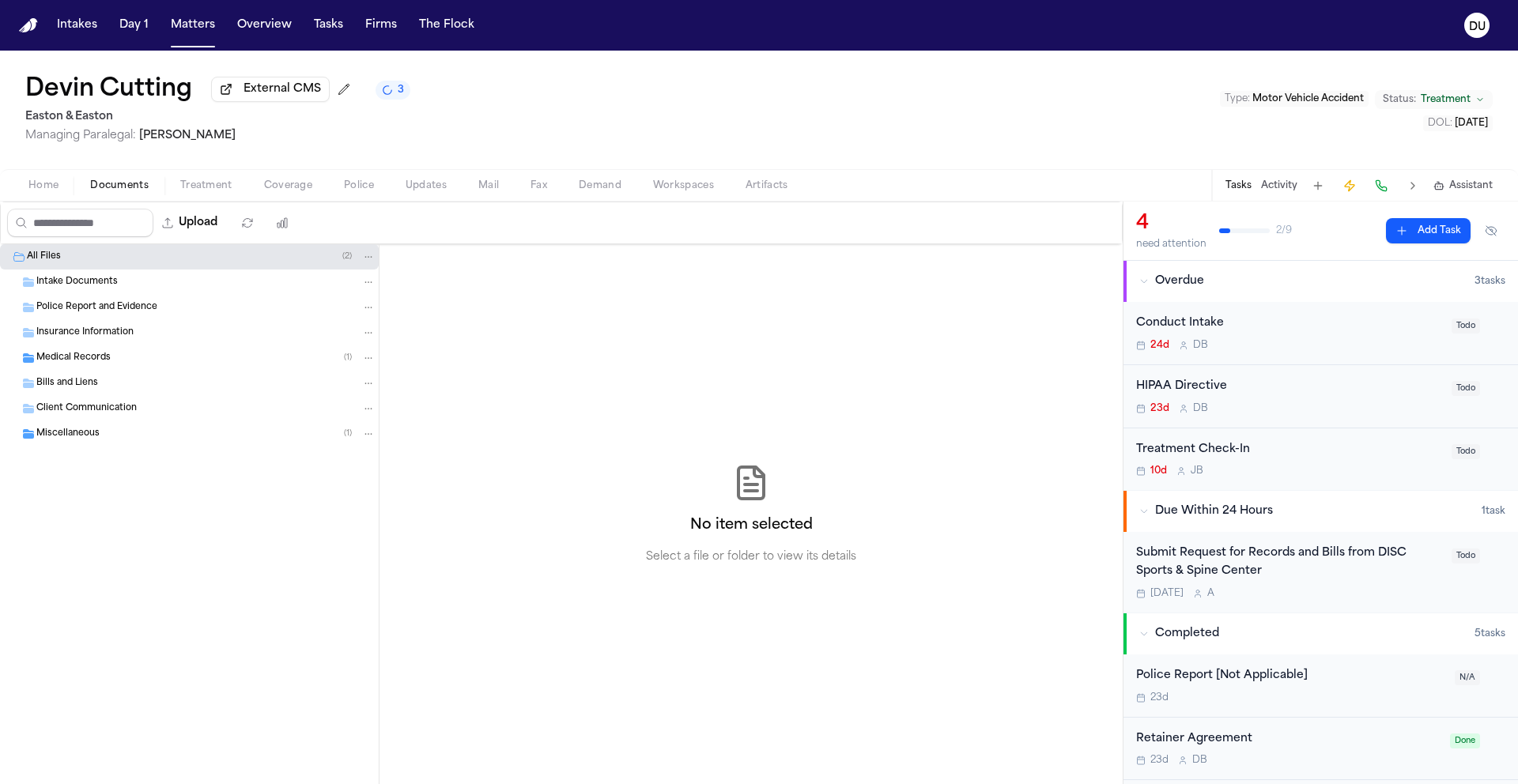
click at [62, 361] on span "Medical Records" at bounding box center [73, 358] width 74 height 13
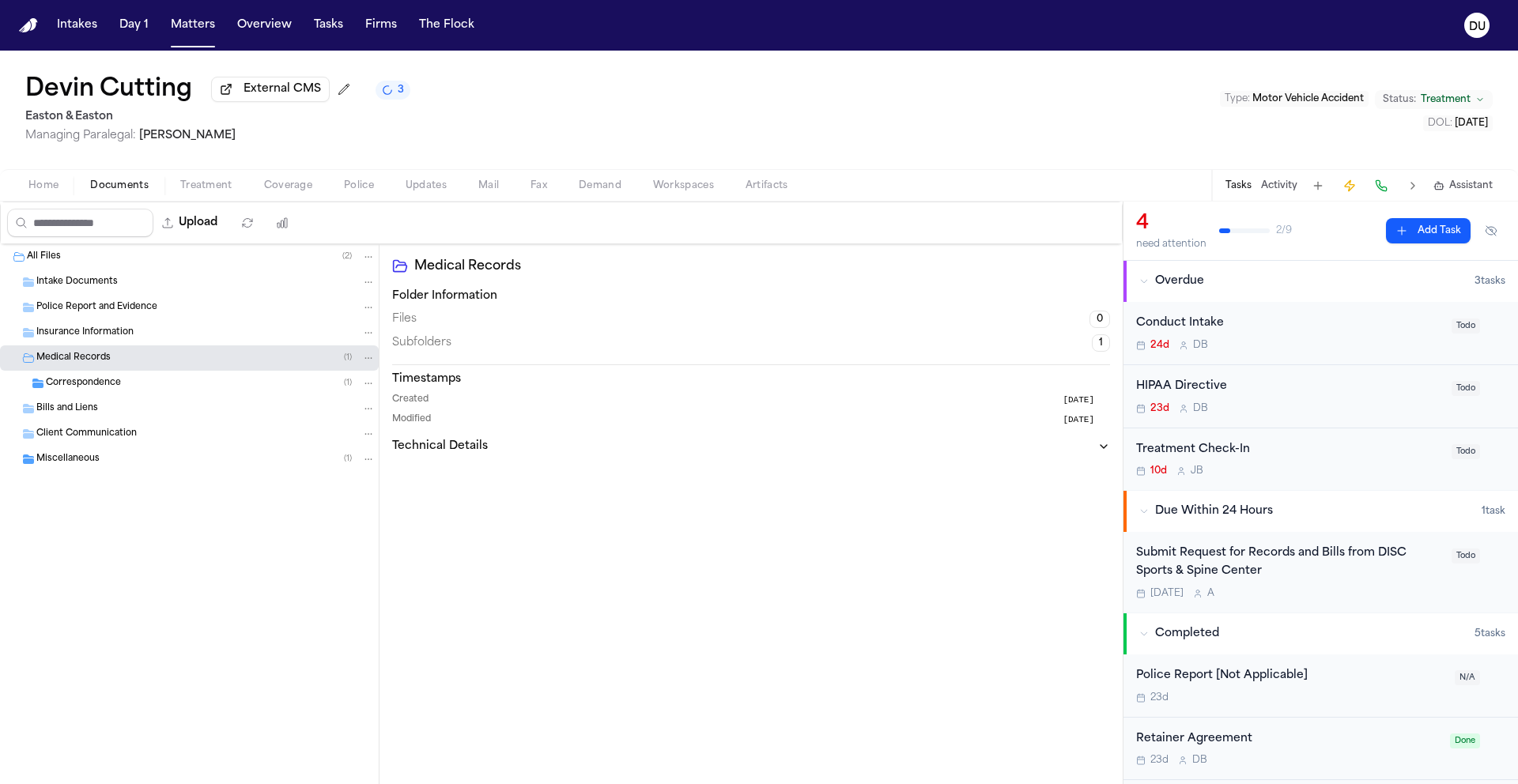
click at [73, 391] on span "Correspondence" at bounding box center [83, 383] width 75 height 13
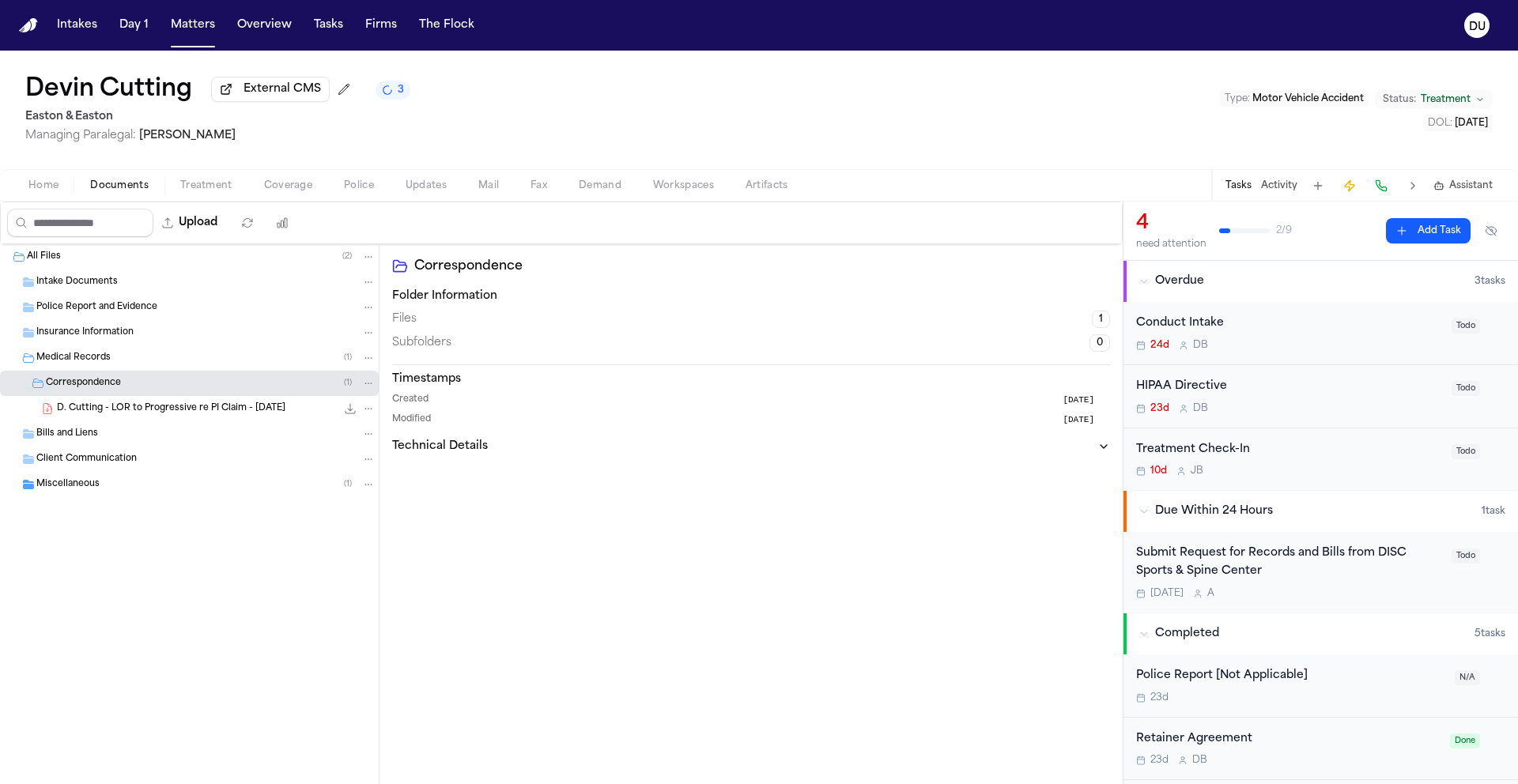
click at [137, 422] on div "D. Cutting - LOR to Progressive re PI Claim - 9.17.25 220.7 KB • PDF" at bounding box center [189, 408] width 378 height 25
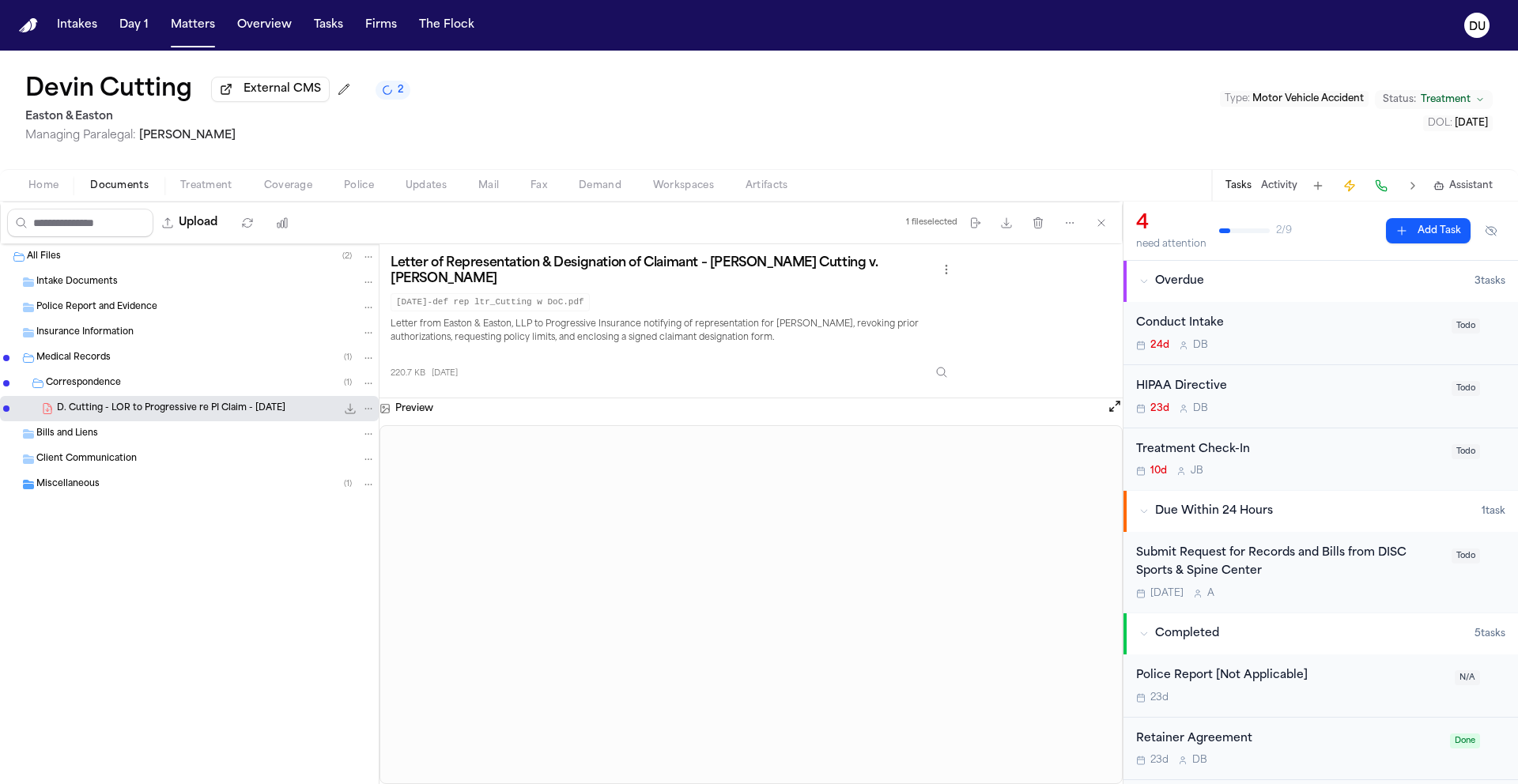
click at [78, 340] on span "Insurance Information" at bounding box center [85, 333] width 98 height 13
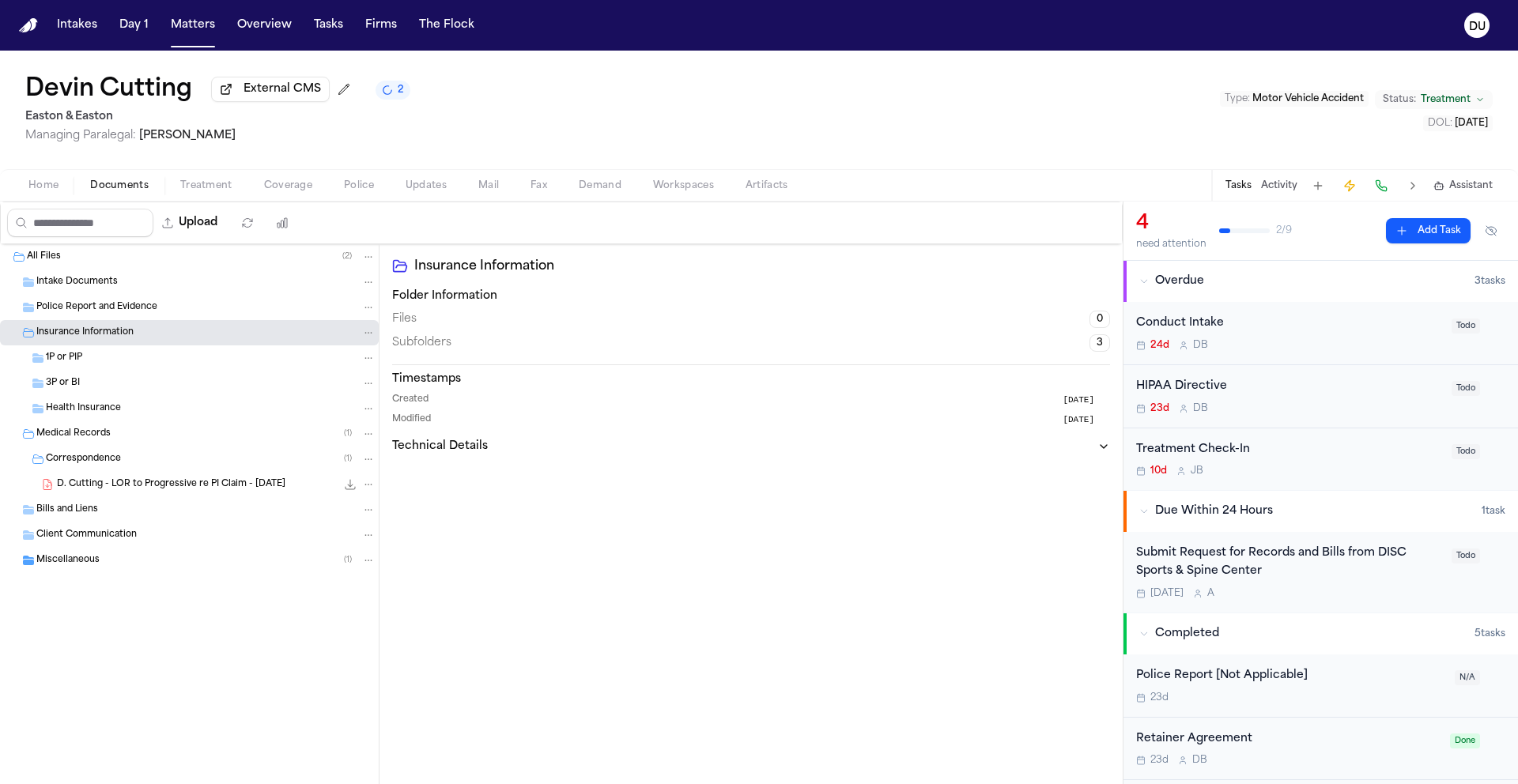
click at [63, 565] on span "Miscellaneous" at bounding box center [68, 561] width 63 height 13
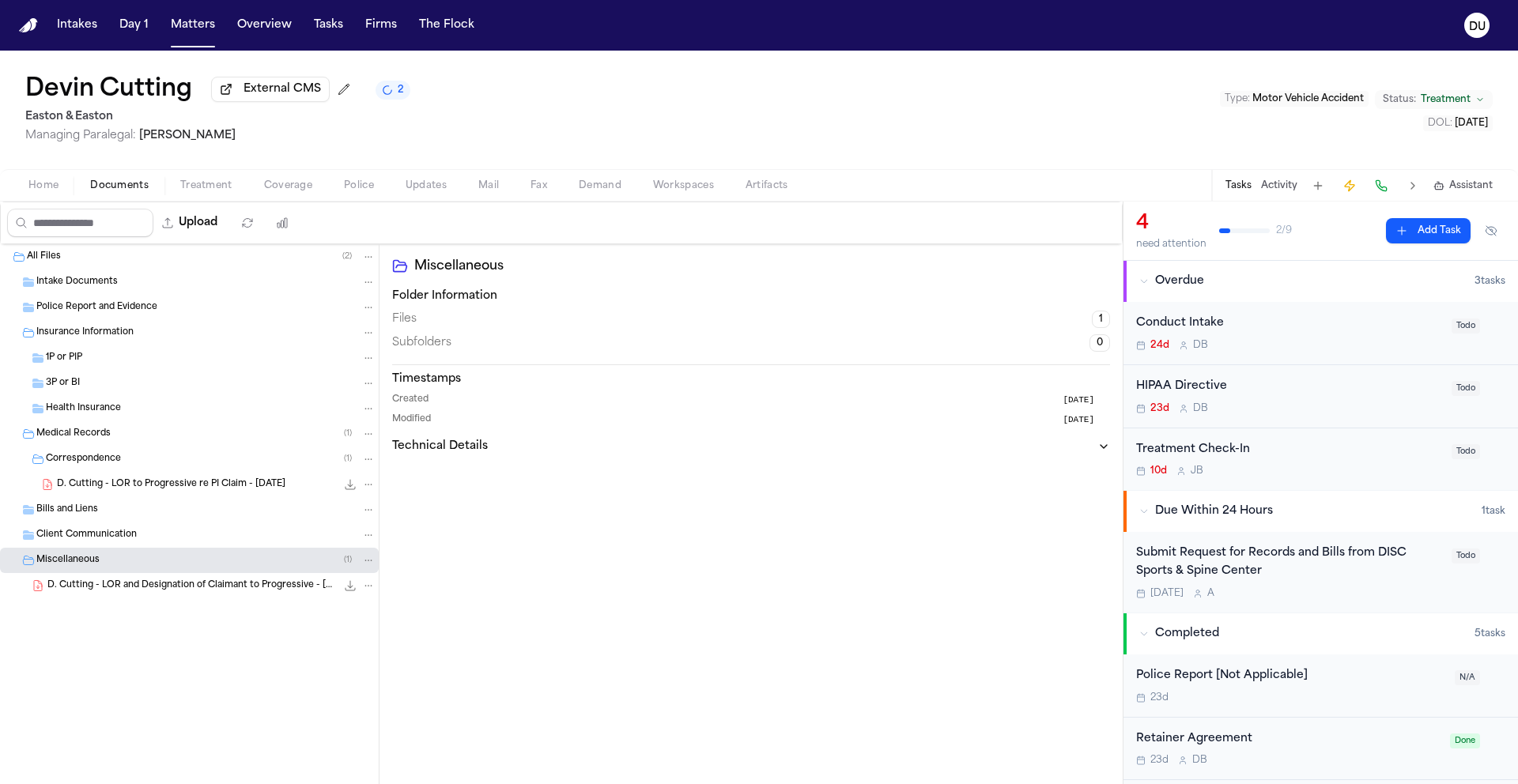
click at [148, 589] on span "D. Cutting - LOR and Designation of Claimant to Progressive - 9.12.25" at bounding box center [192, 586] width 288 height 13
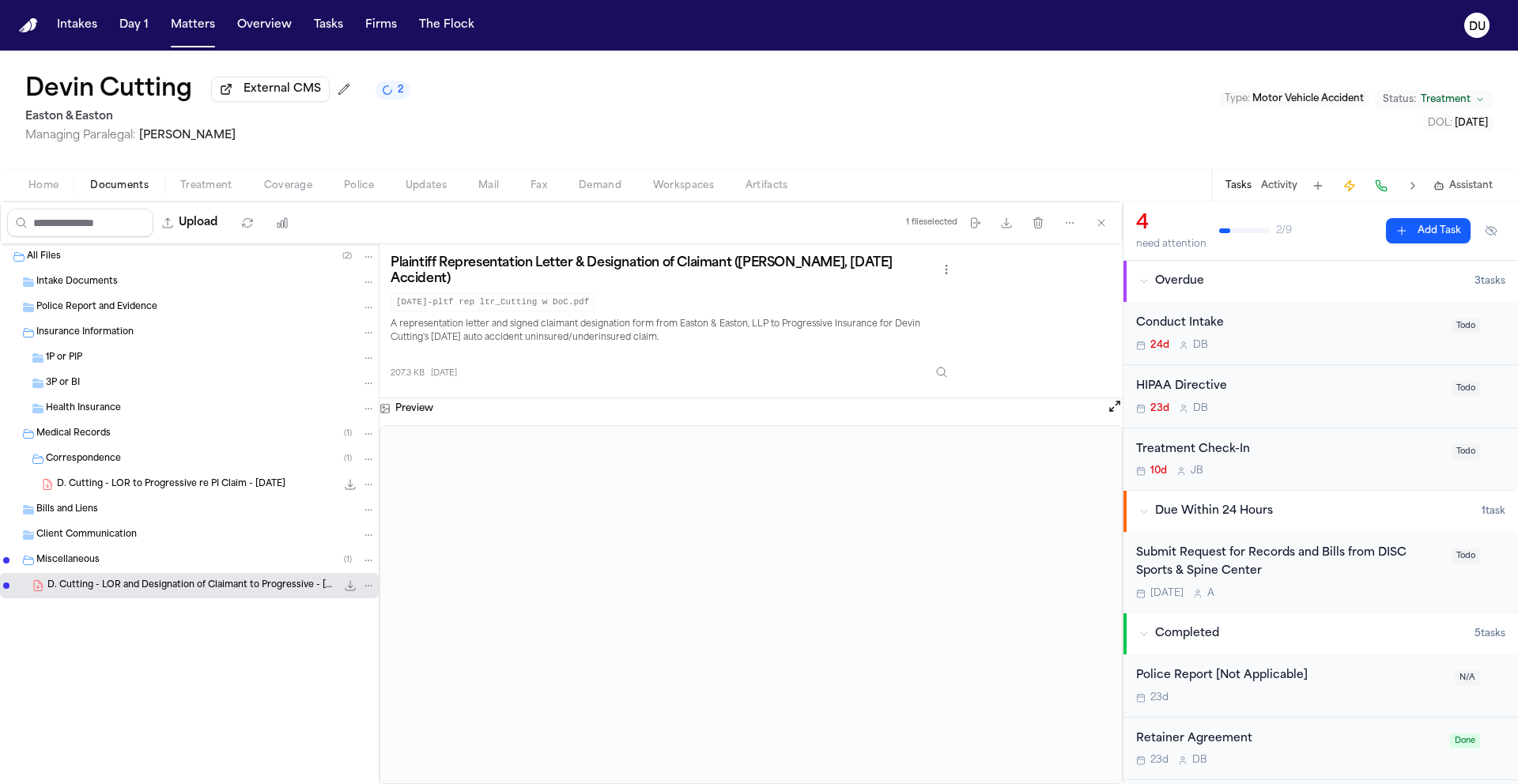
click at [113, 287] on span "Intake Documents" at bounding box center [78, 282] width 82 height 13
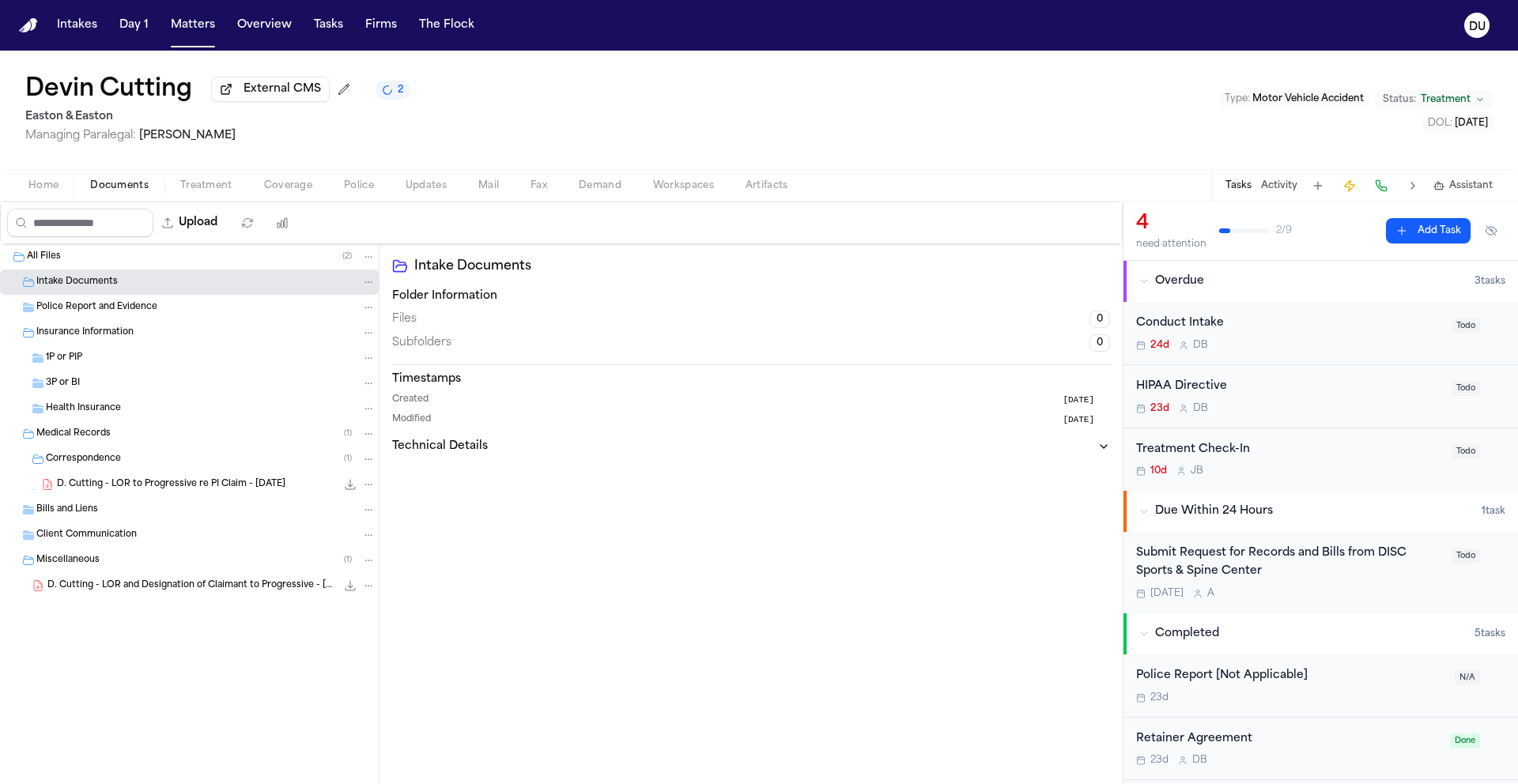
click at [120, 310] on span "Police Report and Evidence" at bounding box center [97, 307] width 121 height 13
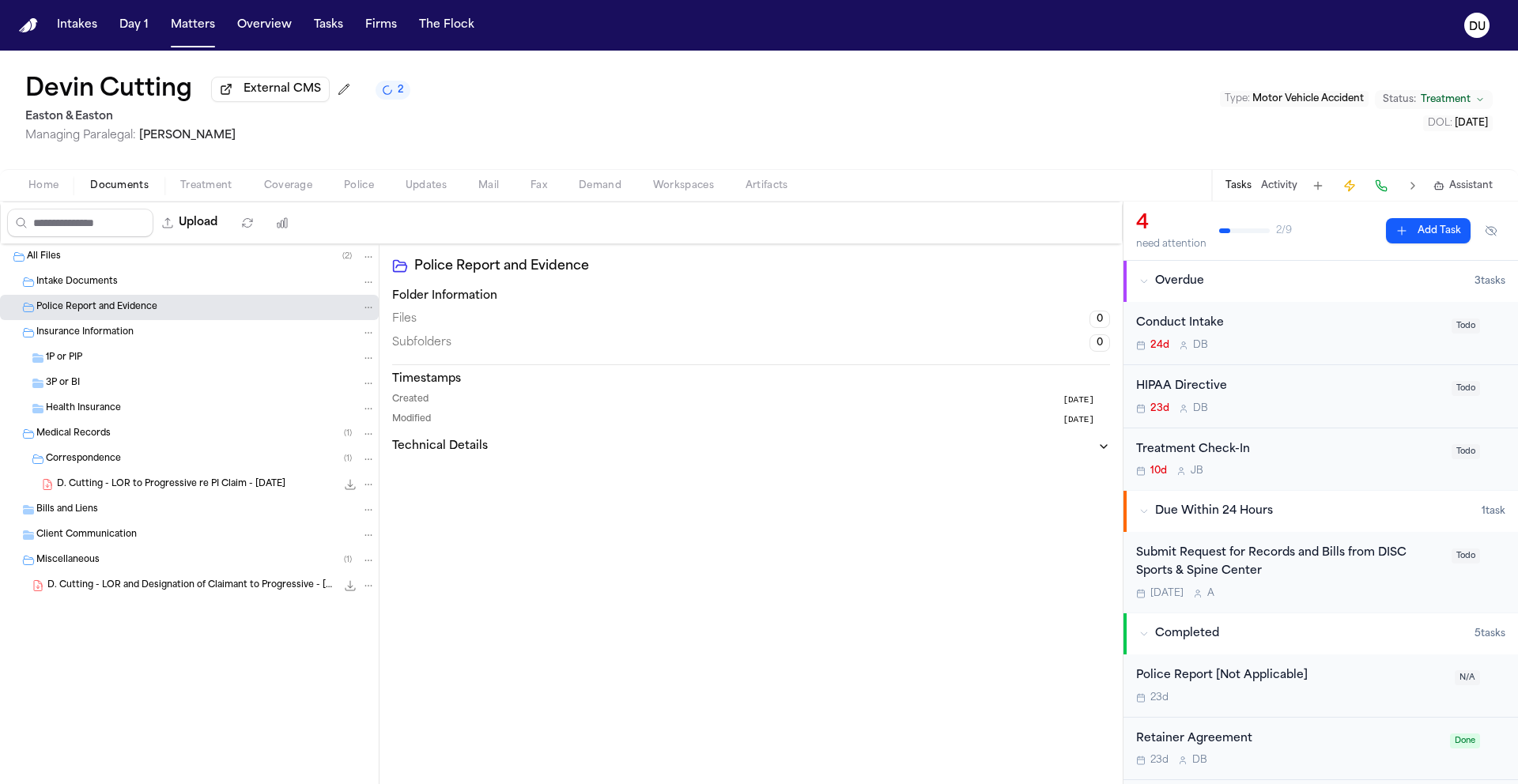
click at [88, 340] on span "Insurance Information" at bounding box center [85, 333] width 98 height 13
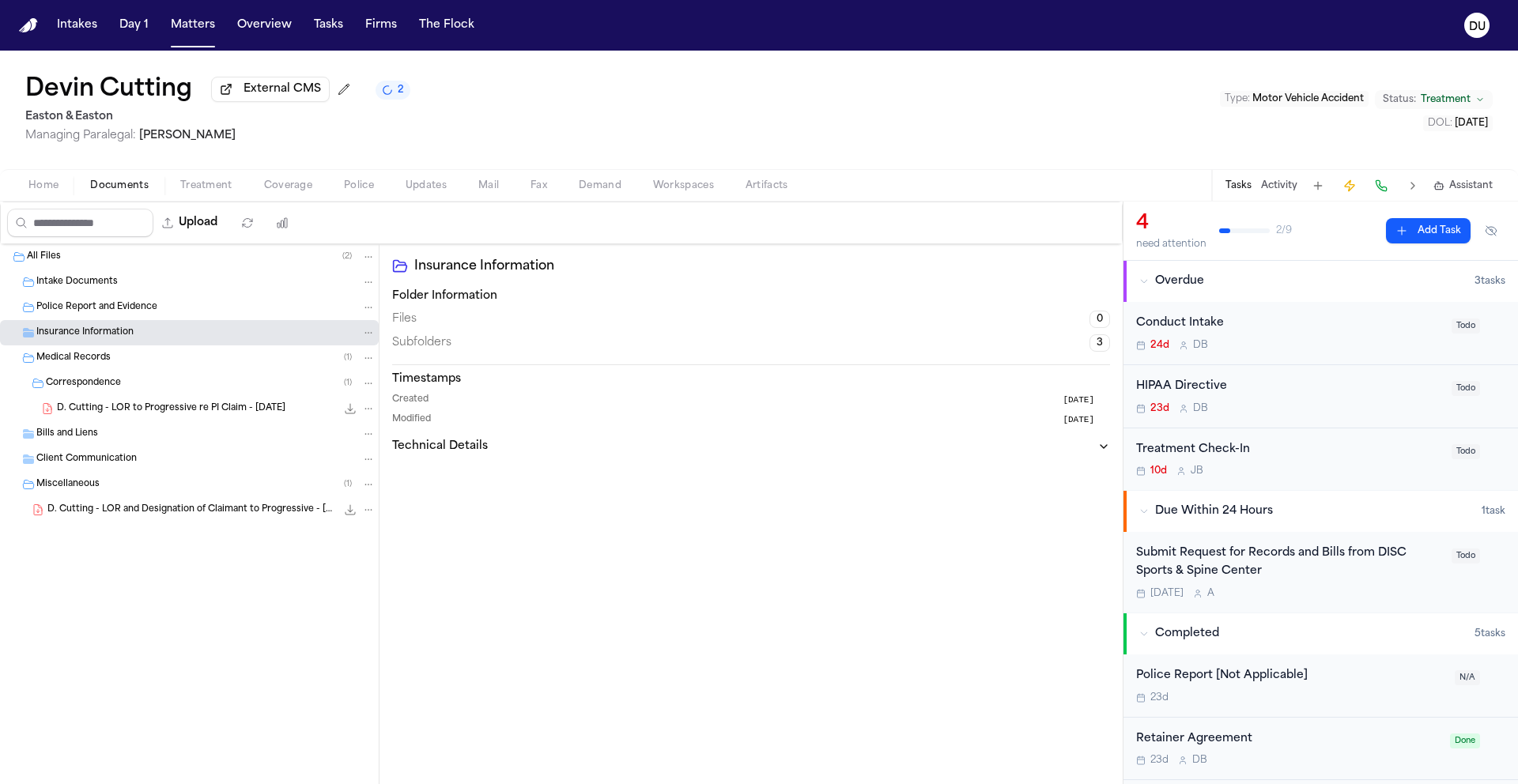
click at [87, 362] on span "Medical Records" at bounding box center [73, 358] width 74 height 13
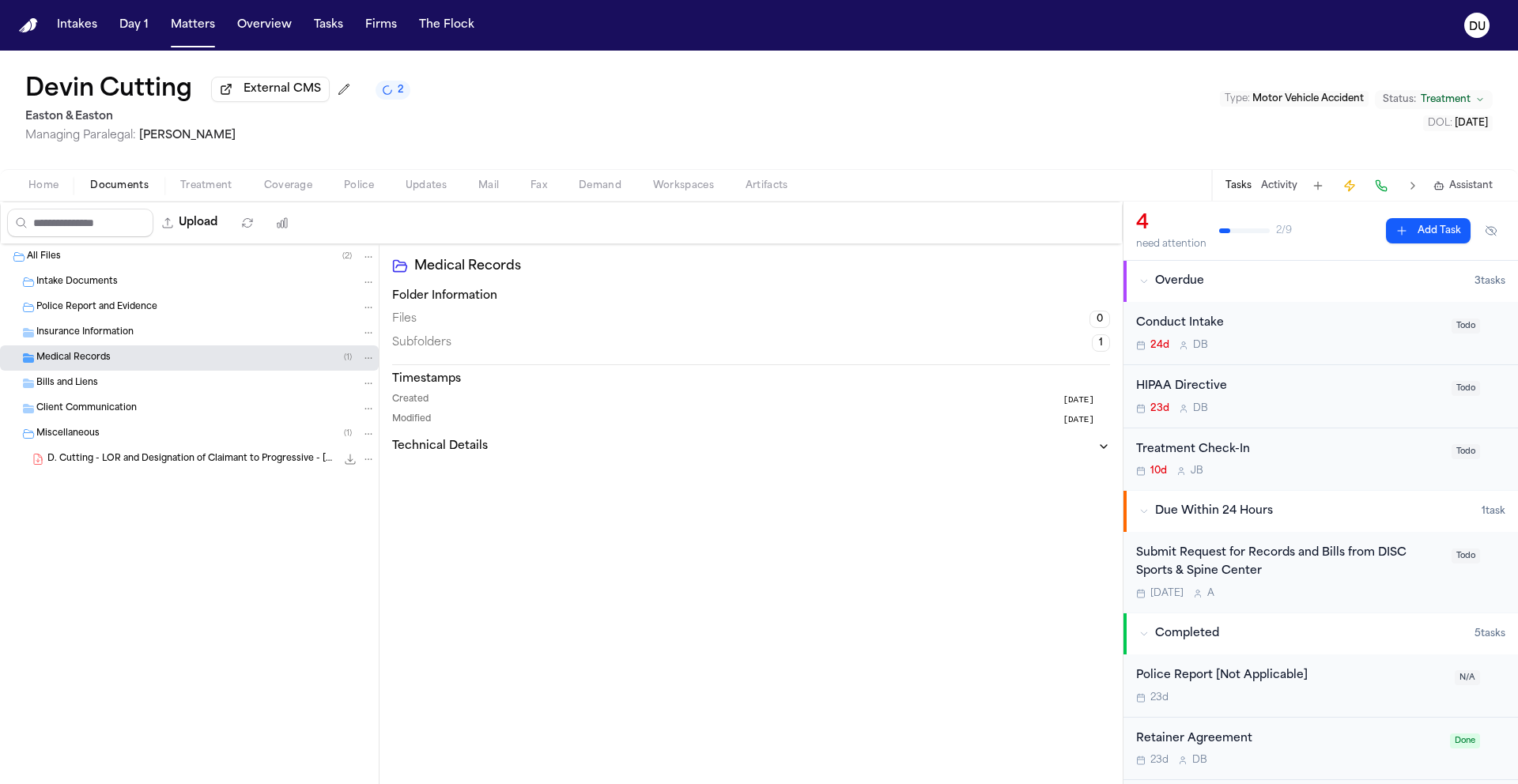
click at [100, 398] on div "Client Communication" at bounding box center [189, 408] width 378 height 25
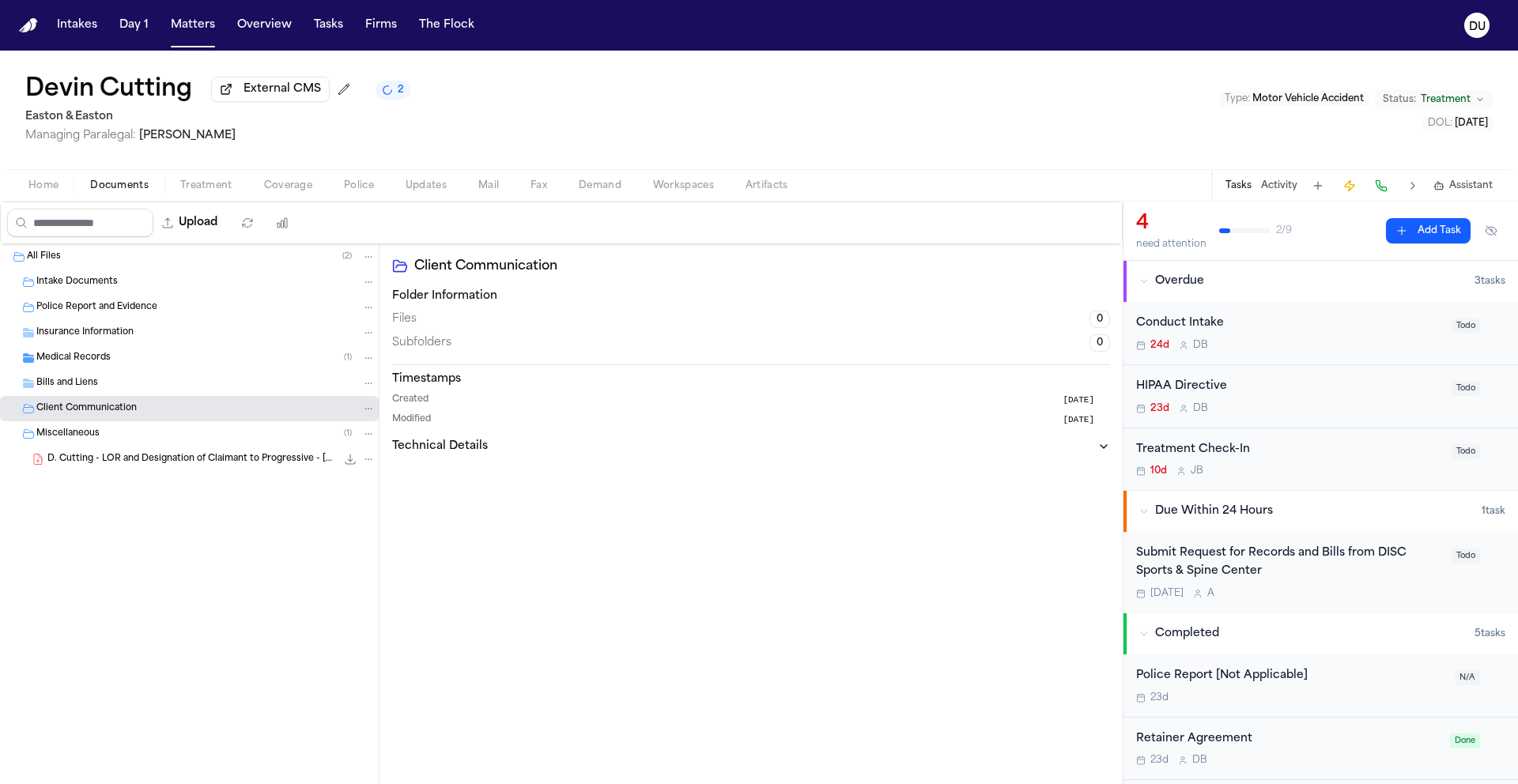
click at [100, 386] on div "Bills and Liens" at bounding box center [206, 383] width 339 height 14
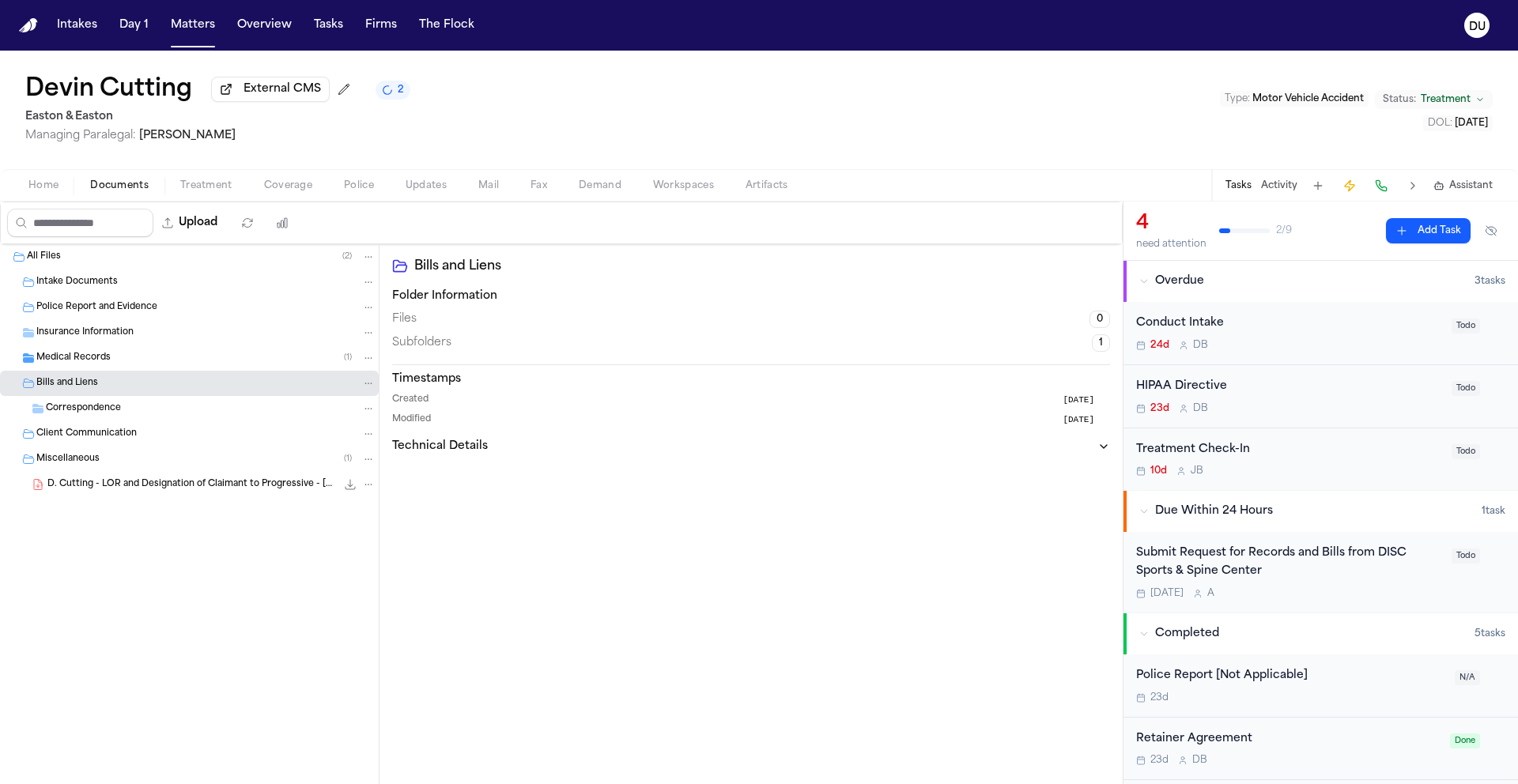
click at [110, 400] on div "Correspondence" at bounding box center [189, 408] width 378 height 25
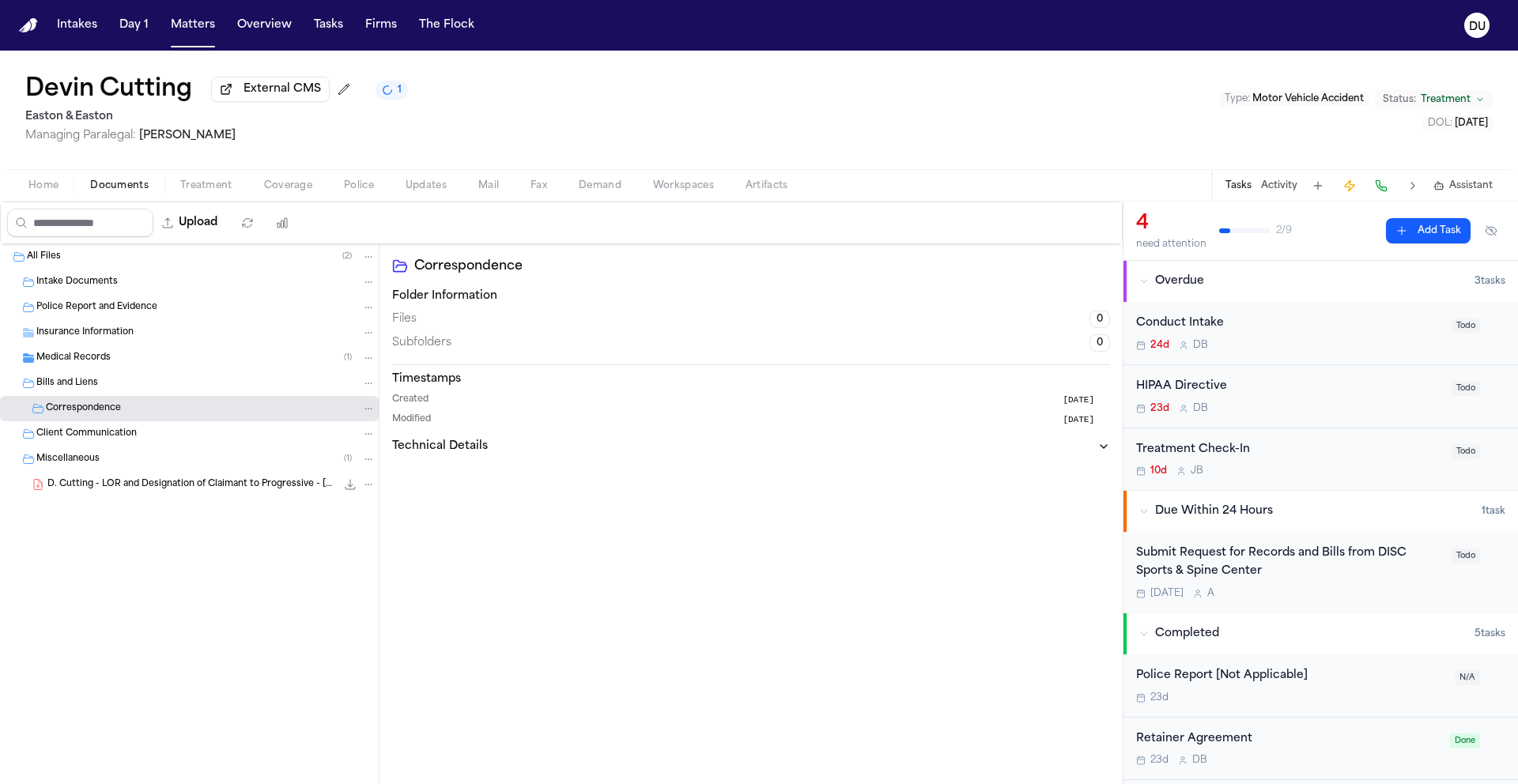
click at [101, 467] on div "Miscellaneous ( 1 )" at bounding box center [206, 459] width 339 height 14
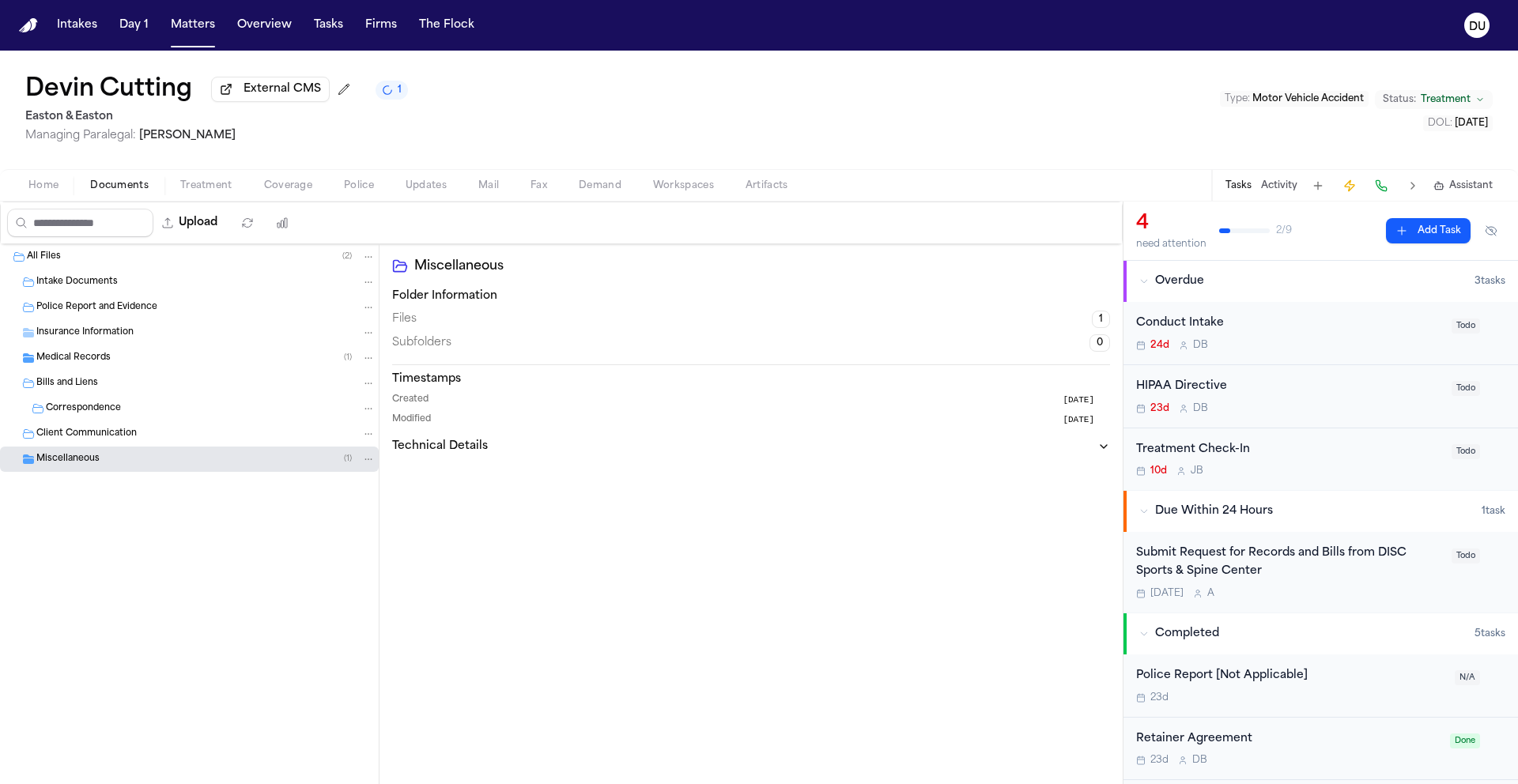
click at [132, 471] on div "Miscellaneous ( 1 )" at bounding box center [189, 459] width 378 height 25
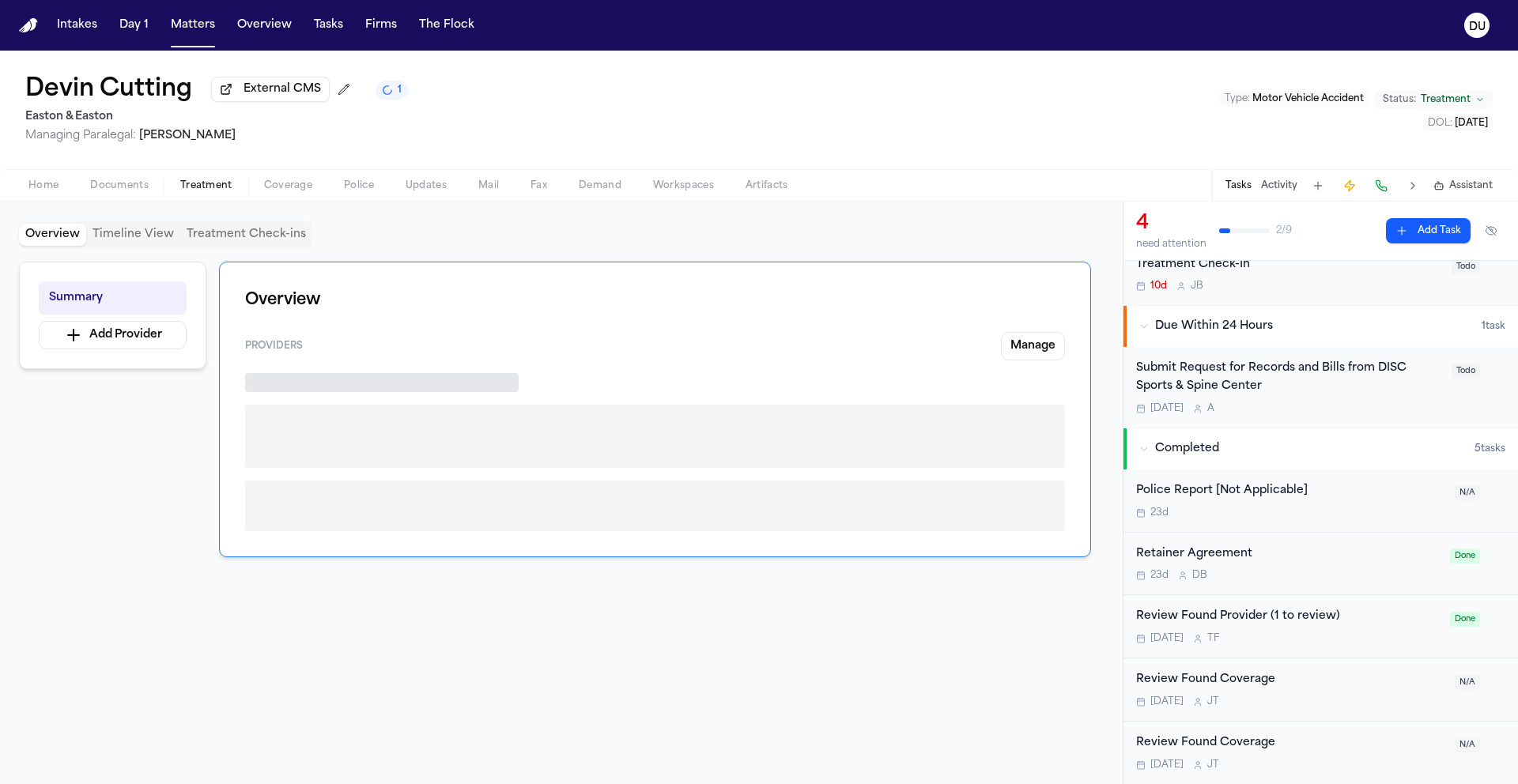
click at [204, 192] on span "Treatment" at bounding box center [206, 185] width 53 height 12
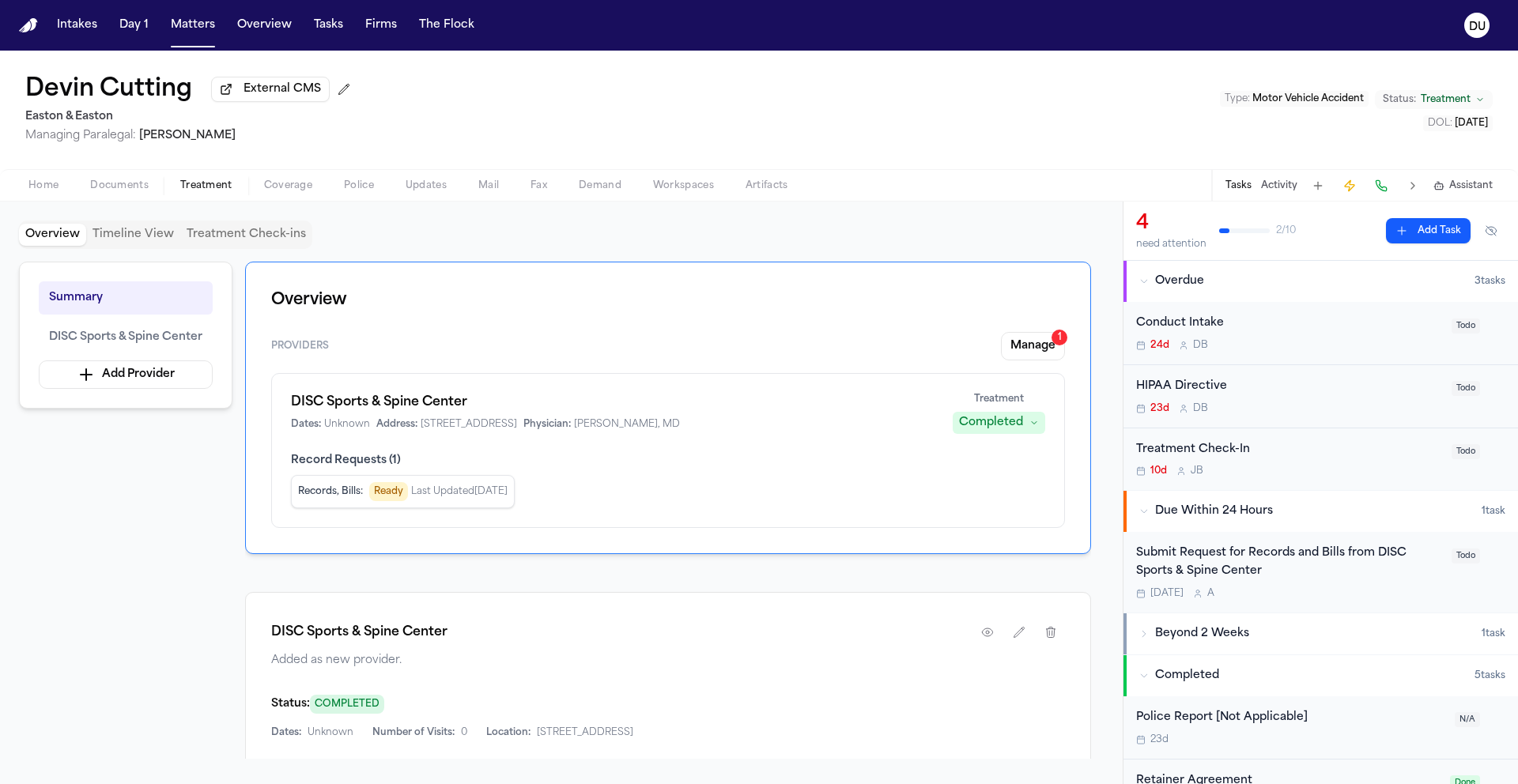
click at [1240, 565] on div "Submit Request for Records and Bills from DISC Sports & Spine Center" at bounding box center [1289, 563] width 306 height 37
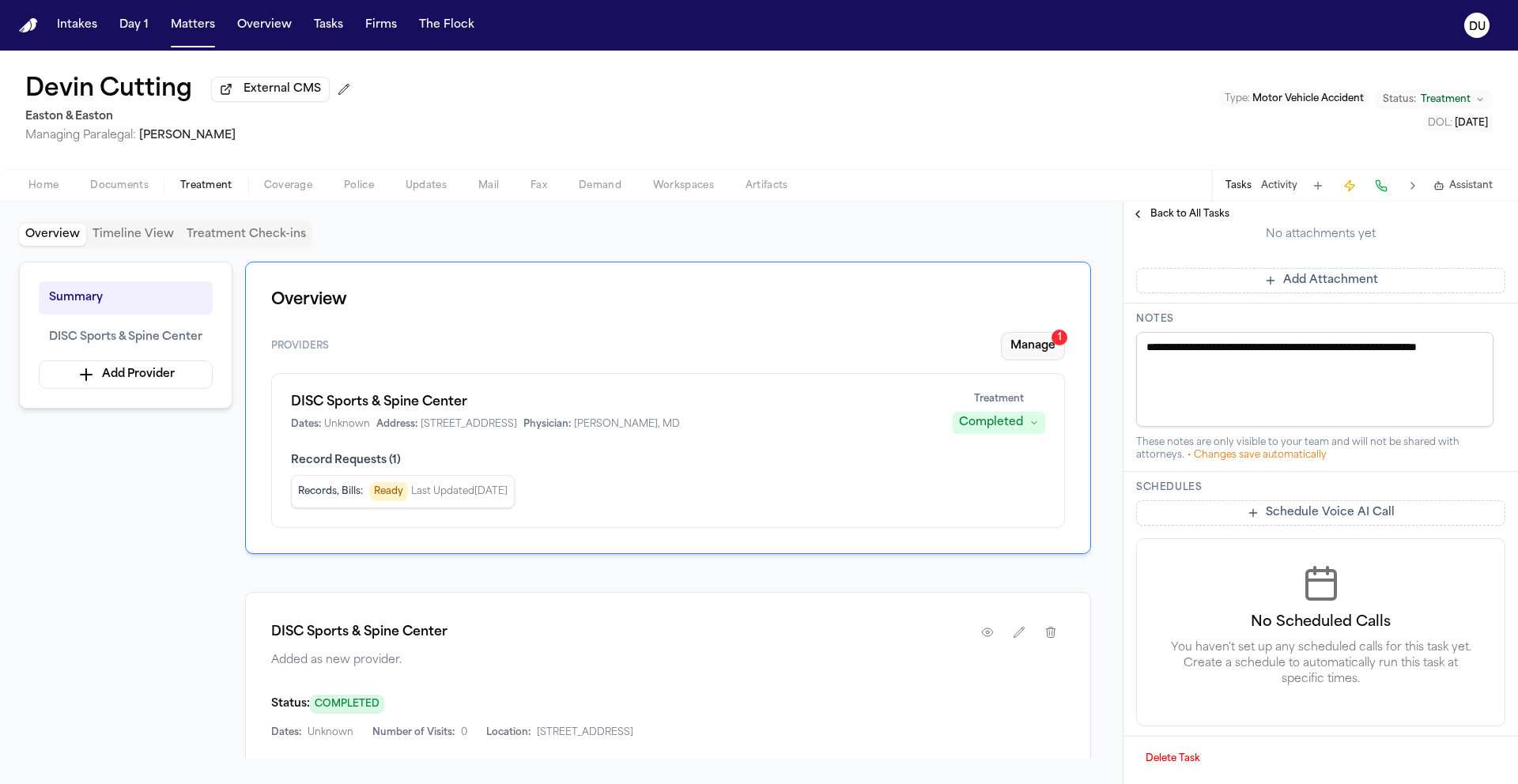
click at [1023, 348] on button "Manage 1" at bounding box center [1033, 346] width 64 height 28
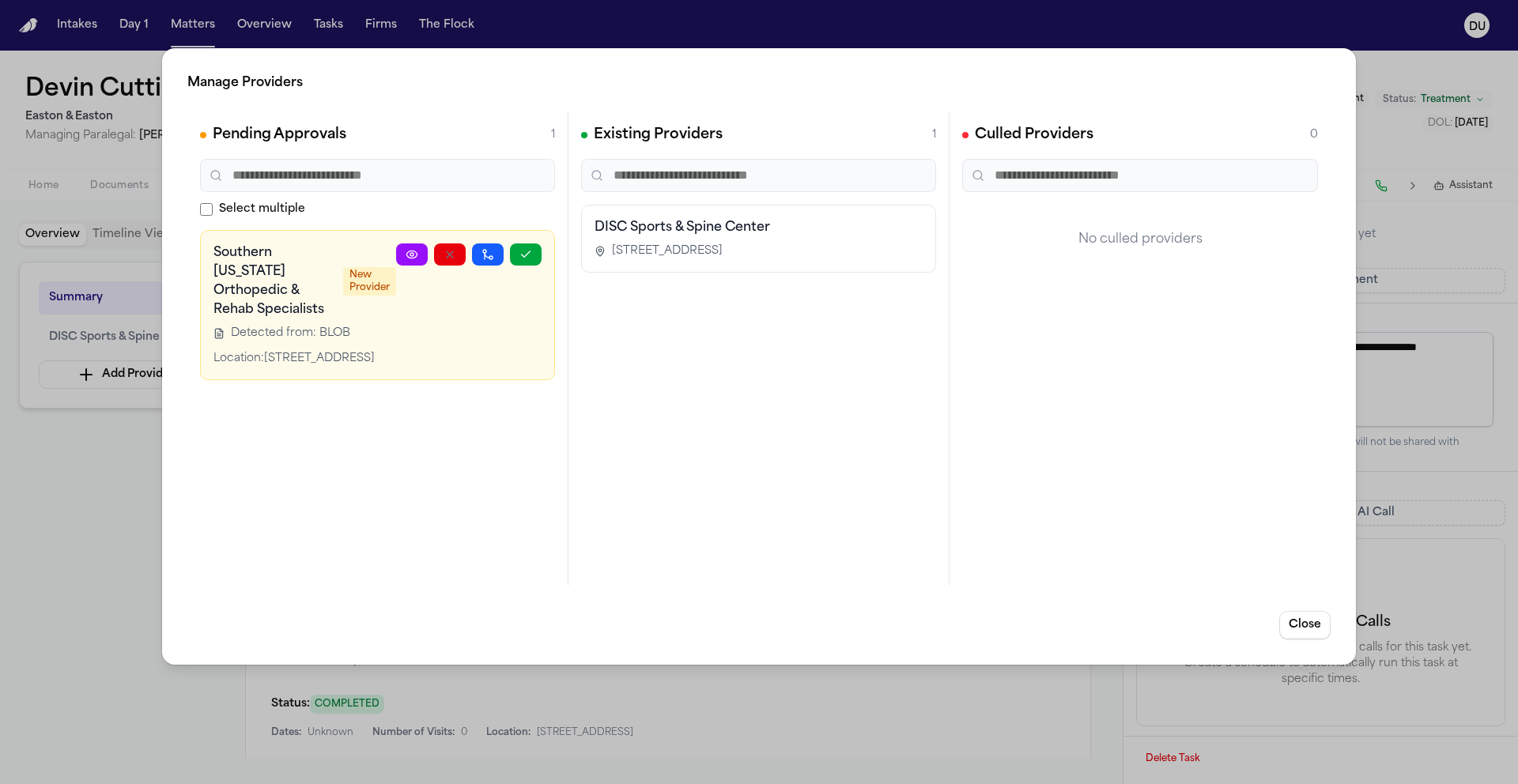
click at [413, 255] on circle at bounding box center [412, 255] width 3 height 3
click at [1422, 182] on div "Manage Providers Pending Approvals 1 Select multiple Southern California Orthop…" at bounding box center [759, 392] width 1518 height 784
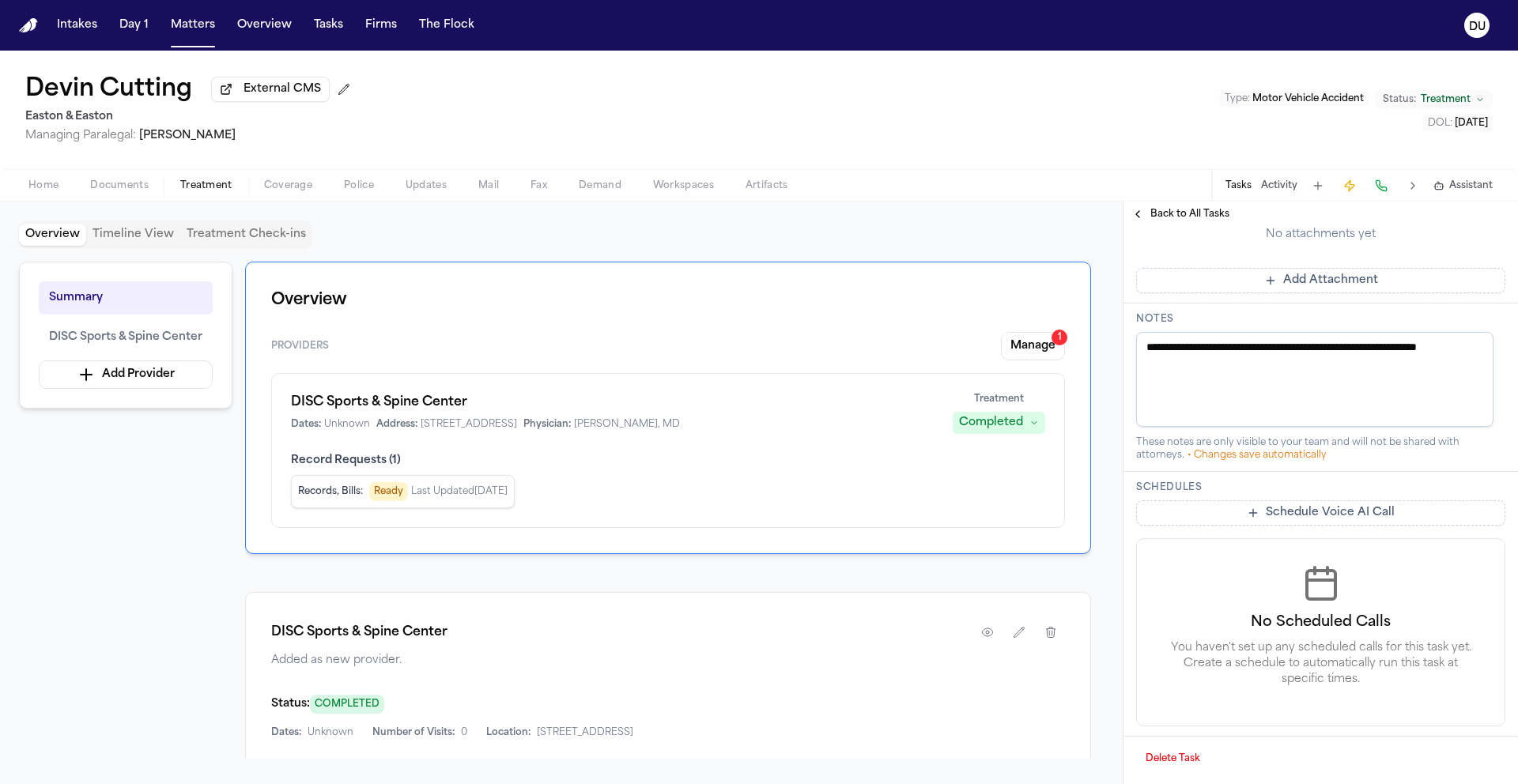
click at [125, 186] on span "Documents" at bounding box center [119, 185] width 58 height 12
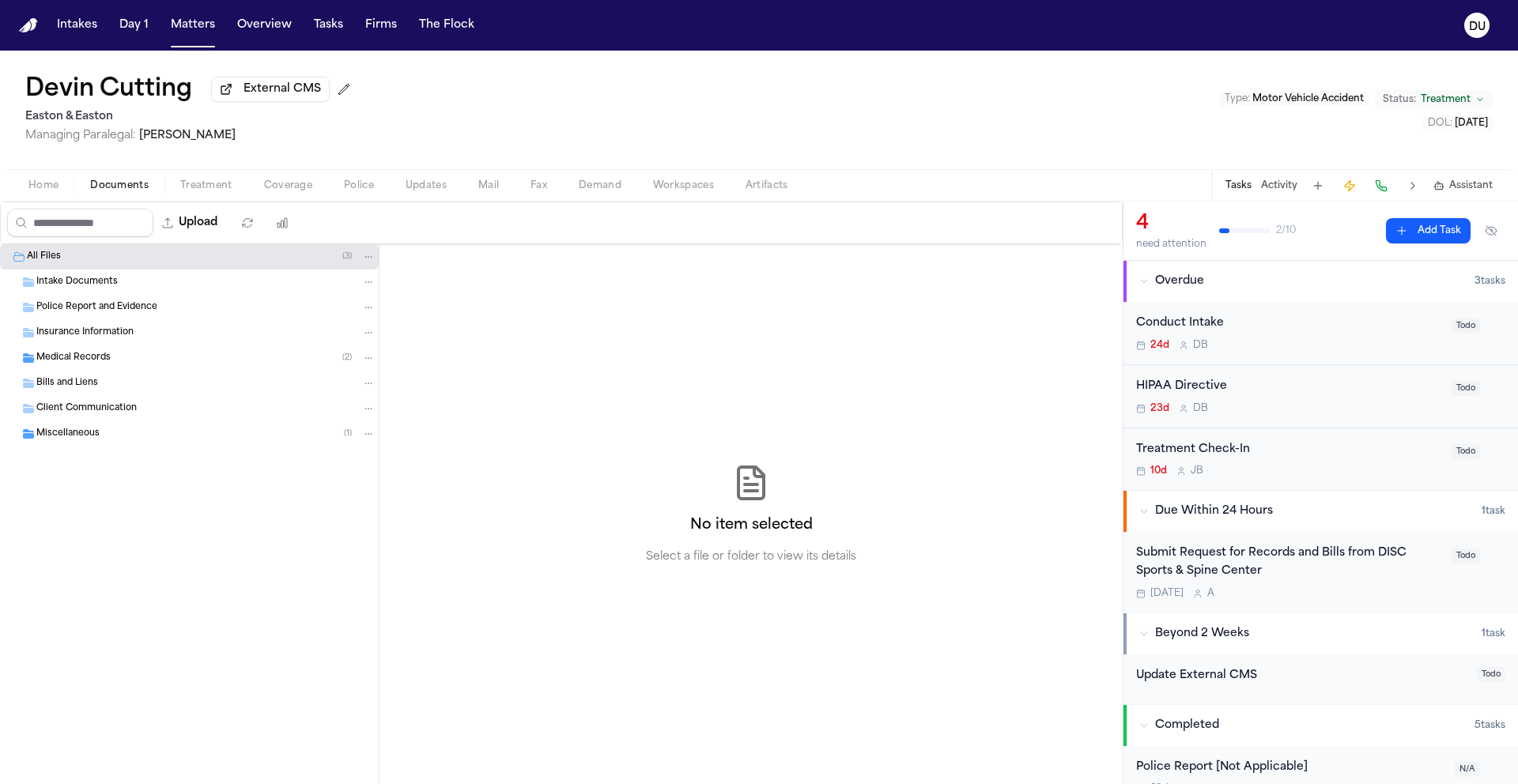
click at [69, 357] on span "Medical Records" at bounding box center [73, 358] width 74 height 13
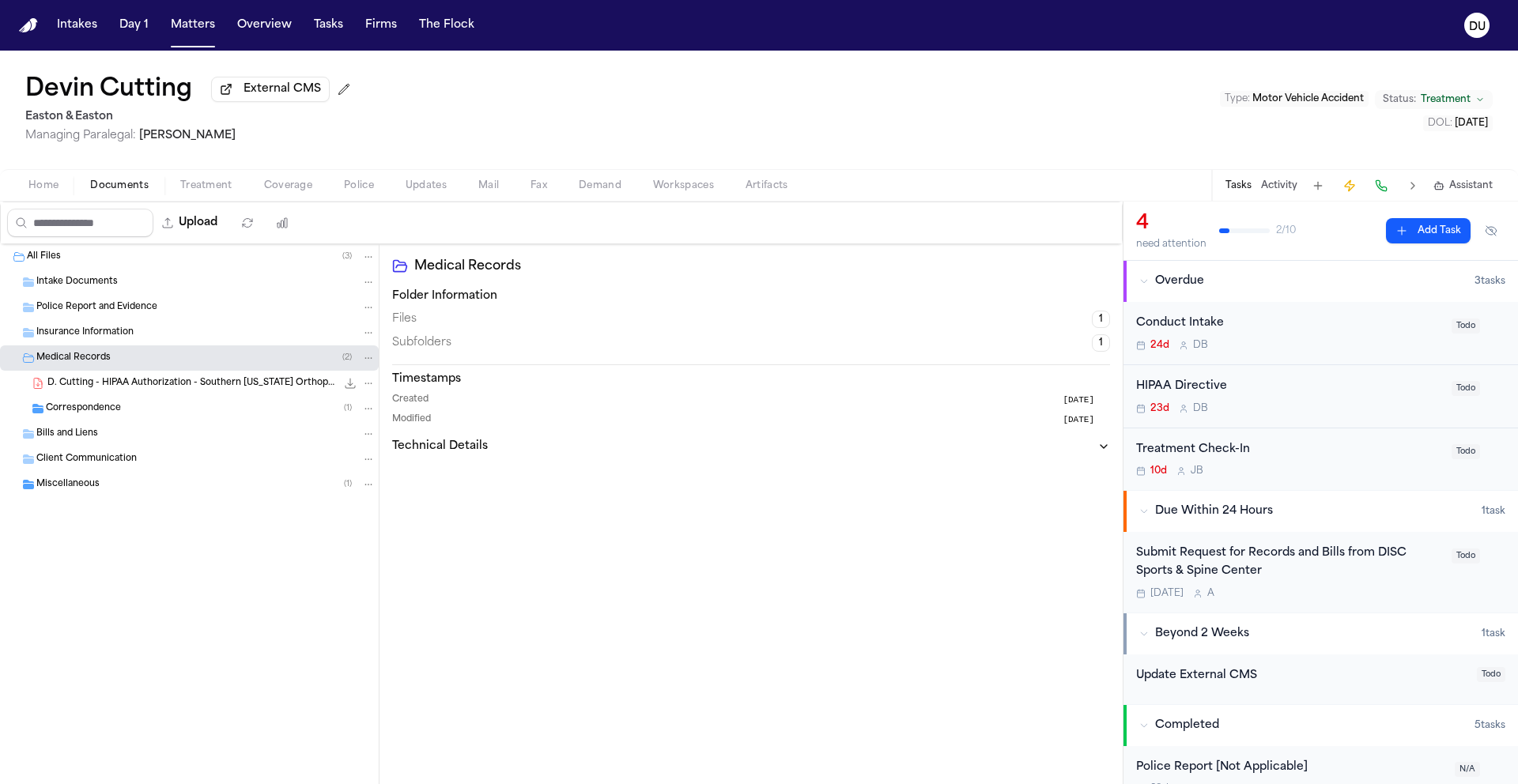
click at [213, 382] on span "D. Cutting - HIPAA Authorization - Southern California Orthopedic & Rehab Speci…" at bounding box center [192, 383] width 288 height 13
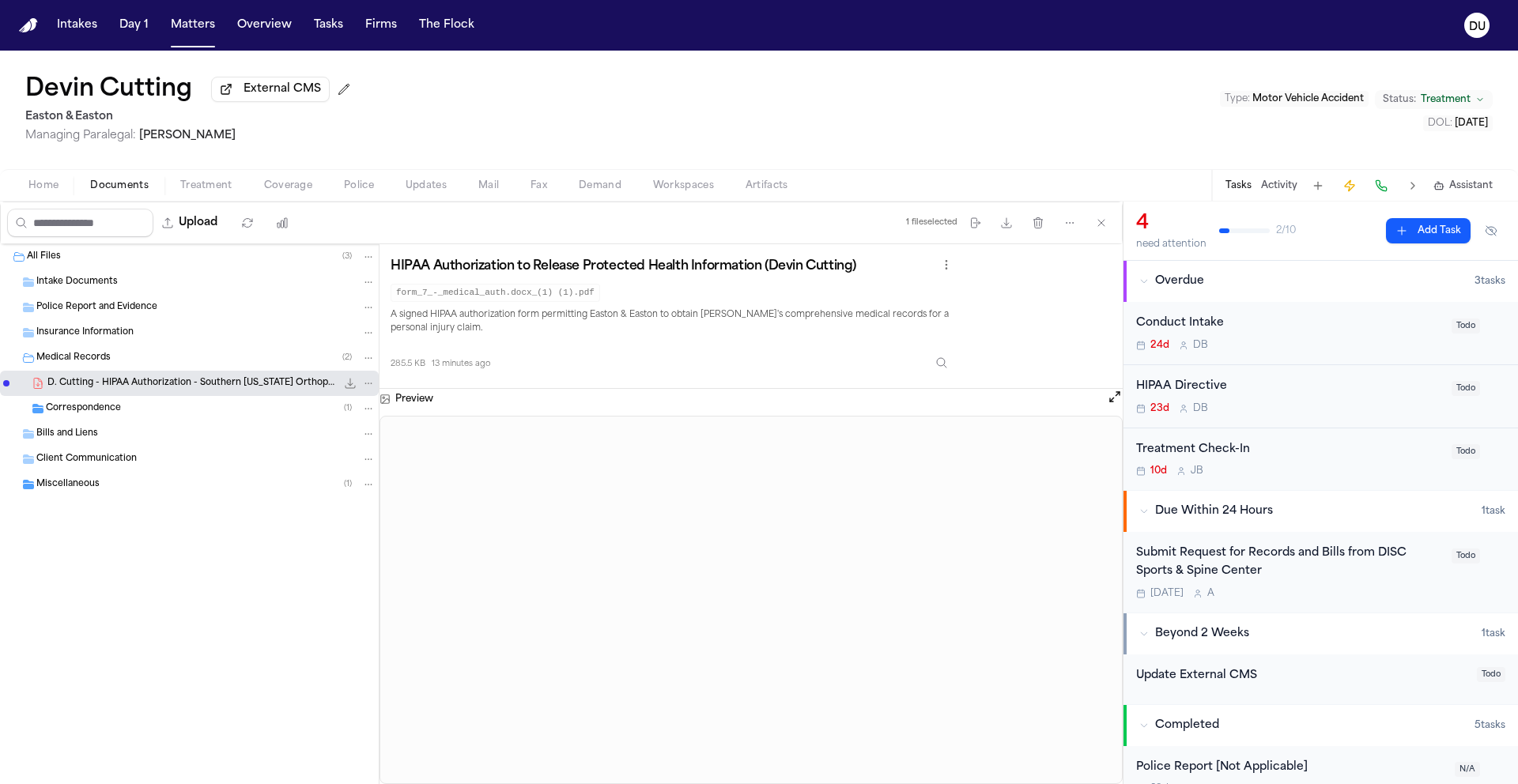
click at [348, 387] on icon "File: D. Cutting - HIPAA Authorization - Southern California Orthopedic & Rehab…" at bounding box center [350, 382] width 13 height 12
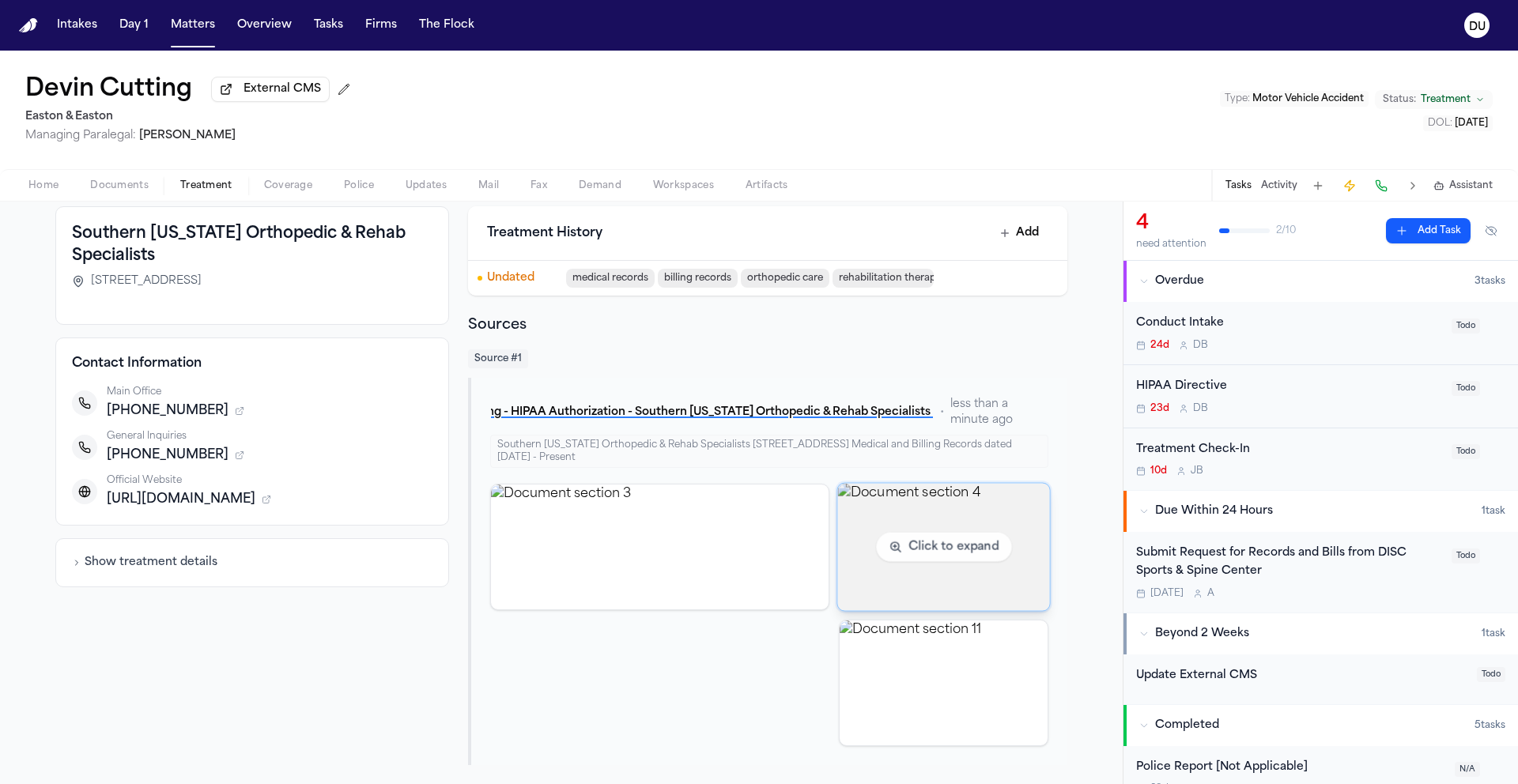
scroll to position [84, 0]
click at [969, 532] on img "View document section 4" at bounding box center [943, 547] width 212 height 127
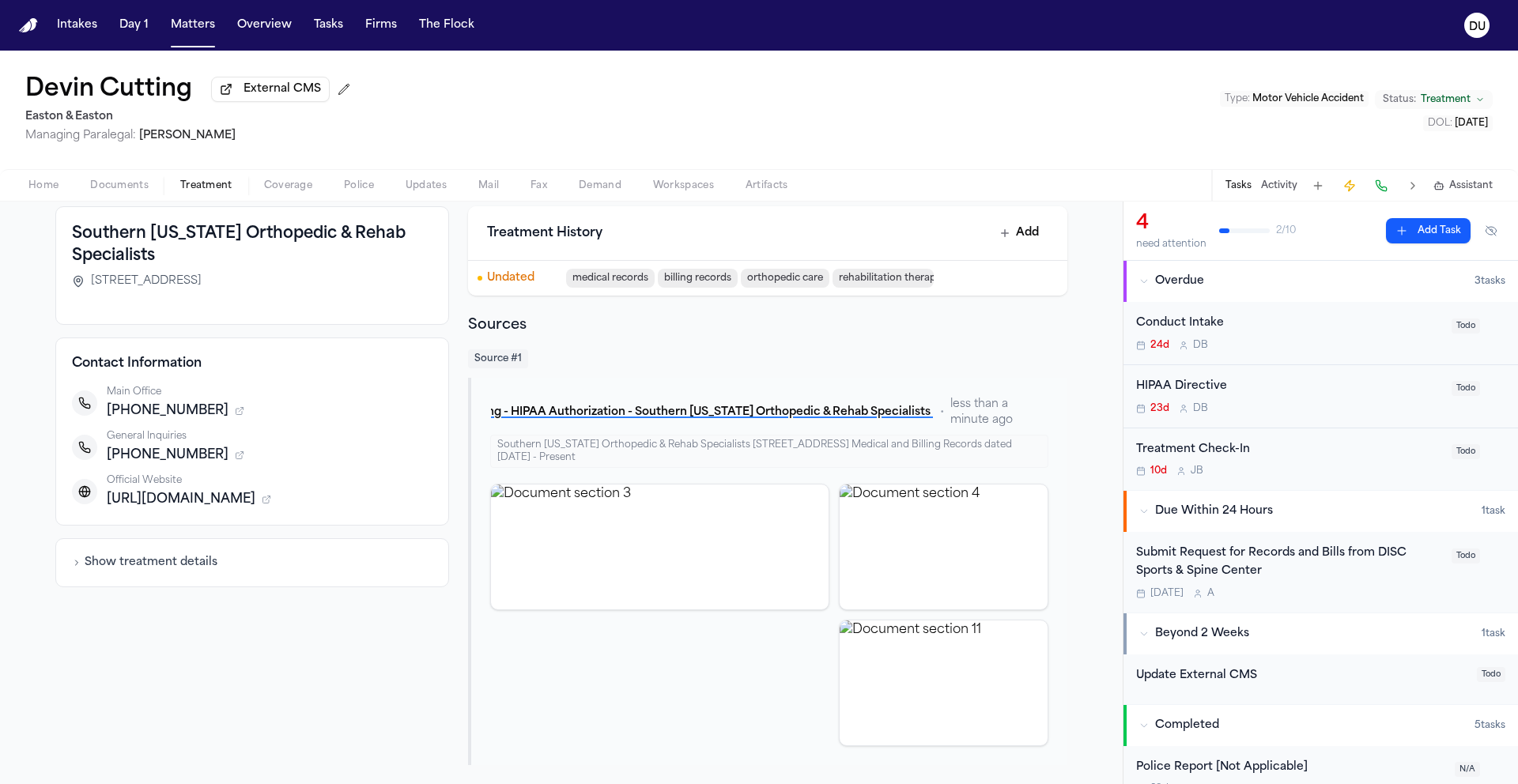
click at [1251, 572] on div "Submit Request for Records and Bills from DISC Sports & Spine Center" at bounding box center [1289, 563] width 306 height 37
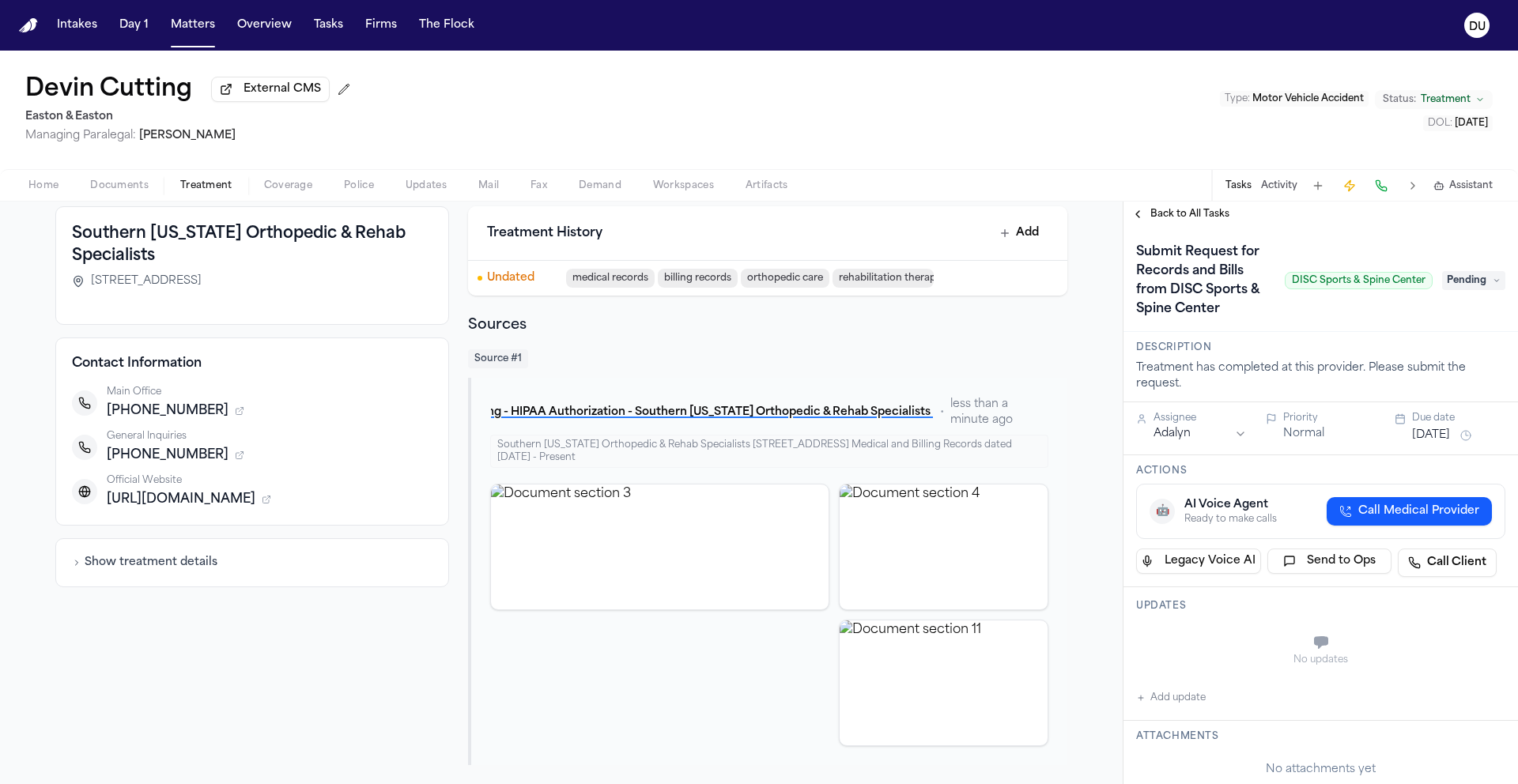
scroll to position [84, 0]
click at [219, 192] on span "Treatment" at bounding box center [206, 185] width 53 height 12
click at [58, 189] on button "Home" at bounding box center [43, 186] width 62 height 19
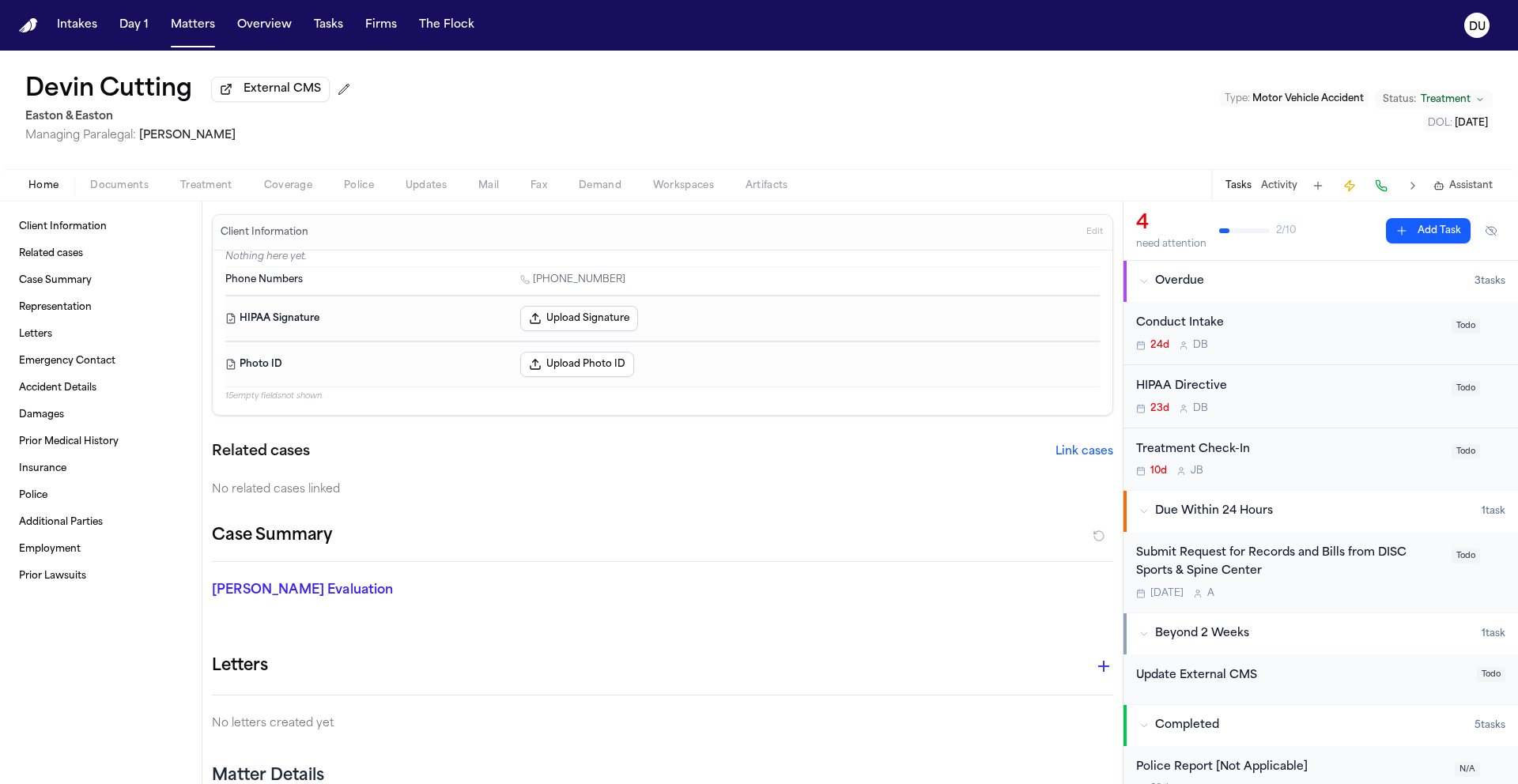
click at [220, 192] on span "Treatment" at bounding box center [206, 185] width 53 height 12
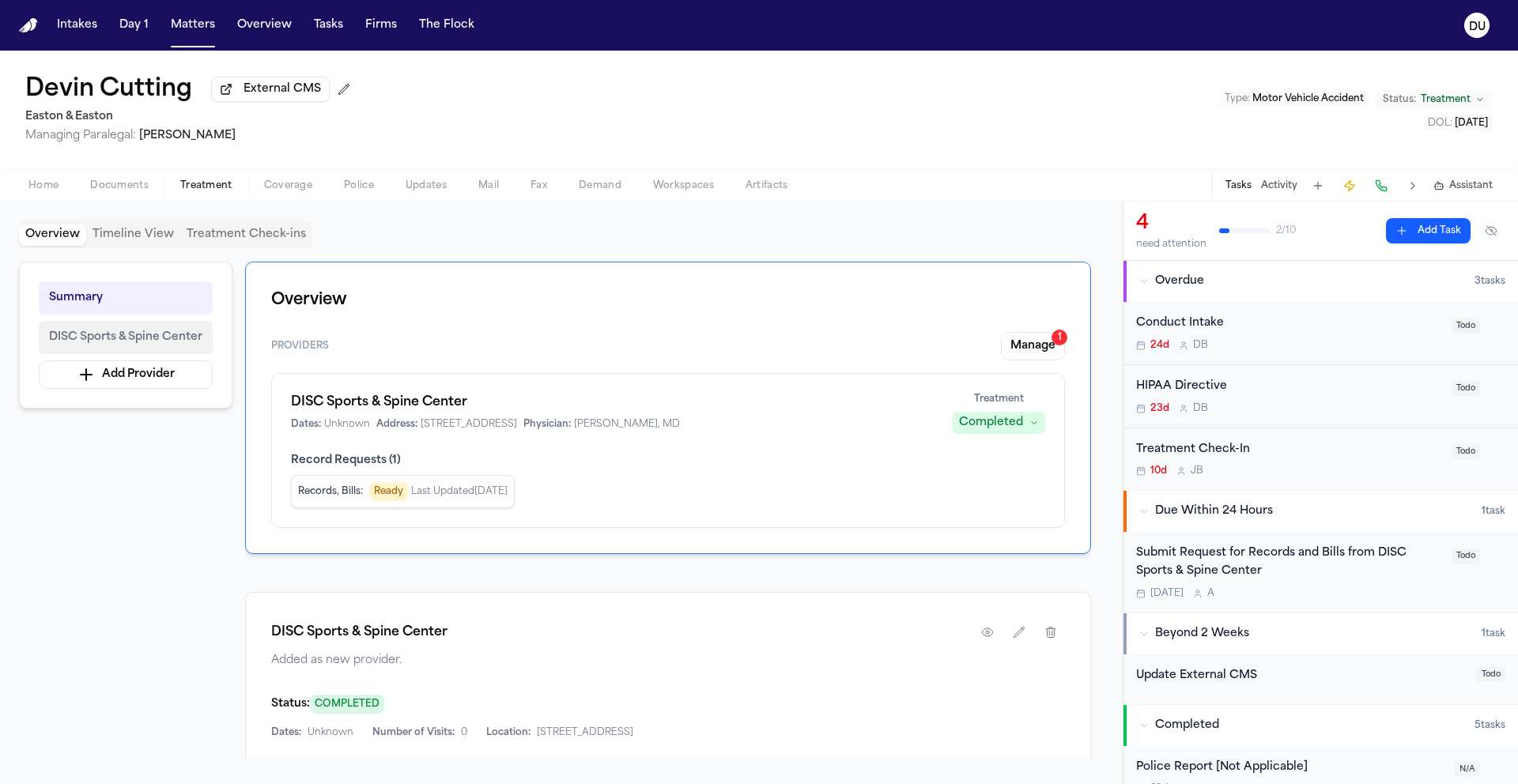
click at [148, 332] on span "DISC Sports & Spine Center" at bounding box center [126, 337] width 153 height 19
click at [43, 186] on span "Home" at bounding box center [43, 185] width 30 height 12
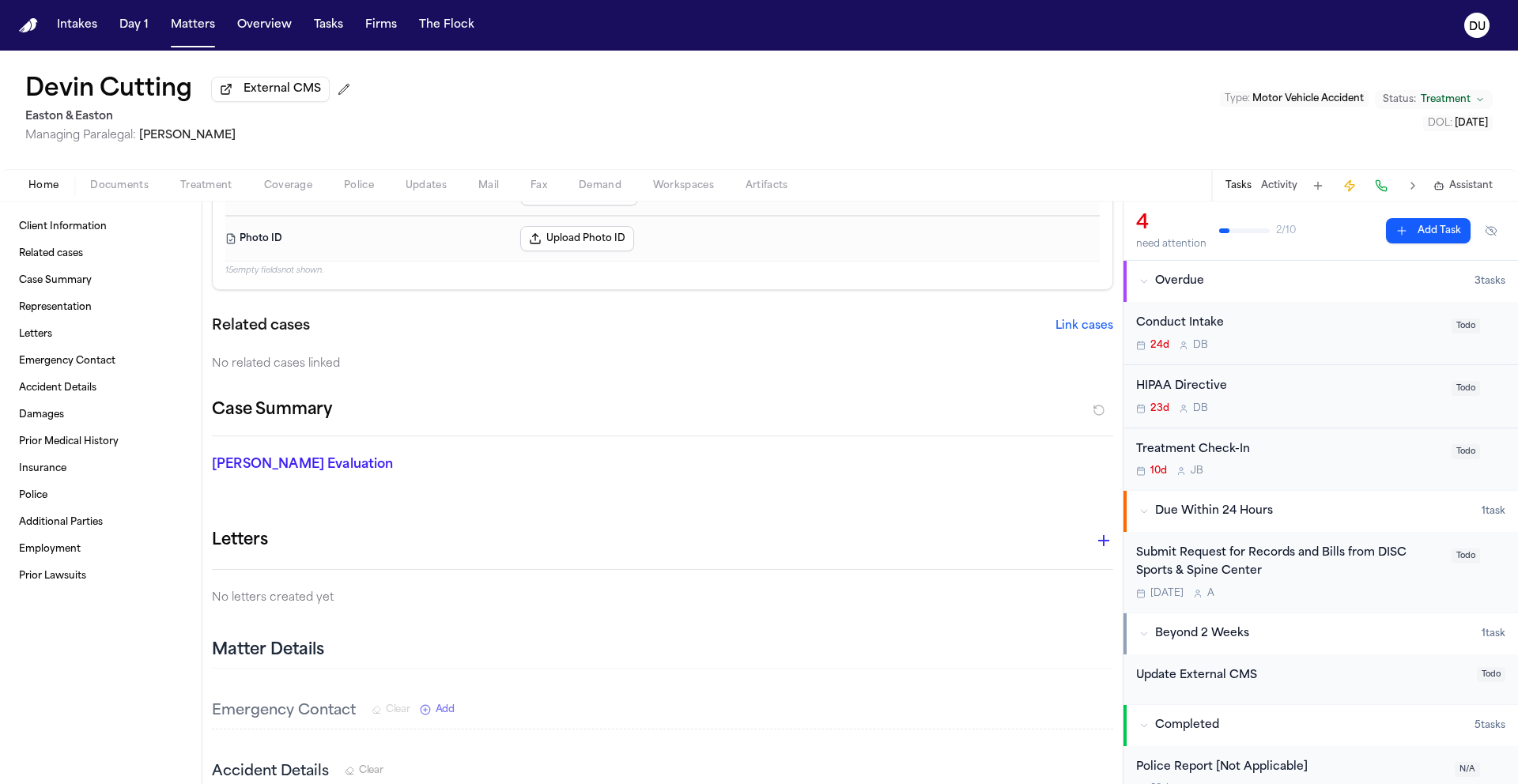
scroll to position [309, 0]
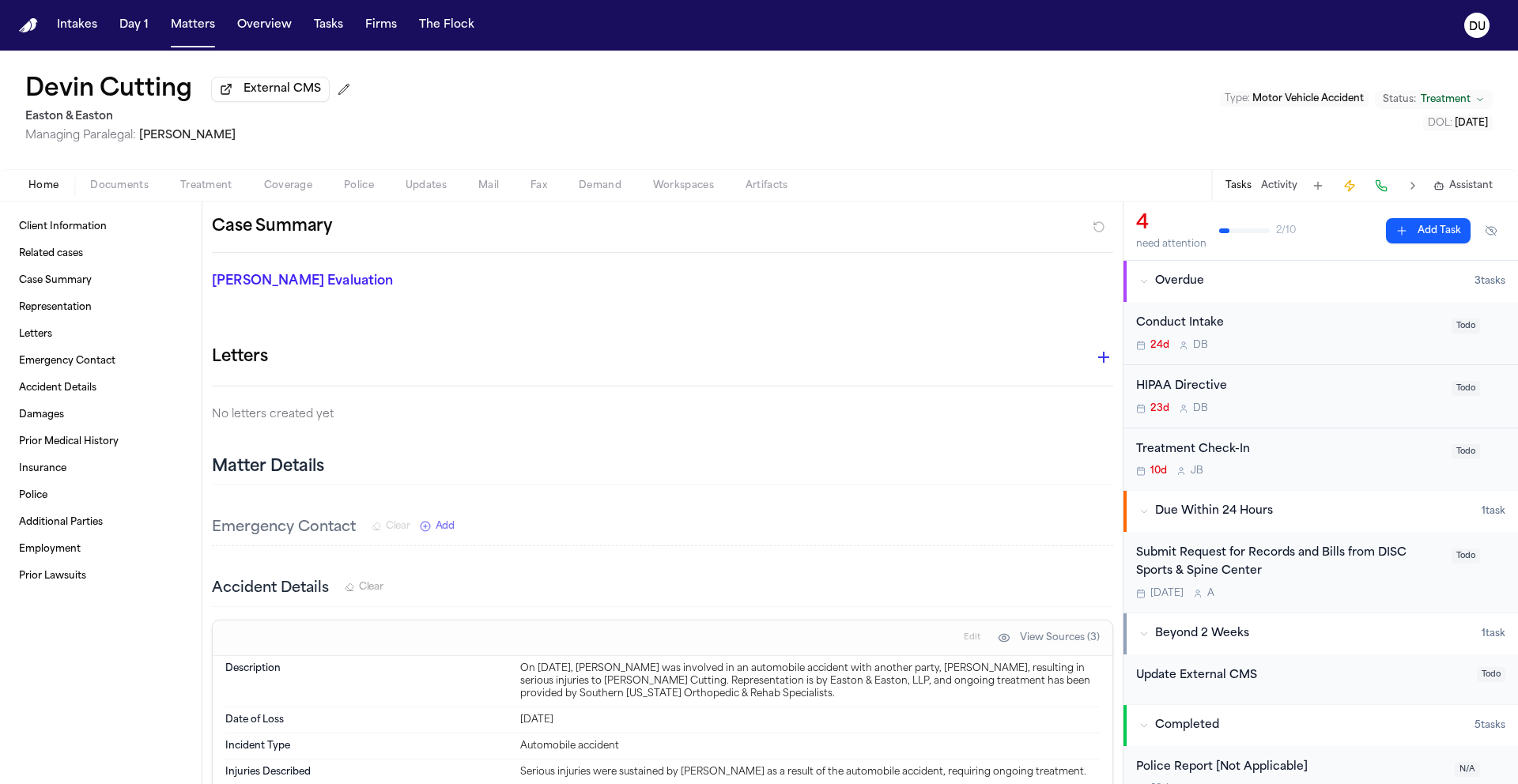
click at [127, 192] on span "Documents" at bounding box center [119, 185] width 58 height 12
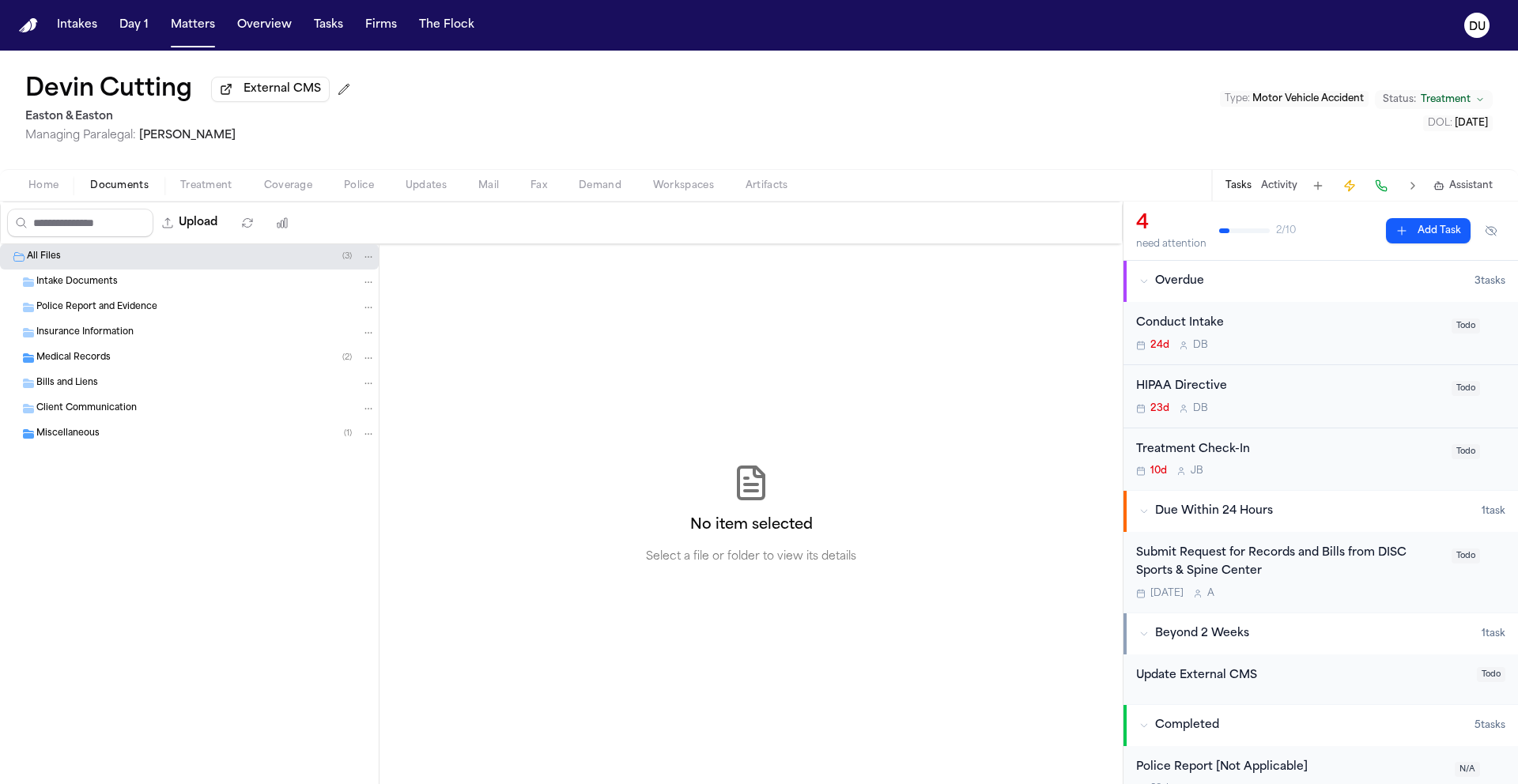
click at [75, 437] on span "Miscellaneous" at bounding box center [68, 434] width 63 height 13
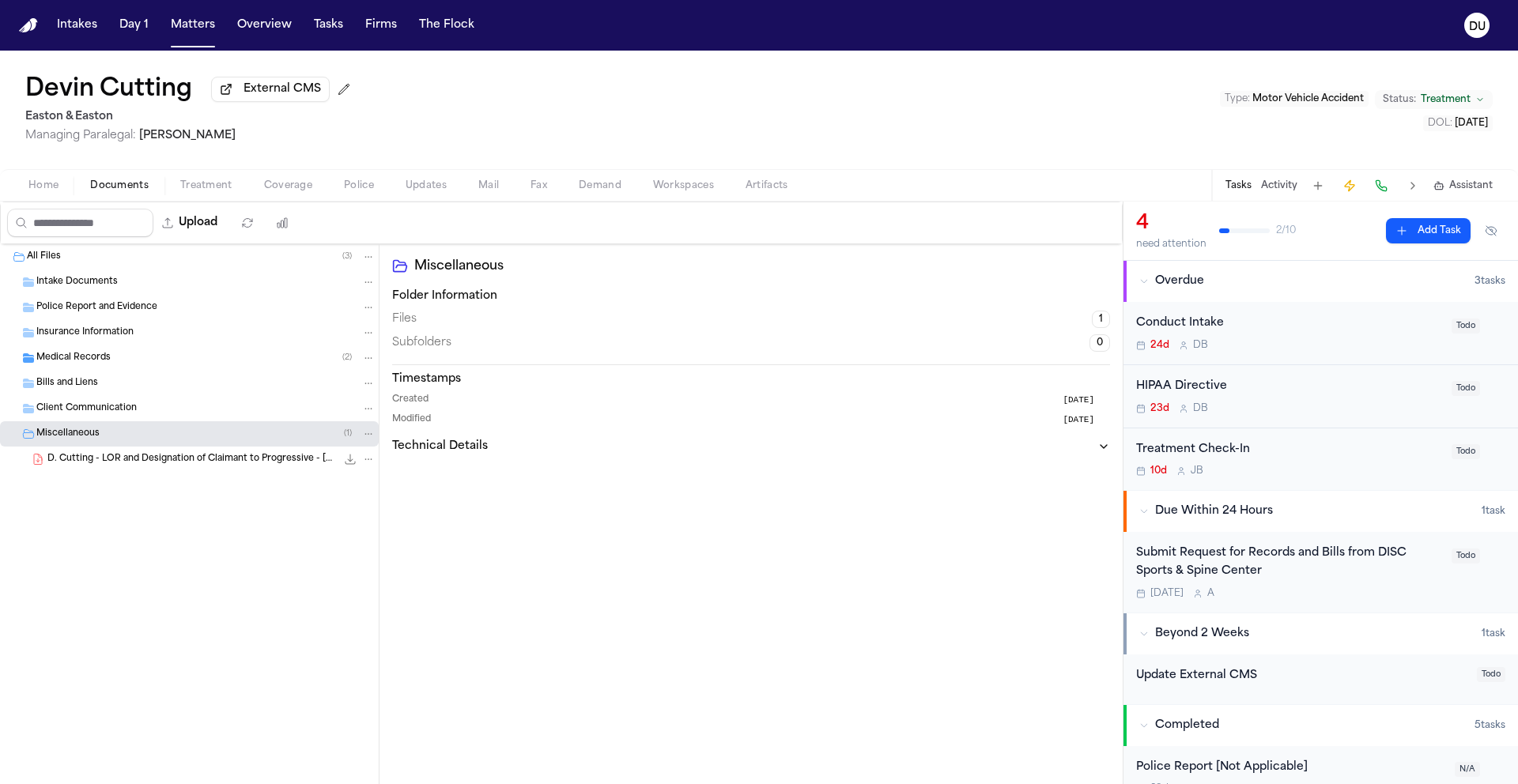
click at [78, 287] on span "Intake Documents" at bounding box center [78, 282] width 82 height 13
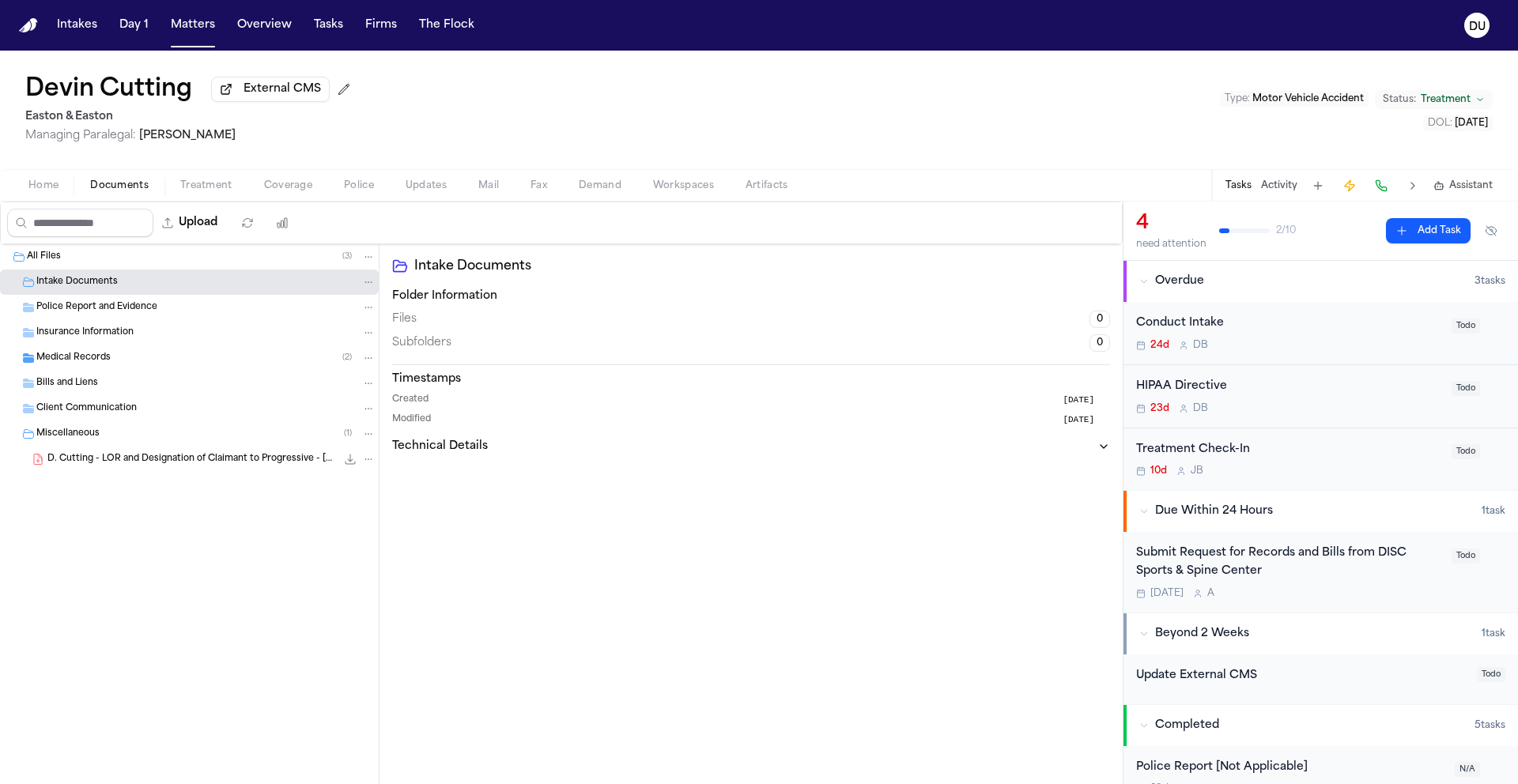
click at [84, 310] on span "Police Report and Evidence" at bounding box center [97, 307] width 121 height 13
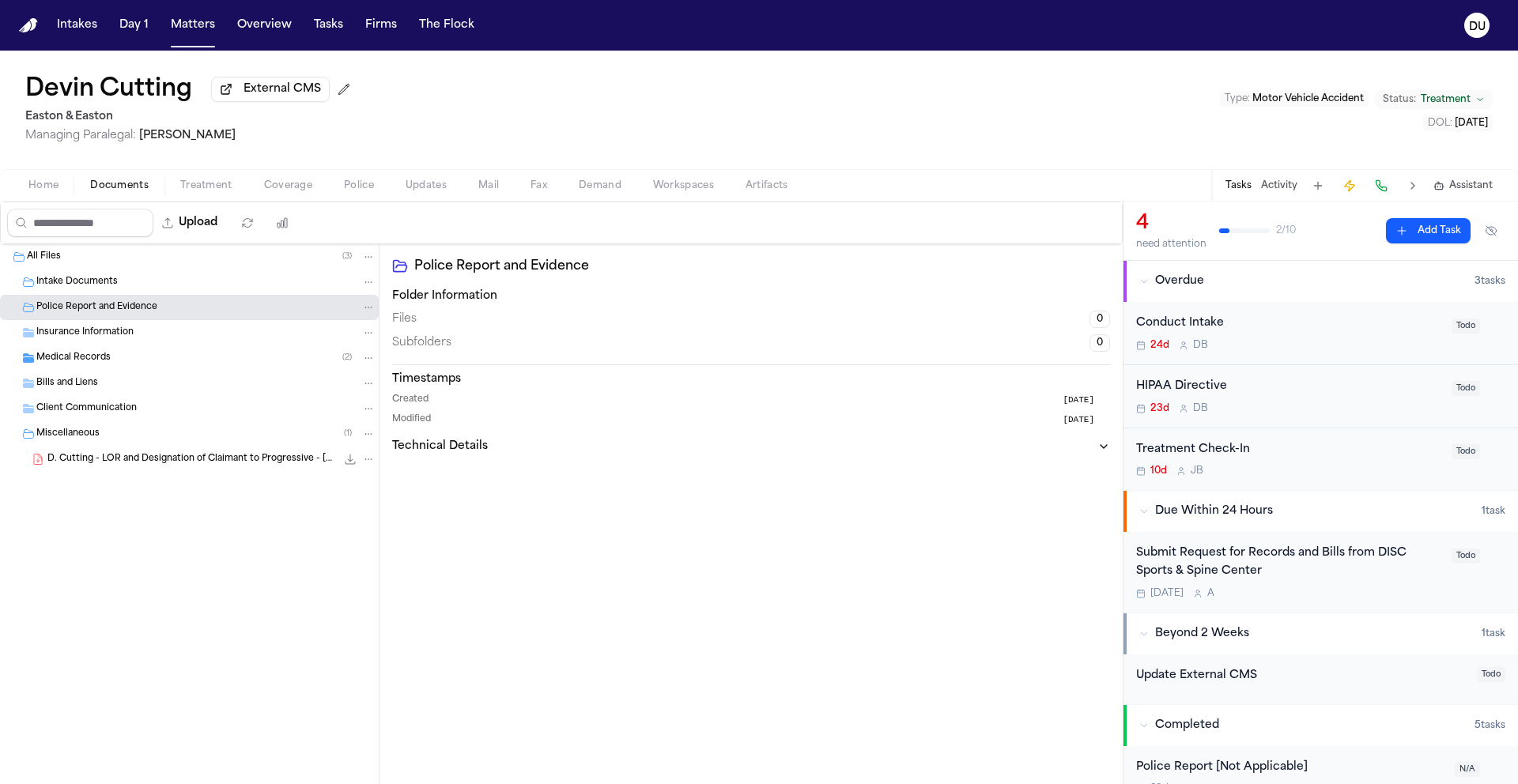
click at [94, 345] on div "Insurance Information" at bounding box center [189, 332] width 378 height 25
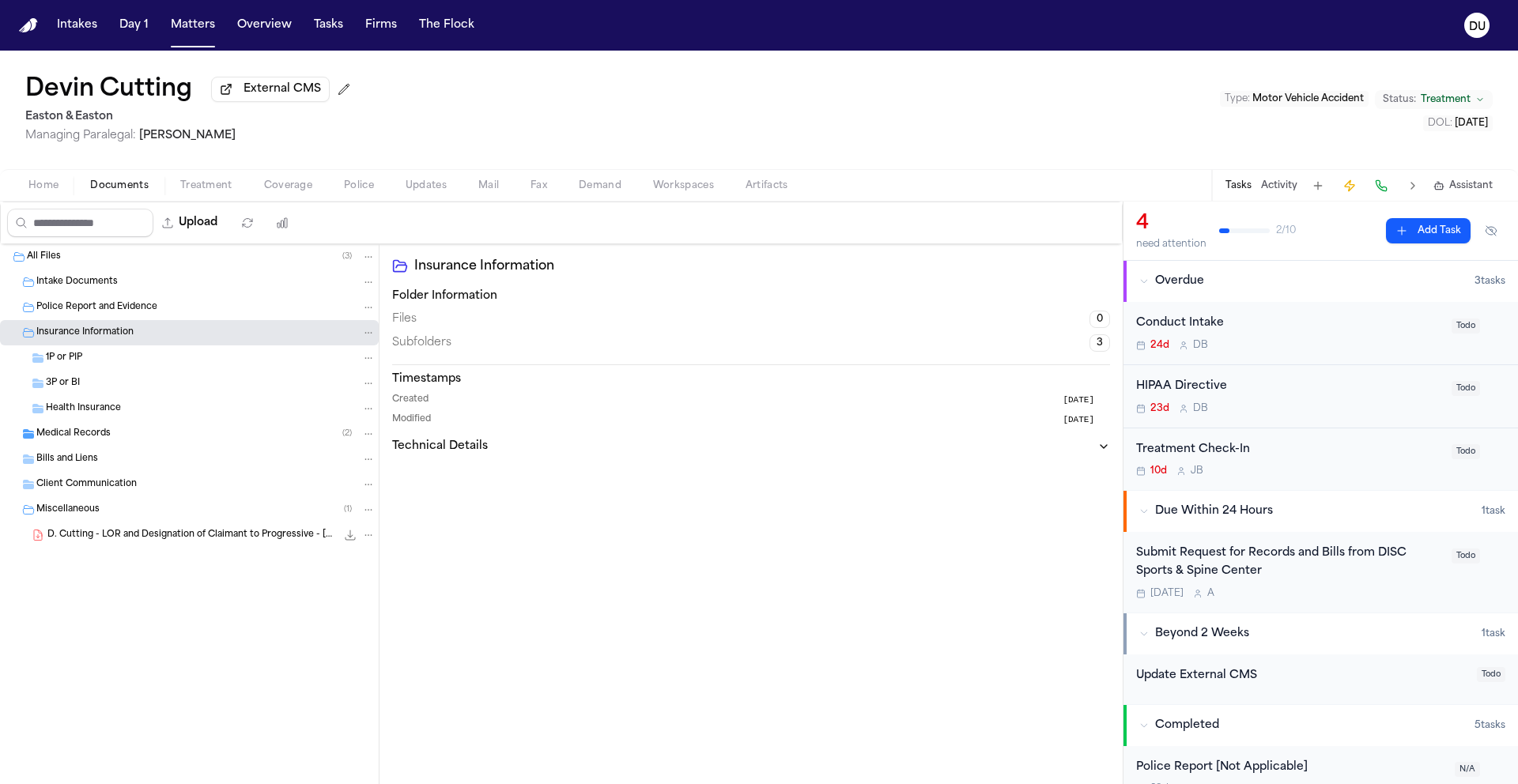
click at [91, 427] on div "Medical Records ( 2 )" at bounding box center [189, 434] width 378 height 25
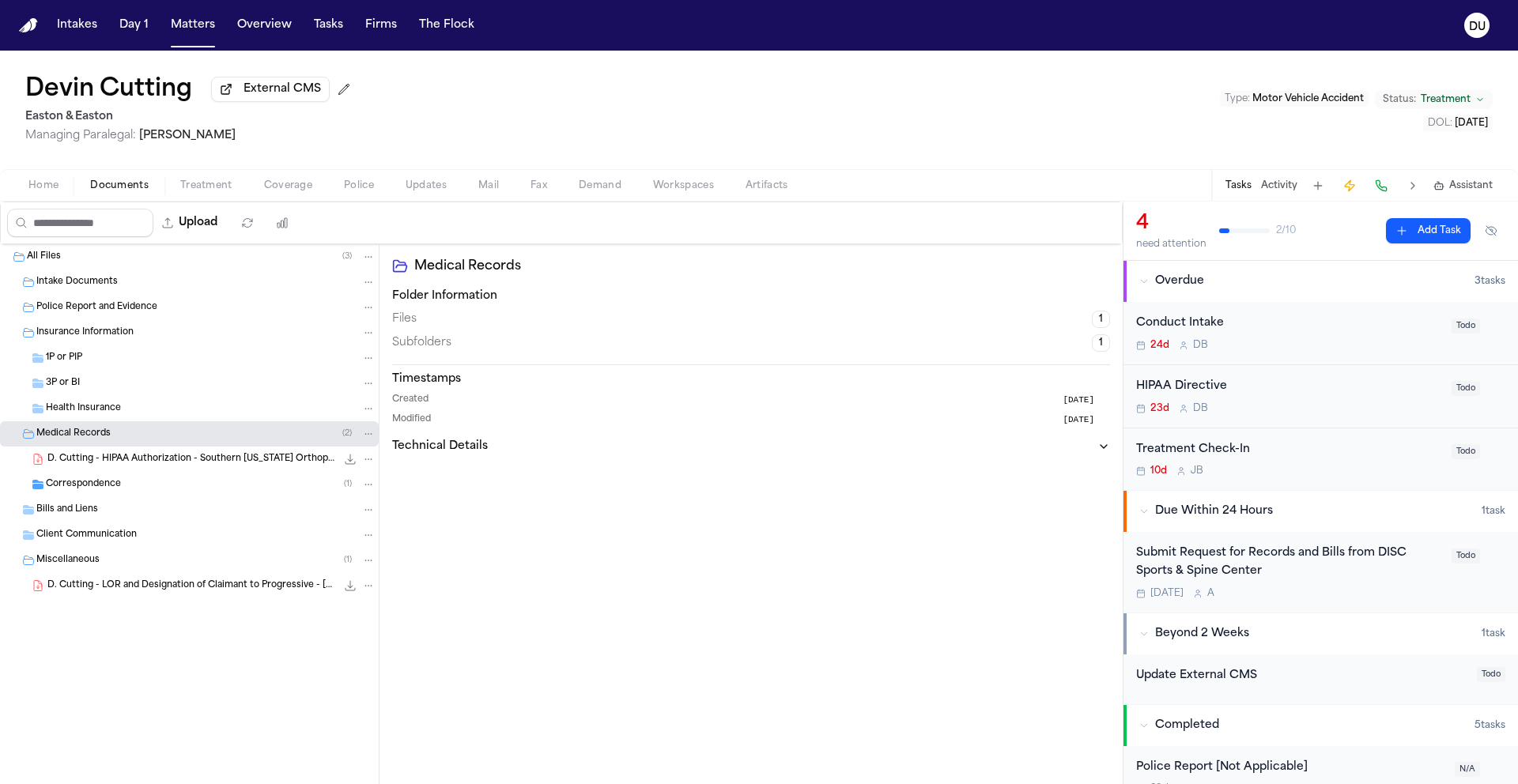
click at [111, 492] on span "Correspondence" at bounding box center [83, 485] width 75 height 13
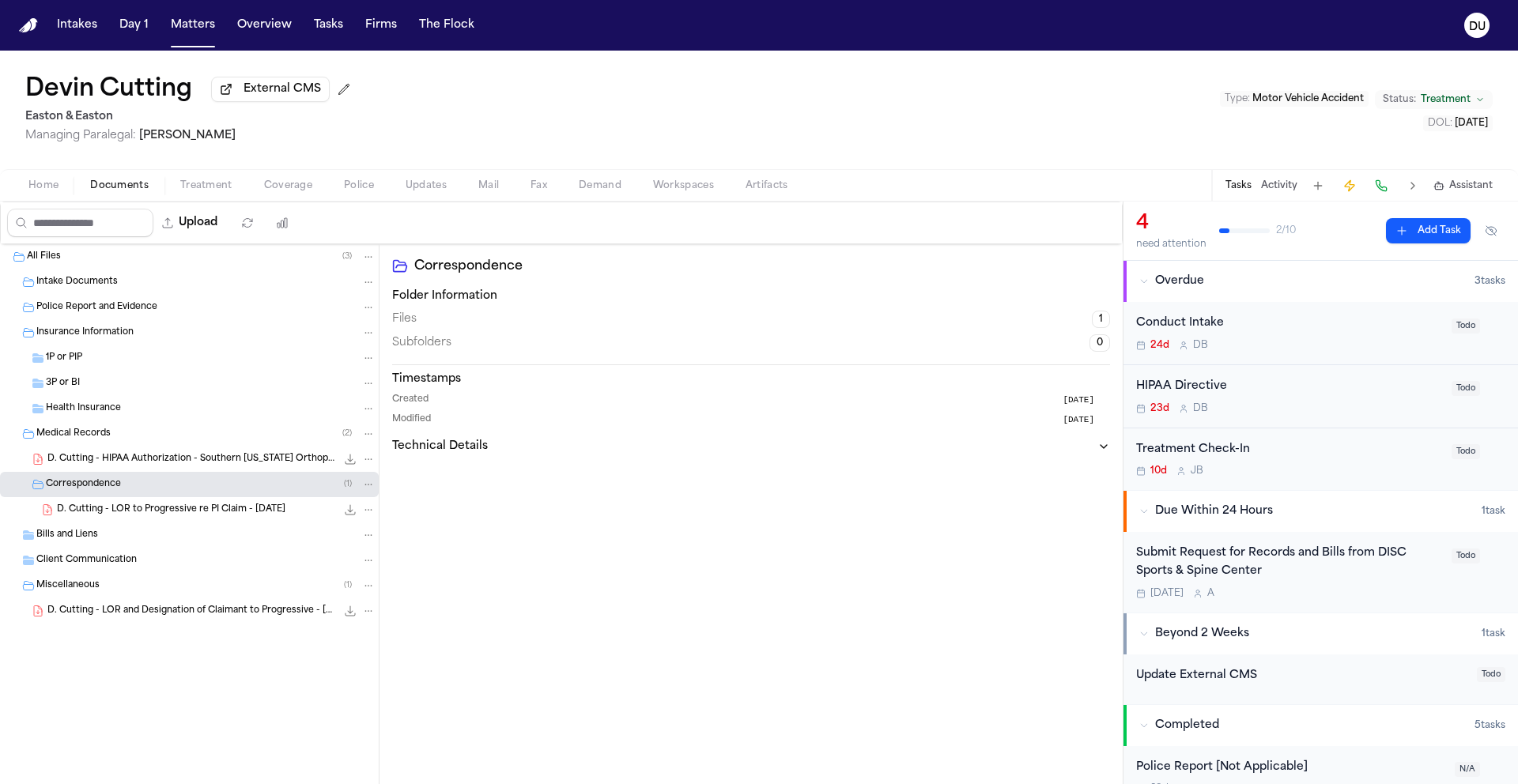
click at [75, 547] on div "Bills and Liens" at bounding box center [189, 535] width 378 height 25
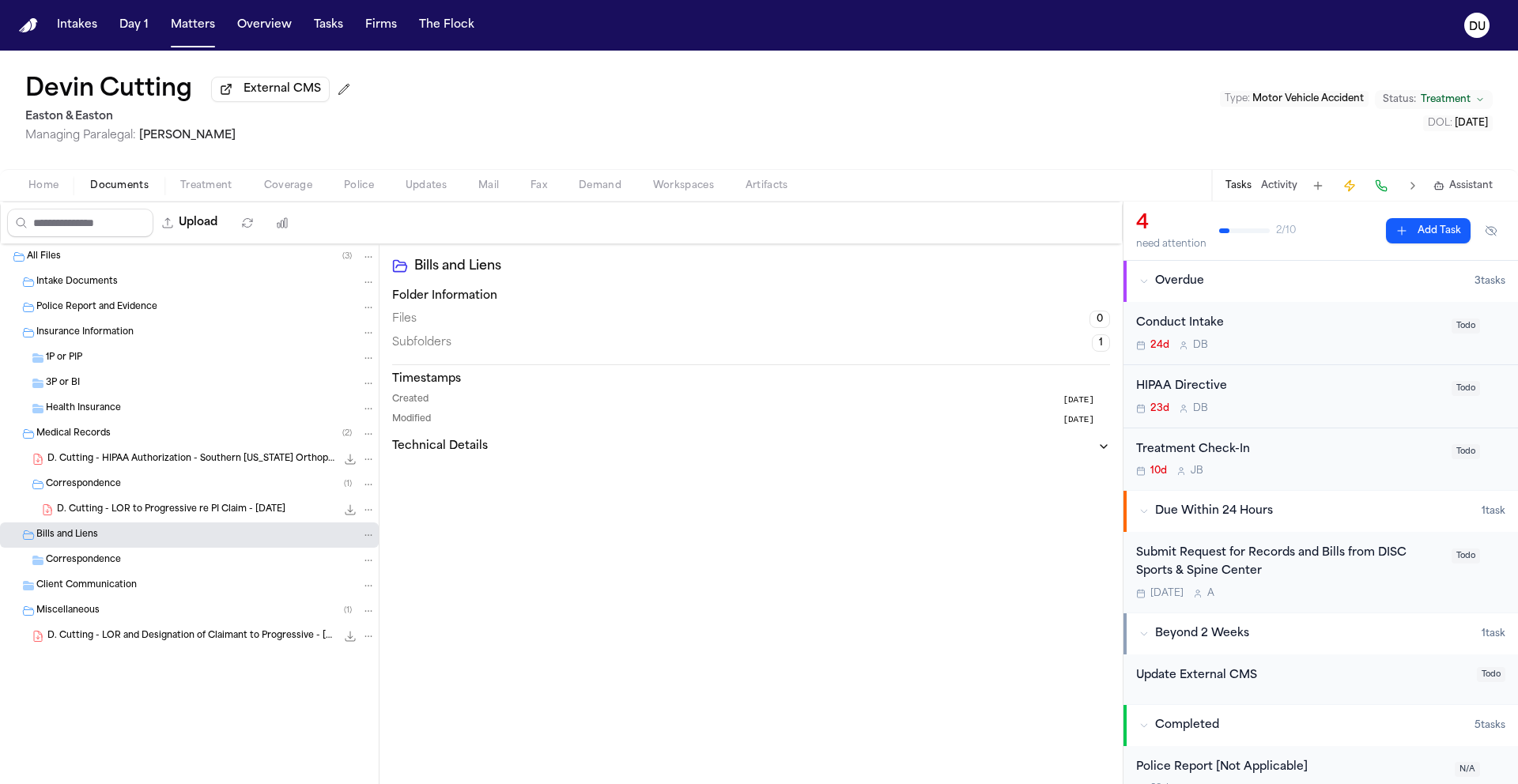
click at [88, 588] on span "Client Communication" at bounding box center [87, 586] width 100 height 13
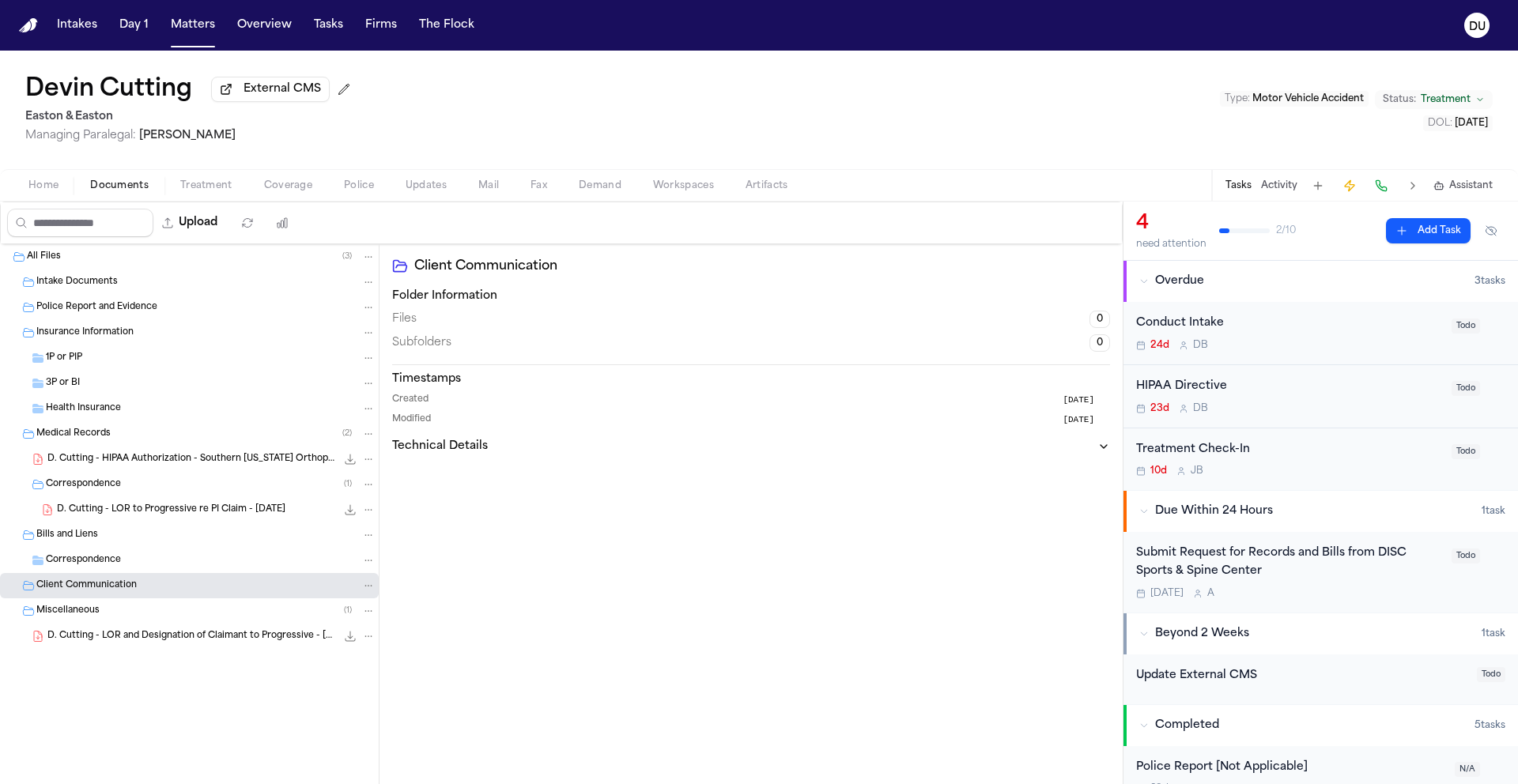
click at [98, 563] on span "Correspondence" at bounding box center [83, 561] width 75 height 13
click at [170, 515] on span "D. Cutting - LOR to Progressive re PI Claim - 9.17.25" at bounding box center [171, 510] width 228 height 13
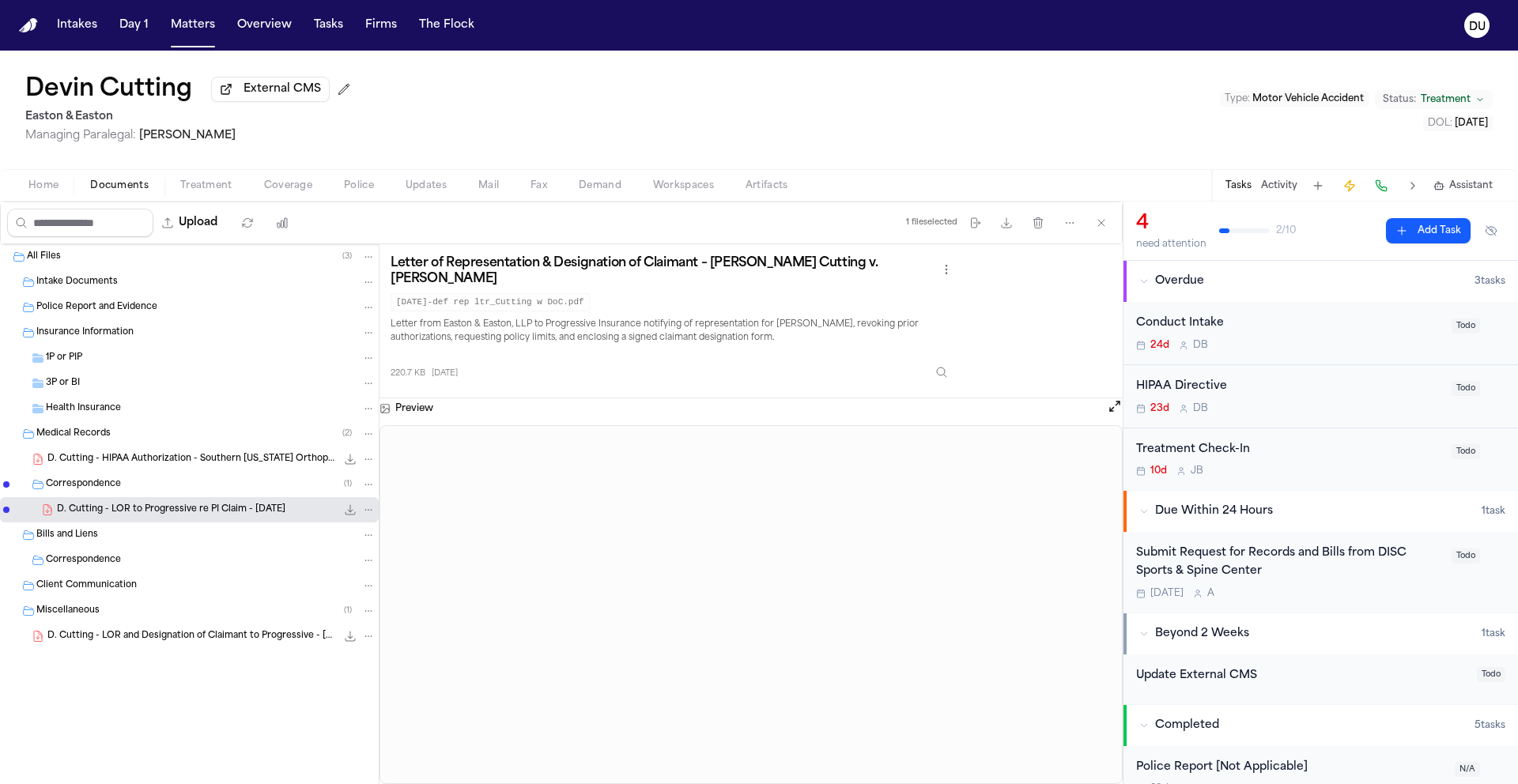
click at [106, 420] on div "Health Insurance" at bounding box center [189, 408] width 378 height 25
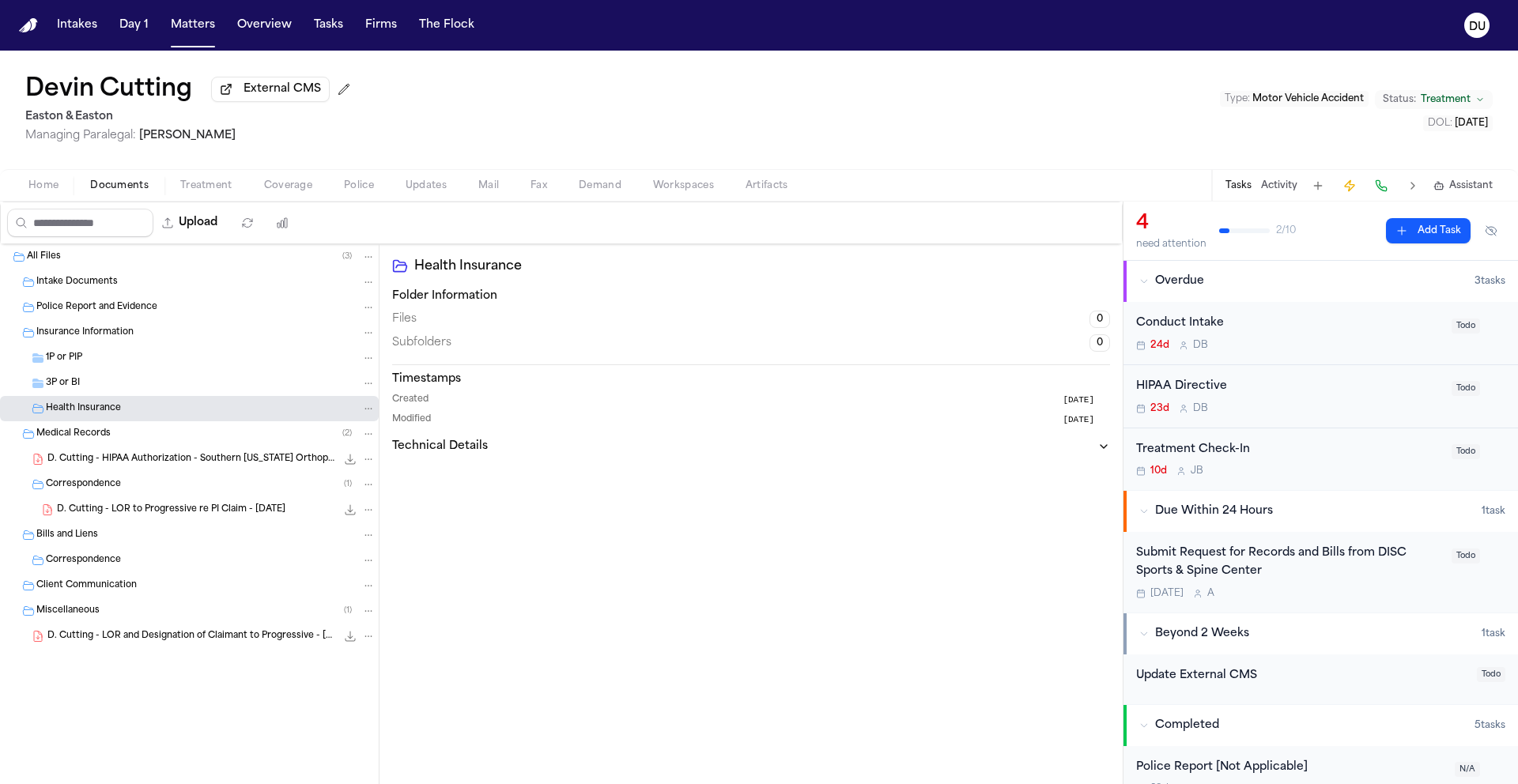
click at [86, 391] on div "3P or BI" at bounding box center [211, 383] width 330 height 14
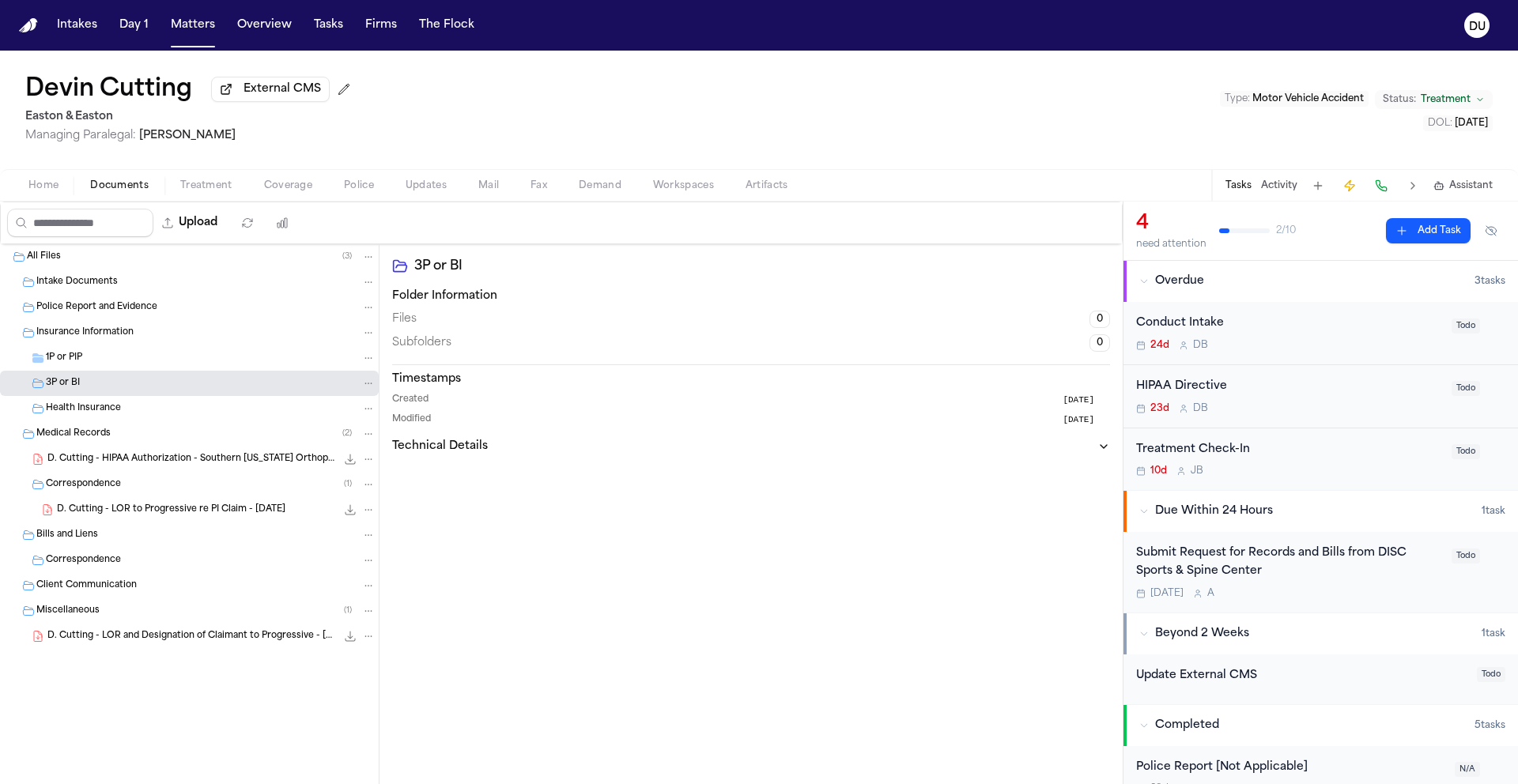
click at [78, 353] on div "1P or PIP" at bounding box center [211, 357] width 330 height 14
click at [88, 327] on div "Insurance Information" at bounding box center [189, 332] width 378 height 25
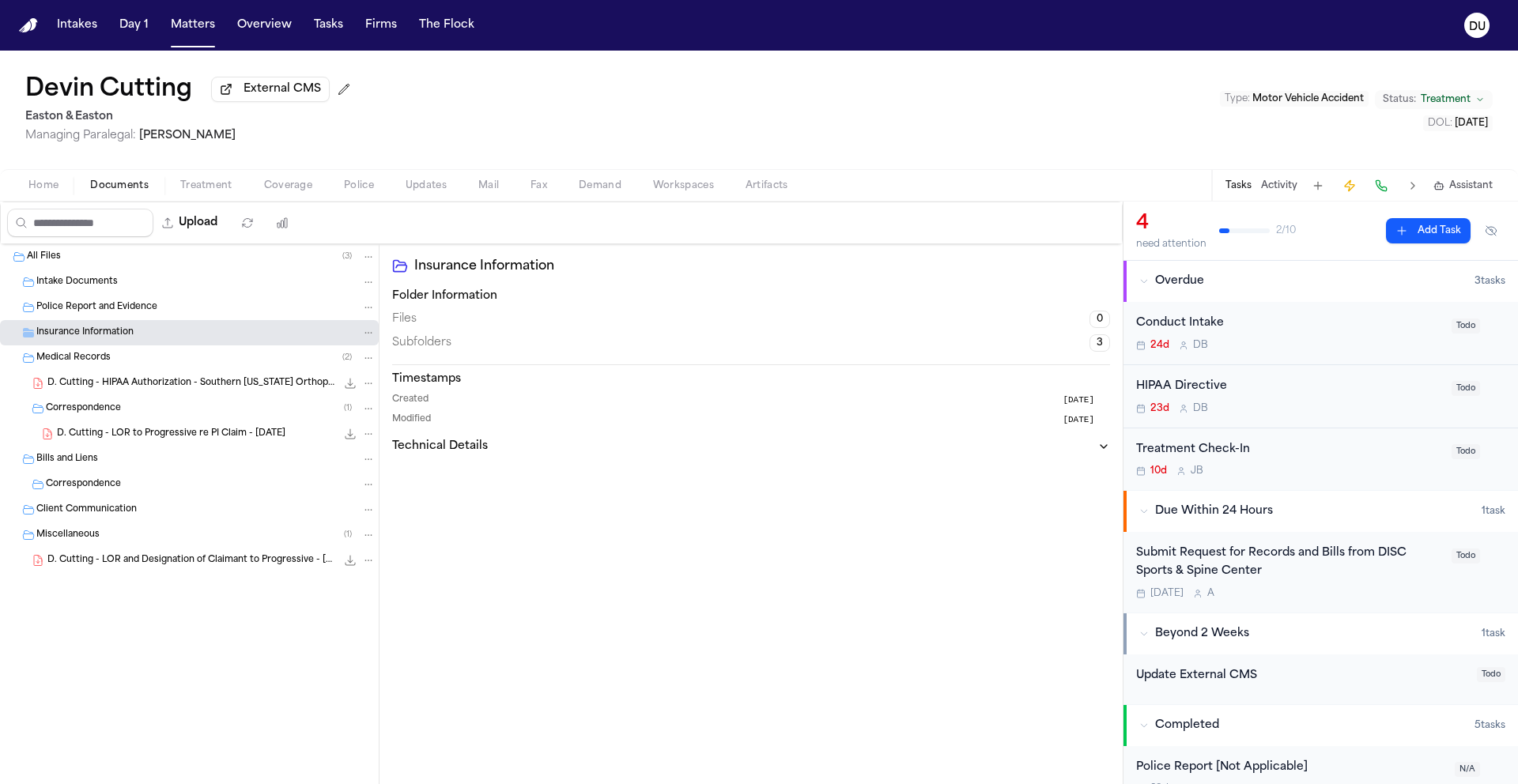
click at [100, 299] on div "Police Report and Evidence" at bounding box center [189, 307] width 378 height 25
click at [97, 279] on span "Intake Documents" at bounding box center [78, 282] width 82 height 13
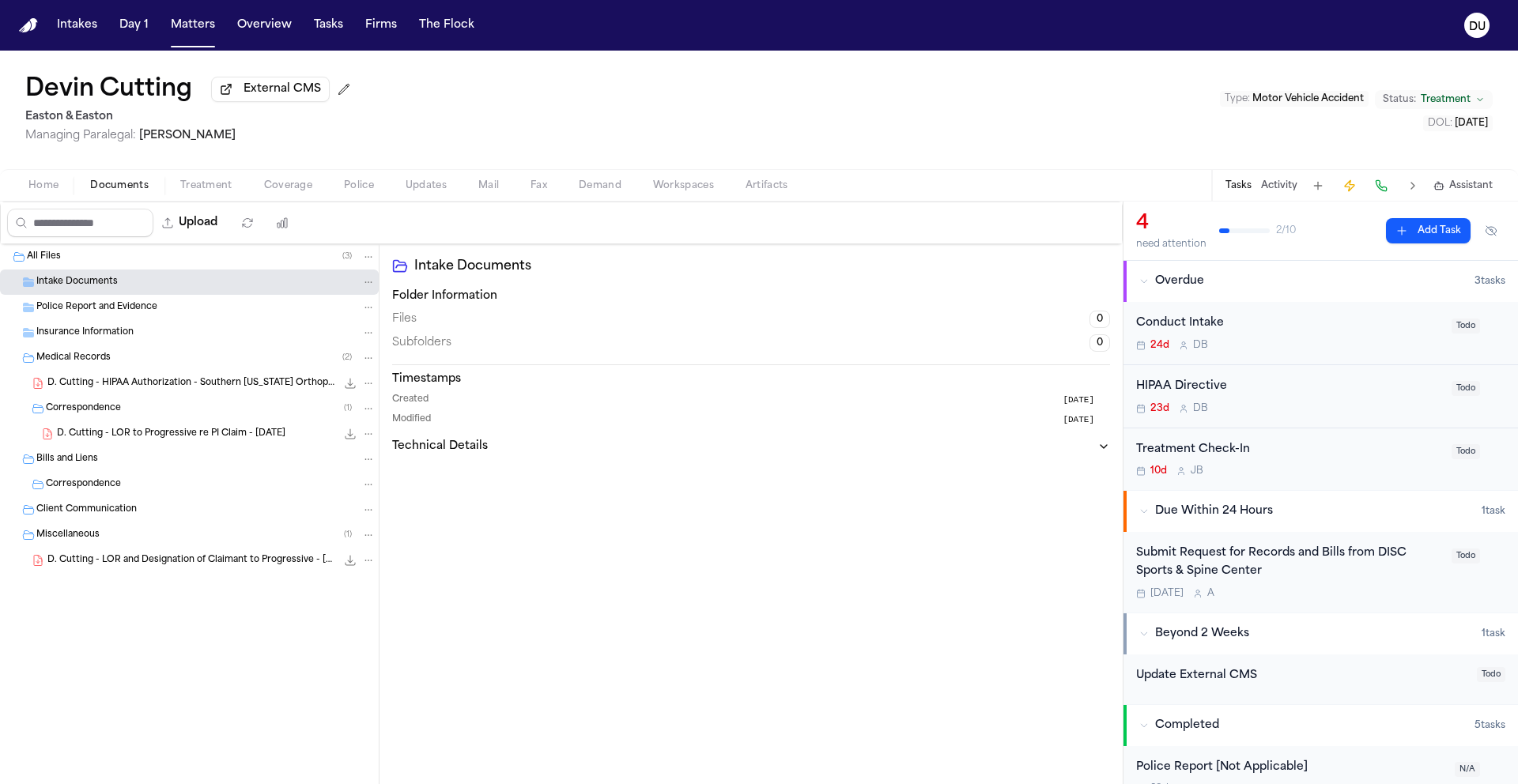
click at [67, 255] on div "All Files ( 3 )" at bounding box center [201, 257] width 348 height 14
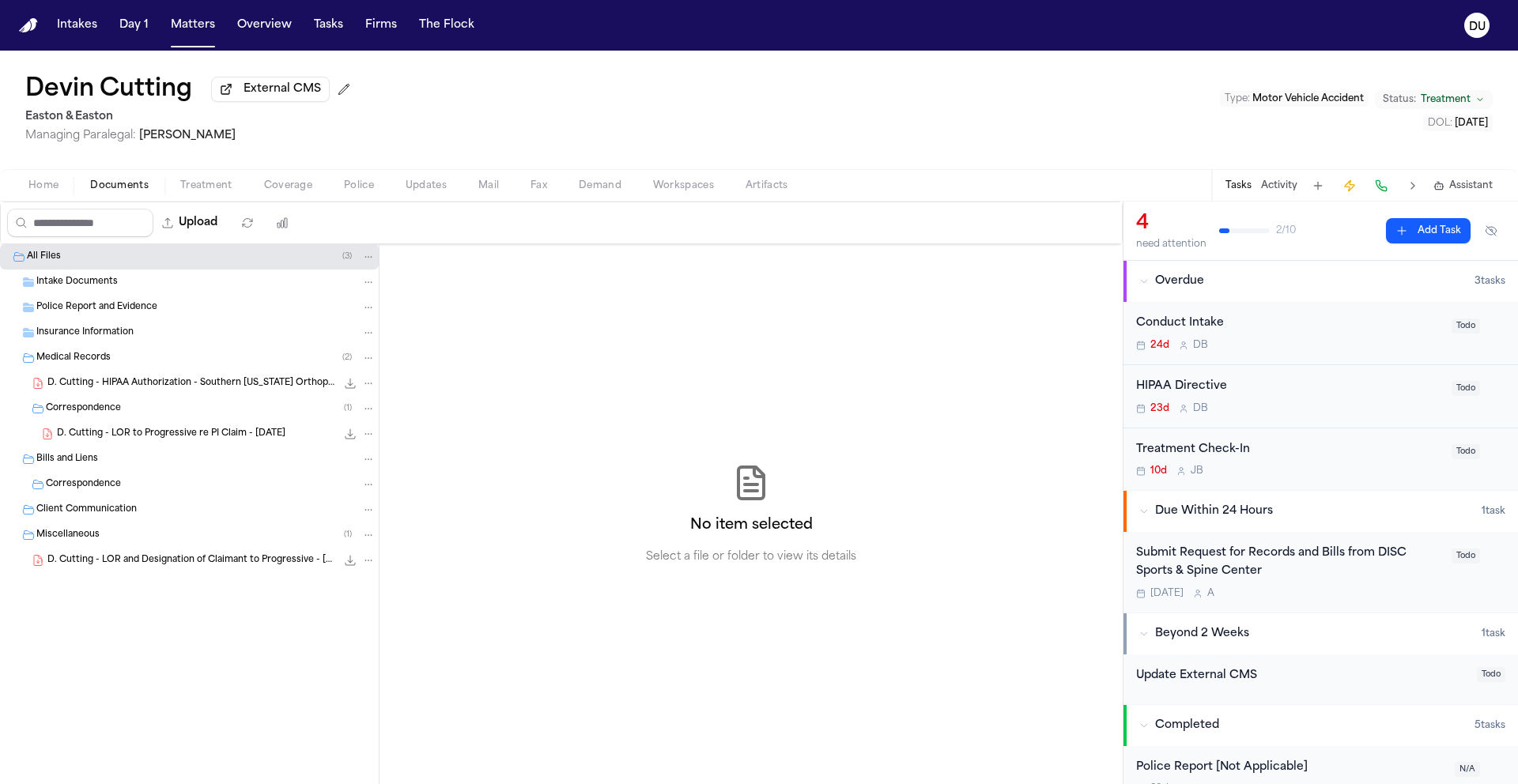
click at [277, 91] on span "External CMS" at bounding box center [282, 89] width 78 height 16
